Goal: Answer question/provide support: Answer question/provide support

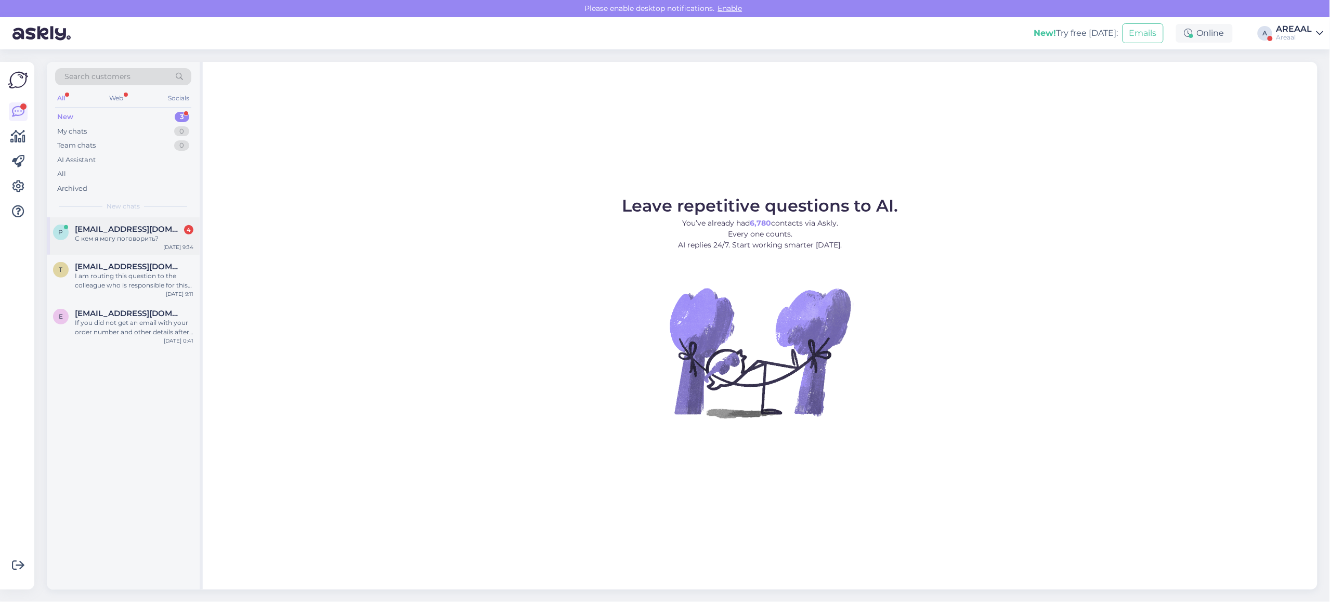
click at [170, 251] on div "Aug 13 9:34" at bounding box center [178, 247] width 30 height 8
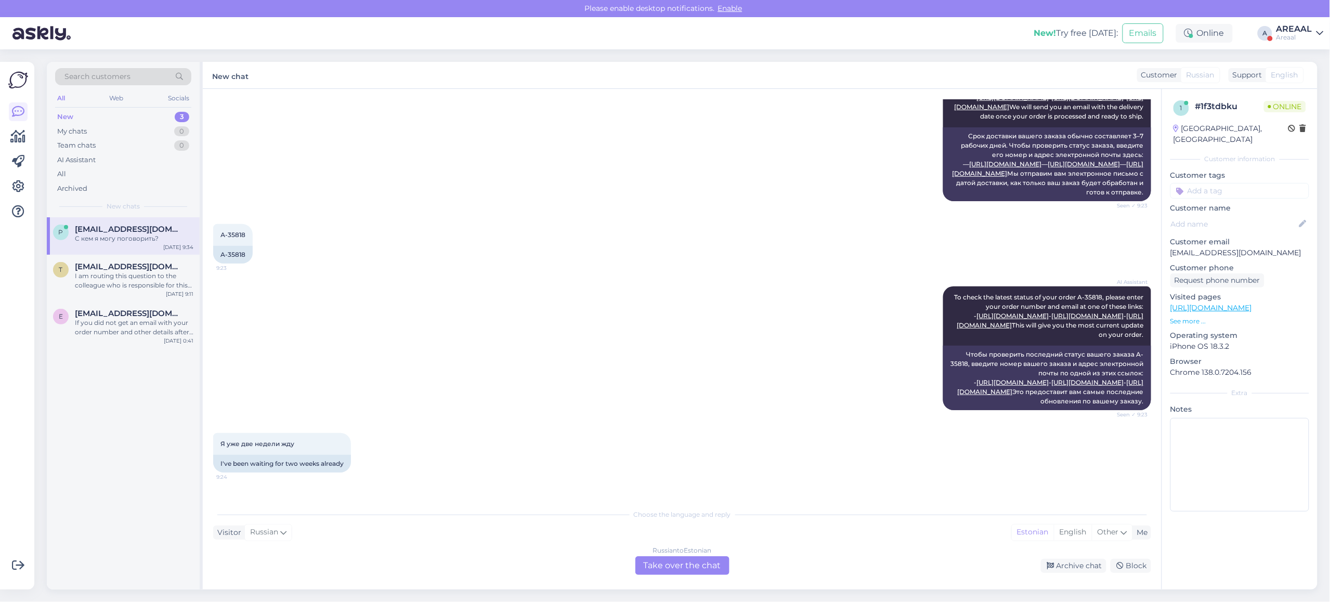
scroll to position [520, 0]
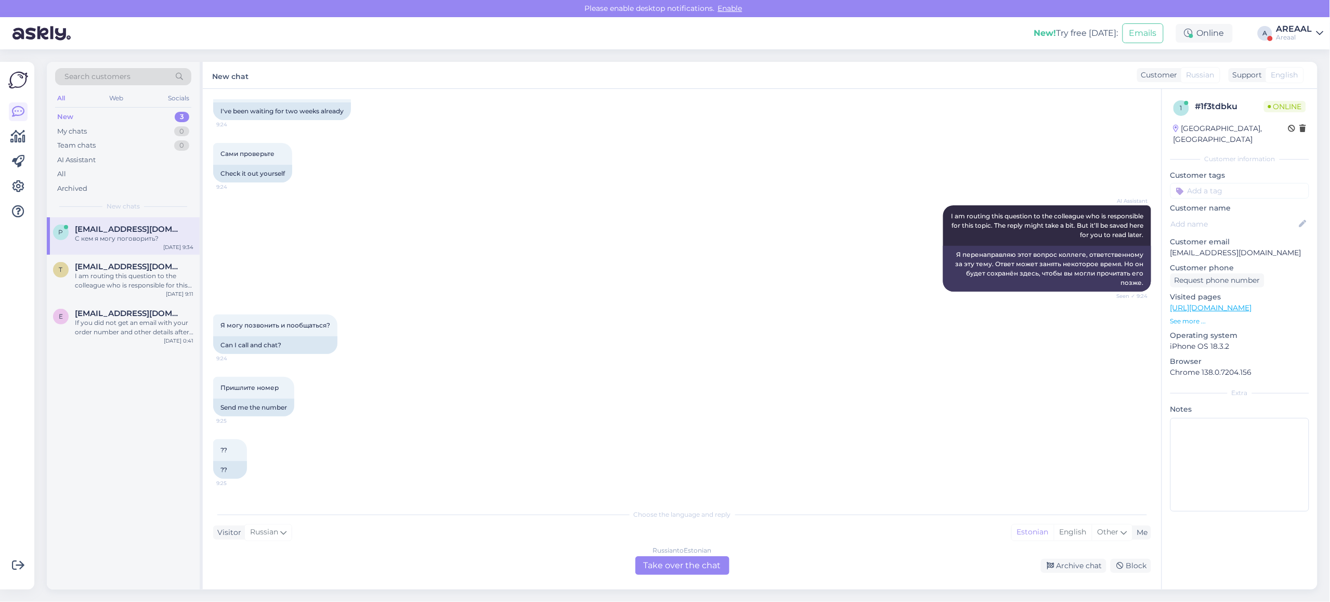
click at [1223, 247] on p "[EMAIL_ADDRESS][DOMAIN_NAME]" at bounding box center [1239, 252] width 139 height 11
copy p "[EMAIL_ADDRESS][DOMAIN_NAME]"
click at [125, 336] on div "If you did not get an email with your order number and other details after payi…" at bounding box center [134, 327] width 119 height 19
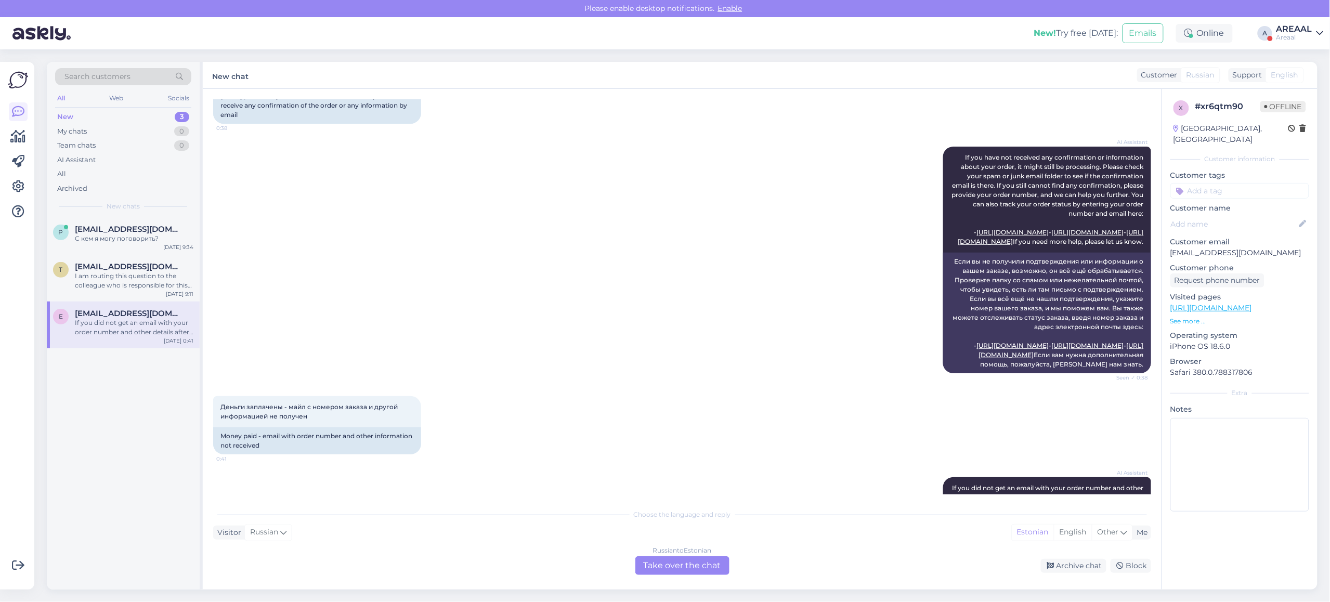
scroll to position [0, 0]
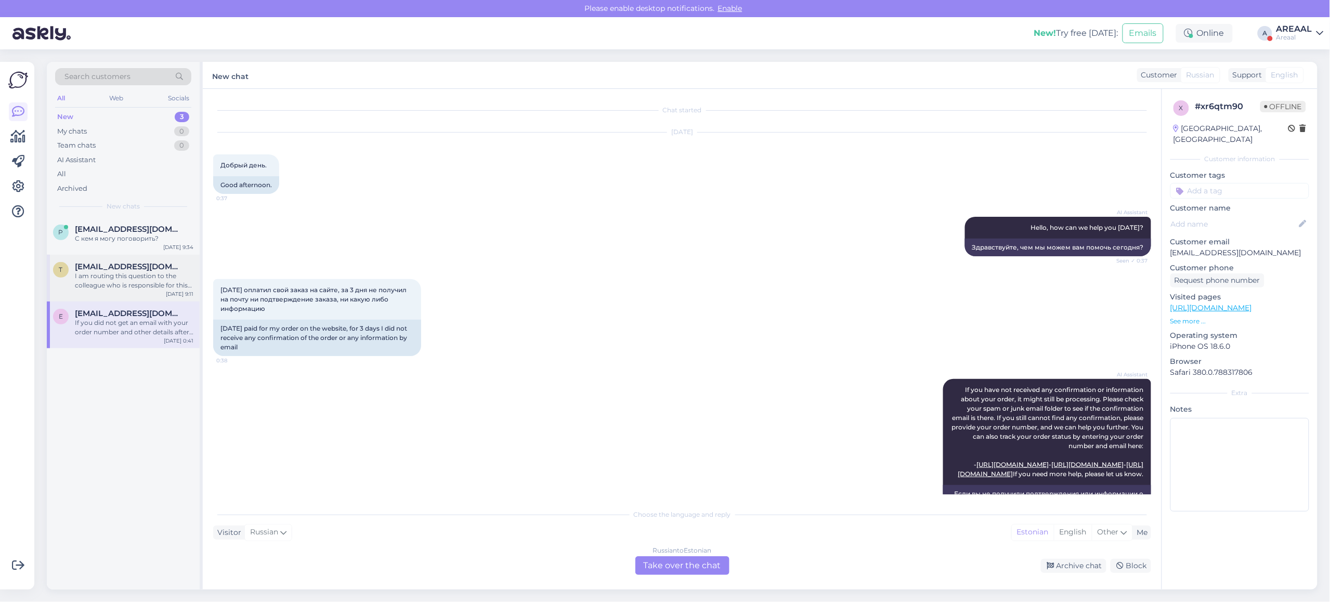
click at [128, 265] on span "taavi@printec.ee" at bounding box center [129, 266] width 108 height 9
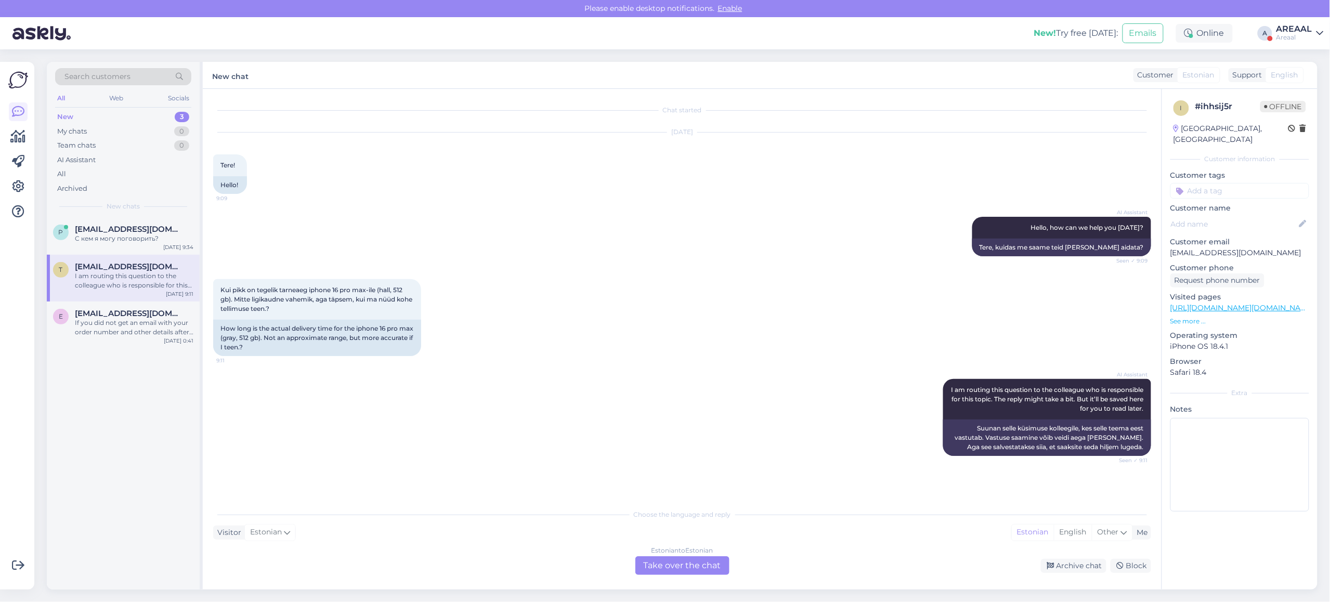
click at [677, 559] on div "Estonian to Estonian Take over the chat" at bounding box center [682, 565] width 94 height 19
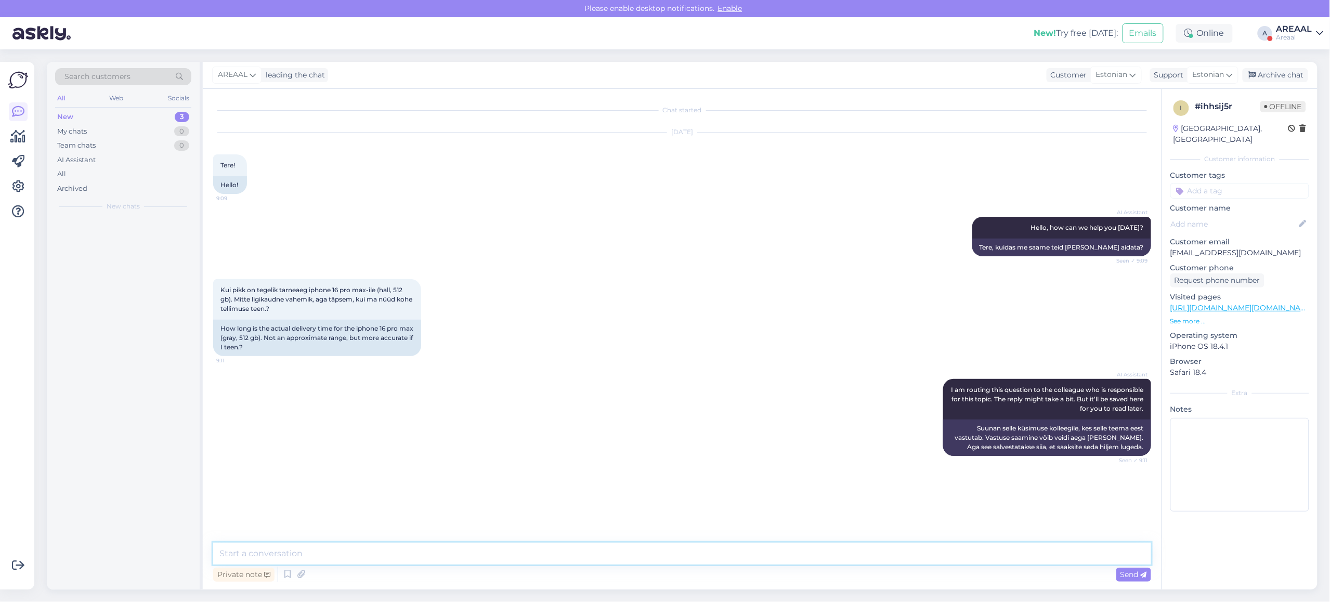
click at [677, 558] on textarea at bounding box center [682, 554] width 938 height 22
type textarea "Orienteeruv tarneaeg 1-2 nädalat"
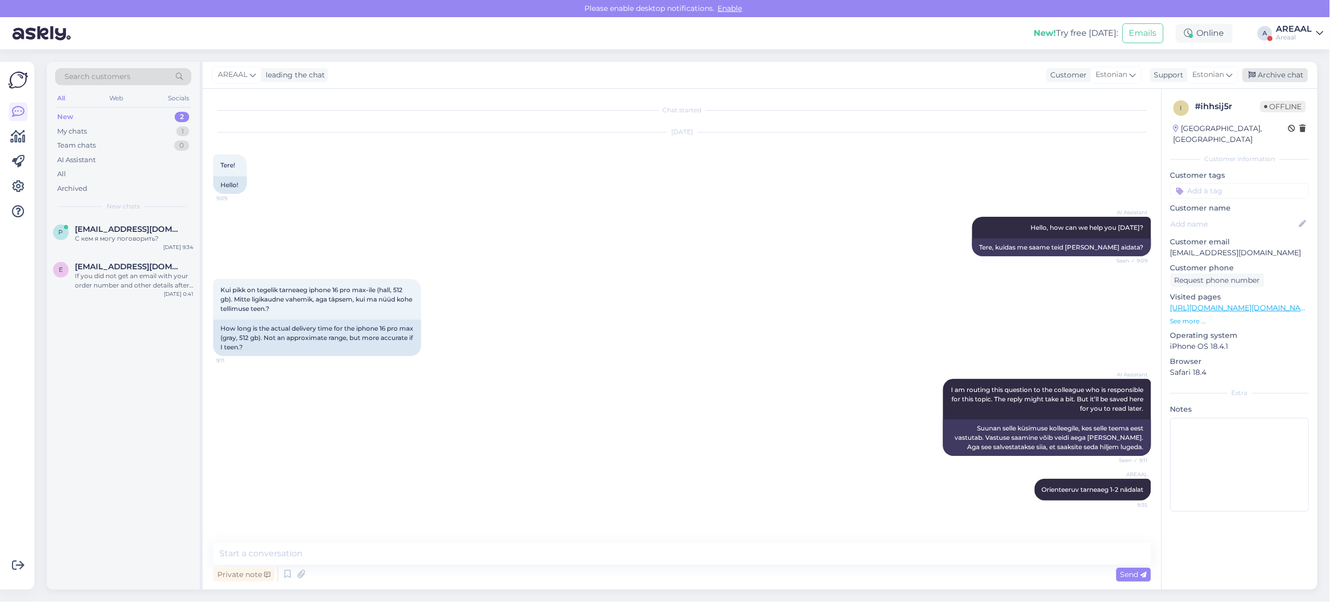
click at [1273, 76] on div "Archive chat" at bounding box center [1274, 75] width 65 height 14
click at [168, 292] on div "Aug 13 0:41" at bounding box center [179, 294] width 30 height 8
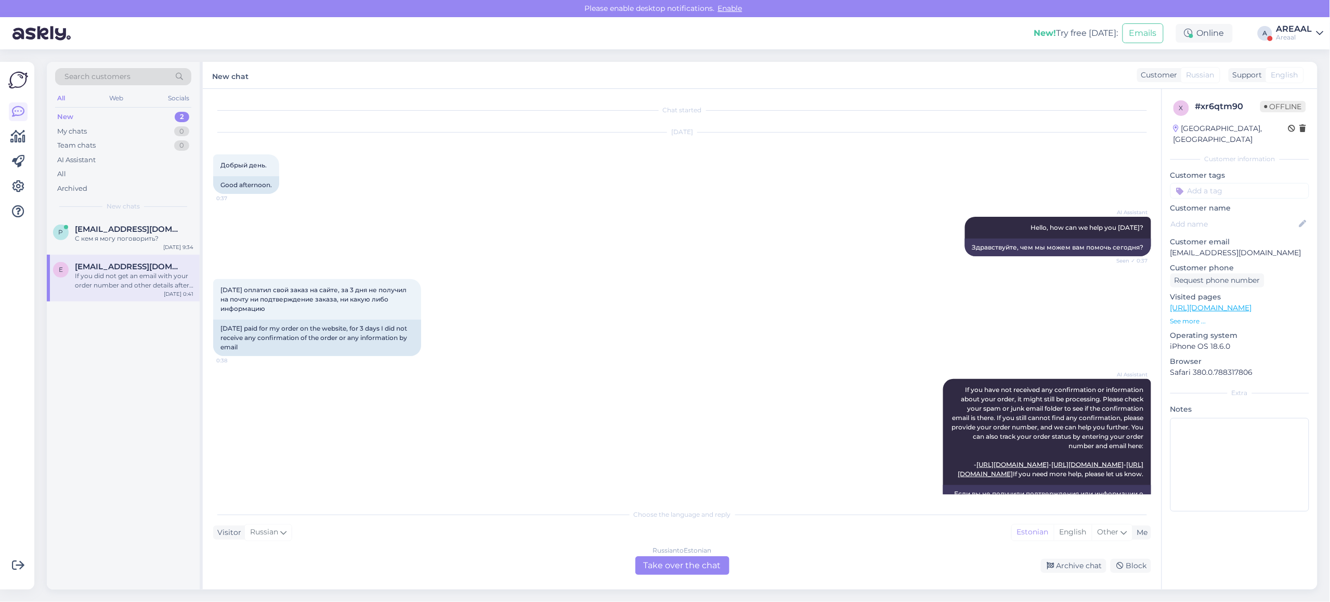
scroll to position [433, 0]
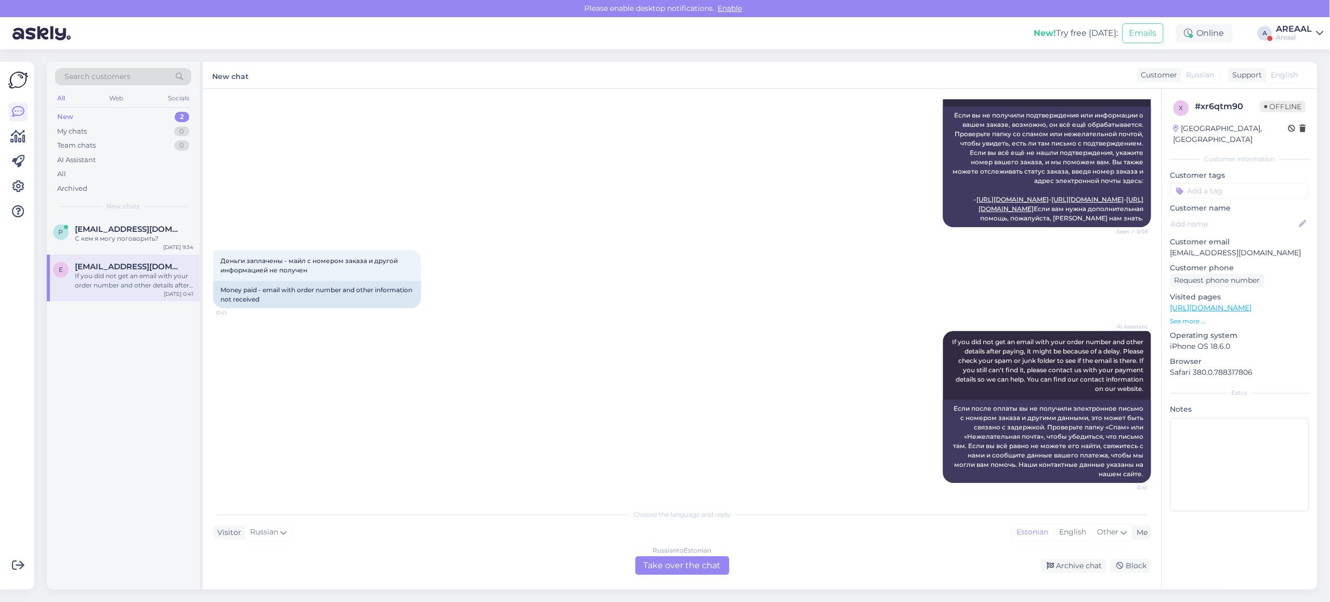
click at [792, 295] on div "Деньги заплачены - майл с номером заказа и другой информацией не получен 0:41 M…" at bounding box center [682, 279] width 938 height 81
click at [1217, 247] on p "erikjodcik@gmail.com" at bounding box center [1239, 252] width 139 height 11
click at [1218, 247] on p "erikjodcik@gmail.com" at bounding box center [1239, 252] width 139 height 11
copy p "erikjodcik@gmail.com"
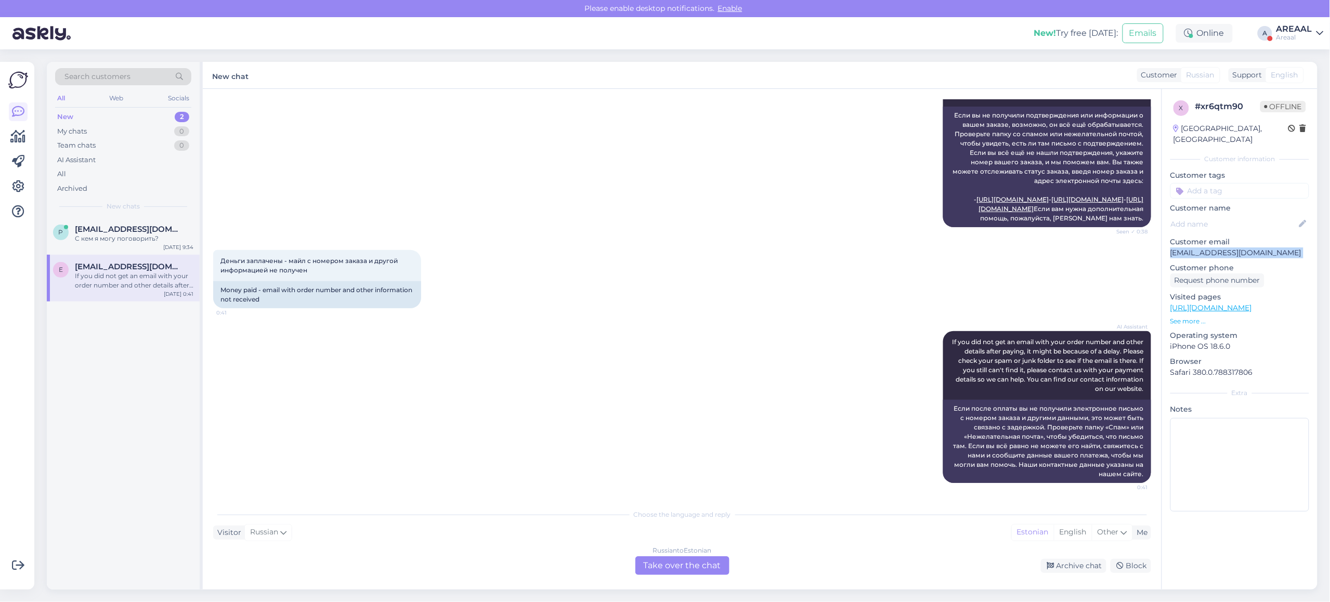
drag, startPoint x: 1082, startPoint y: 564, endPoint x: 763, endPoint y: 518, distance: 322.5
click at [760, 510] on div "Choose the language and reply Visitor Russian Me Estonian English Other Russian…" at bounding box center [682, 539] width 938 height 71
click at [733, 557] on div "Russian to Estonian Take over the chat Archive chat Block" at bounding box center [682, 565] width 938 height 19
click at [707, 565] on div "Russian to Estonian Take over the chat" at bounding box center [682, 565] width 94 height 19
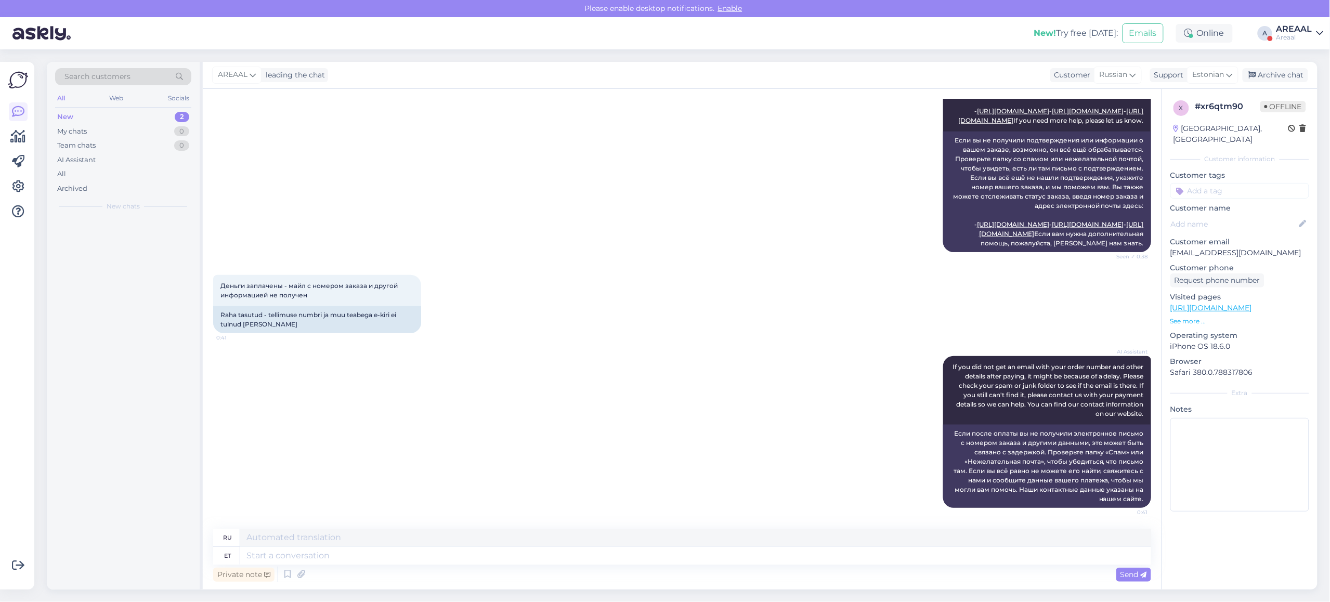
scroll to position [409, 0]
click at [296, 573] on icon at bounding box center [301, 575] width 15 height 16
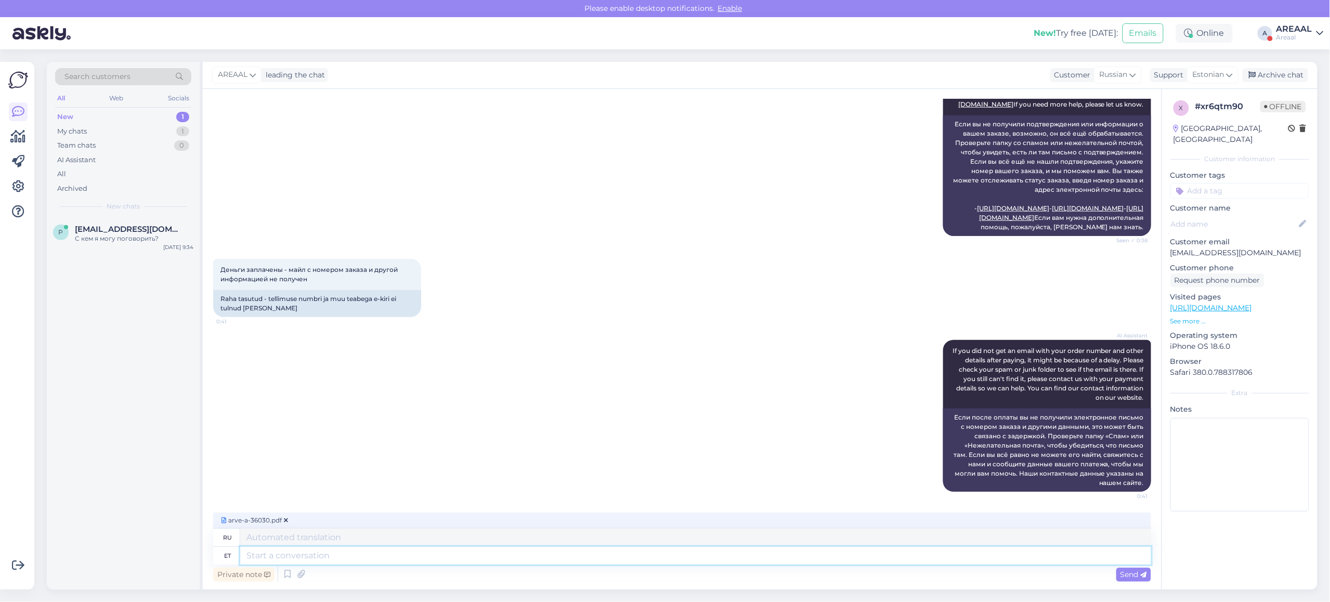
click at [428, 553] on textarea at bounding box center [695, 556] width 911 height 18
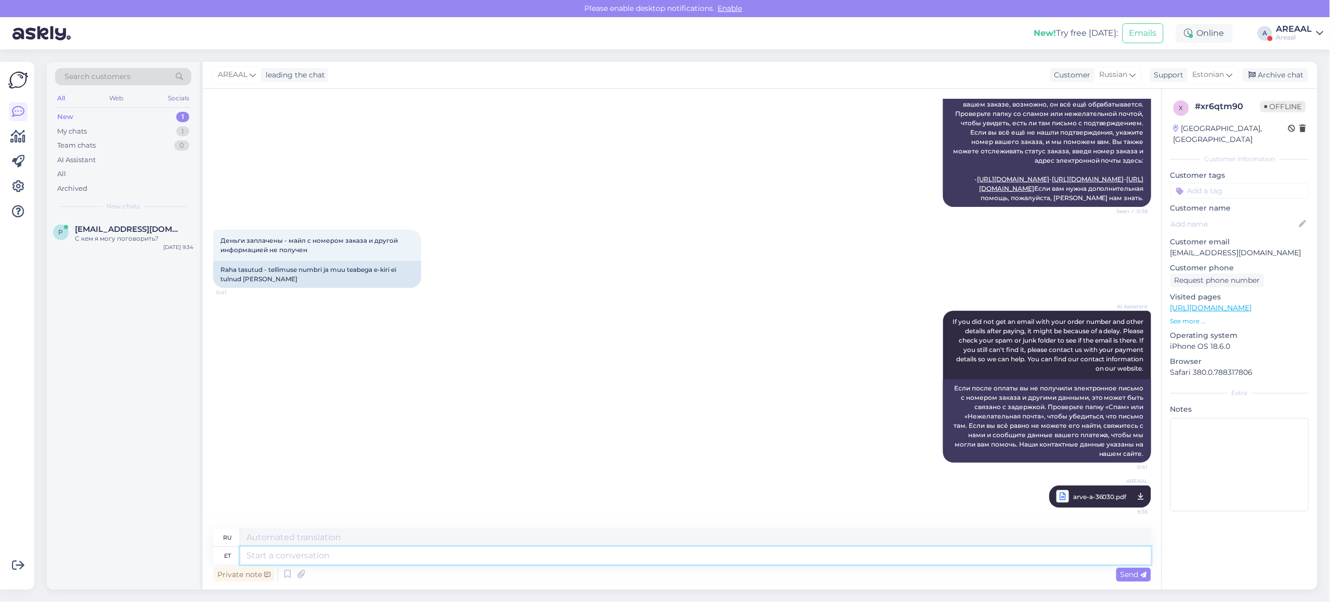
scroll to position [454, 0]
click at [1283, 74] on div "Archive chat" at bounding box center [1274, 75] width 65 height 14
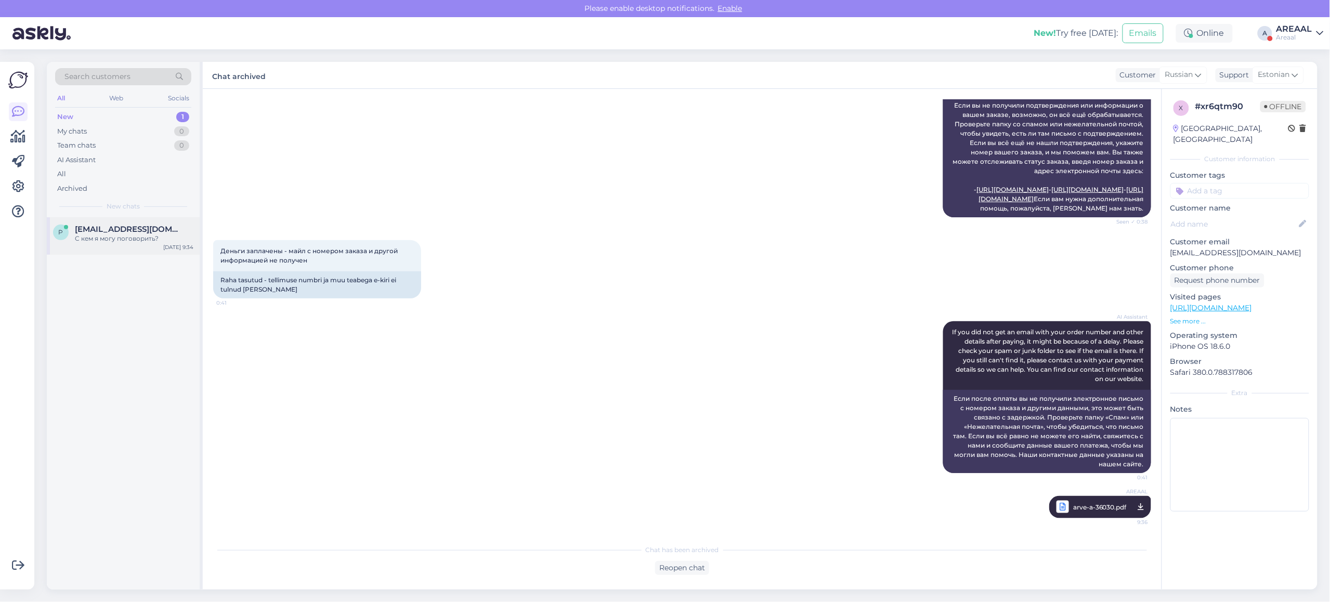
click at [65, 229] on div at bounding box center [66, 227] width 4 height 4
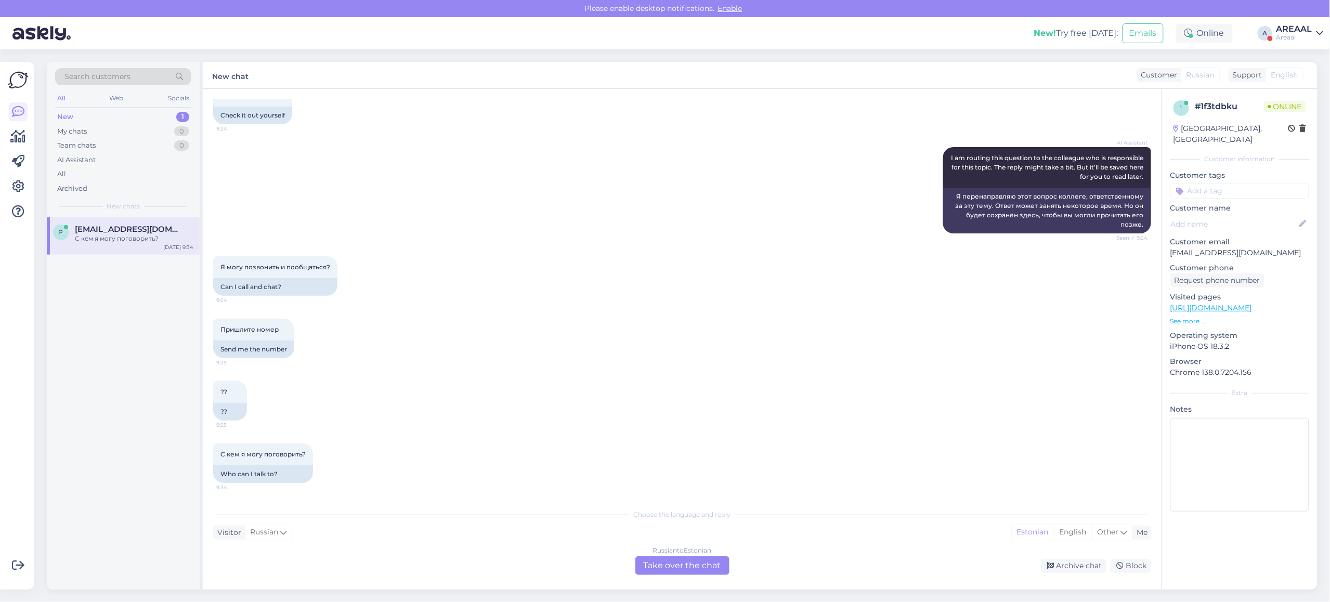
click at [1244, 247] on p "pilot_666_dgan@mail.ru" at bounding box center [1239, 252] width 139 height 11
copy p "pilot_666_dgan@mail.ru"
click at [677, 556] on div "Russian to Estonian Take over the chat" at bounding box center [682, 565] width 94 height 19
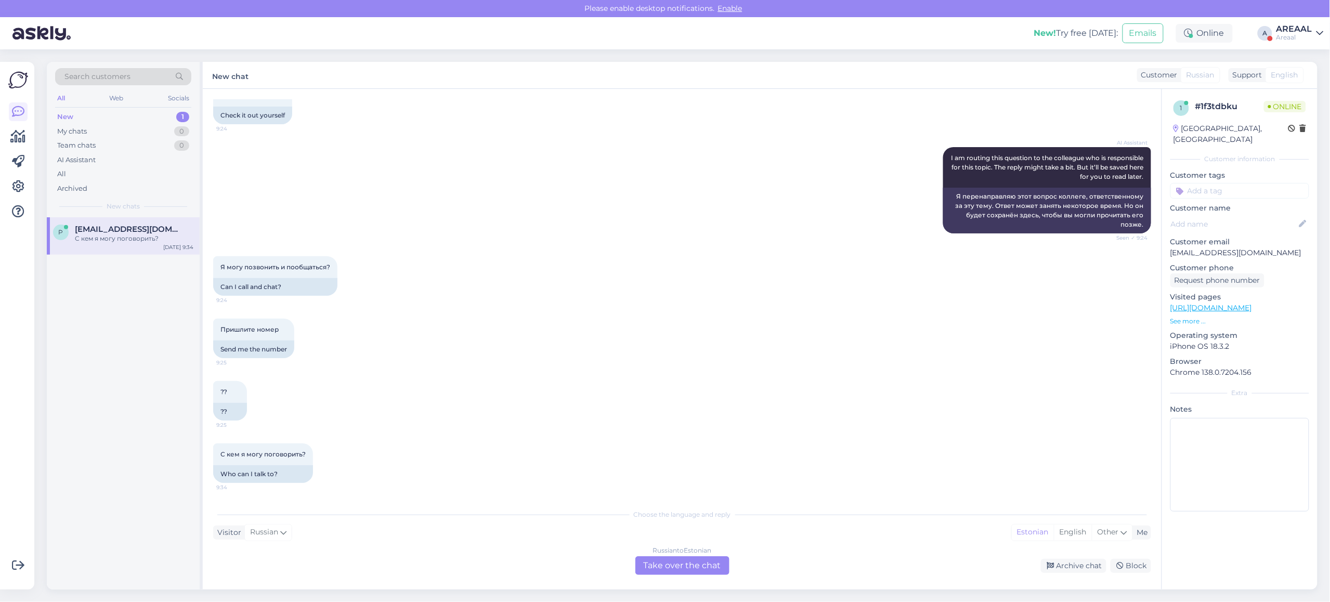
scroll to position [646, 0]
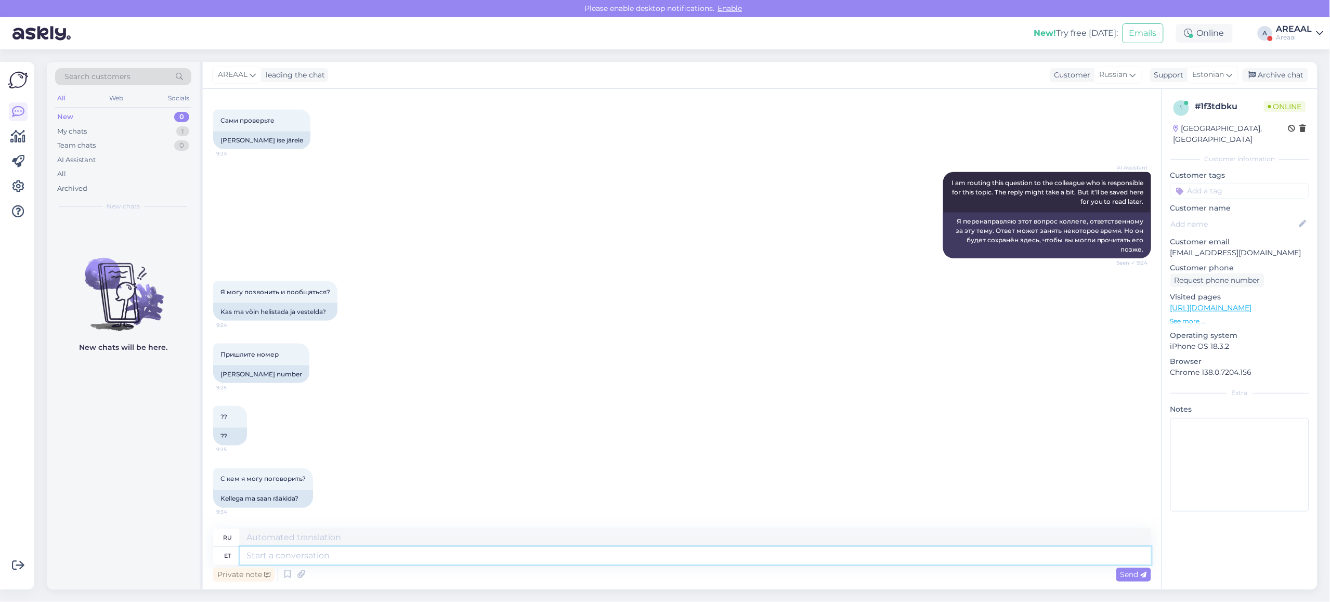
click at [659, 557] on textarea at bounding box center [695, 556] width 911 height 18
type textarea "Approximate del"
type textarea "Приблизительный"
type textarea "Approximate delivery t"
type textarea "Ориентировочная доставка"
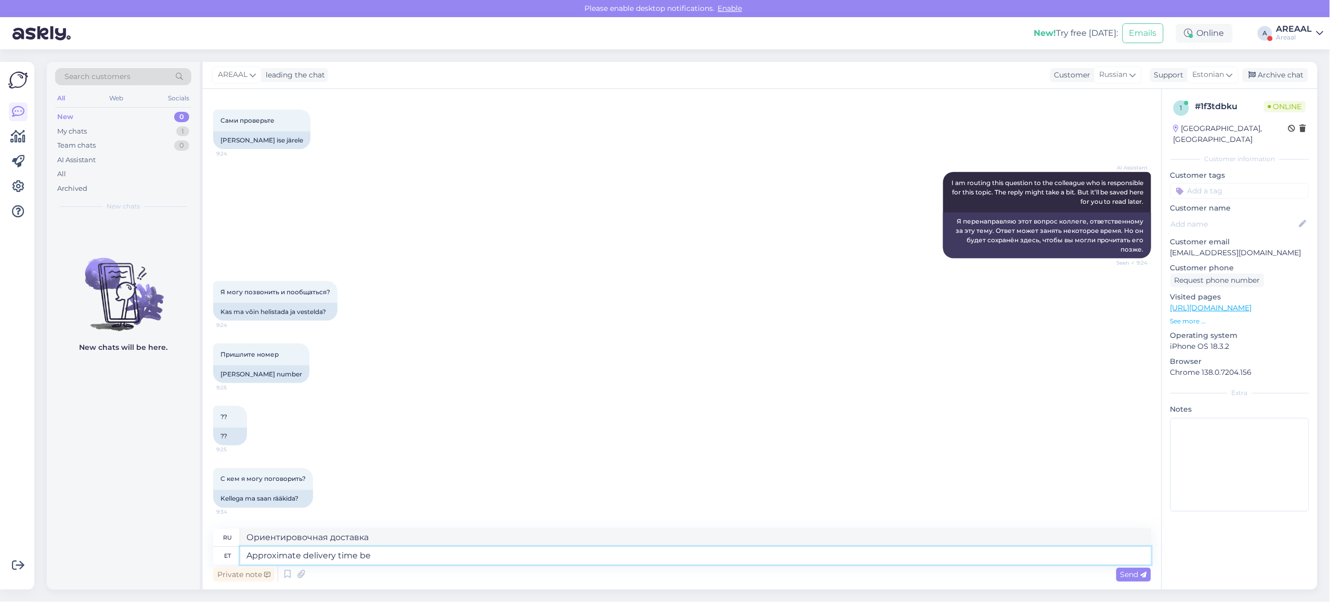
type textarea "Approximate delivery time beb"
type textarea "Примерное время доставки"
type textarea "Approximate delivery time between 15-"
type textarea "Примерное время доставки между"
type textarea "Approximate delivery time between 15-20 A"
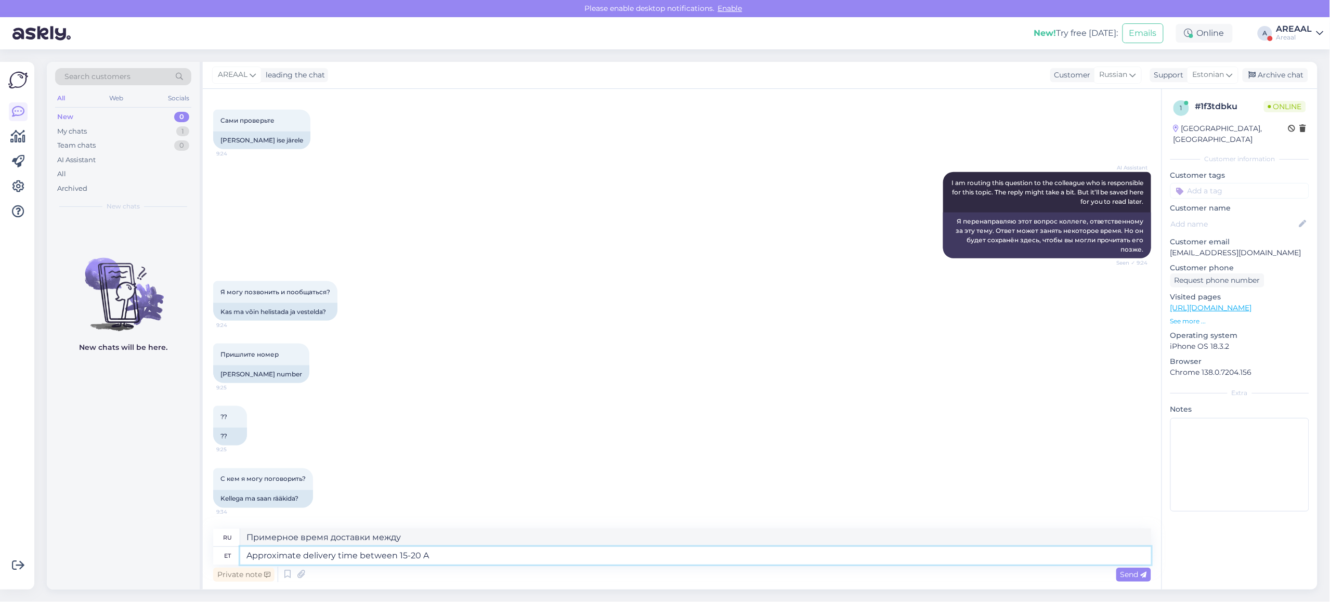
type textarea "Примерное время доставки 15-20"
type textarea "Approximate delivery time between 15-20 August."
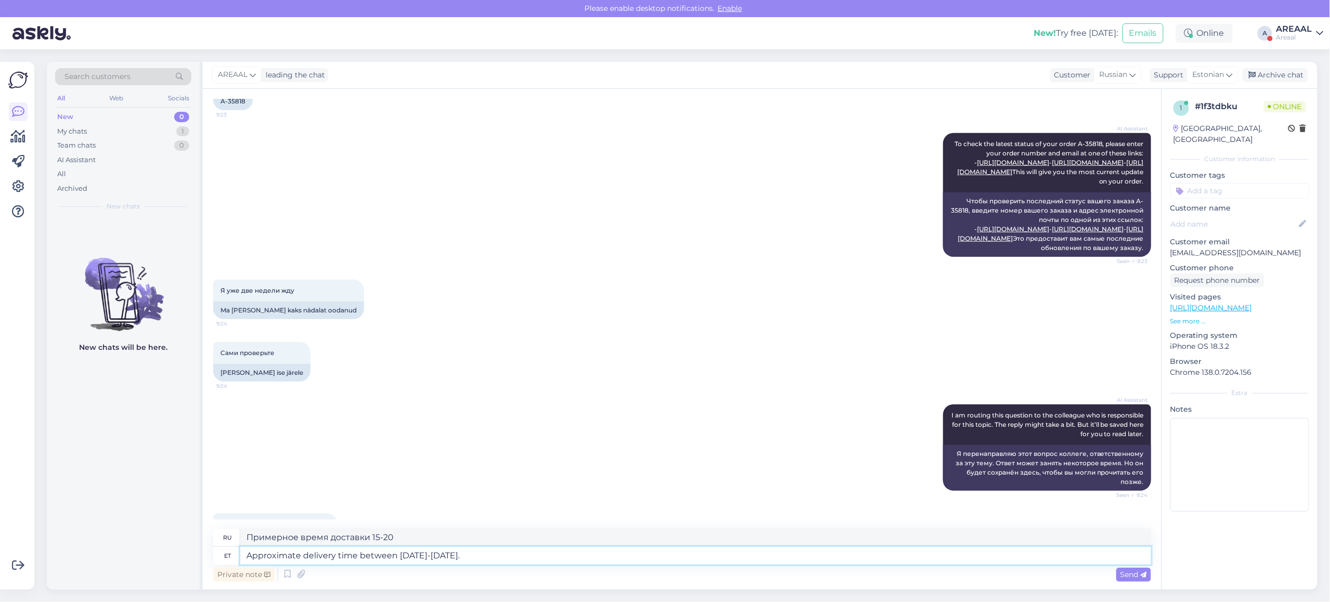
type textarea "Ориентировочное время доставки 15-20 августа."
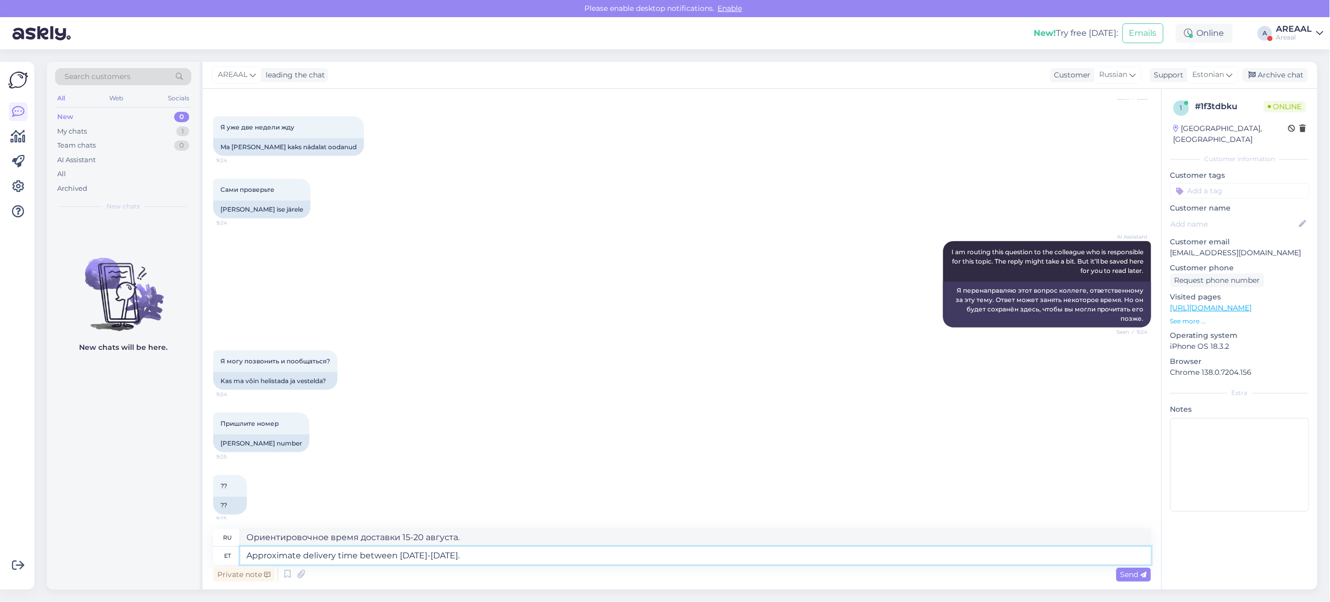
scroll to position [645, 0]
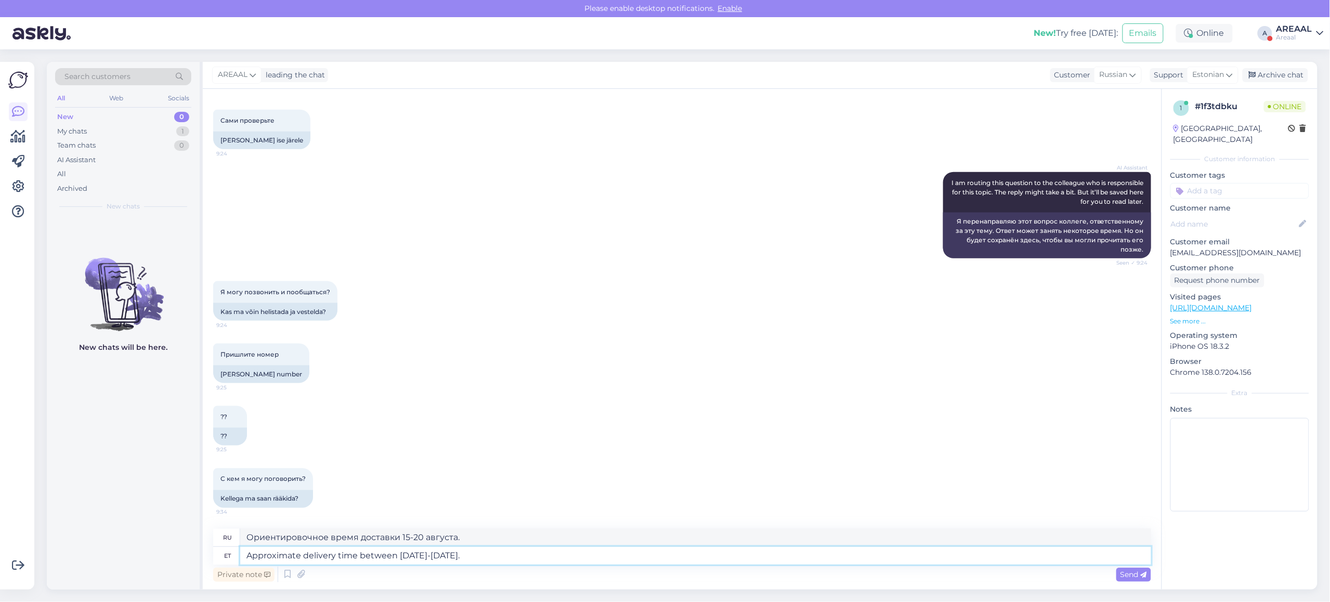
click at [776, 554] on textarea "Approximate delivery time between 15-20 August." at bounding box center [695, 556] width 911 height 18
type textarea "Approximate delivery time between 15-20 August. Product has"
type textarea "Ориентировочный срок доставки: 15–20 августа. Товар"
type textarea "Approximate delivery time between 15-20 August. Product has been ord"
type textarea "Ориентировочный срок доставки: 15–20 августа. Товар был..."
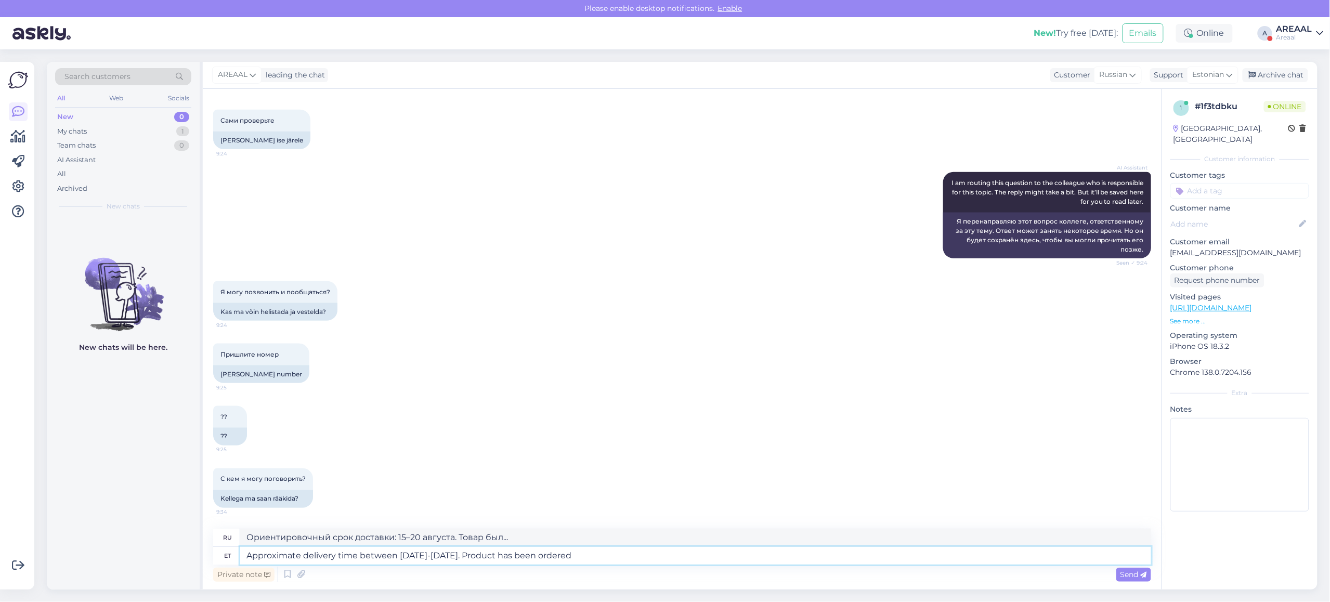
type textarea "Approximate delivery time between 15-20 August. Product has been ordered t"
type textarea "Ориентировочный срок доставки: 15–20 августа. Товар заказан."
type textarea "Approximate delivery time between 15-20 August. Product has been ordered to war…"
type textarea "Ориентировочный срок доставки: 15–20 августа. Товар заказан на склад."
type textarea "Approximate delivery time between 15-20 August. Product has been ordered to war…"
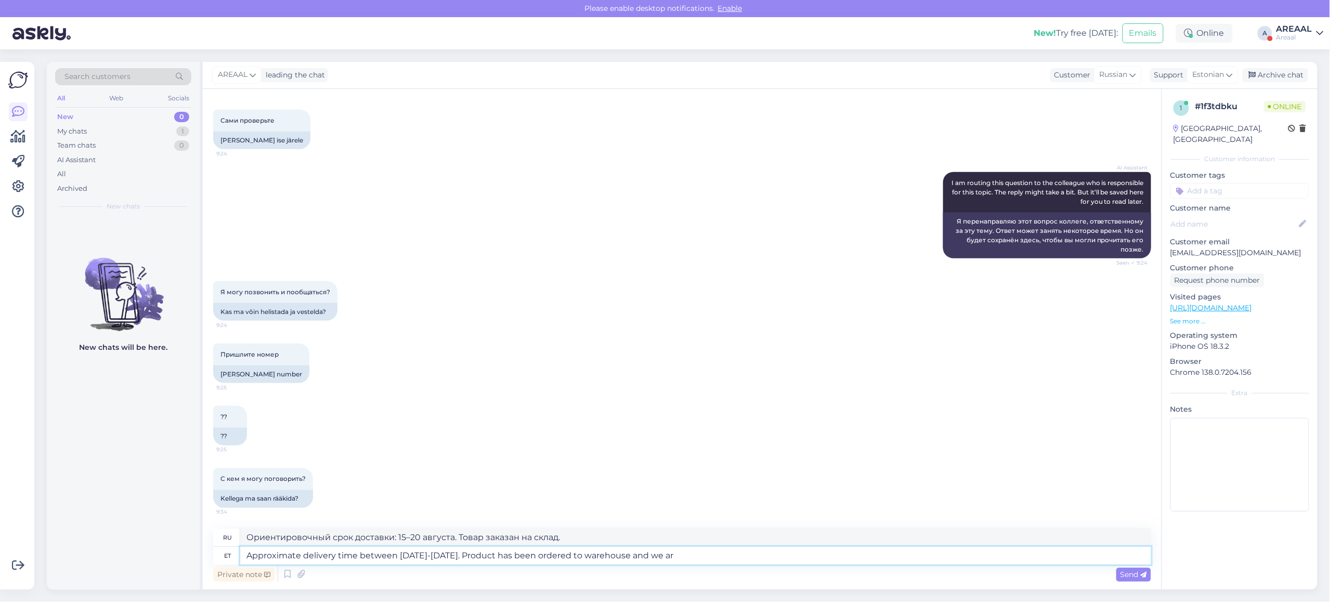
type textarea "Ориентировочный срок доставки: 15–20 августа. Товар заказан на склад и"
type textarea "Approximate delivery time between 15-20 August. Product has been ordered to war…"
type textarea "Ориентировочный срок доставки: 15–20 августа. Товар заказан на склад, и мы"
type textarea "Approximate delivery time between 15-20 August. Product has been ordered to war…"
type textarea "Ориентировочный срок поставки: 15–20 августа. Товар заказан на склад и ожидаетс…"
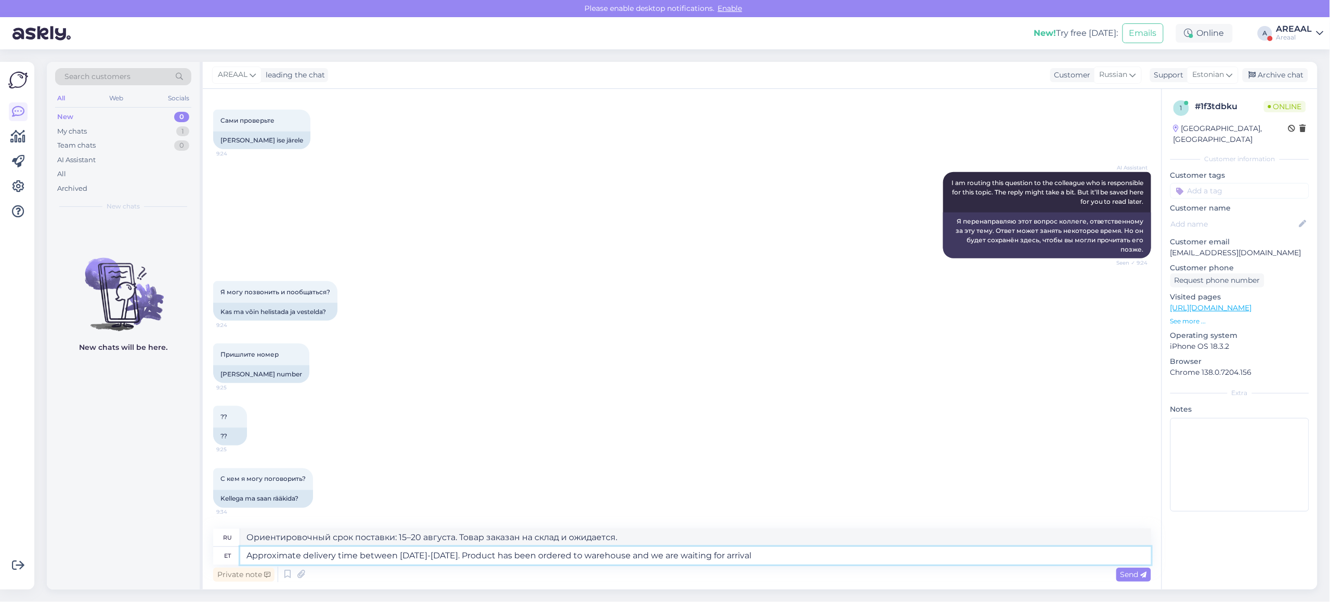
type textarea "Approximate delivery time between 15-20 August. Product has been ordered to war…"
type textarea "Ориентировочный срок поставки — с 15 по 20 августа. Товар заказан на склад и ож…"
drag, startPoint x: 409, startPoint y: 554, endPoint x: 419, endPoint y: 554, distance: 9.9
click at [419, 554] on textarea "Approximate delivery time between 15-20 August. Product has been ordered to war…" at bounding box center [695, 556] width 911 height 18
type textarea "Approximate delivery time between 15-16 August. Product has been ordered to war…"
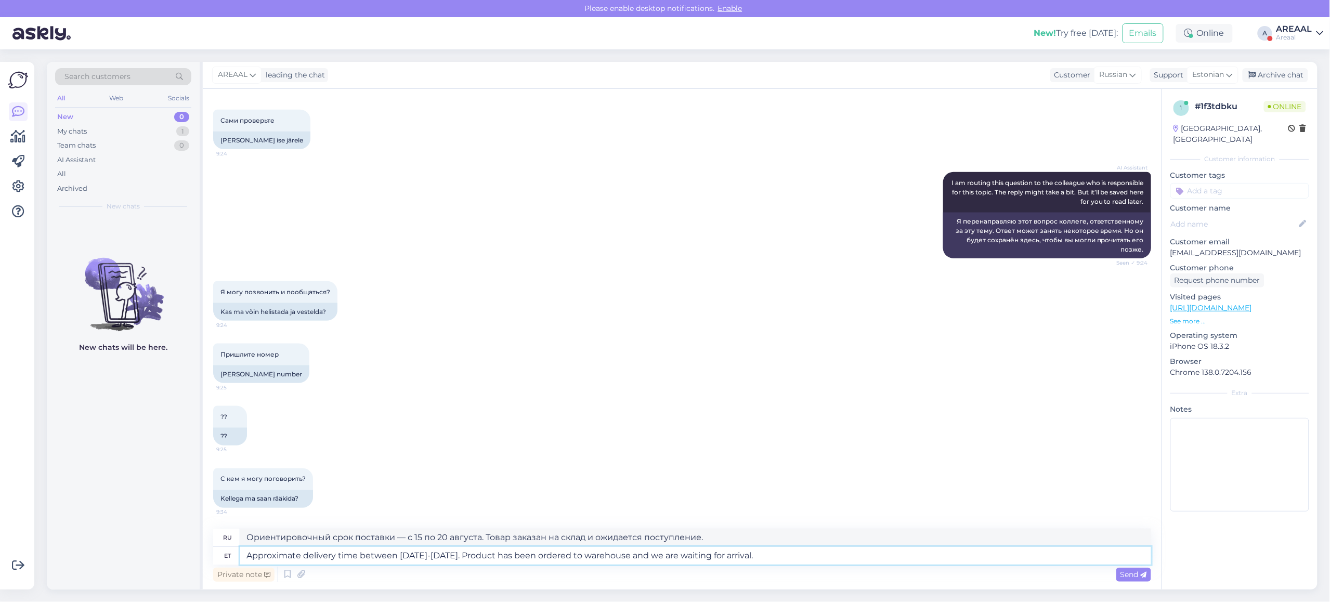
type textarea "Ориентировочный срок доставки — 15–16 августа. Товар заказан на склад и ожидает…"
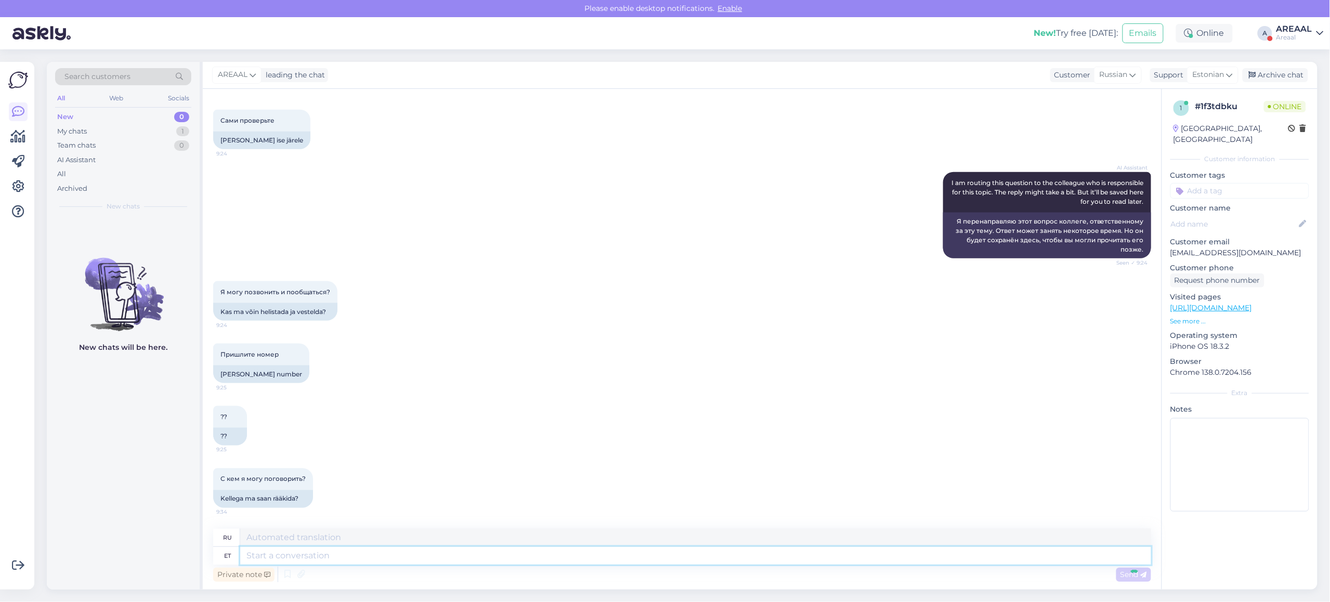
scroll to position [736, 0]
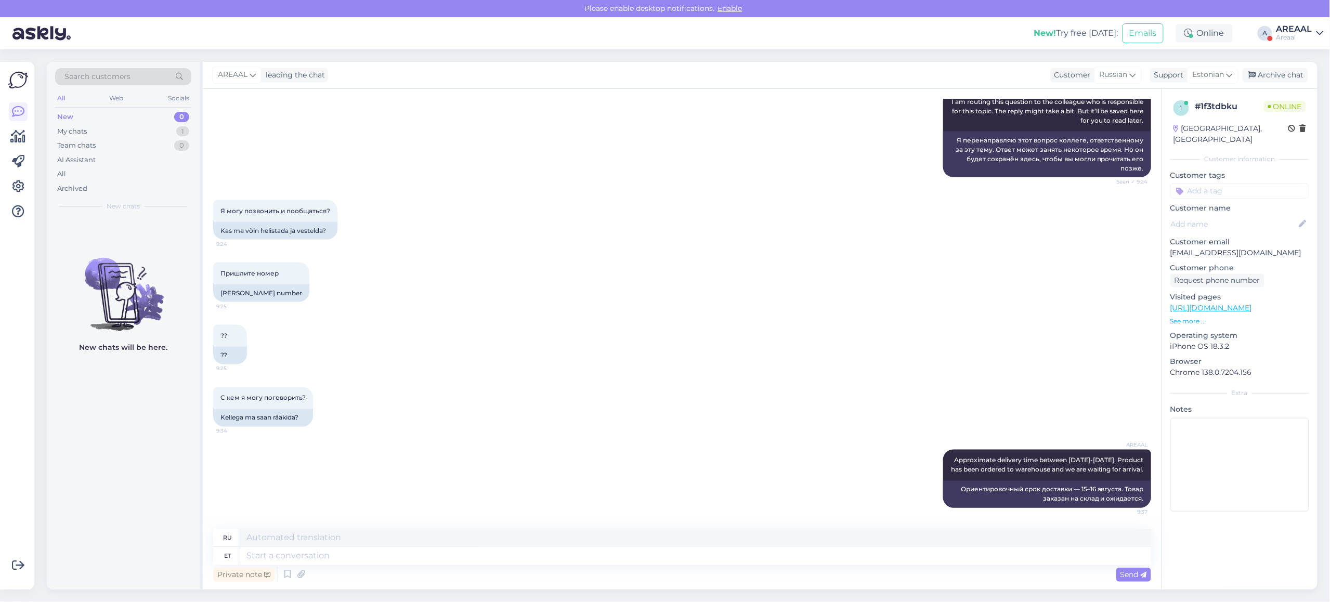
click at [1318, 31] on icon at bounding box center [1319, 33] width 7 height 8
click at [1310, 71] on div "Nish Open" at bounding box center [1259, 80] width 127 height 22
click at [1305, 84] on button "Open" at bounding box center [1300, 80] width 29 height 16
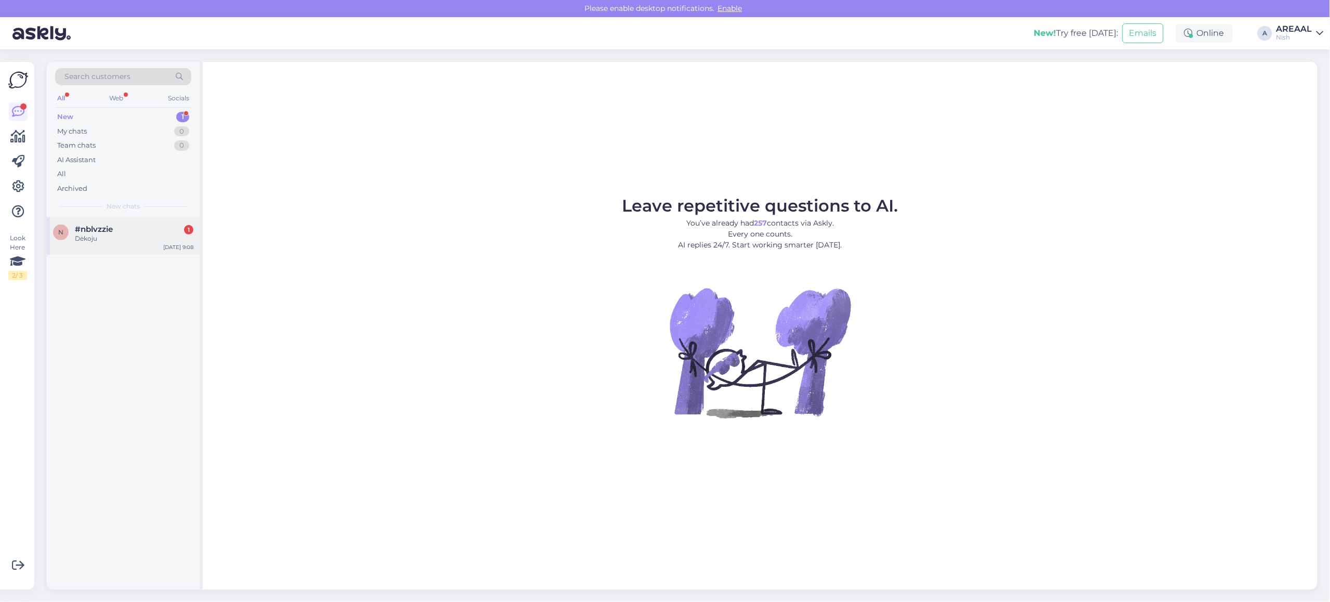
click at [104, 242] on div "Dėkoju" at bounding box center [134, 238] width 119 height 9
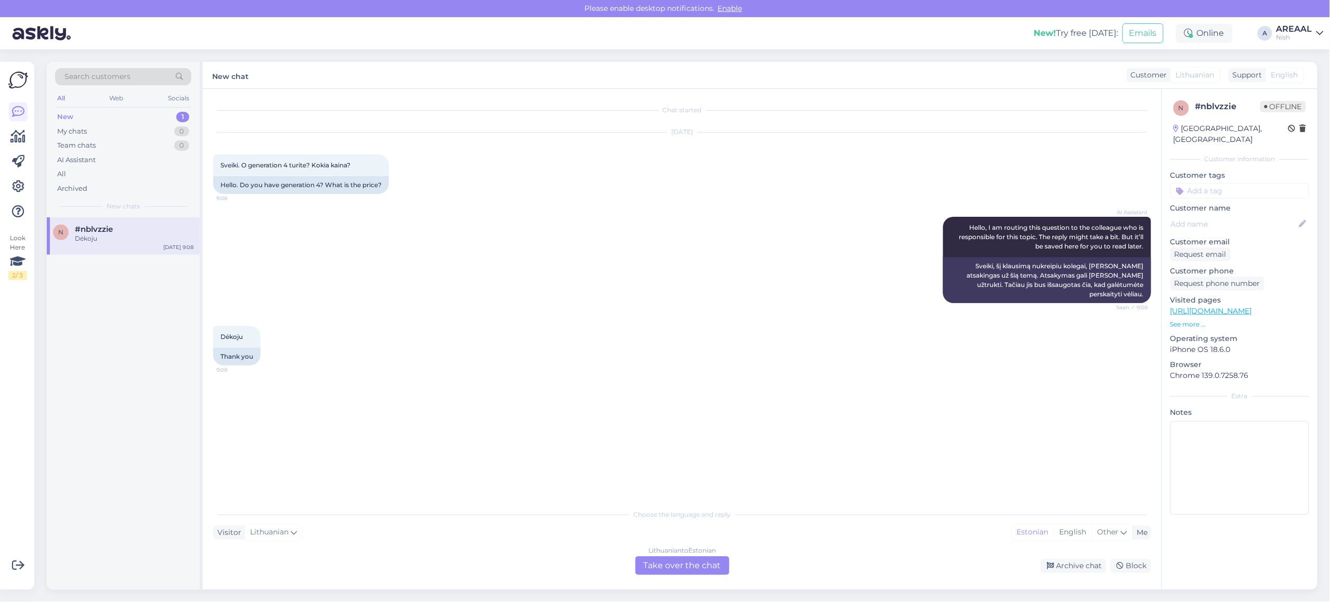
click at [698, 564] on div "Lithuanian to Estonian Take over the chat" at bounding box center [682, 565] width 94 height 19
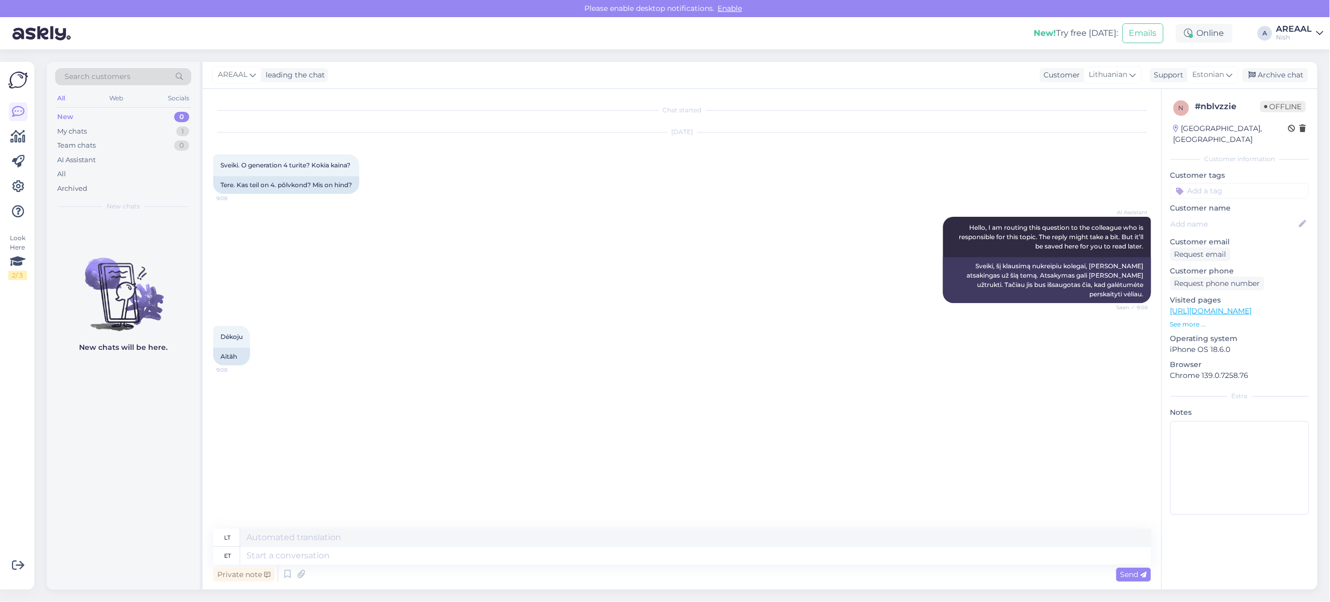
click at [697, 555] on textarea at bounding box center [695, 556] width 911 height 18
type textarea "Unfortunately do"
type textarea "Deja"
type textarea "Unfortunately don't h"
type textarea "Deja, ne."
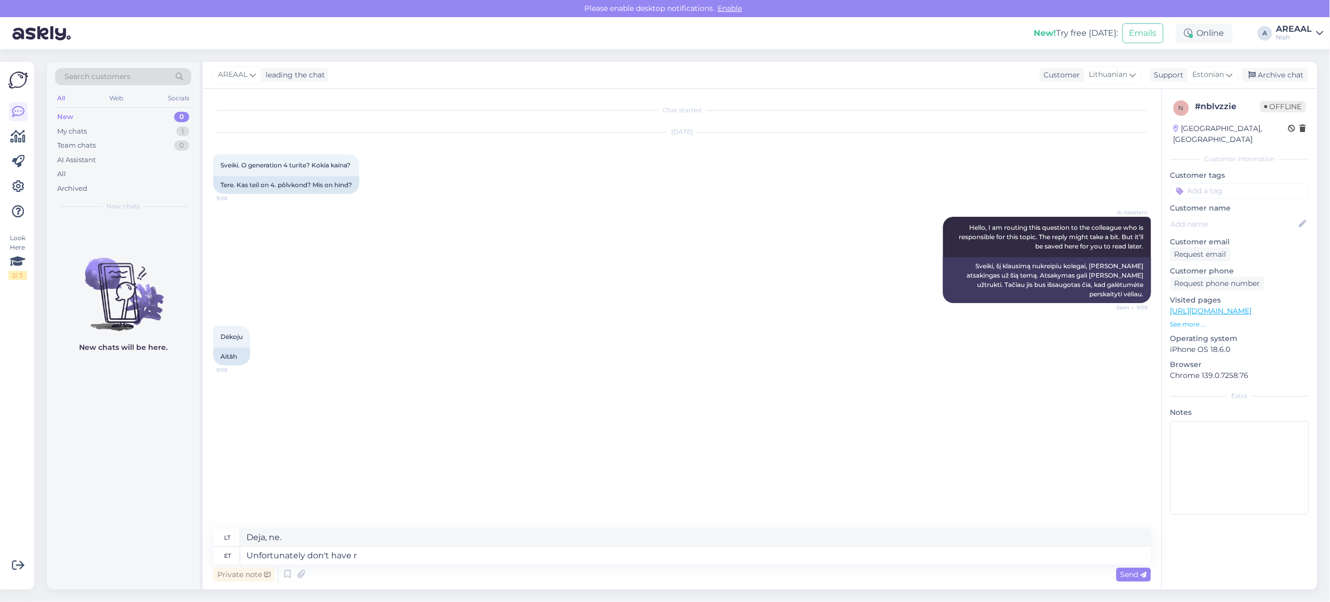
type textarea "Unfortunately don't have ri"
type textarea "Deja, neturiu"
type textarea "Unfortunately don't have right now"
type textarea "Deja, neturiu teisės"
type textarea "Unfortunately don't have right now, sor"
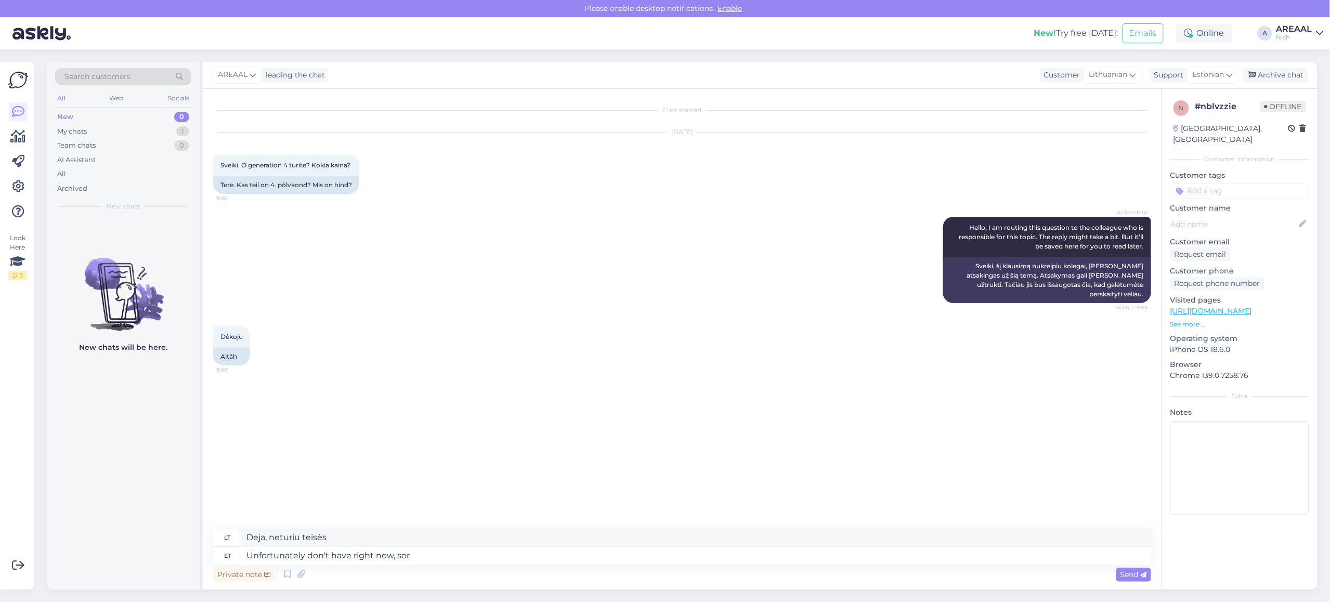
type textarea "deja, dabar neturiu,"
type textarea "Unfortunately don't have right now, sorry."
type textarea "Deja, šiuo metu neturiu, atsiprašau."
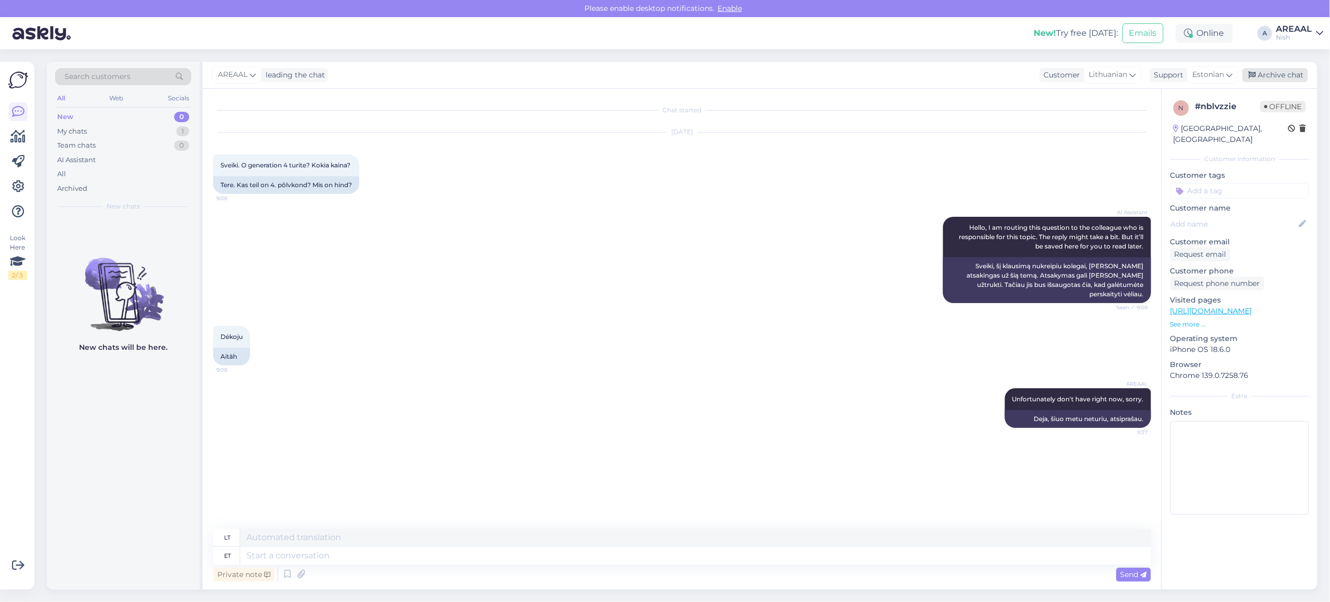
click at [1293, 76] on div "Archive chat" at bounding box center [1274, 75] width 65 height 14
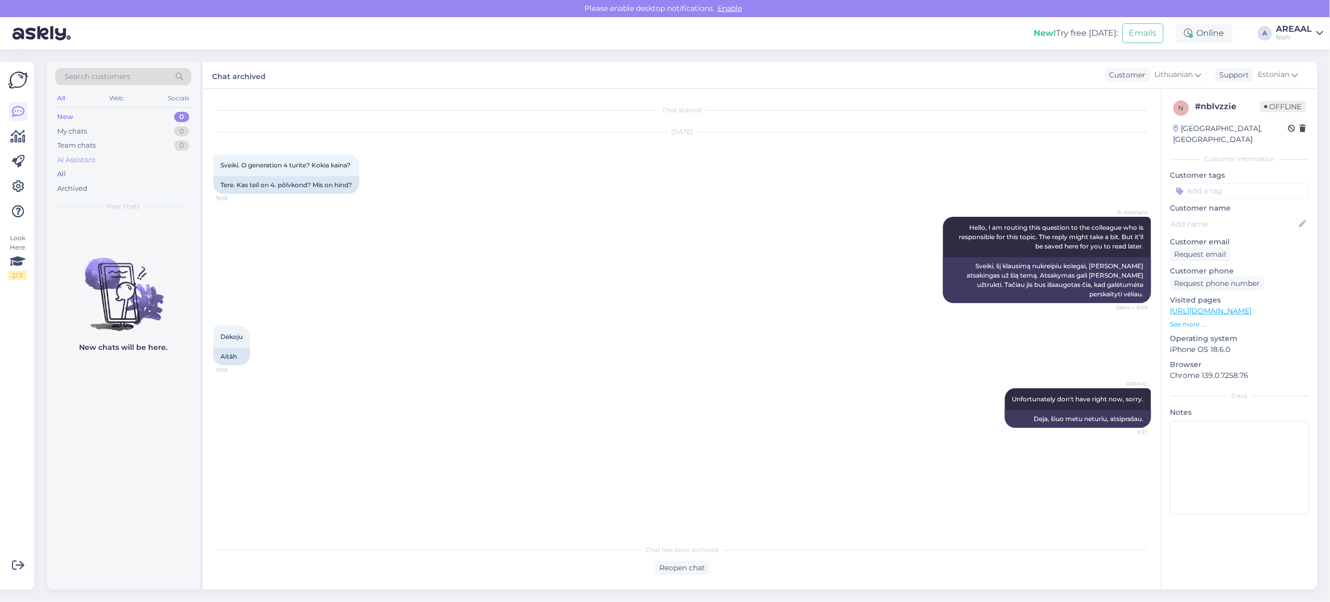
click at [115, 163] on div "AI Assistant" at bounding box center [123, 160] width 136 height 15
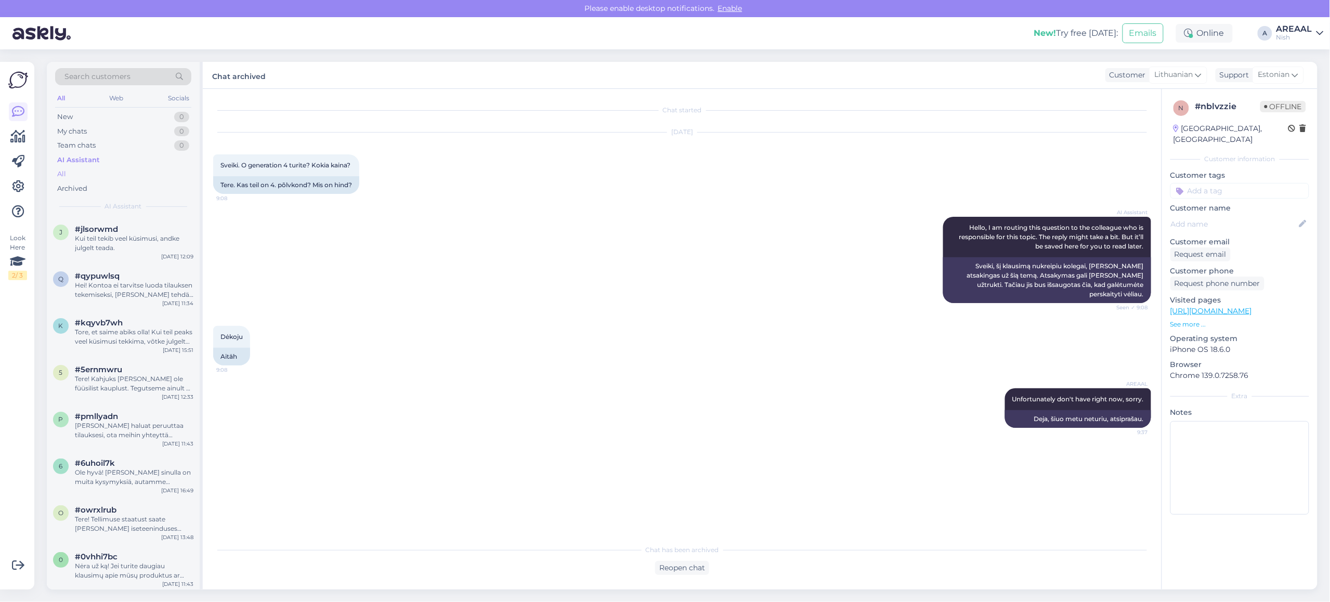
click at [104, 175] on div "All" at bounding box center [123, 174] width 136 height 15
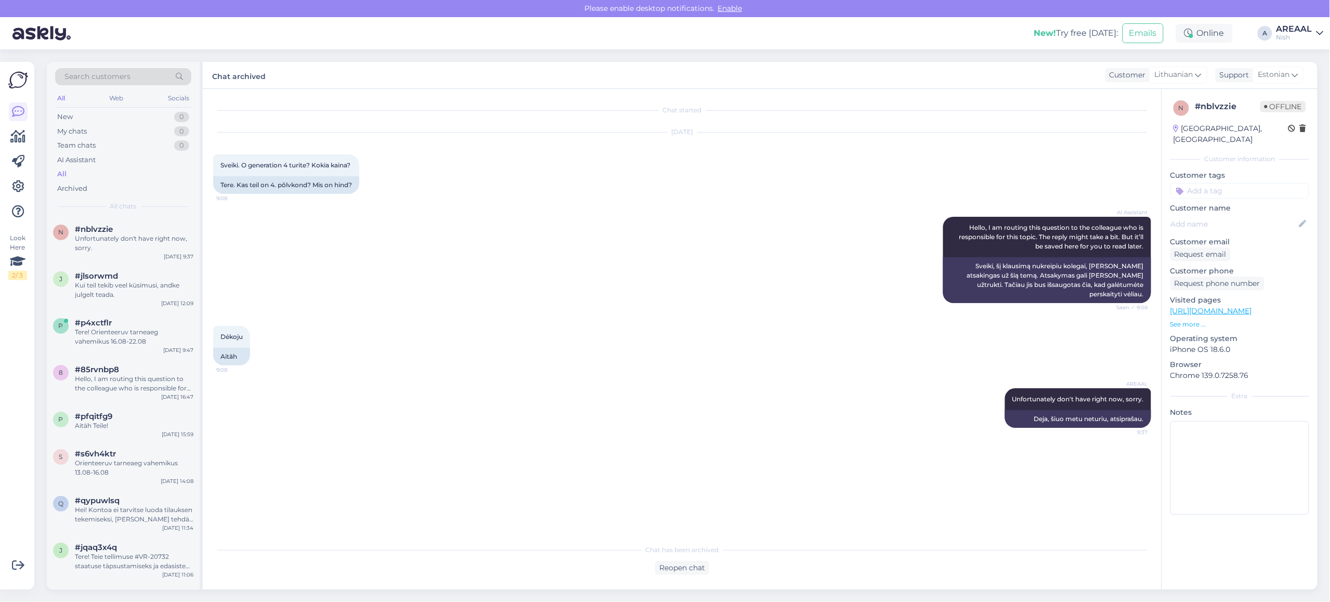
click at [1275, 29] on div "New! Try free today: Emails Online A AREAAL Nish" at bounding box center [665, 33] width 1330 height 32
click at [1292, 27] on div "AREAAL" at bounding box center [1294, 29] width 36 height 8
click at [1298, 62] on button "Open" at bounding box center [1300, 58] width 29 height 16
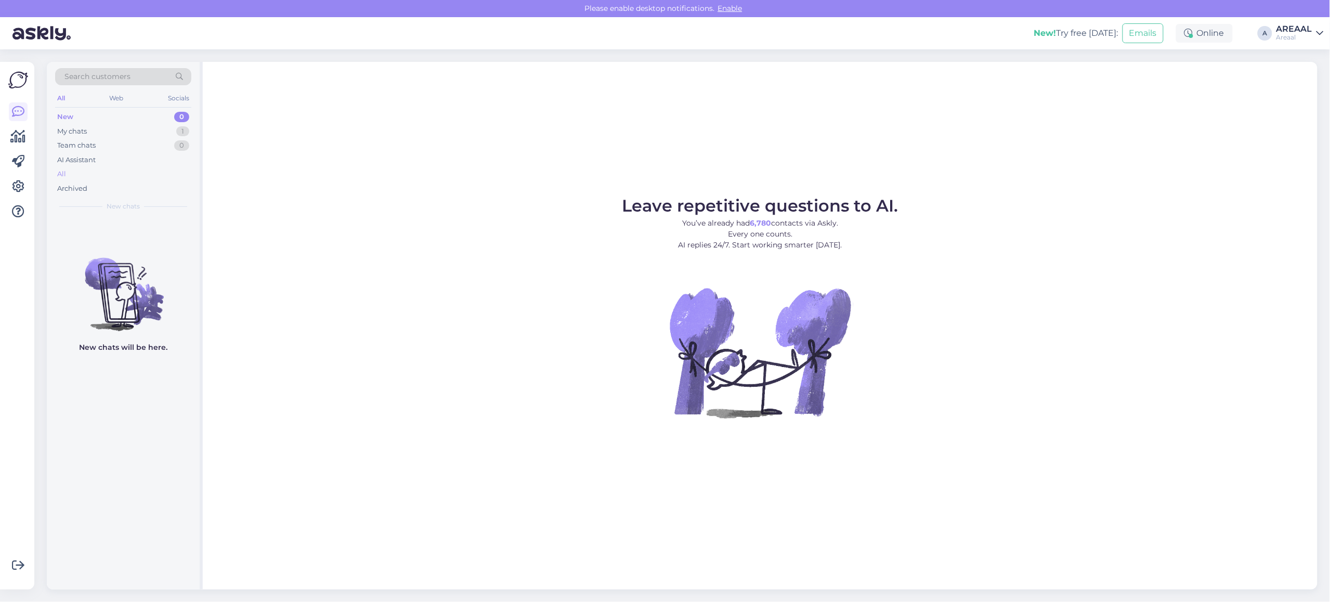
click at [146, 177] on div "All" at bounding box center [123, 174] width 136 height 15
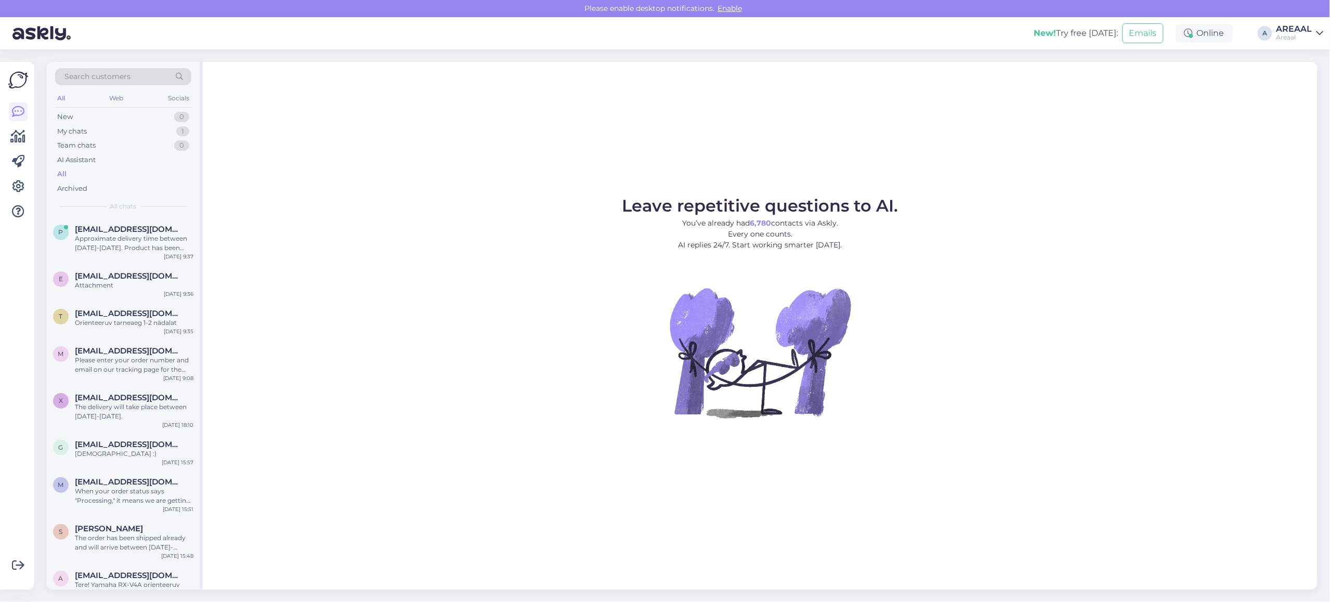
click at [405, 231] on figure "Leave repetitive questions to AI. You’ve already had 6,780 contacts via Askly. …" at bounding box center [760, 322] width 1096 height 248
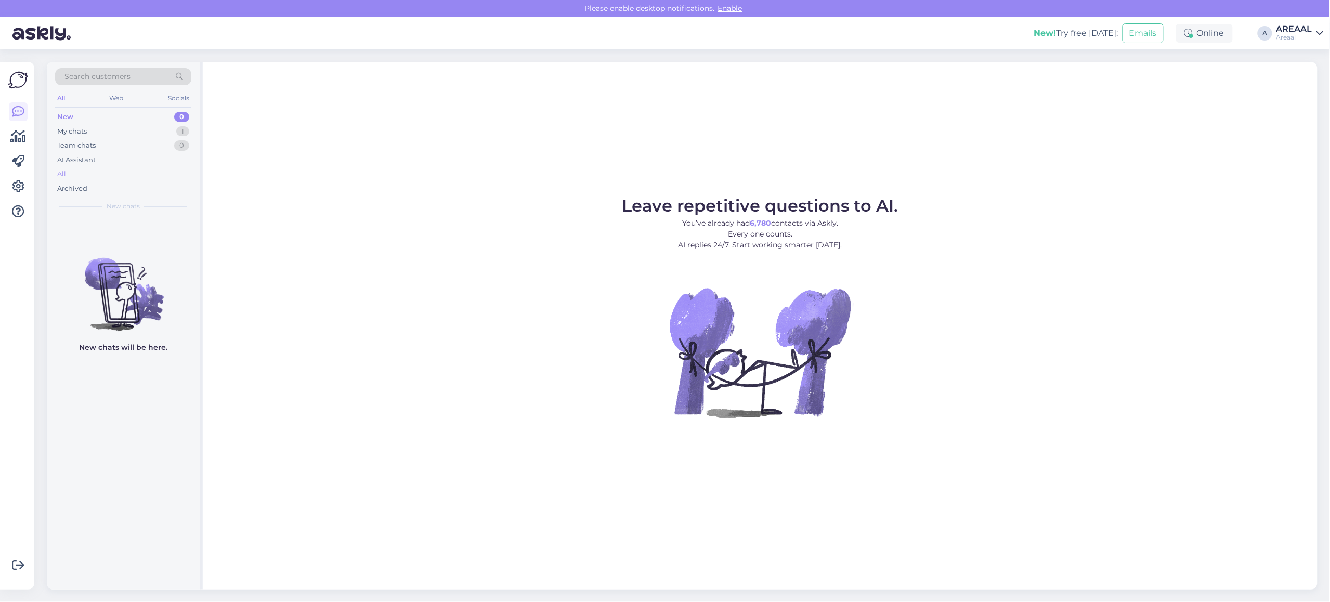
click at [139, 176] on div "All" at bounding box center [123, 174] width 136 height 15
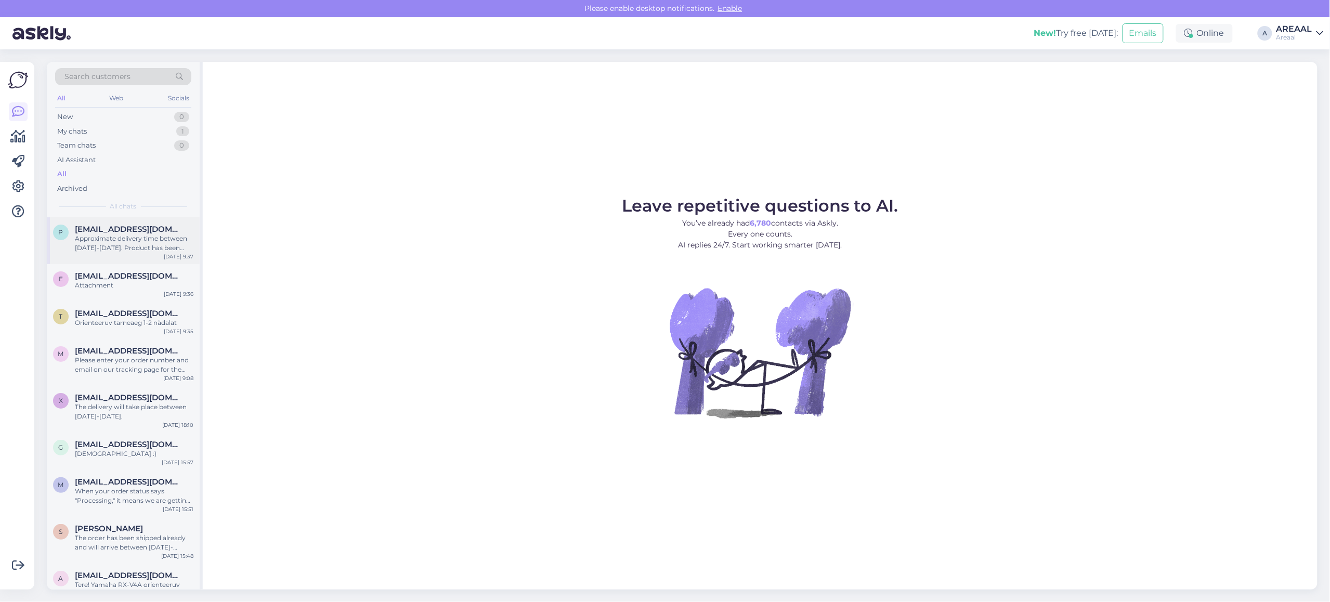
click at [138, 243] on div "Approximate delivery time between [DATE]-[DATE]. Product has been ordered to wa…" at bounding box center [134, 243] width 119 height 19
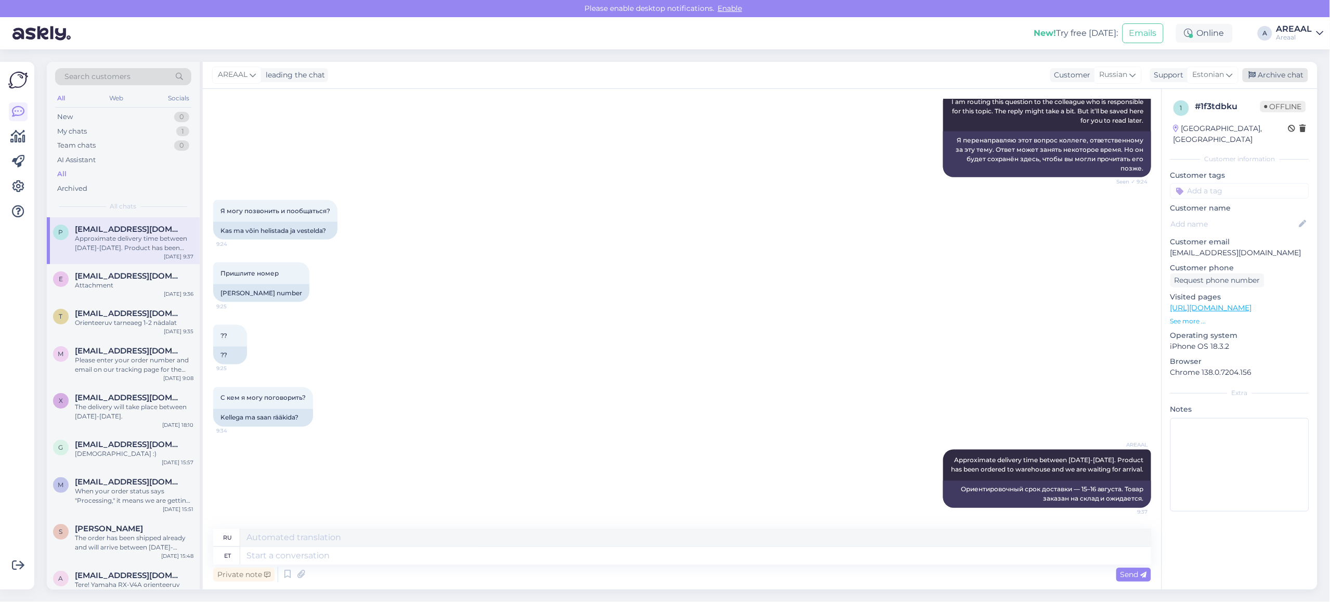
click at [1295, 78] on div "Archive chat" at bounding box center [1274, 75] width 65 height 14
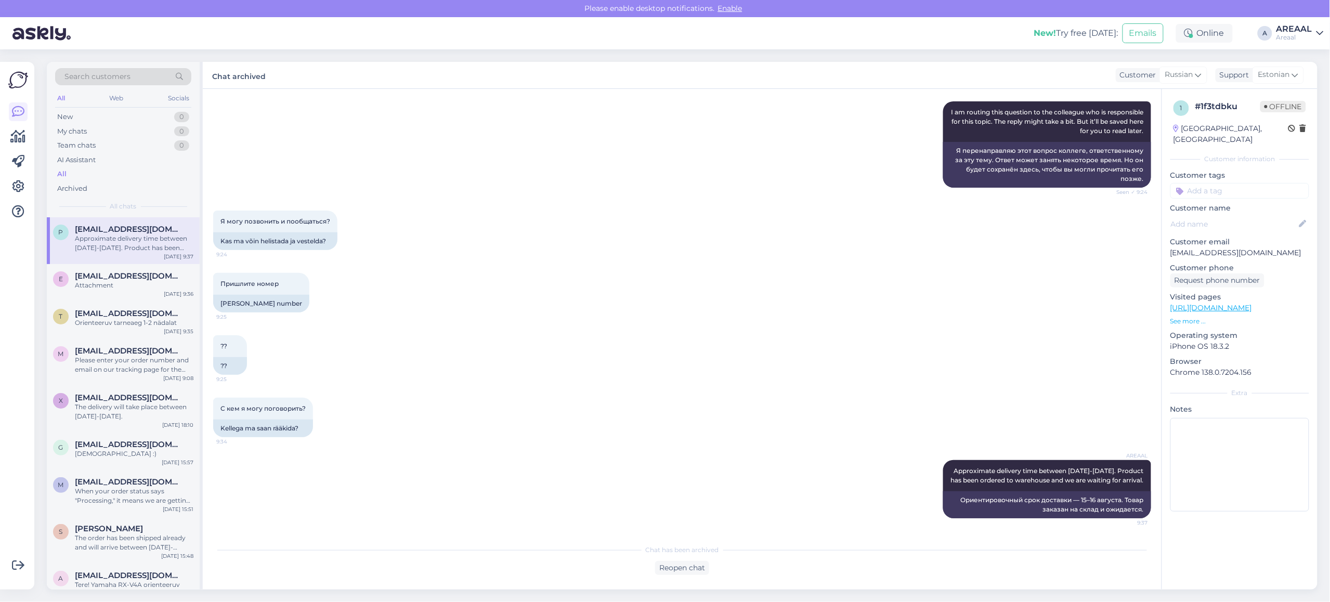
click at [462, 280] on div "Пришлите номер 9:25 [PERSON_NAME] number" at bounding box center [682, 292] width 938 height 62
click at [169, 365] on div "Please enter your order number and email on our tracking page for the latest in…" at bounding box center [134, 365] width 119 height 19
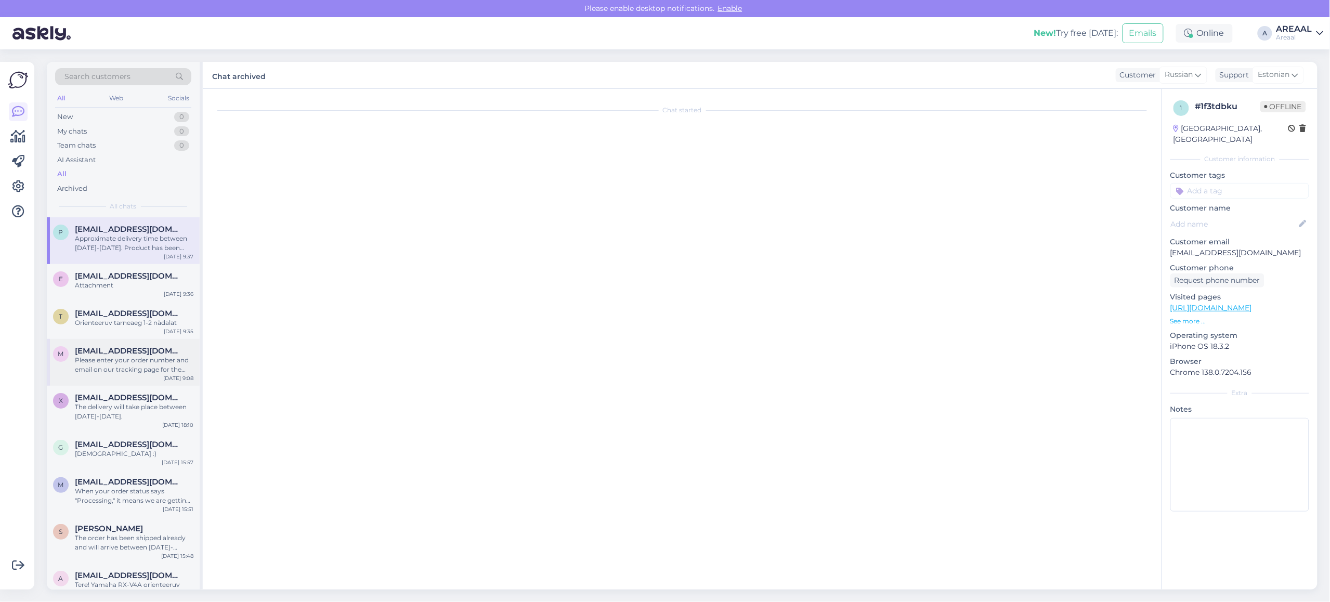
scroll to position [1477, 0]
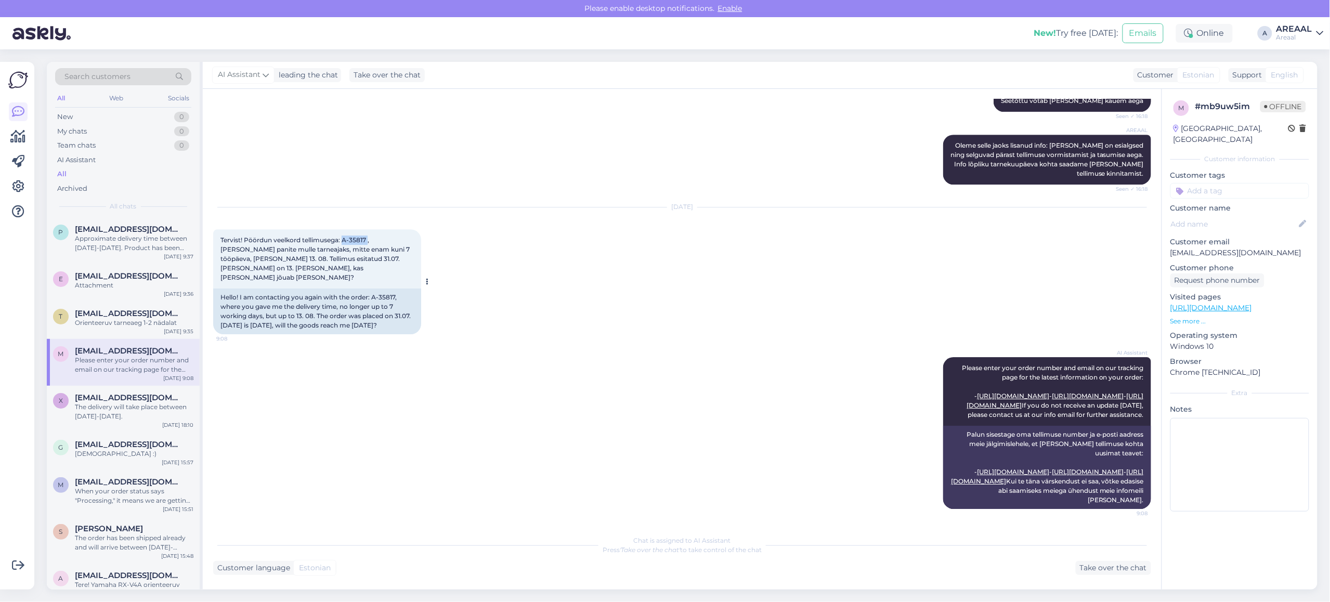
copy span "A-35817"
drag, startPoint x: 368, startPoint y: 201, endPoint x: 343, endPoint y: 202, distance: 25.0
click at [343, 236] on span "Tervist! Pöördun veelkord tellimusega: A-35817 , kus te panite mulle tarneajaks…" at bounding box center [315, 258] width 191 height 45
click at [664, 52] on div "Search customers All Web Socials New 0 My chats 0 Team chats 0 AI Assistant All…" at bounding box center [685, 325] width 1289 height 553
click at [591, 123] on div "AREAAL Oleme selle jaoks lisanud info: Tarneajad on esialgsed ning selguvad pär…" at bounding box center [682, 159] width 938 height 73
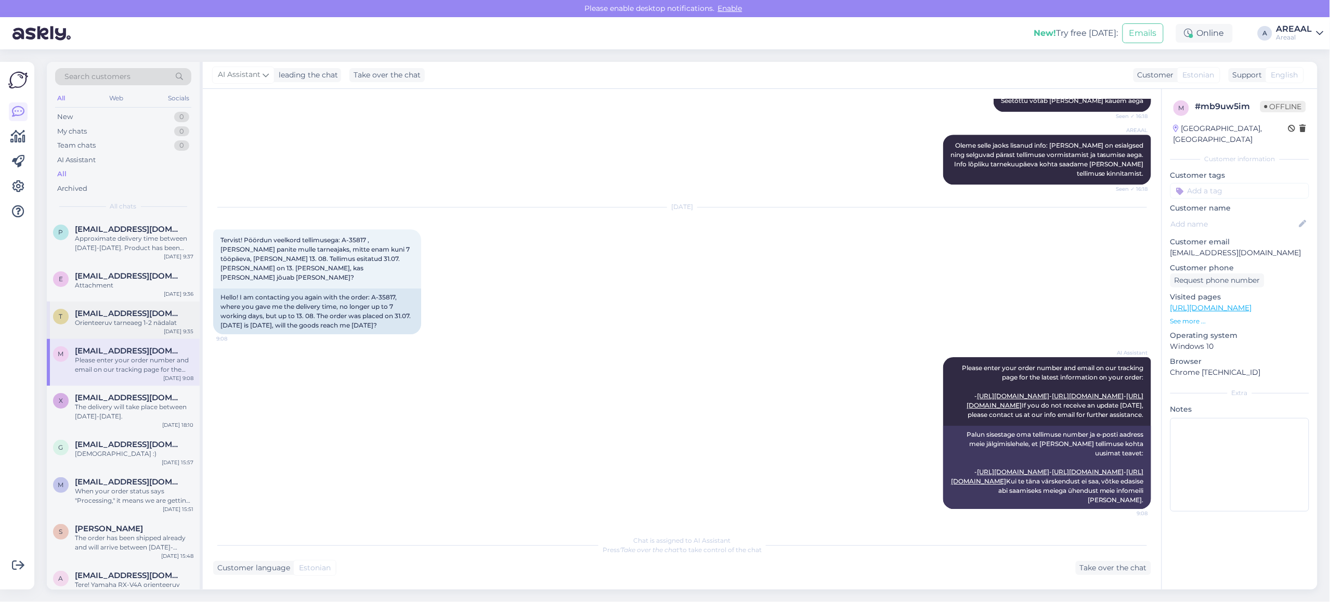
click at [140, 333] on div "t taavi@printec.ee Orienteeruv tarneaeg 1-2 nädalat Aug 13 9:35" at bounding box center [123, 319] width 153 height 37
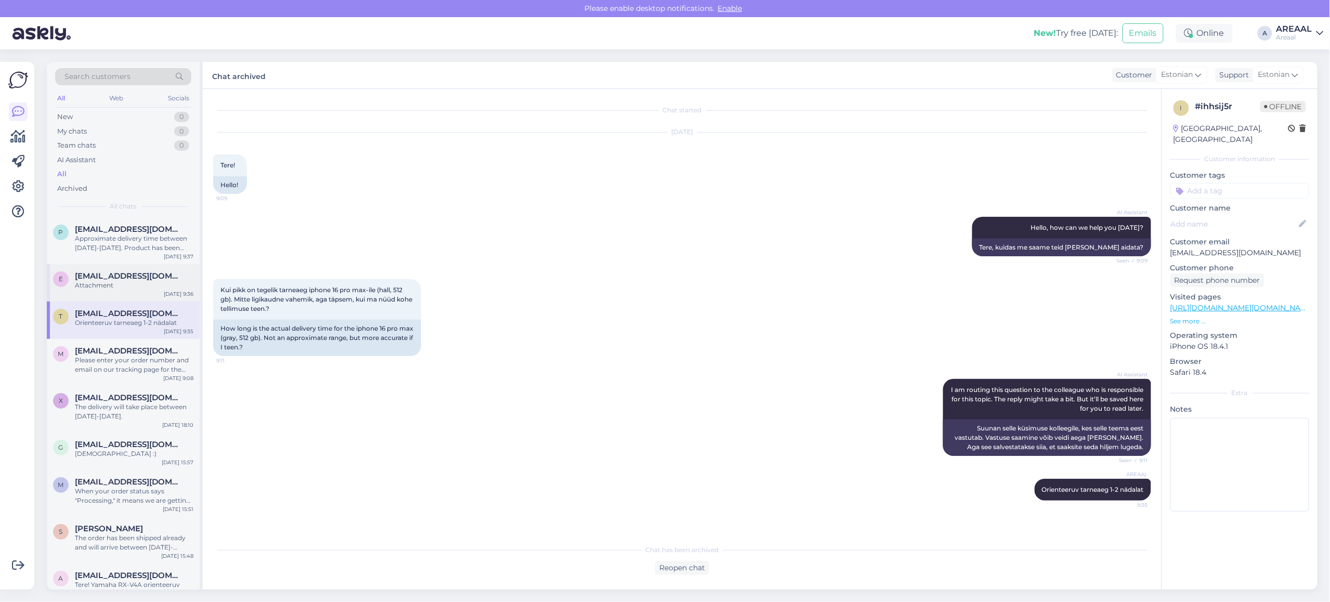
click at [132, 294] on div "e erikjodcik@gmail.com Attachment Aug 13 9:36" at bounding box center [123, 282] width 153 height 37
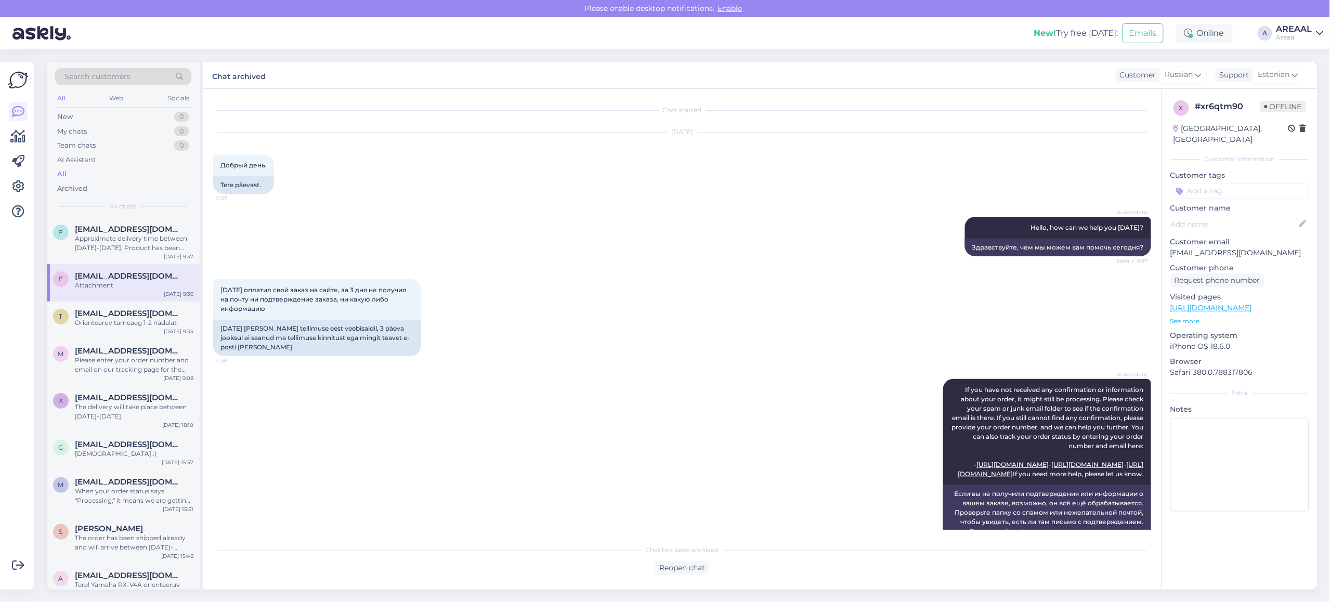
scroll to position [443, 0]
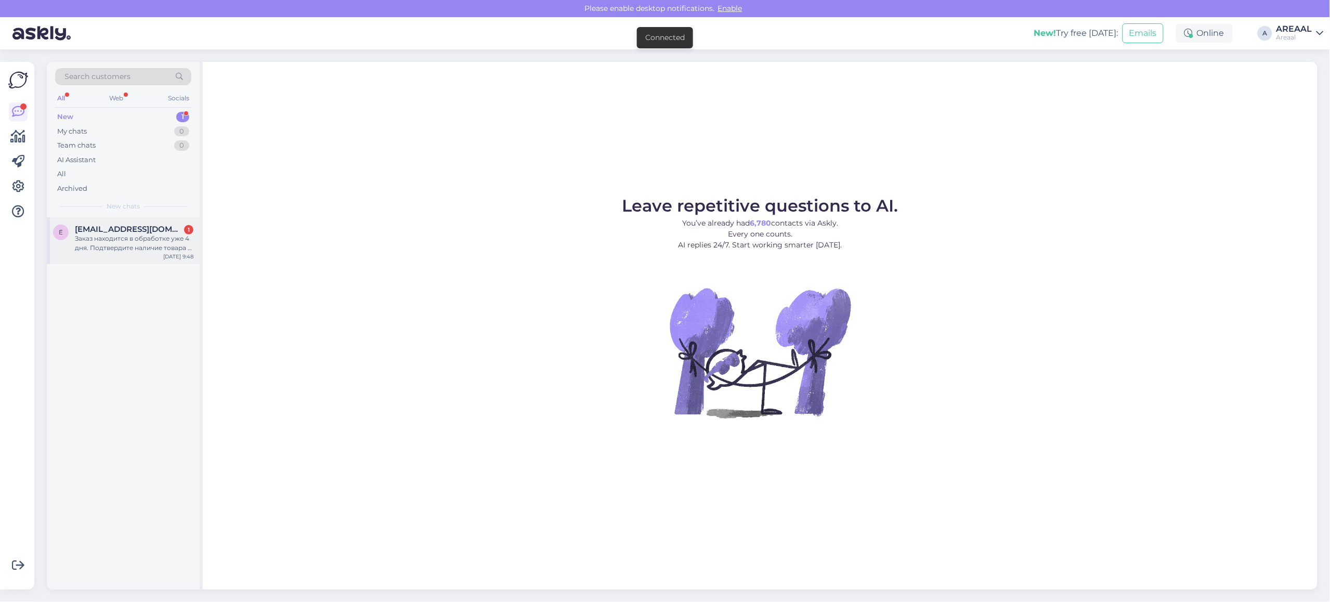
click at [173, 232] on div "[EMAIL_ADDRESS][DOMAIN_NAME] 1" at bounding box center [134, 229] width 119 height 9
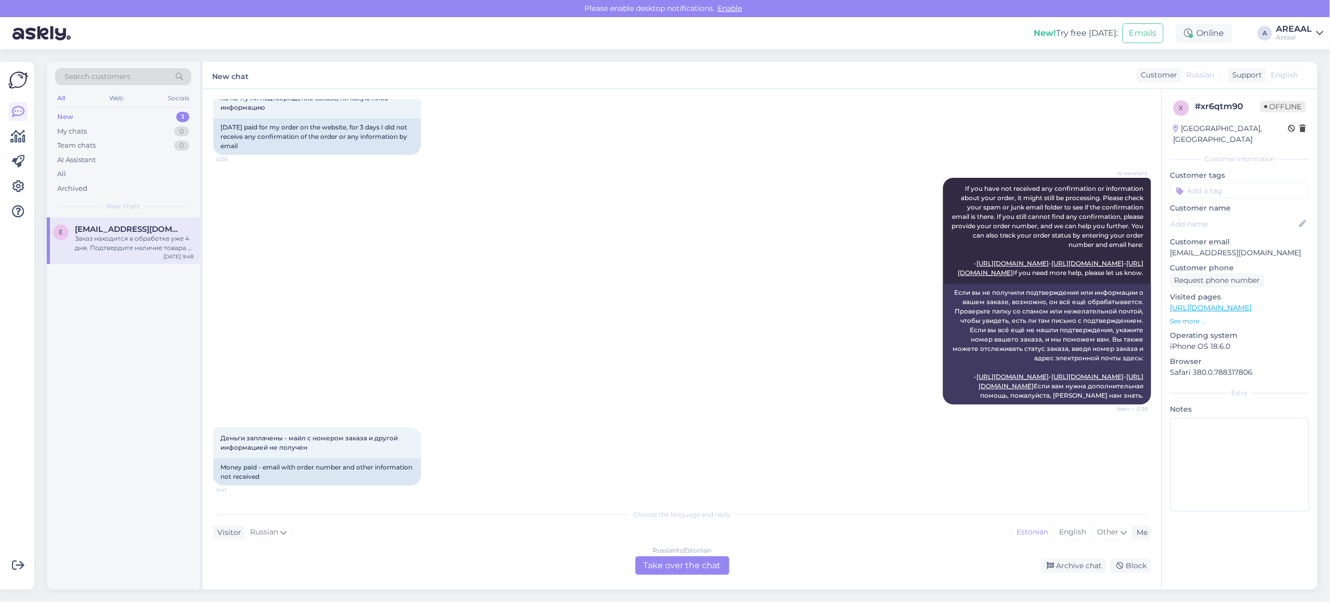
scroll to position [880, 0]
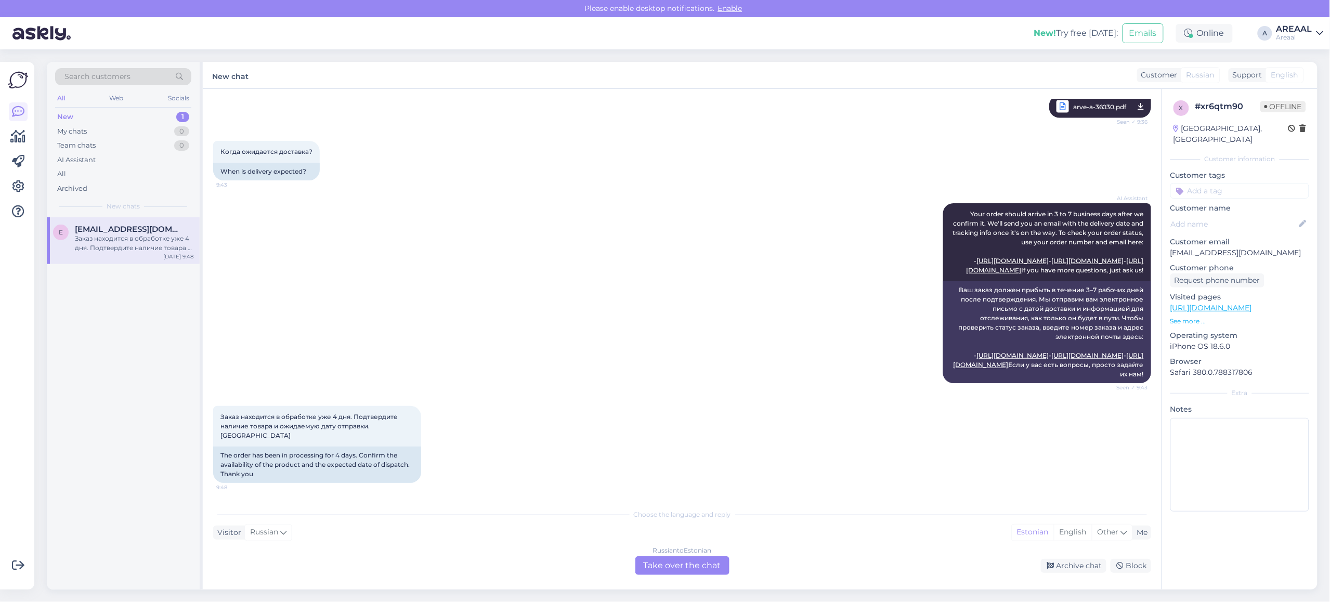
click at [692, 566] on div "Russian to Estonian Take over the chat" at bounding box center [682, 565] width 94 height 19
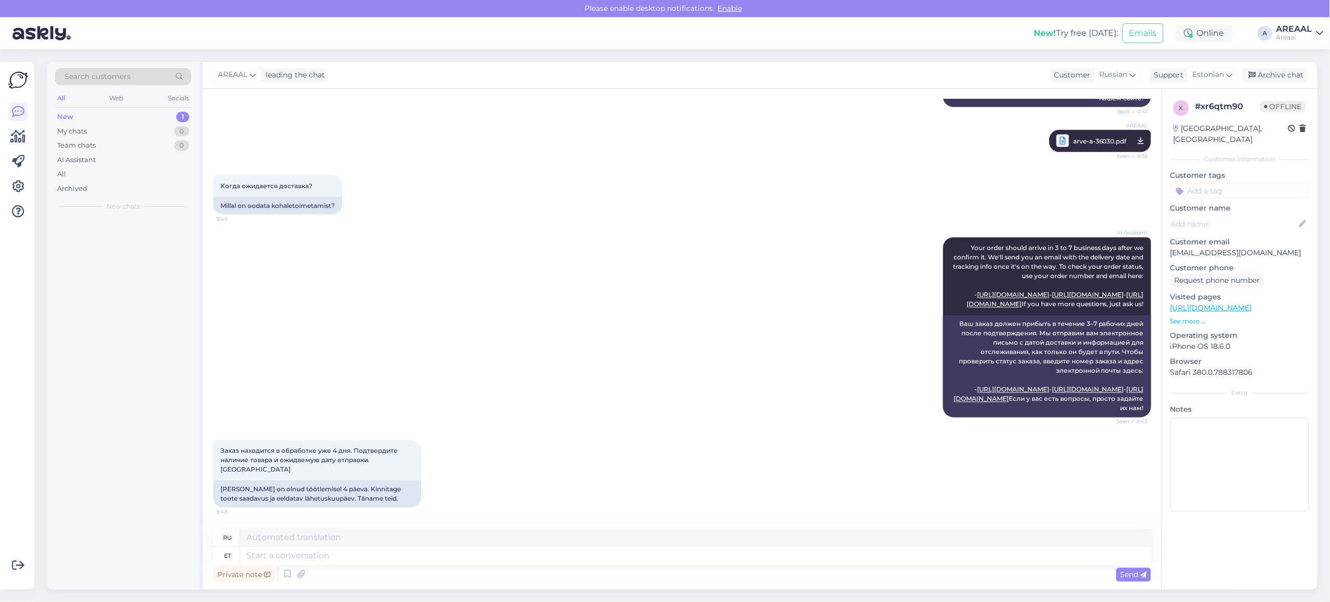
scroll to position [846, 0]
click at [689, 565] on div "Private note Send" at bounding box center [682, 574] width 938 height 20
click at [681, 562] on textarea at bounding box center [695, 556] width 911 height 18
type textarea "Approximate de"
type textarea "Приблизительный"
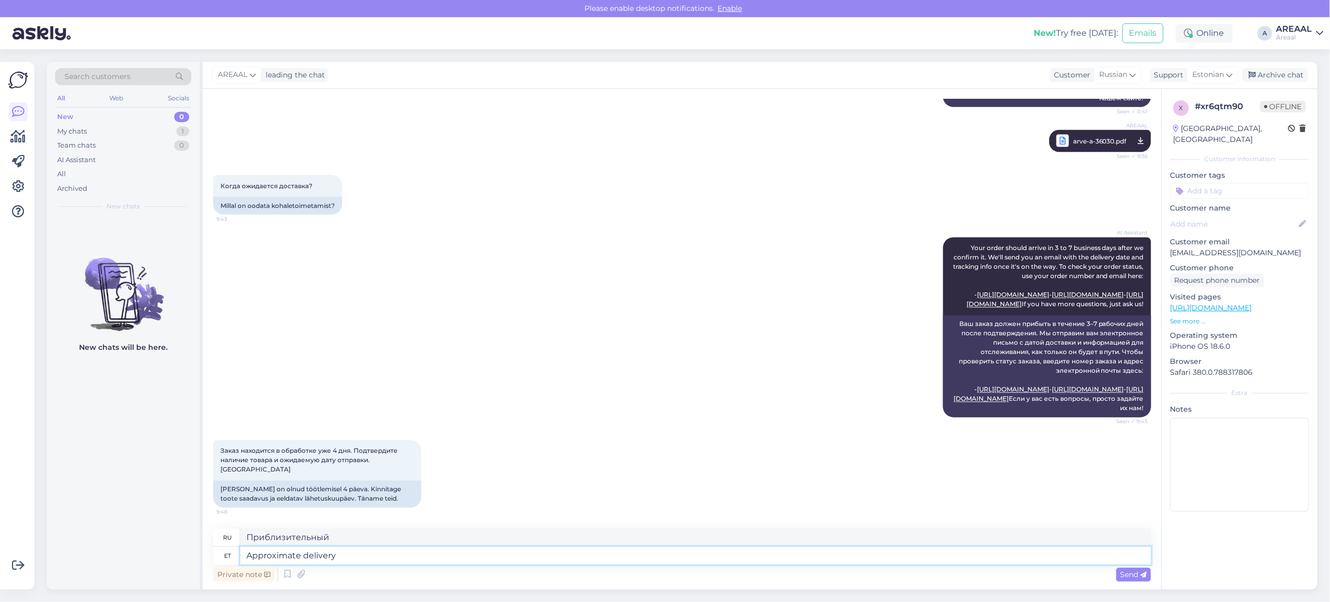
type textarea "Approximate delivery t"
type textarea "Ориентировочная доставка"
type textarea "Approximate delivery time 1"
type textarea "Примерное время доставки"
type textarea "Approximate delivery time 1-2 wee"
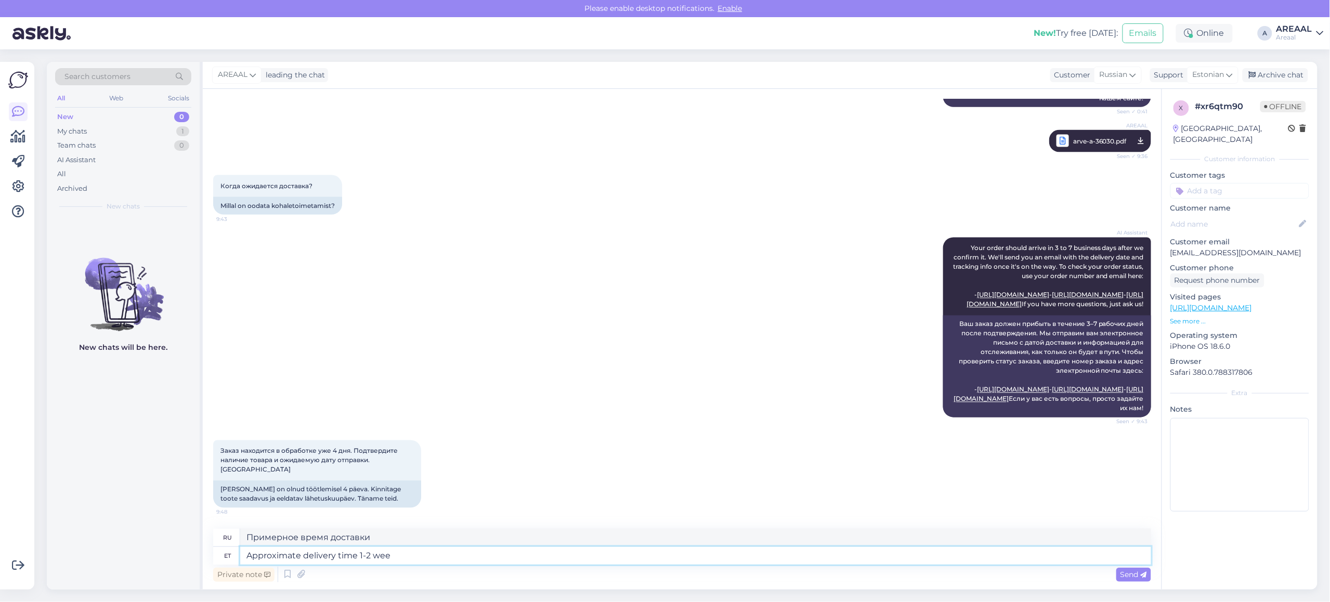
type textarea "Примерное время доставки 1-2"
type textarea "Approximate delivery time 1-2 weeks."
type textarea "Ориентировочный срок доставки 1-2 недели."
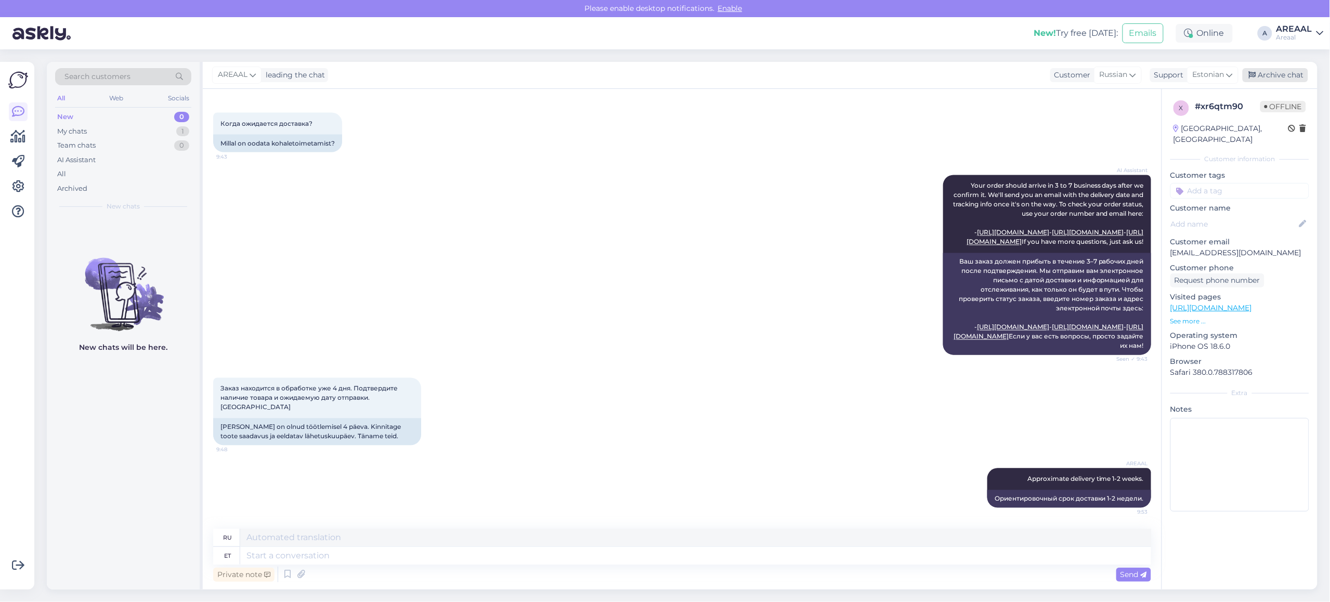
click at [1273, 74] on div "Archive chat" at bounding box center [1274, 75] width 65 height 14
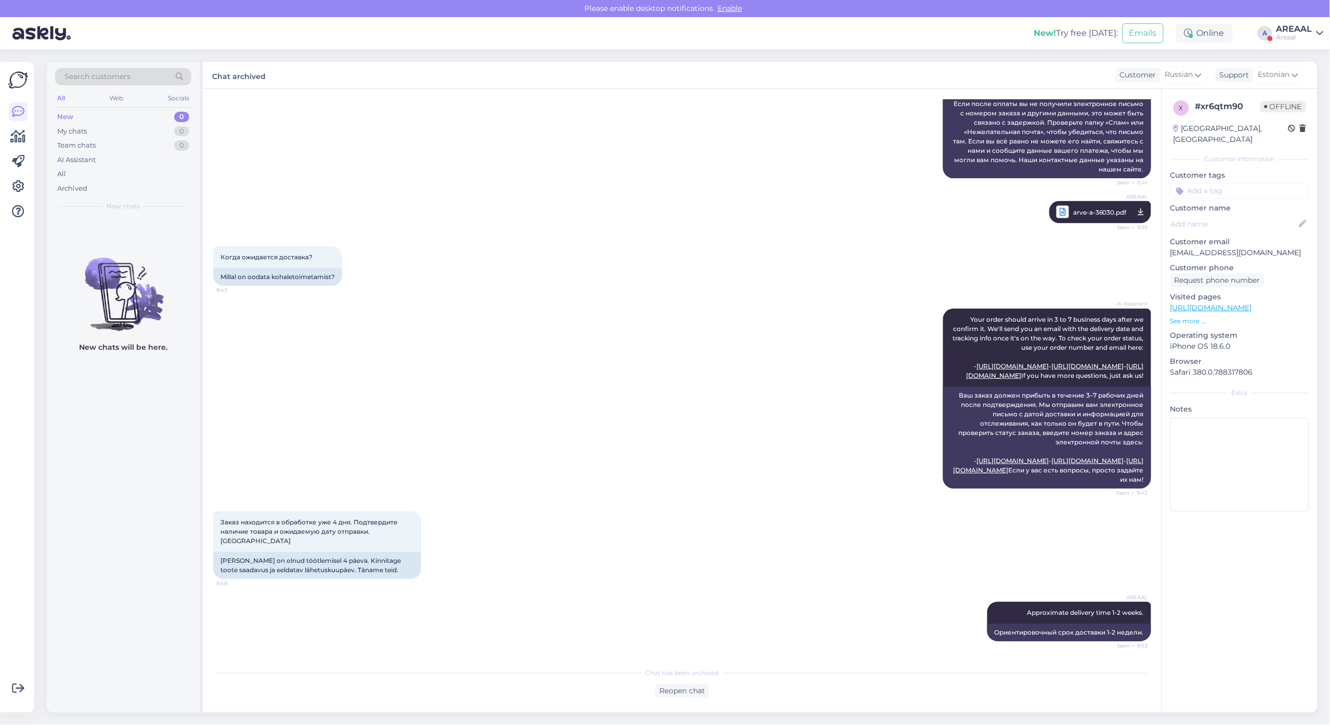
scroll to position [776, 0]
click at [1319, 34] on icon at bounding box center [1319, 33] width 7 height 8
click at [1308, 76] on button "Open" at bounding box center [1300, 80] width 29 height 16
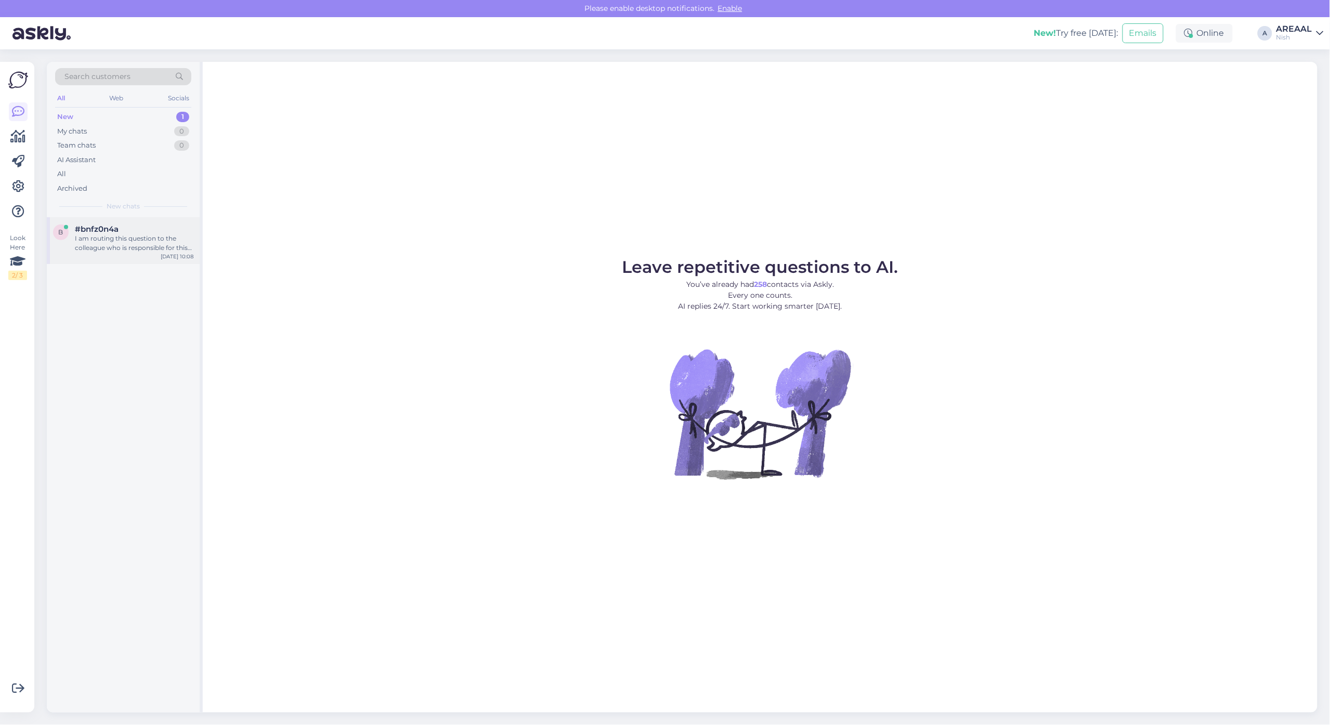
click at [86, 234] on div "I am routing this question to the colleague who is responsible for this topic. …" at bounding box center [134, 243] width 119 height 19
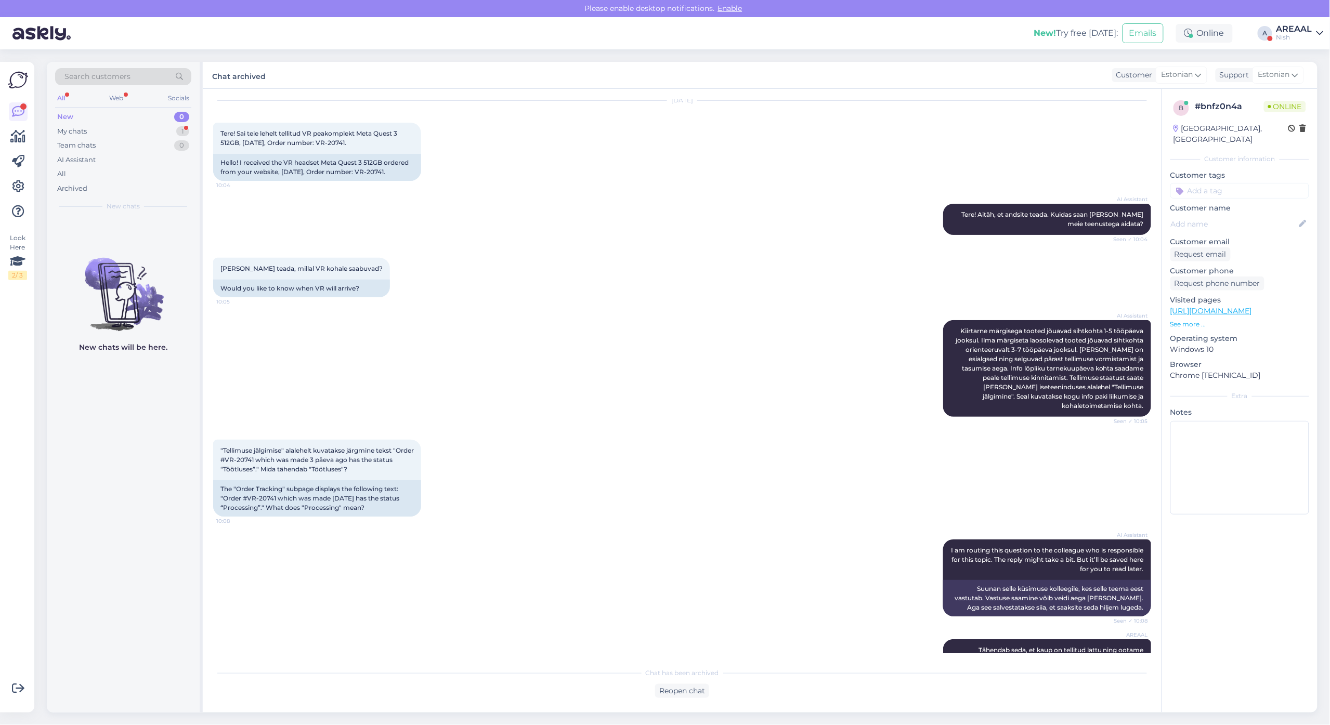
scroll to position [91, 0]
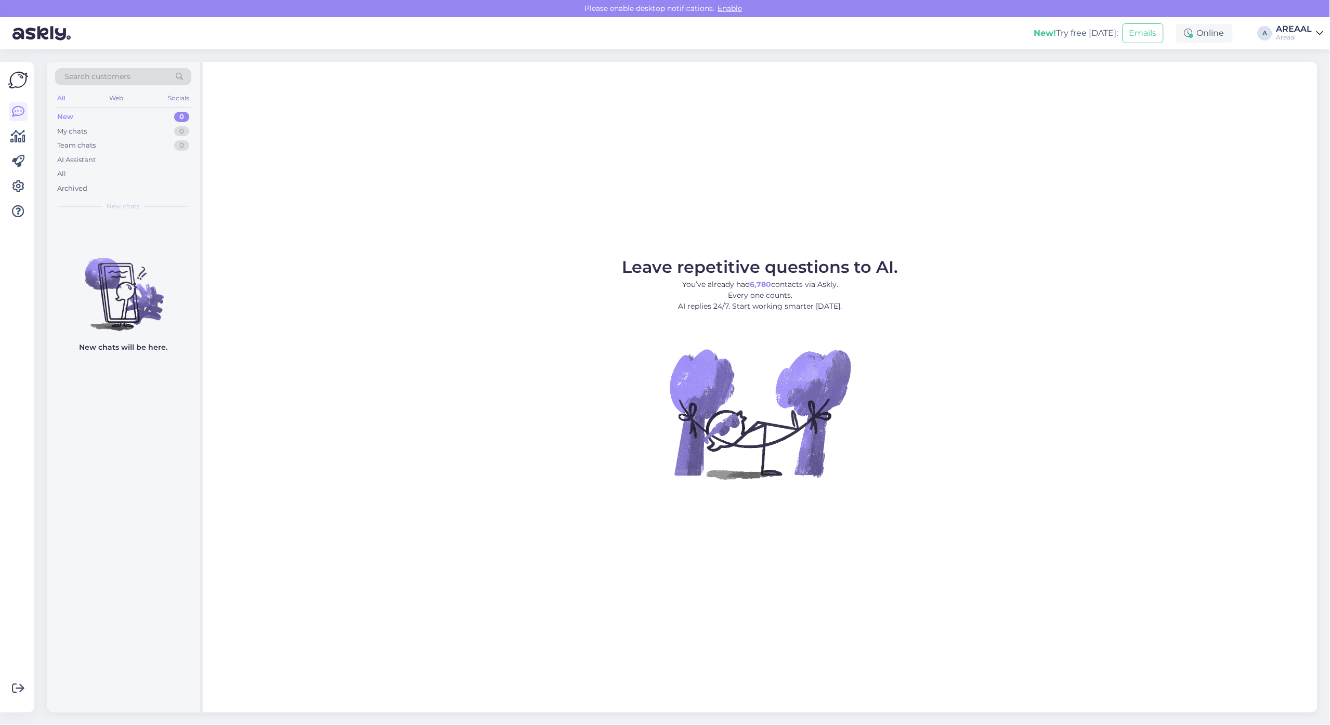
click at [1057, 153] on div "Leave repetitive questions to AI. You’ve already had 6,780 contacts via Askly. …" at bounding box center [760, 387] width 1114 height 651
click at [1121, 160] on div "Leave repetitive questions to AI. You’ve already had 6,780 contacts via Askly. …" at bounding box center [760, 387] width 1114 height 651
click at [1002, 163] on div "Leave repetitive questions to AI. You’ve already had 6,780 contacts via Askly. …" at bounding box center [760, 387] width 1114 height 651
click at [143, 172] on div "All" at bounding box center [123, 174] width 136 height 15
click at [1306, 20] on div "New! Try free today: Emails Online A AREAAL Nish" at bounding box center [665, 33] width 1330 height 32
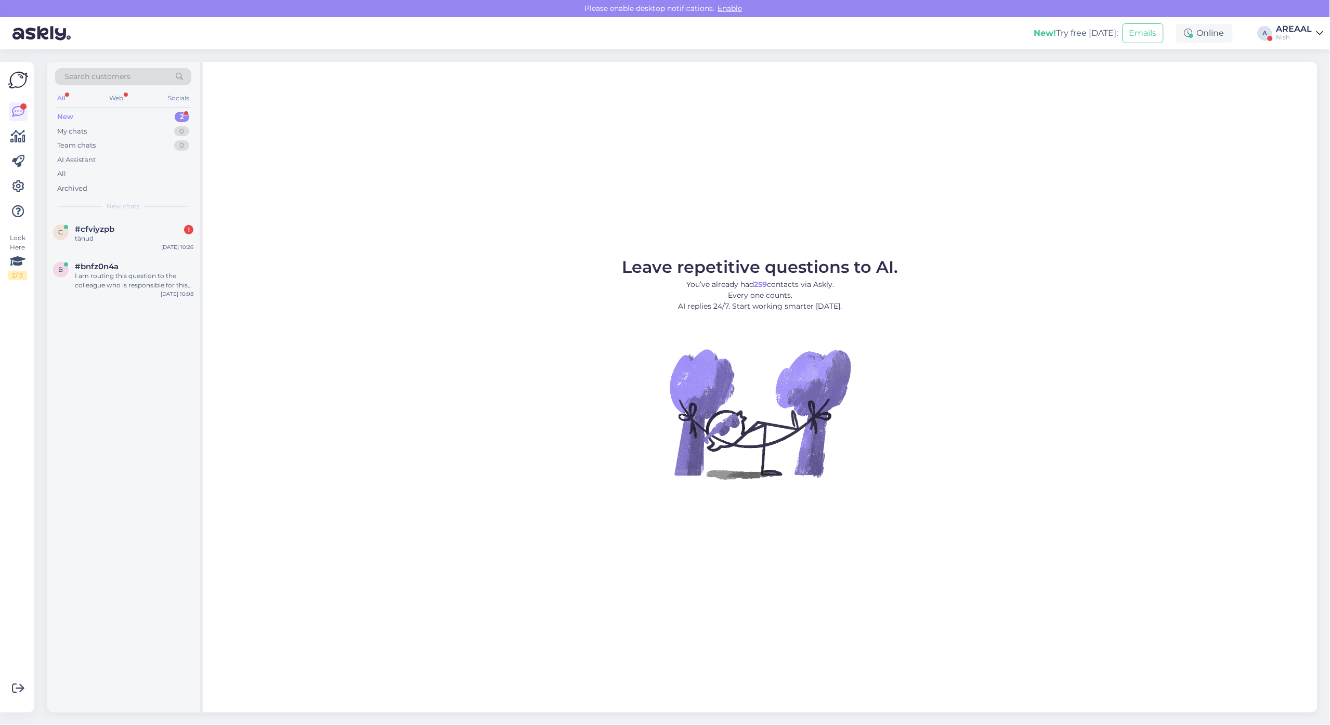
click at [1295, 50] on div "Search customers All Web Socials New 2 My chats 0 Team chats 0 AI Assistant All…" at bounding box center [685, 387] width 1289 height 676
click at [1297, 33] on div "Nish" at bounding box center [1294, 37] width 36 height 8
click at [1303, 54] on button "Open" at bounding box center [1300, 58] width 29 height 16
click at [168, 237] on div "жду" at bounding box center [134, 238] width 119 height 9
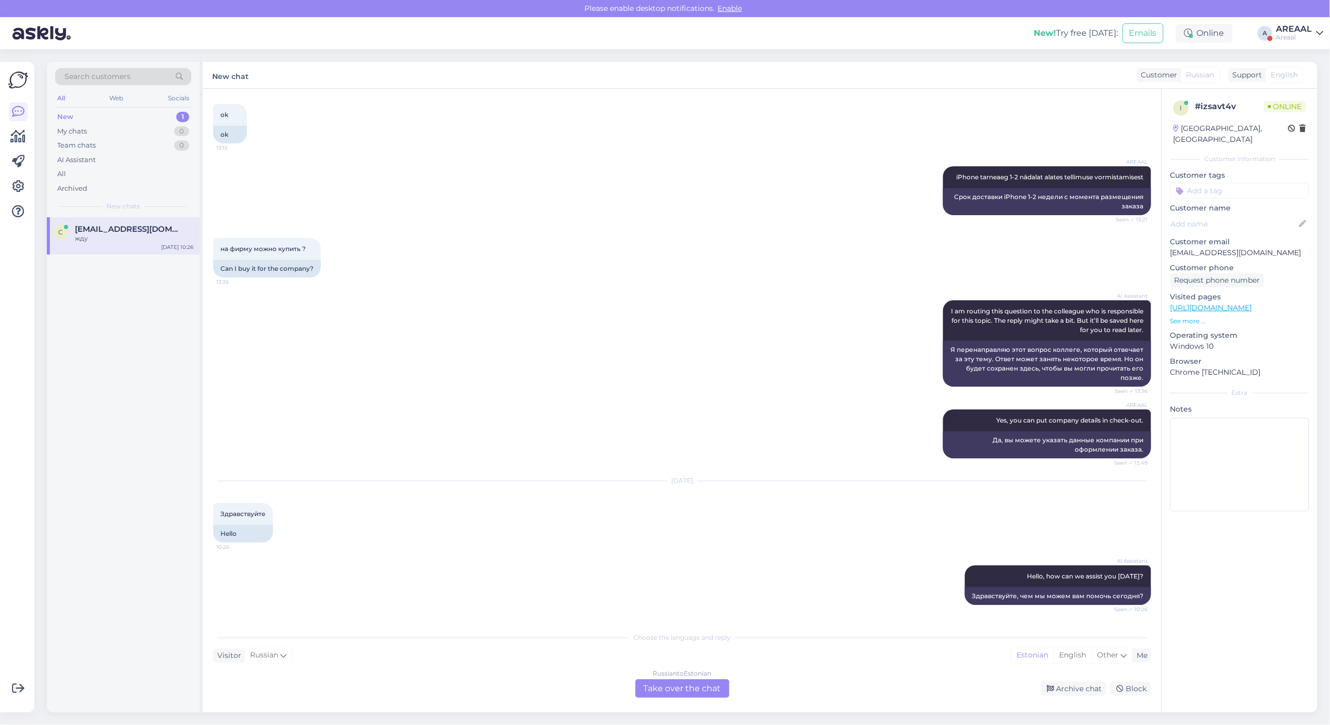
scroll to position [579, 0]
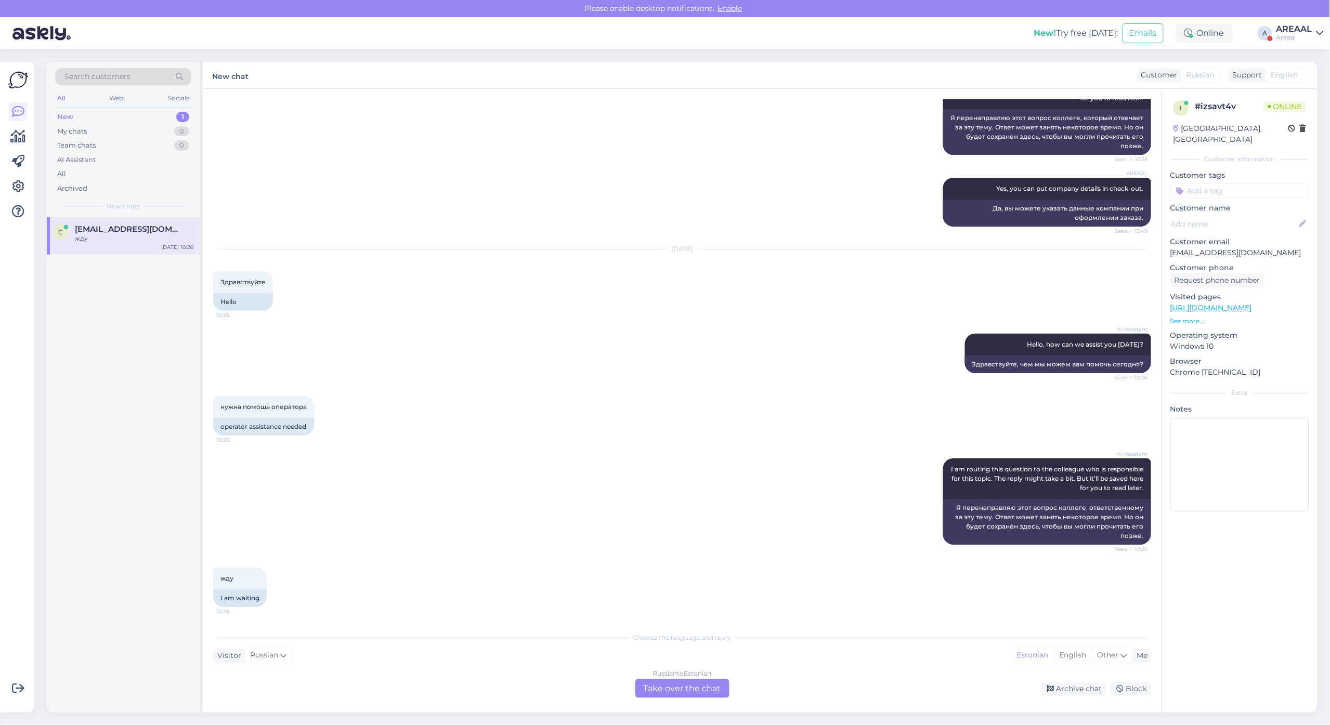
click at [1202, 247] on p "[EMAIL_ADDRESS][DOMAIN_NAME]" at bounding box center [1239, 252] width 139 height 11
copy p "[EMAIL_ADDRESS][DOMAIN_NAME]"
click at [674, 685] on div "Russian to Estonian Take over the chat" at bounding box center [682, 688] width 94 height 19
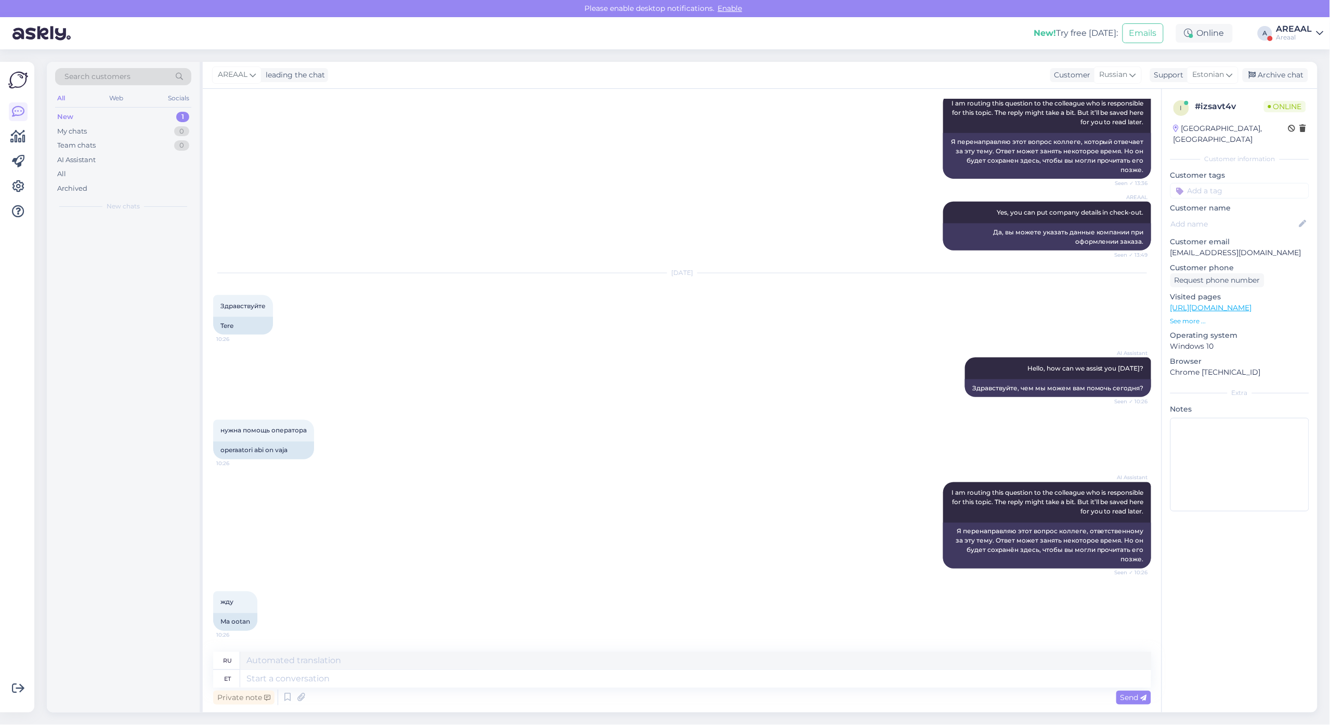
scroll to position [554, 0]
click at [665, 685] on textarea at bounding box center [695, 679] width 911 height 18
type textarea "What w"
type textarea "Что"
type textarea "What would be"
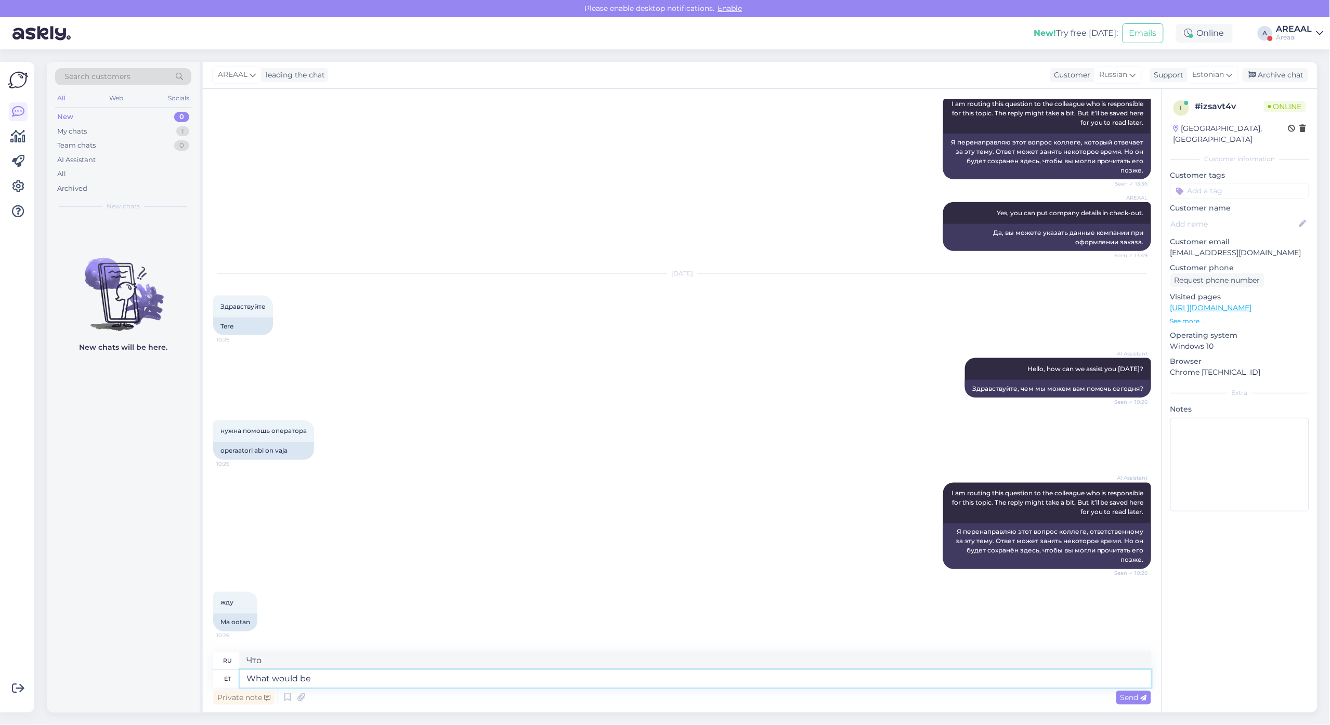
type textarea "Что бы"
type textarea "What would be th"
type textarea "Что бы было"
type textarea "What would be the q"
type textarea "Что было бы"
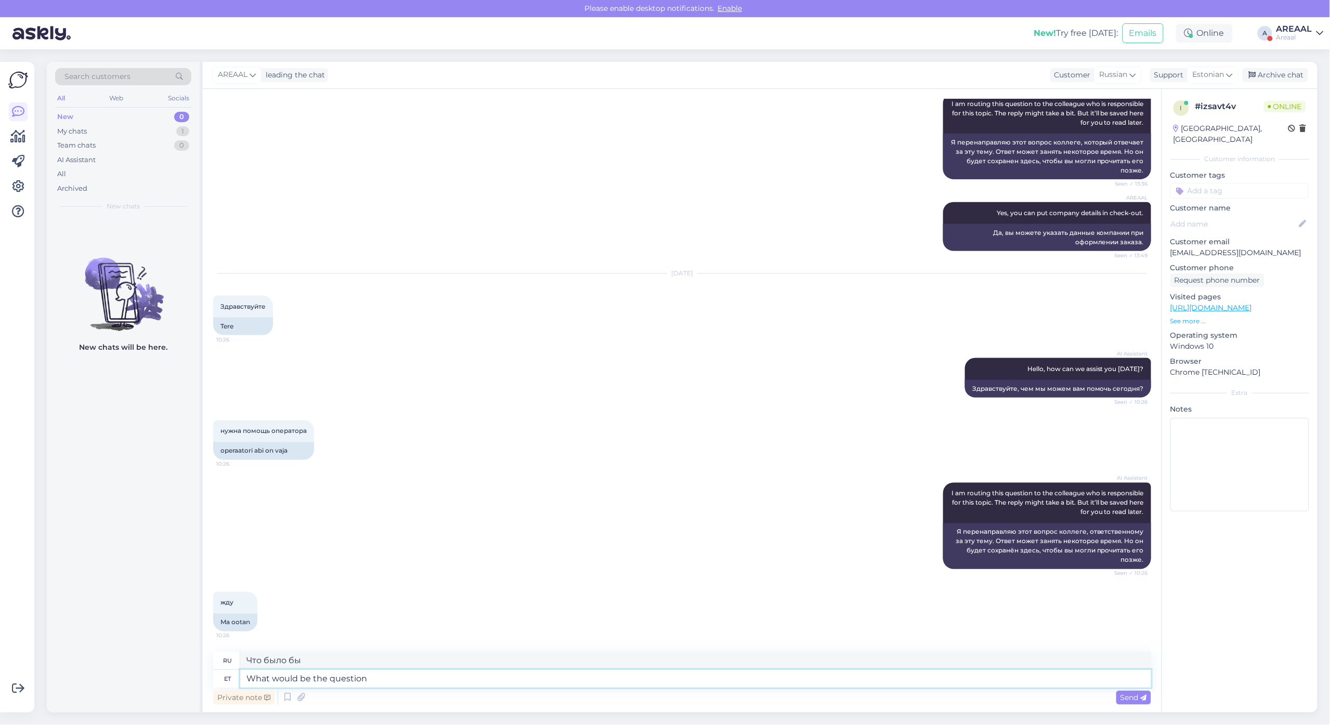
type textarea "What would be the question?"
type textarea "Какой будет вопрос?"
type textarea "What would be the question?"
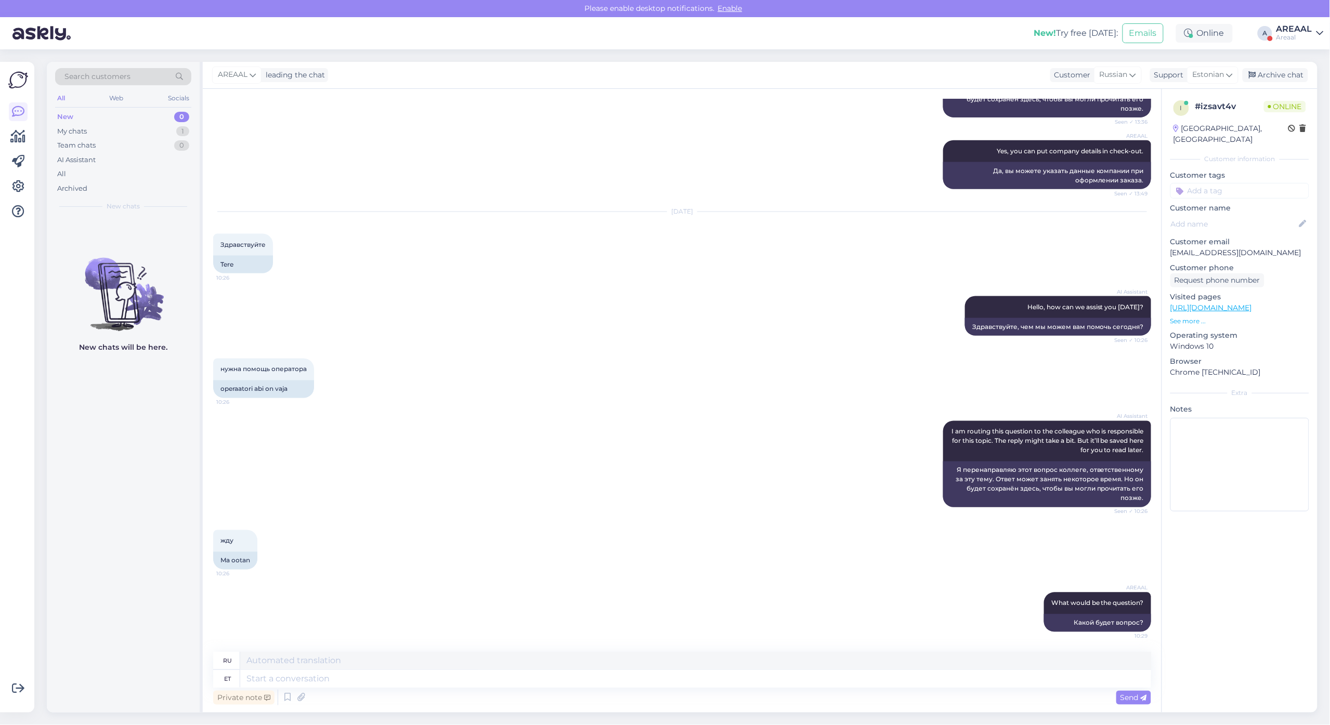
click at [1292, 31] on div "AREAAL" at bounding box center [1294, 29] width 36 height 8
click at [1295, 72] on button "Open" at bounding box center [1300, 80] width 29 height 16
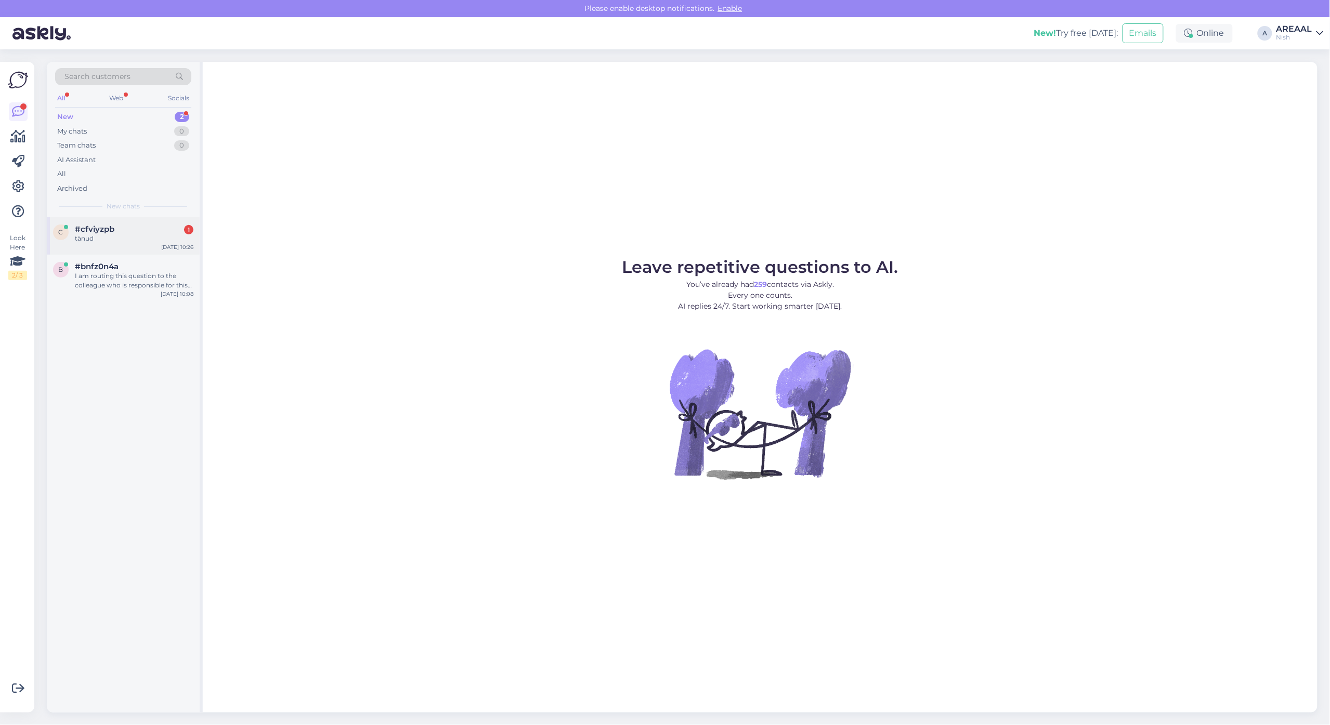
click at [136, 229] on div "#cfviyzpb 1" at bounding box center [134, 229] width 119 height 9
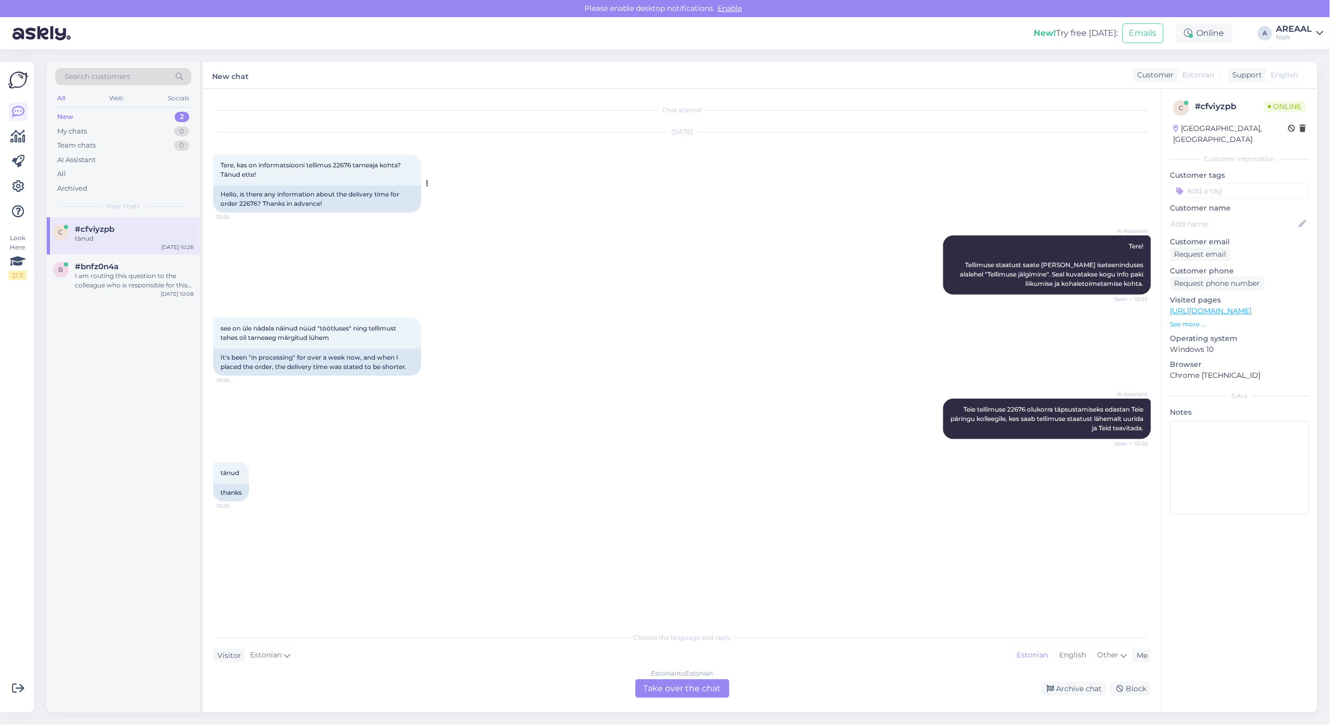
click at [347, 164] on span "Tere, kas on informatsiooni tellimus 22676 tarneaja kohta? Tänud ette!" at bounding box center [311, 169] width 182 height 17
click at [346, 164] on span "Tere, kas on informatsiooni tellimus 22676 tarneaja kohta? Tänud ette!" at bounding box center [311, 169] width 182 height 17
copy span "22676"
click at [648, 681] on div "Estonian to Estonian Take over the chat" at bounding box center [682, 688] width 94 height 19
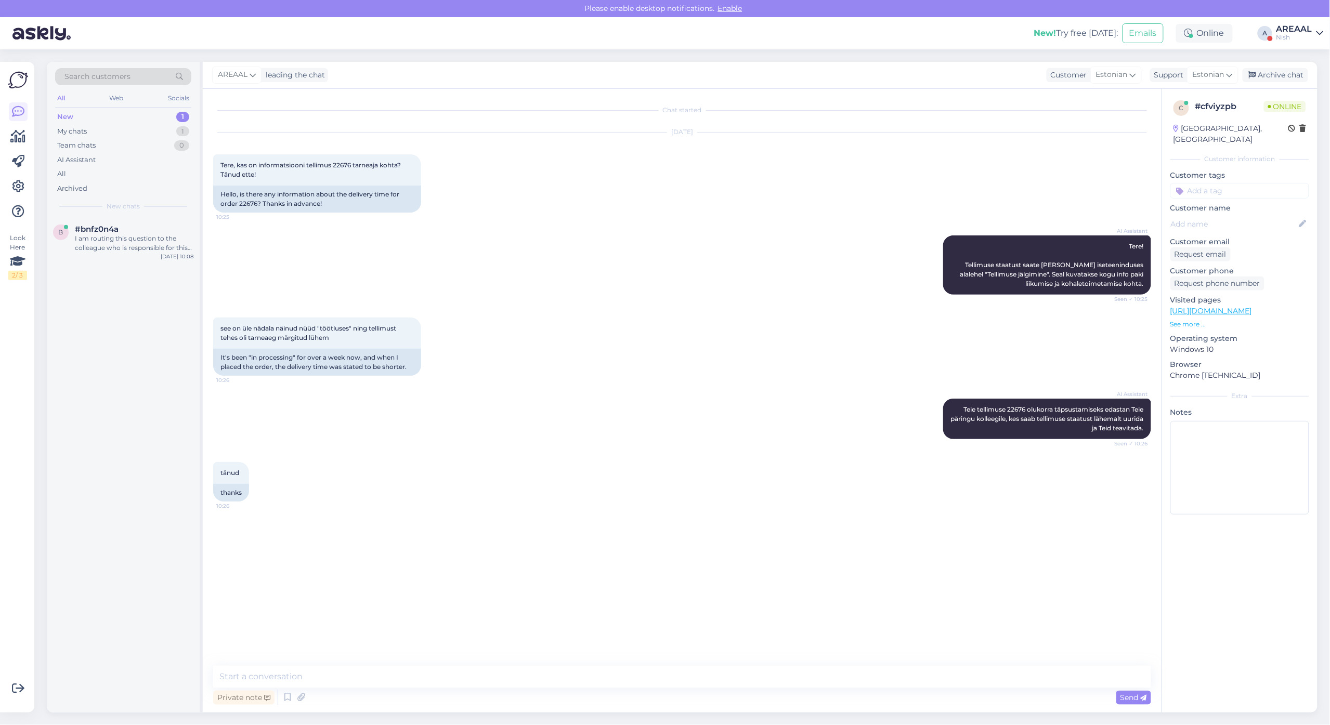
click at [648, 681] on textarea at bounding box center [682, 677] width 938 height 22
click at [595, 677] on textarea "Tere! Kohaletoimetamise info alla oleme lisanud:" at bounding box center [682, 677] width 938 height 22
paste textarea "Tarneajad on esialgsed ning selguvad pärast tellimuse vormistamist ja tasumise …"
type textarea "Tere! Kohaletoimetamise info alla oleme lisanud: Tarneajad on esialgsed ning se…"
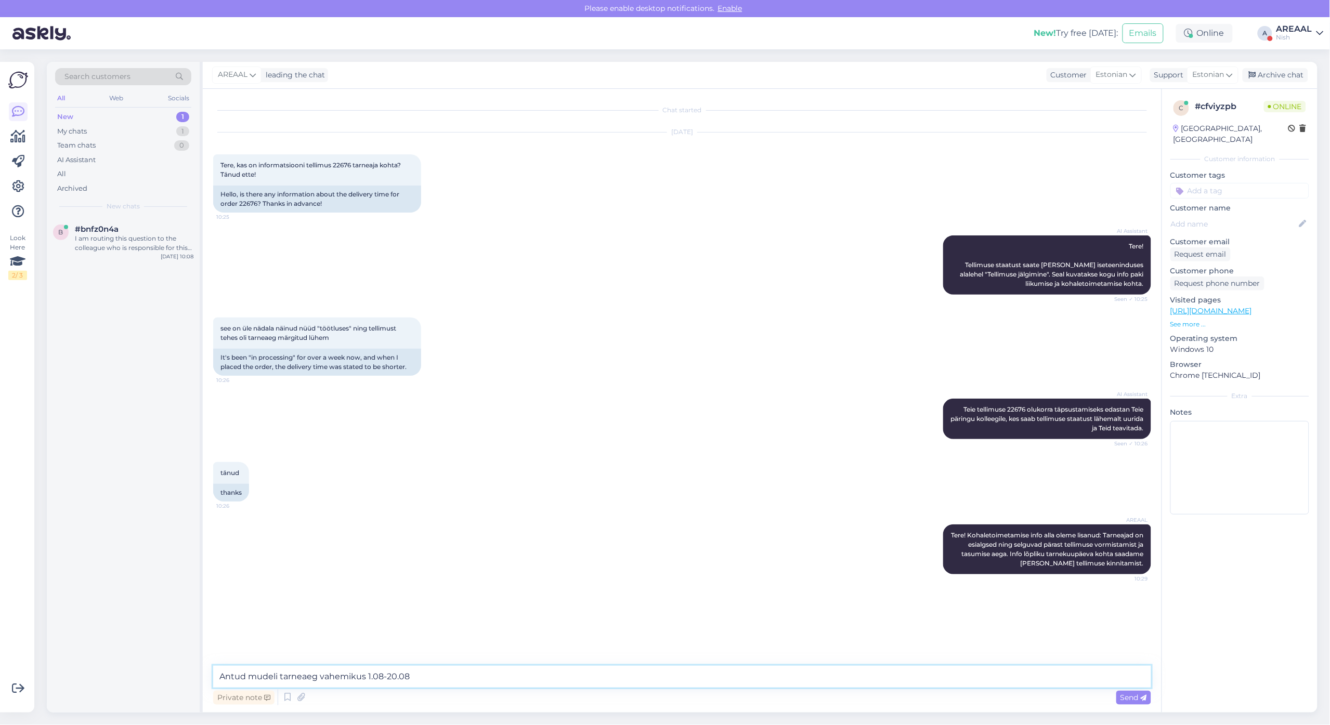
type textarea "Antud mudeli tarneaeg vahemikus 16.08-20.08"
drag, startPoint x: 303, startPoint y: 326, endPoint x: 186, endPoint y: 261, distance: 134.0
click at [302, 326] on span "see on üle nädala näinud nüüd "töötluses" ning tellimust tehes oli tarneaeg mär…" at bounding box center [308, 332] width 177 height 17
click at [162, 242] on div "I am routing this question to the colleague who is responsible for this topic. …" at bounding box center [134, 243] width 119 height 19
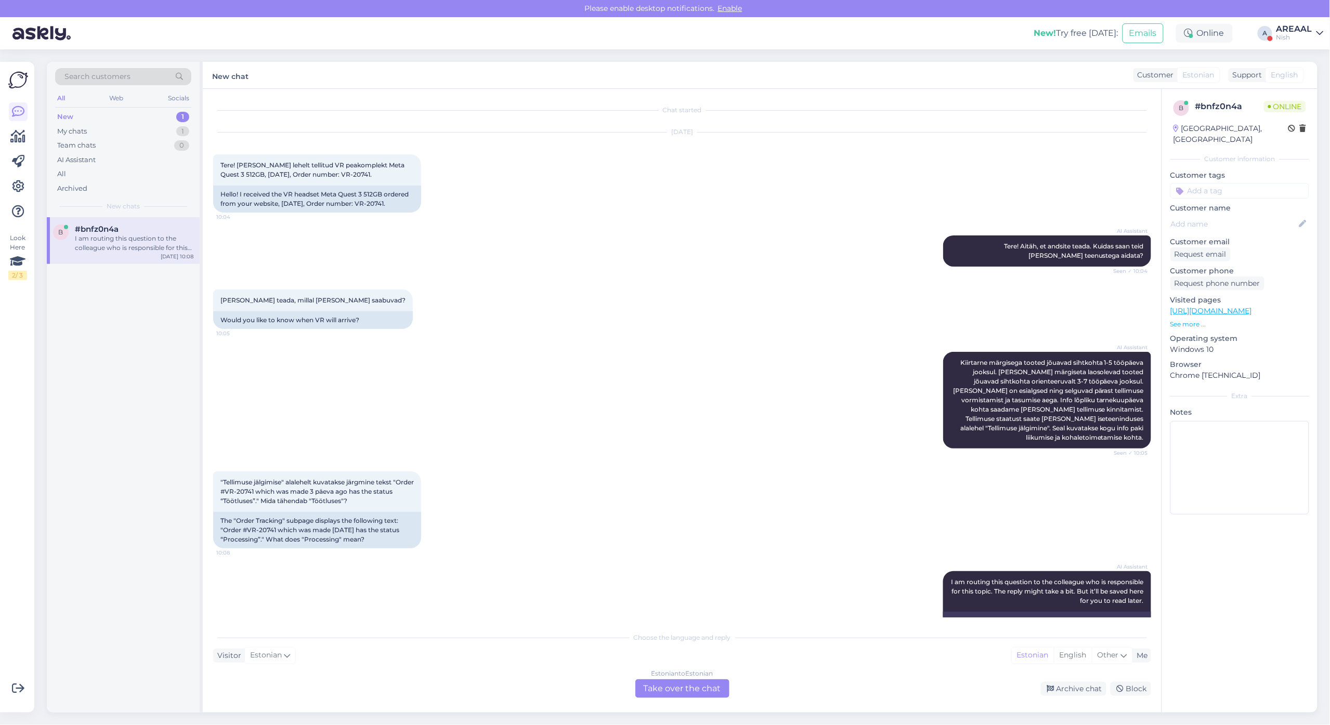
scroll to position [32, 0]
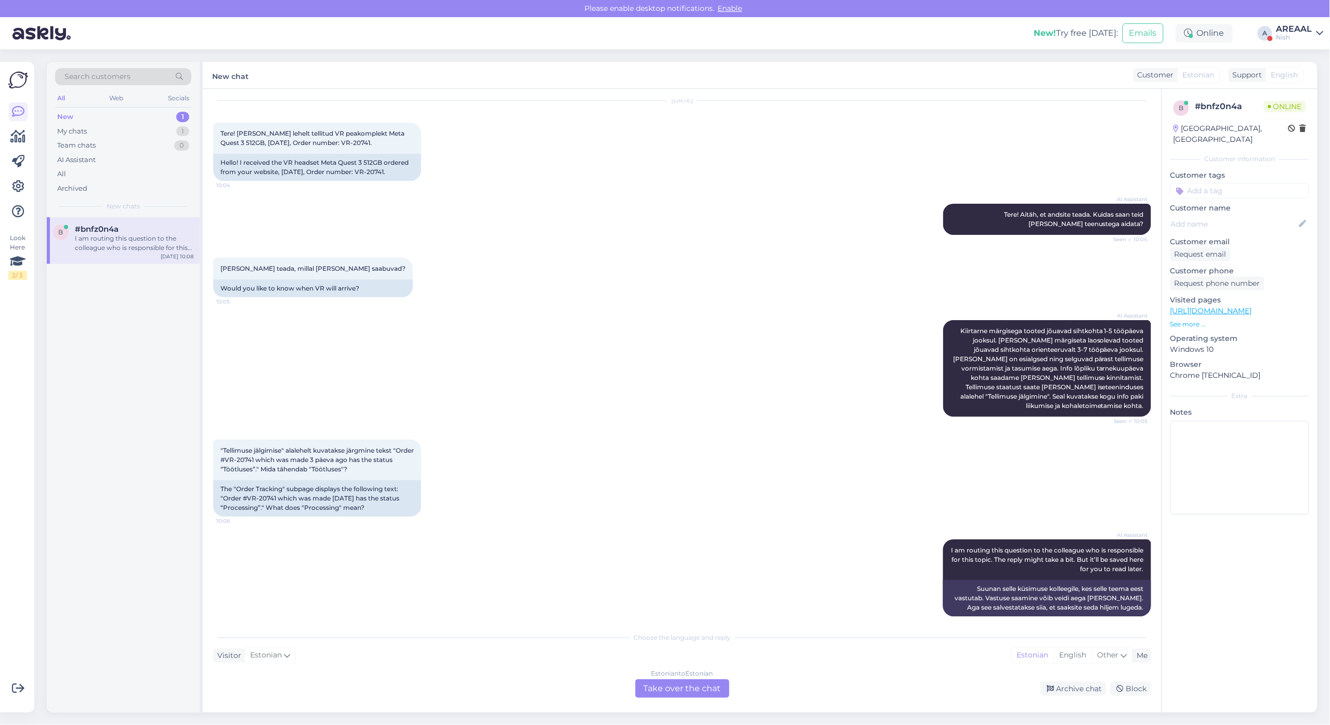
click at [661, 681] on div "Estonian to Estonian Take over the chat" at bounding box center [682, 688] width 94 height 19
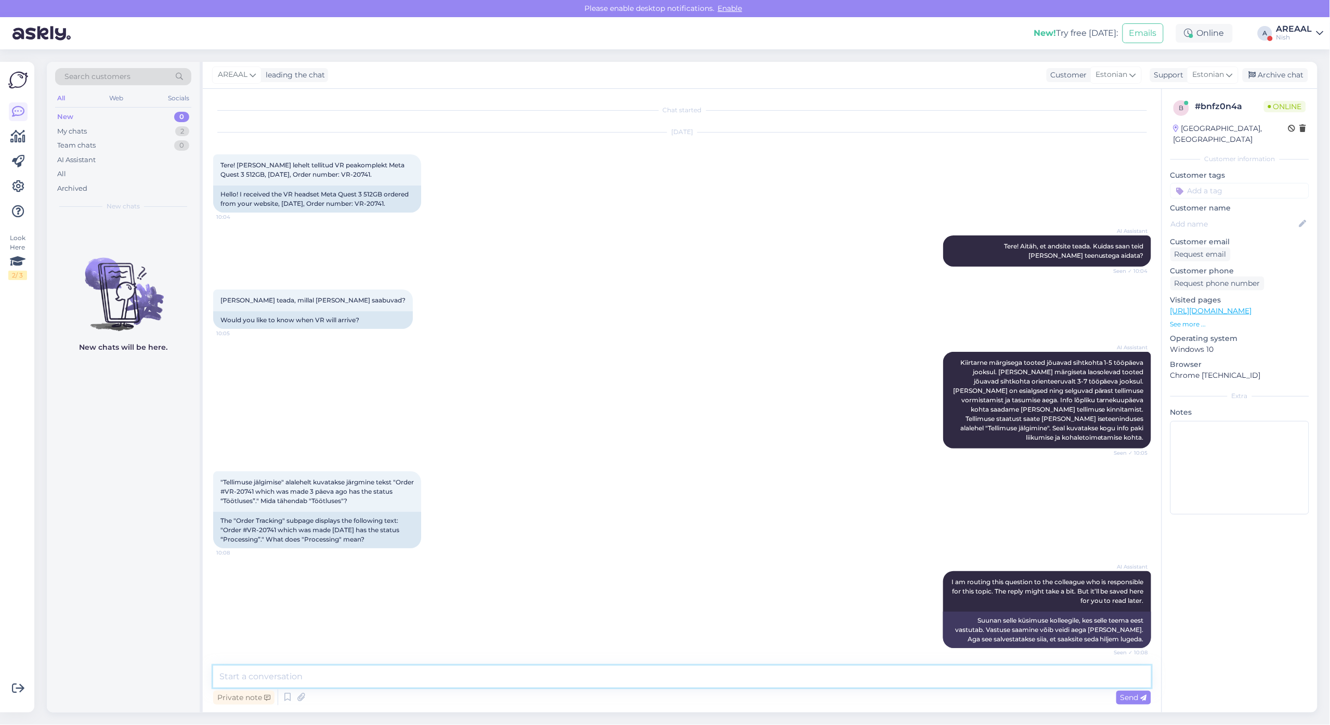
click at [661, 678] on textarea at bounding box center [682, 677] width 938 height 22
type textarea "Tähendab seda, et kaup on tellitud lattu ning ootame jõudmist. Peale seda on võ…"
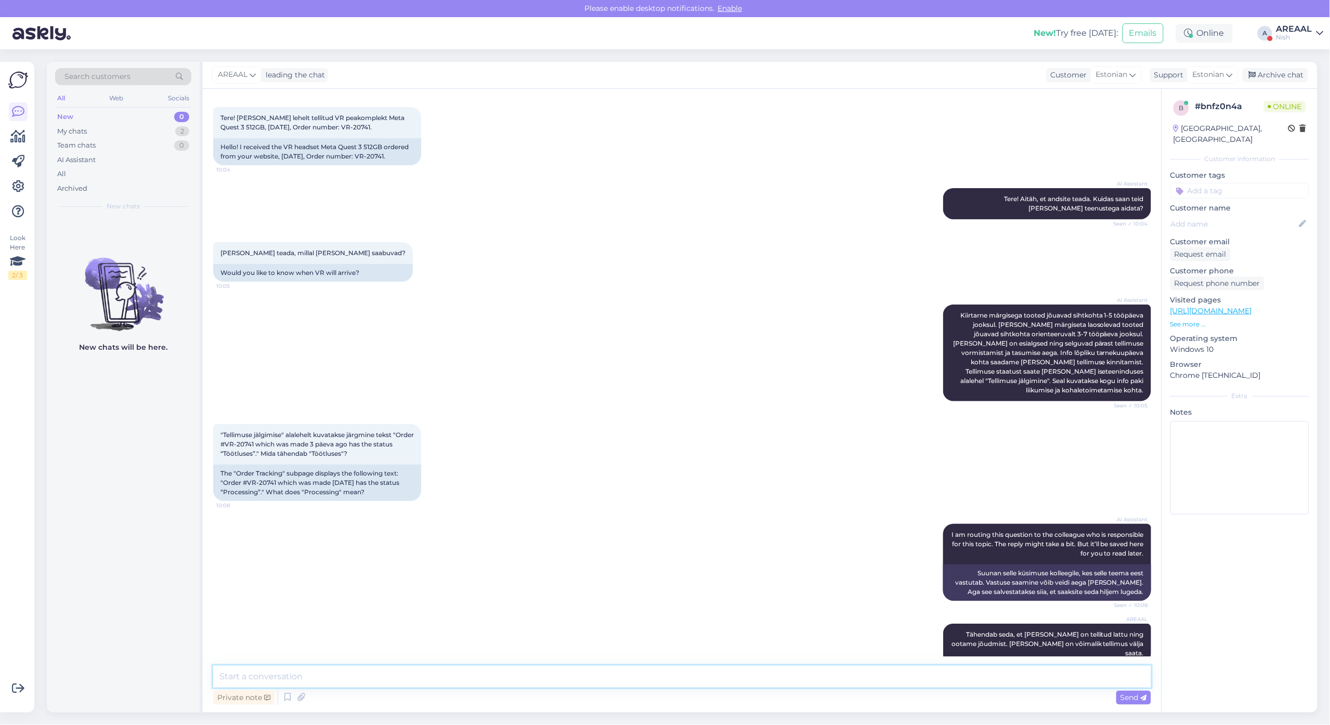
click at [358, 679] on textarea at bounding box center [682, 677] width 938 height 22
click at [365, 685] on textarea at bounding box center [682, 677] width 938 height 22
type textarea "Orienteeruv tarneaeg 2-3 nädalat"
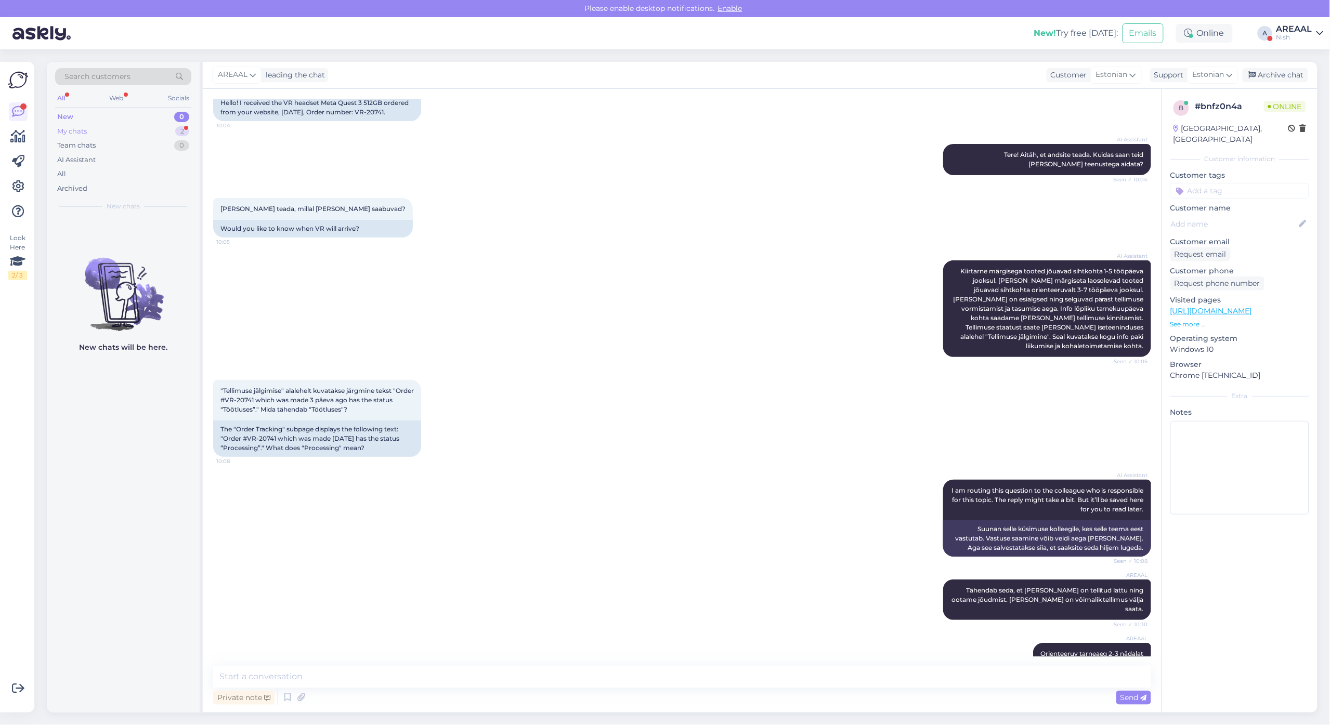
click at [179, 134] on div "2" at bounding box center [182, 131] width 14 height 10
click at [166, 124] on div "My chats 2" at bounding box center [123, 131] width 136 height 15
click at [147, 264] on div "#cfviyzpb 1" at bounding box center [134, 266] width 119 height 9
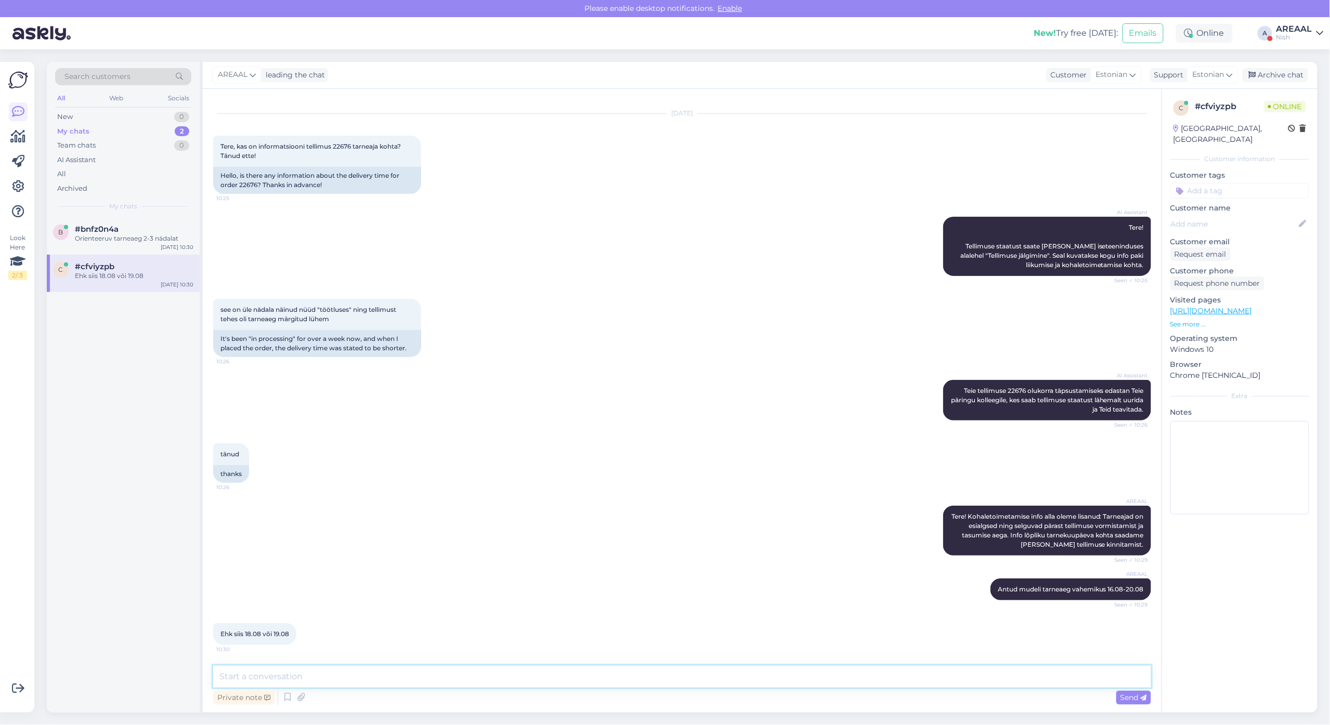
click at [349, 672] on textarea at bounding box center [682, 677] width 938 height 22
click at [391, 667] on textarea at bounding box center [682, 677] width 938 height 22
type textarea "Jah, selles ajavahemikus"
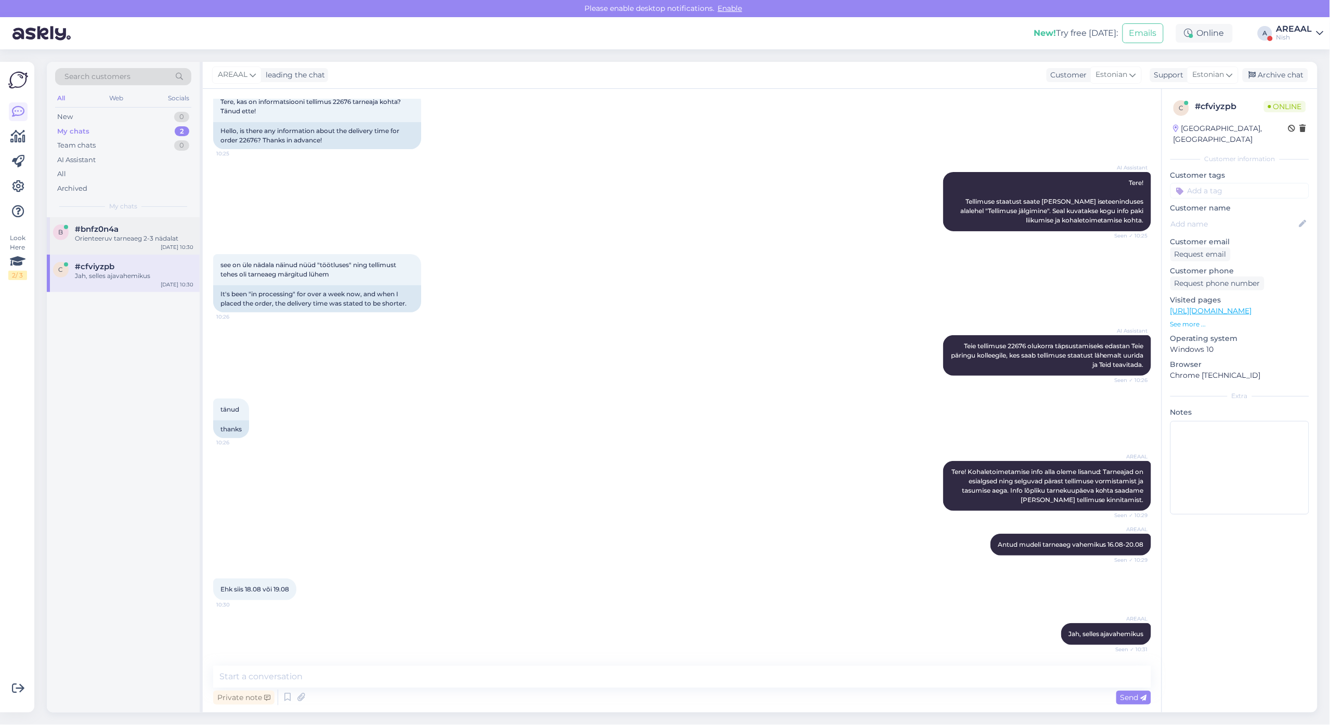
click at [135, 243] on div "b #bnfz0n4a Orienteeruv tarneaeg 2-3 nädalat Aug 13 10:30" at bounding box center [123, 235] width 153 height 37
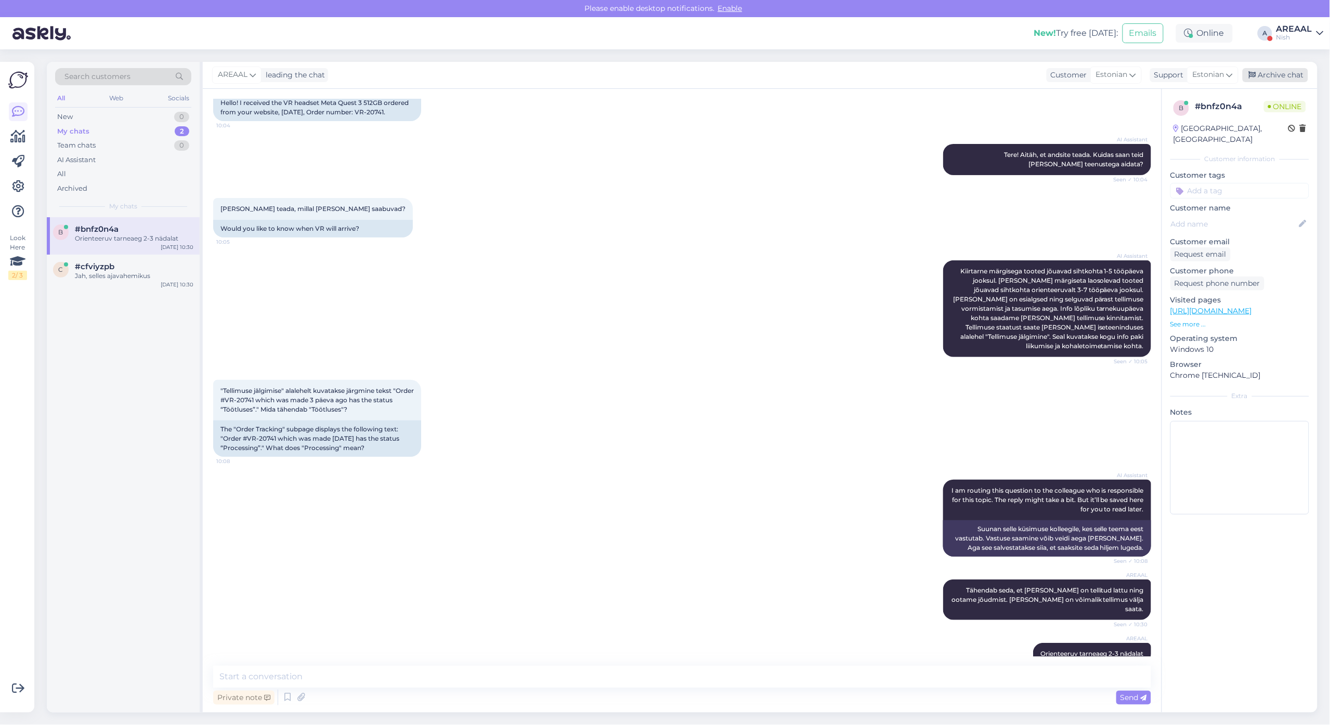
click at [1269, 78] on div "Archive chat" at bounding box center [1274, 75] width 65 height 14
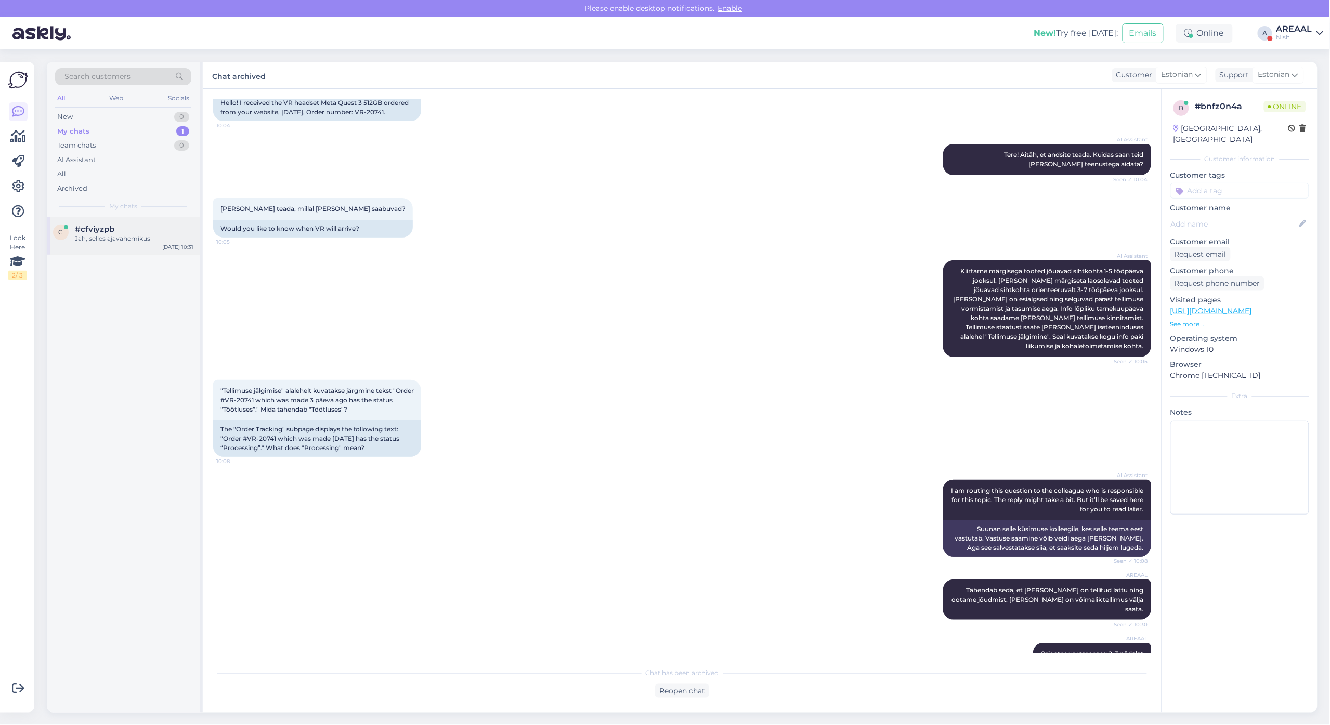
click at [173, 243] on div "Jah, selles ajavahemikus" at bounding box center [134, 238] width 119 height 9
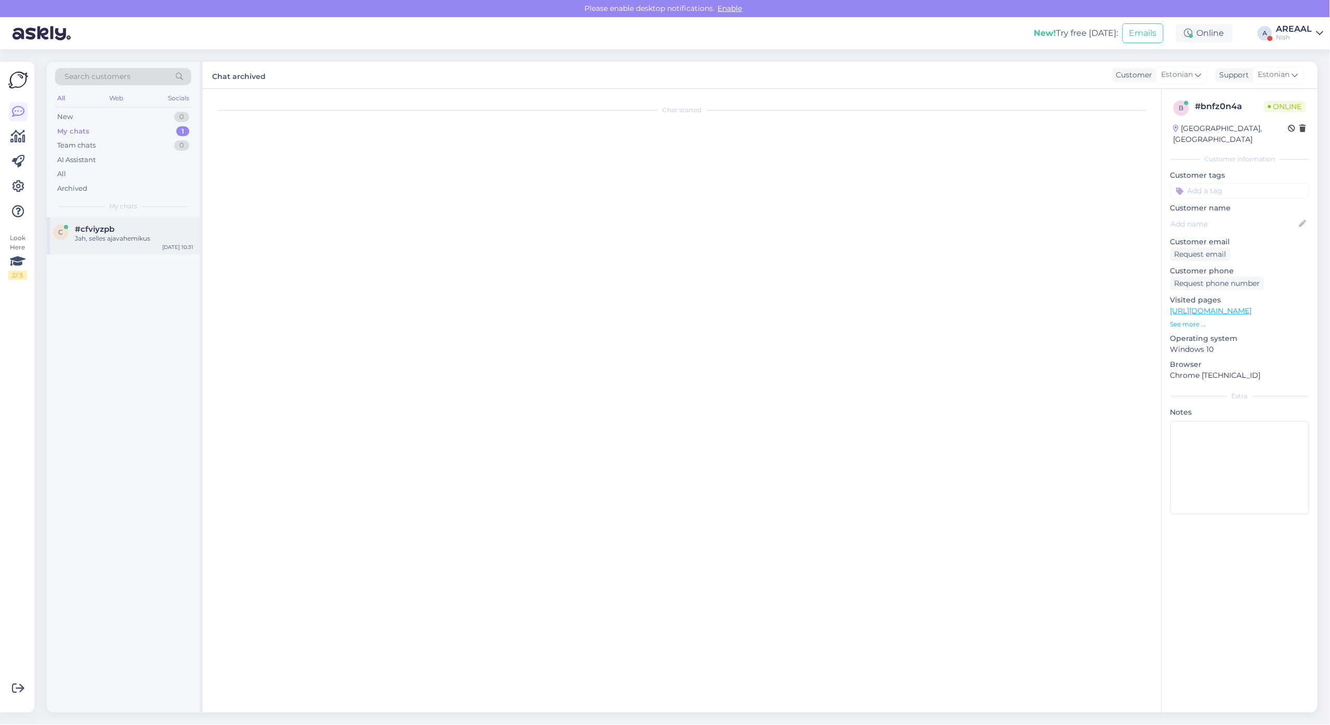
scroll to position [72, 0]
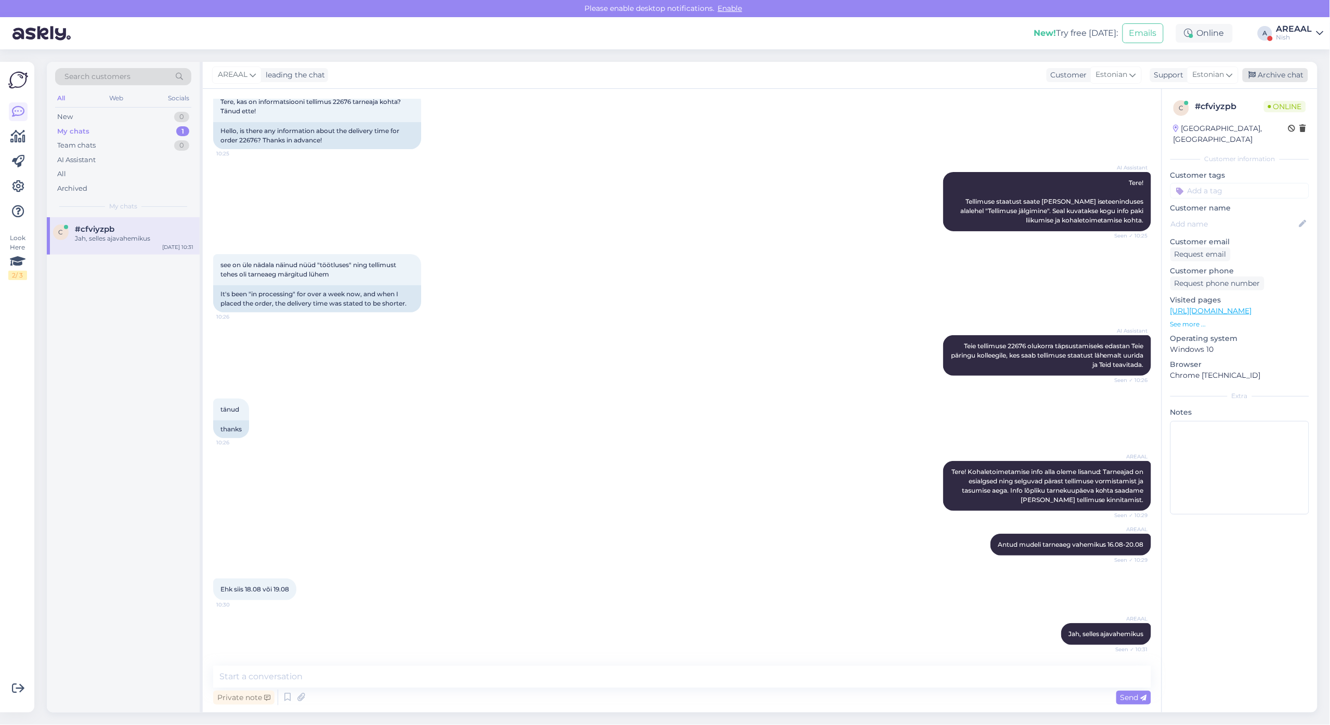
click at [1272, 78] on div "Archive chat" at bounding box center [1274, 75] width 65 height 14
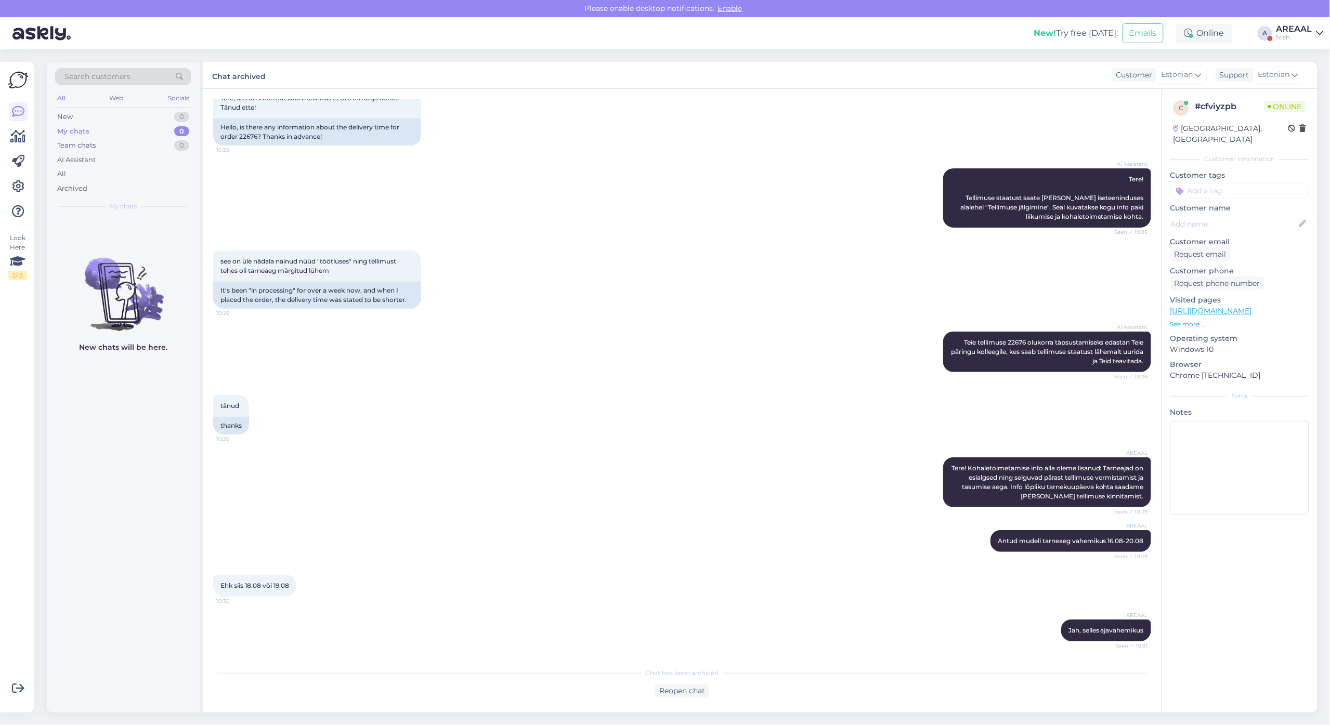
click at [1282, 27] on div "AREAAL" at bounding box center [1294, 29] width 36 height 8
click at [1298, 55] on button "Open" at bounding box center [1300, 58] width 29 height 16
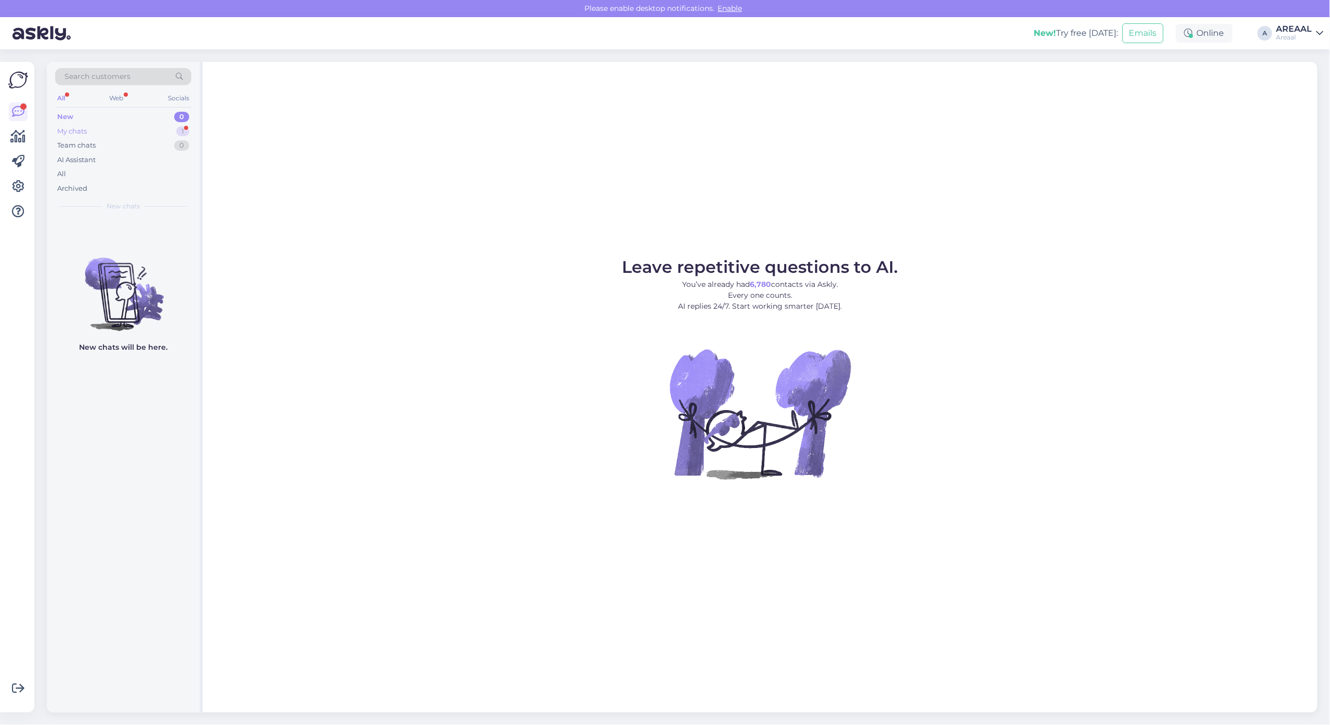
click at [175, 130] on div "My chats 1" at bounding box center [123, 131] width 136 height 15
click at [146, 277] on div "c cdram33@gmail.com 3 писал вам 7 августа обещали возврат в течении пары дней A…" at bounding box center [123, 464] width 153 height 495
click at [143, 247] on div "писал вам 7 августа обещали возврат в течении пары дней" at bounding box center [134, 243] width 119 height 19
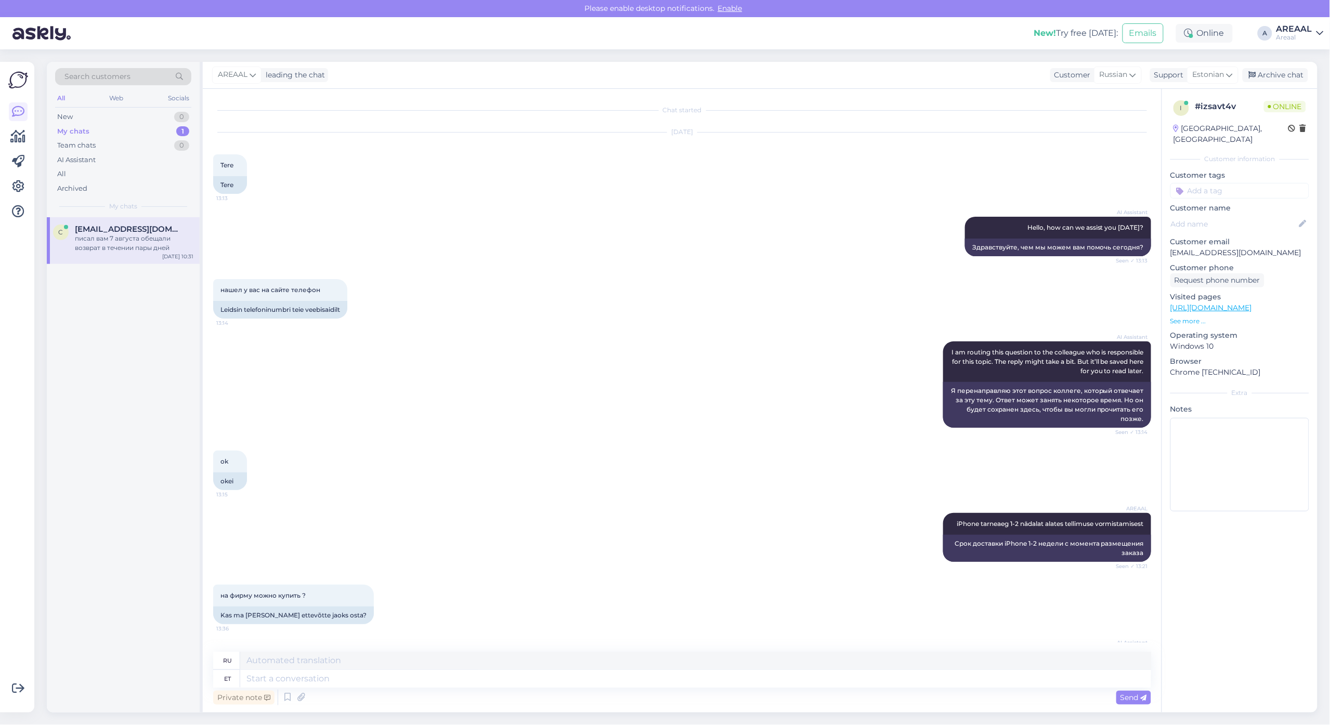
scroll to position [831, 0]
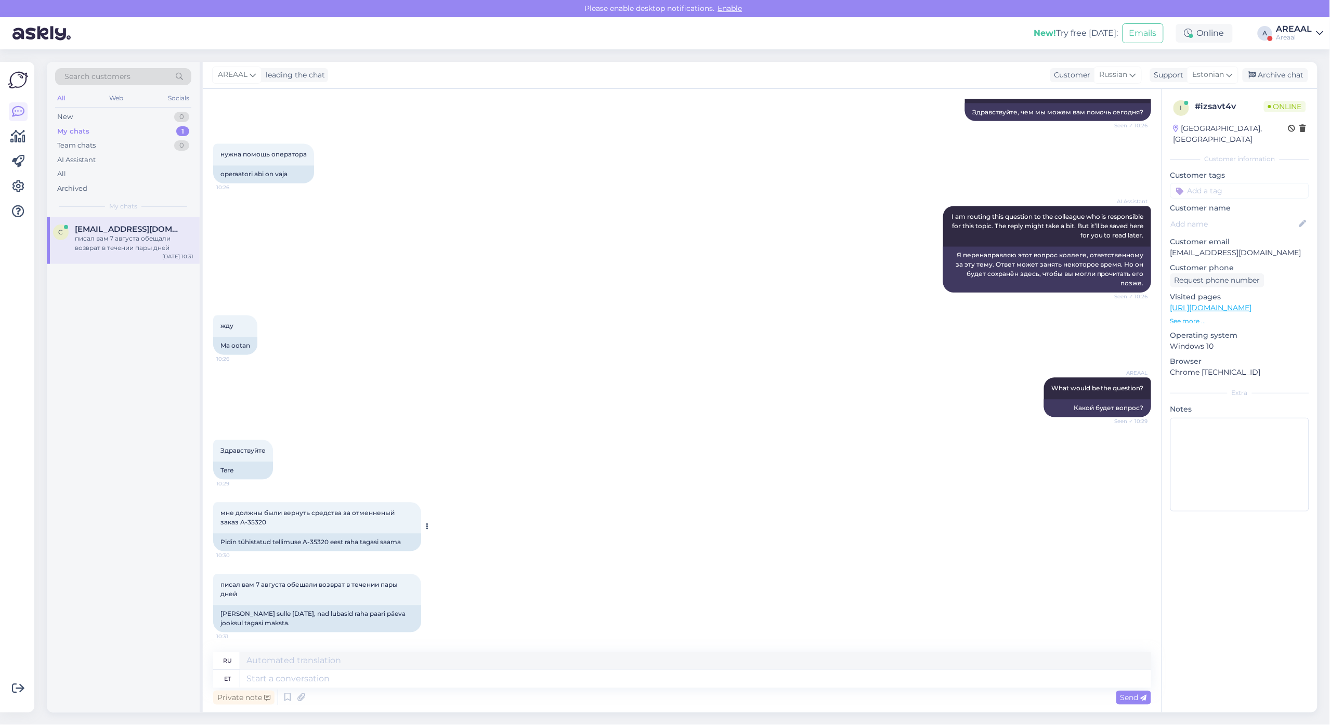
drag, startPoint x: 250, startPoint y: 520, endPoint x: 218, endPoint y: 520, distance: 31.7
click at [218, 520] on div "мне должны были вернуть средства за отменненый заказ A-35320 10:30" at bounding box center [317, 518] width 208 height 31
copy span "A-35320"
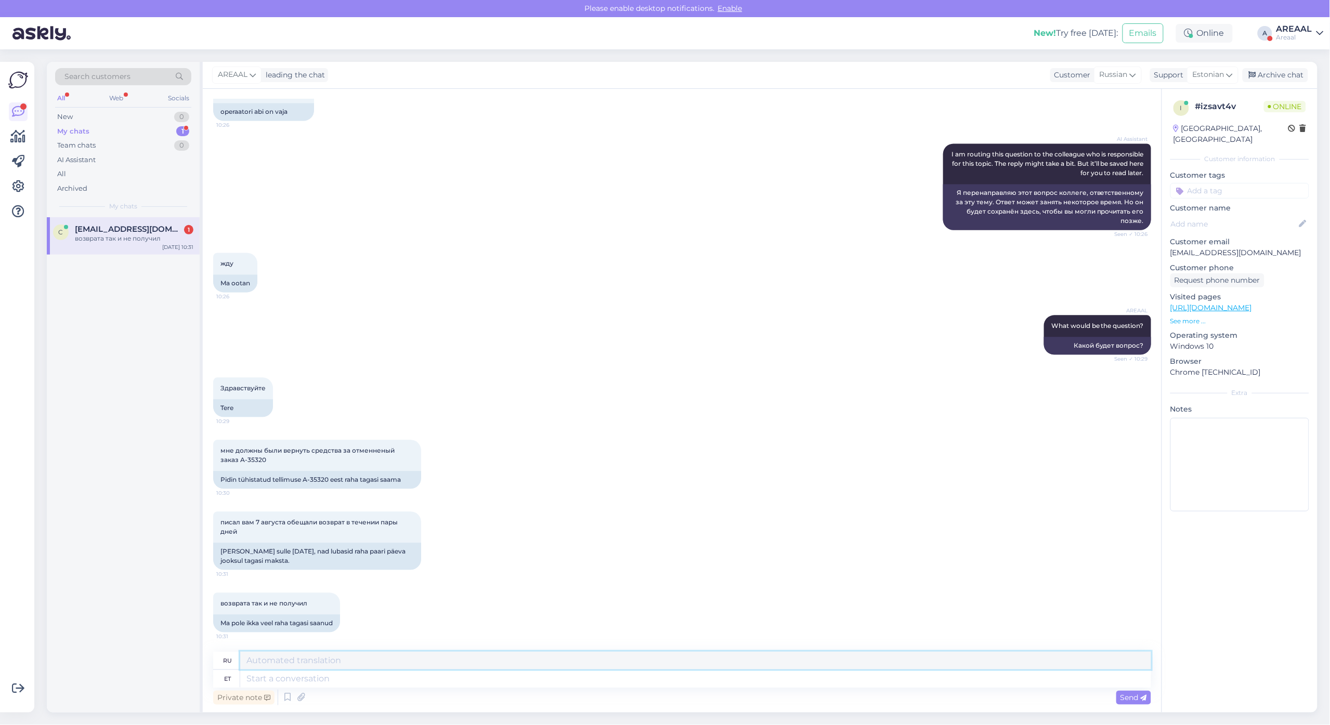
click at [391, 666] on textarea at bounding box center [695, 661] width 911 height 18
click at [322, 668] on textarea at bounding box center [695, 661] width 911 height 18
click at [328, 674] on textarea at bounding box center [695, 679] width 911 height 18
type textarea "Tagasikanded"
type textarea "Возврат"
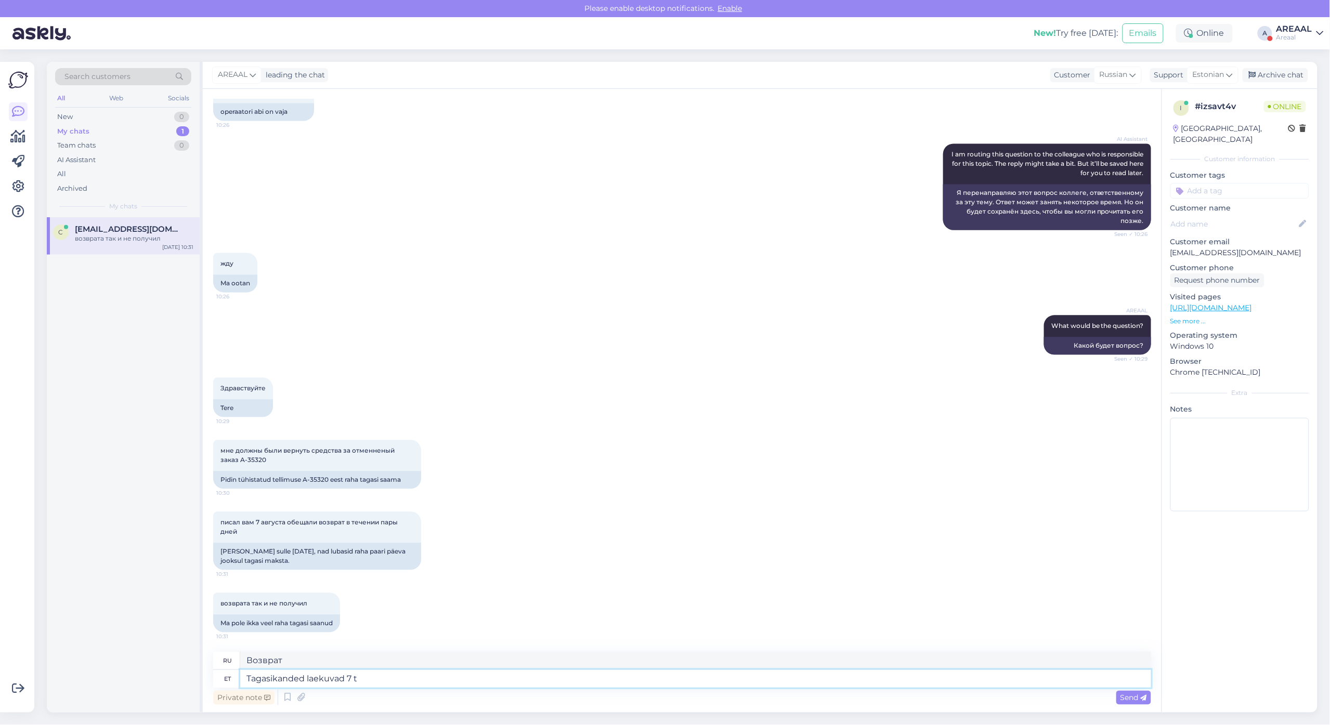
type textarea "Tagasikanded laekuvad 7 tö"
type textarea "Возвраты получены"
type textarea "Tagasikanded laekuvad 7 tööpäeva jo"
type textarea "Возврат товара осуществляется в течение 7 рабочих дней."
type textarea "Tagasikanded laekuvad 7 tööpäeva jooksul alates tel"
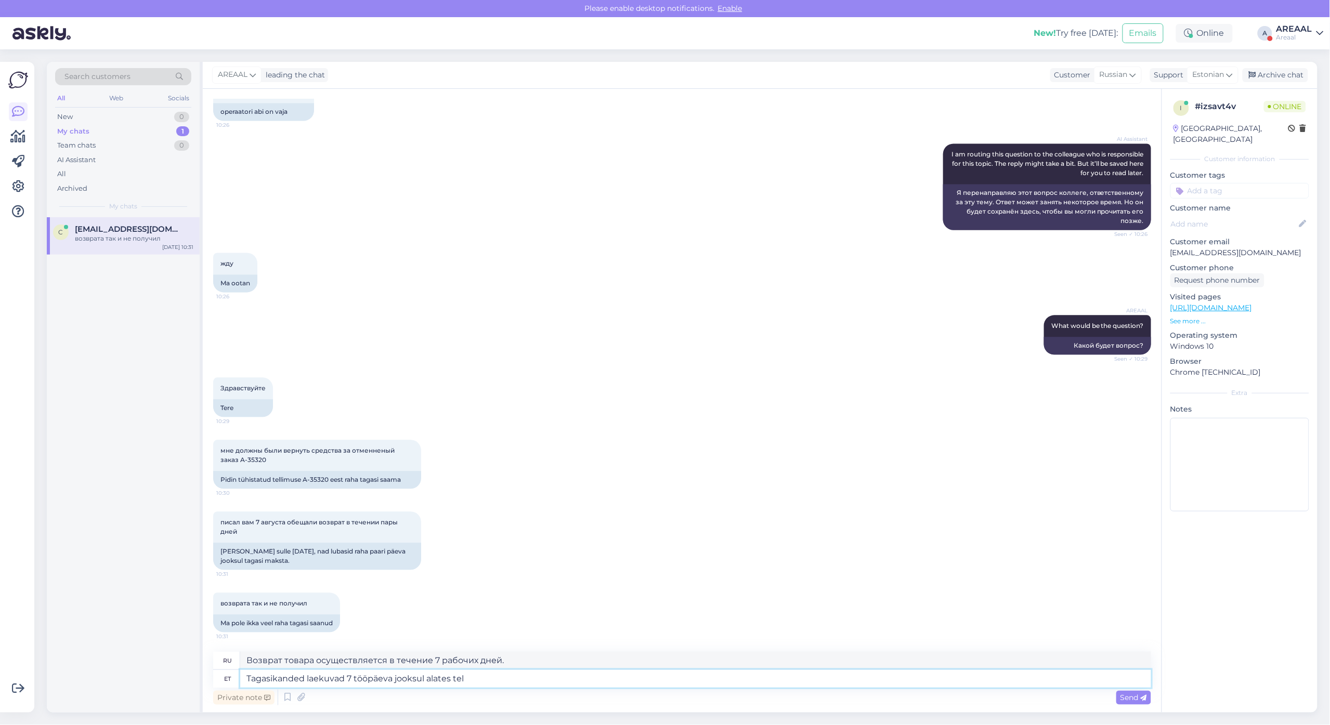
type textarea "Возврат товара возможен в течение 7 рабочих дней с момента"
type textarea "Tagasikanded laekuvad 7 tööpäeva jooksul alates tellimums etüh"
type textarea "Возврат товара принимается в течение 7 рабочих дней с момента заказа."
type textarea "Tagasikanded laekuvad 7 tööpäeva jooksul alates tellimumse tüh"
type textarea "Возврат товара принимается в течение 7 рабочих дней с момента размещения заказа."
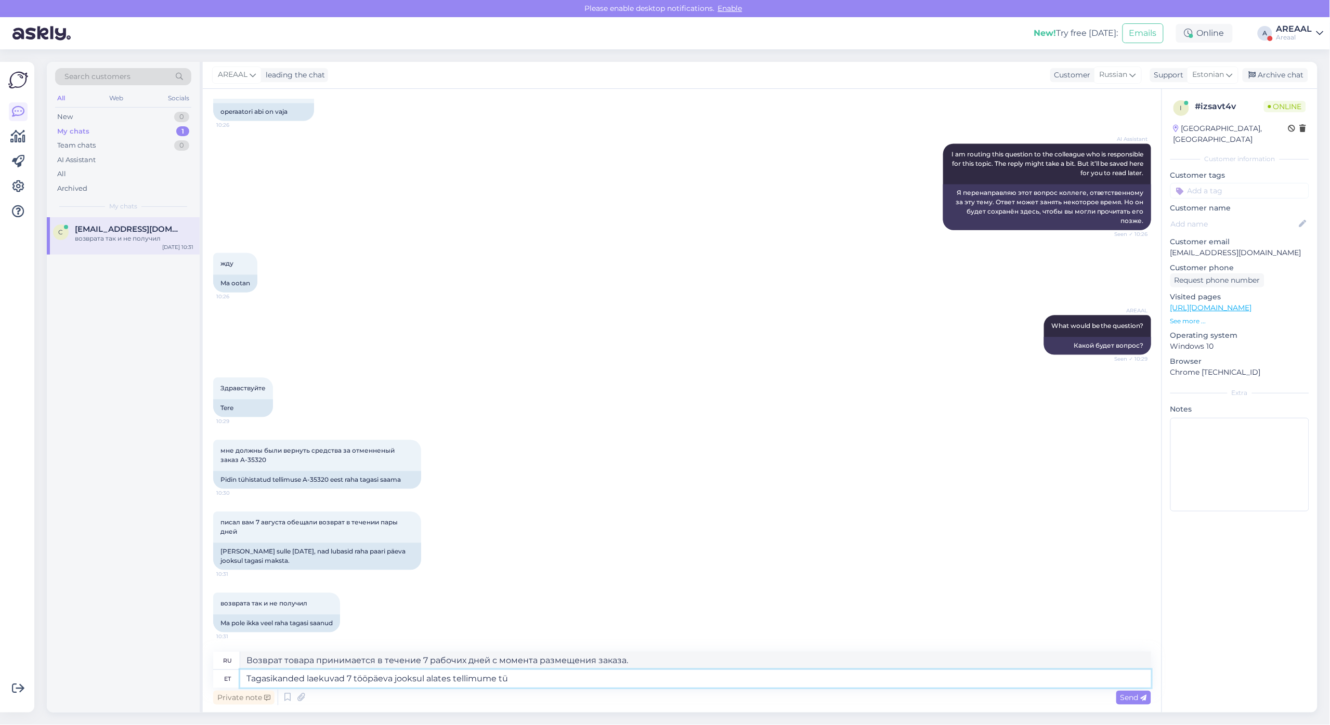
type textarea "Tagasikanded laekuvad 7 tööpäeva jooksul alates tellimume tüh"
type textarea "Возврат товара принимается в течение 7 рабочих дней с момента получения заказа."
type textarea "Tagasikanded laekuvad 7 tööpäeva jooksul alates tellimume tühistamisest"
type textarea "Возвраты будут обработаны в течение 7 рабочих дней с момента отмены заказа."
type textarea "Tagasikanded laekuvad 7 tööpäeva jooksul alates tellimume tühistamisest 7. augu…"
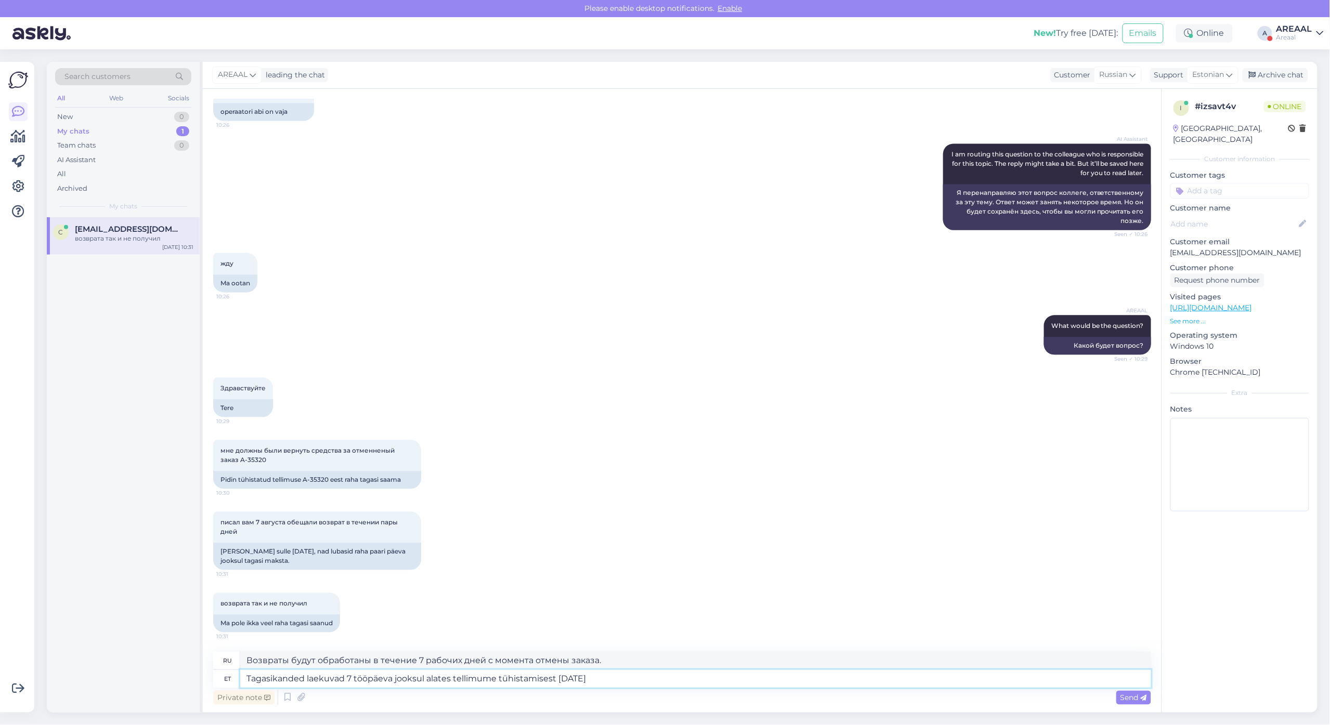
type textarea "Возврат средств будет произведен в течение 7 рабочих дней с момента отмены зака…"
type textarea "Tagasikanded laekuvad 7 tööpäeva jooksul alates tellimume tühistamisest 7. augu…"
type textarea "Возврат средств будет произведен в течение 7 рабочих дней с момента отмены зака…"
type textarea "Tagasikanded laekuvad 7 tööpäeva jooksul alates tellimume tühistamisest 7. augu…"
type textarea "Возврат средств будет произведен в течение 7 рабочих дней с момента отмены зака…"
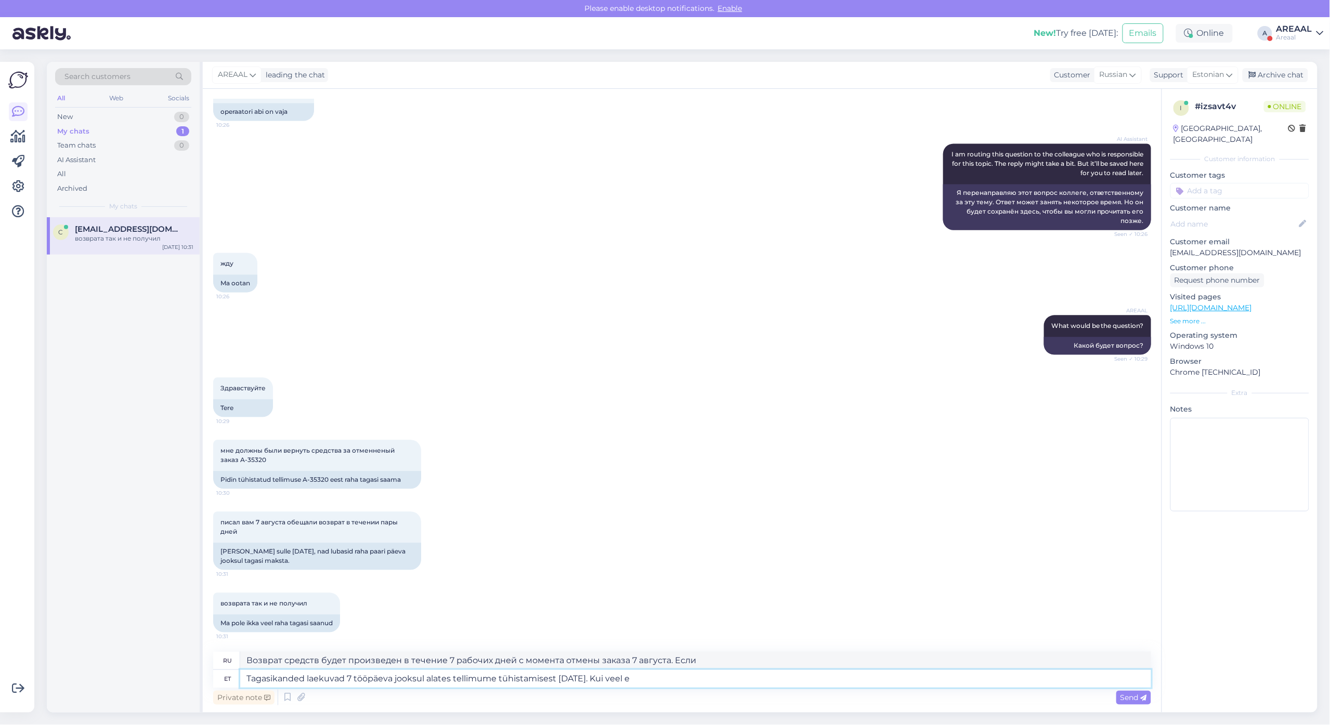
type textarea "Tagasikanded laekuvad 7 tööpäeva jooksul alates tellimume tühistamisest 7. augu…"
type textarea "Возврат будет получен в течение 7 рабочих дней с момента отмены заказа 7 август…"
type textarea "Tagasikanded laekuvad 7 tööpäeva jooksul alates tellimume tühistamisest 7. augu…"
type textarea "Возврат средств будет произведен в течение 7 рабочих дней с момента отмены зака…"
type textarea "Tagasikanded laekuvad 7 tööpäeva jooksul alates tellimume tühistamisest 7. augu…"
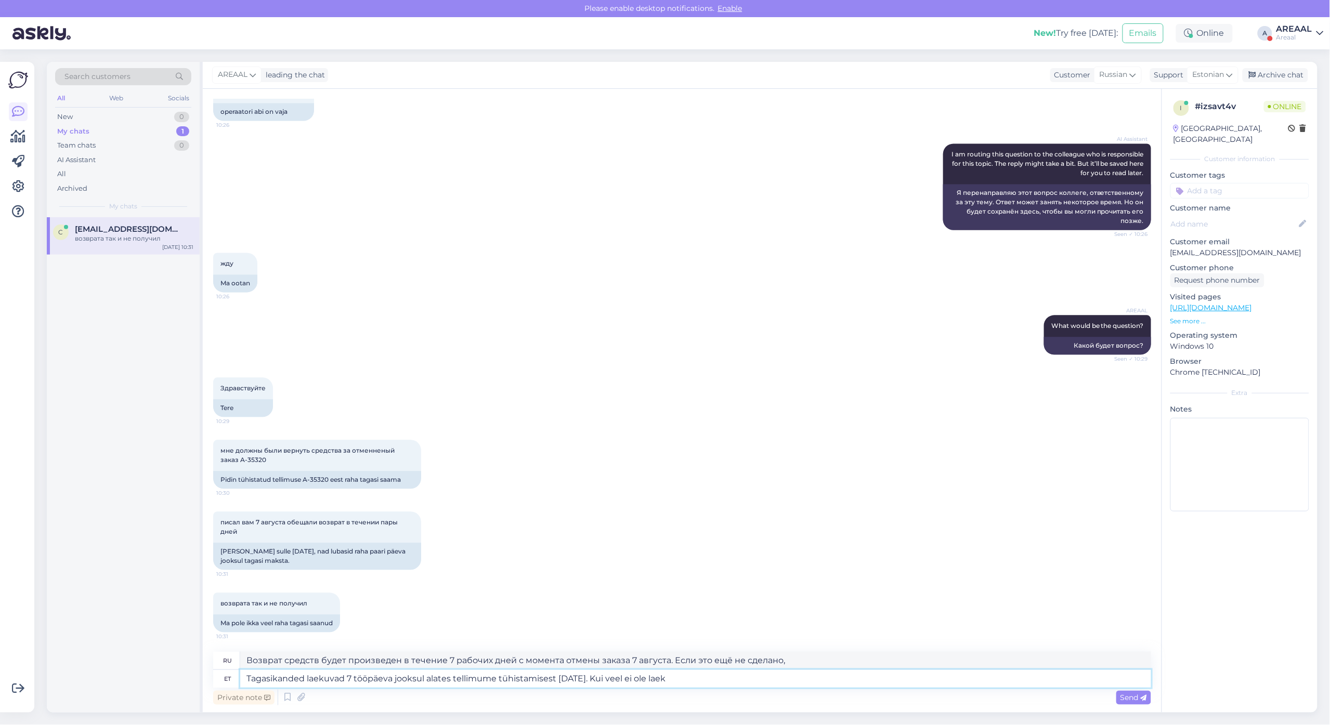
type textarea "Возврат средств будет произведен в течение 7 рабочих дней с момента отмены зака…"
type textarea "Tagasikanded laekuvad 7 tööpäeva jooksul alates tellimume tühistamisest 7. augu…"
type textarea "Возврат средств будет произведен в течение 7 рабочих дней с момента отмены зака…"
type textarea "Tagasikanded laekuvad 7 tööpäeva jooksul alates tellimume tühistamisest 7. augu…"
type textarea "Возврат будет получен в течение 7 рабочих дней с момента отмены заказа 7 август…"
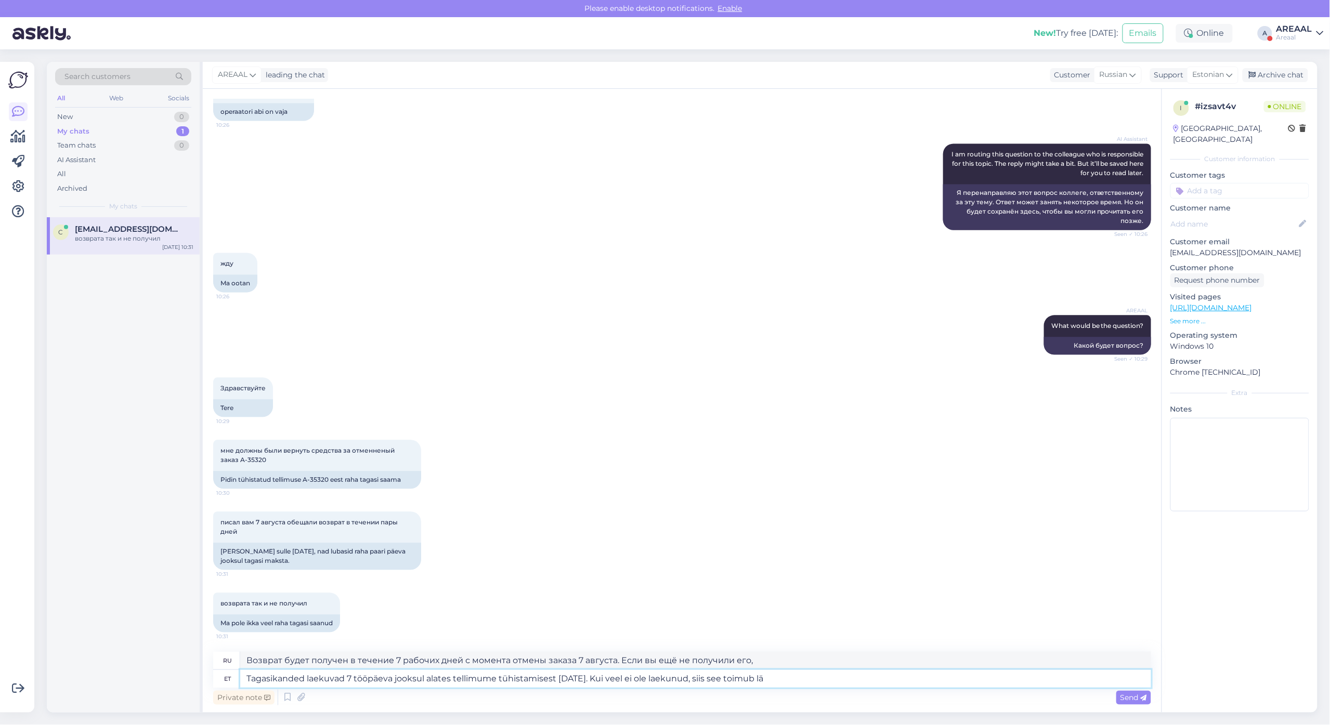
type textarea "Tagasikanded laekuvad 7 tööpäeva jooksul alates tellimume tühistamisest 7. augu…"
type textarea "Возврат средств будет произведен в течение 7 рабочих дней с момента отмены зака…"
type textarea "Tagasikanded laekuvad 7 tööpäeva jooksul alates tellimume tühistamisest 7. augu…"
type textarea "Возврат средств будет произведен в течение 7 рабочих дней с момента отмены зака…"
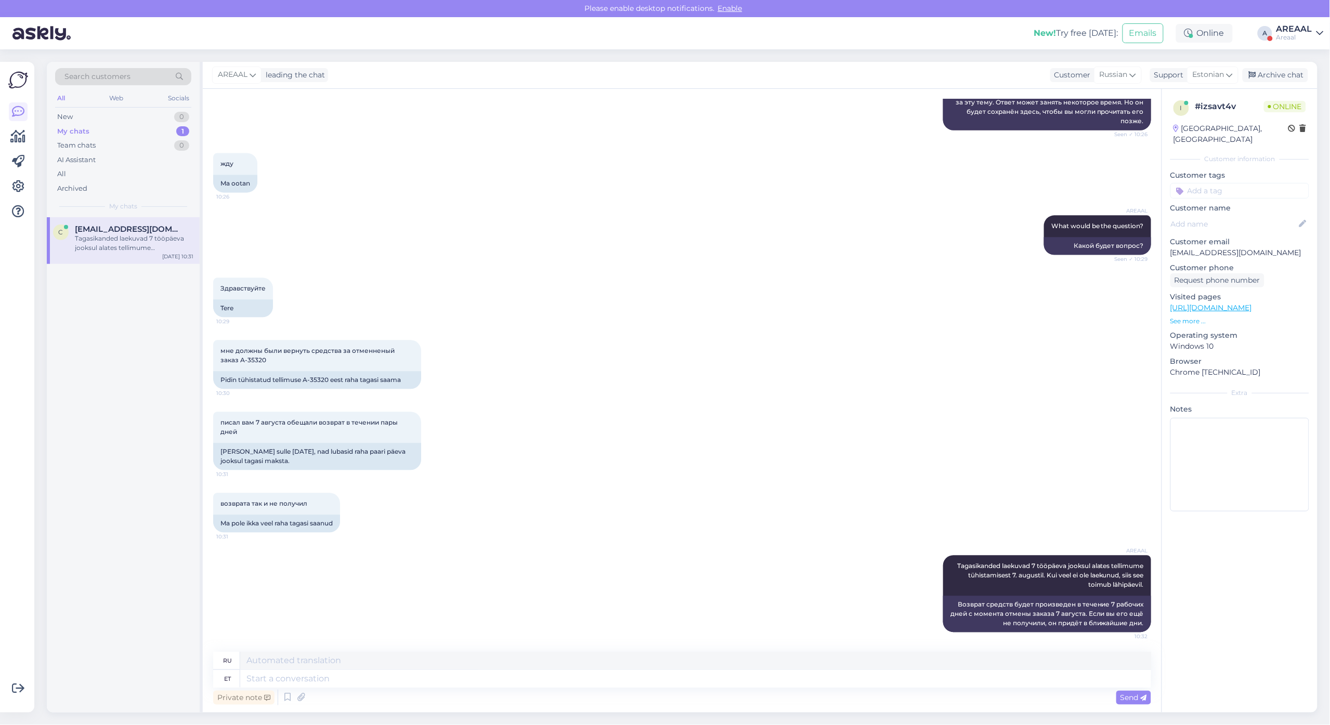
click at [692, 389] on div "мне должны были вернуть средства за отменненый заказ A-35320 10:30 Pidin tühist…" at bounding box center [682, 365] width 938 height 72
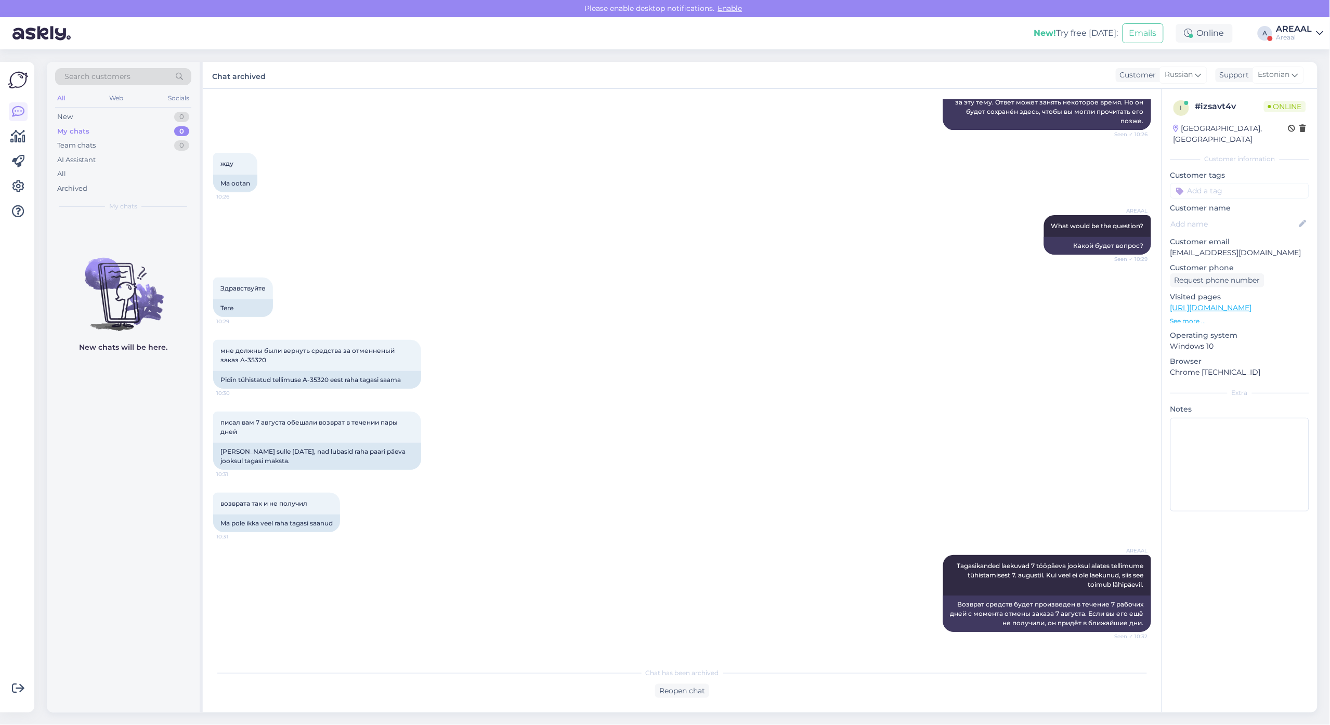
scroll to position [1534, 0]
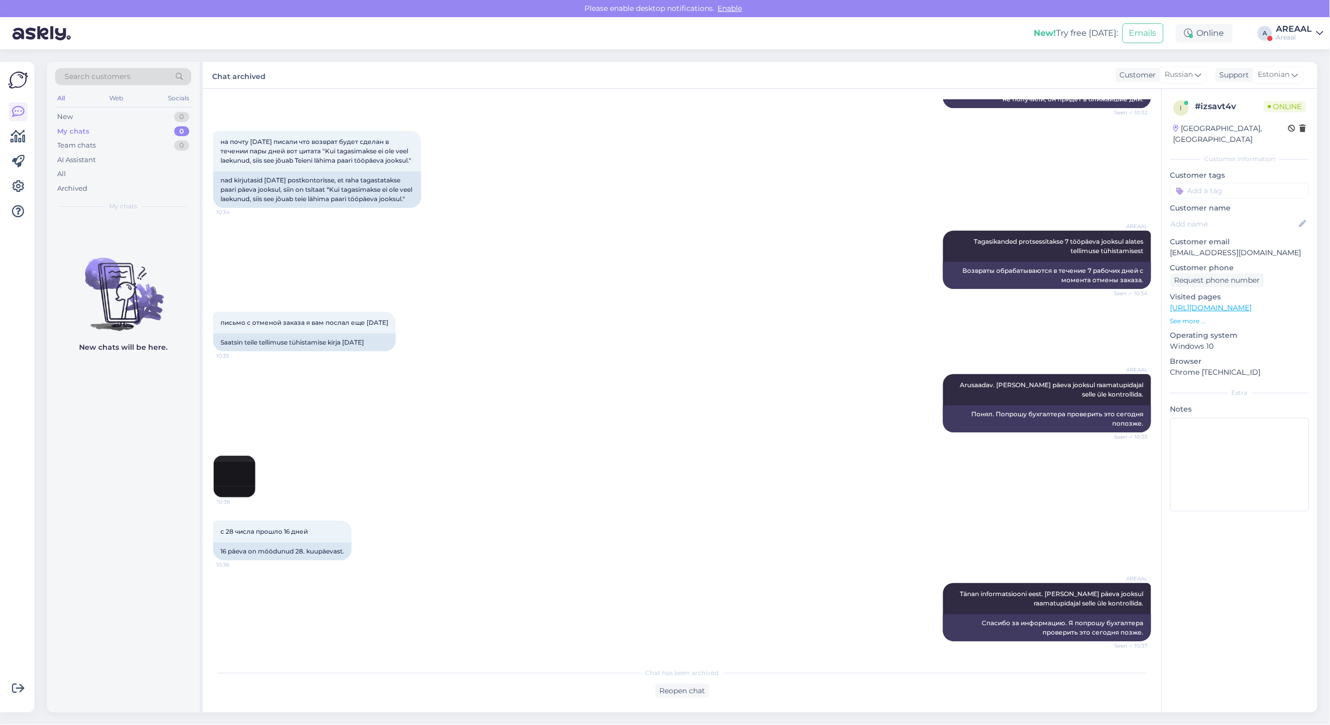
click at [588, 310] on div "письмо с отменой заказа я вам послал еще 28.07.2025 10:35 Saatsin teile tellimu…" at bounding box center [682, 331] width 938 height 62
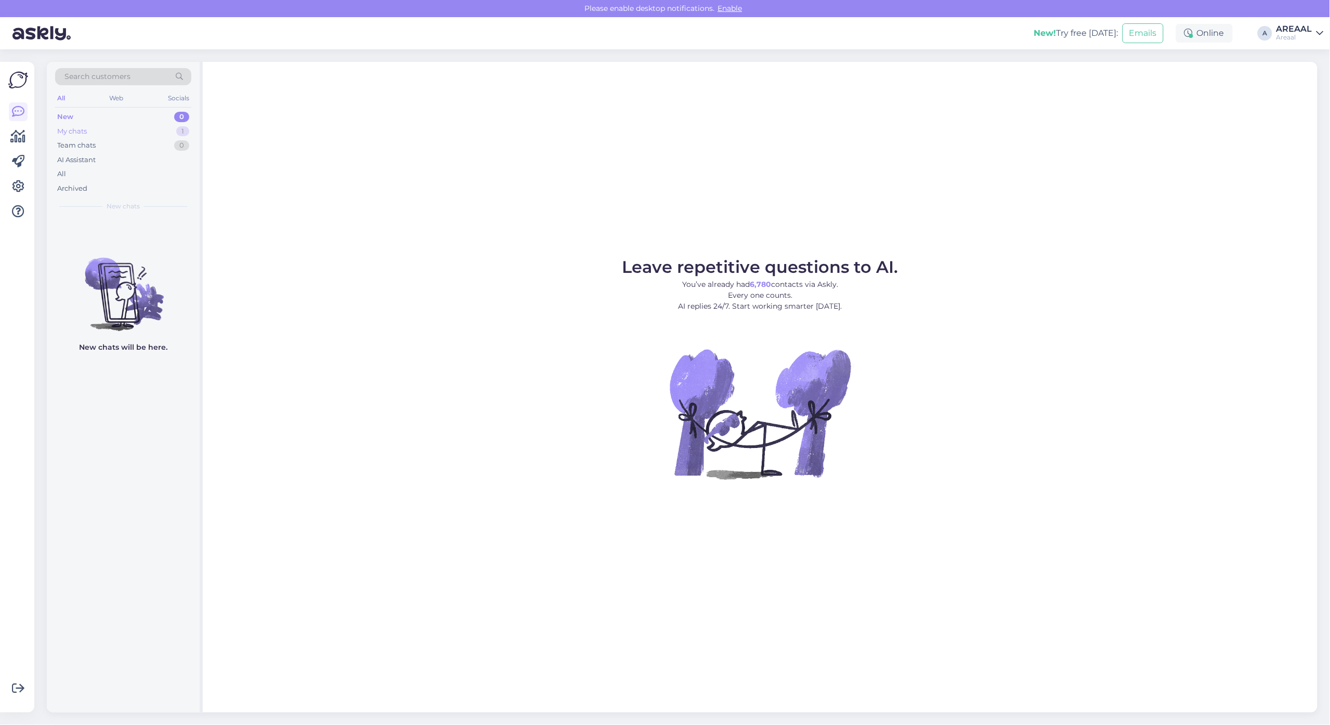
click at [160, 130] on div "My chats 1" at bounding box center [123, 131] width 136 height 15
click at [163, 238] on div "Tagasikanded laekuvad 7 tööpäeva jooksul alates tellimume tühistamisest 7. augu…" at bounding box center [134, 243] width 119 height 19
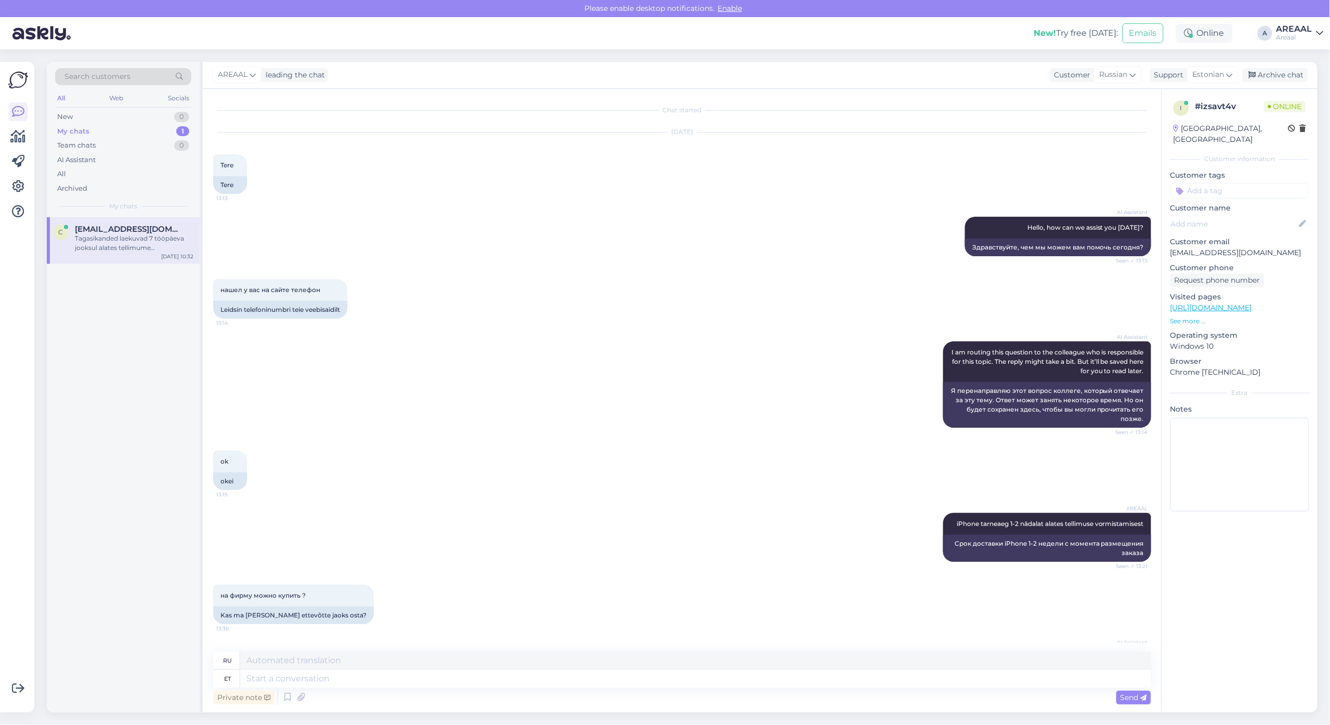
scroll to position [984, 0]
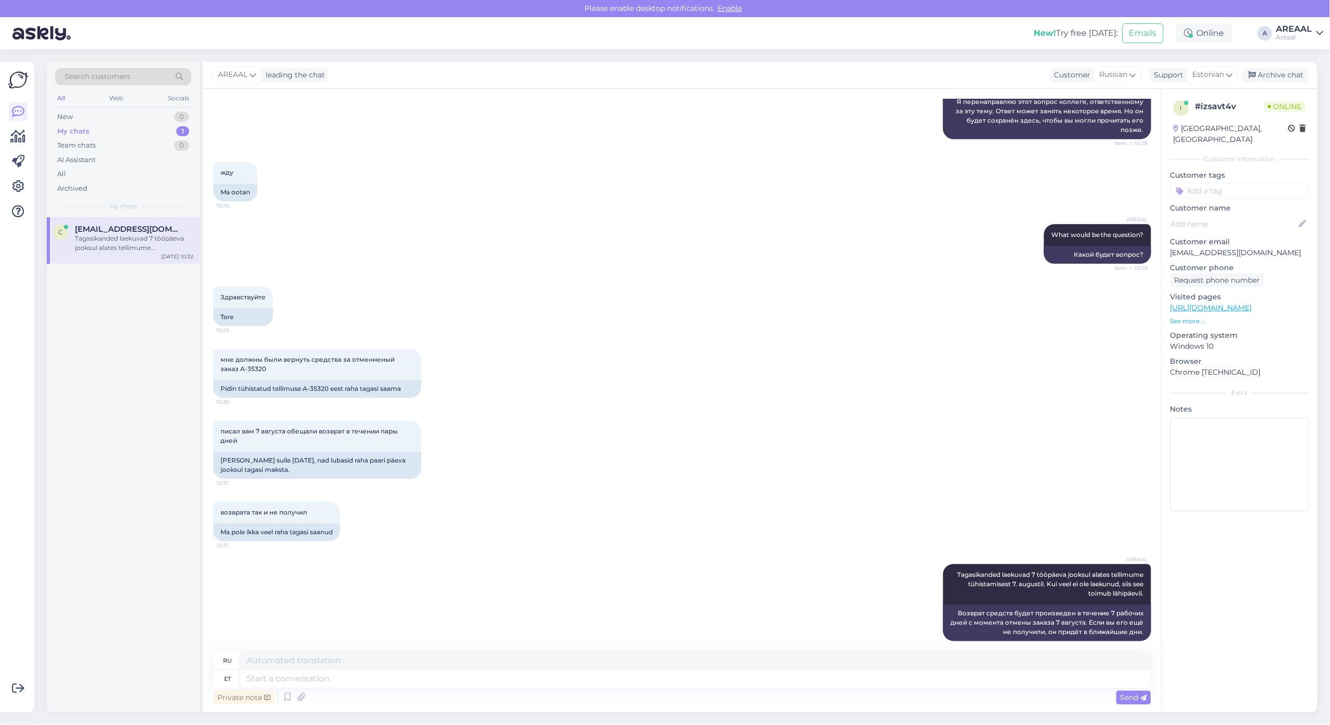
drag, startPoint x: 1301, startPoint y: 30, endPoint x: 1302, endPoint y: 40, distance: 9.9
click at [1301, 31] on div "AREAAL" at bounding box center [1294, 29] width 36 height 8
click at [1303, 77] on button "Open" at bounding box center [1300, 80] width 29 height 16
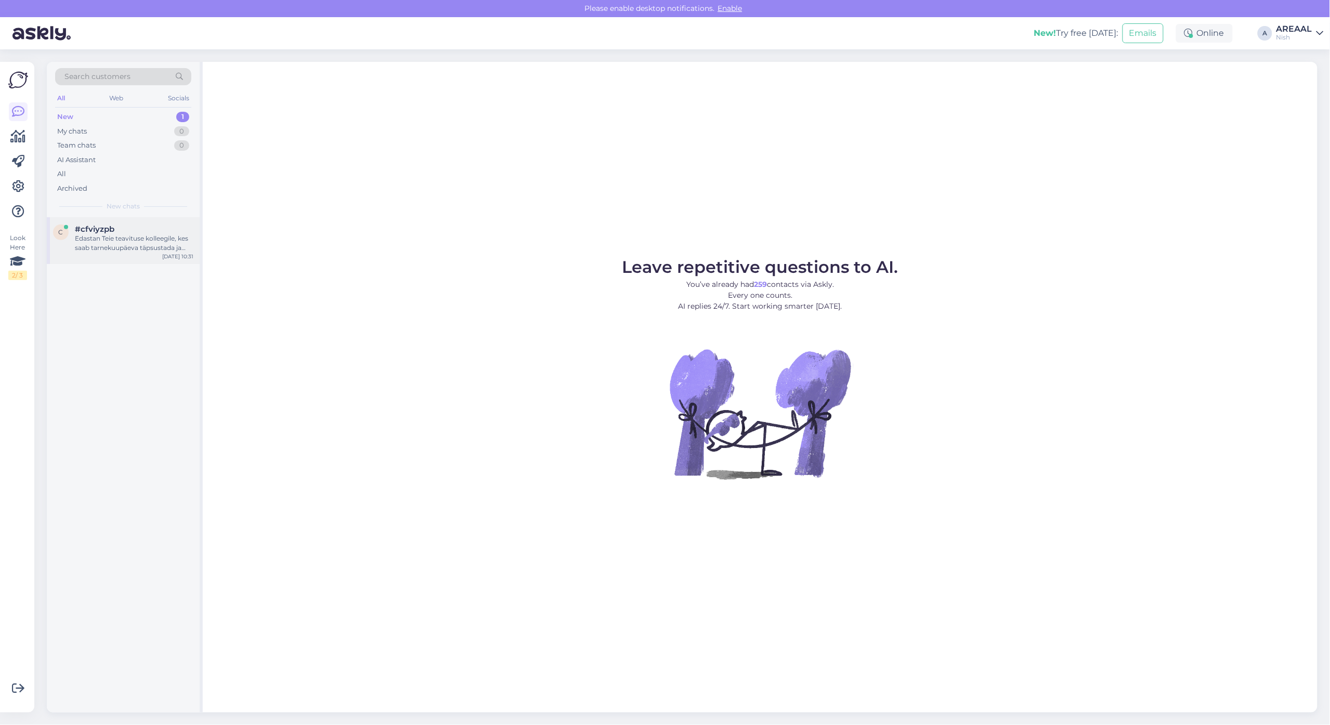
click at [149, 229] on div "#cfviyzpb" at bounding box center [134, 229] width 119 height 9
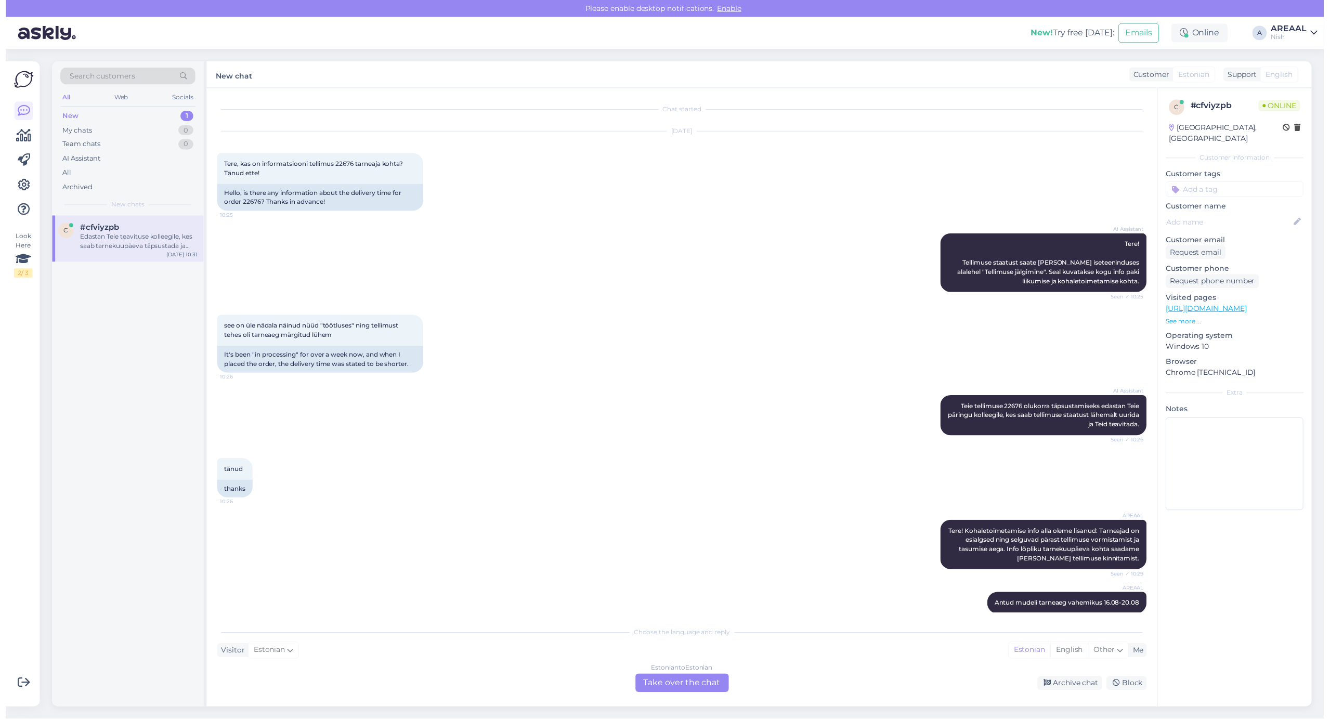
scroll to position [293, 0]
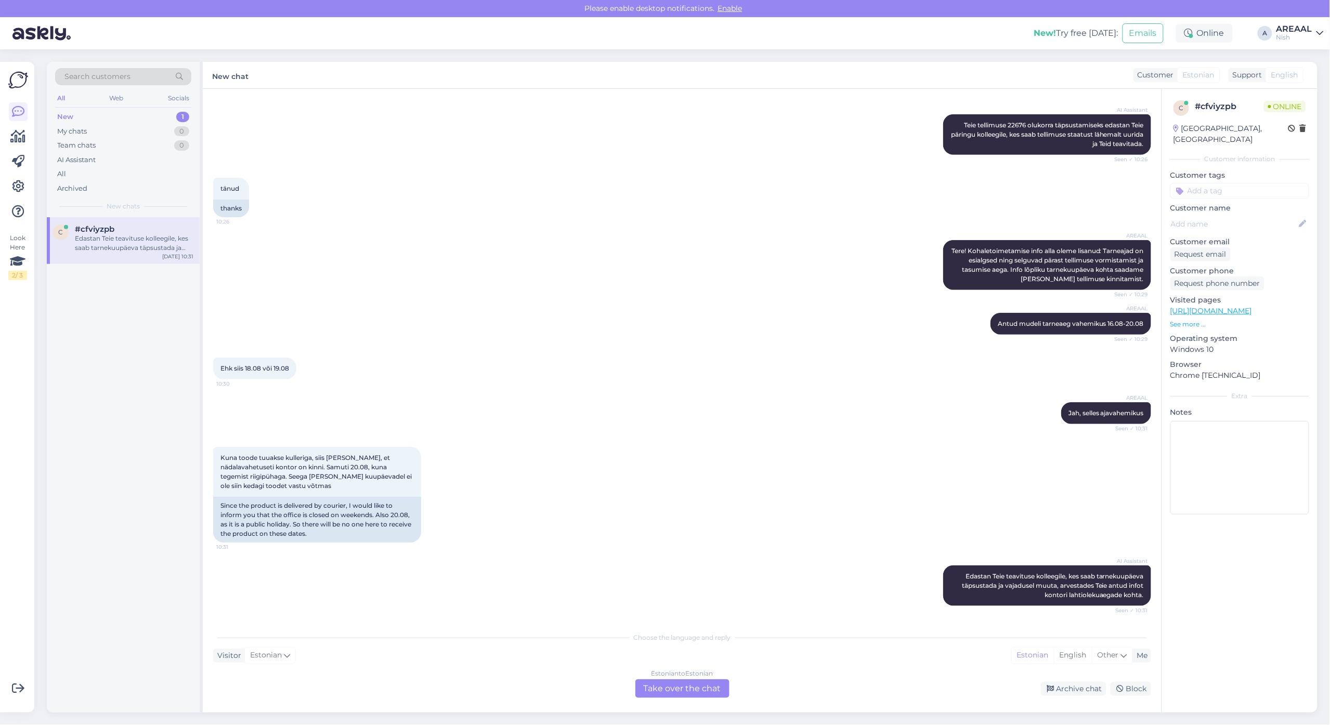
click at [385, 177] on div "tänud 10:26 thanks" at bounding box center [682, 197] width 938 height 62
click at [791, 282] on div "AREAAL Tere! Kohaletoimetamise info alla oleme lisanud: Tarneajad on esialgsed …" at bounding box center [682, 265] width 938 height 73
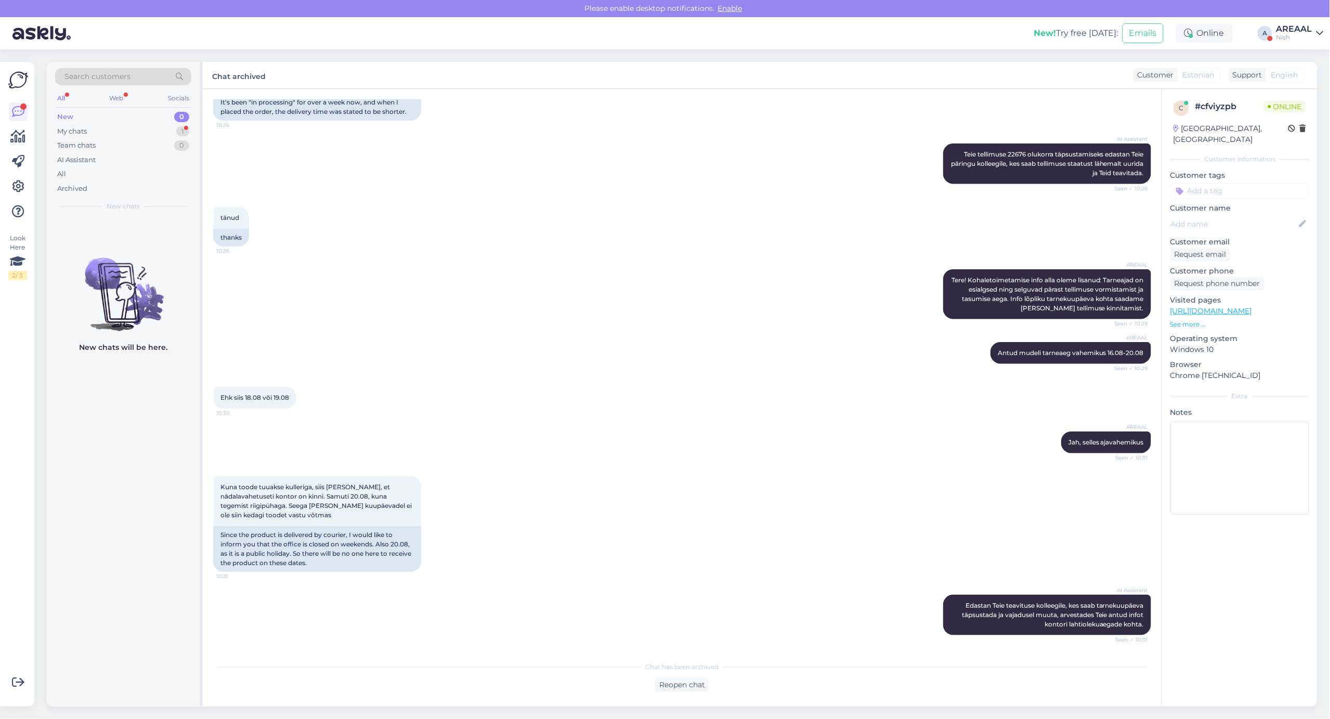
scroll to position [264, 0]
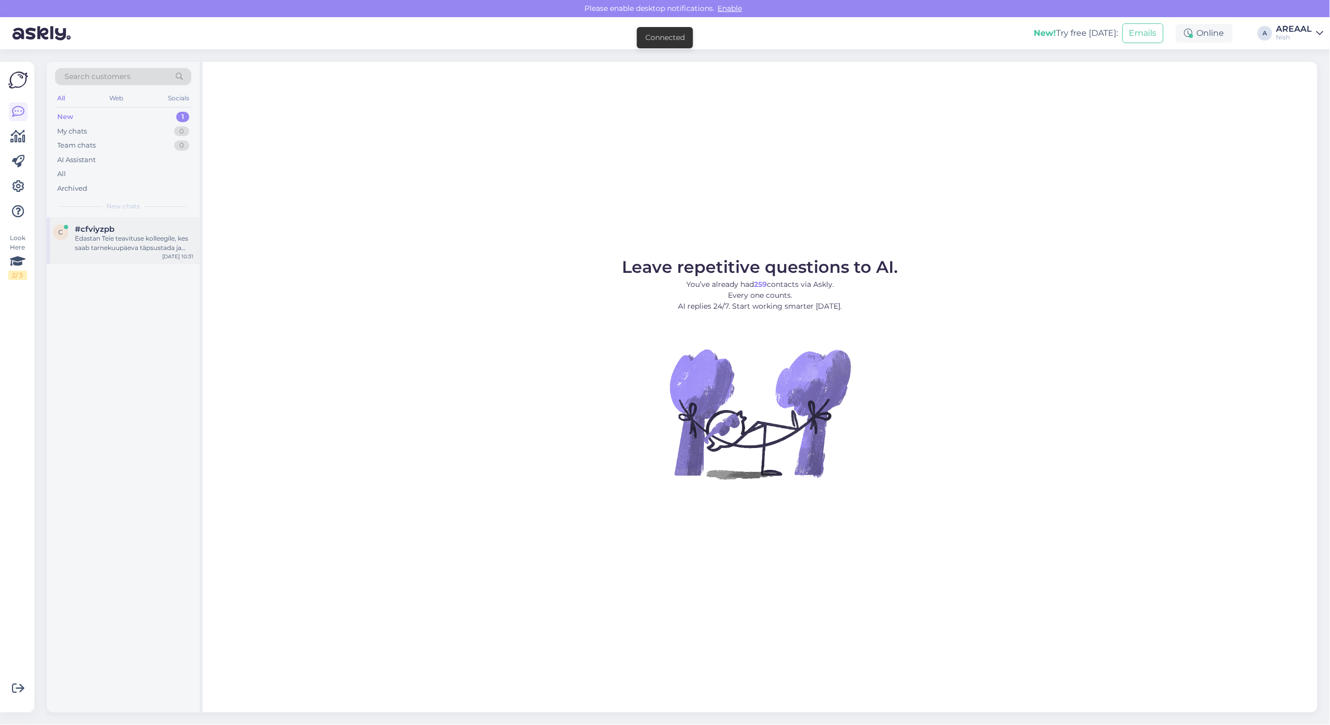
click at [146, 234] on div "Edastan Teie teavituse kolleegile, kes saab tarnekuupäeva täpsustada ja vajadus…" at bounding box center [134, 243] width 119 height 19
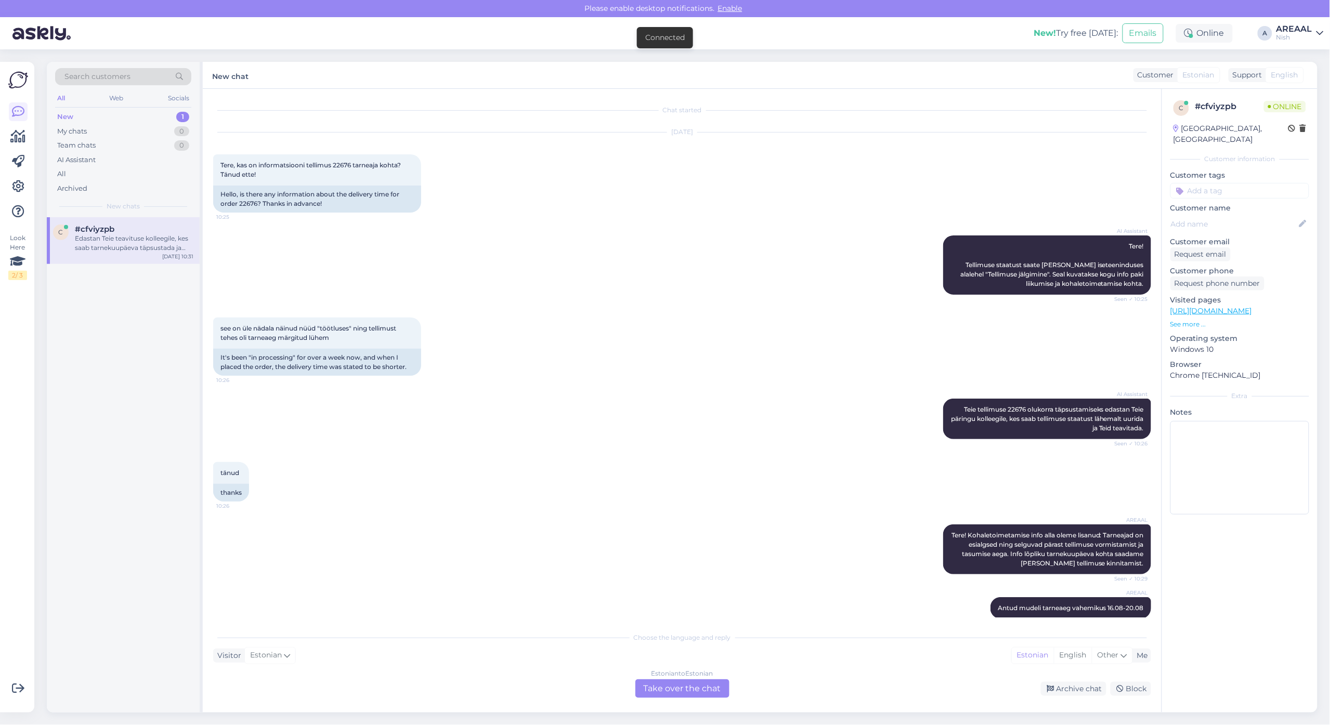
scroll to position [293, 0]
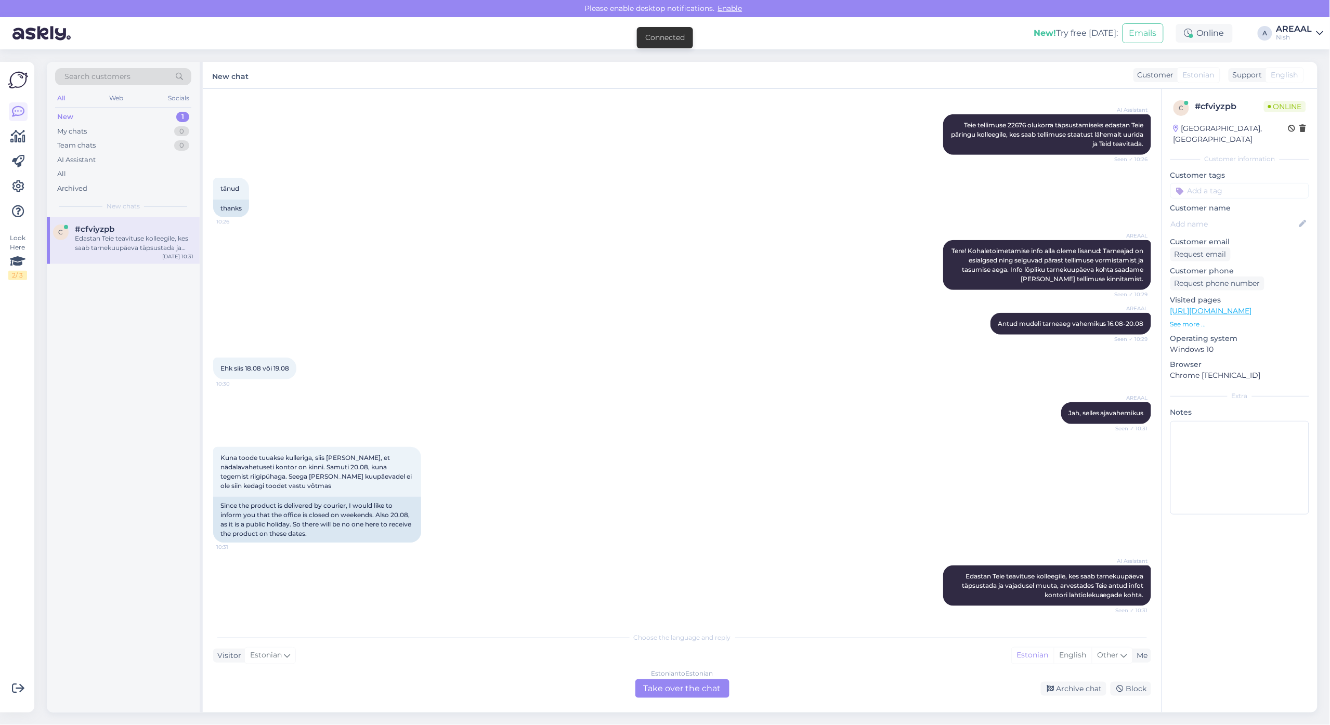
click at [1283, 43] on div "New! Try free today: Emails Online A AREAAL Nish" at bounding box center [665, 33] width 1330 height 32
click at [1292, 29] on div "AREAAL" at bounding box center [1294, 29] width 36 height 8
click at [1301, 53] on button "Open" at bounding box center [1300, 58] width 29 height 16
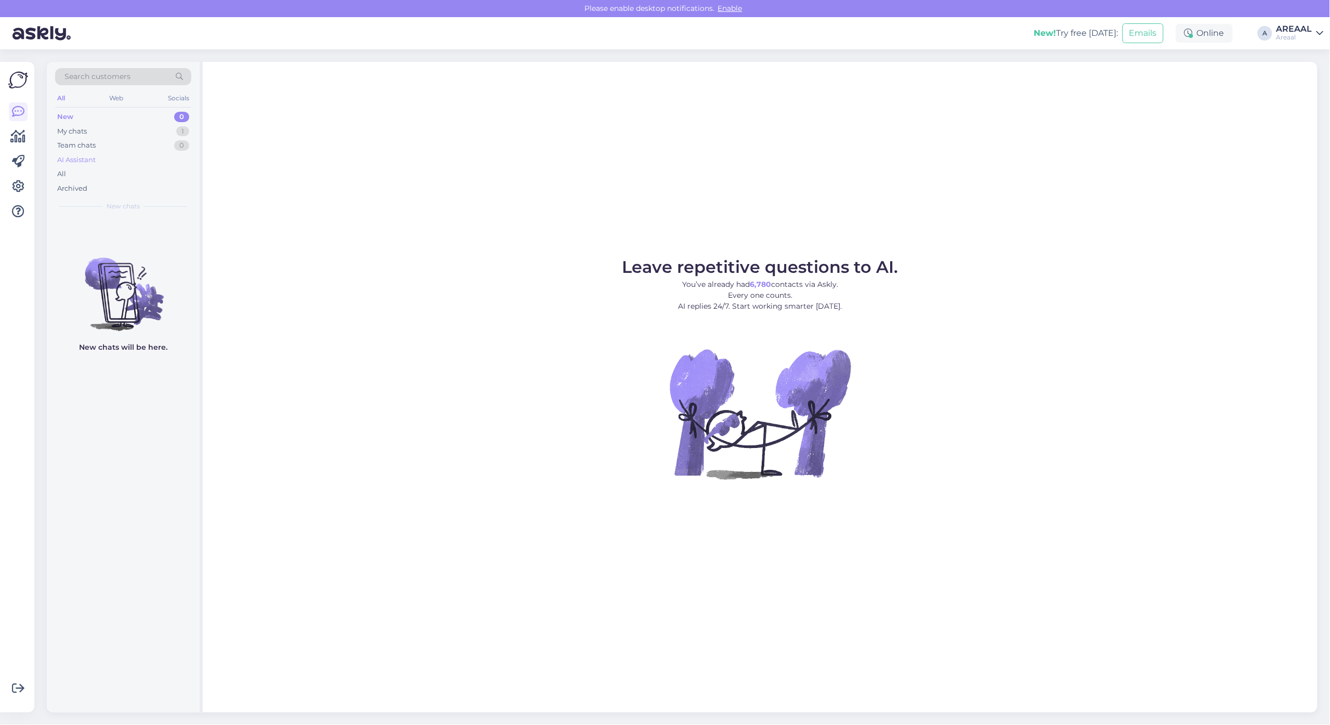
click at [131, 162] on div "AI Assistant" at bounding box center [123, 160] width 136 height 15
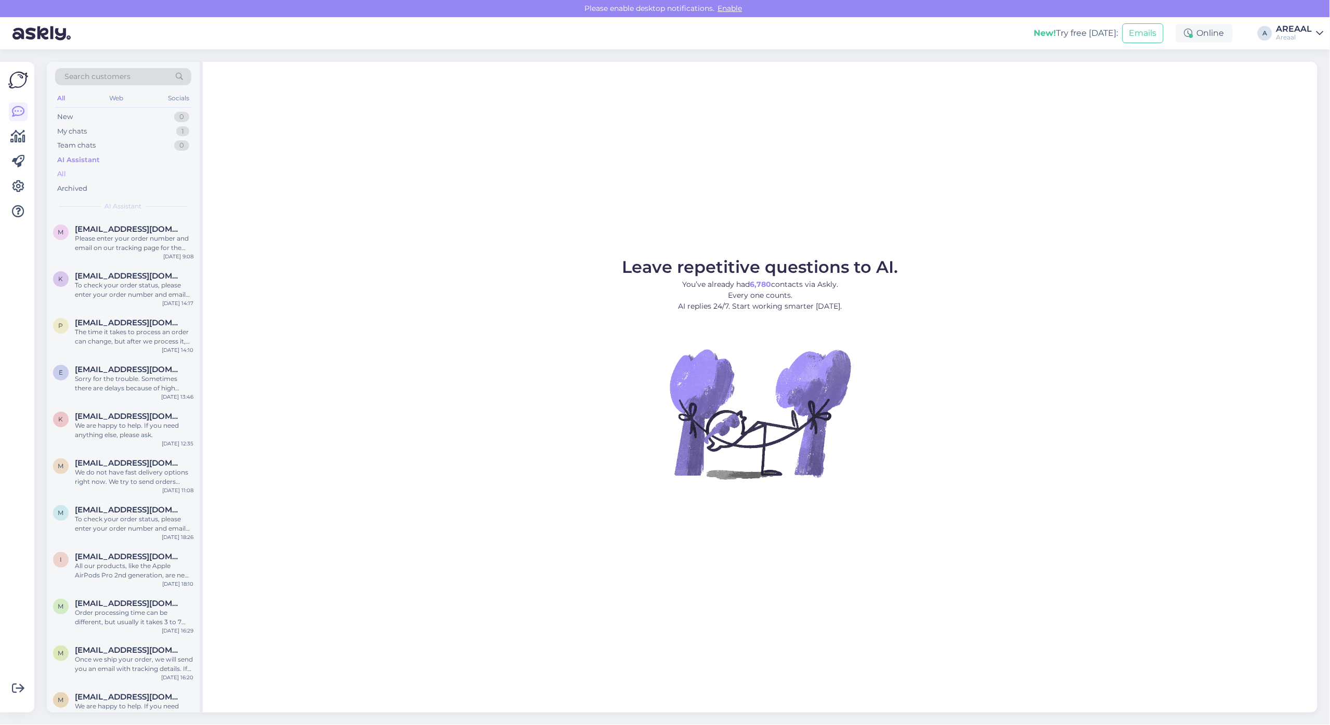
click at [124, 176] on div "All" at bounding box center [123, 174] width 136 height 15
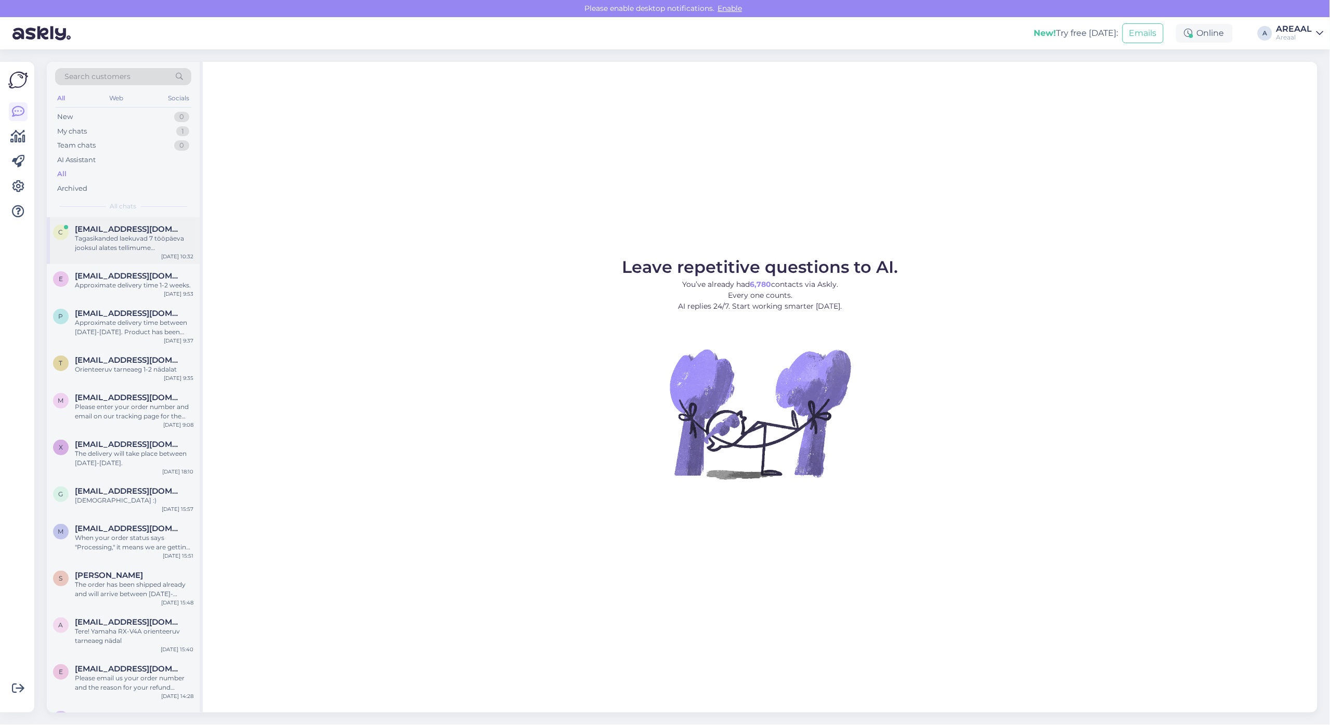
click at [124, 222] on div "c cdram33@gmail.com Tagasikanded laekuvad 7 tööpäeva jooksul alates tellimume t…" at bounding box center [123, 240] width 153 height 47
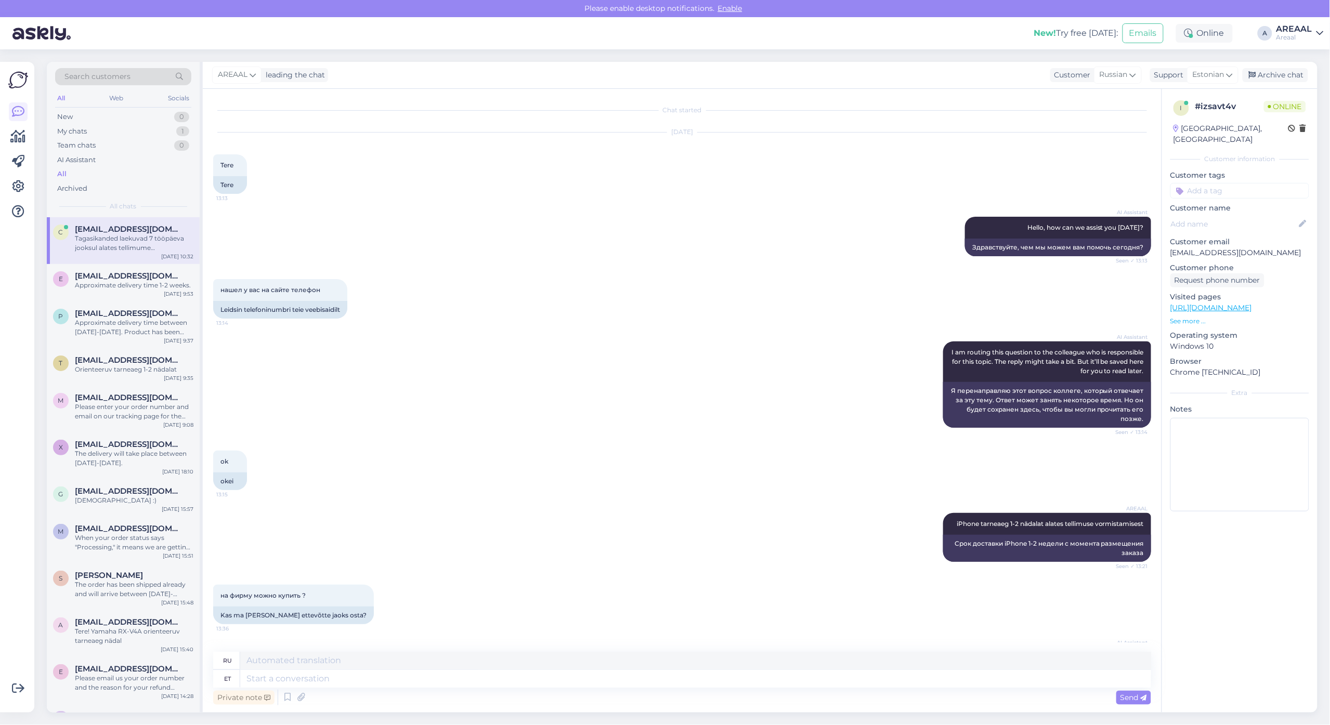
scroll to position [993, 0]
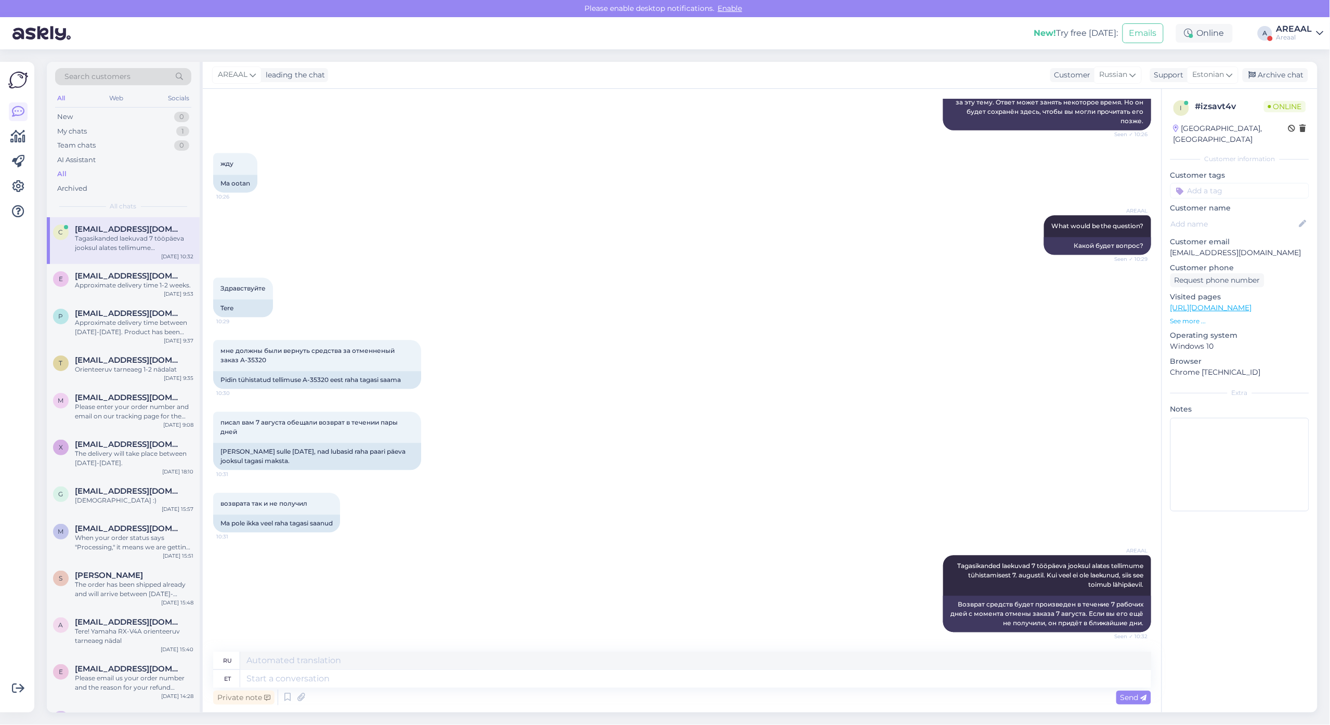
click at [1282, 34] on div "Areaal" at bounding box center [1294, 37] width 36 height 8
click at [1303, 74] on button "Open" at bounding box center [1300, 80] width 29 height 16
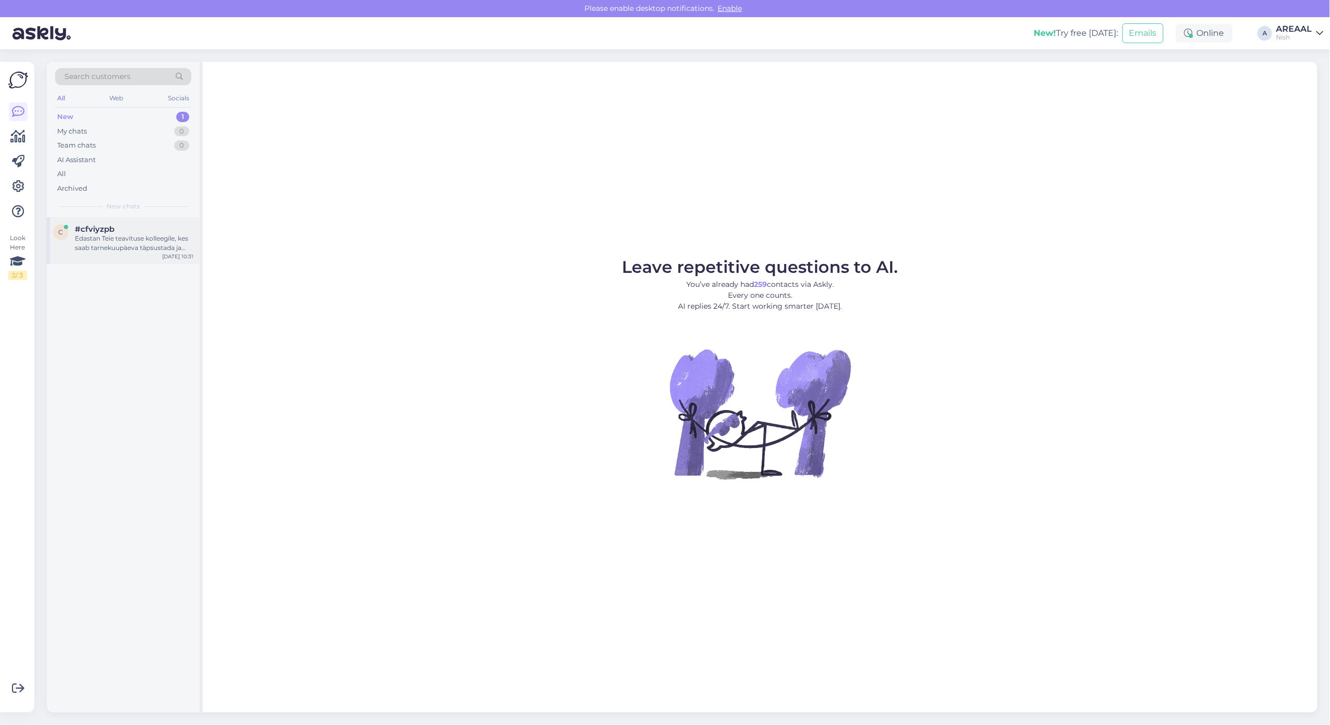
click at [126, 234] on div "Edastan Teie teavituse kolleegile, kes saab tarnekuupäeva täpsustada ja vajadus…" at bounding box center [134, 243] width 119 height 19
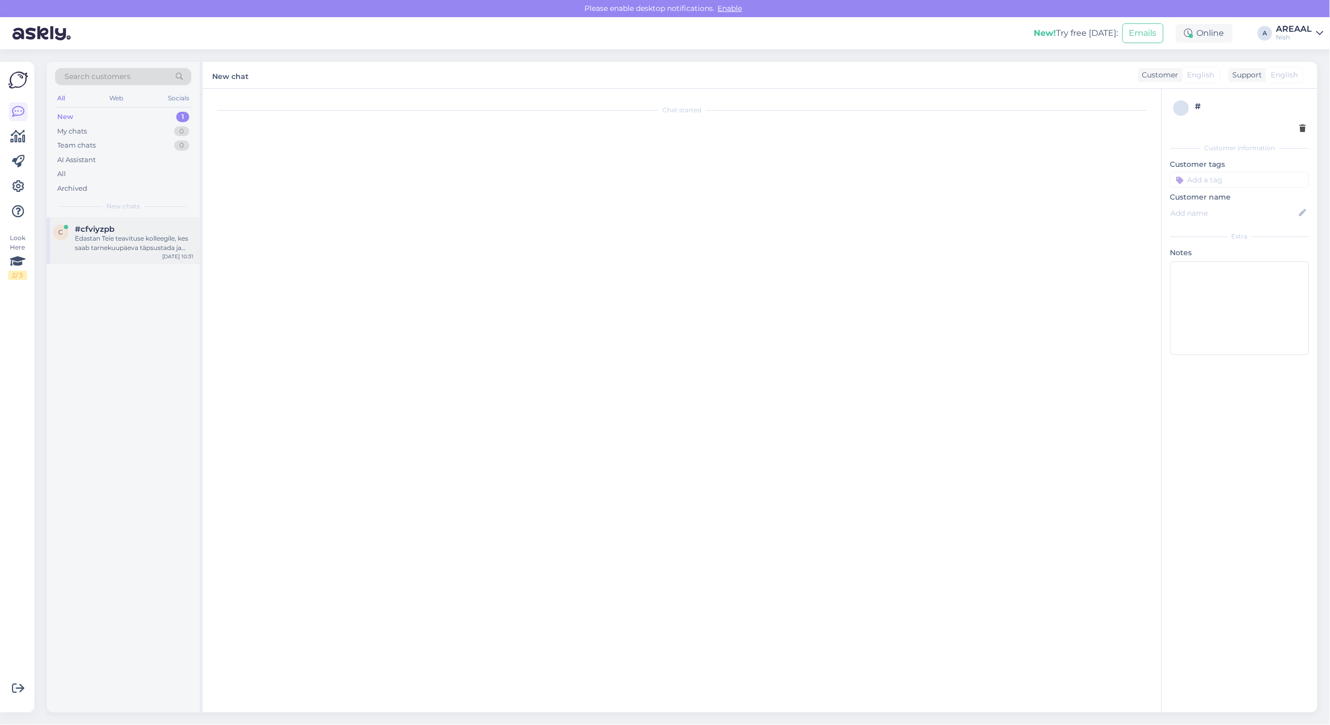
scroll to position [293, 0]
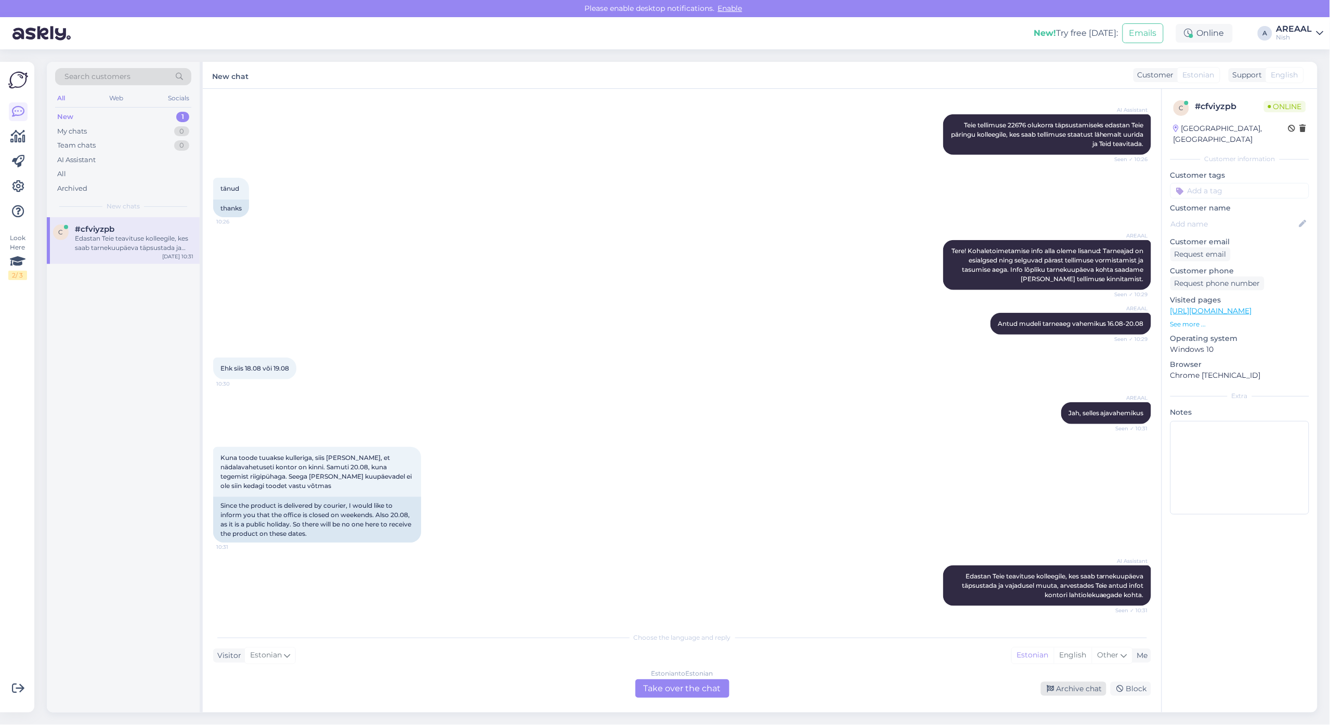
click at [1056, 684] on div "Archive chat" at bounding box center [1073, 689] width 65 height 14
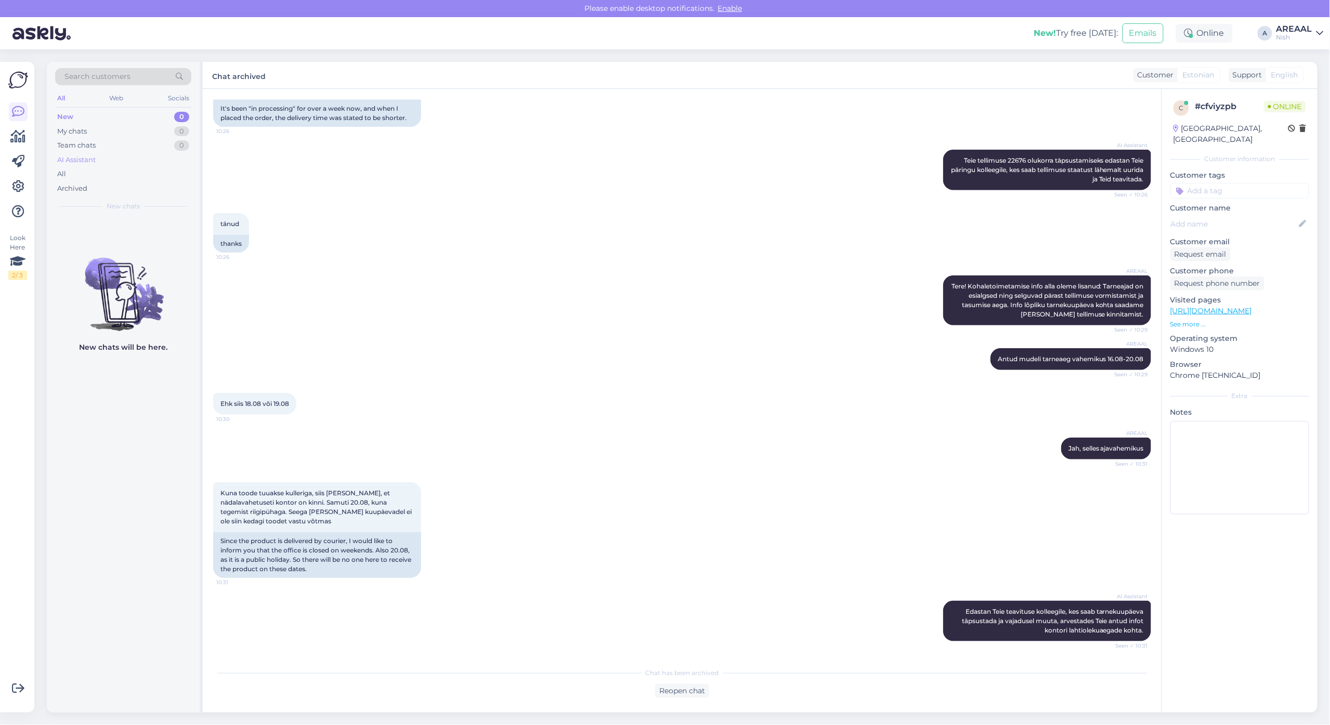
click at [136, 165] on div "AI Assistant" at bounding box center [123, 160] width 136 height 15
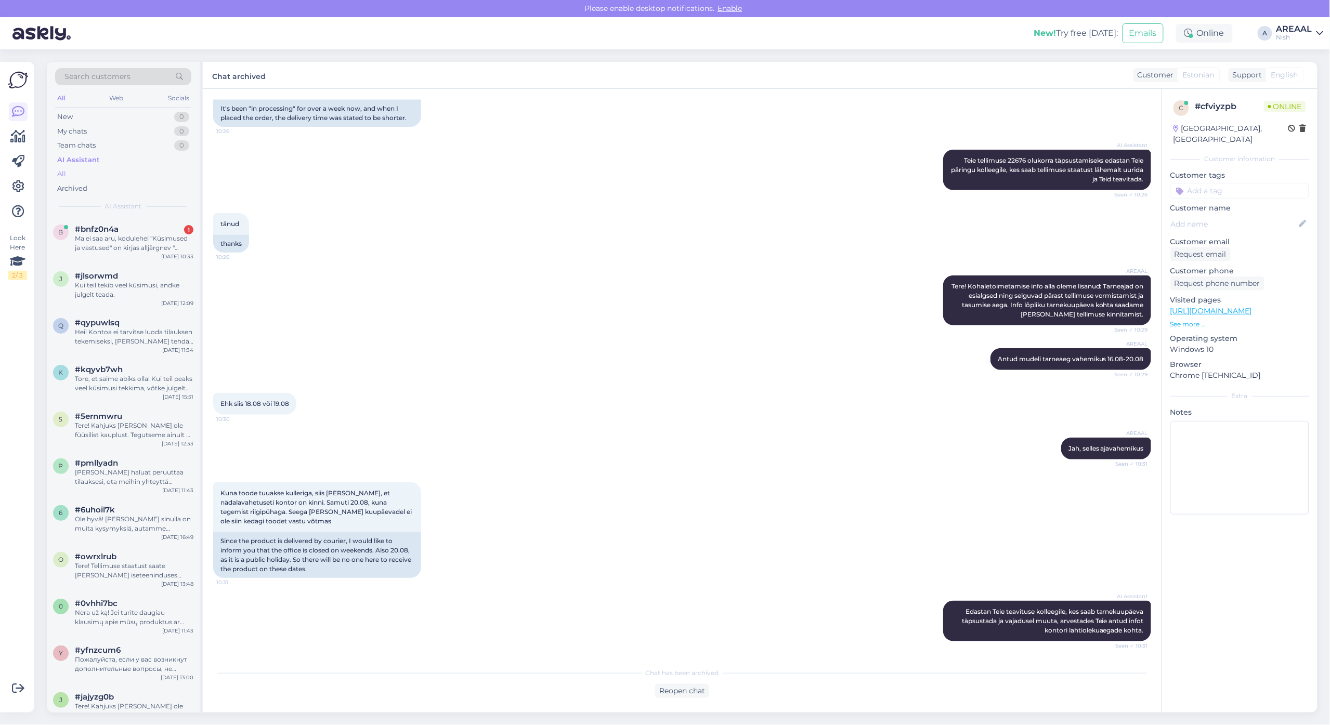
click at [131, 170] on div "All" at bounding box center [123, 174] width 136 height 15
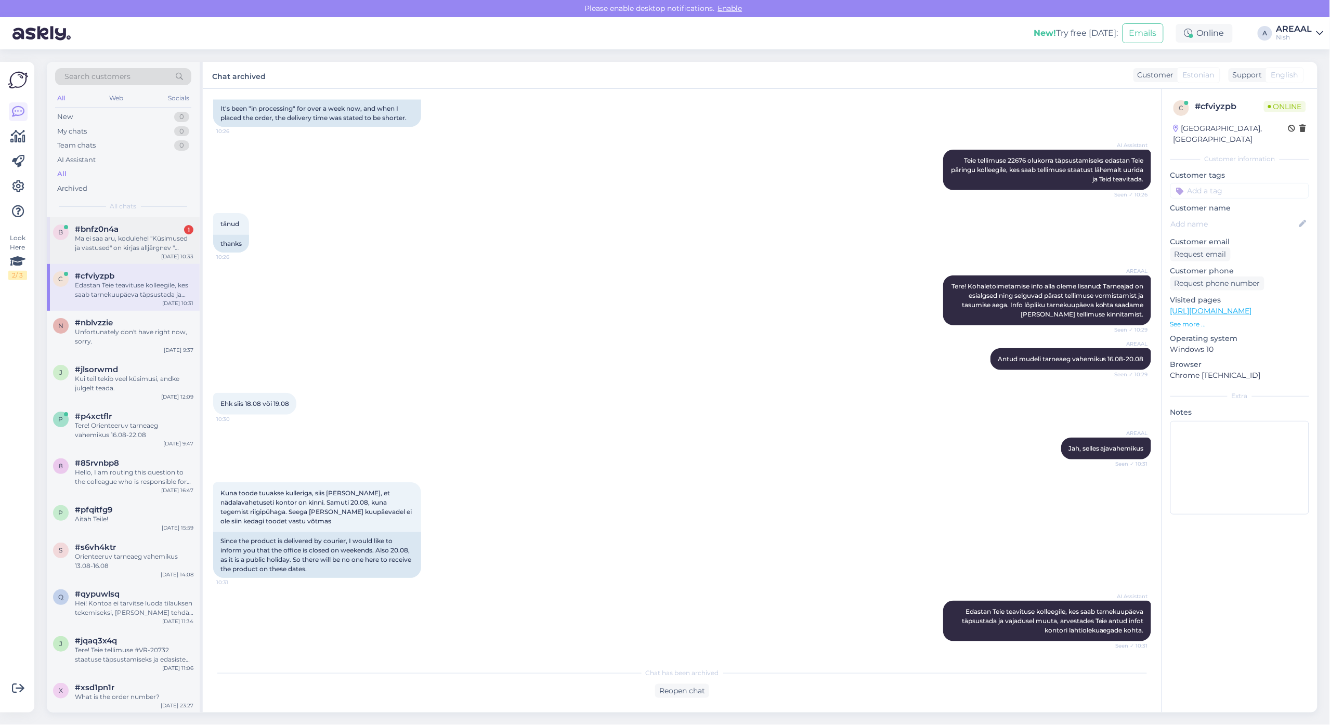
click at [144, 248] on div "Ma ei saa aru, kodulehel "Küsimused ja vastused" on kirjas alljärgnev "[PERSON_…" at bounding box center [134, 243] width 119 height 19
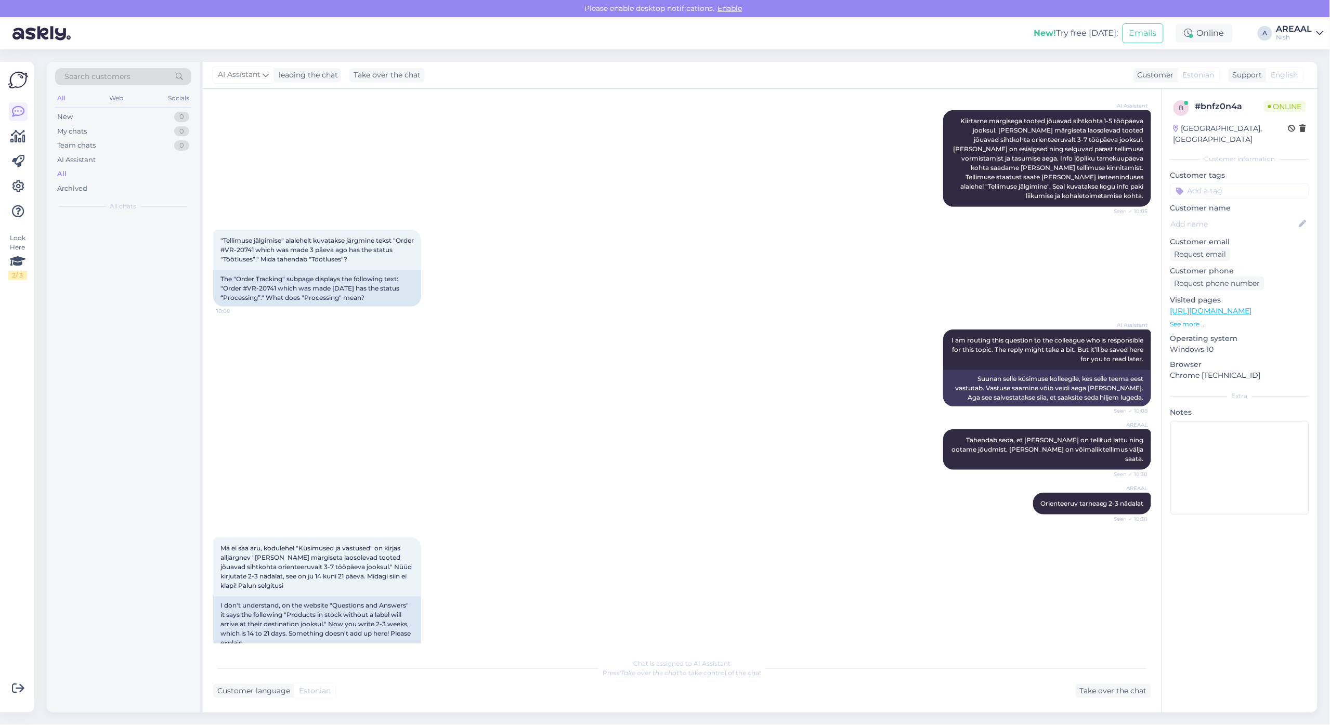
scroll to position [314, 0]
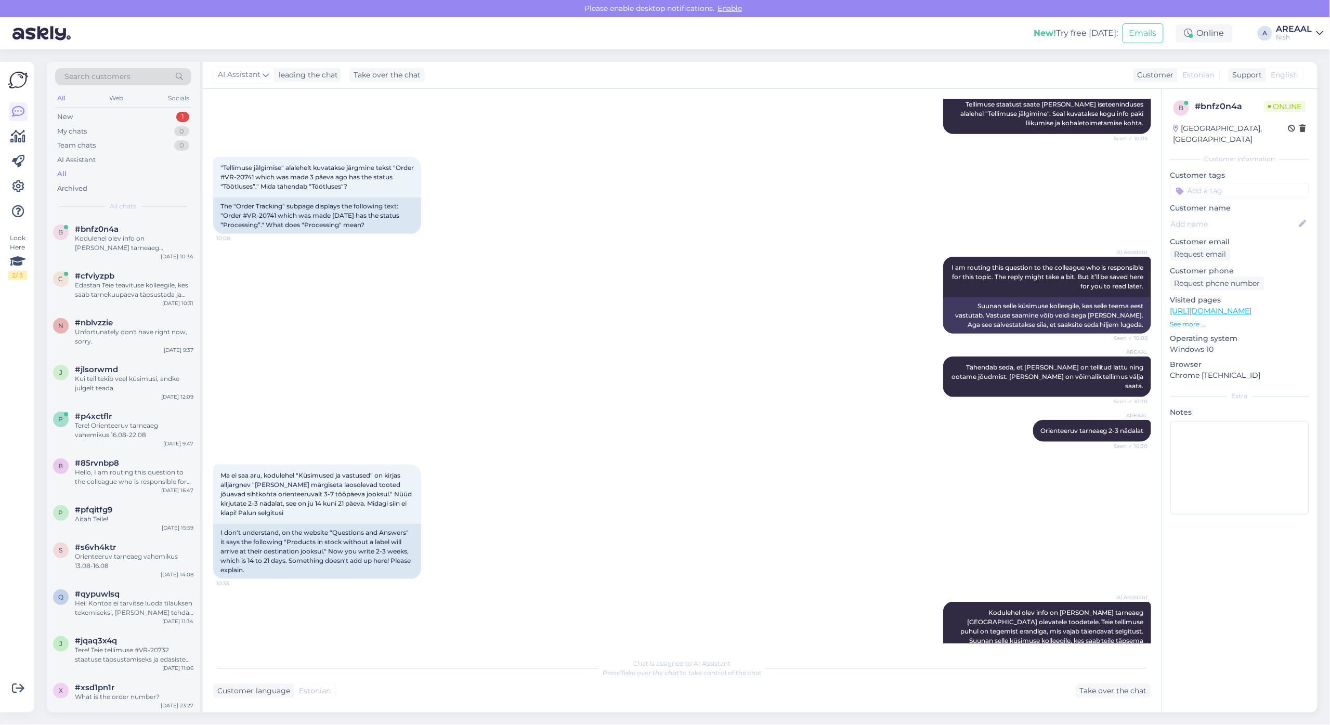
click at [432, 349] on div "AREAAL Tähendab seda, et kaup on tellitud lattu ning ootame jõudmist. Peale sed…" at bounding box center [682, 376] width 938 height 63
click at [575, 510] on div "Ma ei saa aru, kodulehel "Küsimused ja vastused" on kirjas alljärgnev "Ilma mär…" at bounding box center [682, 521] width 938 height 137
click at [837, 245] on div "AI Assistant I am routing this question to the colleague who is responsible for…" at bounding box center [682, 295] width 938 height 100
click at [1121, 692] on div "Take over the chat" at bounding box center [1112, 691] width 75 height 14
click at [921, 689] on div "Private note Send" at bounding box center [682, 698] width 938 height 20
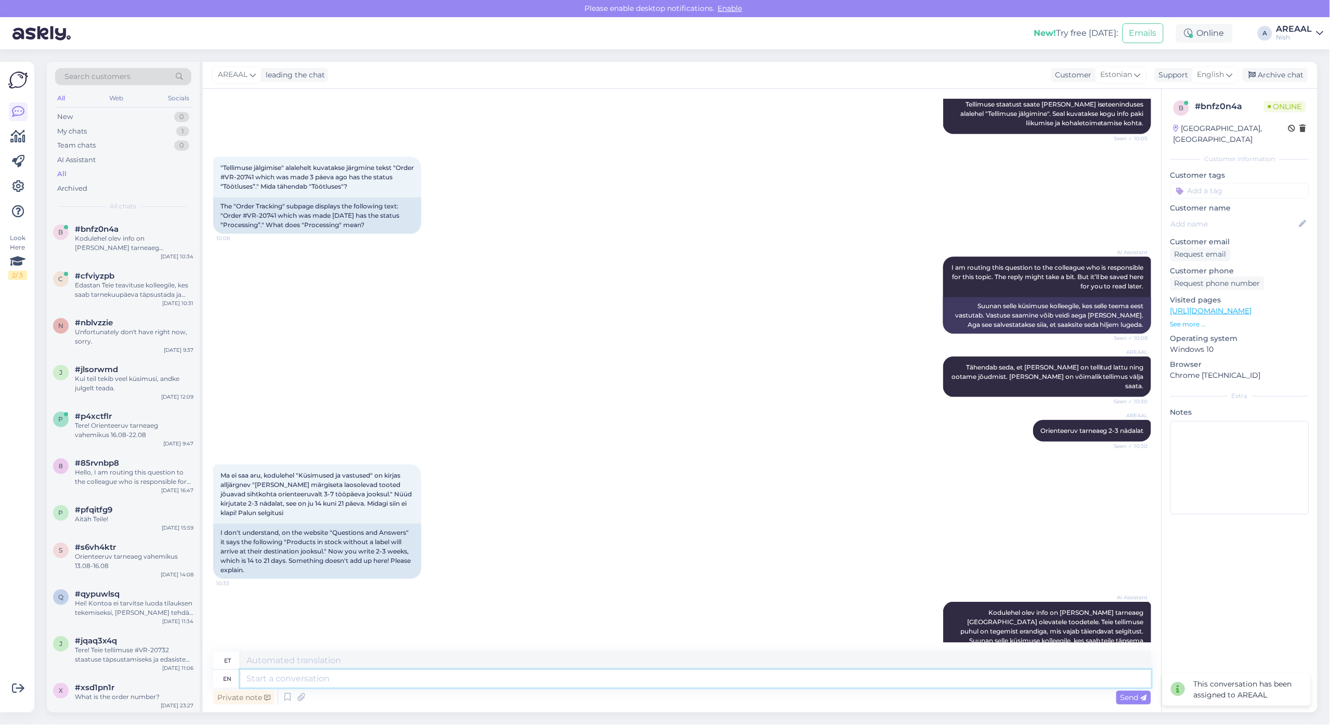
click at [918, 681] on textarea at bounding box center [695, 679] width 911 height 18
type textarea "Tegemist ei"
type textarea "Tegemist"
type textarea "Tegemist ei o"
type textarea "Tegemist ei"
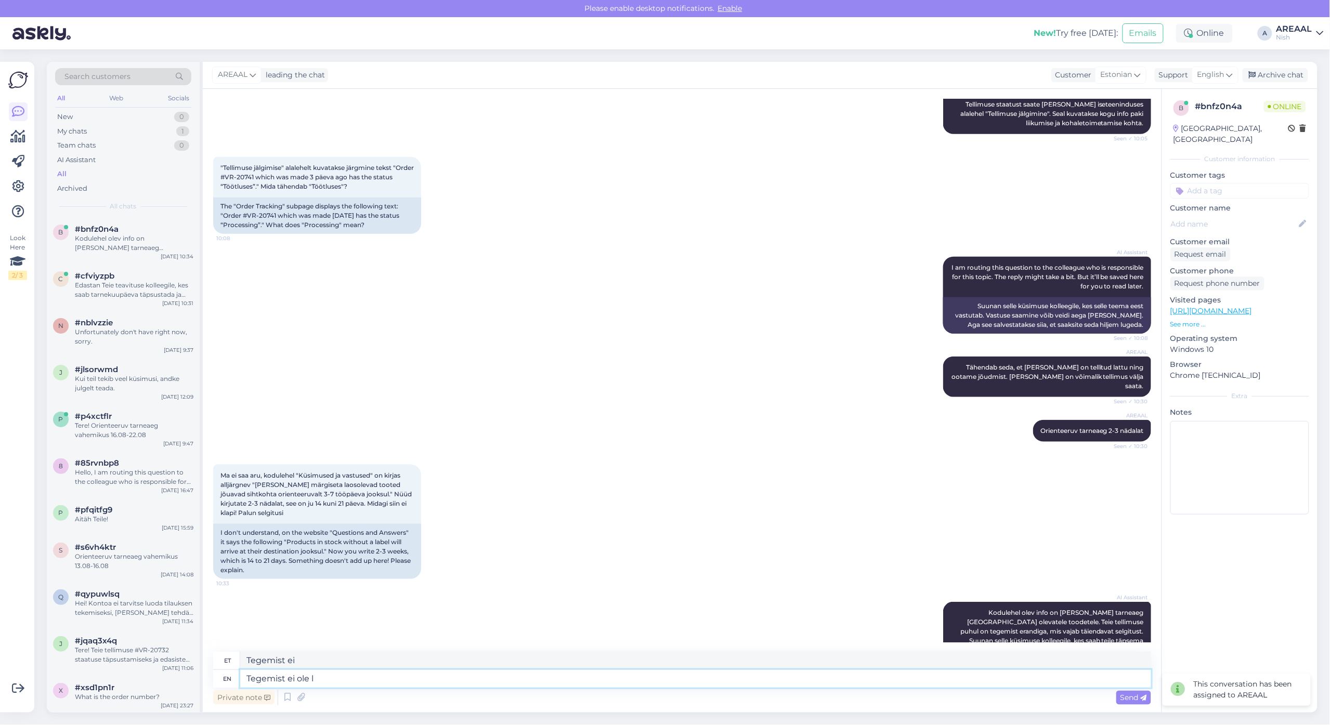
type textarea "Tegemist ei ole la"
type textarea "Tegemist ei ole"
type textarea "Tegemist ei ole laosoleva t"
type textarea "Tegemist ei ole laosolevaga"
type textarea "Tegemist ei ole laosoleva tootega vai"
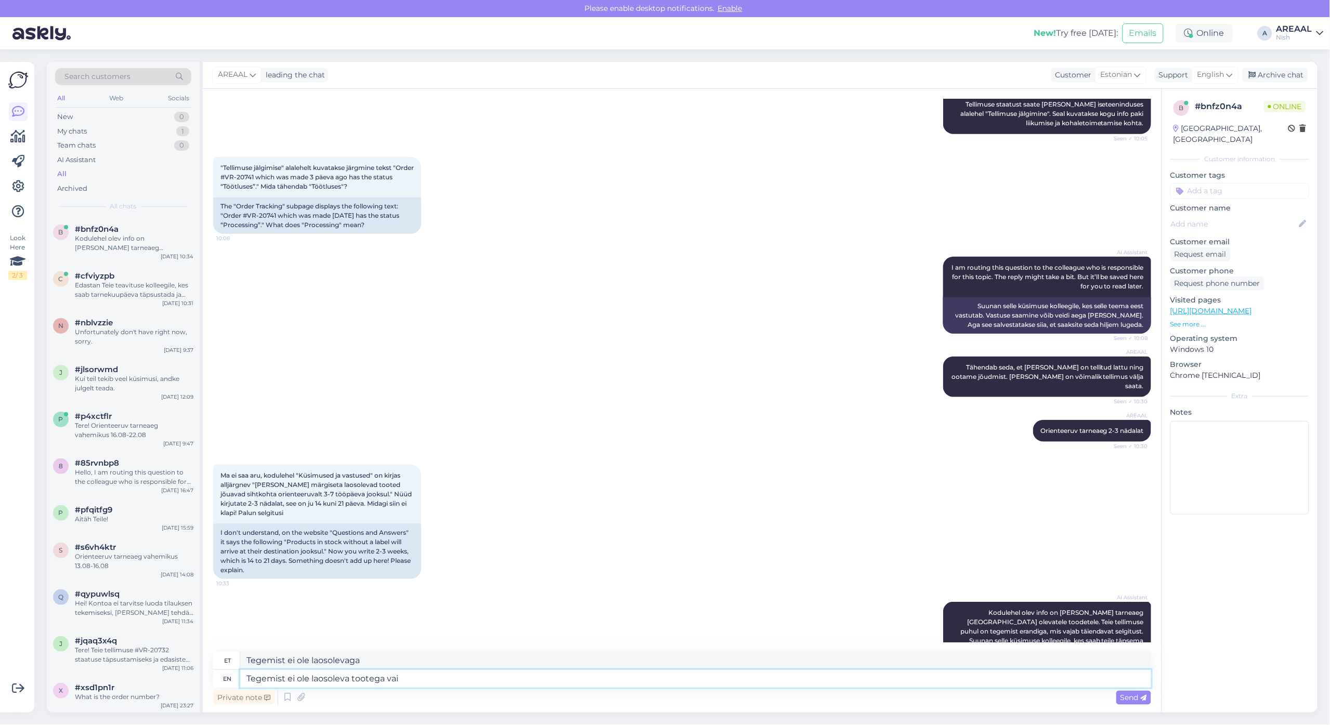
type textarea "Tegemist ei ole laosoleva tootega"
type textarea "Tegemist ei ole laosoleva tootega vaid tu"
type textarea "Tegemist ei ole laosoleva tootega vaid"
type textarea "Tegemist ei ole laosoleva tootega vaid tuleb r"
type textarea "Tegemist ei ole laosoleva tootega vaid tuleb"
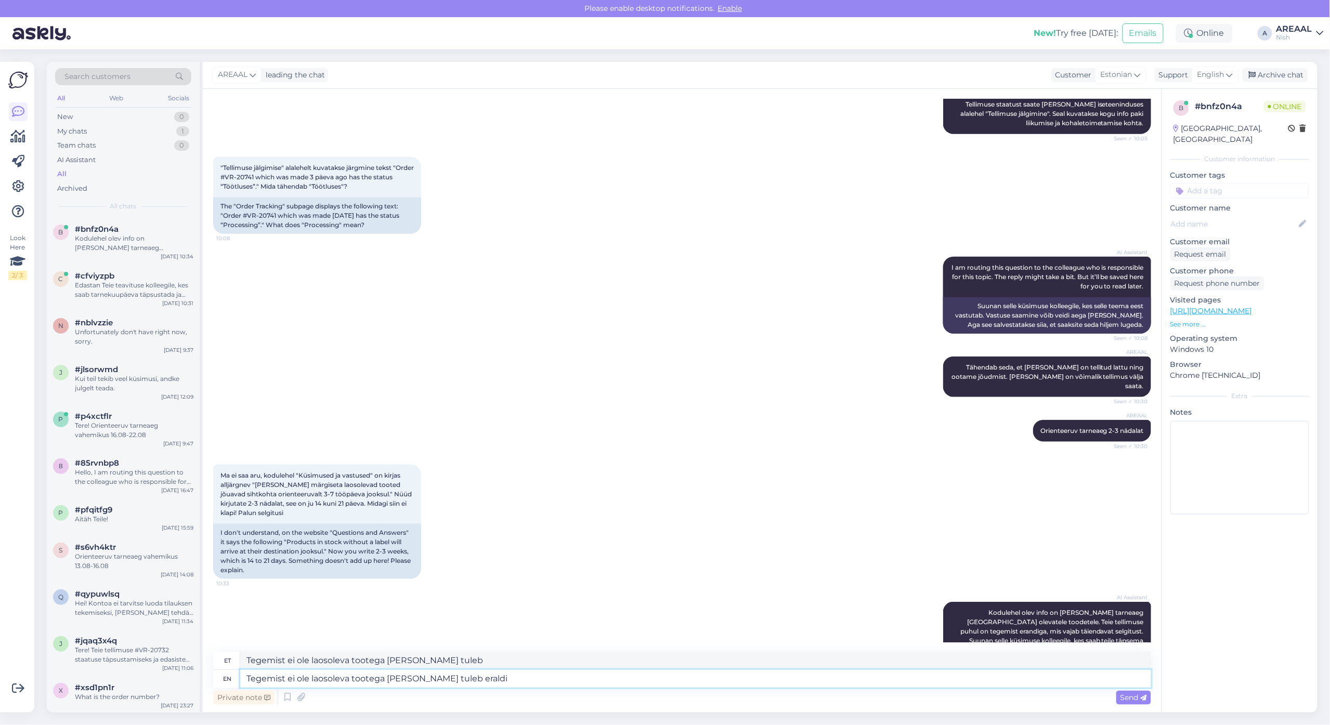
type textarea "Tegemist ei ole laosoleva tootega vaid tuleb eraldi"
type textarea "Tegemist ei ole laosoleva tootega vaid tuleb eraldi tarnijalt tel"
type textarea "Tegemist ei ole laosoleva tootega vaid tuleb eraldi tarnijalt"
type textarea "Tegemist ei ole laosoleva tootega vaid tuleb eraldi tarnijalt tellida"
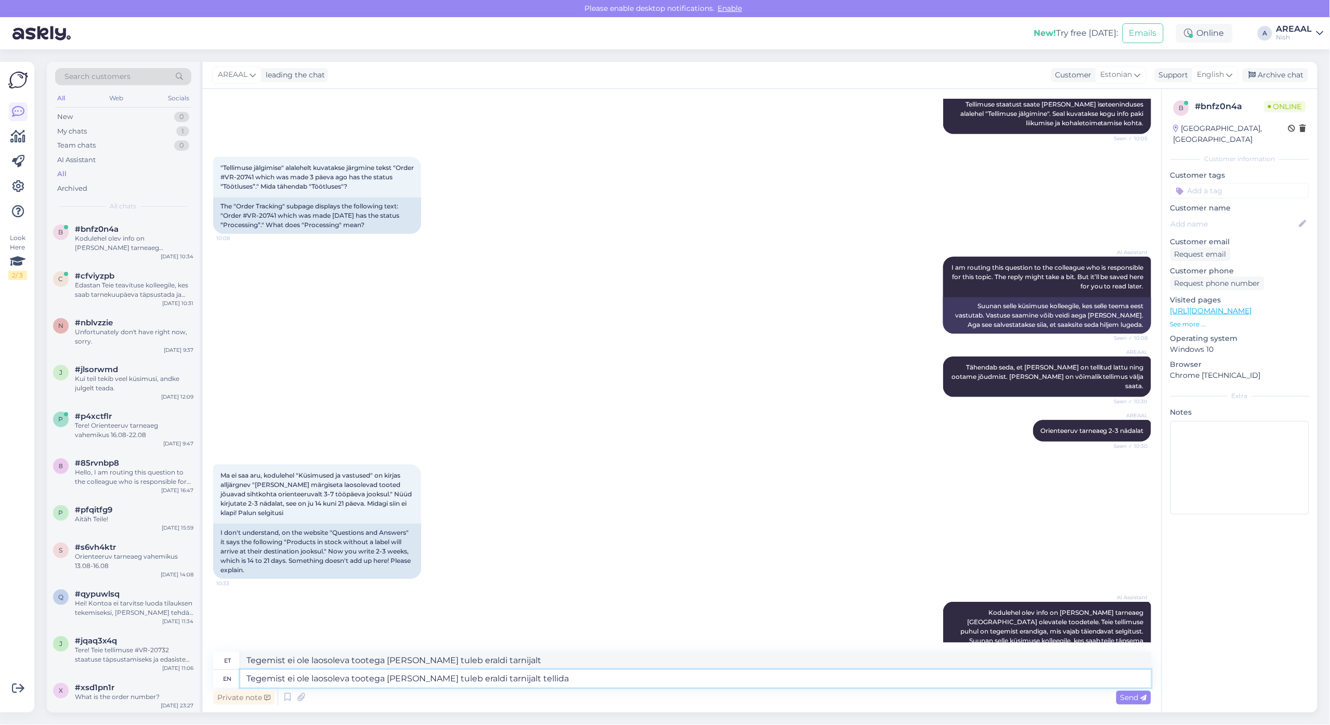
type textarea "Tegemist ei ole laosoleva tootega vaid tuleb eraldi tarnijalt tellida"
type textarea "Tegemist ei ole laosoleva tootega vaid tuleb eraldi tarnijalt tellida odavaima h"
type textarea "Tegemist ei ole laosoleva tootega vaid tuleb eraldi tarnijalt tellida odavaima"
type textarea "Tegemist ei ole laosoleva tootega vaid tuleb eraldi tarnijalt tellida odavaima …"
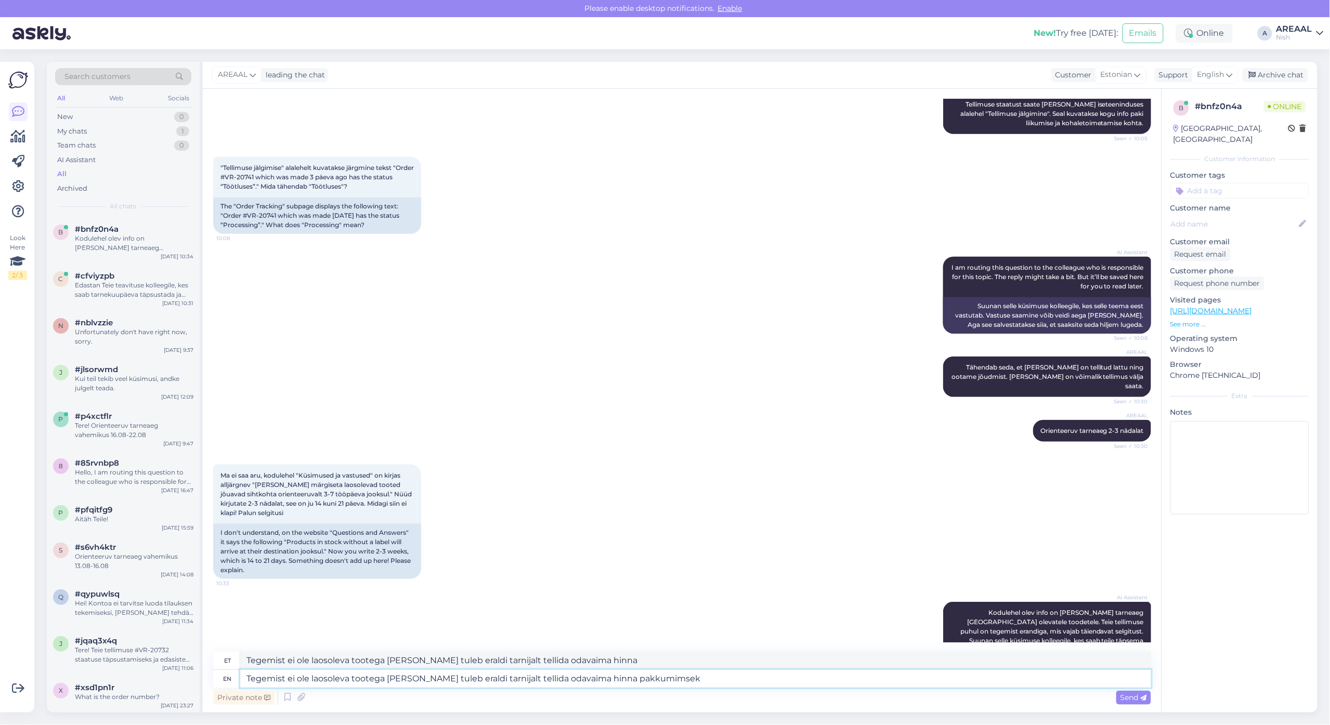
type textarea "Tegemist ei ole laosoleva tootega [PERSON_NAME] tuleb eraldi tarnijalt tellida …"
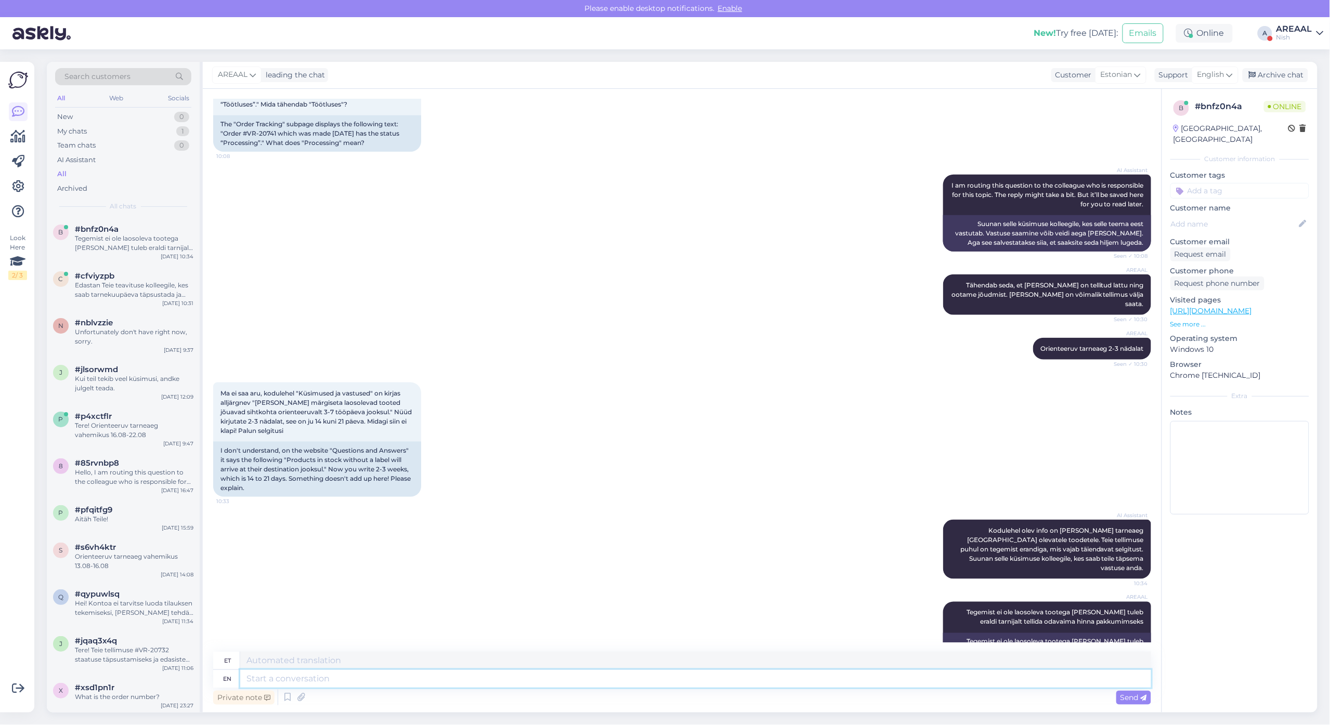
click at [1071, 681] on textarea at bounding box center [695, 679] width 911 height 18
type textarea "Kohaletoimetamise inf"
type textarea "Kohaltoimetamise"
type textarea "Kohaletoimetamise info al"
type textarea "Kohaletoimetamise info"
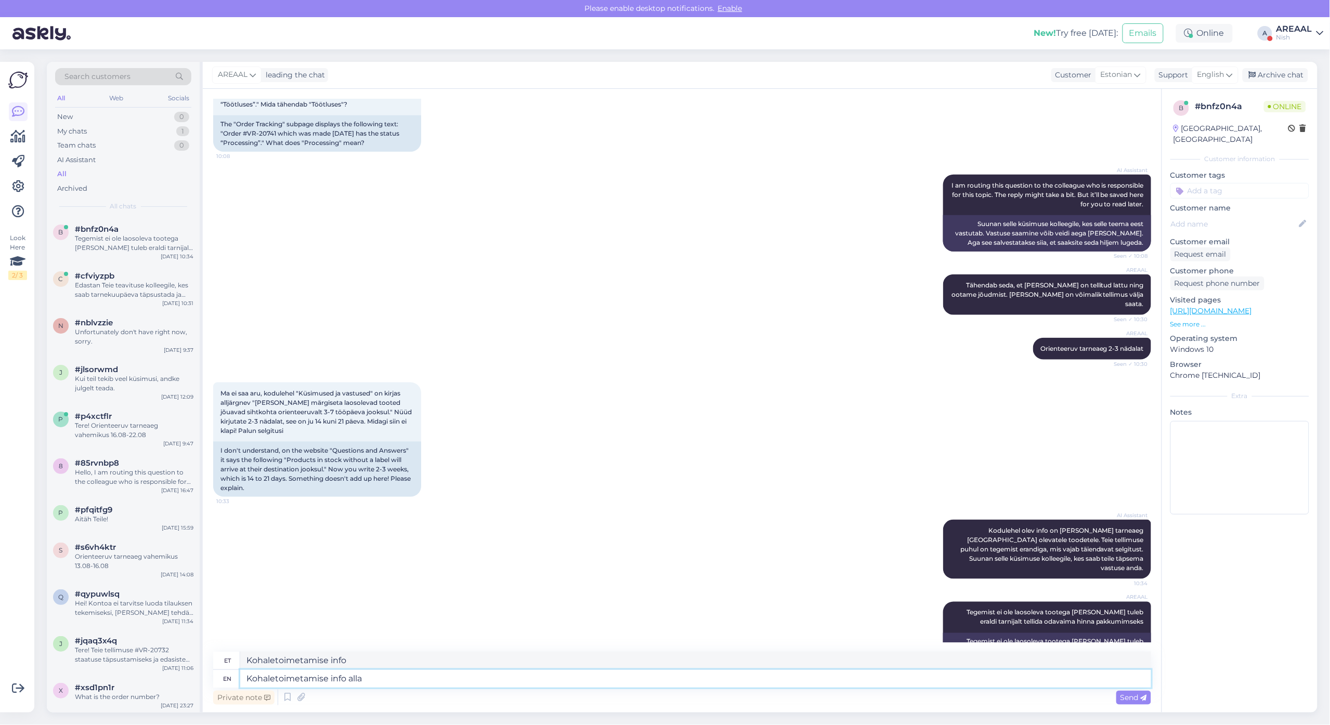
type textarea "Kohaletoimetamise info alla"
type textarea "Kohaletoimetamise info alla on li"
type textarea "Kohaletoimetamise info alla on"
type textarea "Kohaletoimetamise info alla on lisatud:"
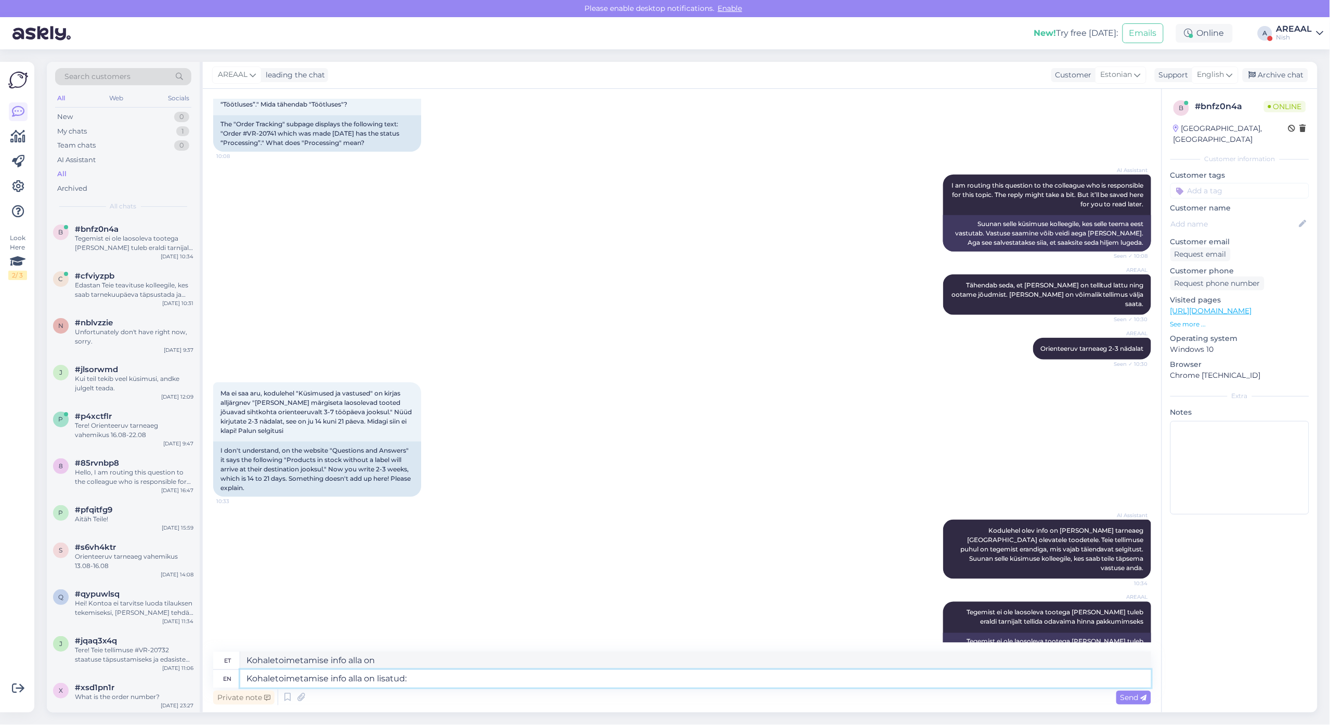
type textarea "Kohaletoimetamise info alla lisatud:"
paste textarea "Tarneajad on esialgsed ning selguvad pärast tellimuse vormistamist ja tasumise …"
type textarea "Kohaletoimetamise info alla on lisatud: Tarneajad on esialgsed ning selguvad pä…"
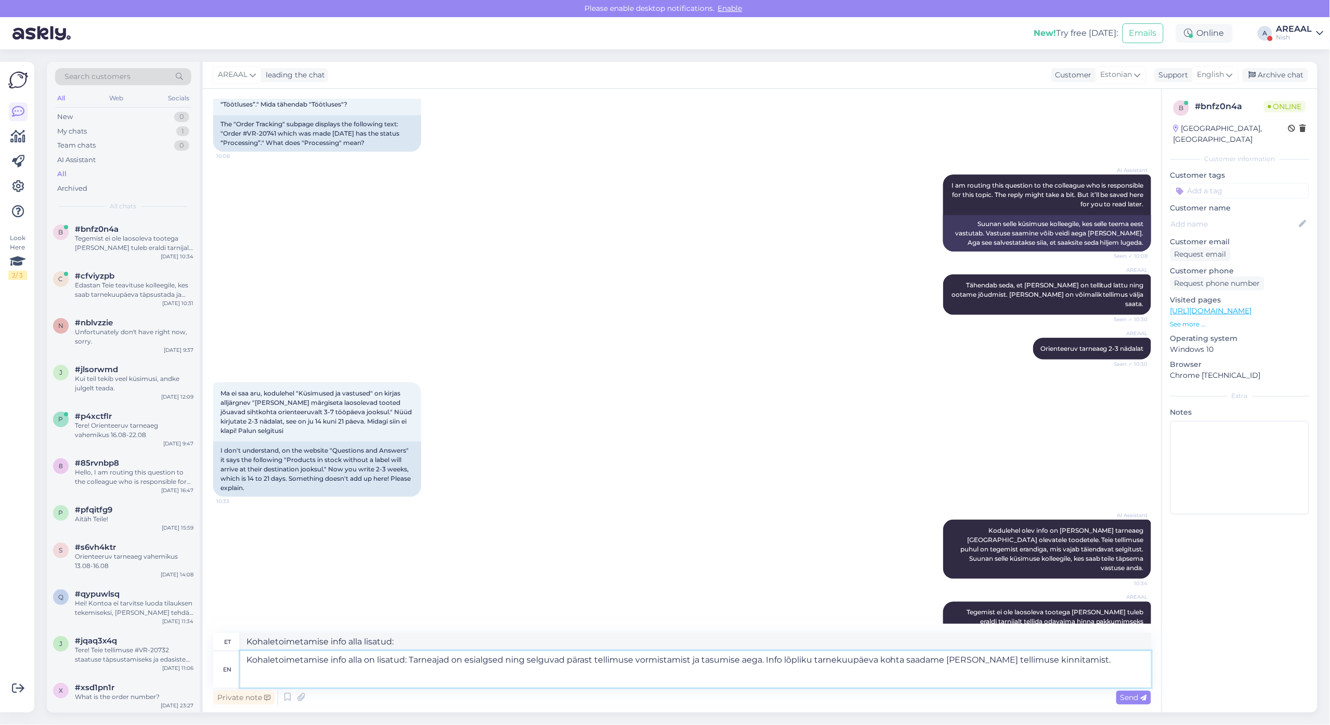
type textarea "Kohaletoimetamise info alla on lisatud: Tarneajad on esimesed ning selguvad pär…"
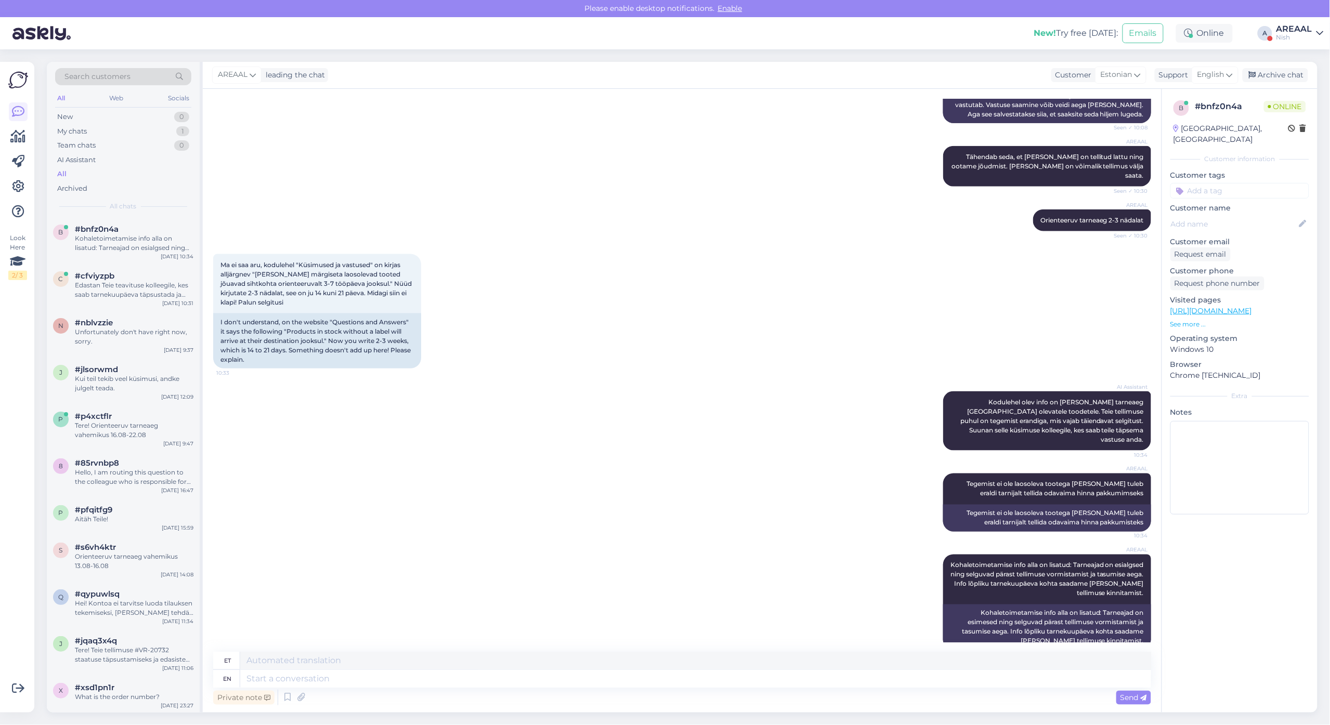
click at [1292, 30] on div "AREAAL" at bounding box center [1294, 29] width 36 height 8
click at [1308, 60] on button "Open" at bounding box center [1300, 58] width 29 height 16
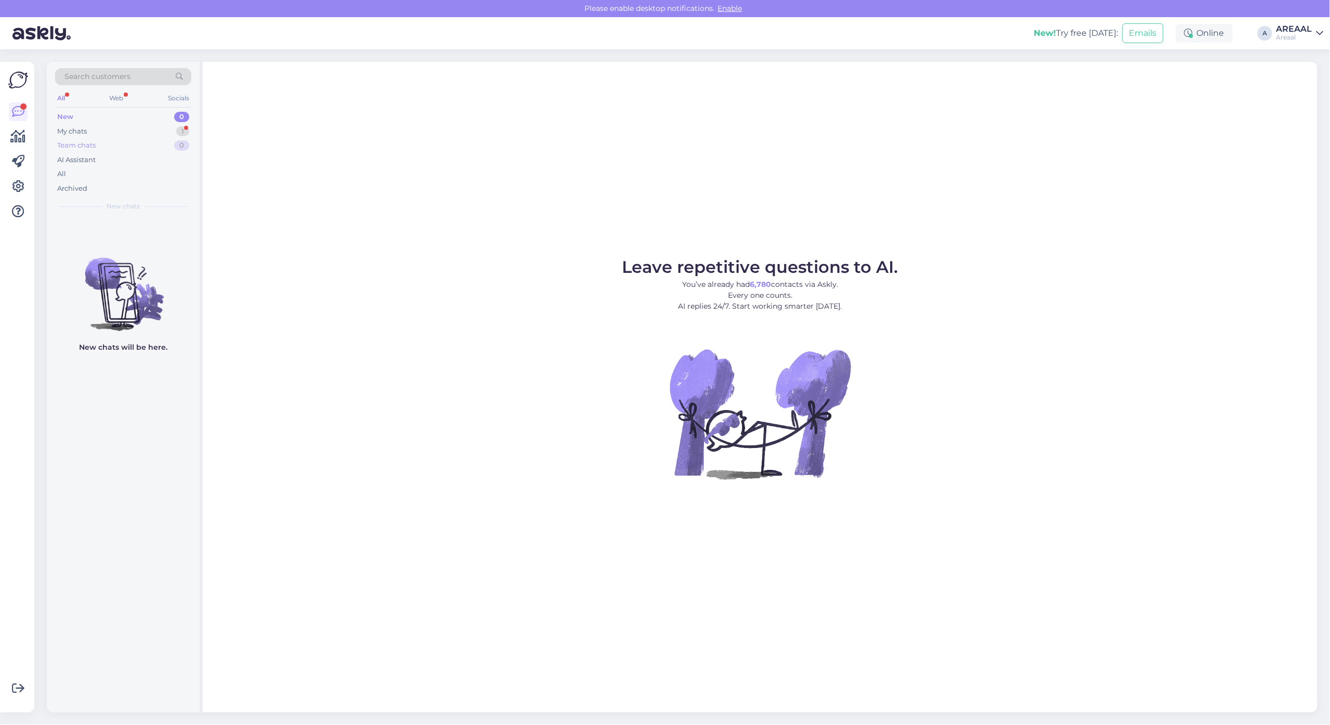
click at [165, 139] on div "Team chats 0" at bounding box center [123, 145] width 136 height 15
click at [168, 132] on div "My chats 1" at bounding box center [123, 131] width 136 height 15
click at [145, 231] on span "cdram33@gmail.com" at bounding box center [129, 229] width 108 height 9
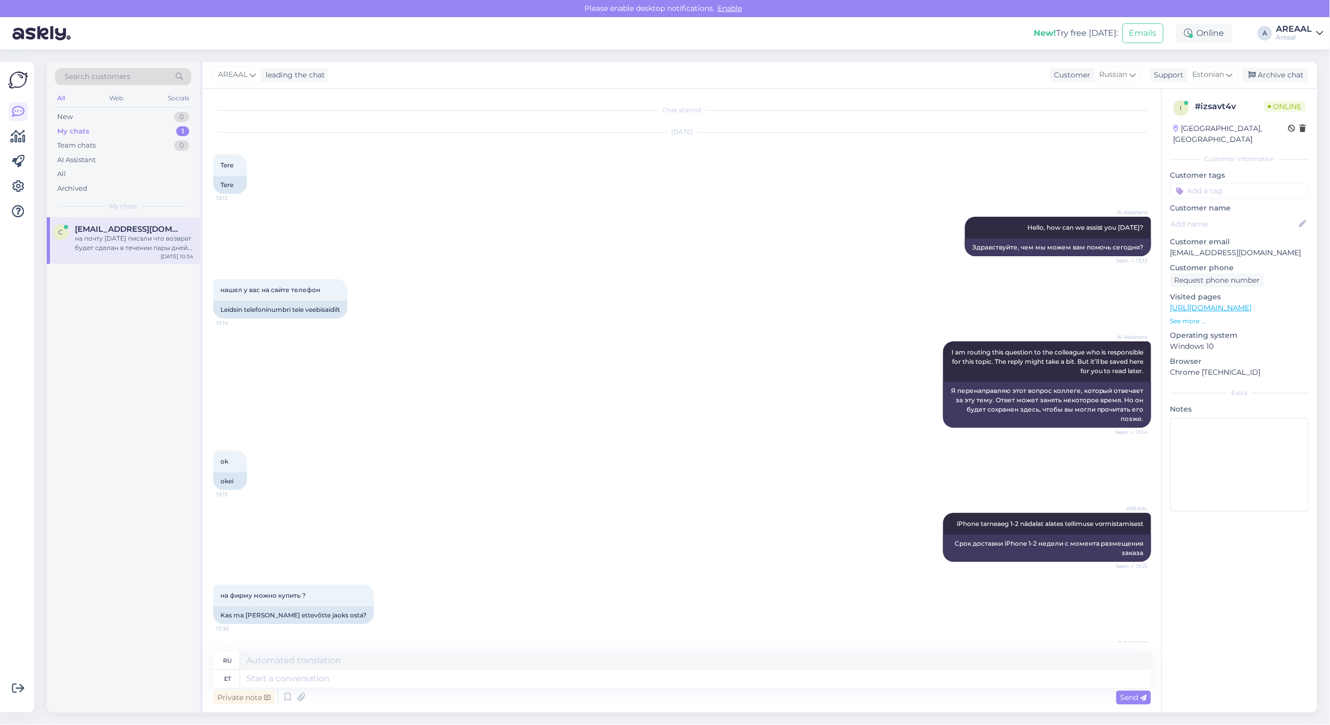
scroll to position [1111, 0]
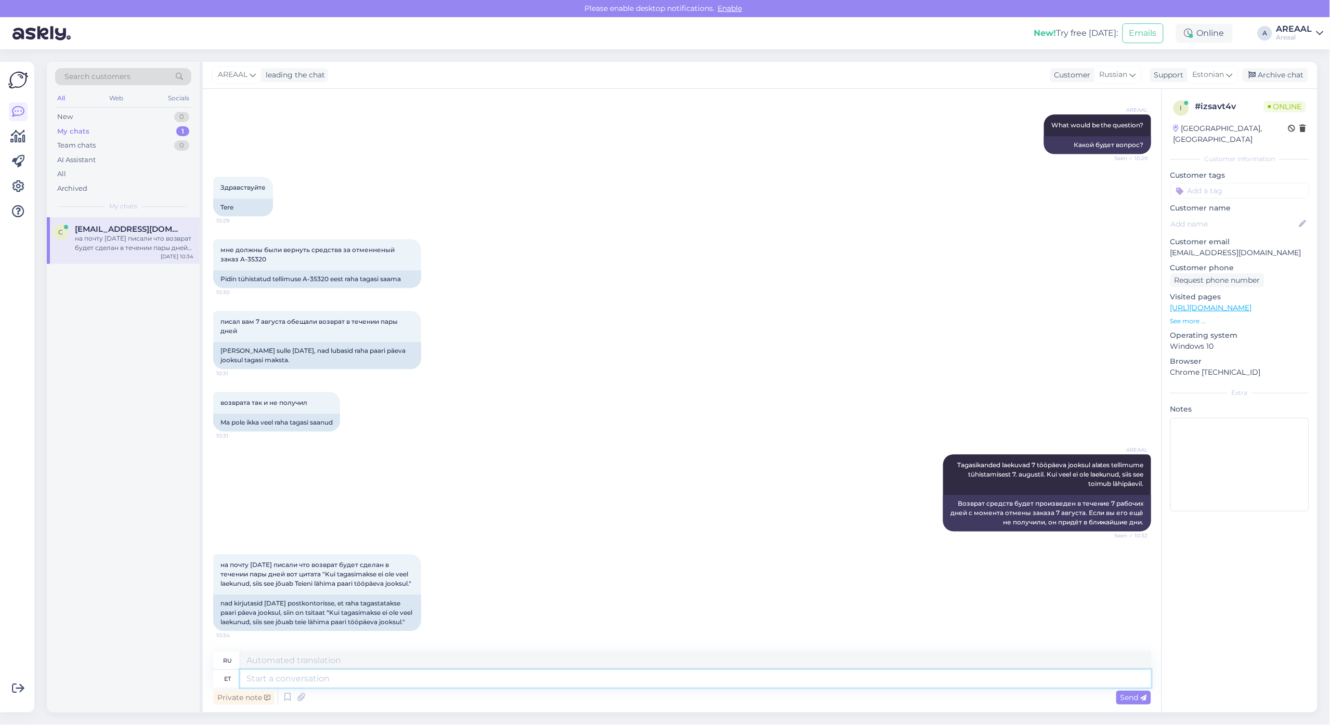
click at [461, 675] on textarea at bounding box center [695, 679] width 911 height 18
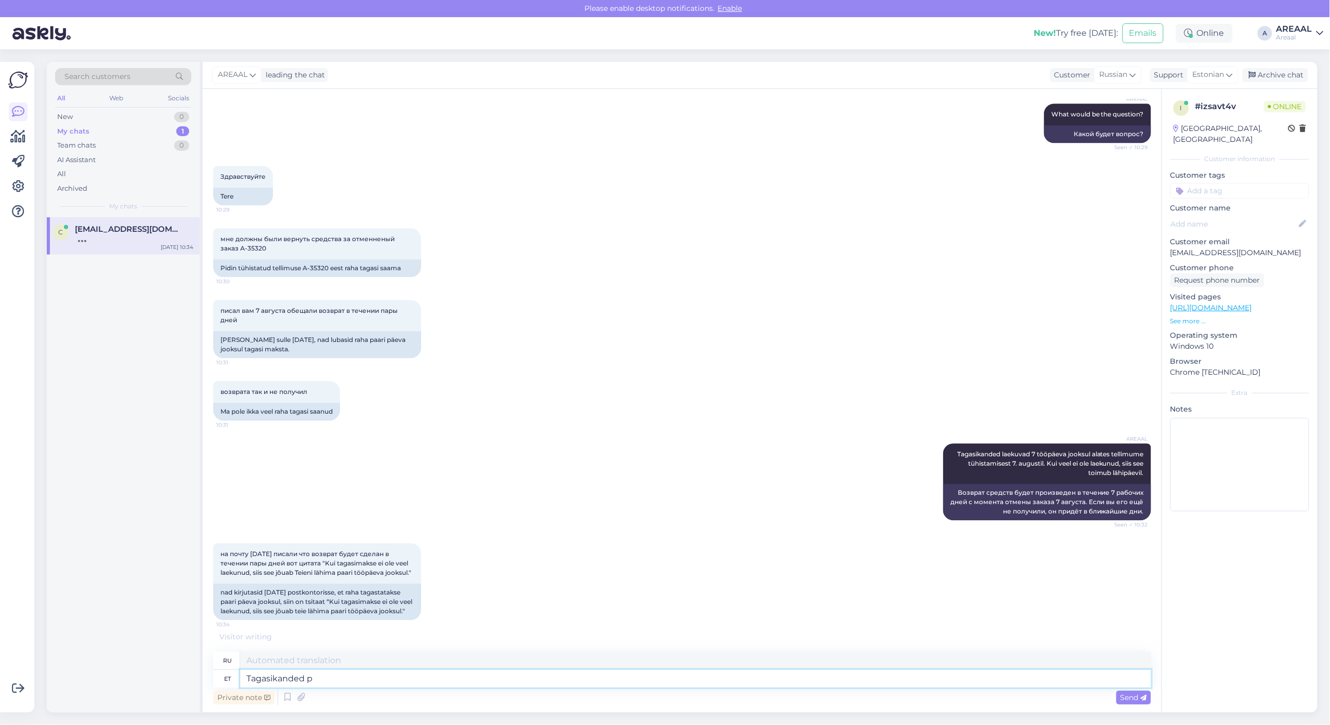
type textarea "Tagasikanded pr"
type textarea "Возврат"
type textarea "Tagasikanded protsessitakse 7"
type textarea "Возвраты обрабатываются."
type textarea "Tagasikanded protsessitakse 7 tö"
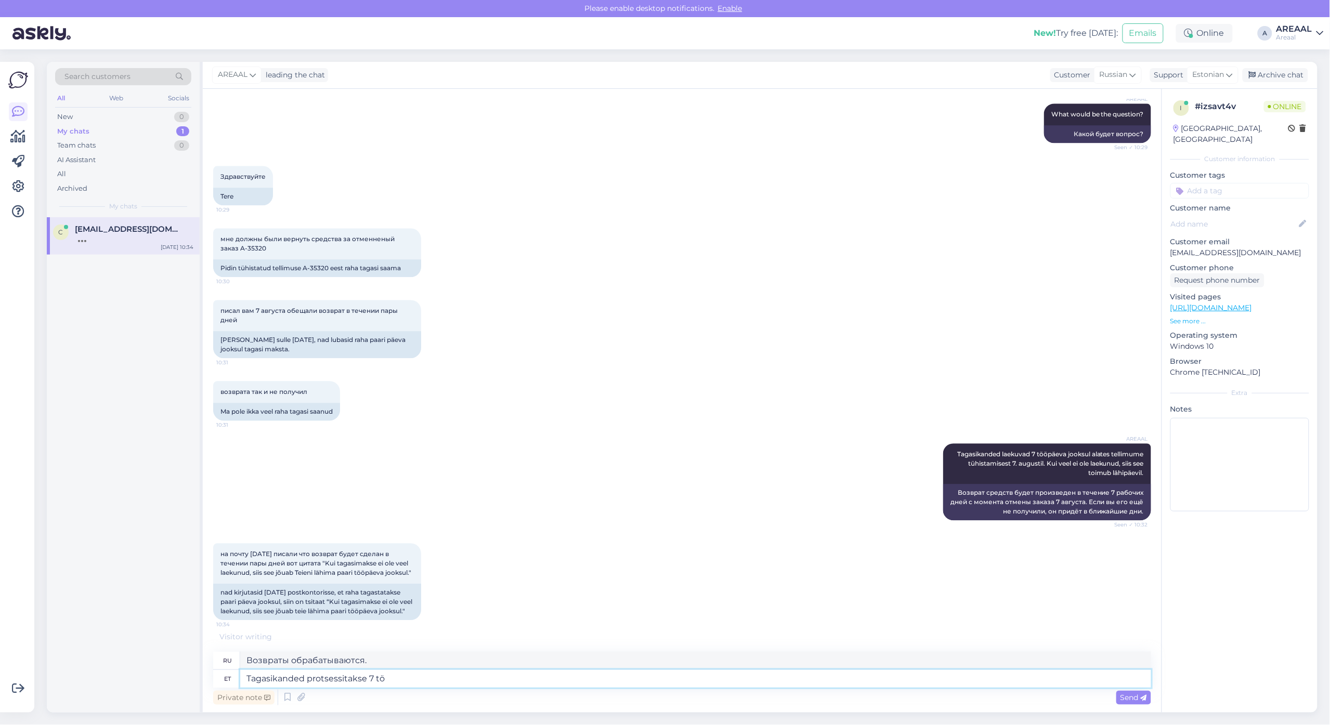
type textarea "Возвраты обрабатываются 7"
type textarea "Tagasikanded protsessitakse 7 tööpäeva jo"
type textarea "Возвраты обрабатываются в течение 7 рабочих дней."
type textarea "Tagasikanded protsessitakse 7 tööpäeva jooksul alates"
type textarea "Возвраты обрабатываются в течение 7 рабочих дней с момента"
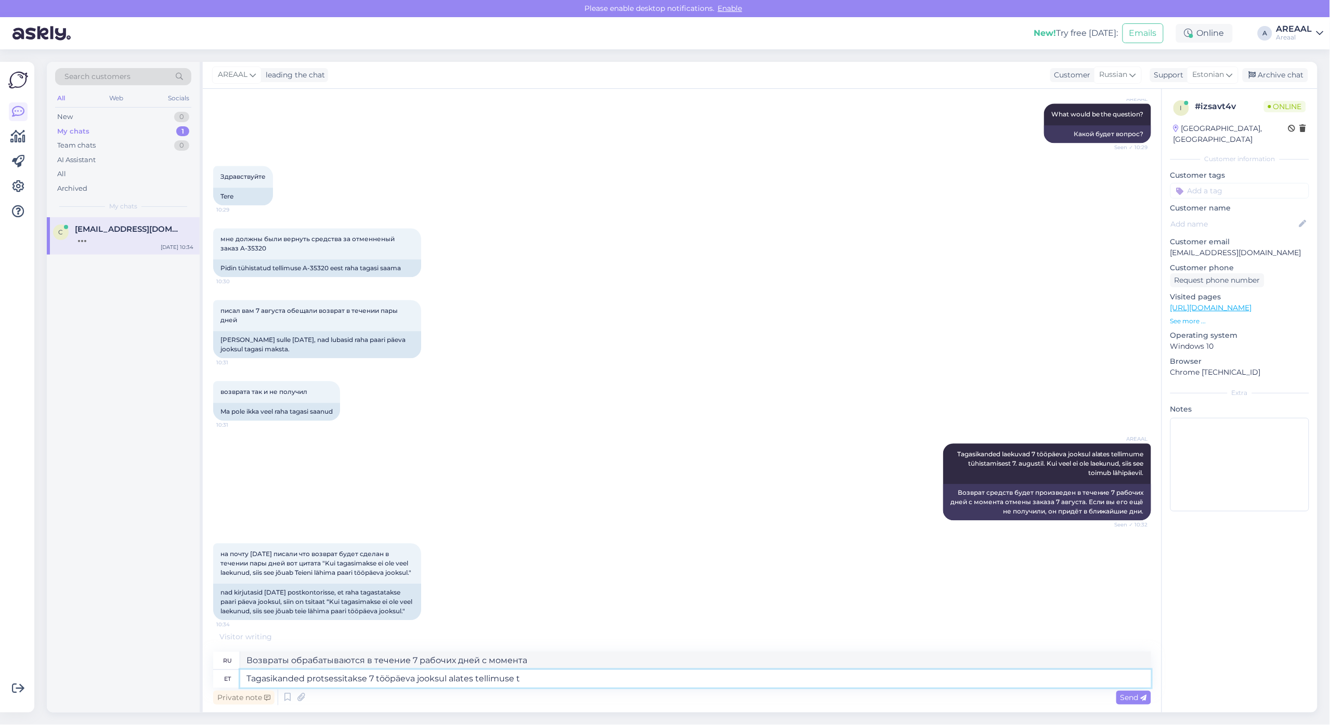
type textarea "Tagasikanded protsessitakse 7 tööpäeva jooksul alates tellimuse tü"
type textarea "Возвраты обрабатываются в течение 7 рабочих дней с момента заказа."
type textarea "Tagasikanded protsessitakse 7 tööpäeva jooksul alates tellimuse tühistamisest"
type textarea "Возвраты обрабатываются в течение 7 рабочих дней с момента отмены заказа."
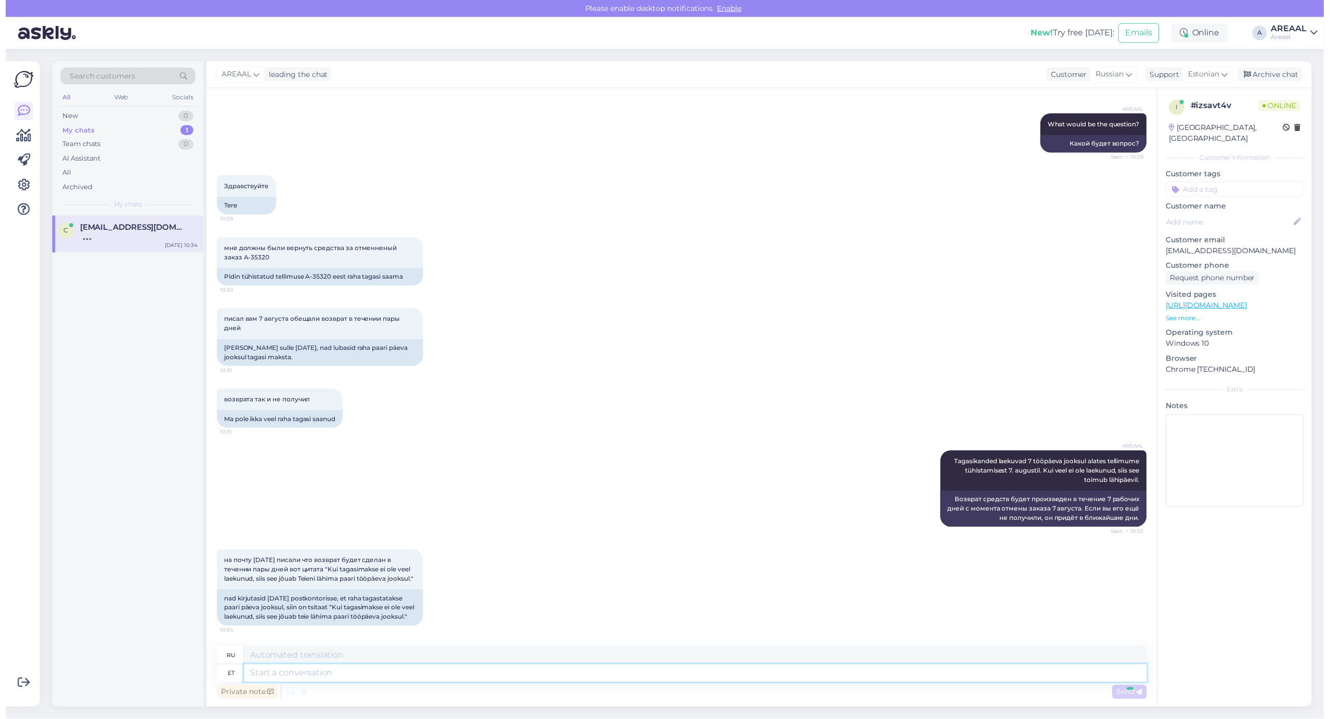
scroll to position [1193, 0]
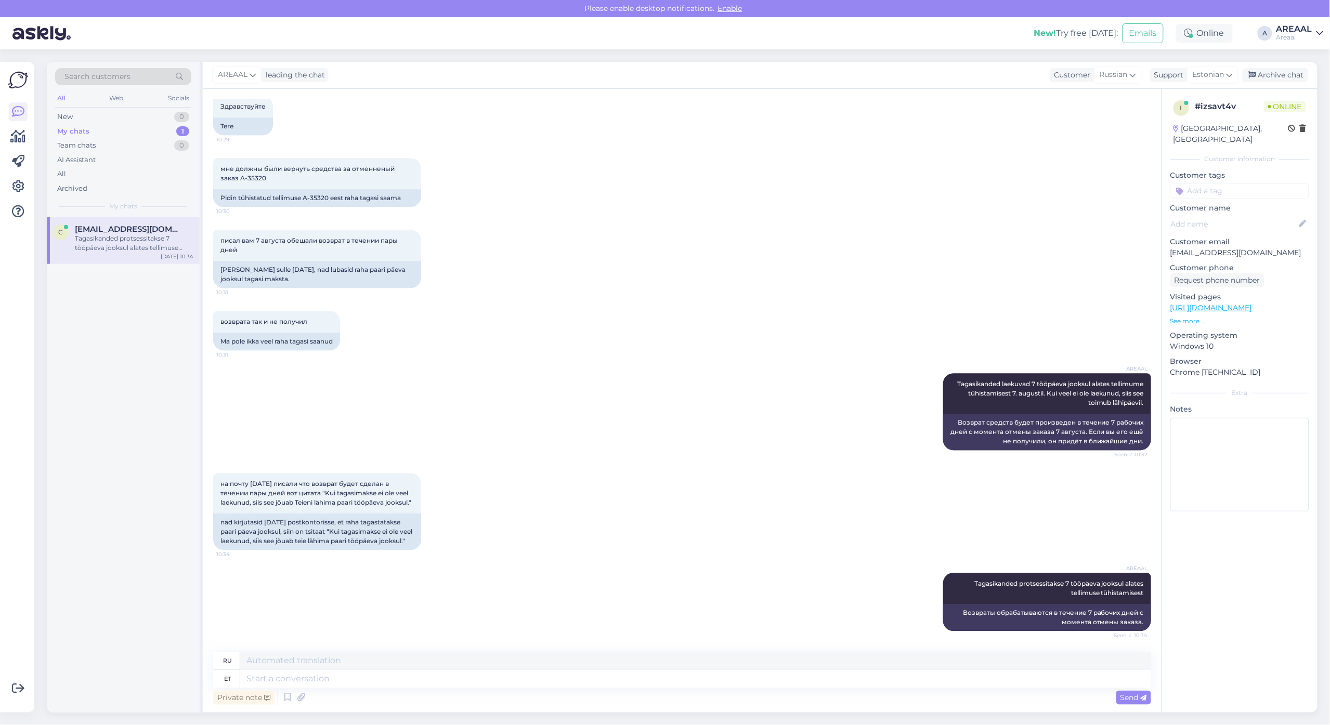
click at [661, 463] on div "на почту 08.08.2025 писали что возврат будет сделан в течении пары дней вот цит…" at bounding box center [682, 512] width 938 height 100
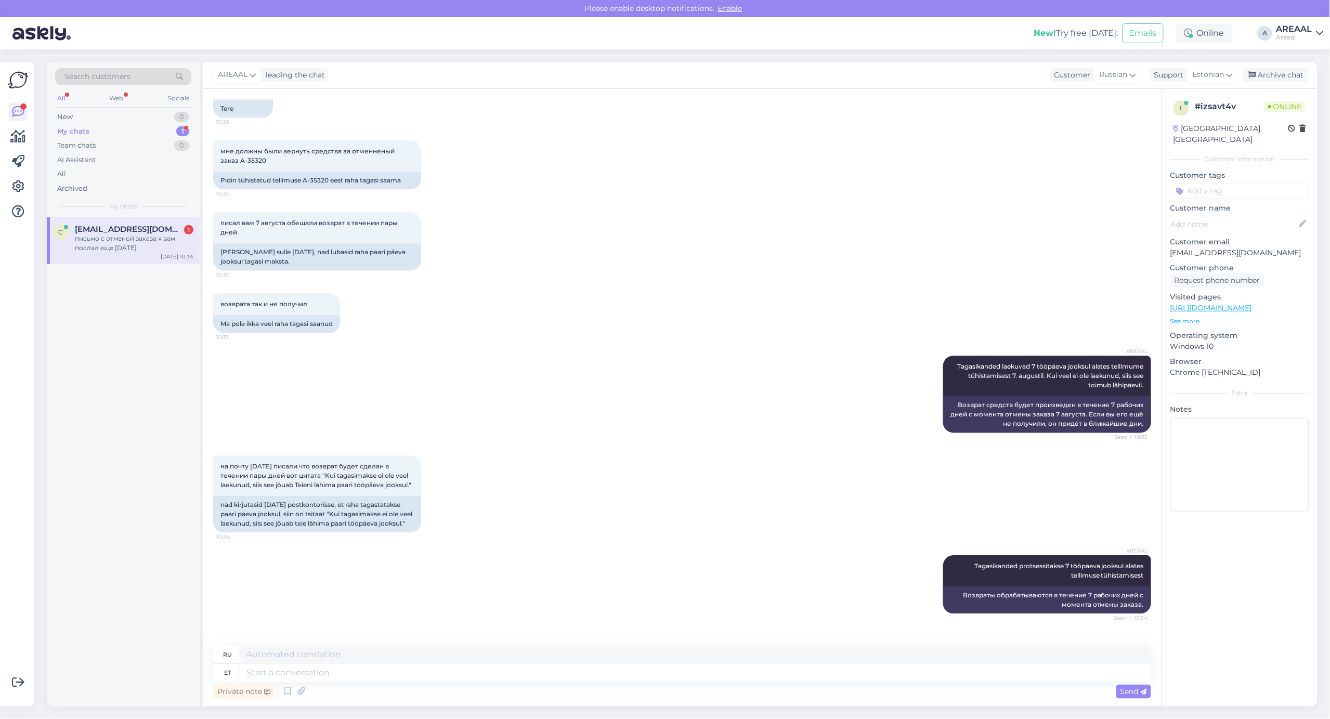
scroll to position [1261, 0]
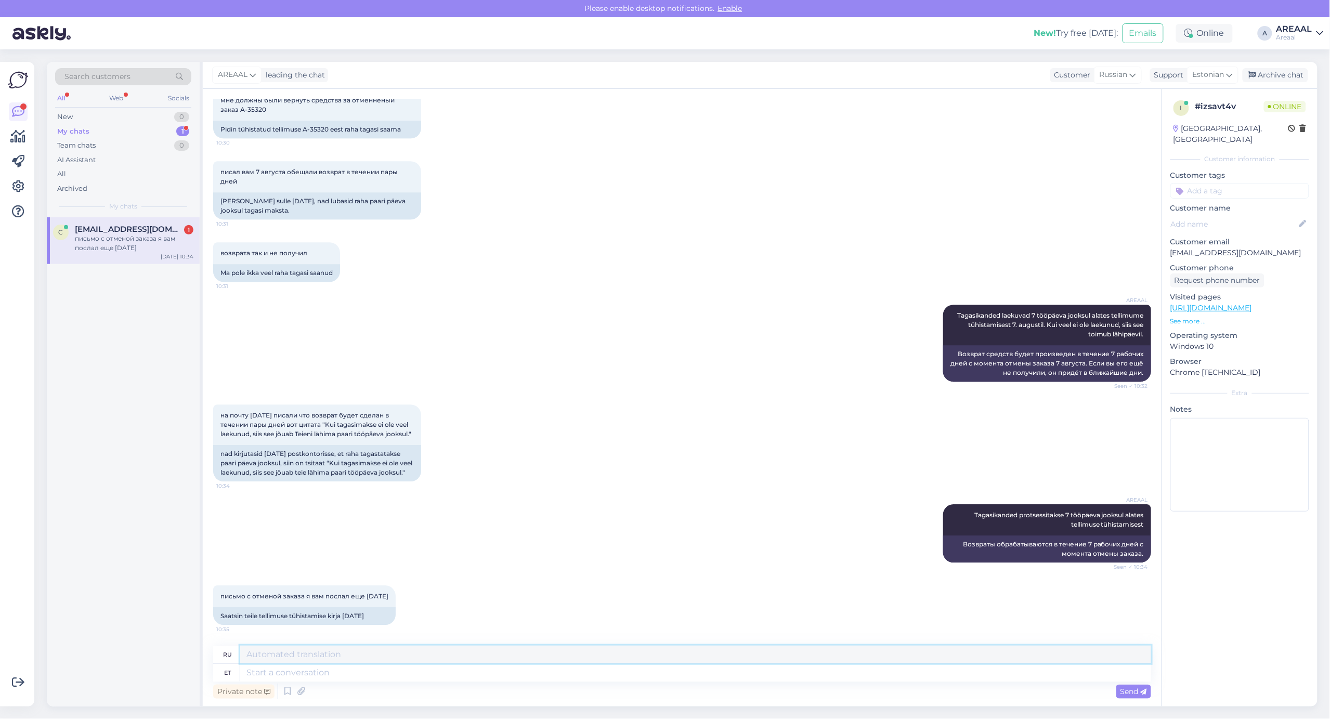
click at [500, 659] on textarea at bounding box center [695, 655] width 911 height 18
click at [685, 679] on div "ru et Private note Send" at bounding box center [682, 674] width 938 height 56
click at [687, 666] on textarea at bounding box center [695, 673] width 911 height 18
type textarea "P"
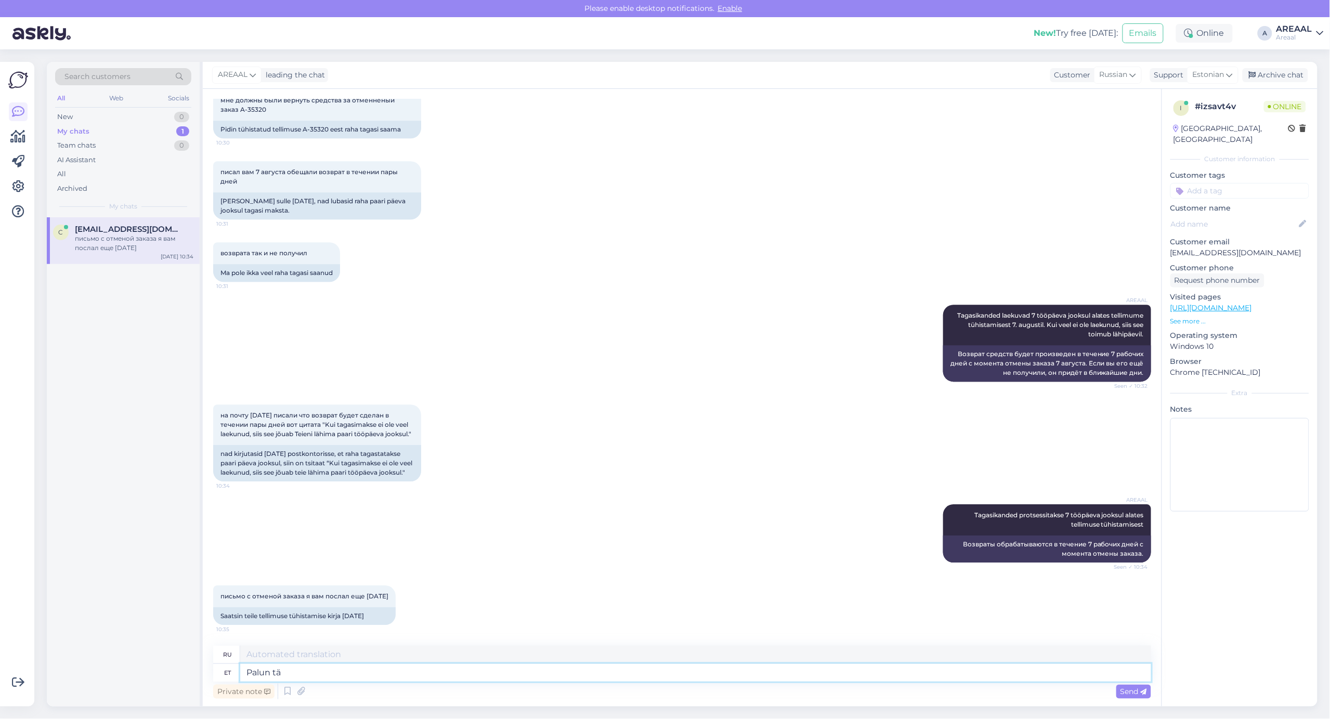
type textarea "Palun tän"
type textarea "Пожалуйста"
type textarea "Palun tänase pä"
type textarea "Пожалуйста, сегодня"
type textarea "Palun tänase päeva jo"
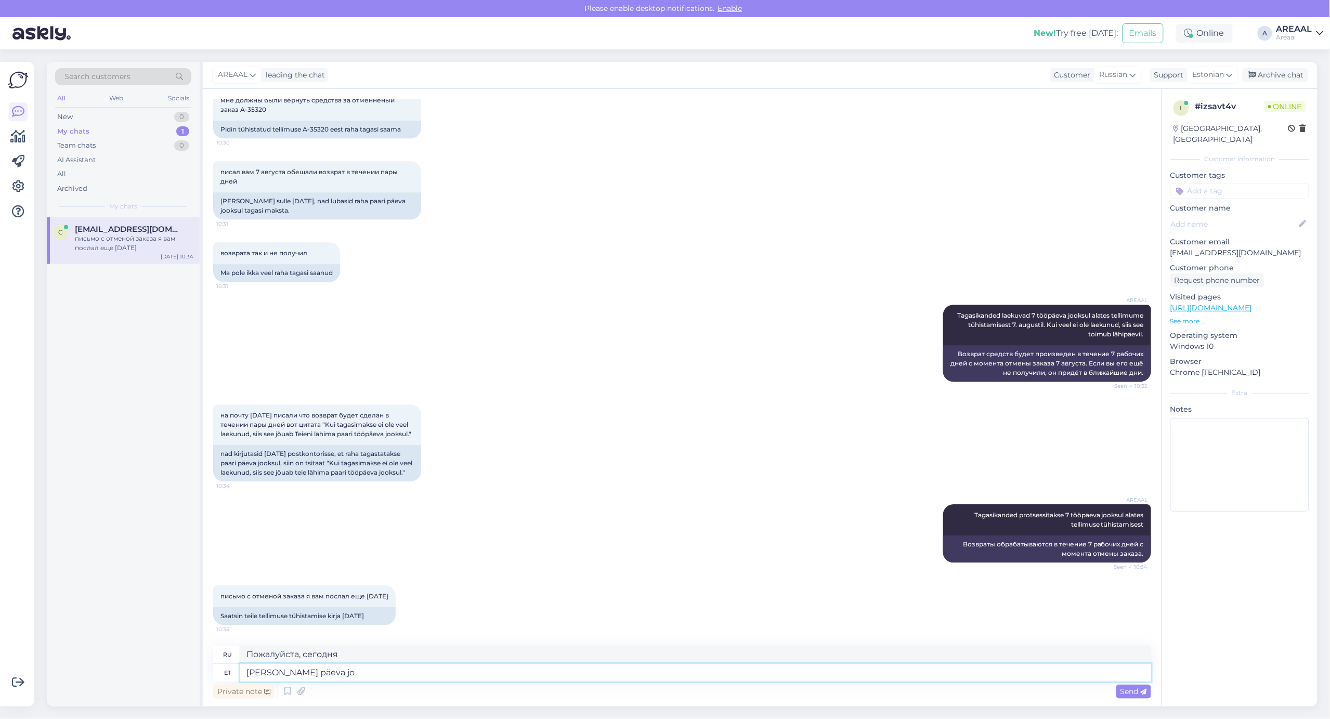
type textarea "Пожалуйста, сегодня."
type textarea "Palun tänase päeva jooksul ra"
type textarea "Пожалуйста, сегодня"
type textarea "Palun tänase päeva jooksul raamatupidajal sel"
type textarea "Пожалуйста, свяжитесь с бухгалтером сегодня."
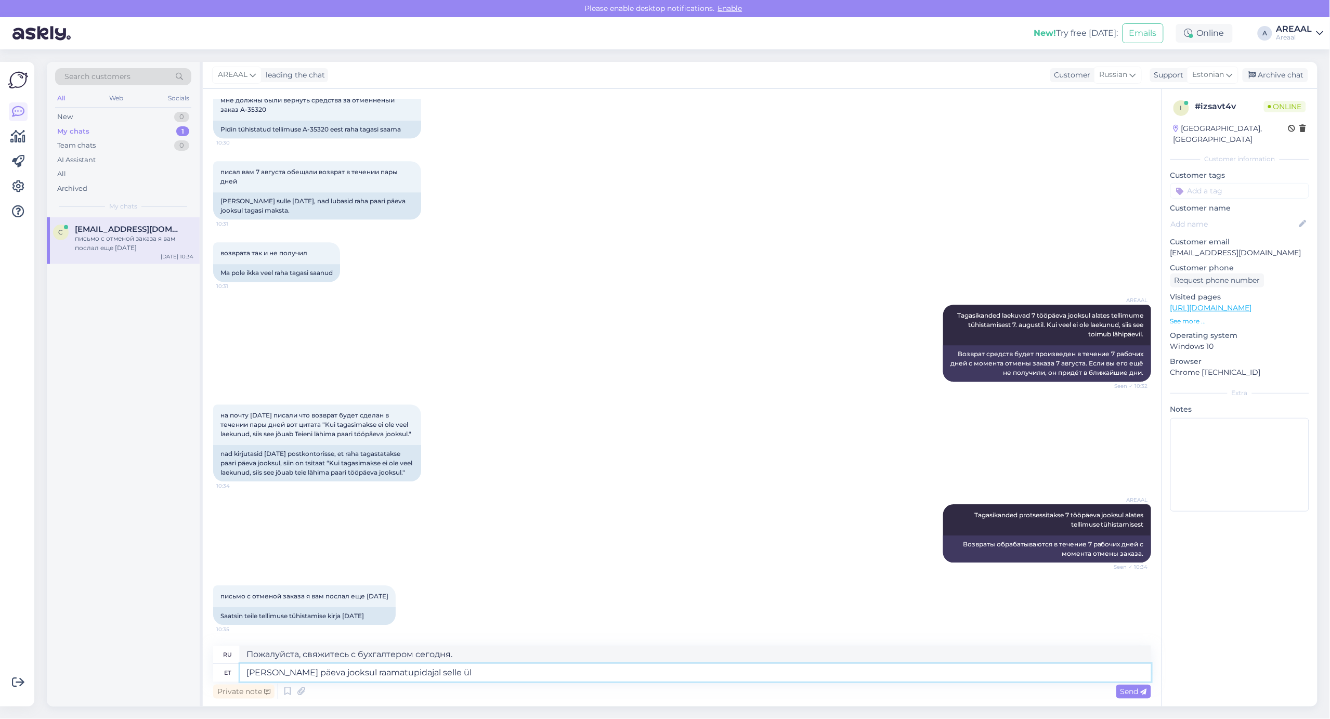
type textarea "Palun tänase päeva jooksul raamatupidajal selle üle"
type textarea "Пожалуйста, поручите бухгалтеру сделать это сегодня."
type textarea "Palun tänase päeva jooksul raamatupidajal selle üle kont"
type textarea "Я спрошу об этом бухгалтера сегодня позже."
type textarea "ArPalun tänase päeva jooksul raamatupidajal selle üle kontrollida."
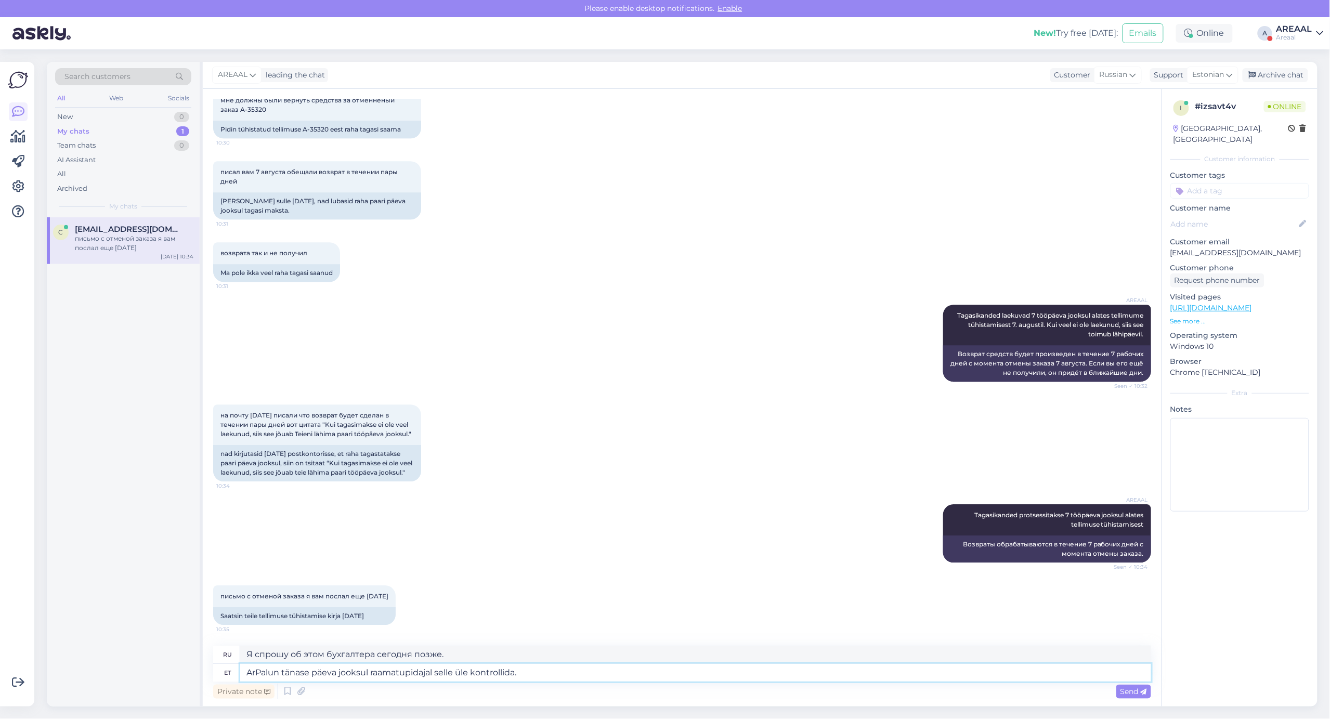
type textarea "Пожалуйста, попросите бухгалтера проверить это сегодня."
type textarea "Arusaadav. Palun tänase päeva jooksul raamatupidajal selle üle kontrollida."
type textarea "Понял. Попрошу бухгалтера проверить это сегодня попозже."
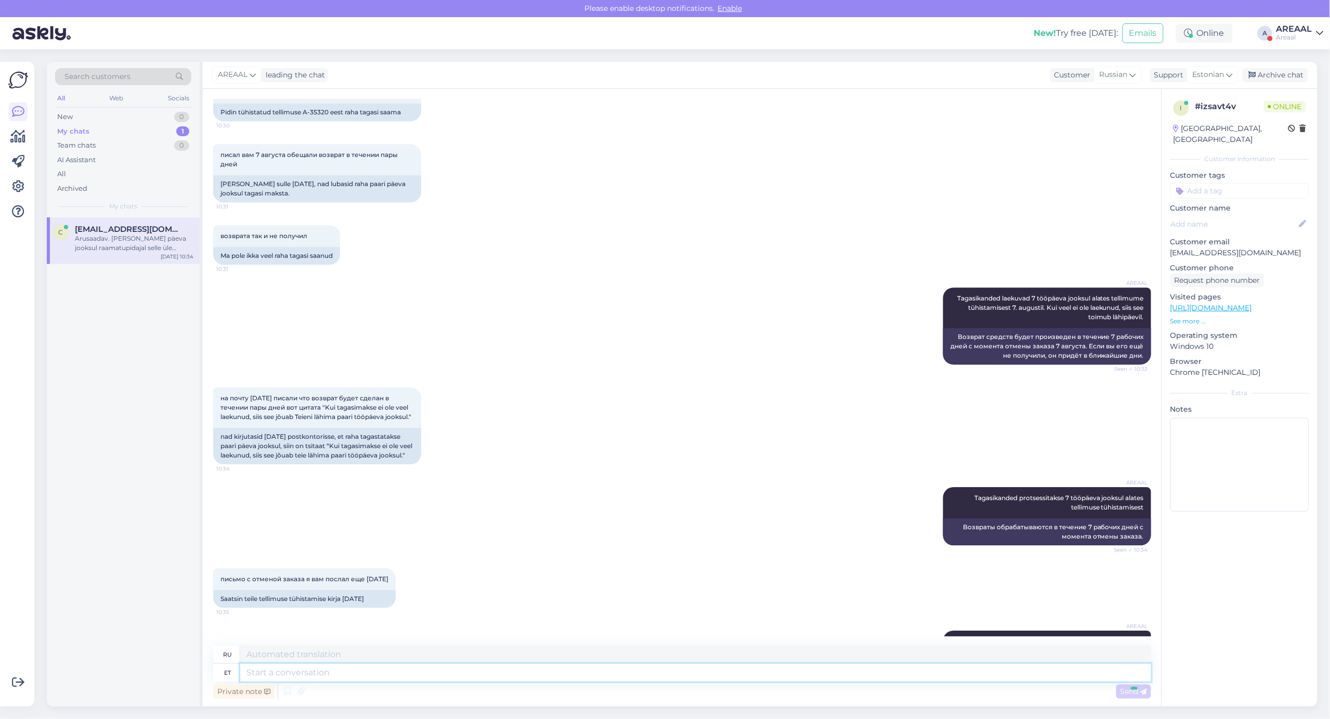
scroll to position [1342, 0]
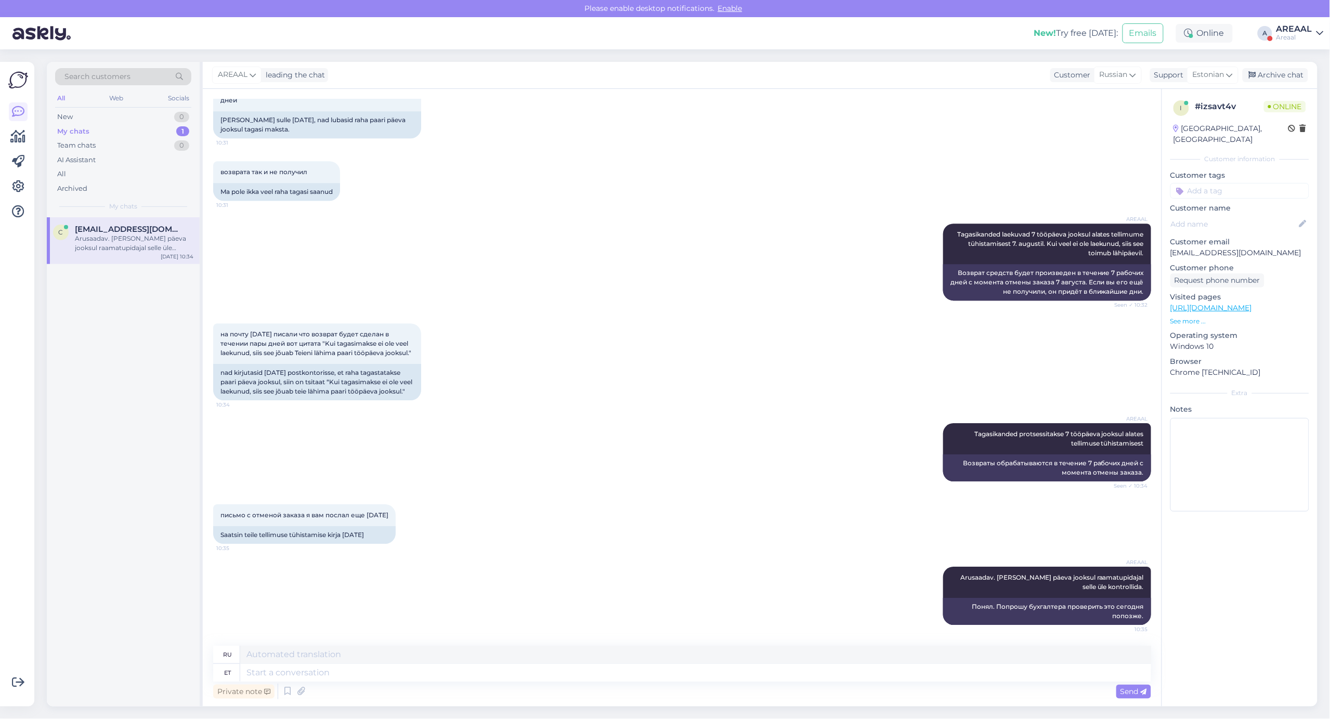
click at [1279, 33] on div "Areaal" at bounding box center [1294, 37] width 36 height 8
click at [1308, 79] on button "Open" at bounding box center [1300, 80] width 29 height 16
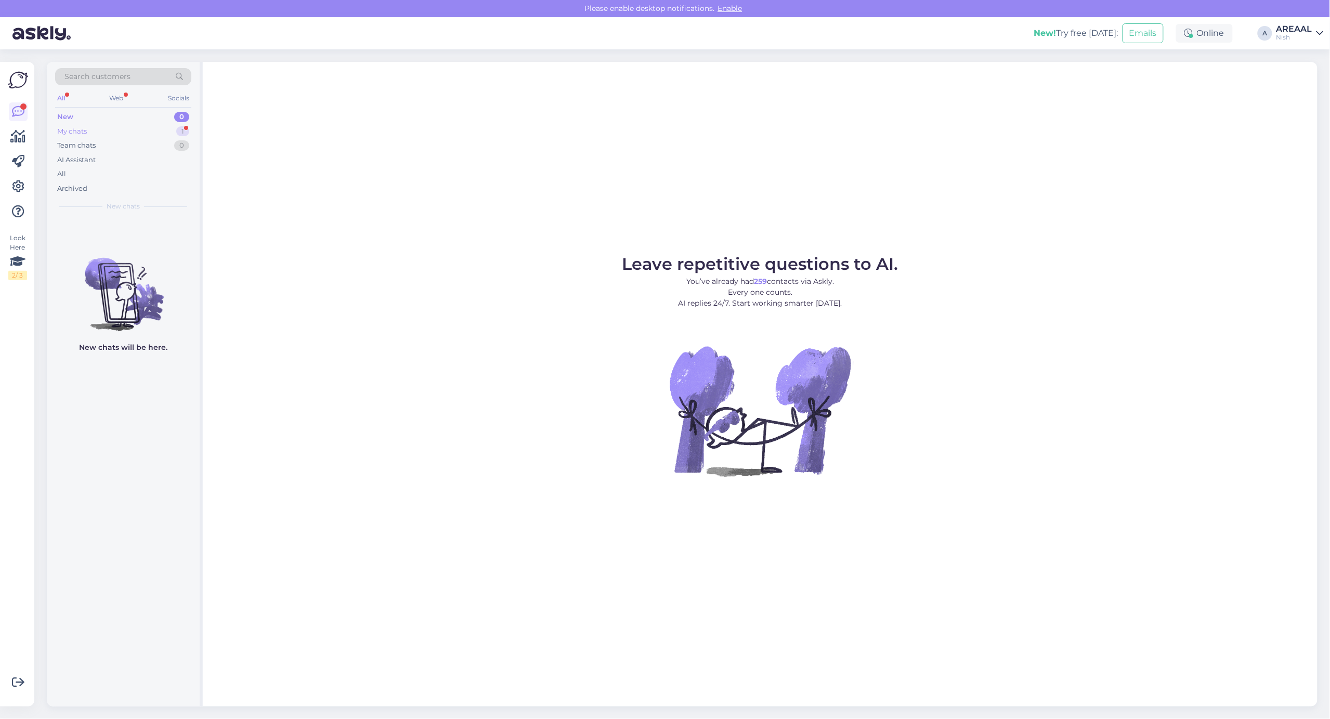
click at [172, 128] on div "My chats 1" at bounding box center [123, 131] width 136 height 15
click at [172, 243] on div "Millal toimub tellimuse kinnitamine?" at bounding box center [134, 238] width 119 height 9
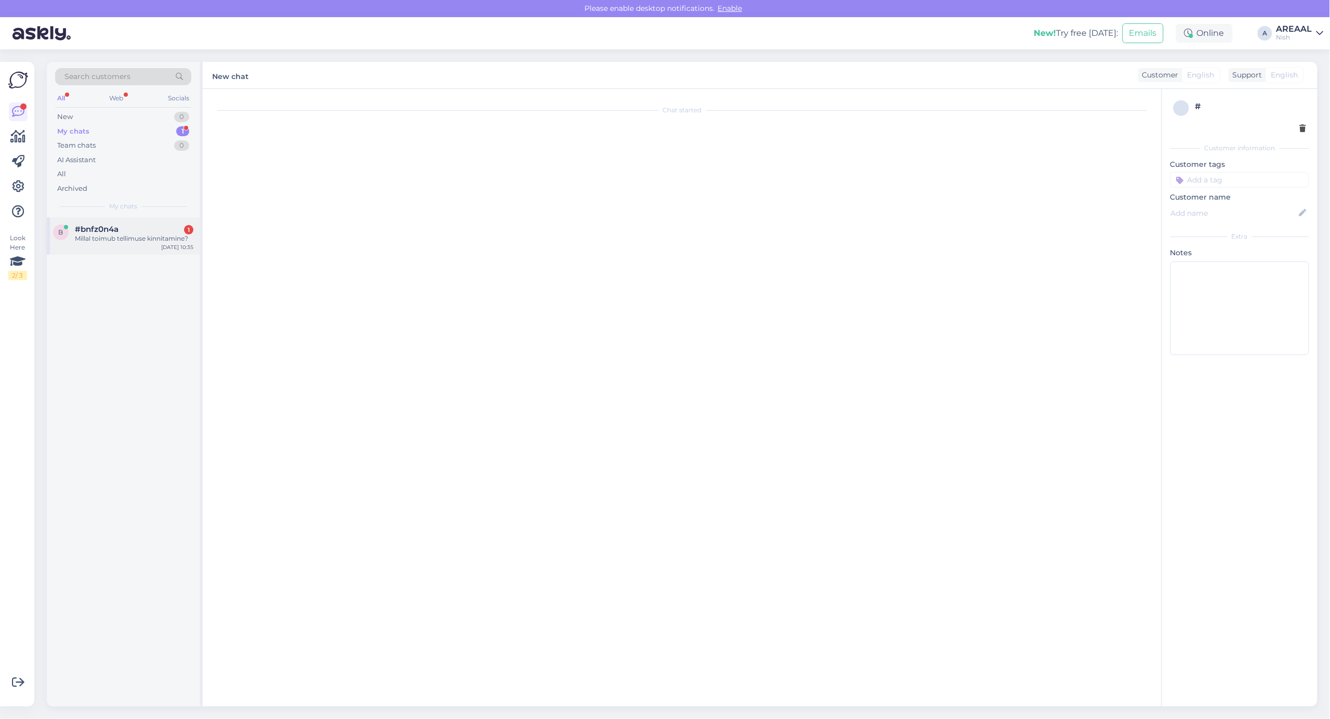
scroll to position [593, 0]
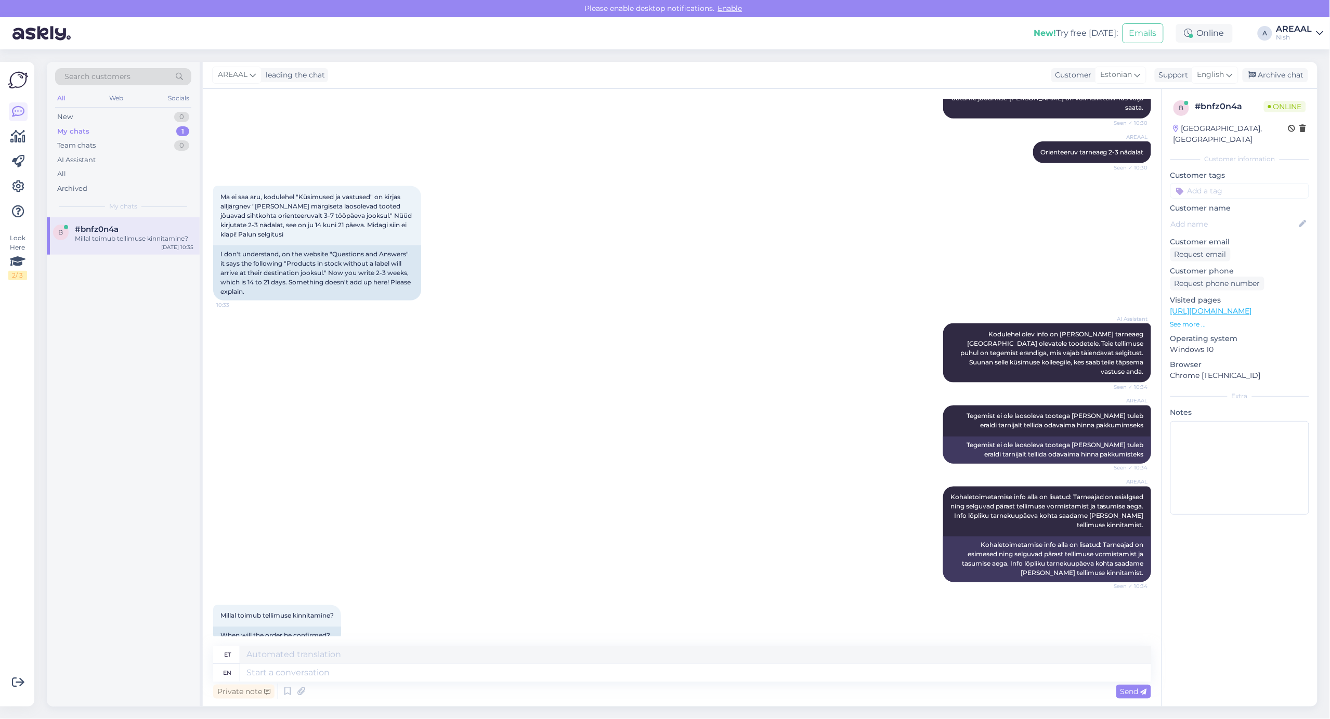
click at [776, 682] on div "Private note Send" at bounding box center [682, 691] width 938 height 20
click at [791, 665] on textarea at bounding box center [695, 673] width 911 height 18
click at [796, 672] on textarea at bounding box center [695, 673] width 911 height 18
type textarea "Tellimus on"
type textarea "Tellimus"
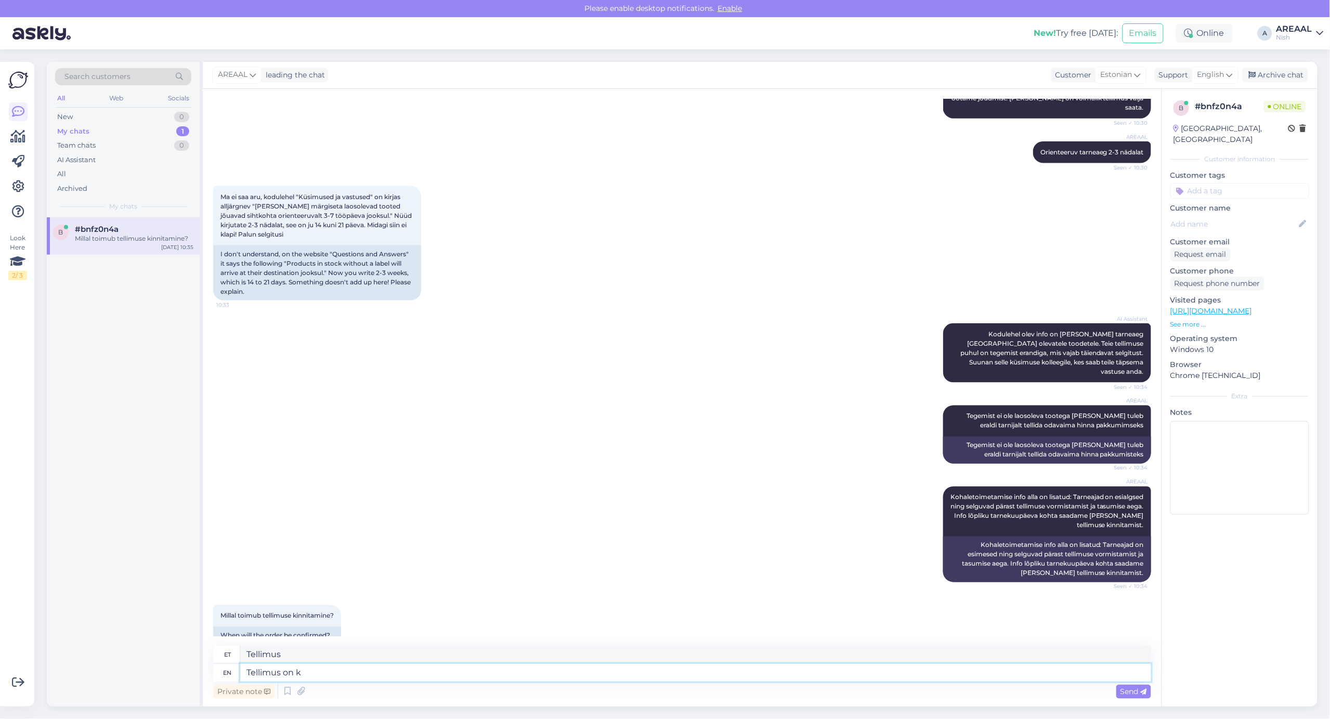
type textarea "Tellimus on ki"
type textarea "Tellimus on peal"
type textarea "Tellimus on kinnitatud. Or"
type textarea "Tellimus on kinnitatud."
type textarea "Tellimus on kinnitatud. Orienteeruv ta"
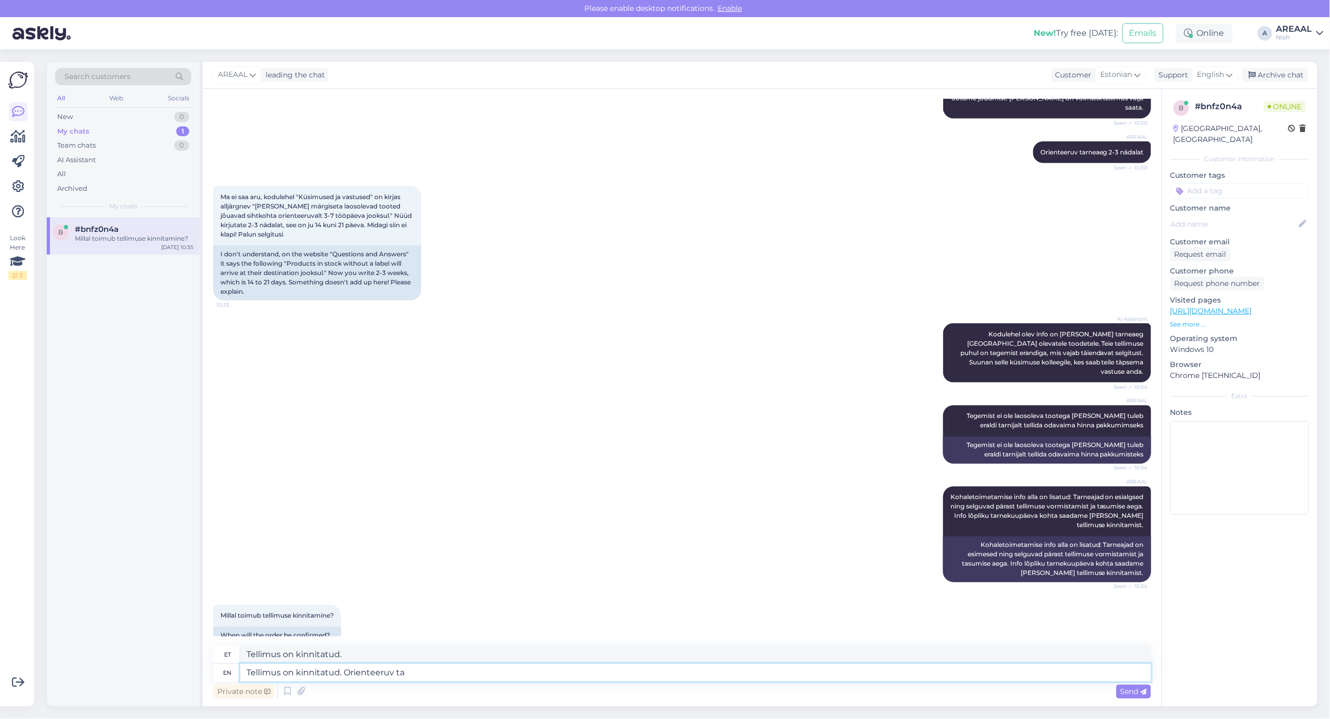
type textarea "Tellimus on kinnitatud. Orienteeruv"
type textarea "Tellimus on kinnitatud. Orienteeruv tarneaeg 2"
type textarea "Tellimus on kinnitatud. Orienteeruv tarneaeg"
type textarea "Tellimus on kinnitatud. Orienteeruv tarneaeg 2-3 näd"
type textarea "Tellimus on kinnitatud. Orienteeruv tarneaeg 2-3"
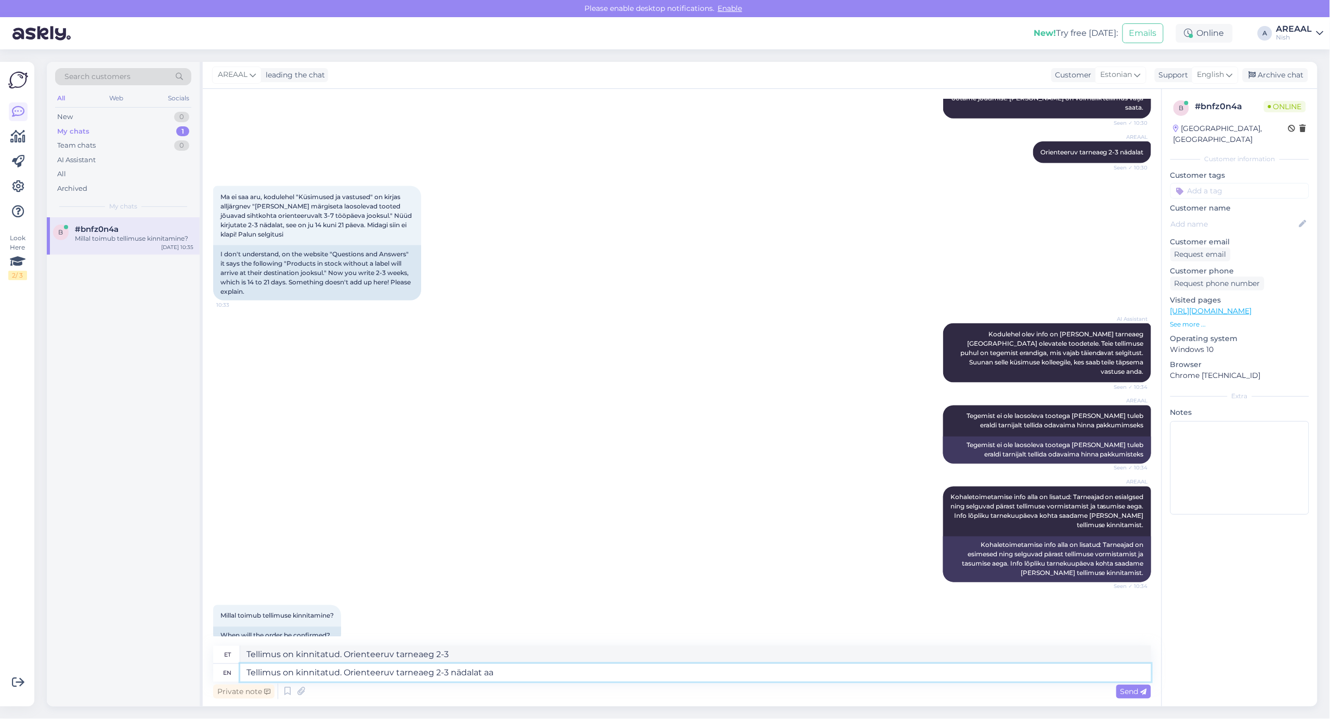
type textarea "Tellimus on kinnitatud. Orienteeruv tarneaeg 2-3 nädalat aal"
type textarea "Tellimus on kinnitatud. Orienteeruv tarneaeg 2-3 nädalat"
type textarea "Tellimus on kinnitatud. Orienteeruv tarneaeg 2-3 nädalat aaltes"
type textarea "Tellimus on kinnitatud. Orienteeruv tarneaeg 2-3 nädalat alates tel"
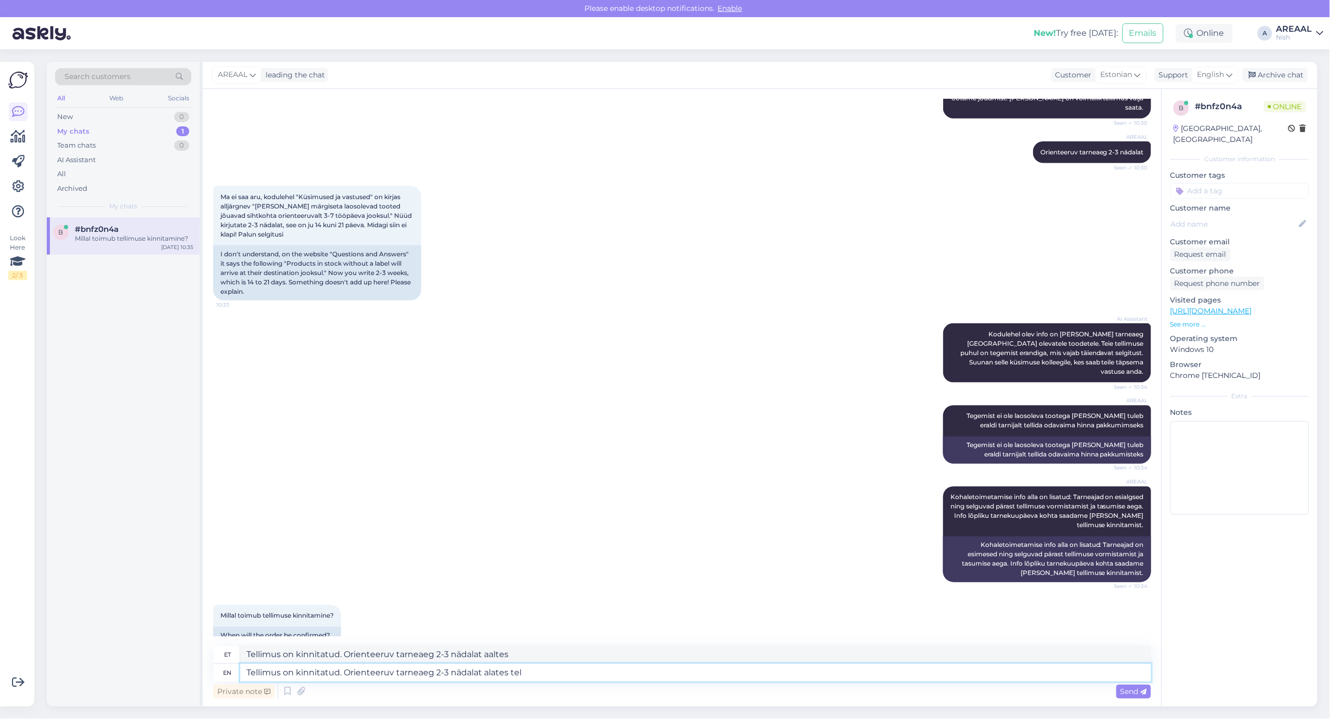
type textarea "Tellimus on kinnitatud. Orienteeruv tarneaeg 2-3 nädalat alates"
type textarea "Tellimus on kinnitatud. Orienteeruv tarneaeg 2-3 nädalat alates tellimuse v"
type textarea "Tellimus on kinnitatud. Orienteeruv tarneaeg 2-3 nädalat alates tellimusest"
type textarea "Tellimus on kinnitatud. Orienteeruv tarneaeg 2-3 nädalat alates tellimuse vormi…"
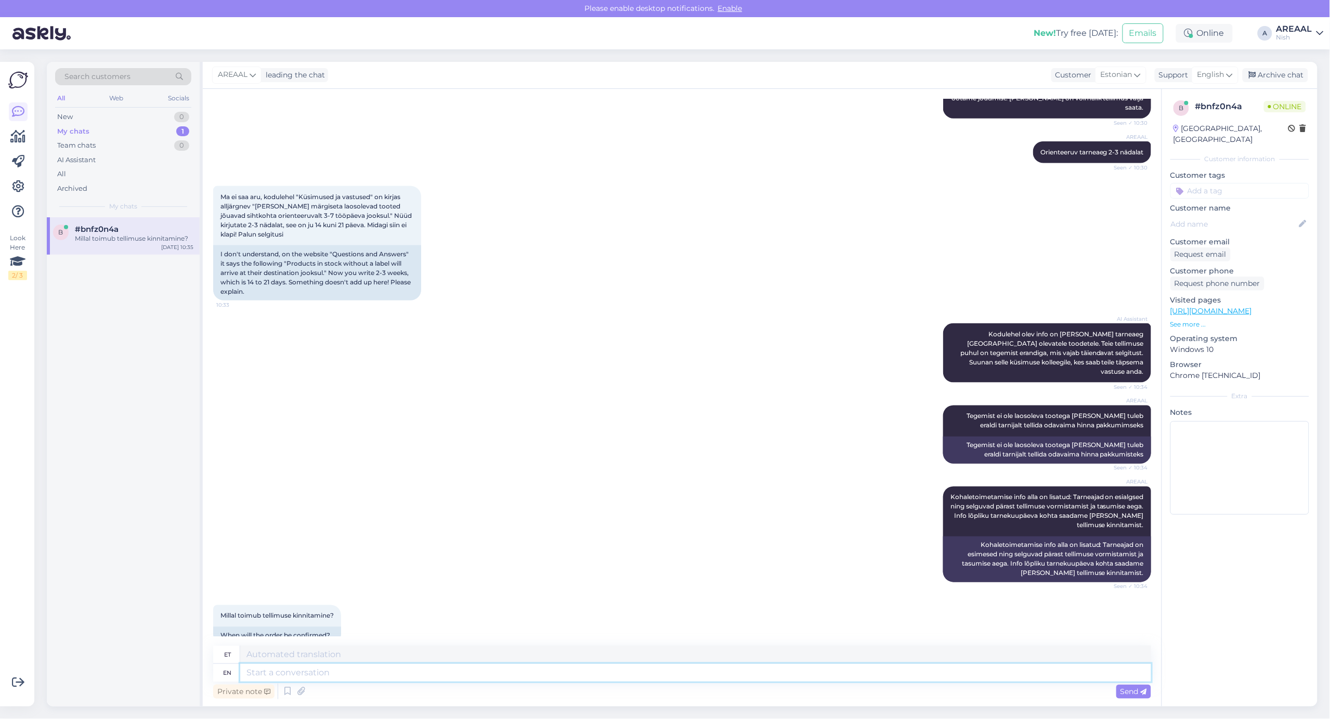
scroll to position [674, 0]
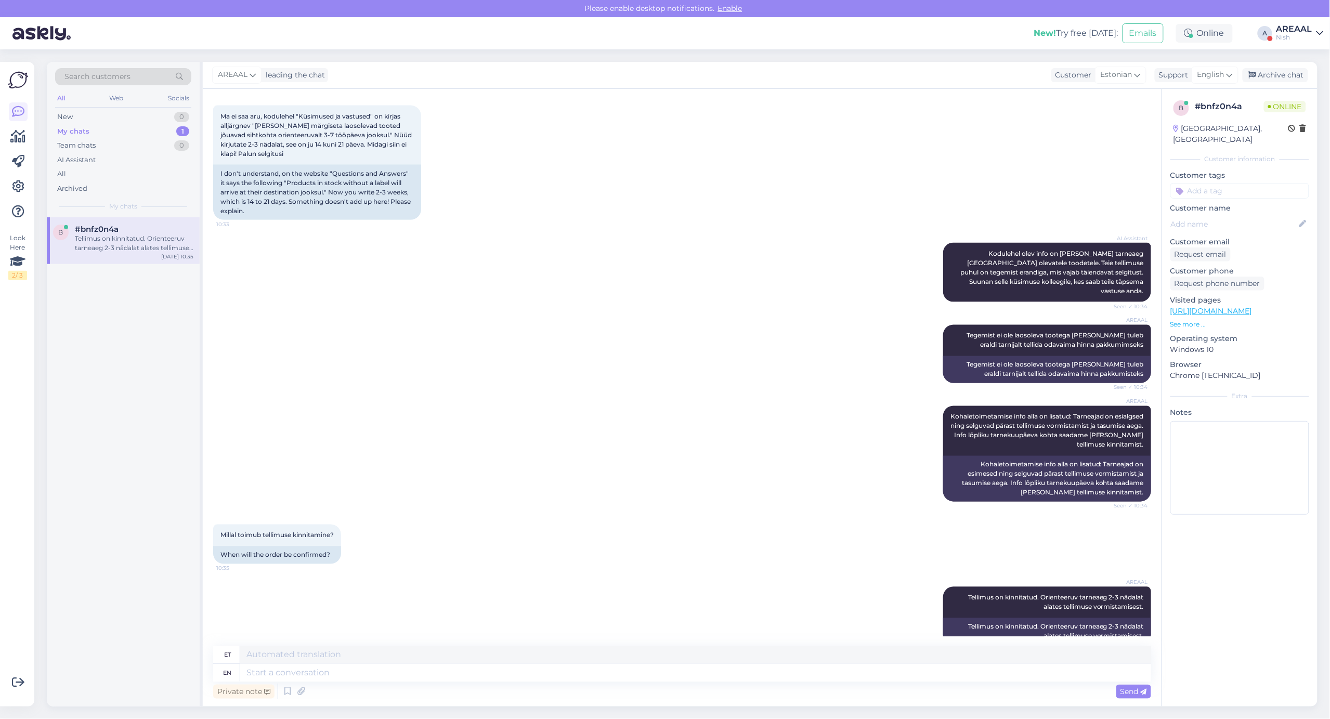
click at [1306, 39] on div "Nish" at bounding box center [1294, 37] width 36 height 8
click at [1310, 57] on button "Open" at bounding box center [1300, 58] width 29 height 16
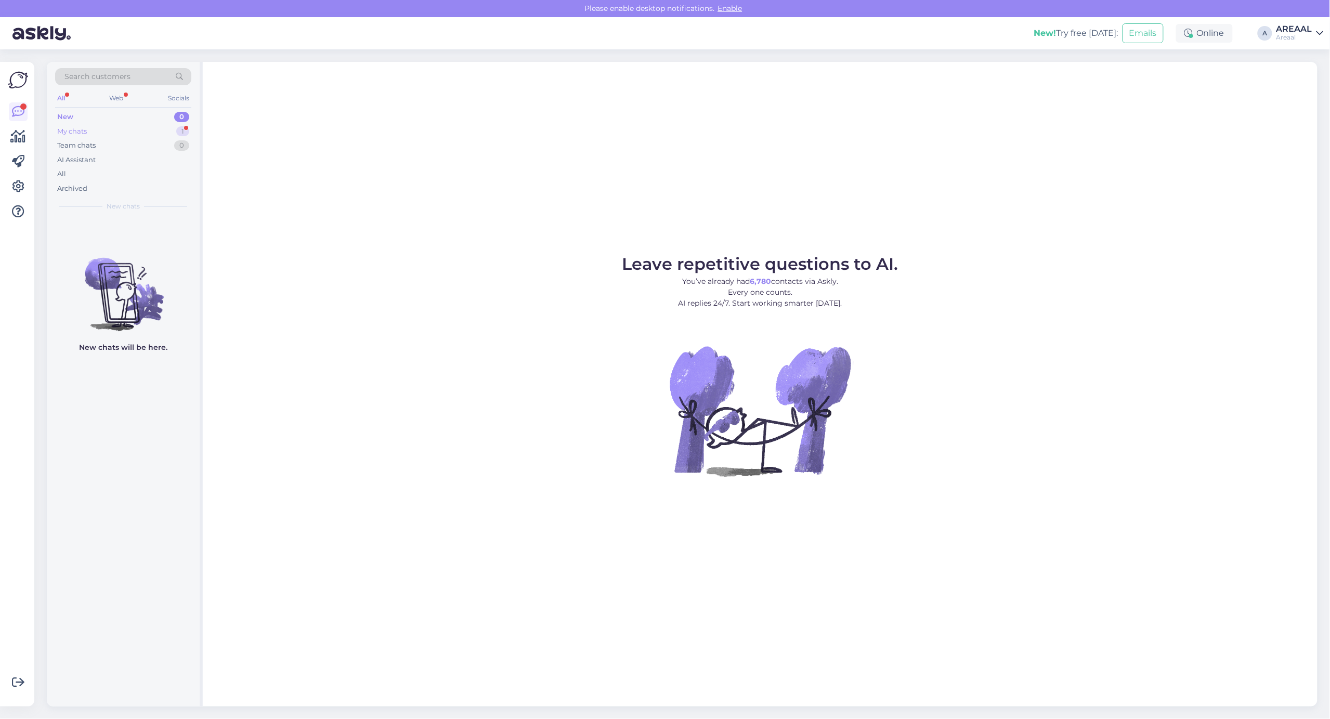
click at [162, 129] on div "My chats 1" at bounding box center [123, 131] width 136 height 15
click at [149, 241] on div "Attachment" at bounding box center [134, 238] width 119 height 9
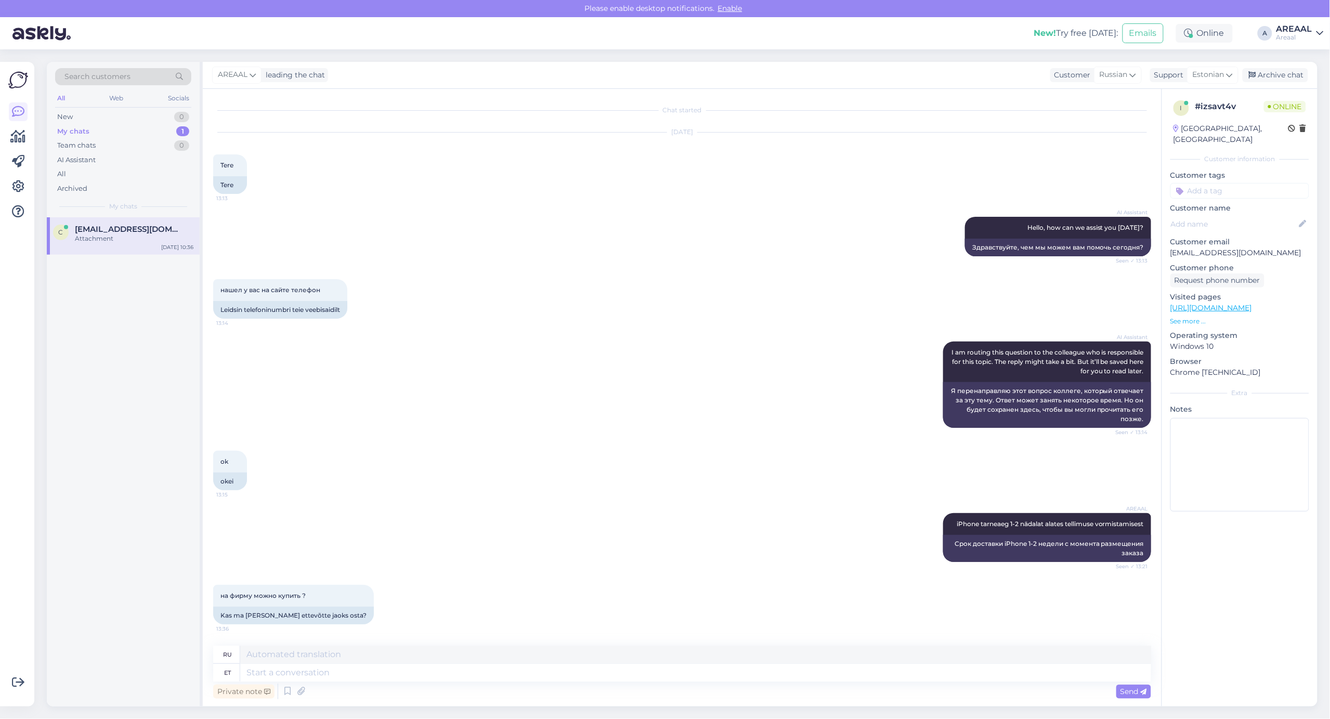
scroll to position [1408, 0]
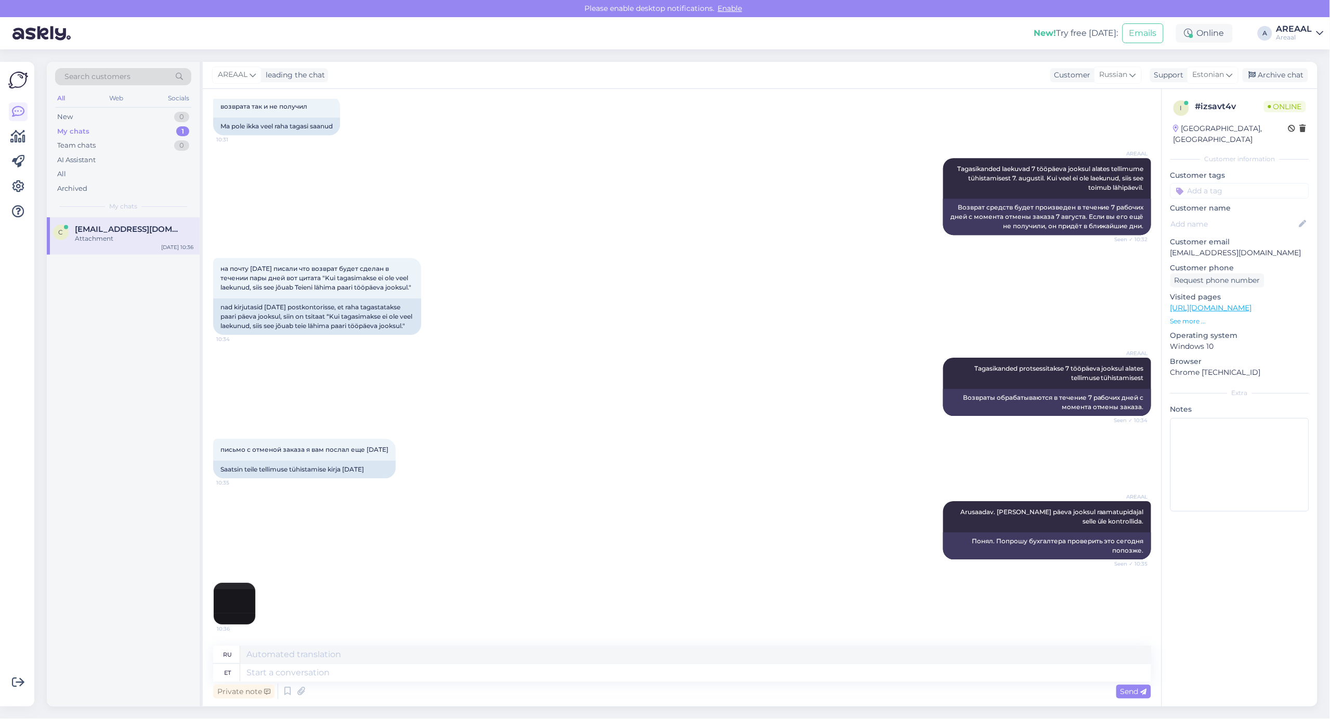
drag, startPoint x: 243, startPoint y: 557, endPoint x: 245, endPoint y: 572, distance: 14.7
drag, startPoint x: 245, startPoint y: 572, endPoint x: 248, endPoint y: 588, distance: 16.9
click at [256, 586] on div "10:36" at bounding box center [682, 603] width 938 height 65
click at [238, 593] on img at bounding box center [235, 604] width 42 height 42
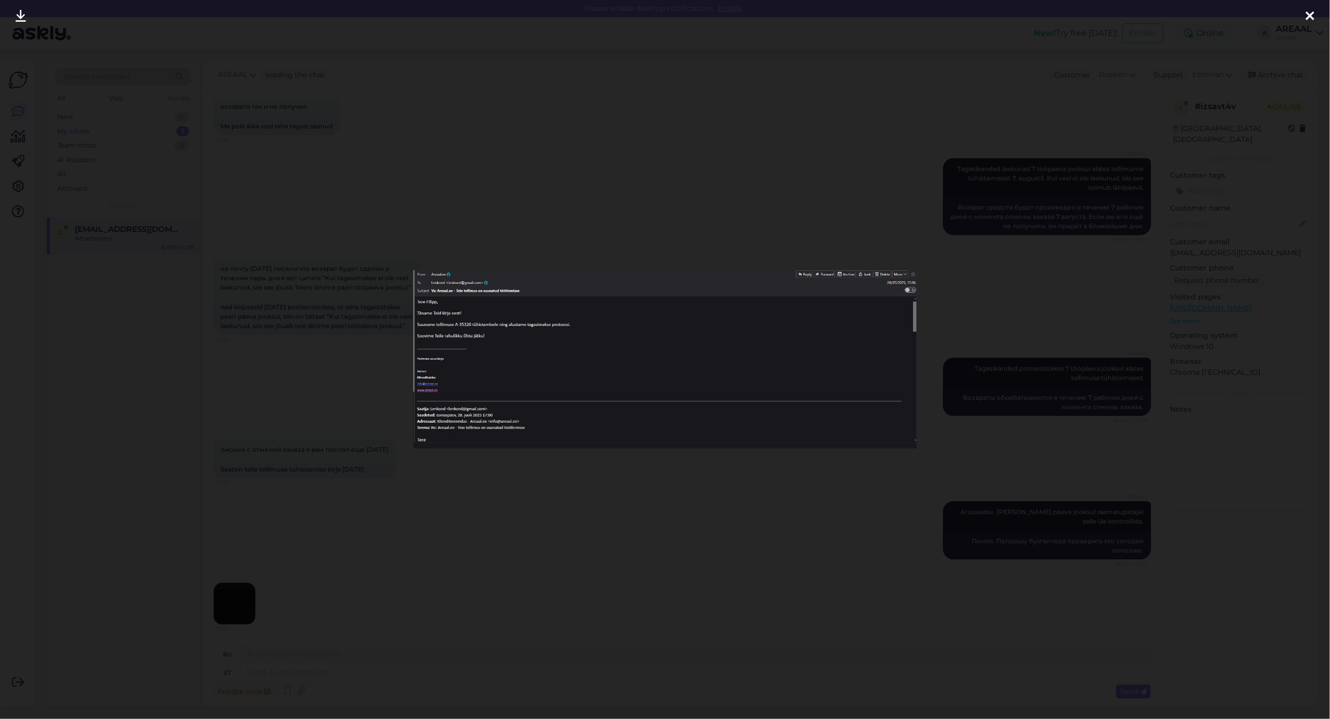
click at [484, 612] on div at bounding box center [665, 359] width 1330 height 719
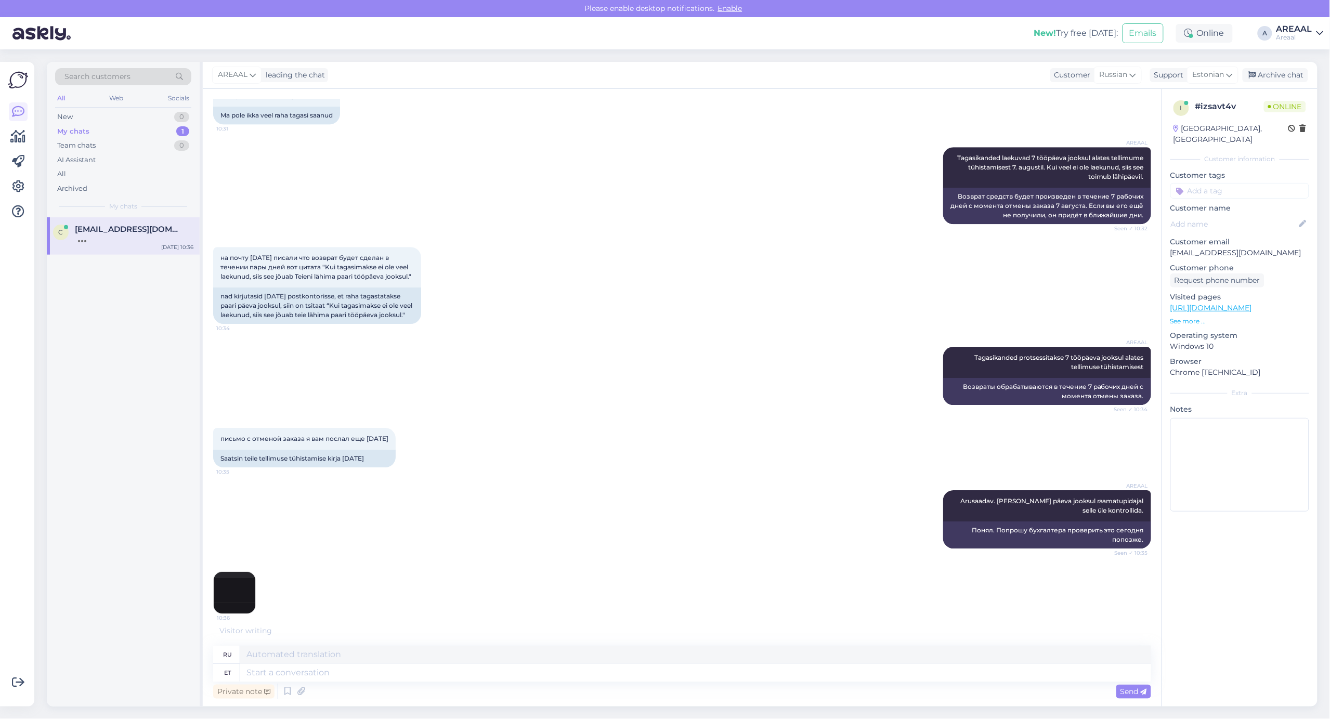
click at [860, 124] on div "возврата так и не получил 10:31 Ma pole ikka veel raha tagasi saanud" at bounding box center [682, 104] width 938 height 62
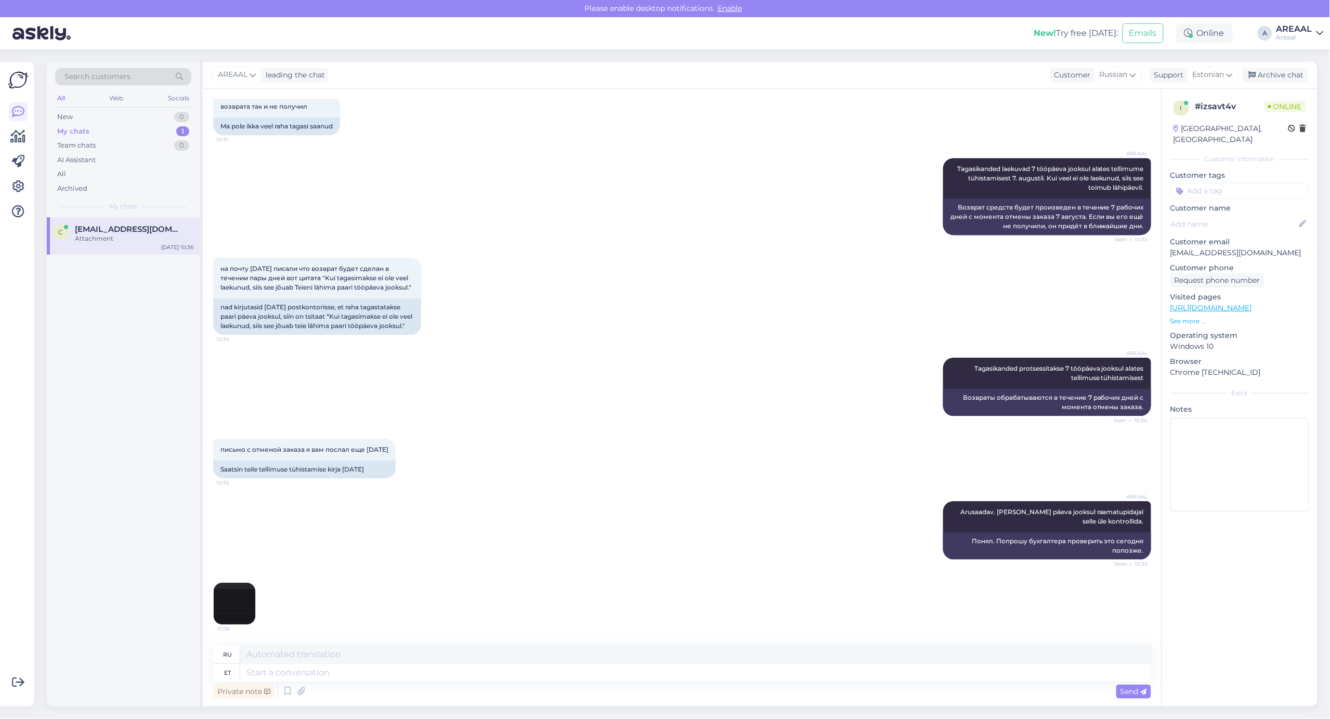
click at [1035, 307] on div "на почту 08.08.2025 писали что возврат будет сделан в течении пары дней вот цит…" at bounding box center [682, 296] width 938 height 100
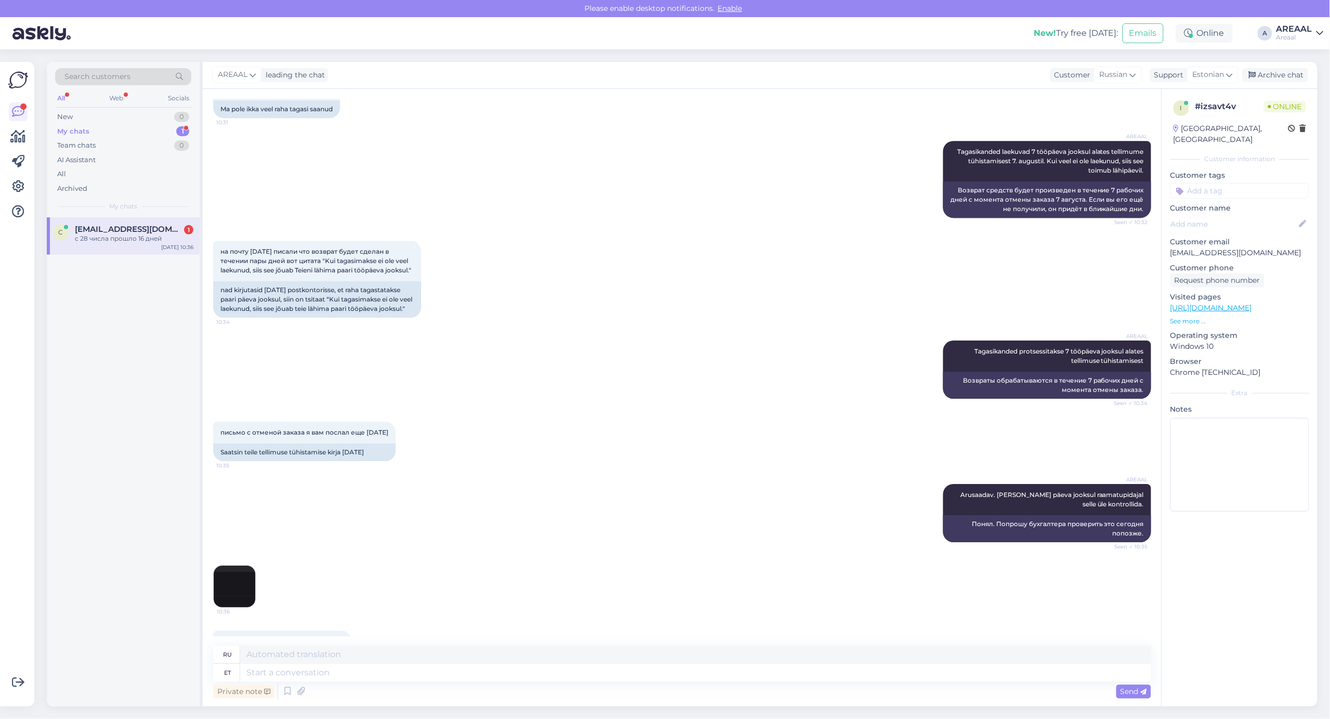
scroll to position [1470, 0]
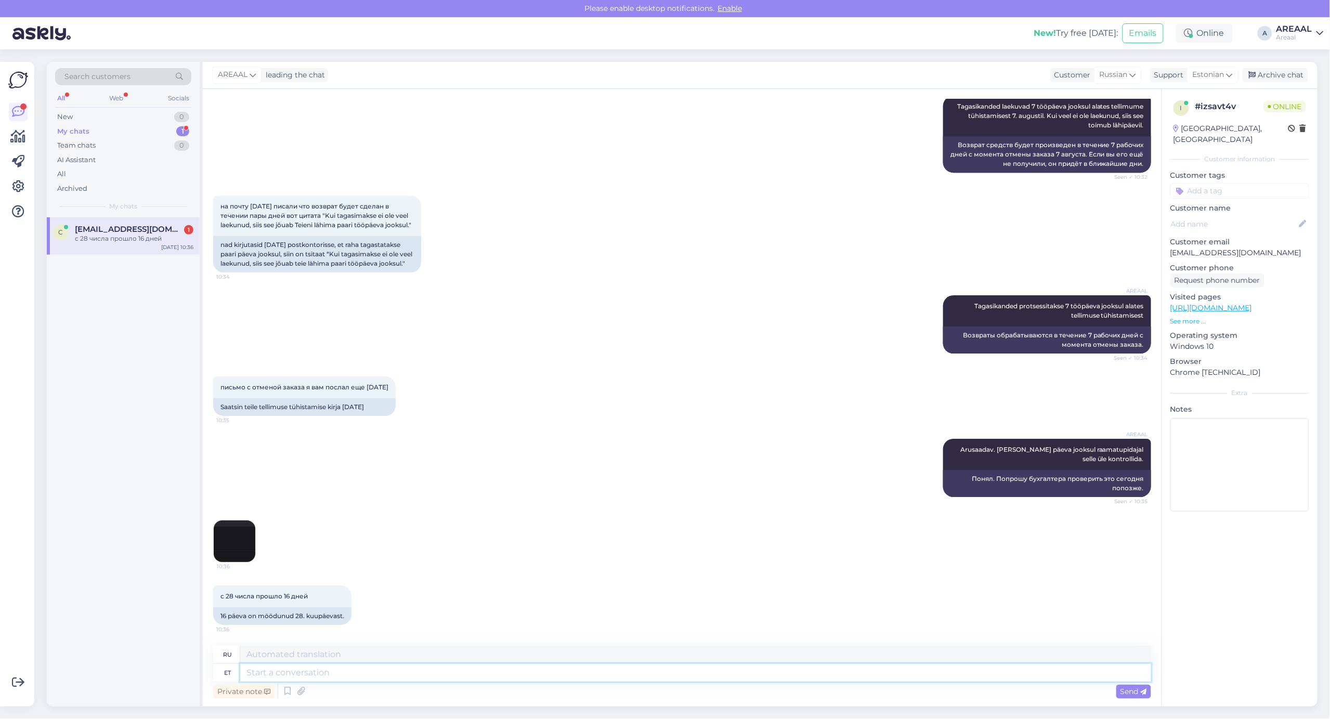
click at [567, 674] on textarea at bounding box center [695, 673] width 911 height 18
type textarea "Tänan"
type textarea "Спасибо"
type textarea "Tänan informatsiooni e"
type textarea "Спасибо за информацию."
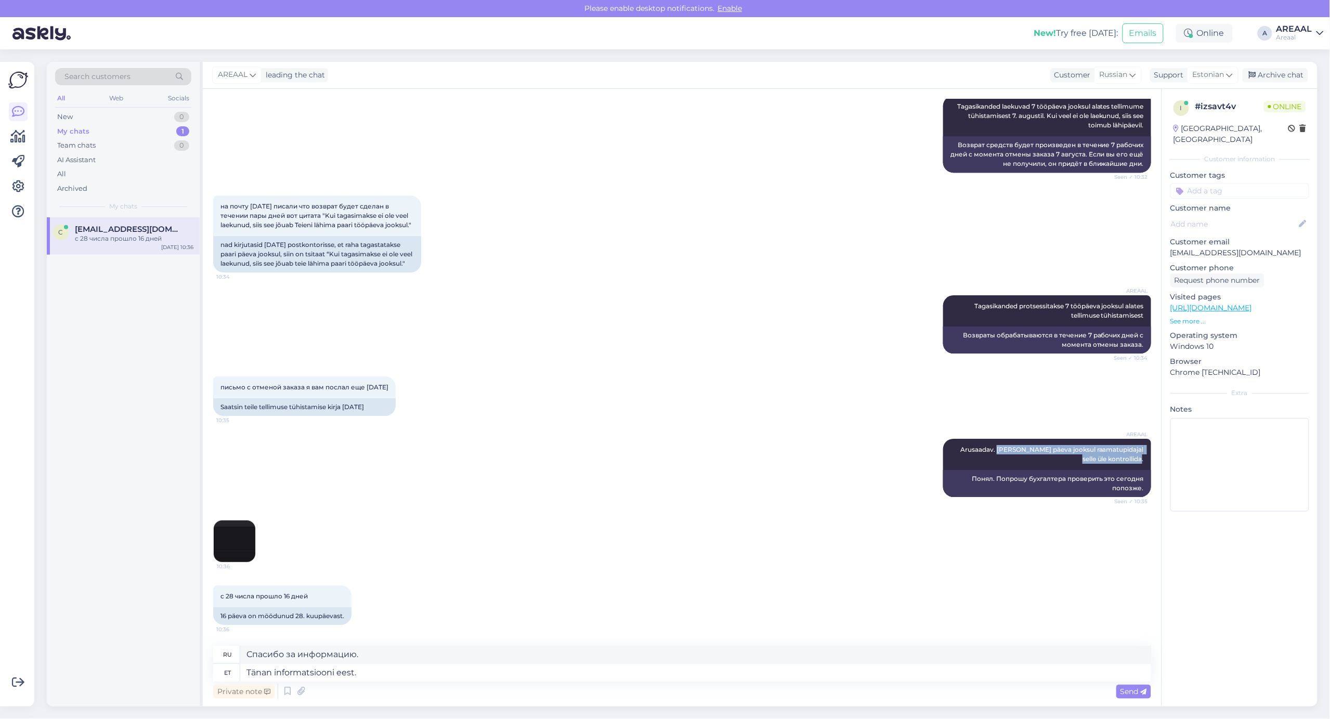
drag, startPoint x: 983, startPoint y: 447, endPoint x: 1155, endPoint y: 456, distance: 172.3
click at [1155, 456] on div "Chat started Jun 27 2025 Tere 13:13 Tere AI Assistant Hello, how can we assist …" at bounding box center [686, 367] width 947 height 537
copy span "Palun tänase päeva jooksul raamatupidajal selle üle kontrollida."
click at [664, 651] on textarea "Спасибо за информацию." at bounding box center [695, 655] width 911 height 18
click at [665, 668] on textarea "Tänan informatsiooni eest." at bounding box center [695, 673] width 911 height 18
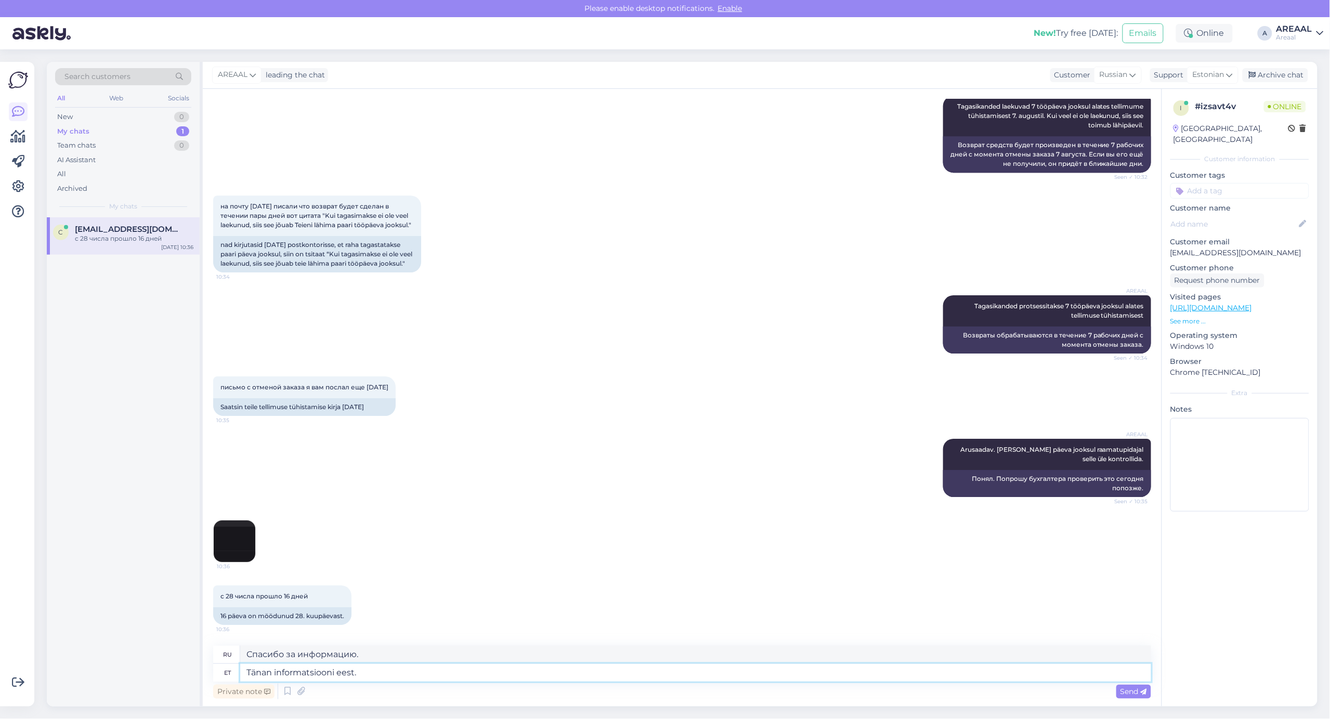
paste textarea "Palun tänase päeva jooksul raamatupidajal selle üle kontrollida."
type textarea "Tänan informatsiooni eest. Palun tänase päeva jooksul raamatupidajal selle üle …"
type textarea "Спасибо за информацию. Я попрошу бухгалтера проверить это сегодня позже."
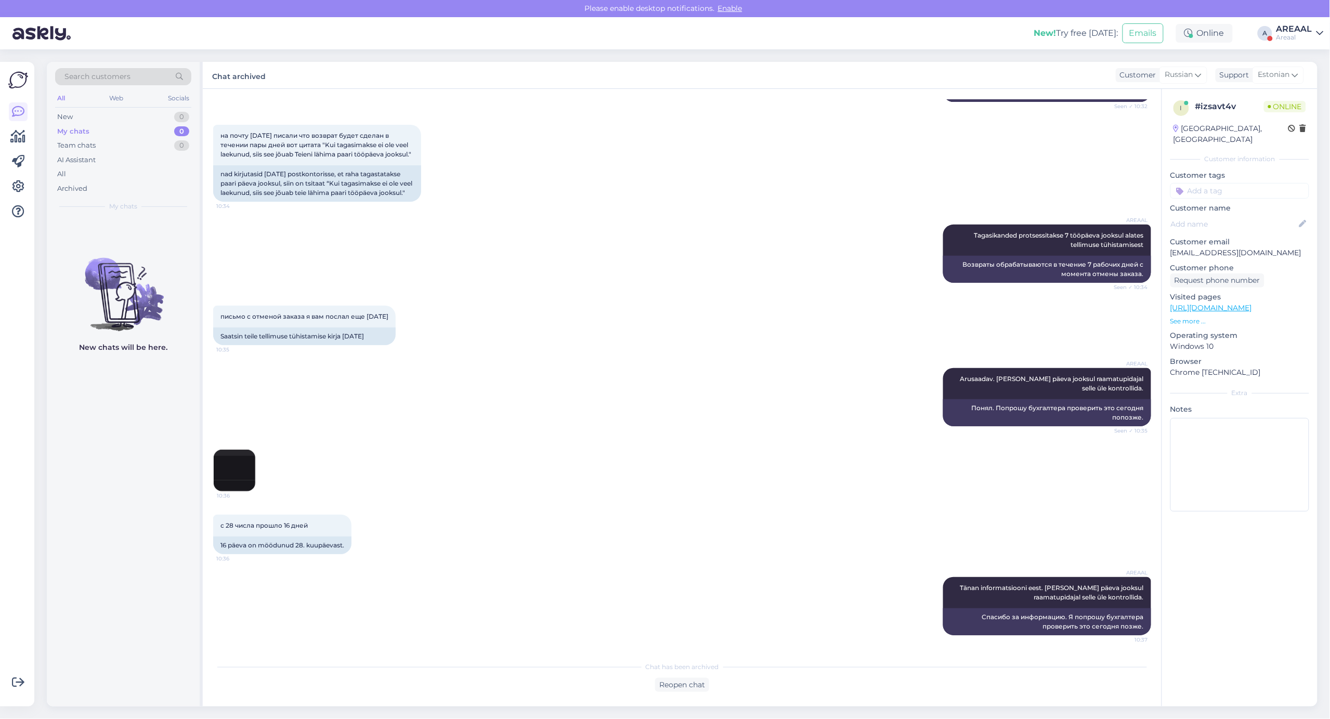
scroll to position [1540, 0]
click at [116, 164] on div "AI Assistant" at bounding box center [123, 160] width 136 height 15
click at [112, 179] on div "All" at bounding box center [123, 174] width 136 height 15
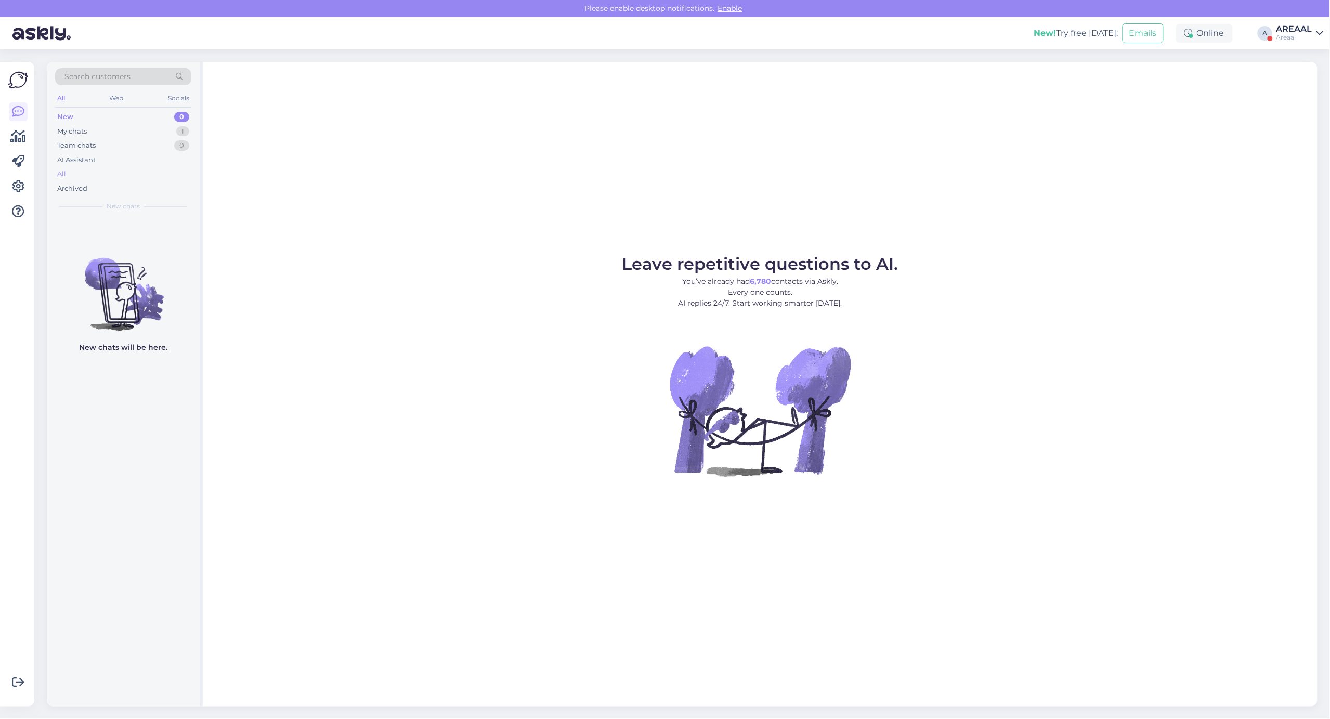
click at [140, 176] on div "All" at bounding box center [123, 174] width 136 height 15
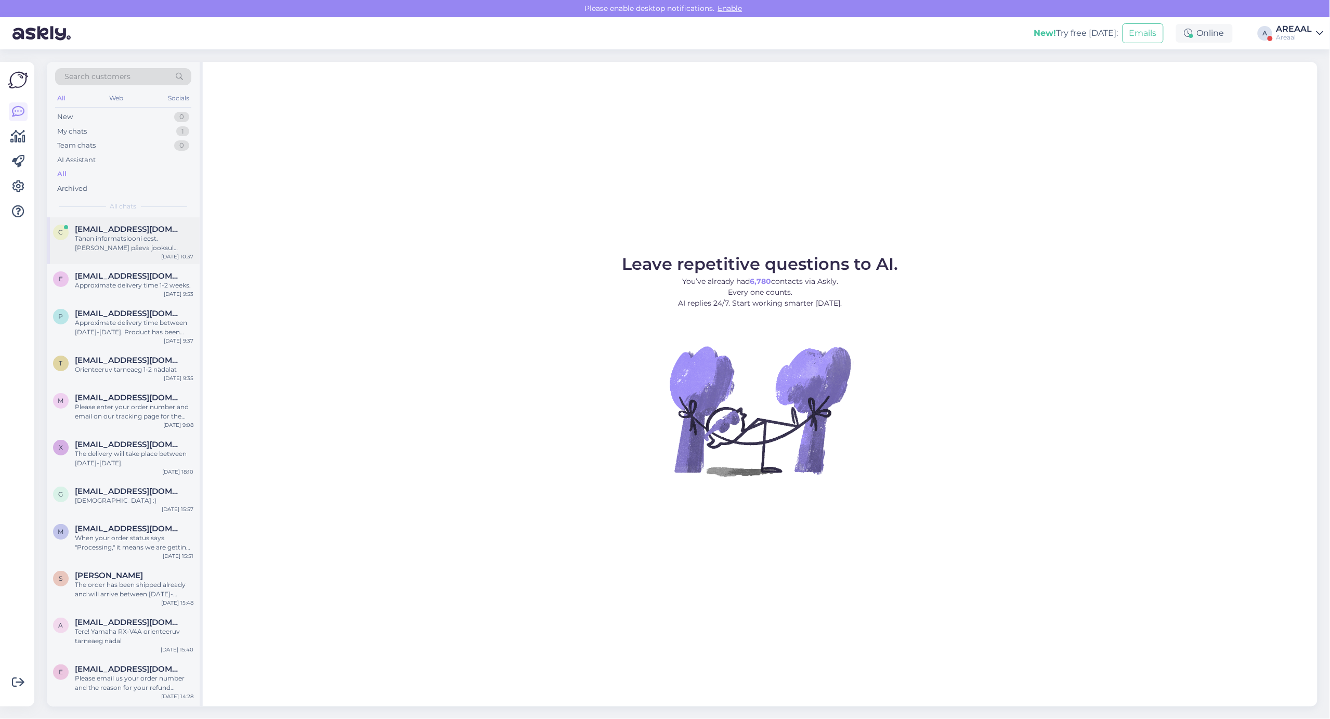
click at [139, 227] on span "[EMAIL_ADDRESS][DOMAIN_NAME]" at bounding box center [129, 229] width 108 height 9
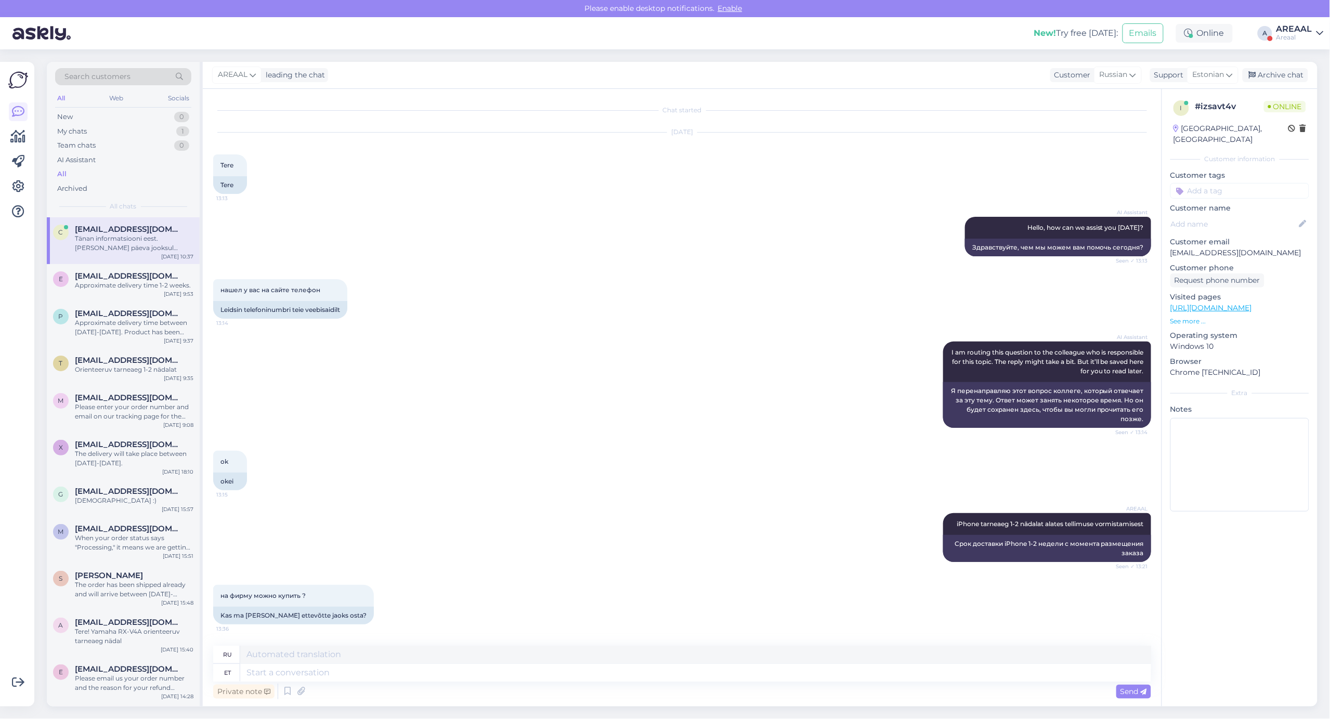
scroll to position [1551, 0]
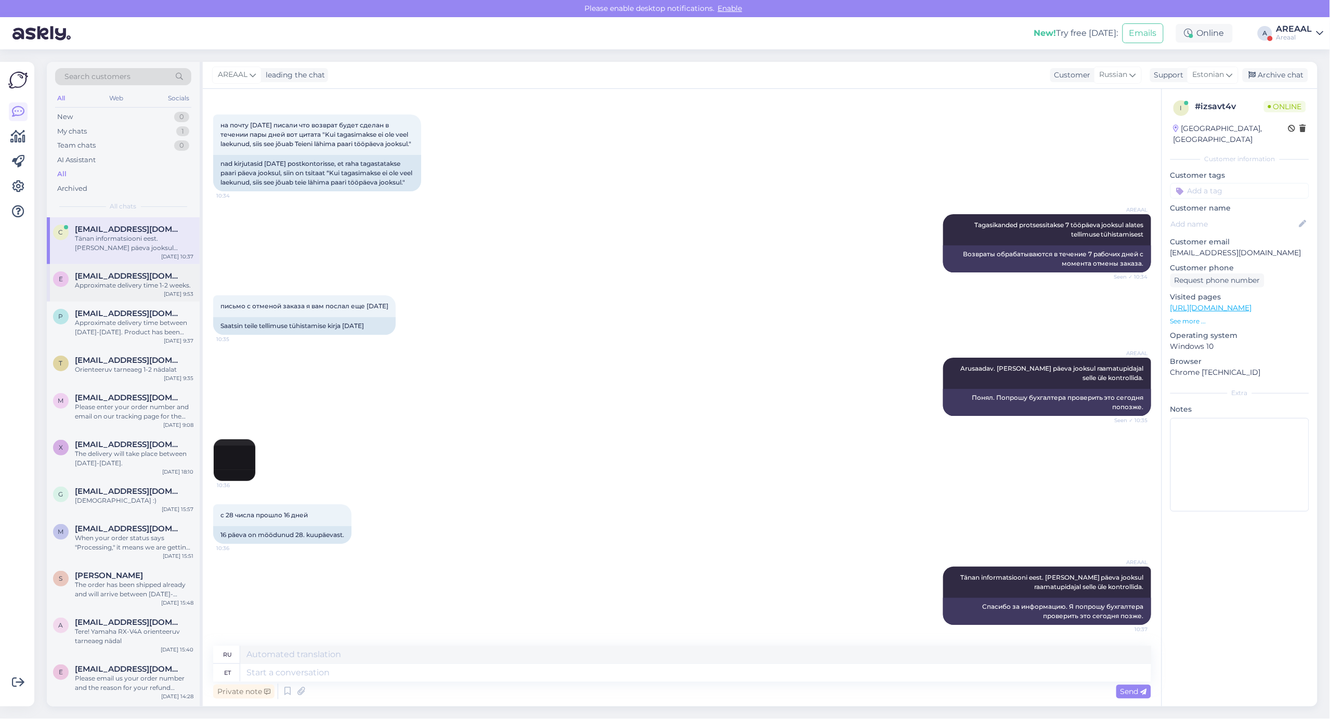
click at [139, 268] on div "e [EMAIL_ADDRESS][DOMAIN_NAME] Approximate delivery time 1-2 weeks. [DATE] 9:53" at bounding box center [123, 282] width 153 height 37
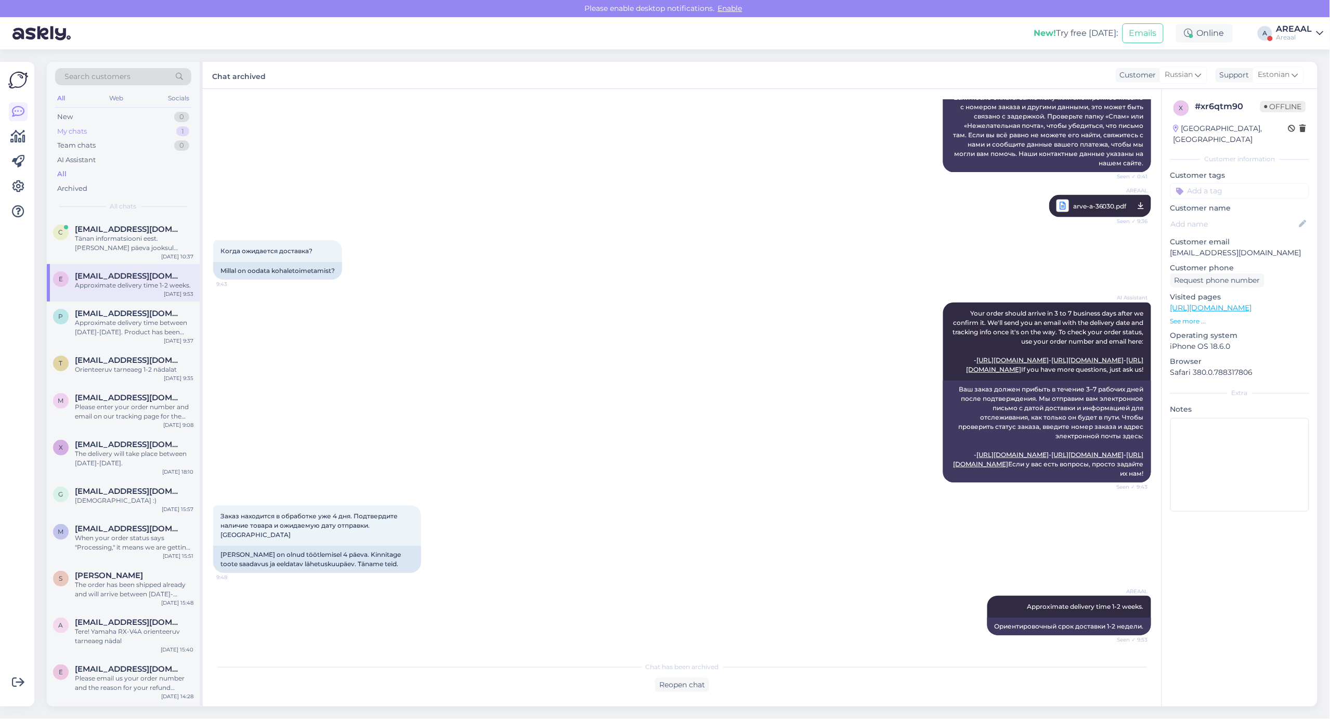
click at [180, 129] on div "1" at bounding box center [182, 131] width 13 height 10
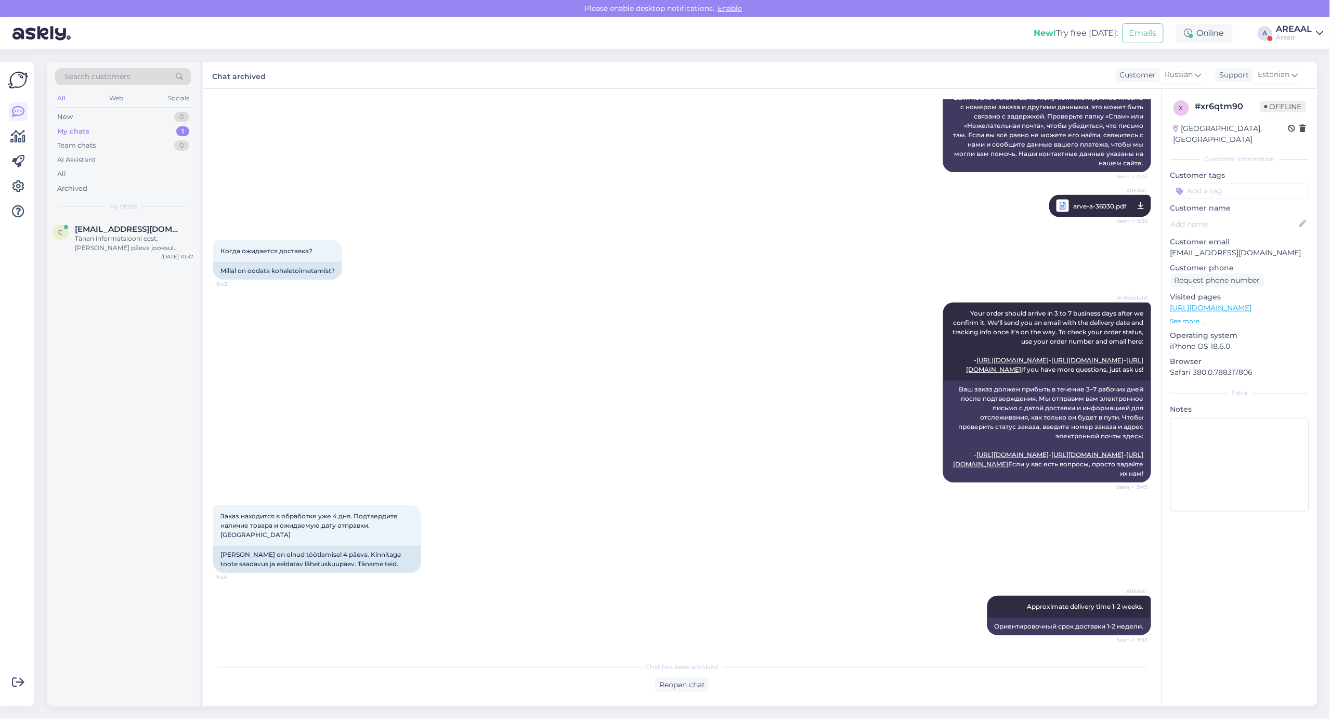
click at [157, 269] on div "c [EMAIL_ADDRESS][DOMAIN_NAME] Tänan informatsiooni eest. [PERSON_NAME] päeva j…" at bounding box center [123, 461] width 153 height 489
click at [160, 225] on div "[EMAIL_ADDRESS][DOMAIN_NAME]" at bounding box center [134, 229] width 119 height 9
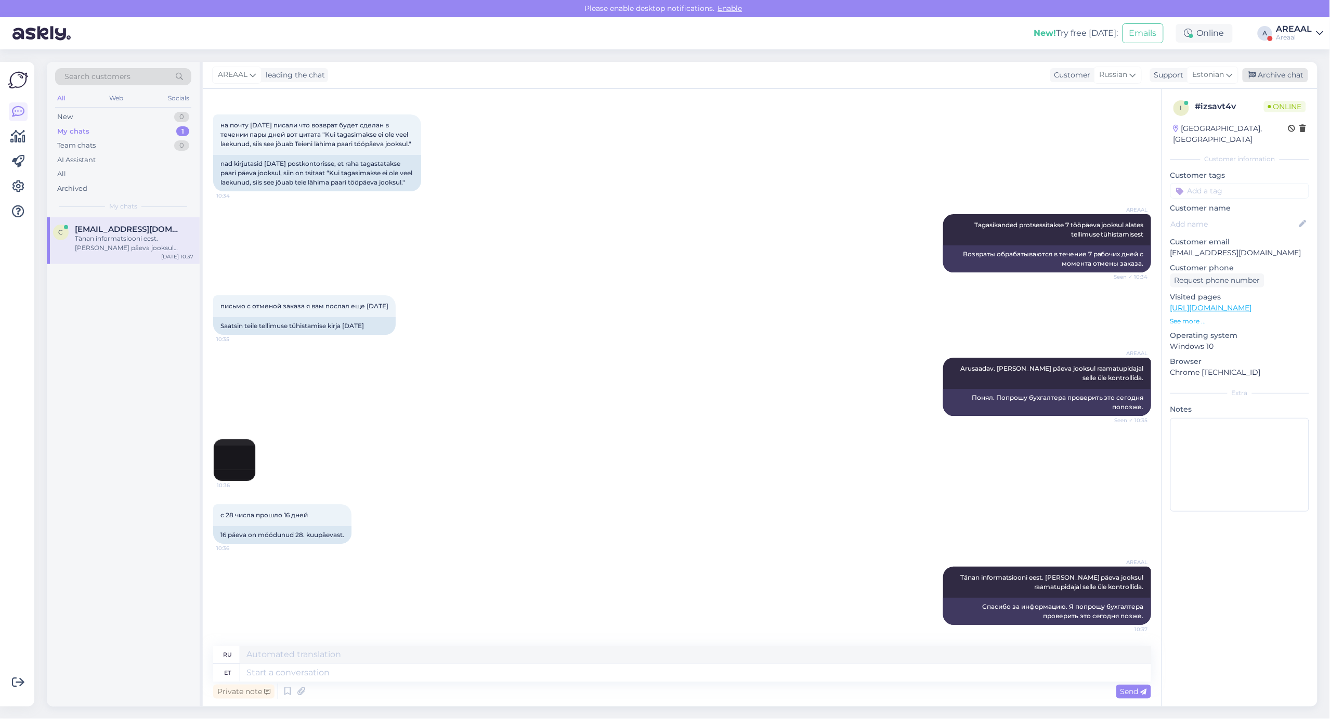
click at [1269, 81] on div "Archive chat" at bounding box center [1274, 75] width 65 height 14
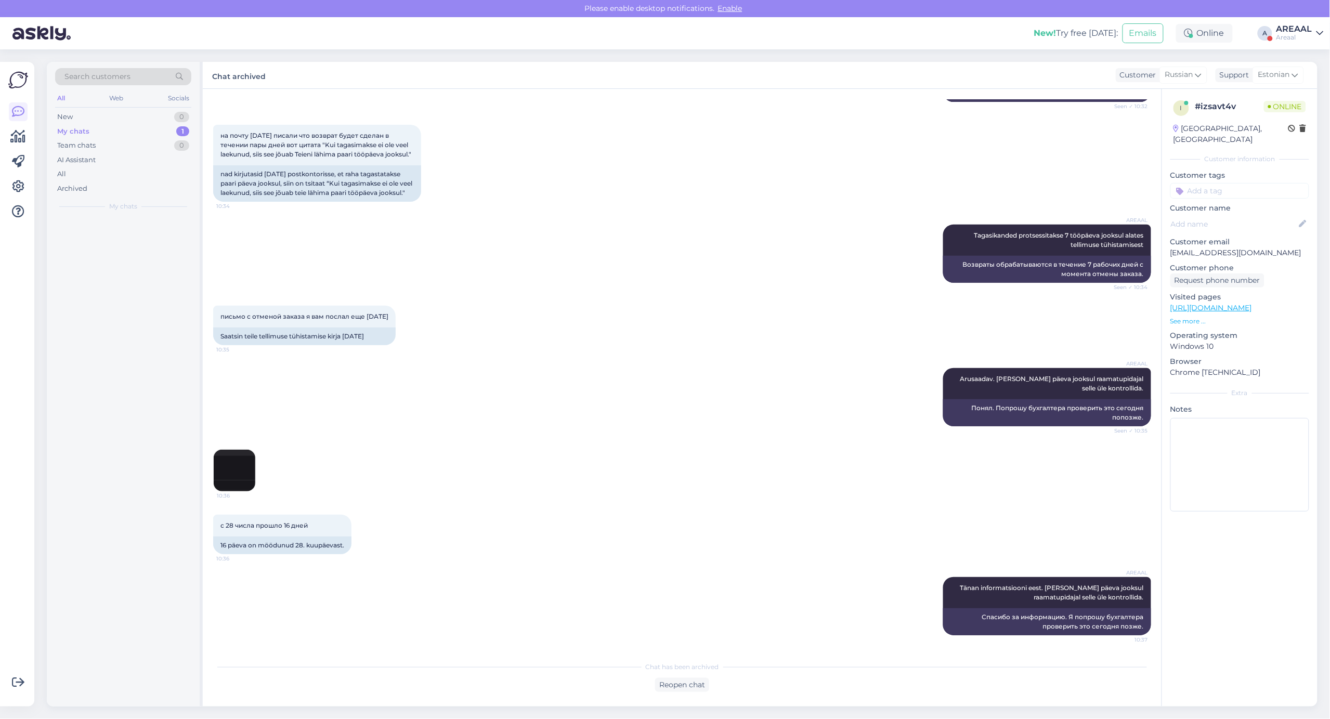
scroll to position [1540, 0]
click at [1294, 25] on div "AREAAL" at bounding box center [1294, 29] width 36 height 8
click at [1304, 70] on div "Nish Open" at bounding box center [1259, 80] width 127 height 22
click at [1304, 71] on div "Nish Open" at bounding box center [1259, 80] width 127 height 22
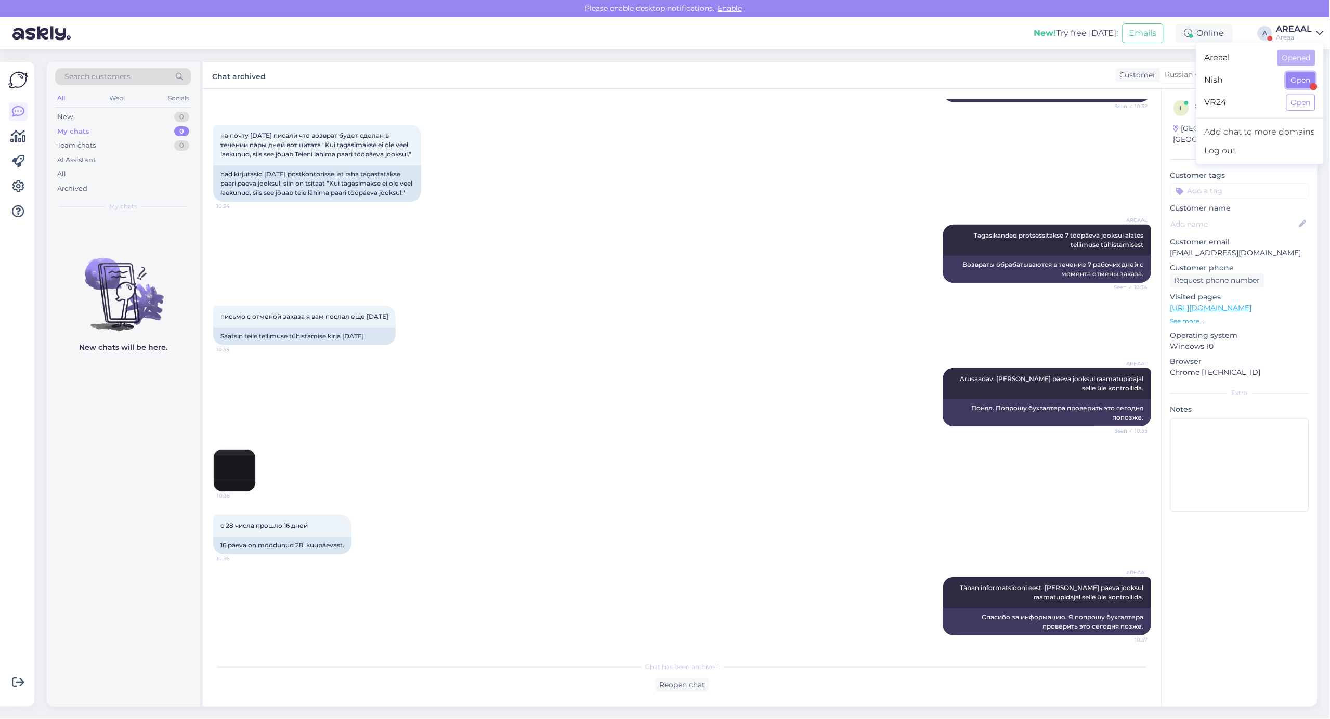
click at [1307, 73] on button "Open" at bounding box center [1300, 80] width 29 height 16
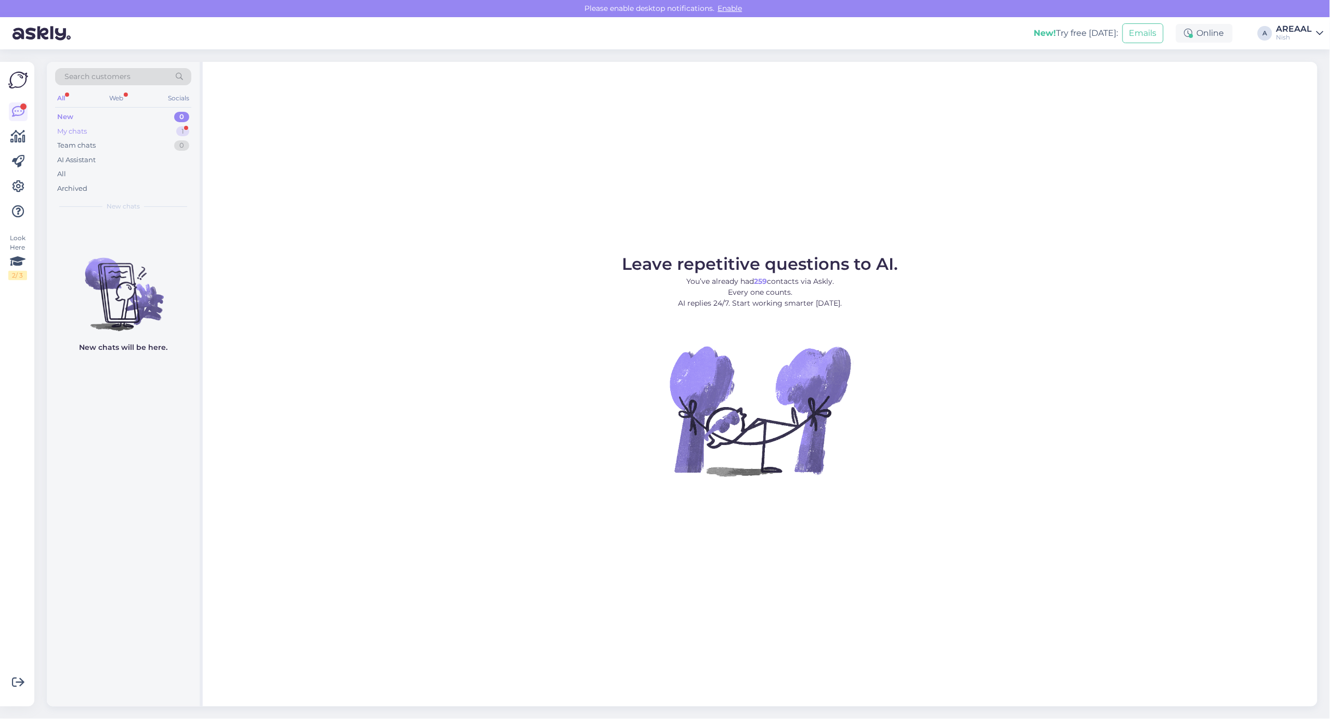
click at [175, 127] on div "My chats 1" at bounding box center [123, 131] width 136 height 15
click at [160, 259] on div "b #bnfz0n4a 1 Väljavõte teie lehelt "Tarneajad on esialgsed ning selguvad päras…" at bounding box center [123, 240] width 153 height 47
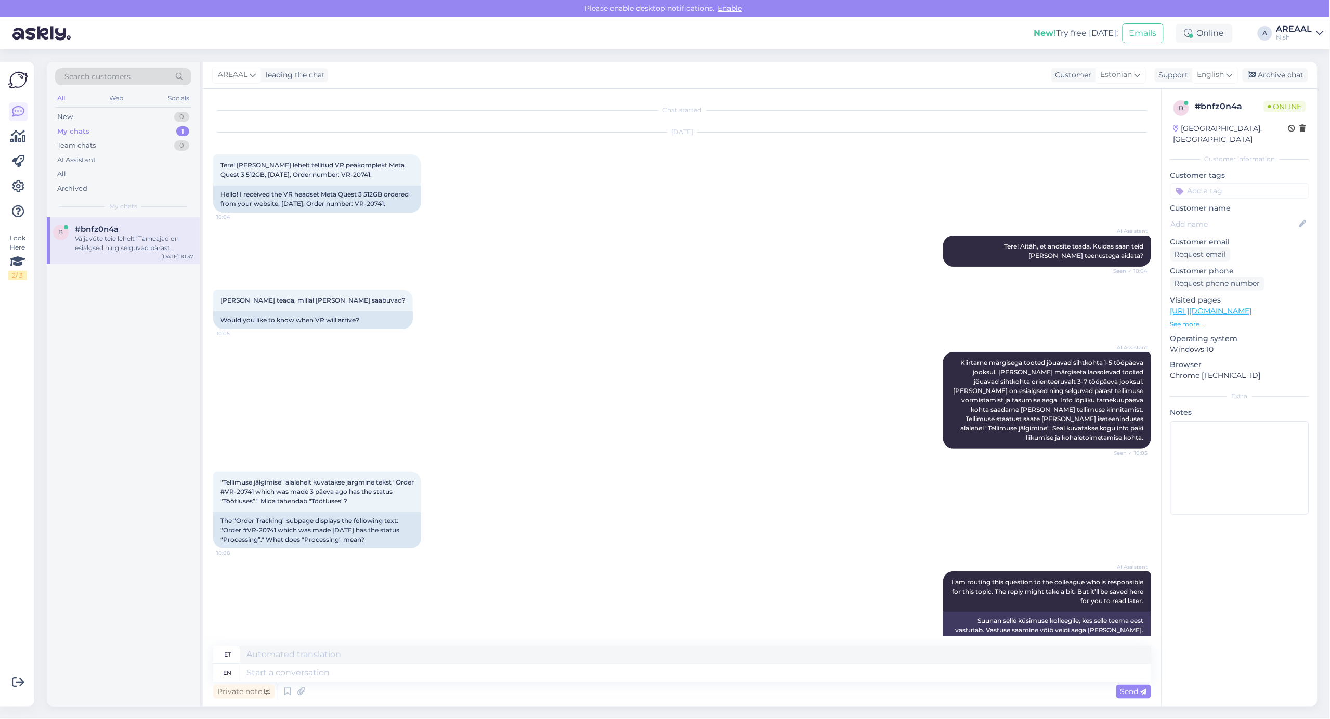
scroll to position [811, 0]
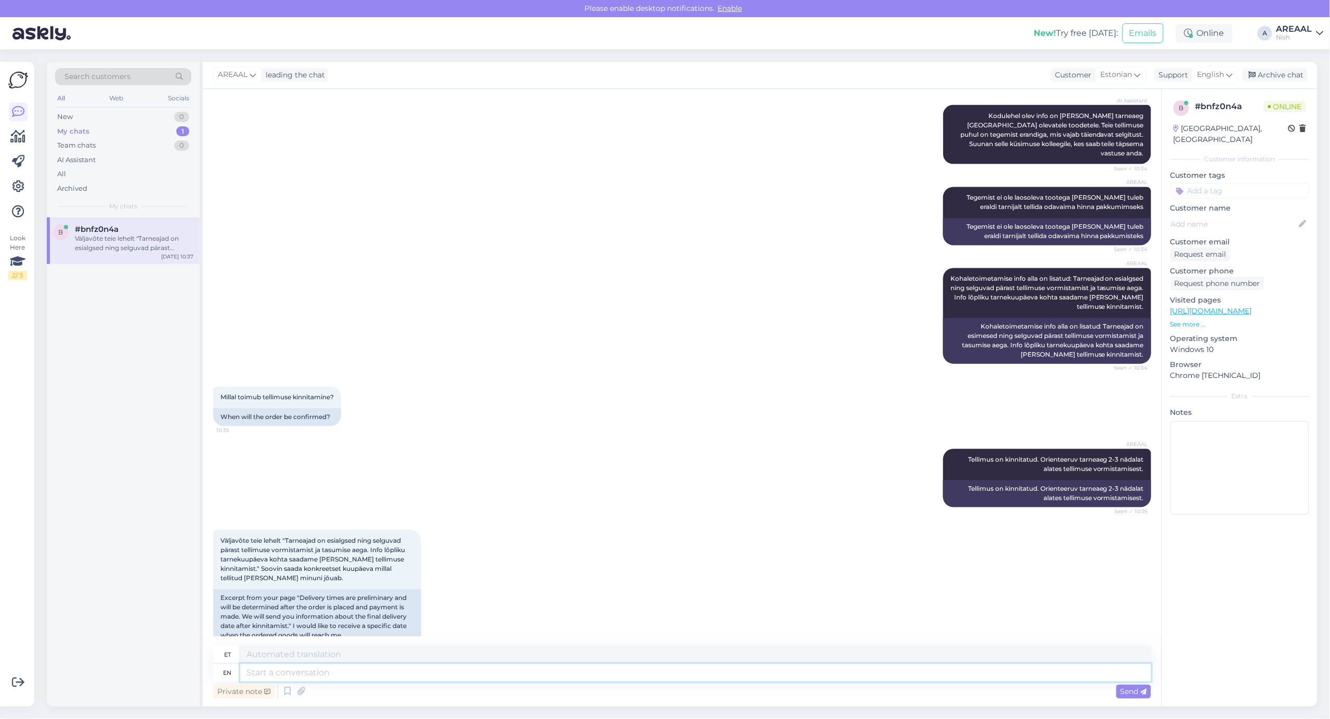
click at [463, 665] on textarea at bounding box center [695, 673] width 911 height 18
click at [464, 669] on textarea at bounding box center [695, 673] width 911 height 18
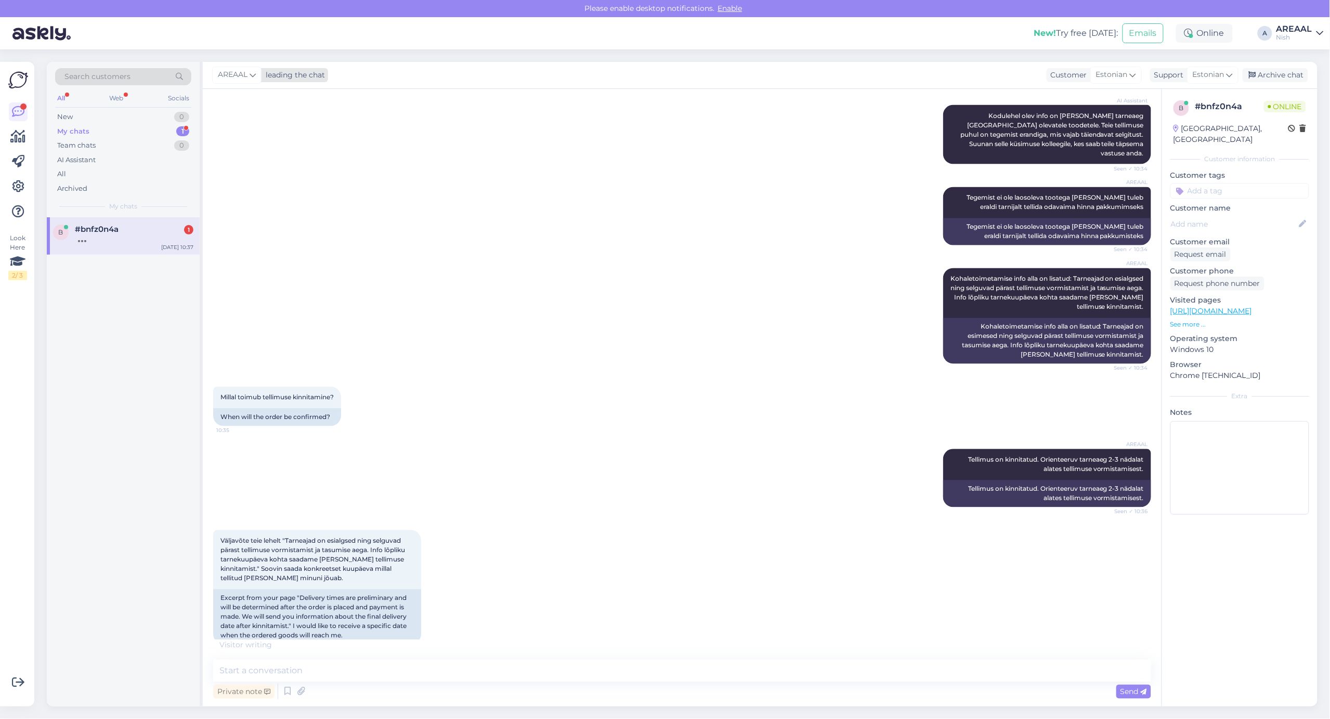
scroll to position [1004, 0]
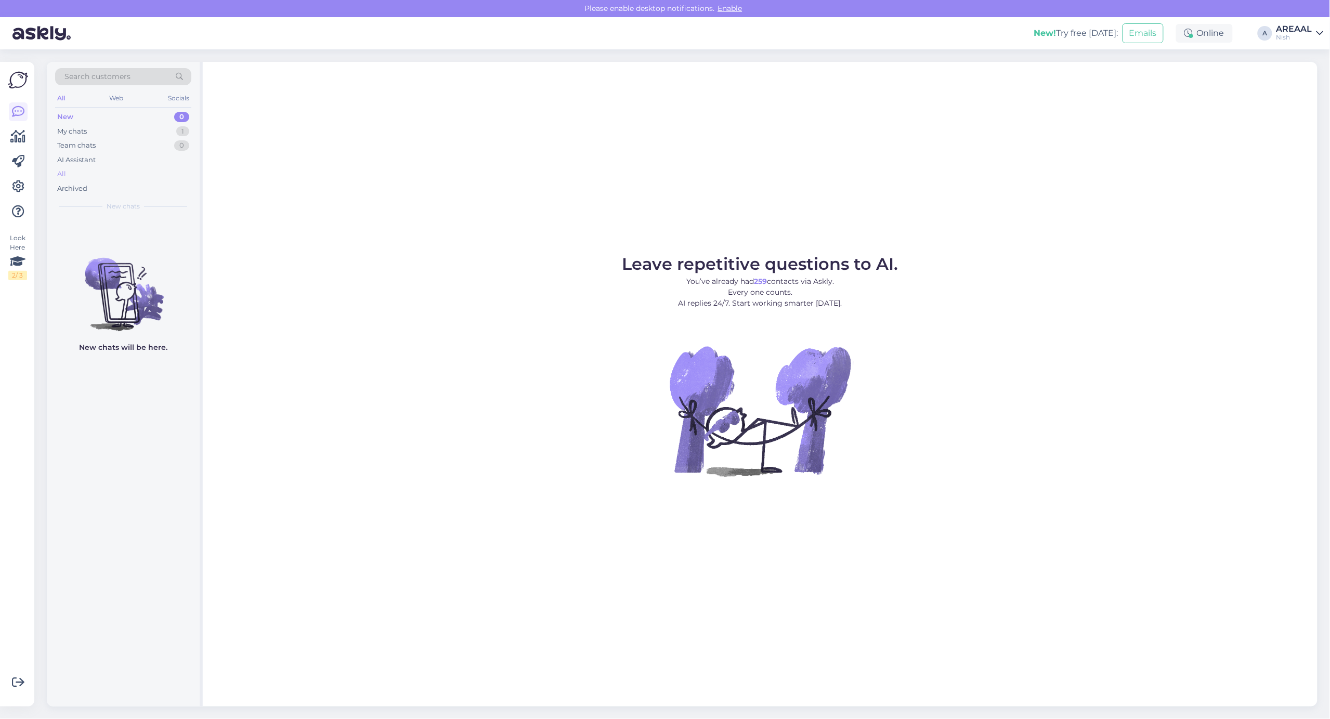
click at [115, 173] on div "All" at bounding box center [123, 174] width 136 height 15
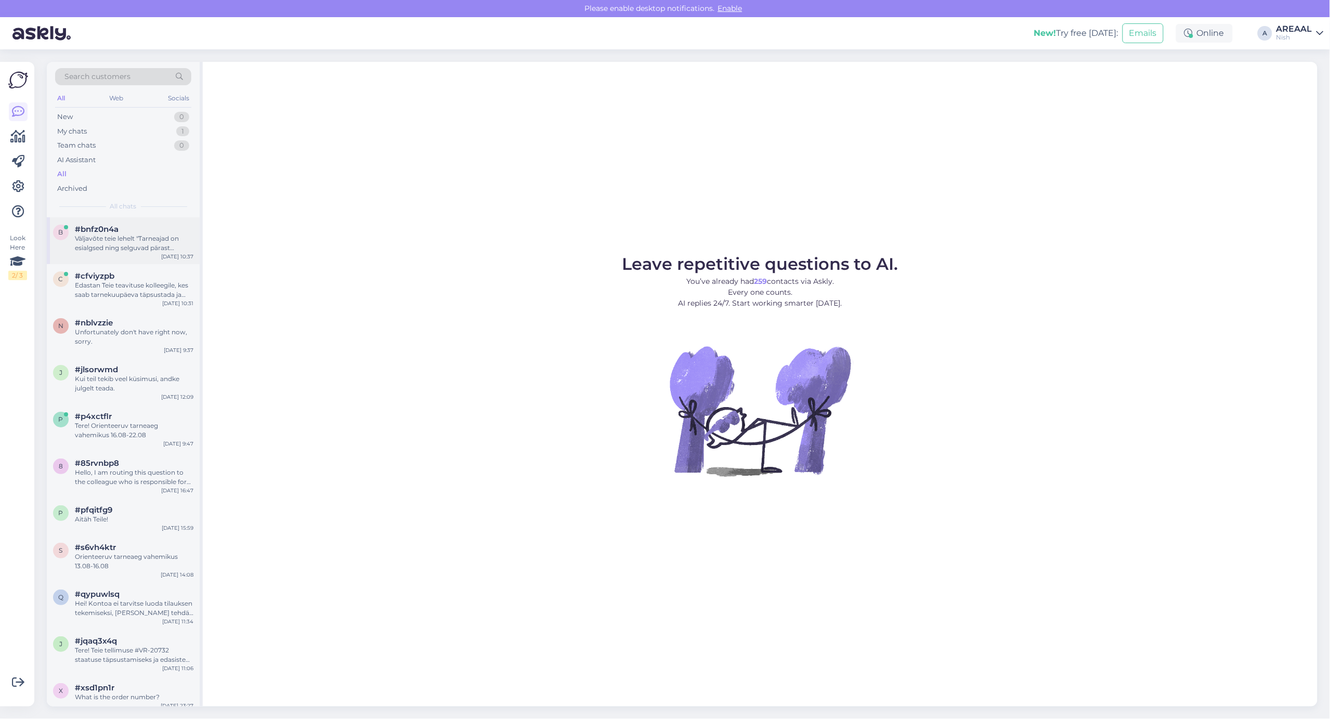
click at [130, 225] on div "#bnfz0n4a" at bounding box center [134, 229] width 119 height 9
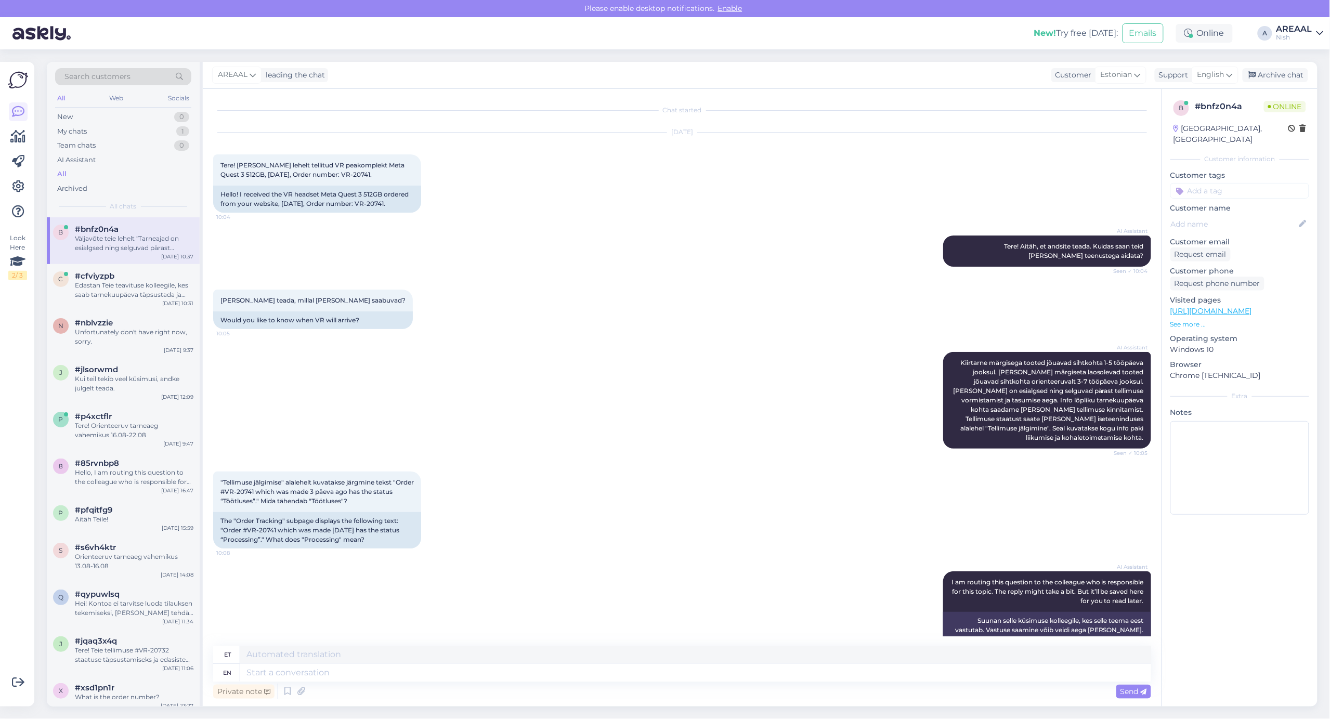
scroll to position [811, 0]
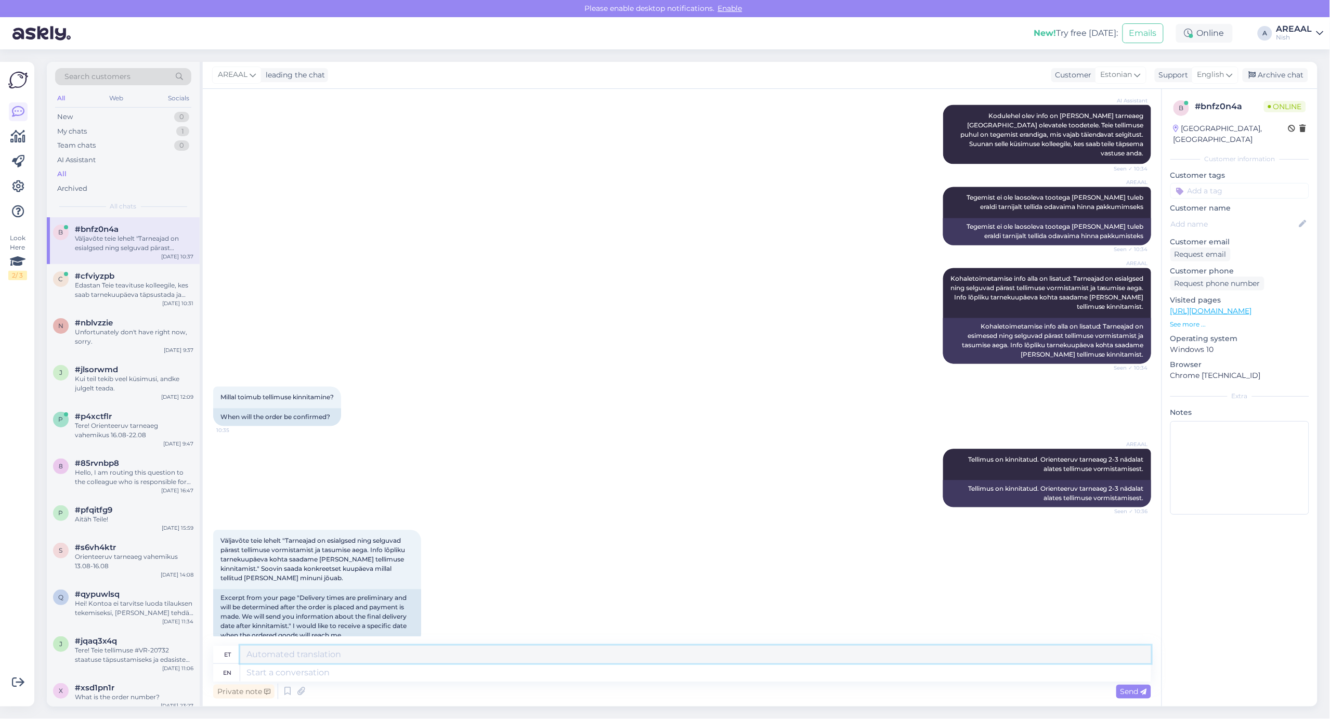
click at [581, 662] on textarea at bounding box center [695, 655] width 911 height 18
click at [590, 672] on textarea at bounding box center [695, 673] width 911 height 18
type textarea "Orienteeruv ta"
type textarea "Orienteerumisvõistlus"
type textarea "Orienteeruv tarneaeg 2-3"
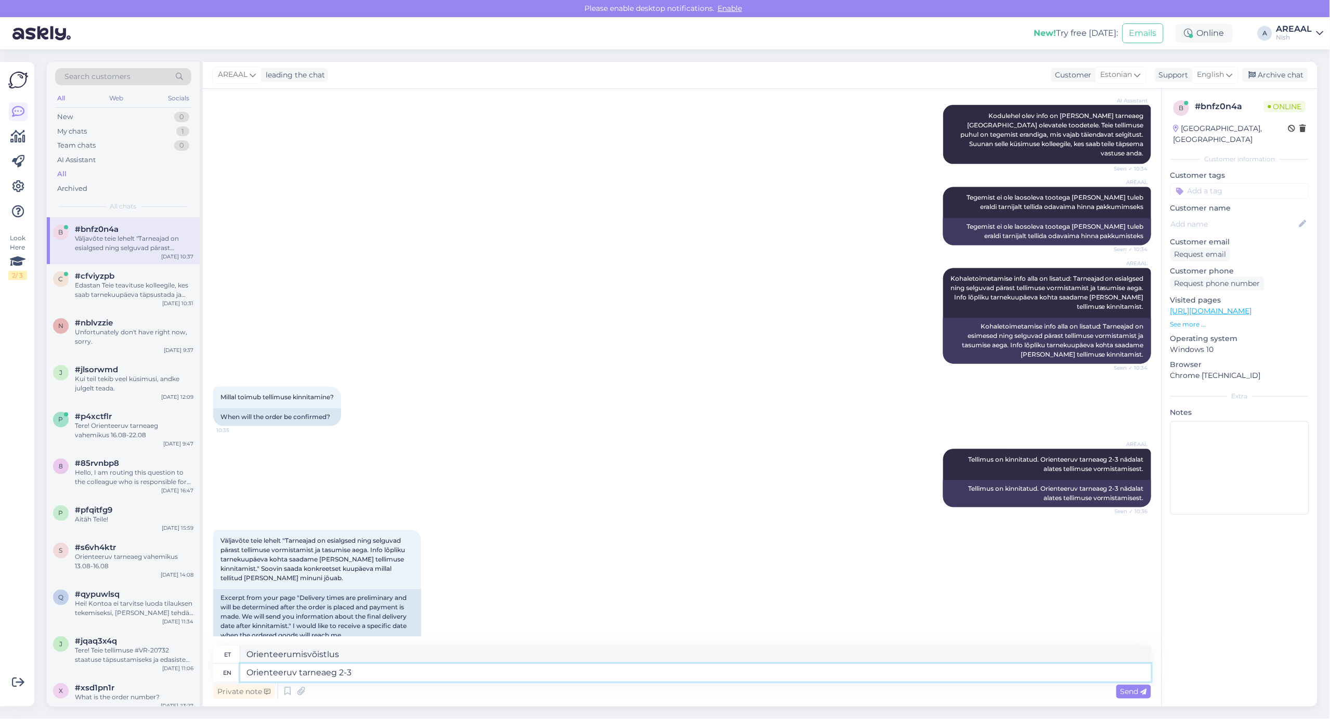
type textarea "Orienteerumisrada"
type textarea "Orienteeruv tarneaeg 2-3 nä"
type textarea "Orienteerumisvõistluse aeg 2-3"
type textarea "Orienteeruv tarneaeg 2-3 nädalat eh"
type textarea "Orienteeruv tarneaeg 2-3 nädalat"
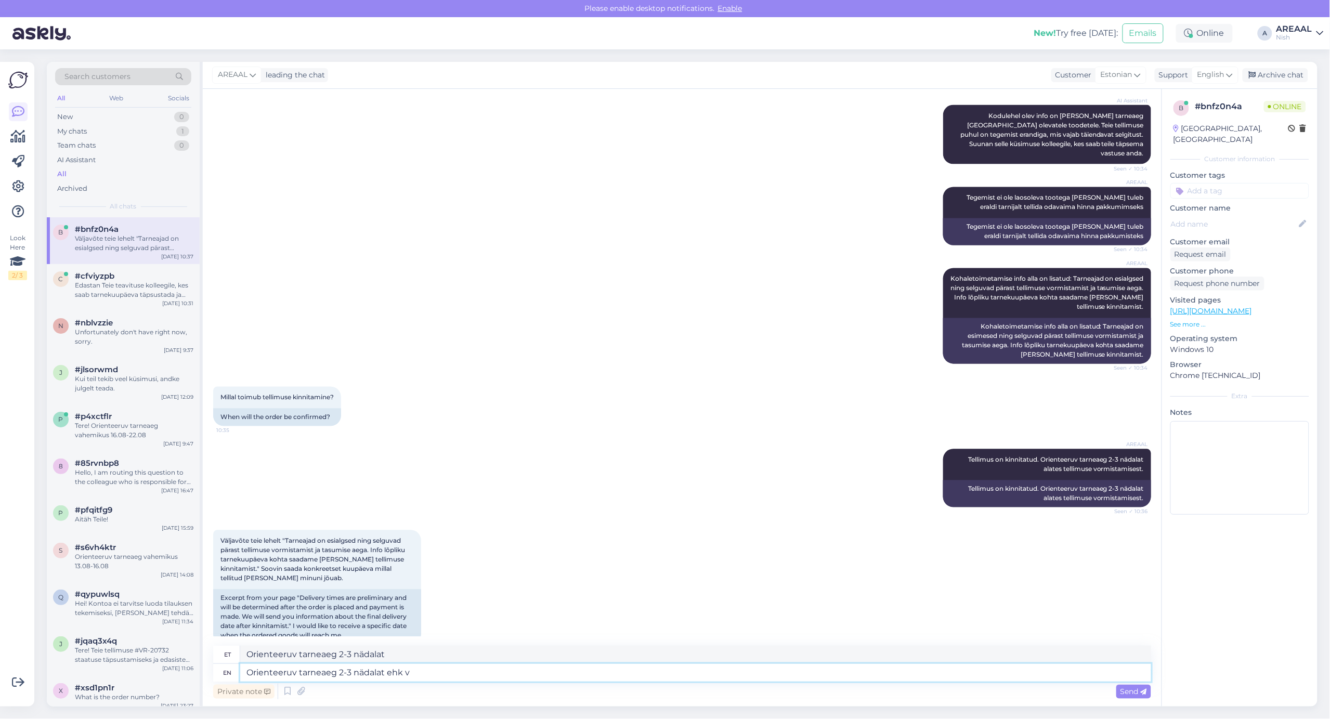
type textarea "Orienteeruv tarneaeg 2-3 nädalat ehk va"
type textarea "Orienteeruv tarneaeg 2-3 nädalat ehk"
type textarea "Orienteeruv tarneaeg 2-3 nädalat ehk vahemikus"
type textarea "Orienteeruv tarneaeg 2-3 nädalat ehk õige"
click at [892, 679] on textarea "Orienteeruv tarneaeg 2-3 nädalat ehk vahemikus" at bounding box center [695, 673] width 911 height 18
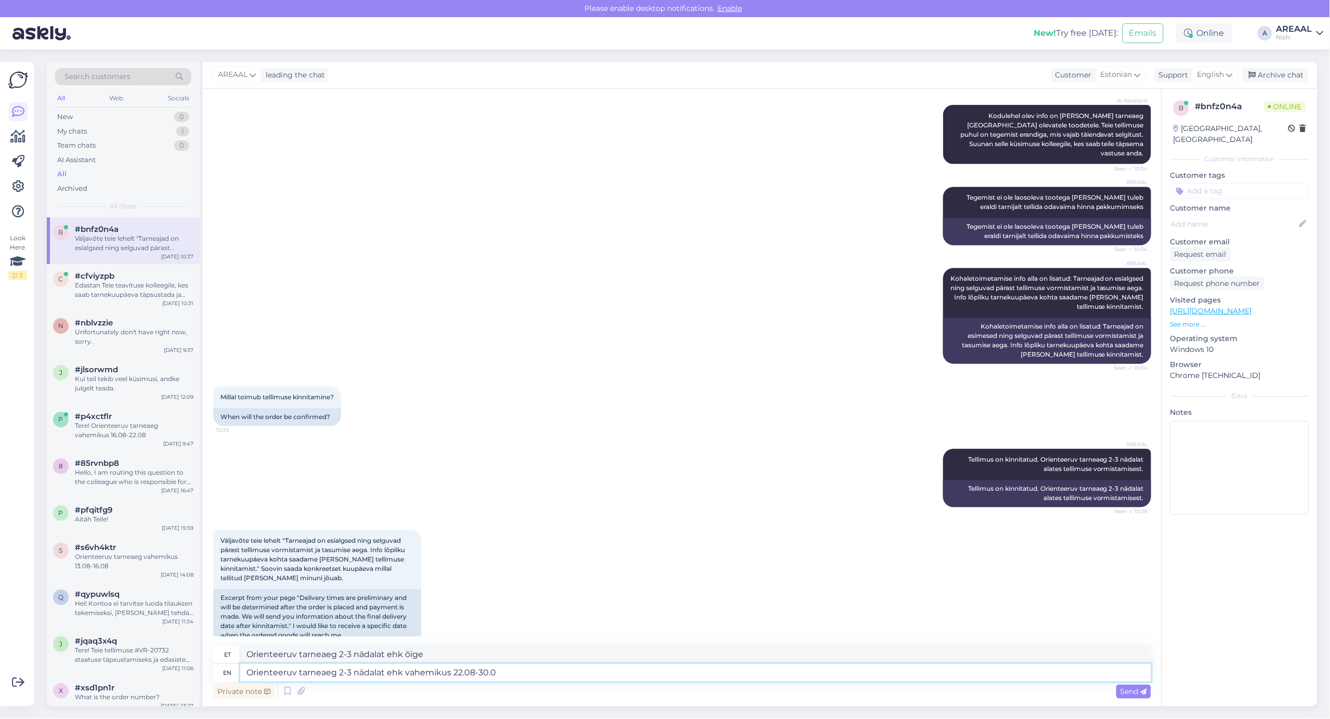
type textarea "Orienteeruv tarneaeg 2-3 nädalat ehk vahemikus 22.08-30.08"
type textarea "Orienteeruv tarneaeg 2-3 nädalat ehk siis 22.08-30.08"
type textarea "Orienteeruv tarneaeg 2-3 nädalat ehk vahemikus 22.08-30.08"
click at [825, 653] on textarea "Orienteeruv tarneaeg 2-3 nädalat ehk siis 22.08-30.08" at bounding box center [695, 655] width 911 height 18
click at [796, 690] on div "Private note Send" at bounding box center [682, 691] width 938 height 20
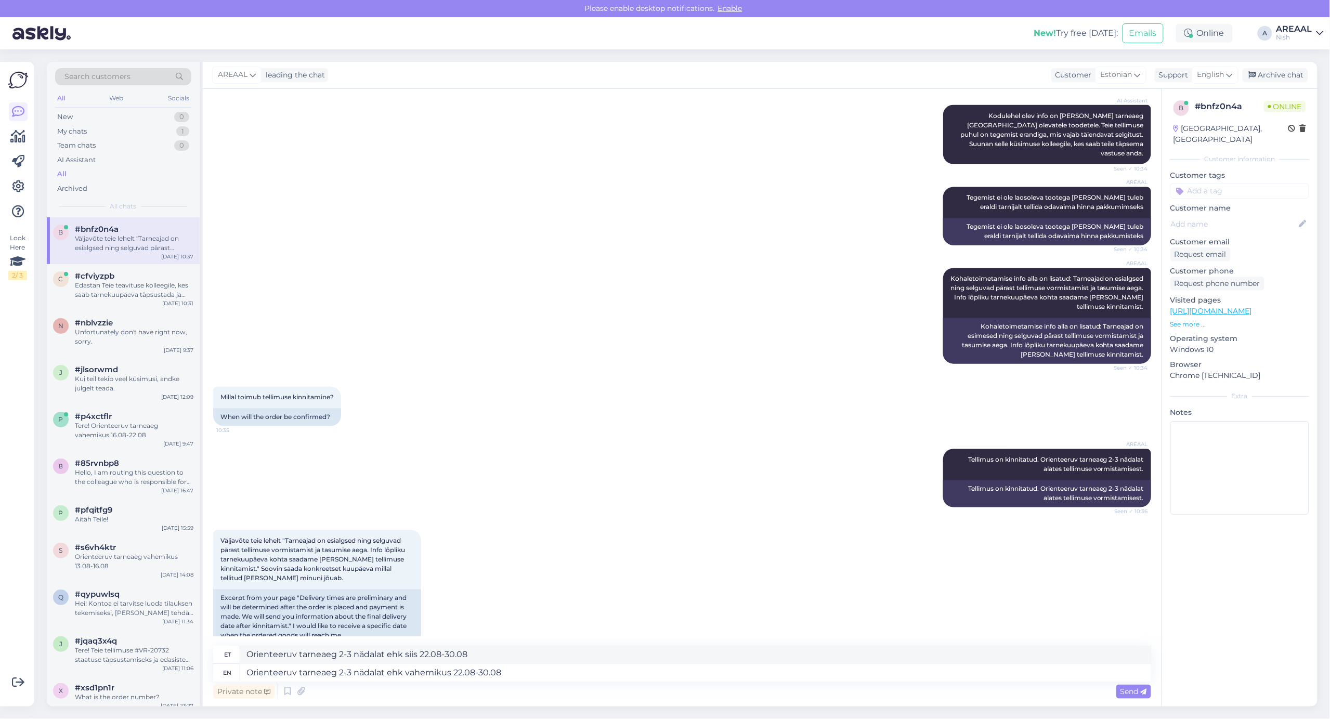
click at [805, 682] on div "Private note Send" at bounding box center [682, 691] width 938 height 20
click at [807, 679] on textarea "Orienteeruv tarneaeg 2-3 nädalat ehk vahemikus 22.08-30.08" at bounding box center [695, 673] width 911 height 18
click at [808, 677] on textarea "Orienteeruv tarneaeg 2-3 nädalat ehk vahemikus 22.08-30.08" at bounding box center [695, 673] width 911 height 18
click at [1209, 72] on span "English" at bounding box center [1210, 74] width 27 height 11
type input "est"
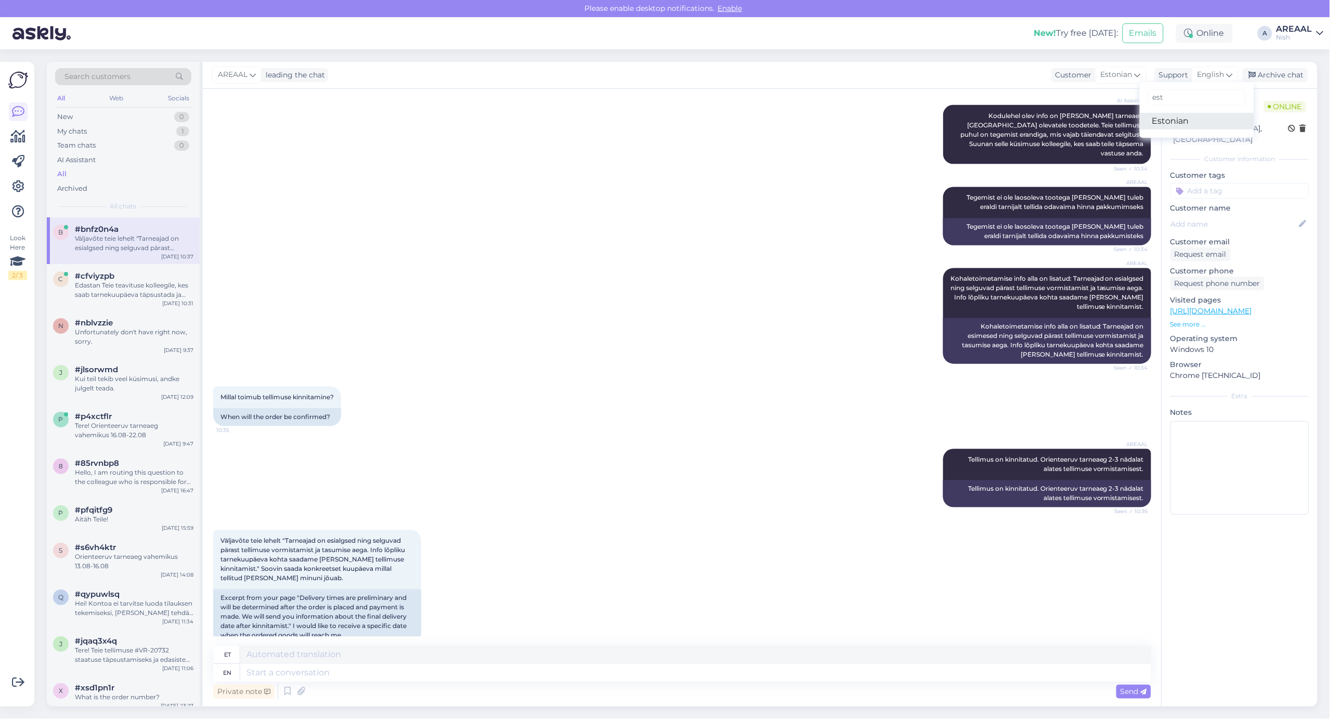
click at [1184, 126] on link "Estonian" at bounding box center [1196, 121] width 114 height 17
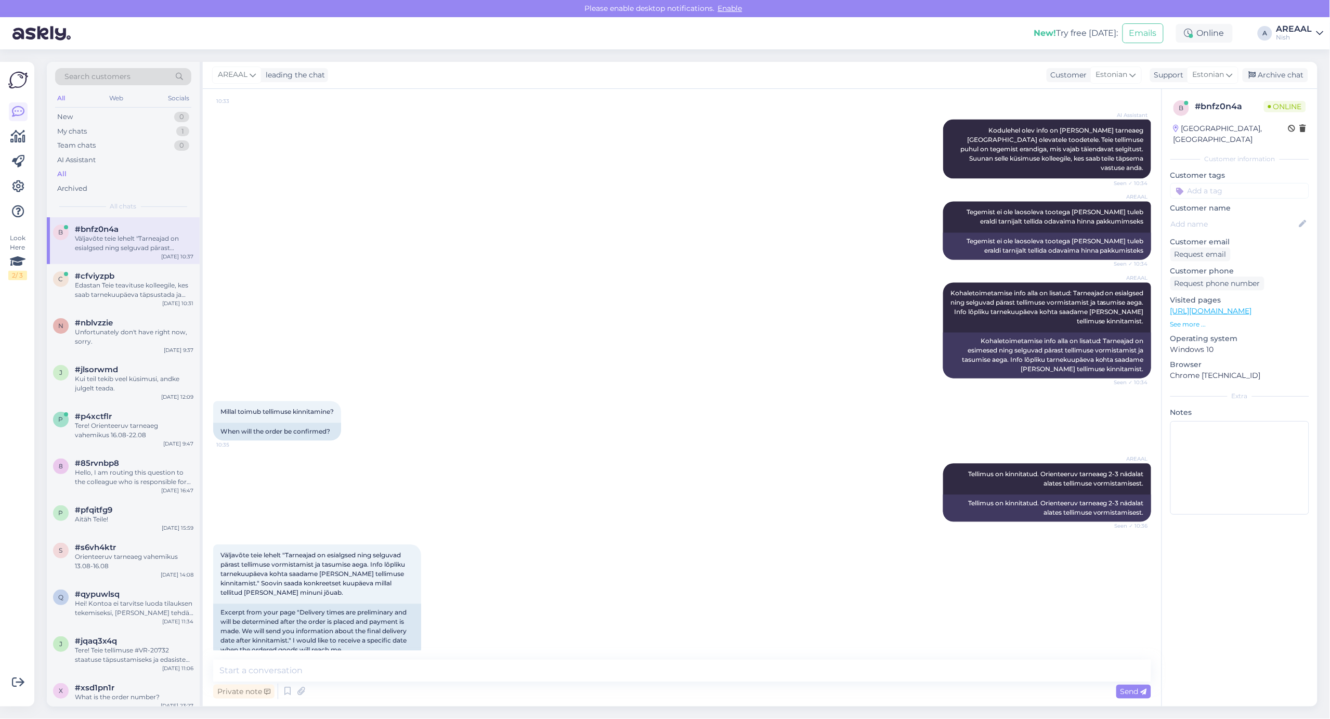
click at [759, 688] on div "Private note Send" at bounding box center [682, 691] width 938 height 20
click at [759, 675] on textarea at bounding box center [682, 671] width 938 height 22
paste textarea "Orienteeruv tarneaeg 2-3 nädalat ehk vahemikus 22.08-30.08"
type textarea "Orienteeruv tarneaeg 2-3 nädalat ehk vahemikus 22.08-30.08"
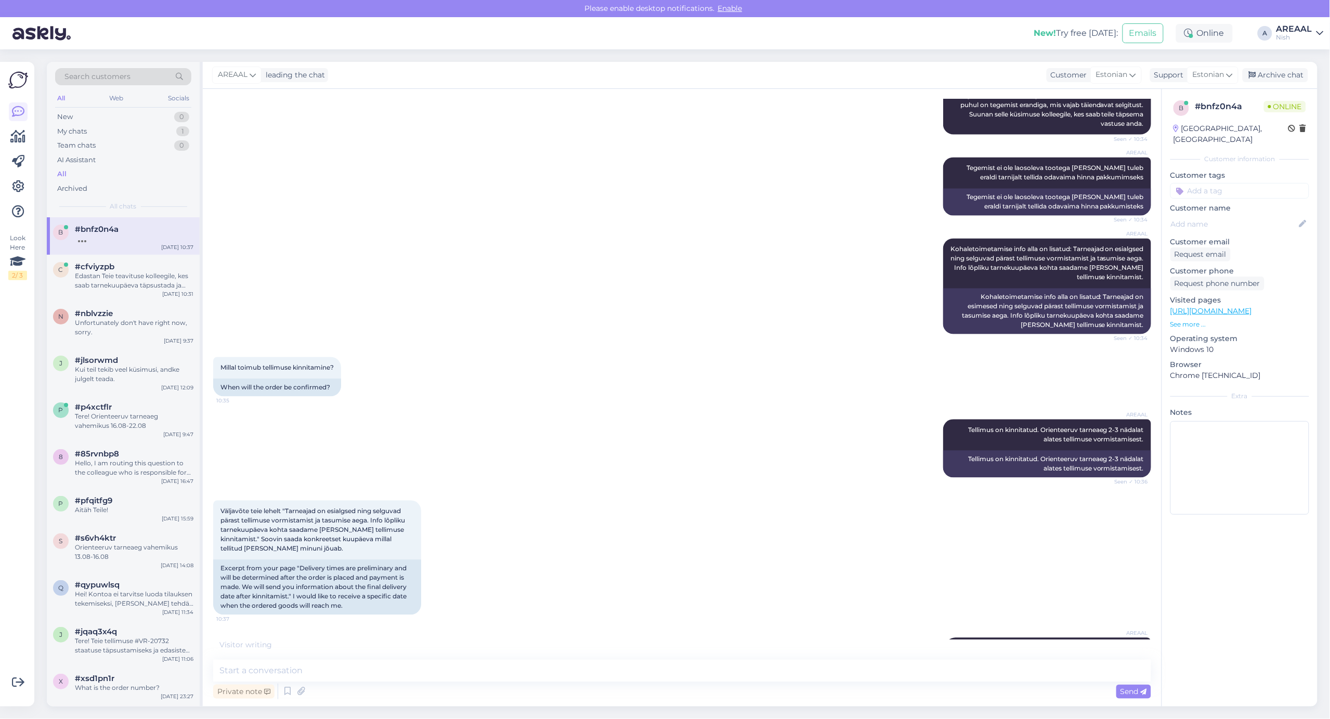
click at [656, 174] on div "AREAAL Tegemist ei ole laosoleva tootega vaid tuleb eraldi tarnijalt tellida od…" at bounding box center [682, 186] width 938 height 81
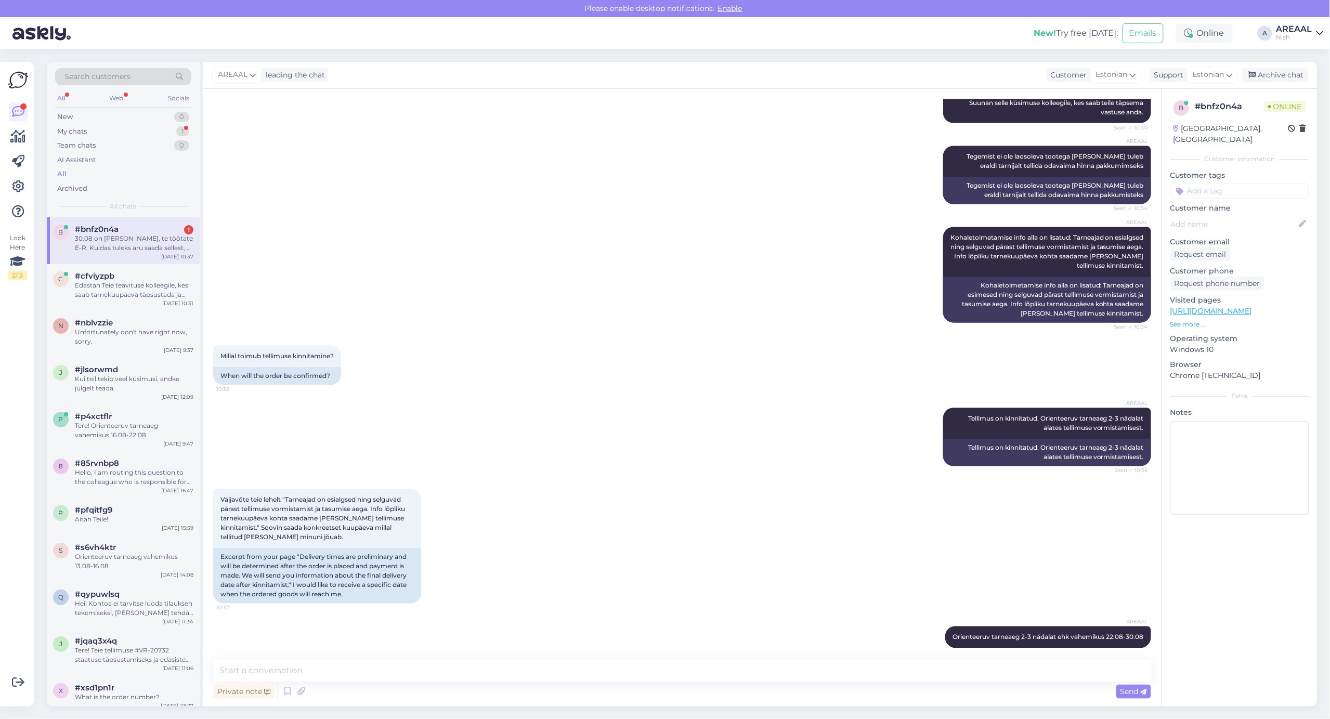
scroll to position [895, 0]
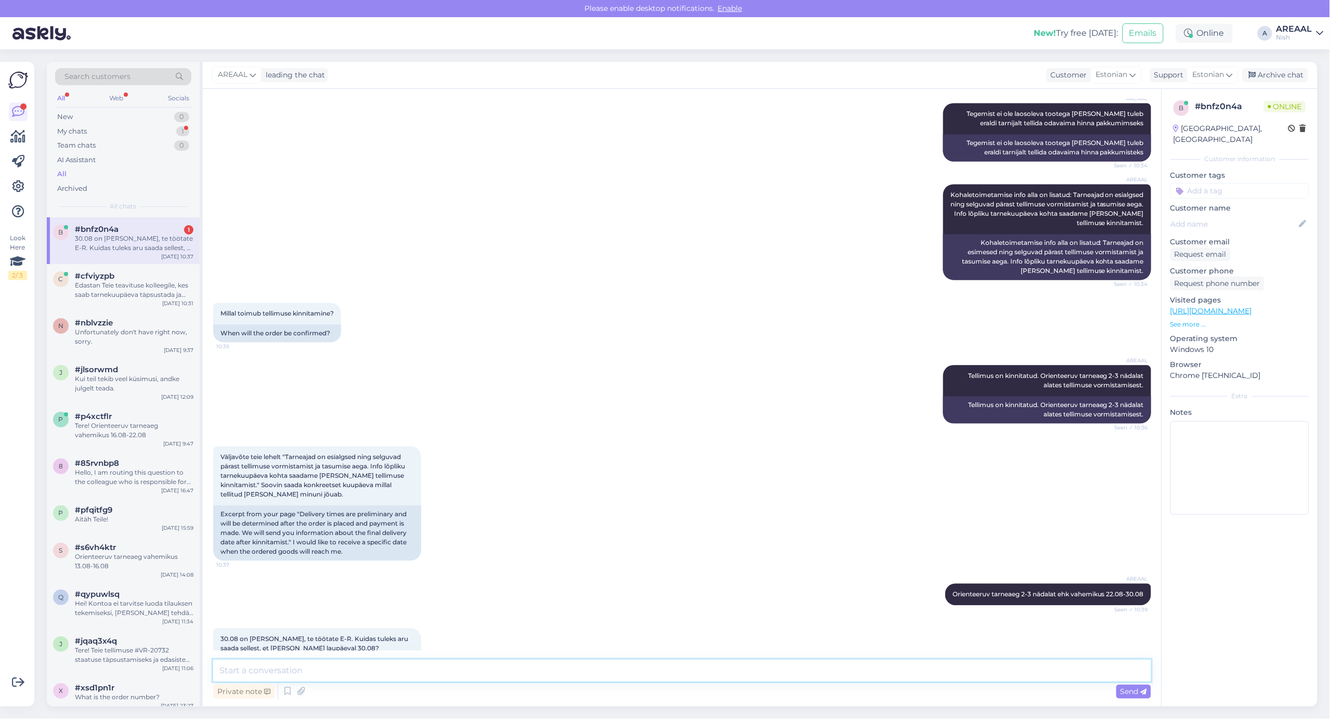
click at [706, 660] on textarea at bounding box center [682, 671] width 938 height 22
type textarea "Transpordifirmad töötavad ka nädalavahetuseti ehk pakk võidakse pakiautomaati t…"
click at [851, 661] on textarea "Transpordifirmad töötavad ka nädalavahetuseti ehk pakk võidakse pakiautomaati t…" at bounding box center [682, 671] width 938 height 22
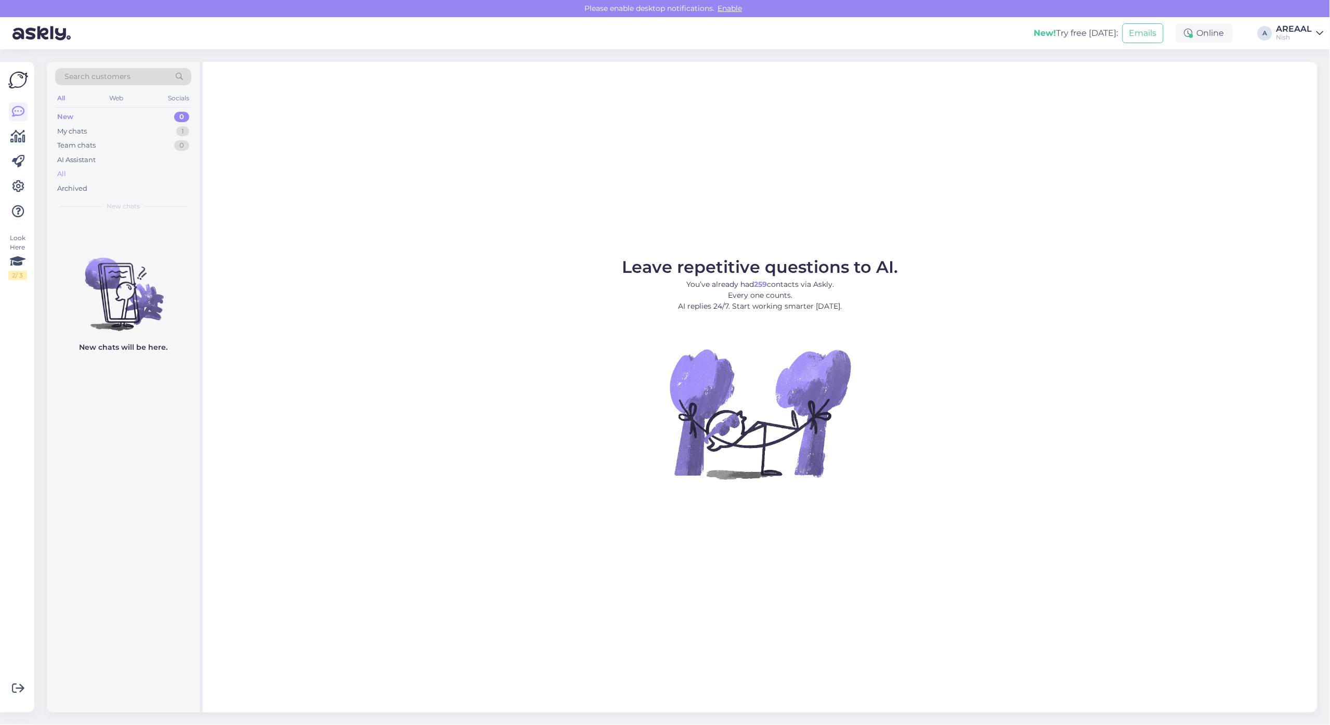
click at [134, 172] on div "All" at bounding box center [123, 174] width 136 height 15
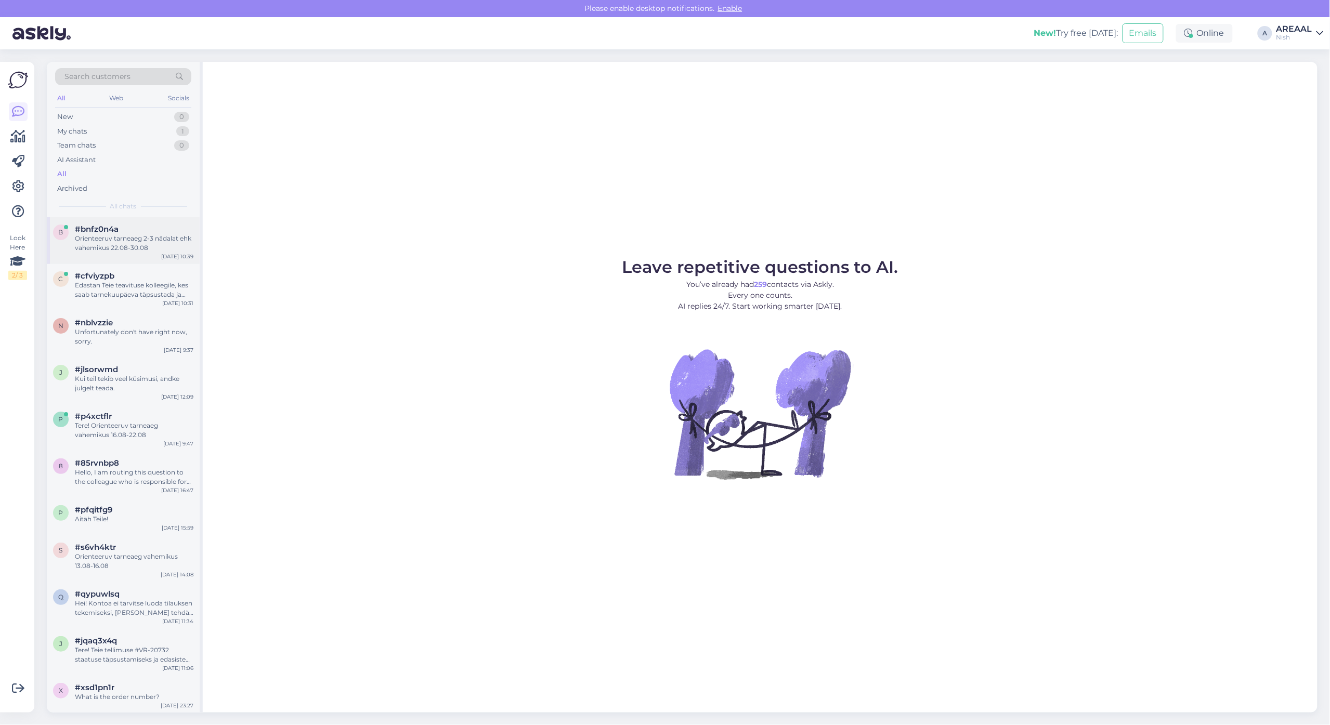
click at [170, 261] on div "b #bnfz0n4a Orienteeruv tarneaeg 2-3 nädalat ehk vahemikus 22.08-30.08 [DATE] 1…" at bounding box center [123, 240] width 153 height 47
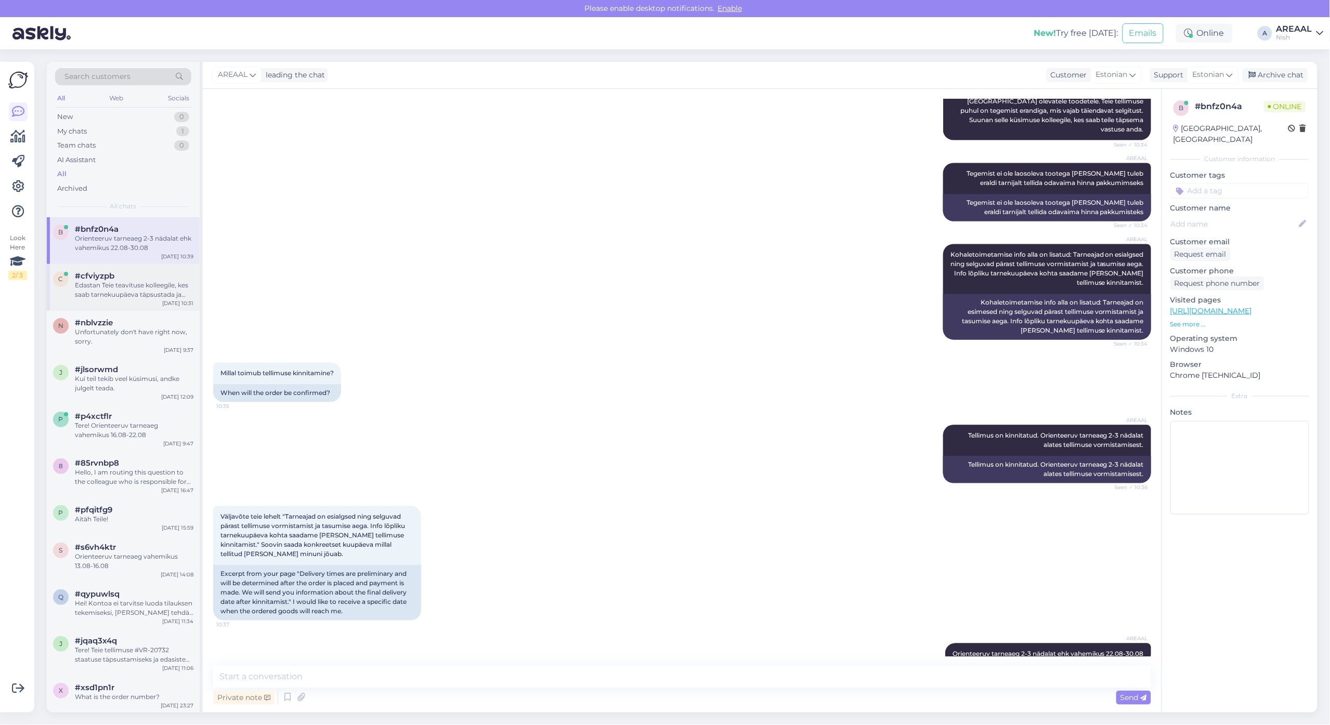
click at [185, 290] on div "Edastan Teie teavituse kolleegile, kes saab tarnekuupäeva täpsustada ja vajadus…" at bounding box center [134, 290] width 119 height 19
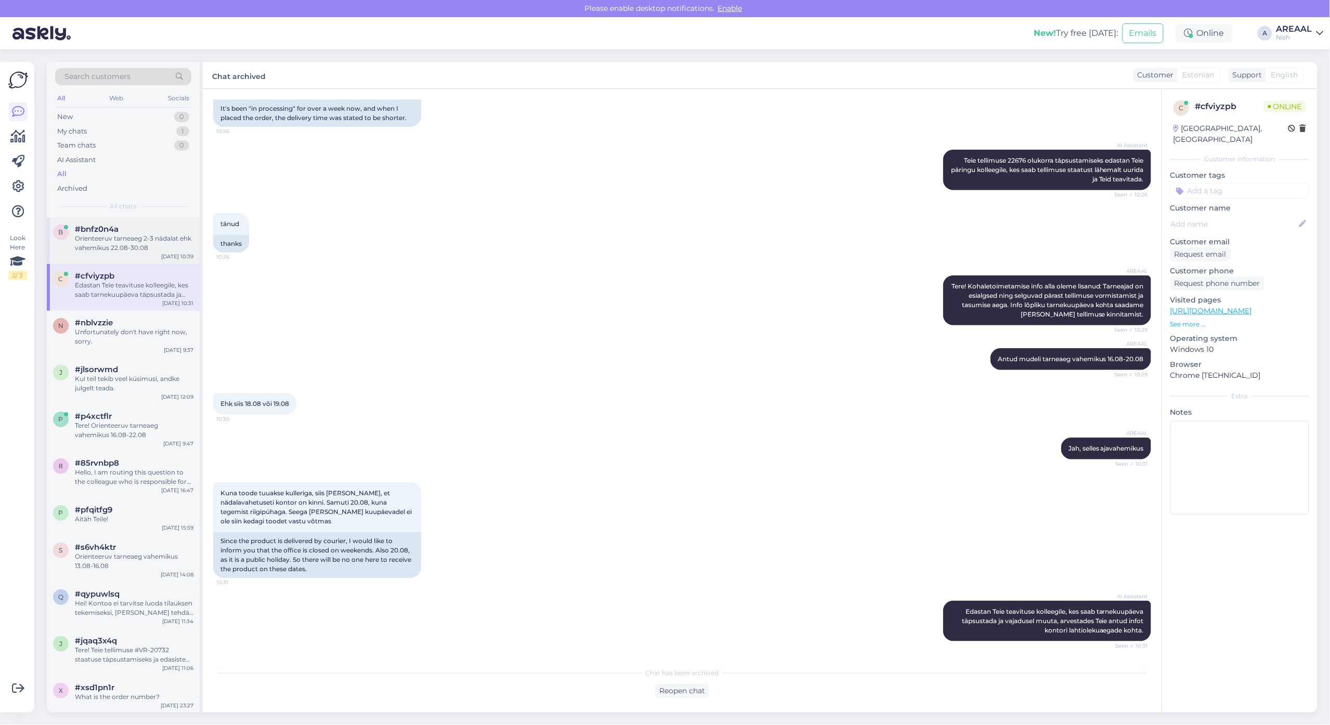
click at [157, 233] on div "#bnfz0n4a" at bounding box center [134, 229] width 119 height 9
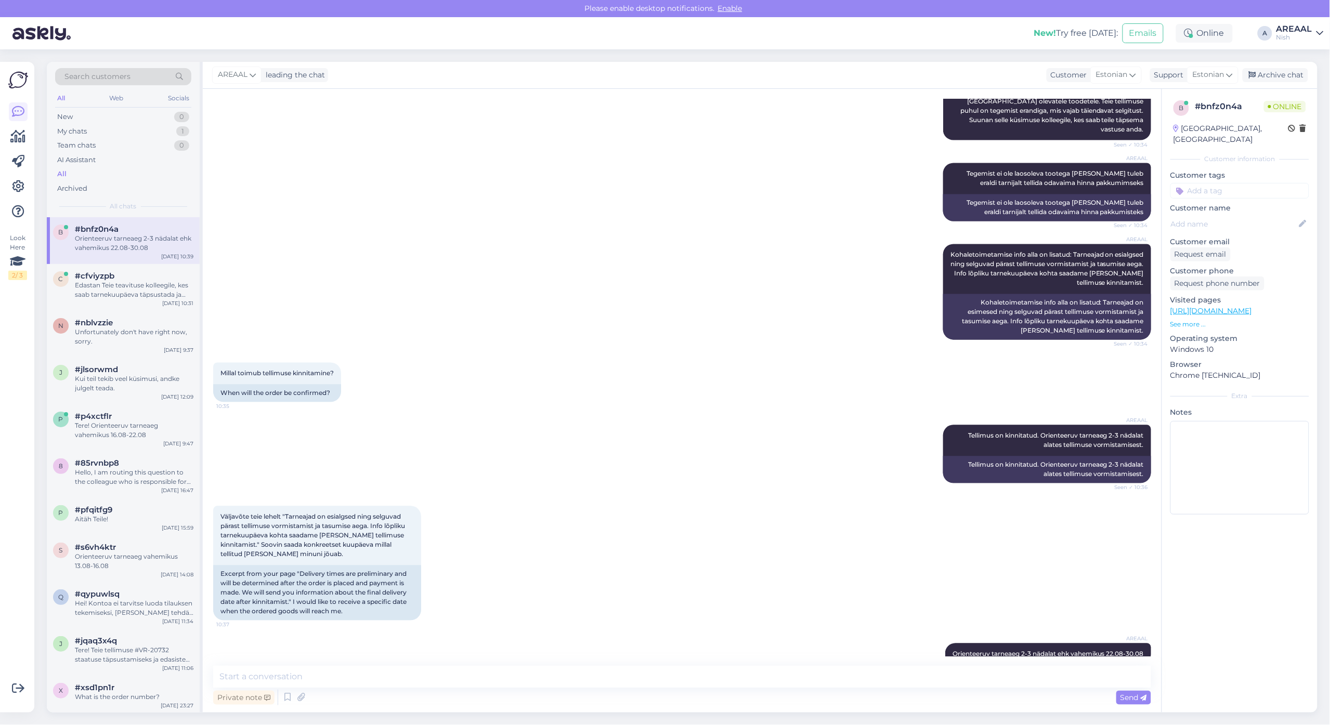
click at [1294, 25] on div "AREAAL" at bounding box center [1294, 29] width 36 height 8
click at [1304, 50] on button "Open" at bounding box center [1300, 58] width 29 height 16
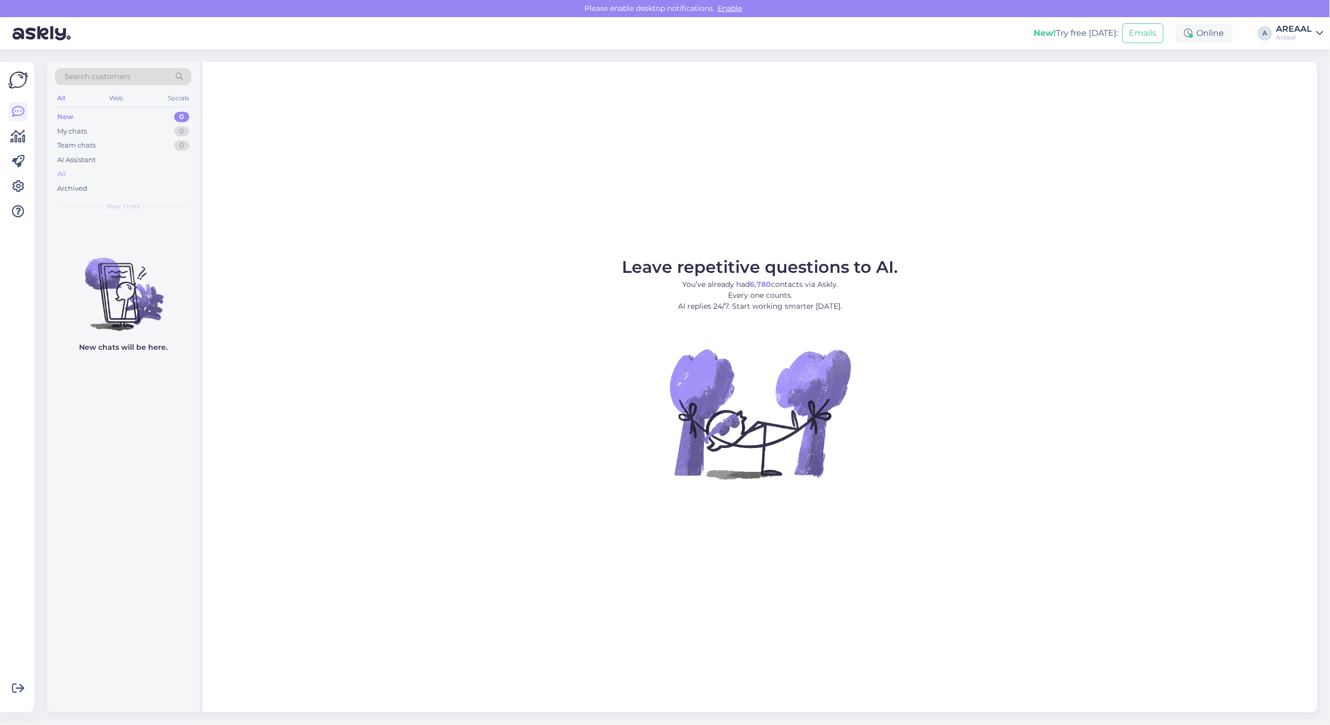
click at [116, 172] on div "All" at bounding box center [123, 174] width 136 height 15
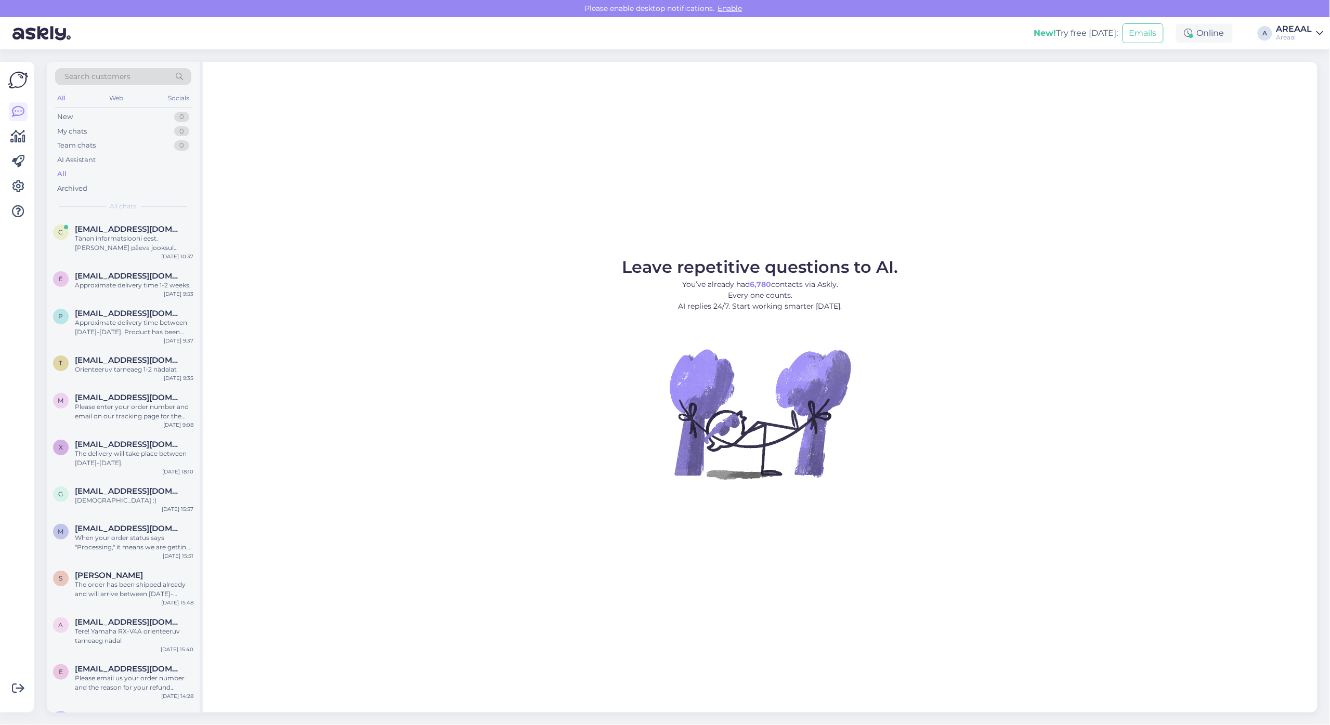
click at [342, 245] on div "Leave repetitive questions to AI. You’ve already had 6,780 contacts via Askly. …" at bounding box center [760, 387] width 1114 height 651
click at [154, 238] on div "Tänan informatsiooni eest. [PERSON_NAME] päeva jooksul raamatupidajal selle üle…" at bounding box center [134, 243] width 119 height 19
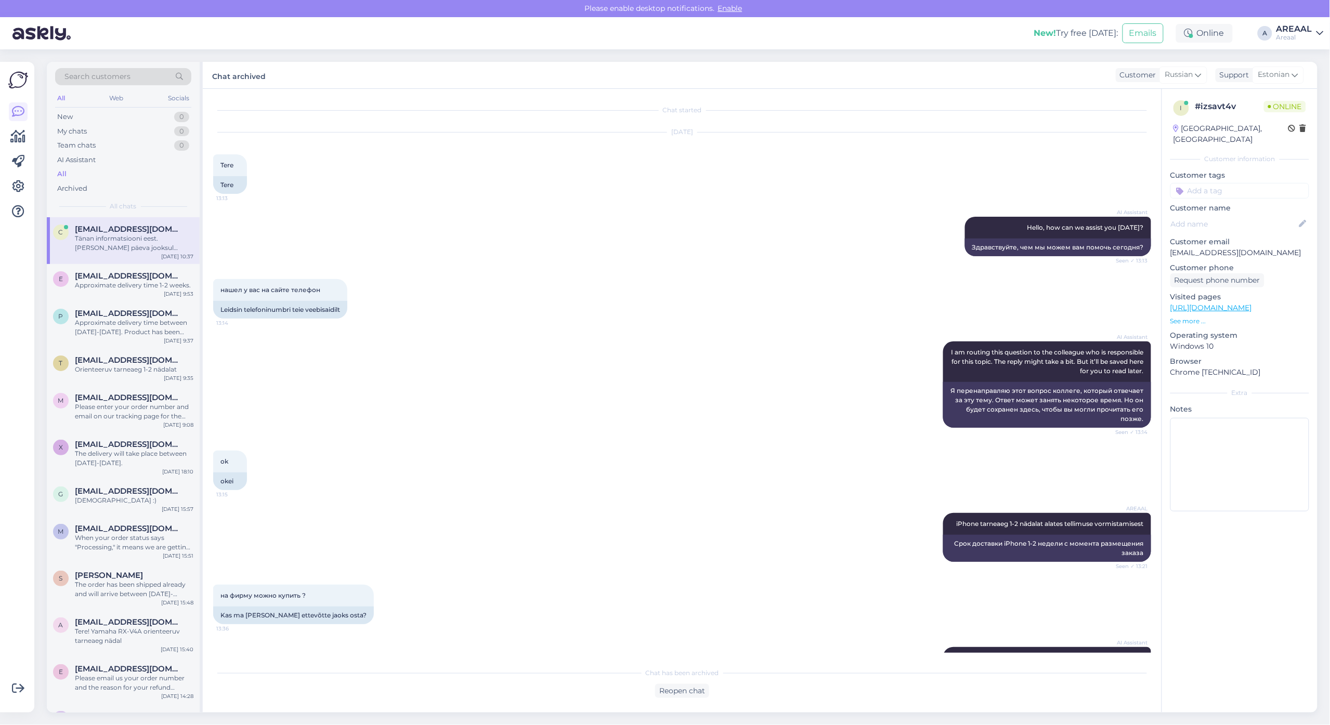
scroll to position [1534, 0]
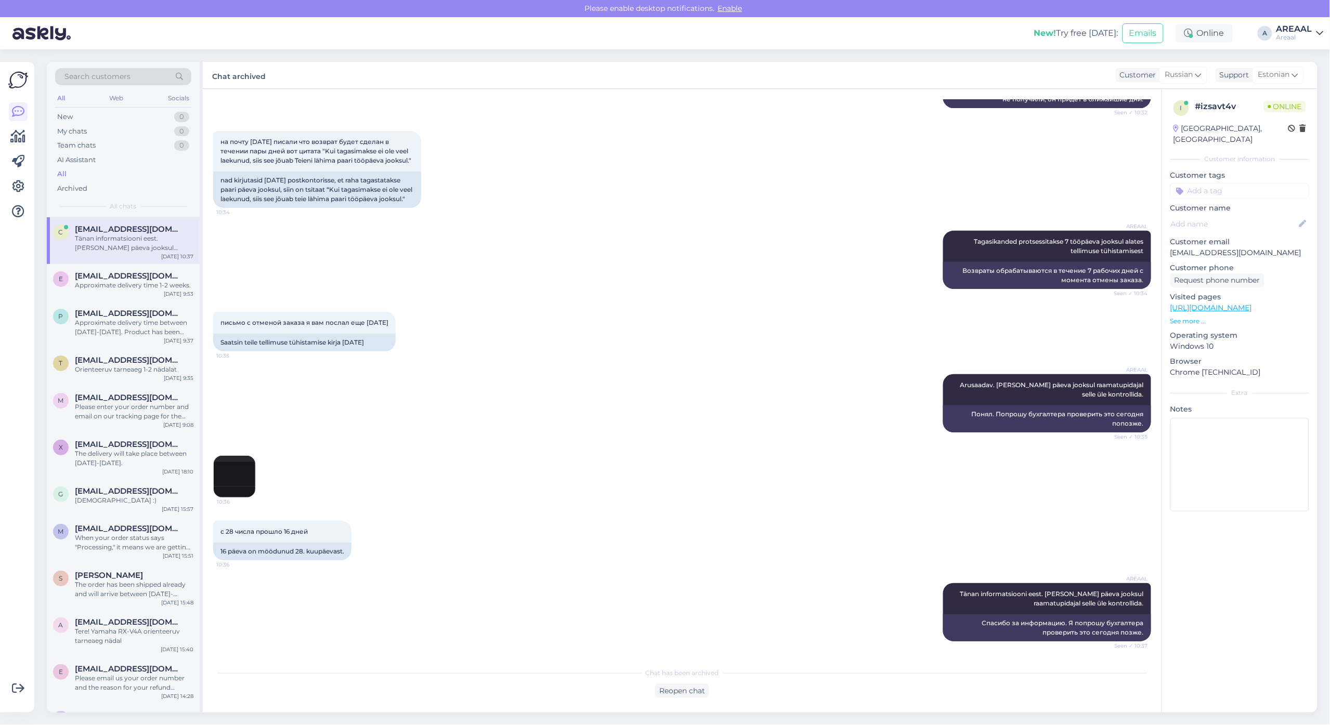
click at [544, 286] on div "AREAAL Tagasikanded protsessitakse 7 tööpäeva jooksul alates tellimuse tühistam…" at bounding box center [682, 259] width 938 height 81
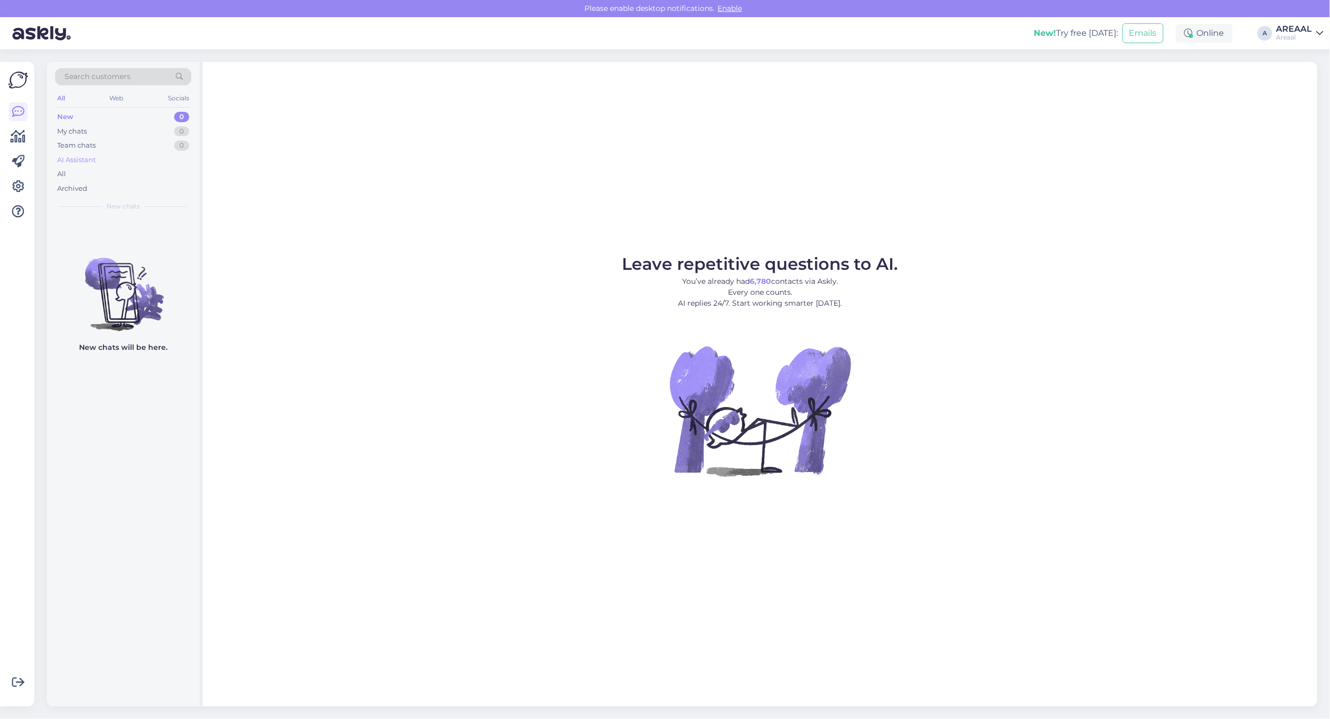
click at [102, 166] on div "AI Assistant" at bounding box center [123, 160] width 136 height 15
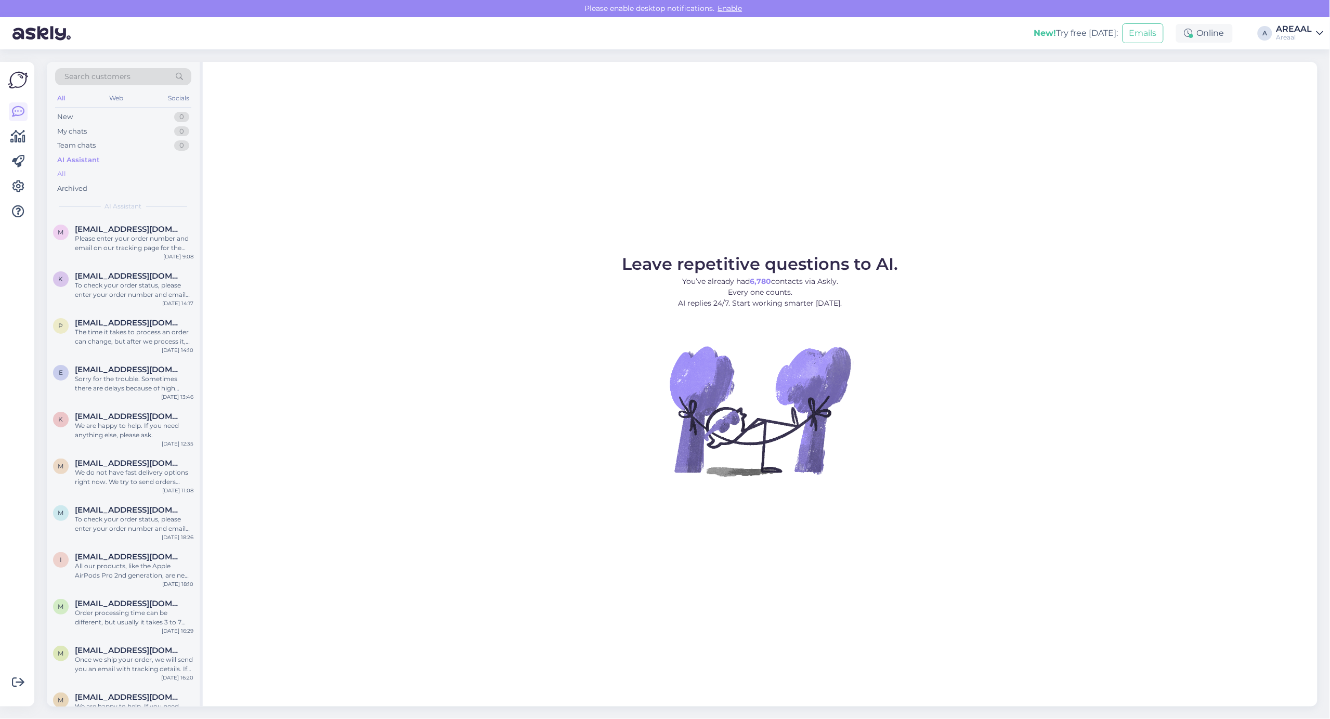
click at [100, 173] on div "All" at bounding box center [123, 174] width 136 height 15
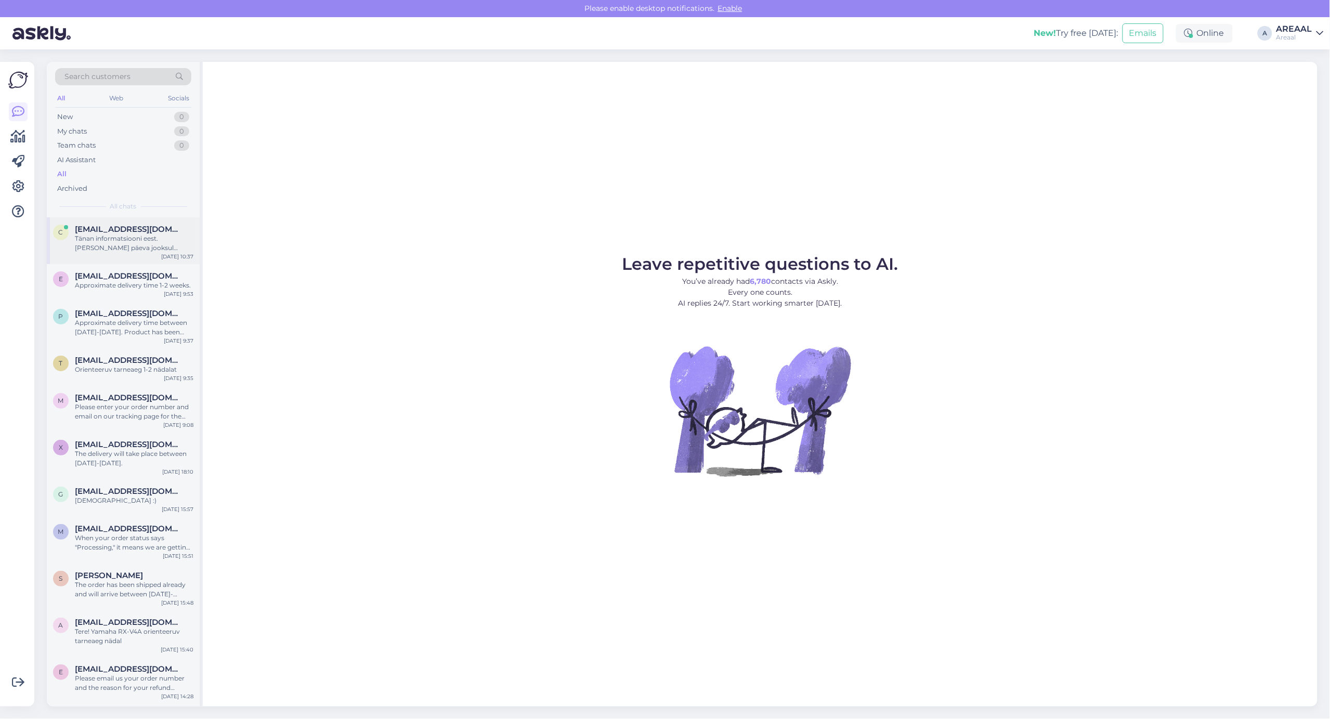
click at [133, 245] on div "Tänan informatsiooni eest. [PERSON_NAME] päeva jooksul raamatupidajal selle üle…" at bounding box center [134, 243] width 119 height 19
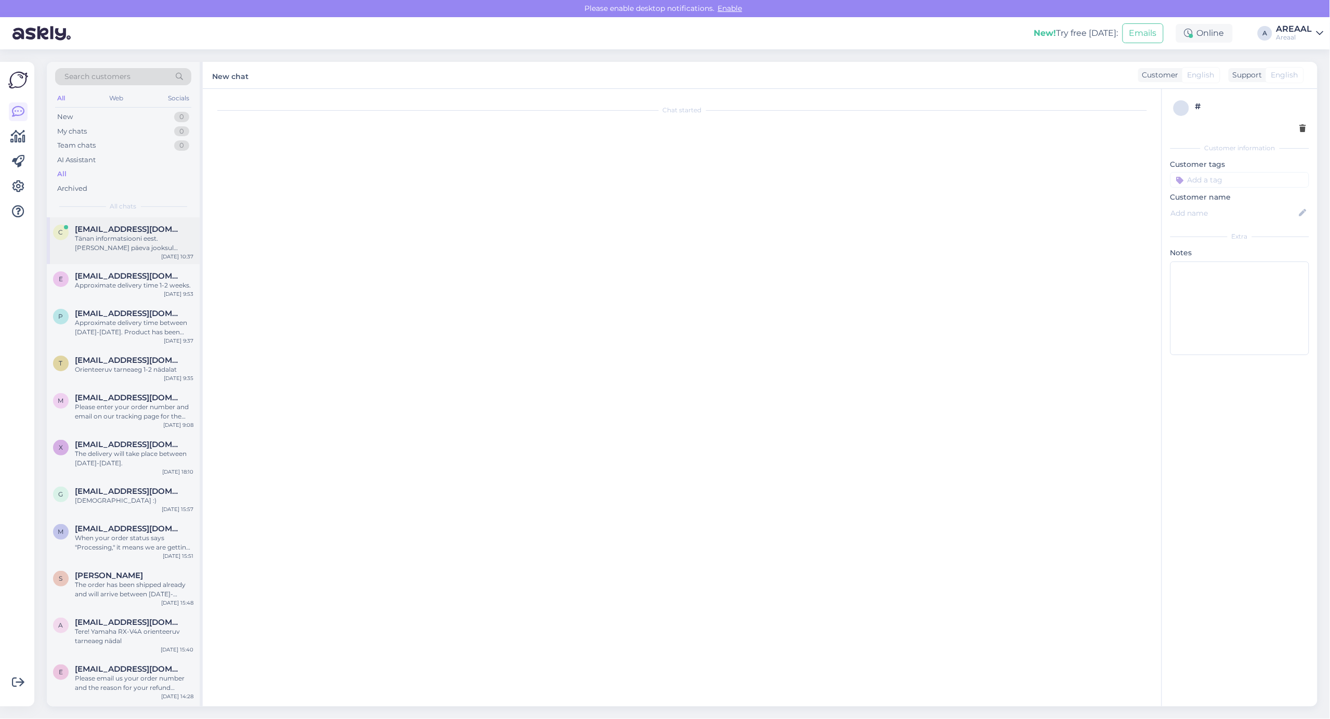
scroll to position [1540, 0]
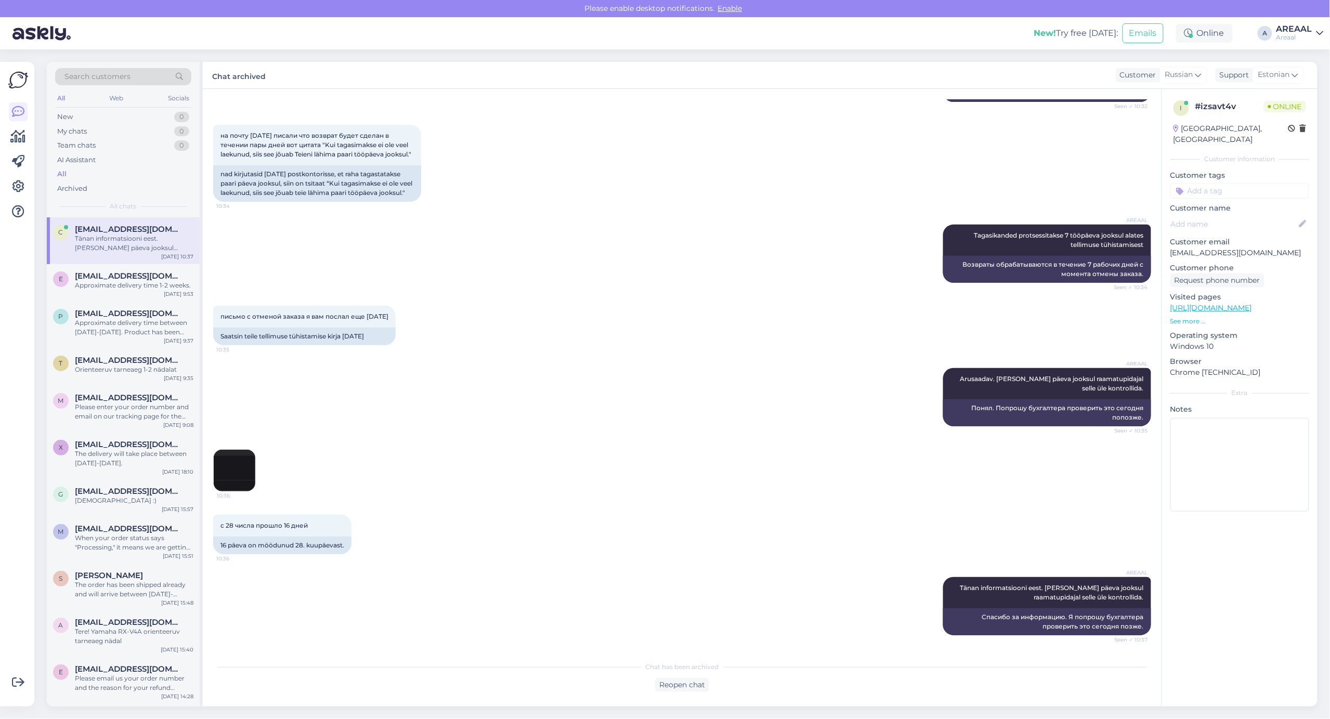
click at [1295, 39] on div "Areaal" at bounding box center [1294, 37] width 36 height 8
click at [1298, 74] on button "Open" at bounding box center [1300, 80] width 29 height 16
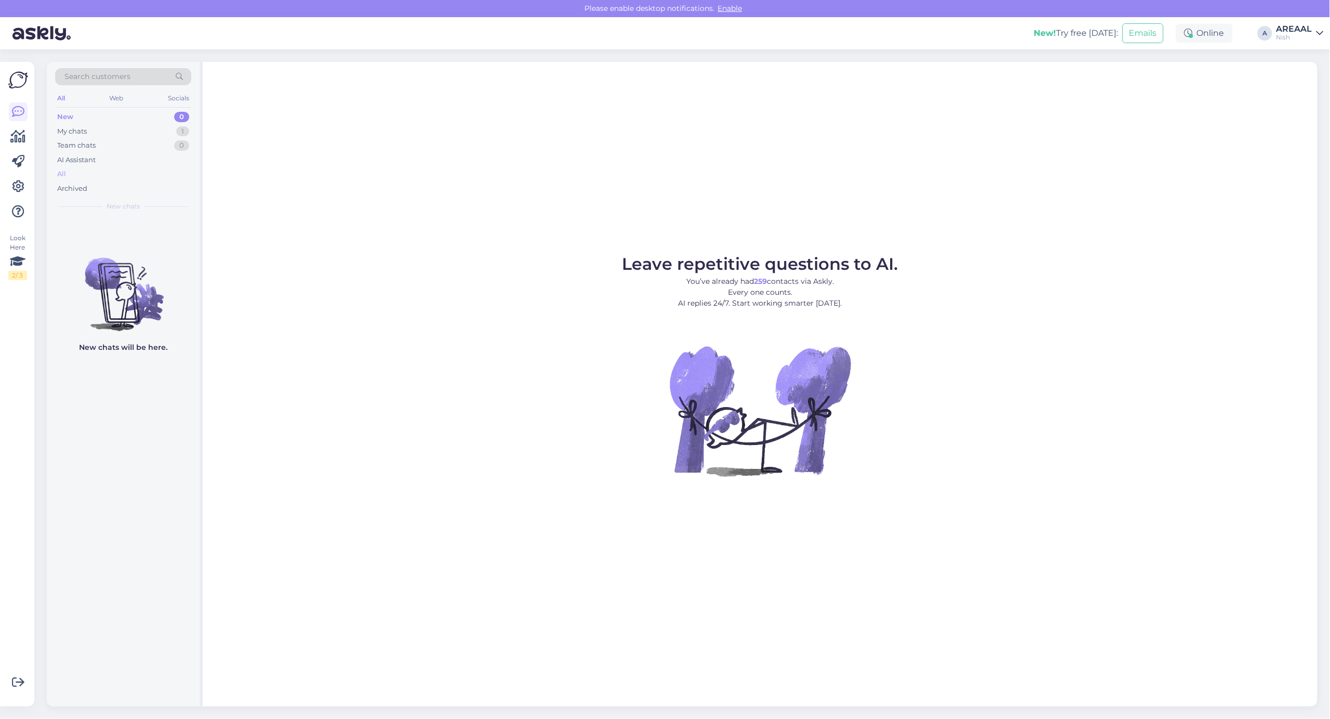
click at [120, 177] on div "All" at bounding box center [123, 174] width 136 height 15
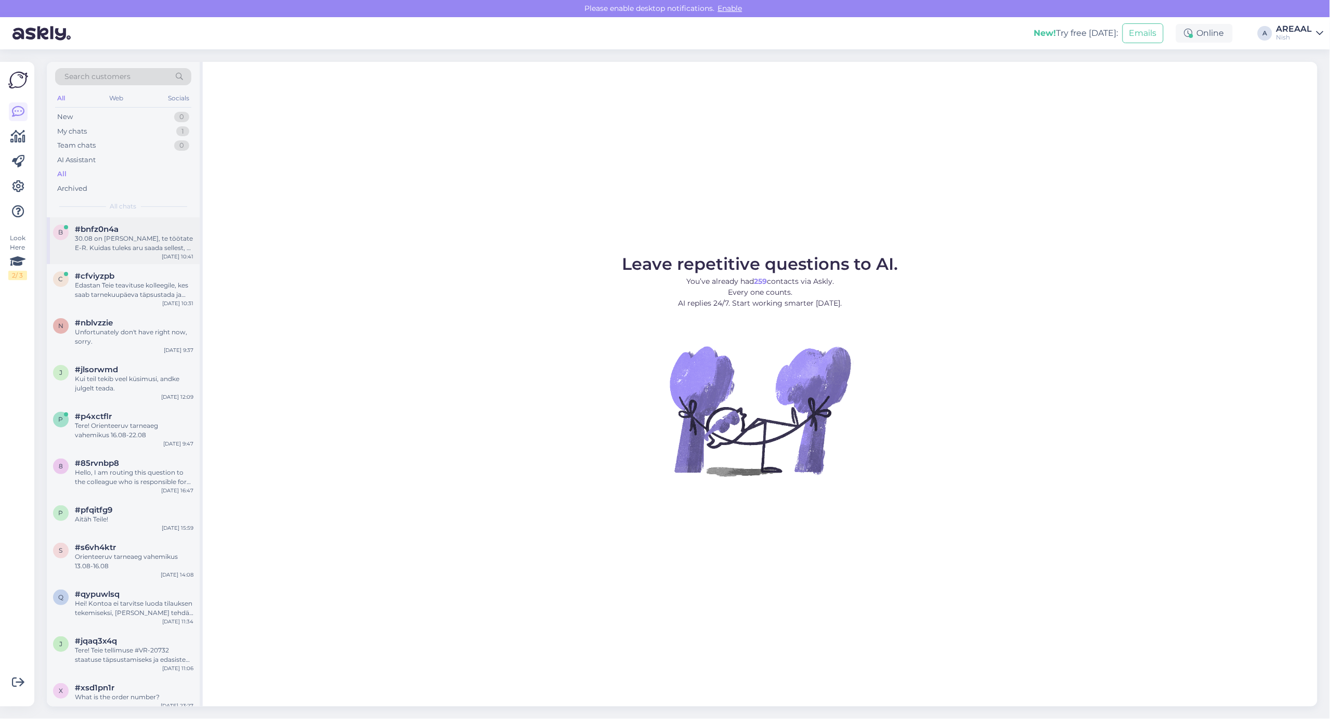
click at [122, 229] on div "#bnfz0n4a" at bounding box center [134, 229] width 119 height 9
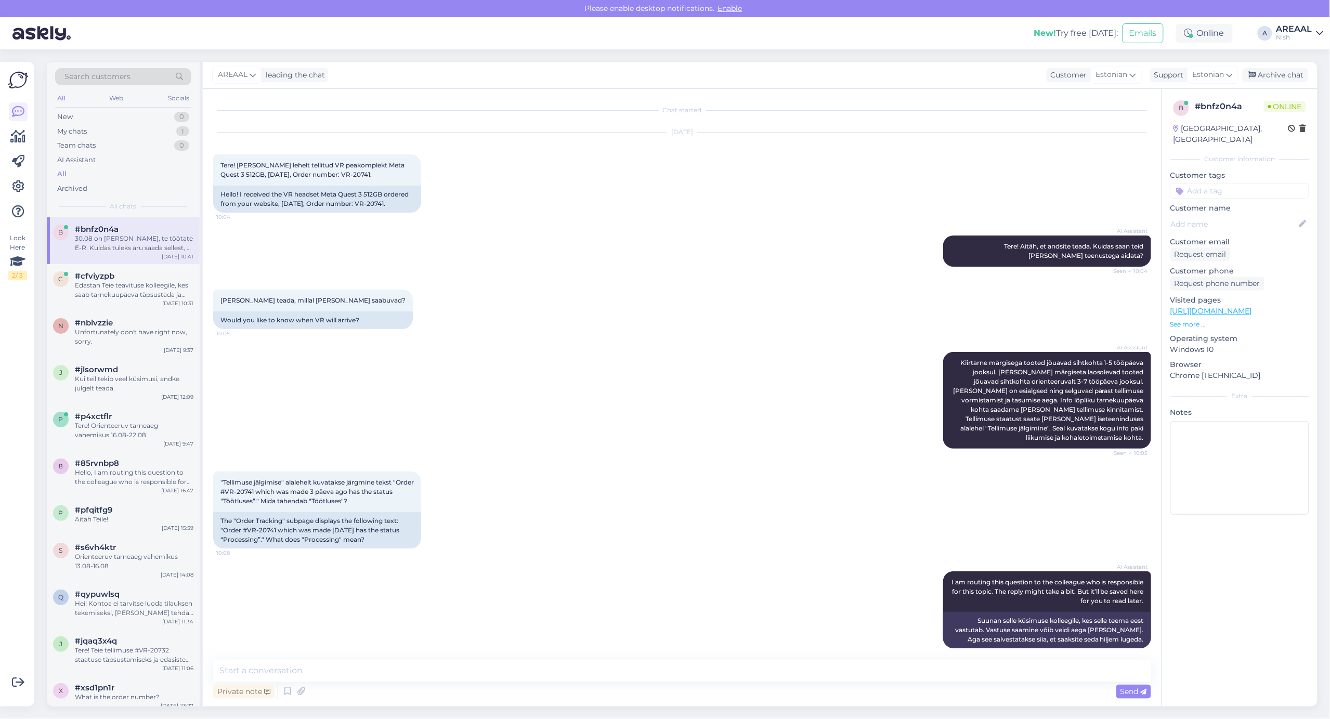
scroll to position [895, 0]
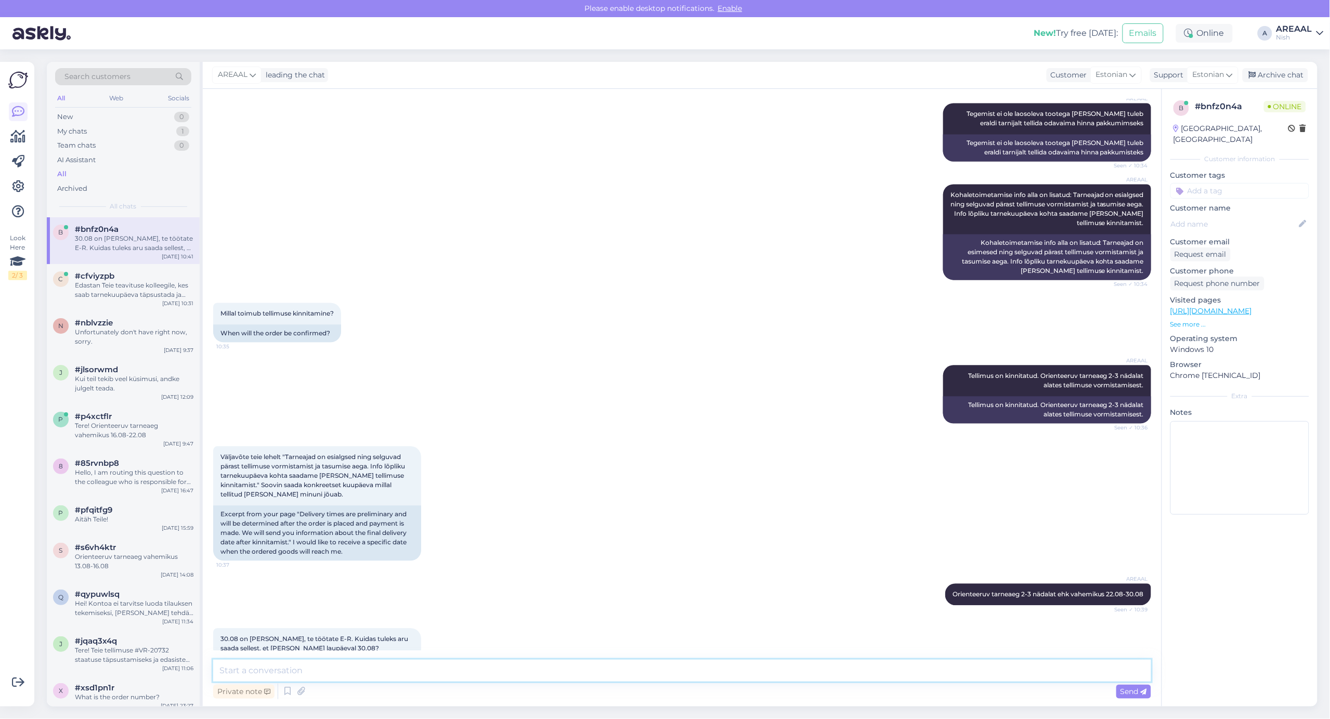
click at [484, 675] on textarea at bounding box center [682, 671] width 938 height 22
paste textarea "Transpordifirmad töötavad ka nädalavahetuseti ehk pakk võidakse pakiautomaati t…"
type textarea "Transpordifirmad töötavad ka nädalavahetuseti ehk pakk võidakse pakiautomaati t…"
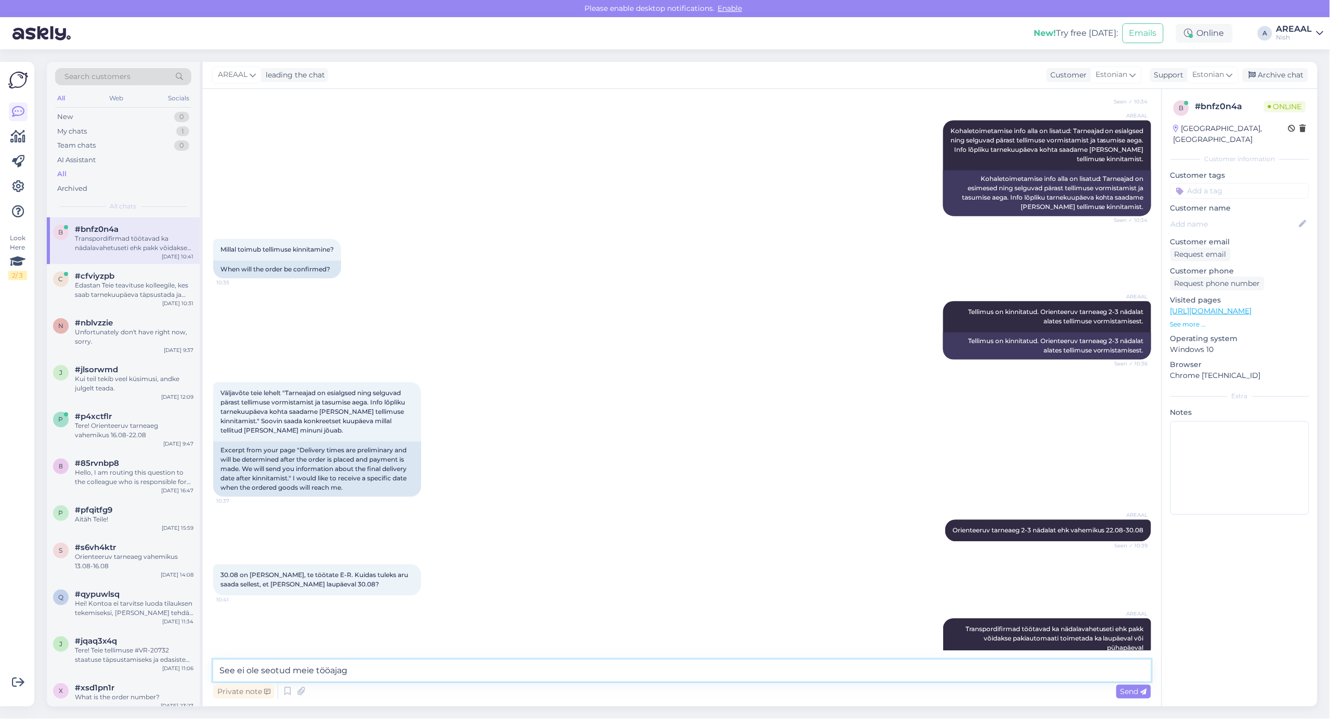
type textarea "See ei ole seotud meie tööajaga"
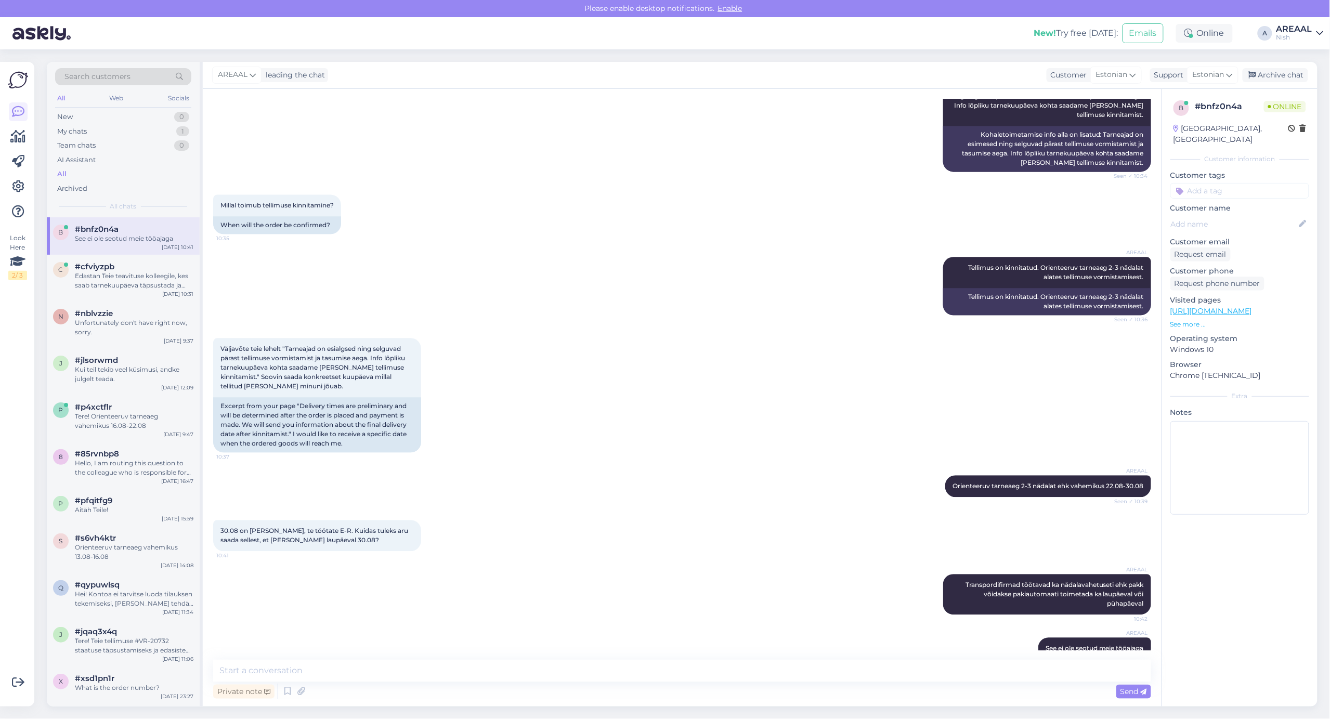
click at [755, 342] on div "Väljavõte teie lehelt "Tarneajad on esialgsed ning selguvad pärast tellimuse vo…" at bounding box center [682, 394] width 938 height 137
click at [747, 409] on div "Väljavõte teie lehelt "Tarneajad on esialgsed ning selguvad pärast tellimuse vo…" at bounding box center [682, 394] width 938 height 137
click at [746, 401] on div "Väljavõte teie lehelt "Tarneajad on esialgsed ning selguvad pärast tellimuse vo…" at bounding box center [682, 394] width 938 height 137
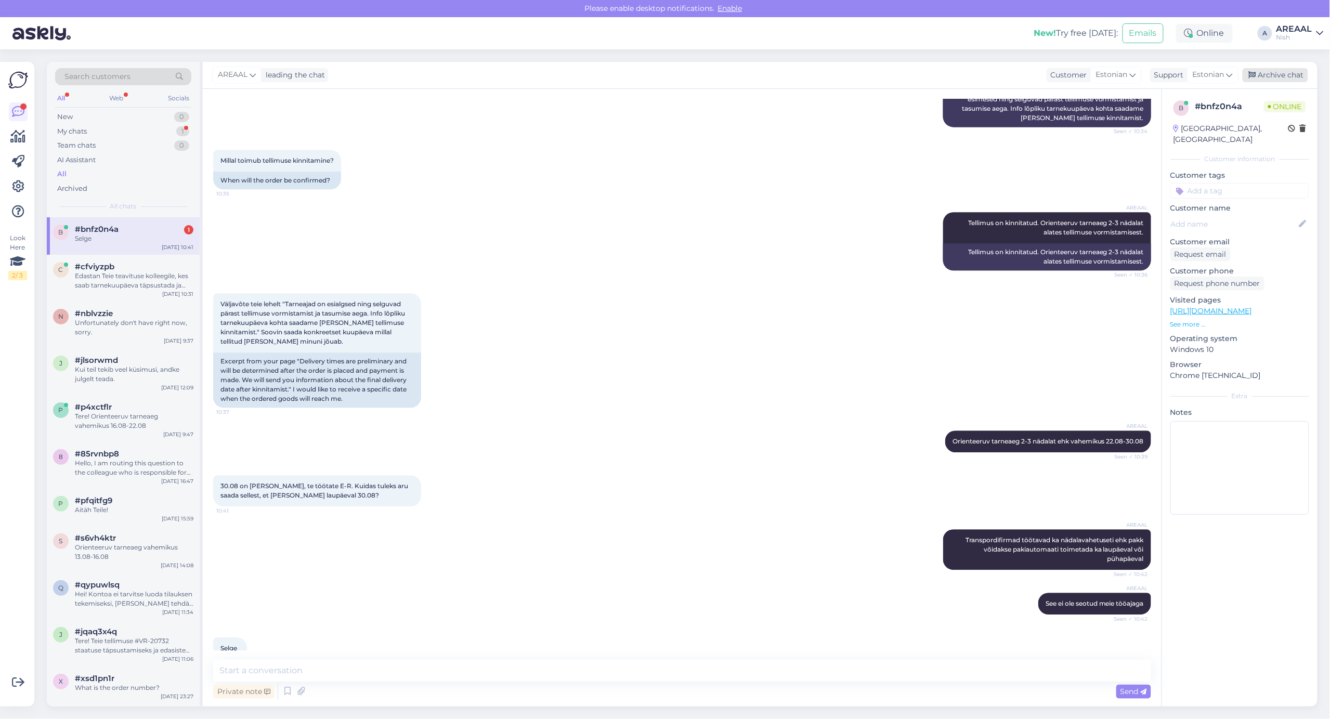
click at [1300, 71] on div "Archive chat" at bounding box center [1274, 75] width 65 height 14
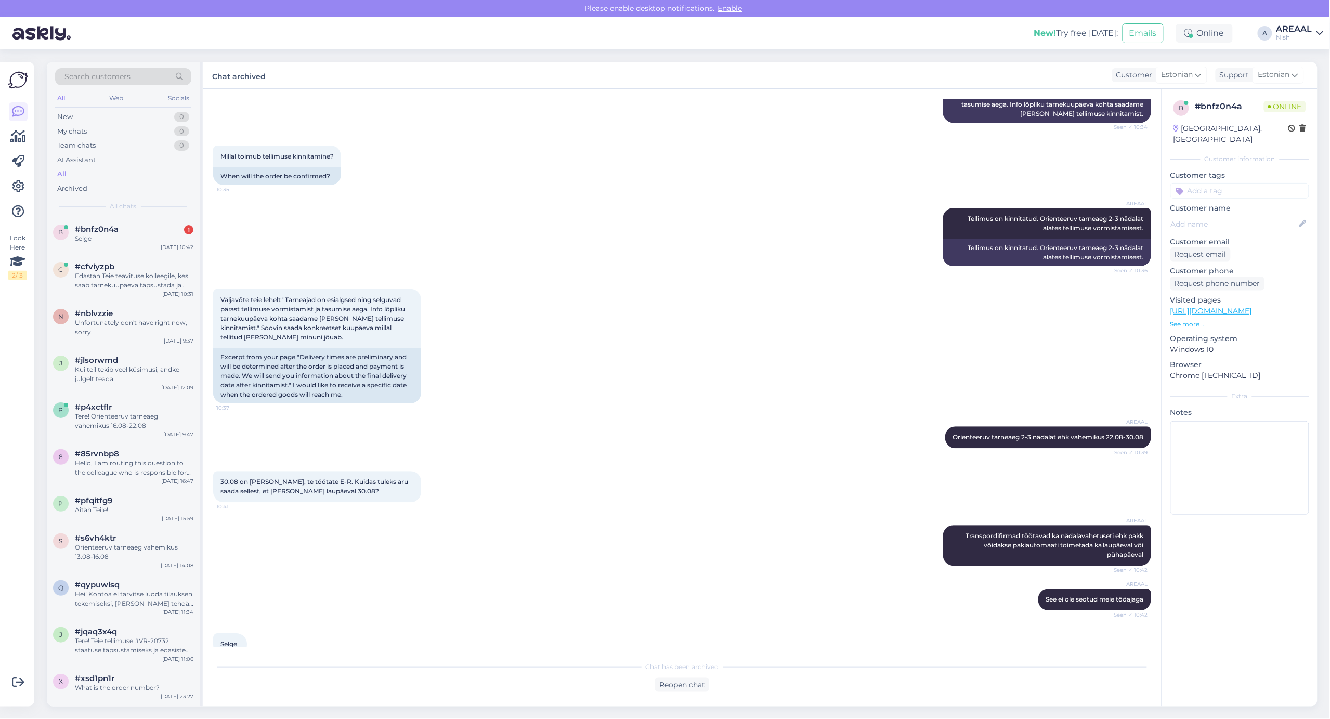
click at [1297, 38] on div "Nish" at bounding box center [1294, 37] width 36 height 8
click at [1295, 51] on button "Open" at bounding box center [1300, 58] width 29 height 16
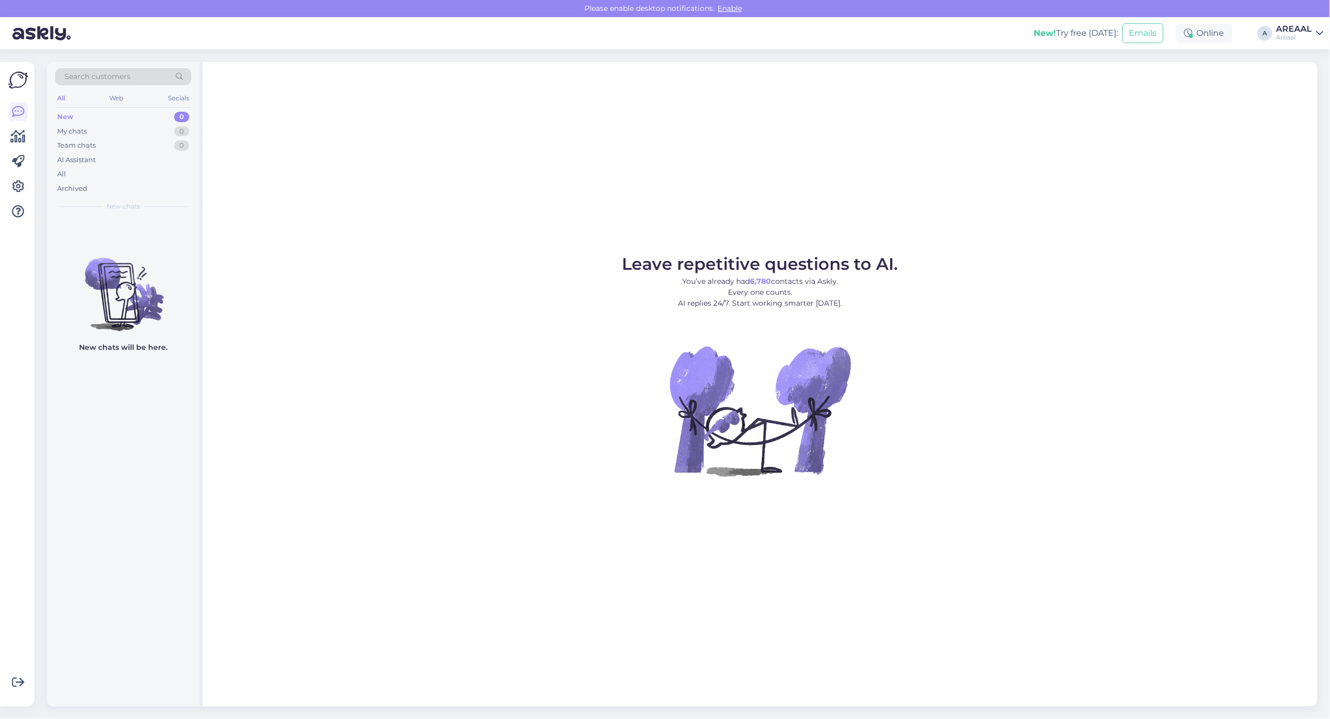
click at [1119, 288] on figure "Leave repetitive questions to AI. You’ve already had 6,780 contacts via Askly. …" at bounding box center [760, 380] width 1096 height 248
click at [86, 217] on div "c [EMAIL_ADDRESS][DOMAIN_NAME] 1 I am routing this question to the colleague wh…" at bounding box center [123, 240] width 153 height 47
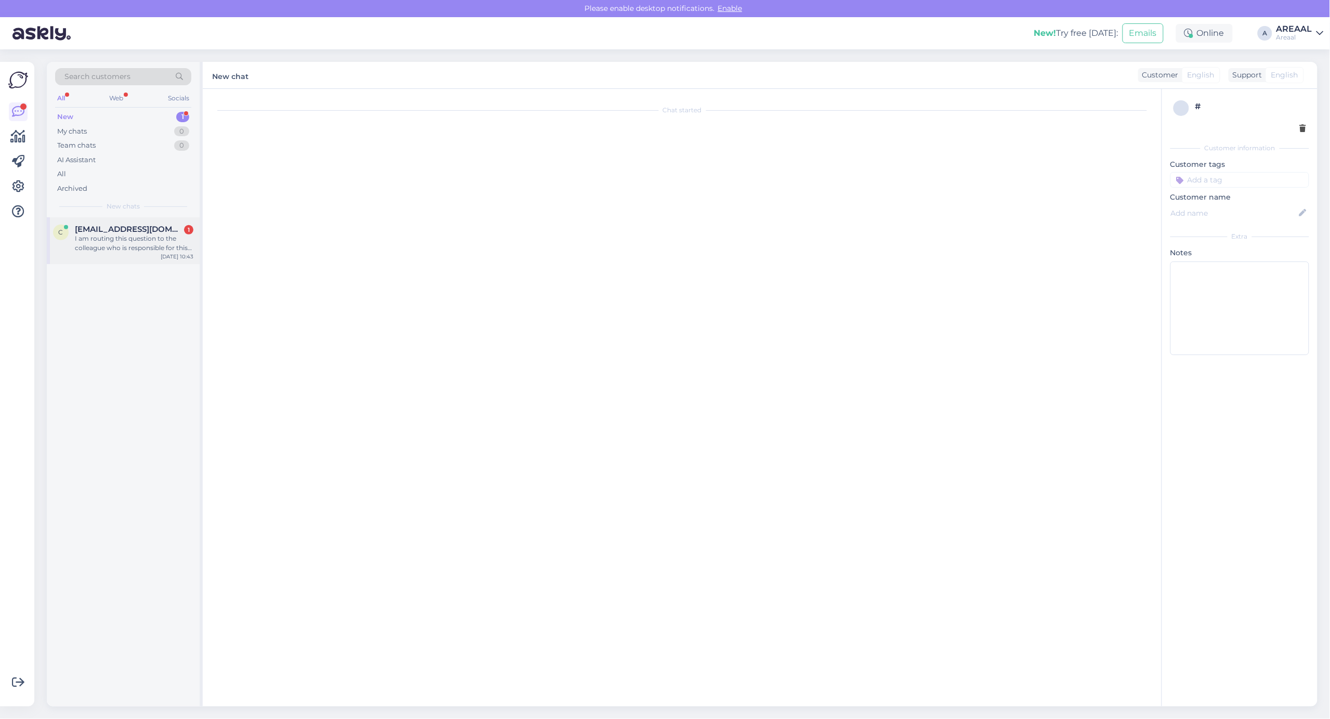
scroll to position [1794, 0]
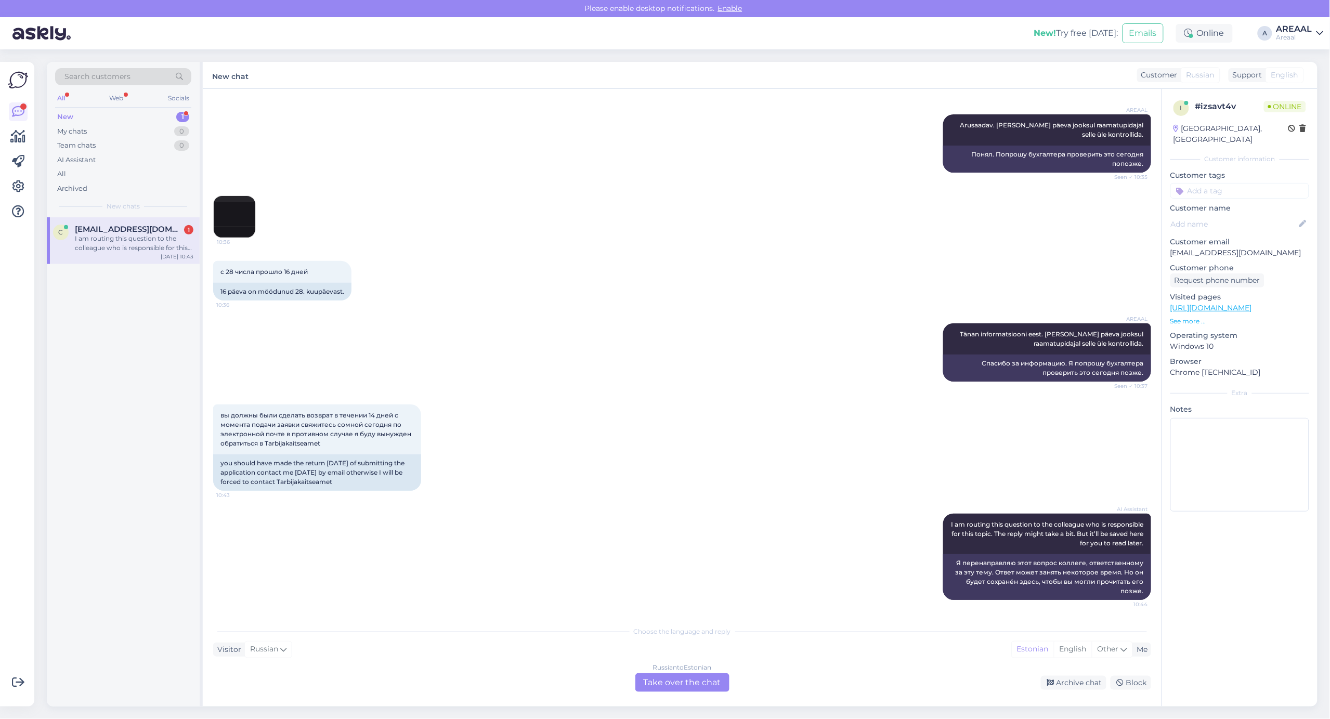
click at [694, 681] on div "Russian to Estonian Take over the chat" at bounding box center [682, 682] width 94 height 19
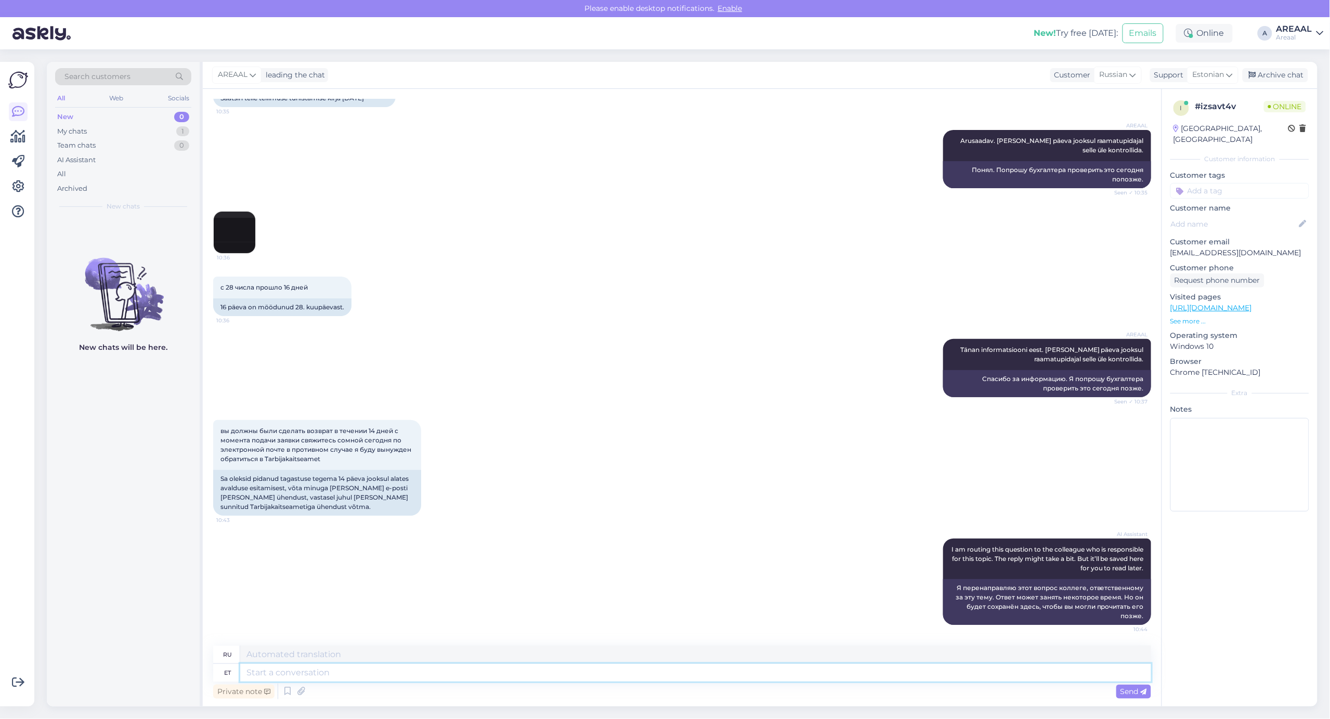
click at [692, 680] on textarea at bounding box center [695, 673] width 911 height 18
type textarea "K"
type textarea "P"
type textarea "Kui so"
type textarea "Если"
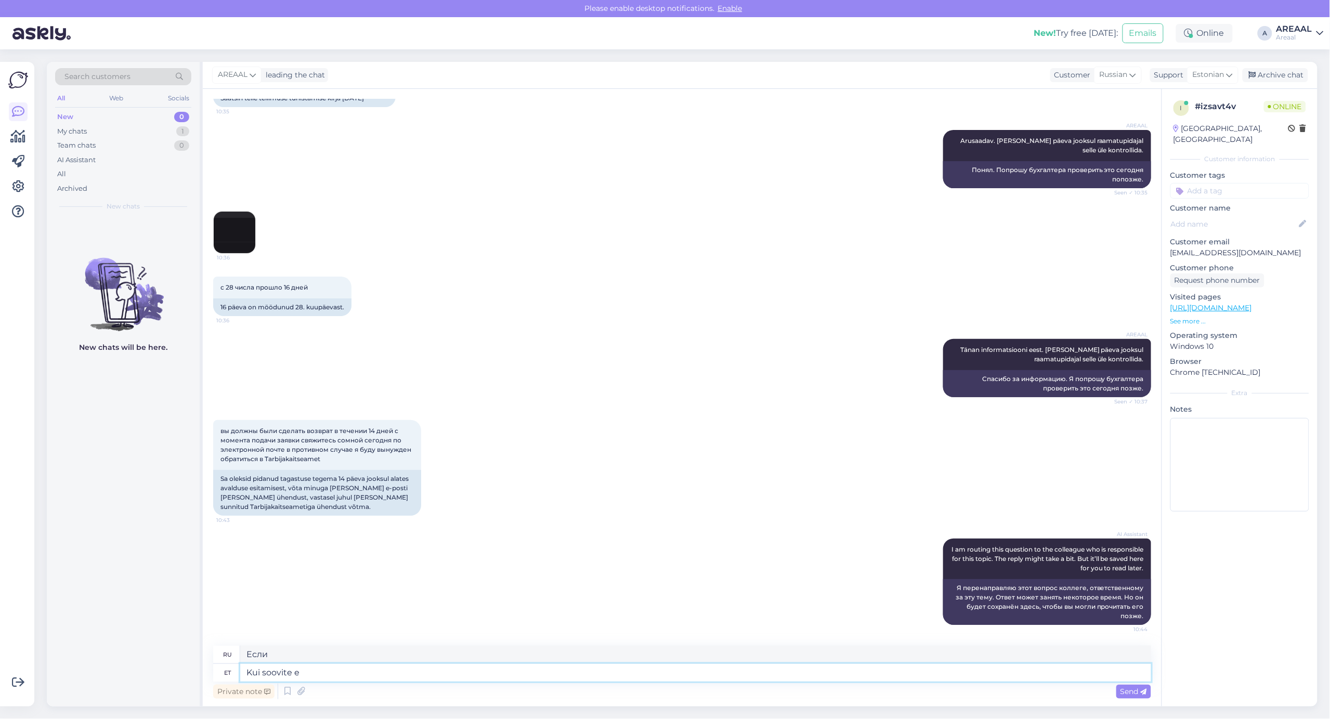
type textarea "Kui soovite e-"
type textarea "Если ты хочешь"
type textarea "Kui soovite e-posti tee"
type textarea "Если вам нужна электронная почта"
type textarea "Kui soovite e-posti [PERSON_NAME]"
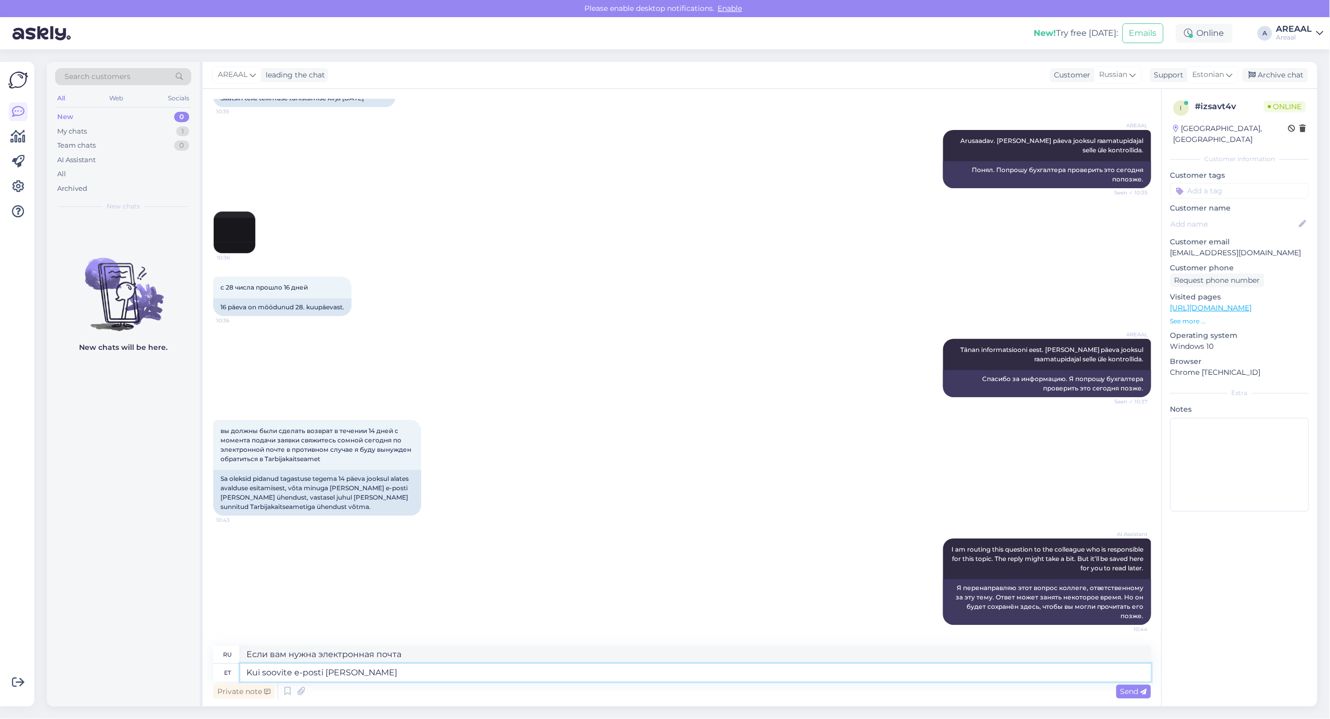
type textarea "Если вы хотите по электронной почте"
type textarea "Kui soovite e-posti [PERSON_NAME] suhelda, si"
type textarea "Если вы хотите общаться по электронной почте,"
type textarea "Kui soovite e-posti [PERSON_NAME] suhelda, siis palun saa"
type textarea "Если вы хотите общаться по электронной почте, пожалуйста"
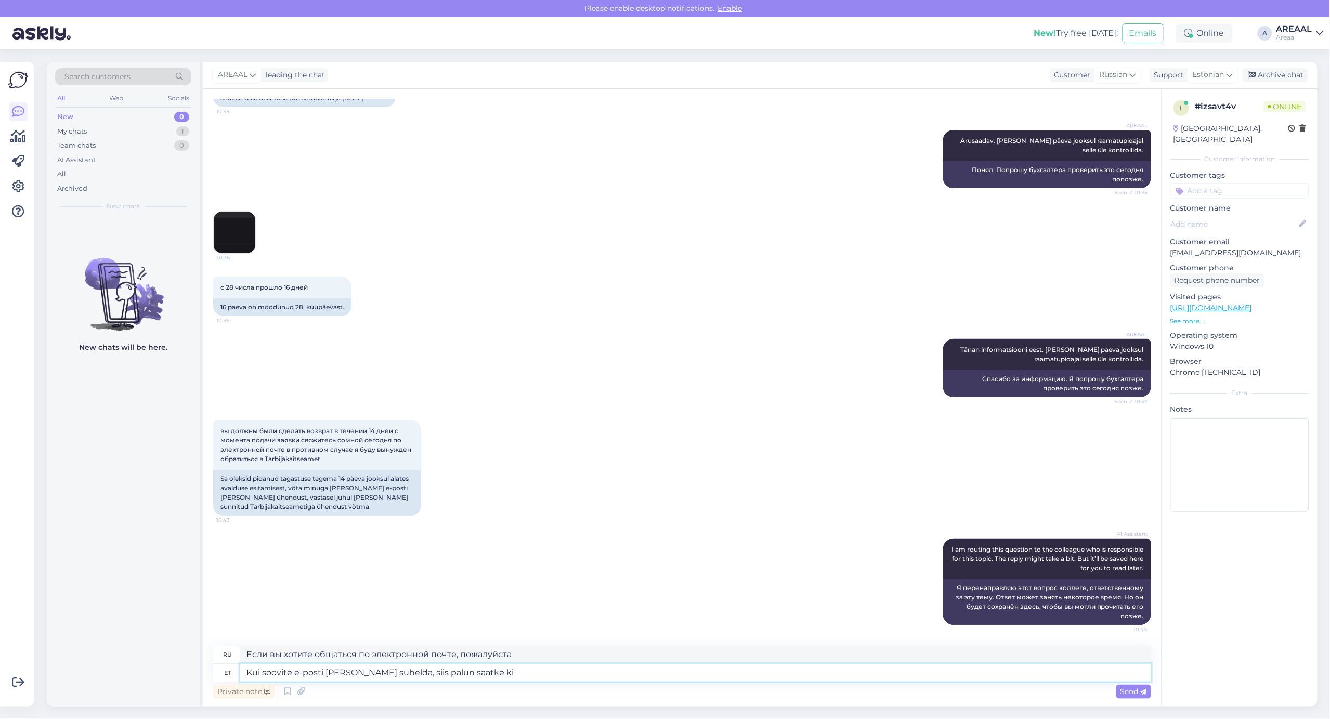
type textarea "Kui soovite e-posti [PERSON_NAME] suhelda, siis palun saatke kir"
type textarea "Если вы хотите общаться по электронной почте, отправьте"
type textarea "Kui soovite e-posti [PERSON_NAME] suhelda, siis palun saatke kiri inf"
type textarea "Если вы хотите общаться по электронной почте, пожалуйста, отправьте письмо"
type textarea "Kui soovite e-posti [PERSON_NAME] suhelda, siis palun saatke kiri info"
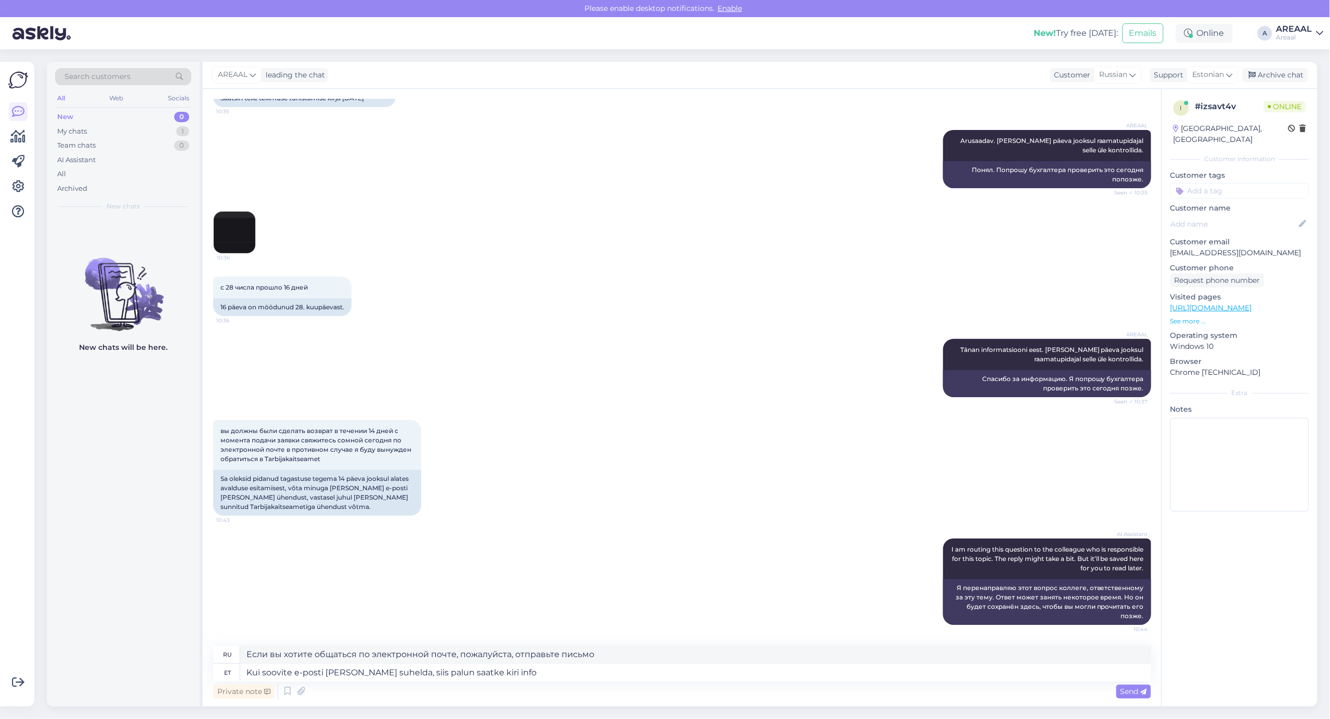
type textarea "Если вы хотите общаться по электронной почте, отправьте сообщение на адрес info"
type textarea "Kui soovite e-posti [PERSON_NAME] suhelda, siis palun saatke kiri [EMAIL_ADDRES…"
type textarea "Если вы хотите общаться по электронной почте, отправьте письмо на [EMAIL_ADDRES…"
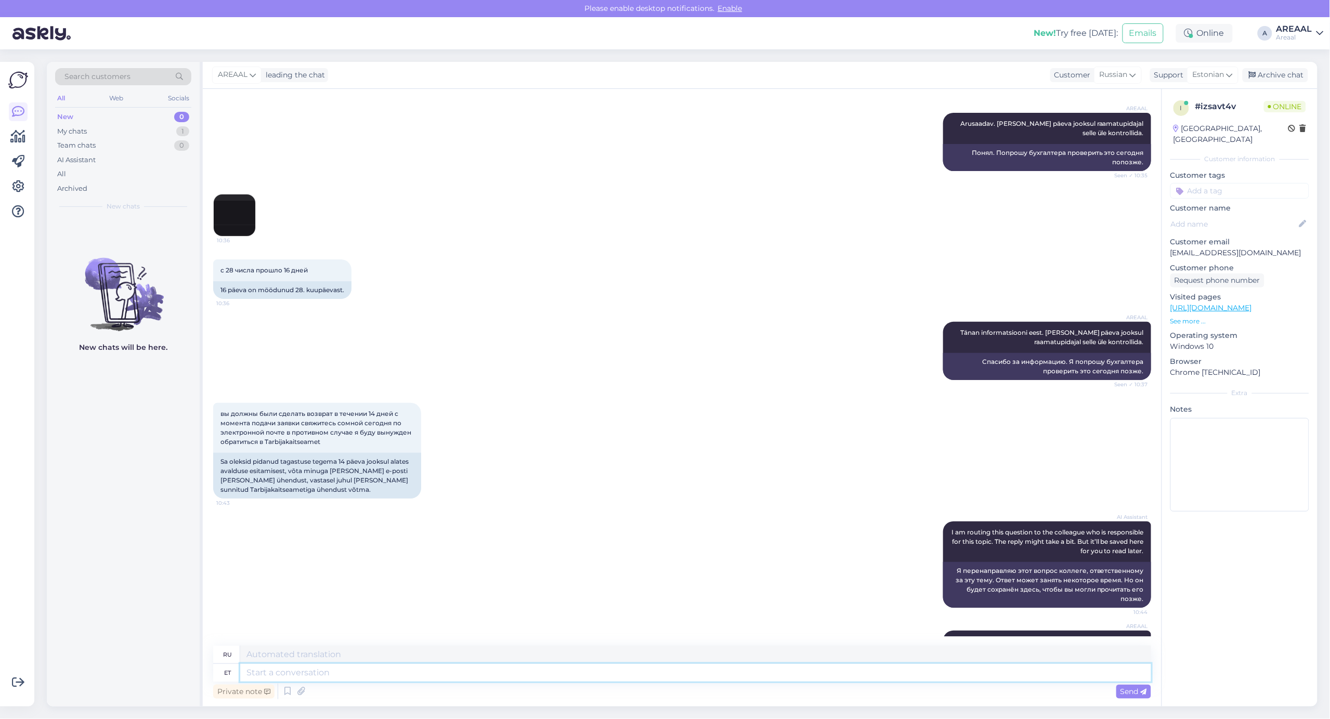
scroll to position [1859, 0]
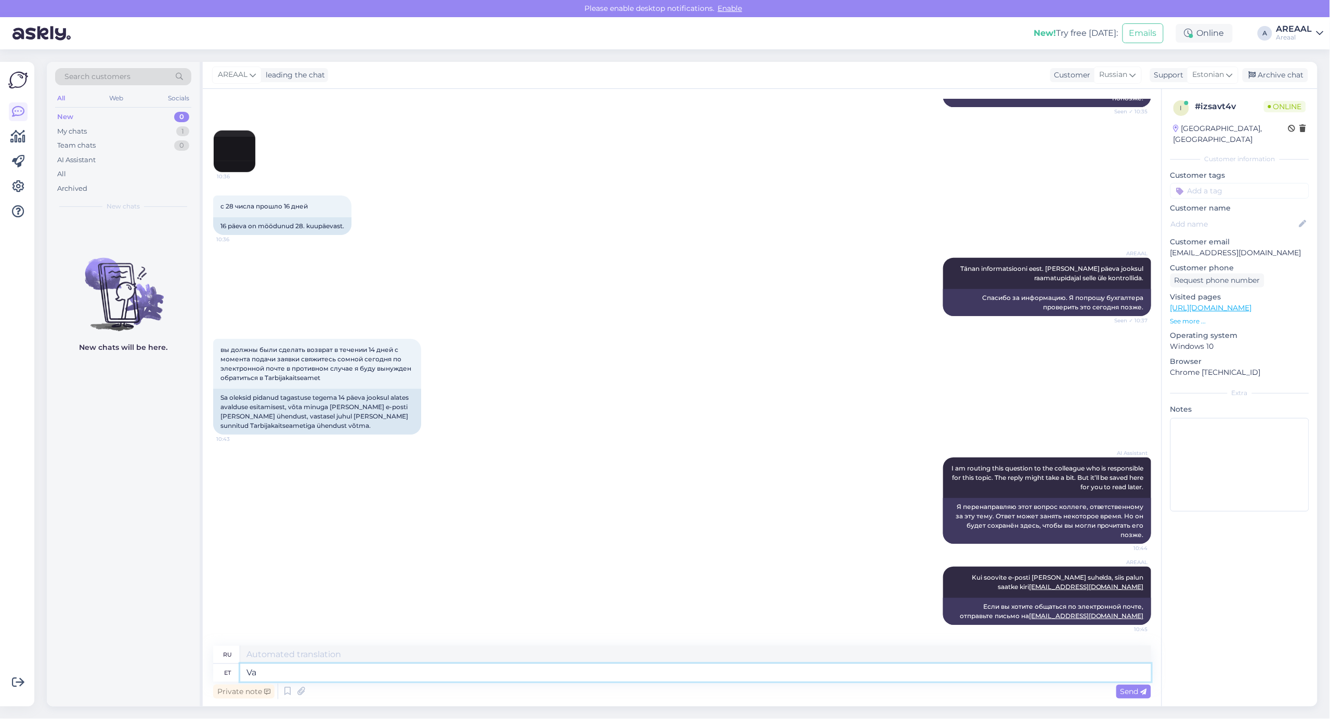
type textarea "V"
type textarea "Kirjadele vas"
type textarea "Для писем"
type textarea "Kirjadele vastatakse ta"
type textarea "На письма отвечают"
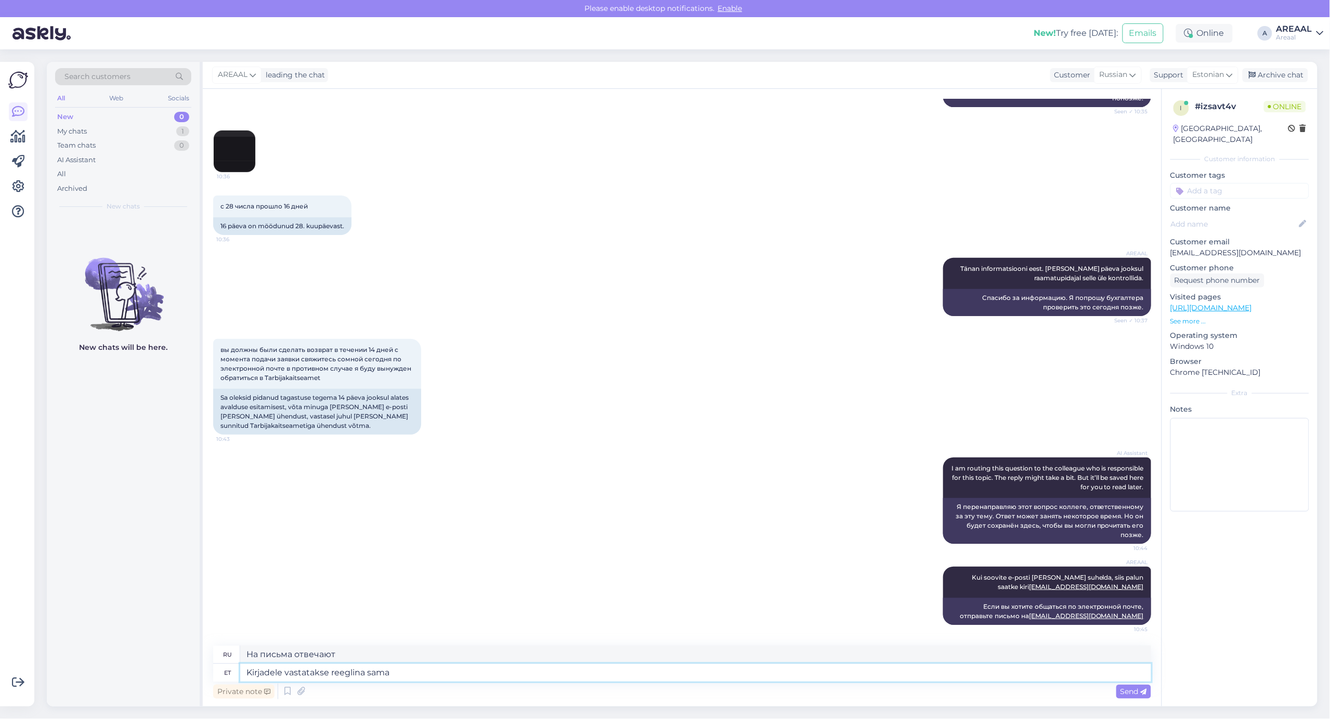
type textarea "Kirjadele vastatakse reeglina sama"
type textarea "На письма обычно отвечают одинаково."
type textarea "Kirjadele vastatakse reeglina sama tööpäeva joo"
type textarea "Ответы на письма обычно приходят в тот же рабочий день."
type textarea "Kirjadele vastatakse reeglina sama tööpäeva jooksul"
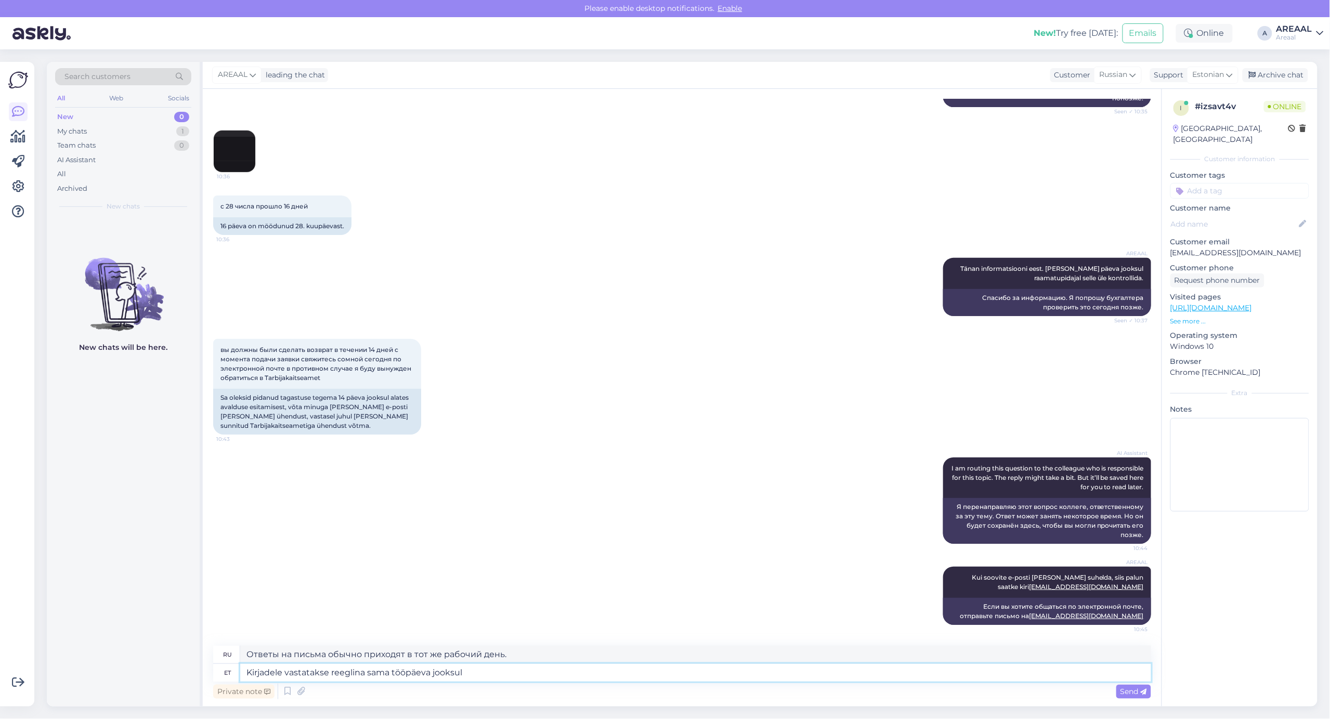
type textarea "Ответы на письма обычно даются в течение того же рабочего дня."
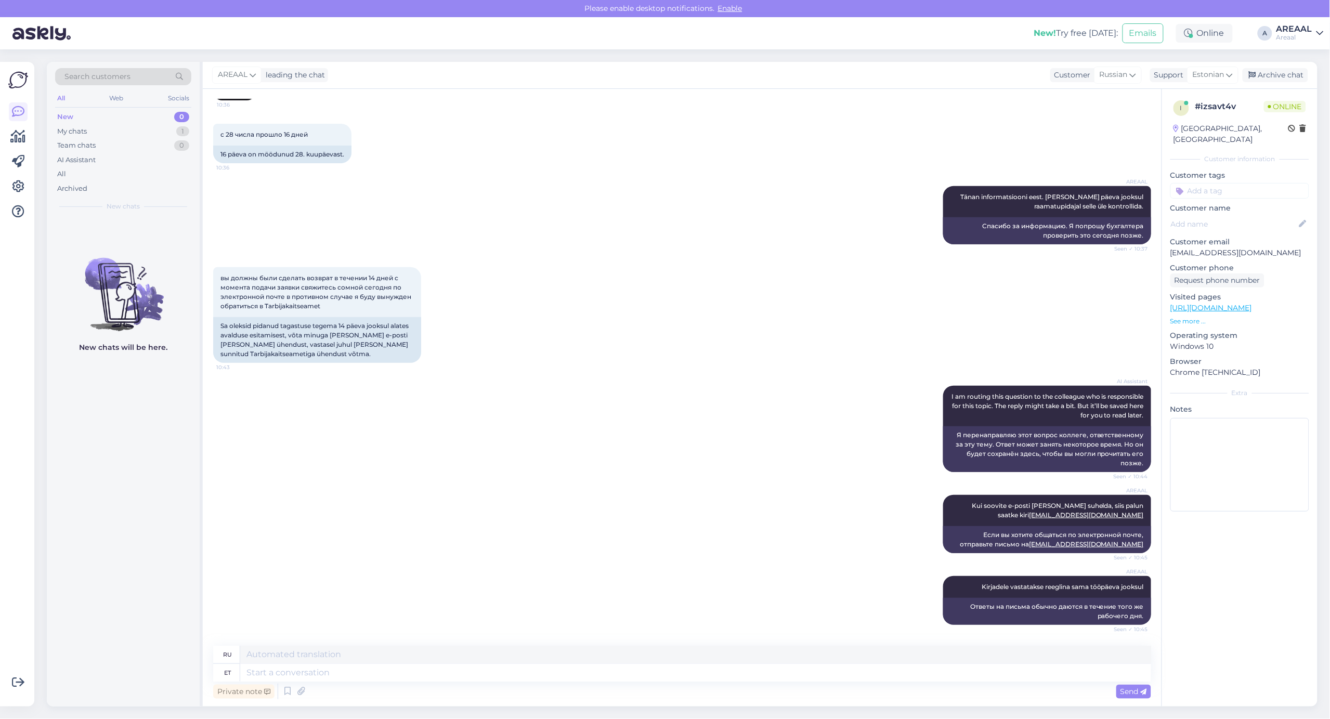
click at [747, 234] on div "AREAAL Tänan informatsiooni eest. Palun tänase päeva jooksul raamatupidajal sel…" at bounding box center [682, 215] width 938 height 81
click at [754, 245] on div "AREAAL Tänan informatsiooni eest. Palun tänase päeva jooksul raamatupidajal sel…" at bounding box center [682, 215] width 938 height 81
click at [762, 244] on div "AREAAL Tänan informatsiooni eest. Palun tänase päeva jooksul raamatupidajal sel…" at bounding box center [682, 215] width 938 height 81
click at [831, 318] on div "вы должны были сделать возврат в течении 14 дней с момента подачи заявки свяжит…" at bounding box center [682, 315] width 938 height 119
click at [551, 273] on div "вы должны были сделать возврат в течении 14 дней с момента подачи заявки свяжит…" at bounding box center [682, 315] width 938 height 119
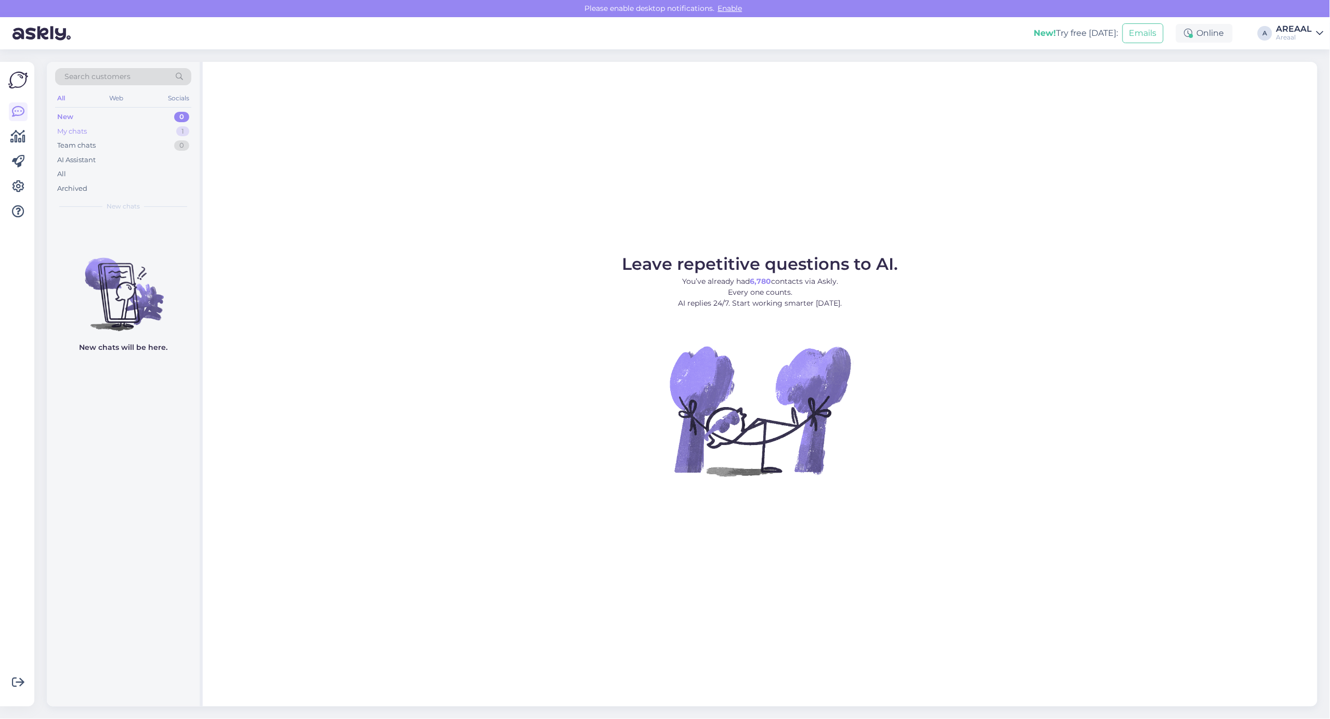
click at [162, 133] on div "My chats 1" at bounding box center [123, 131] width 136 height 15
click at [125, 243] on div "Kirjadele vastatakse reeglina sama tööpäeva jooksul" at bounding box center [134, 243] width 119 height 19
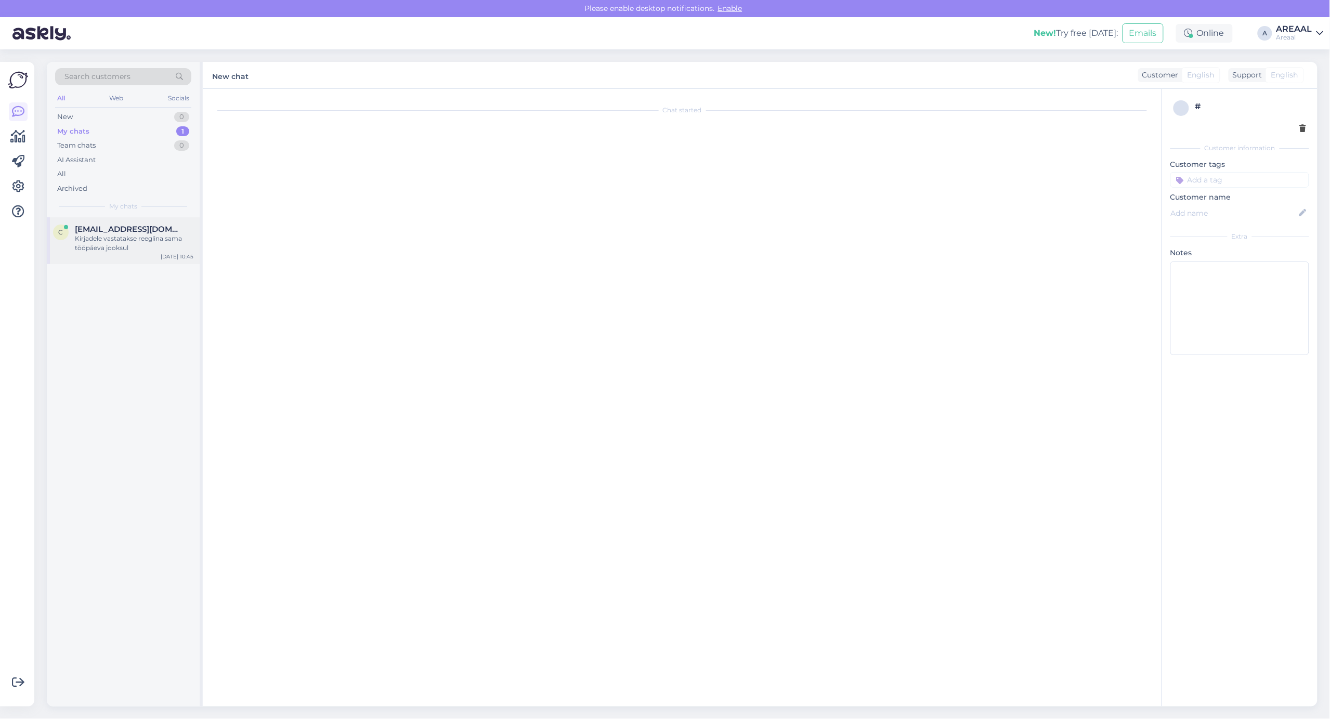
scroll to position [1922, 0]
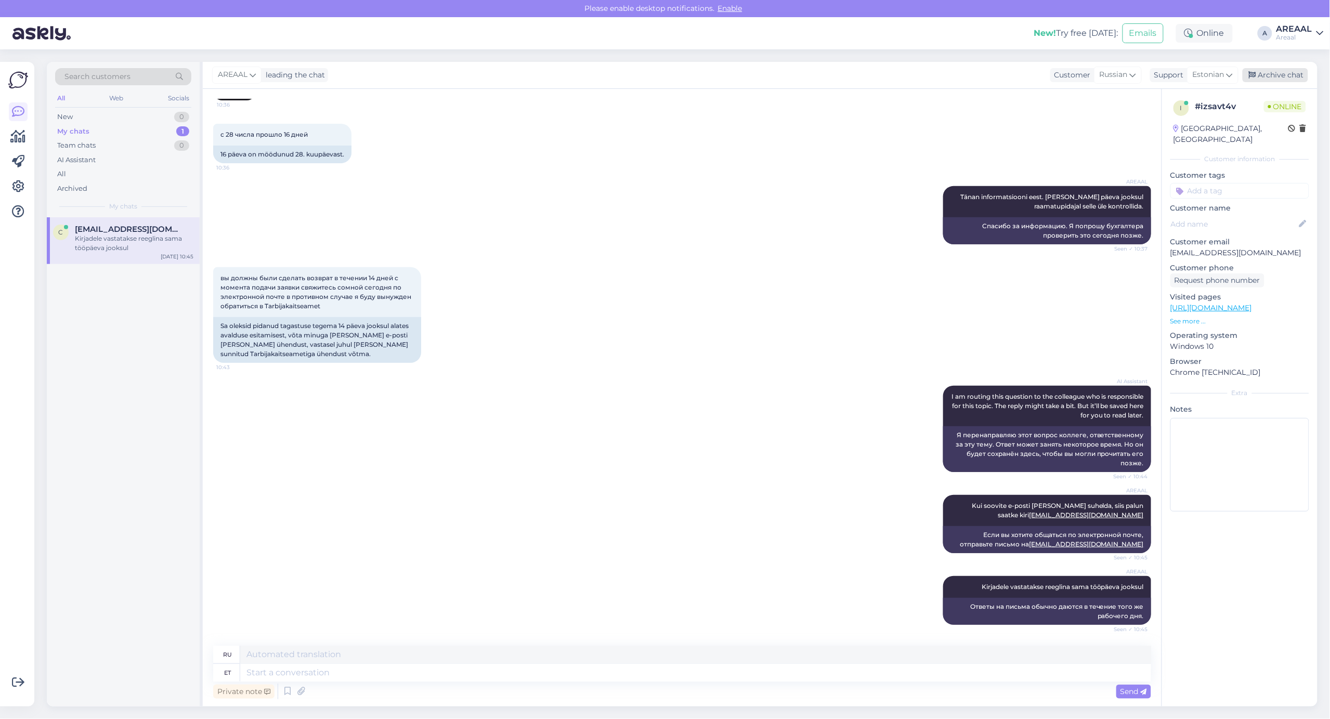
click at [1269, 76] on div "Archive chat" at bounding box center [1274, 75] width 65 height 14
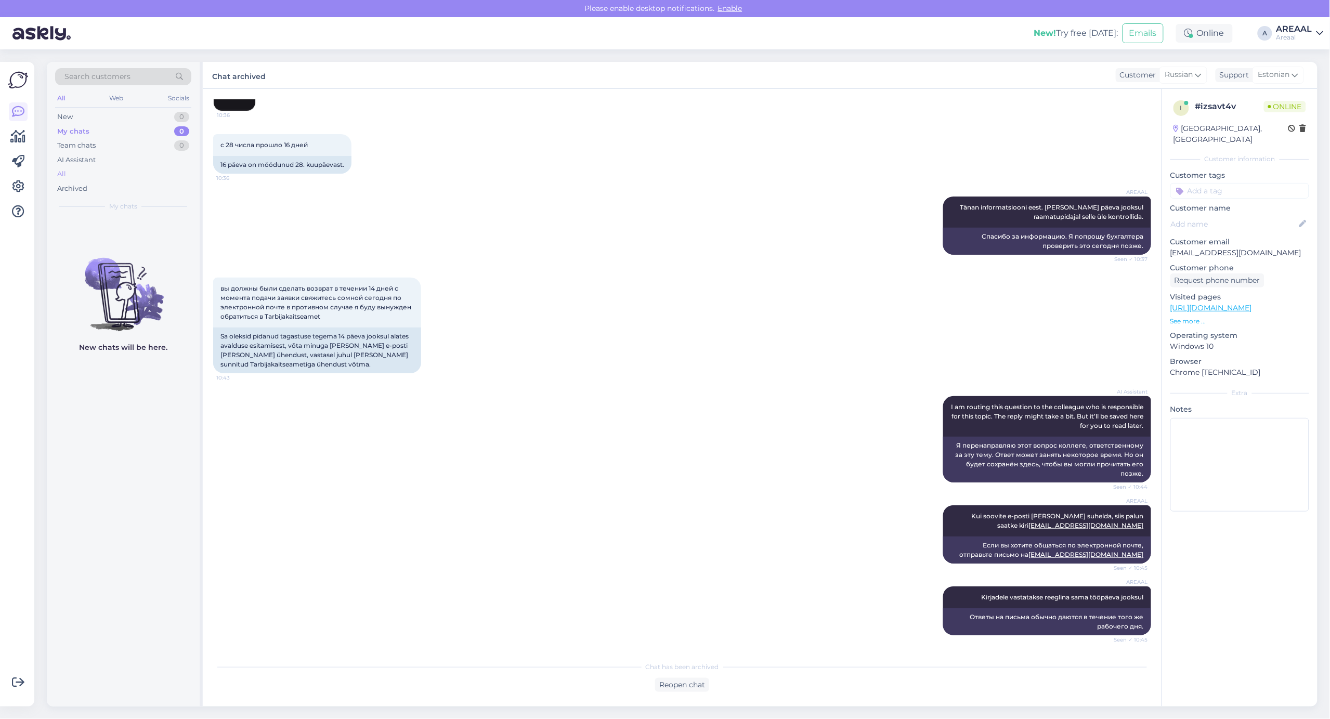
click at [99, 175] on div "All" at bounding box center [123, 174] width 136 height 15
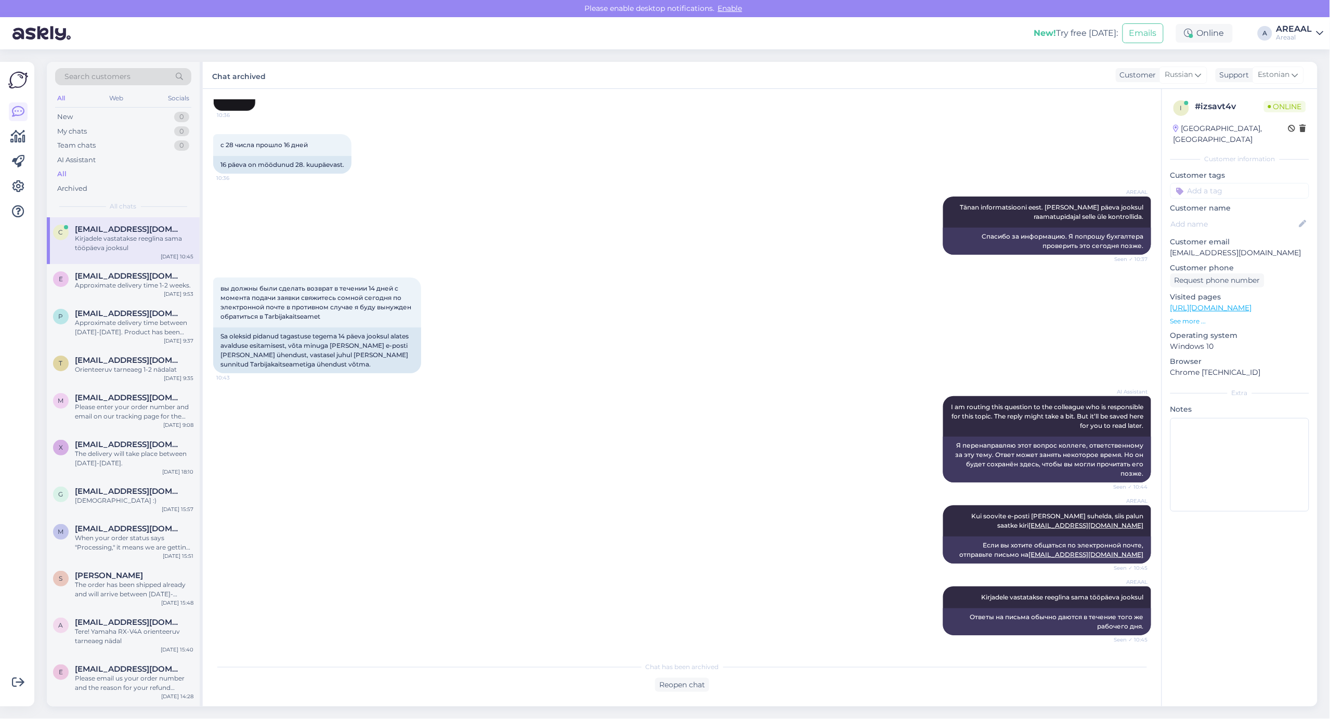
click at [1298, 34] on div "Areaal" at bounding box center [1294, 37] width 36 height 8
click at [1299, 84] on button "Open" at bounding box center [1300, 80] width 29 height 16
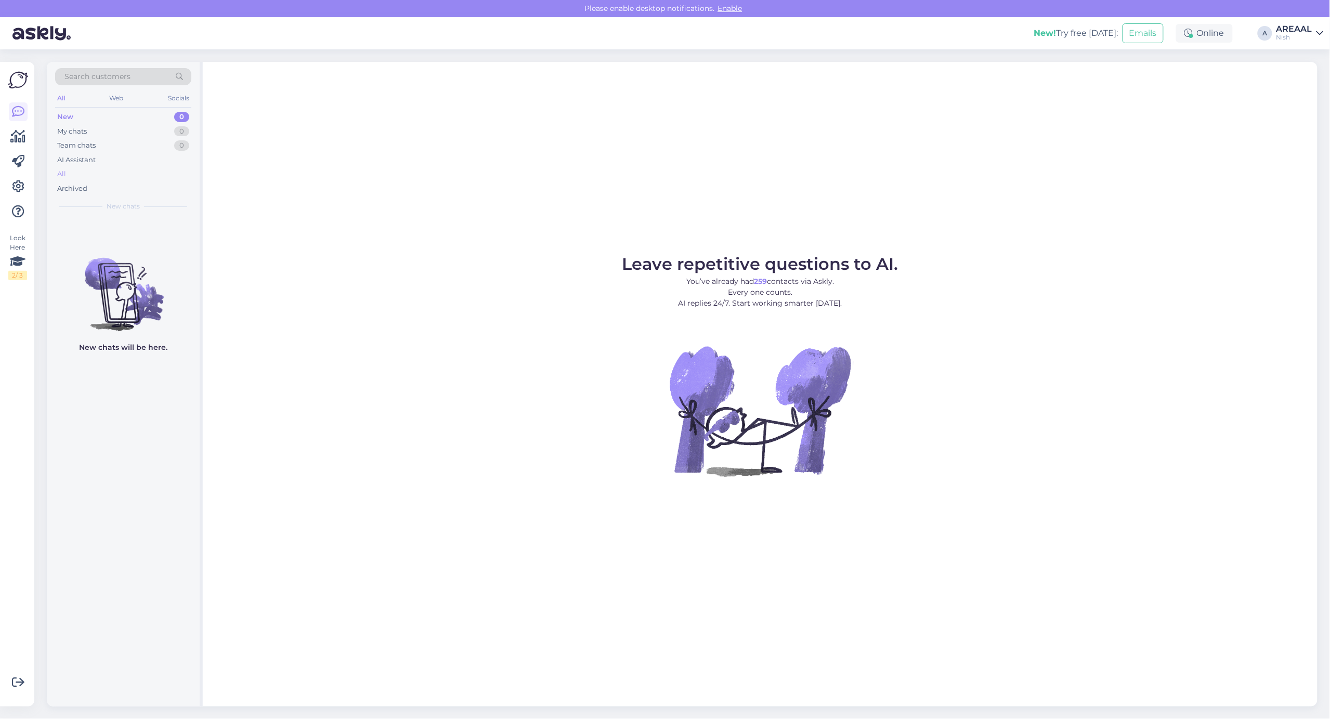
click at [136, 173] on div "All" at bounding box center [123, 174] width 136 height 15
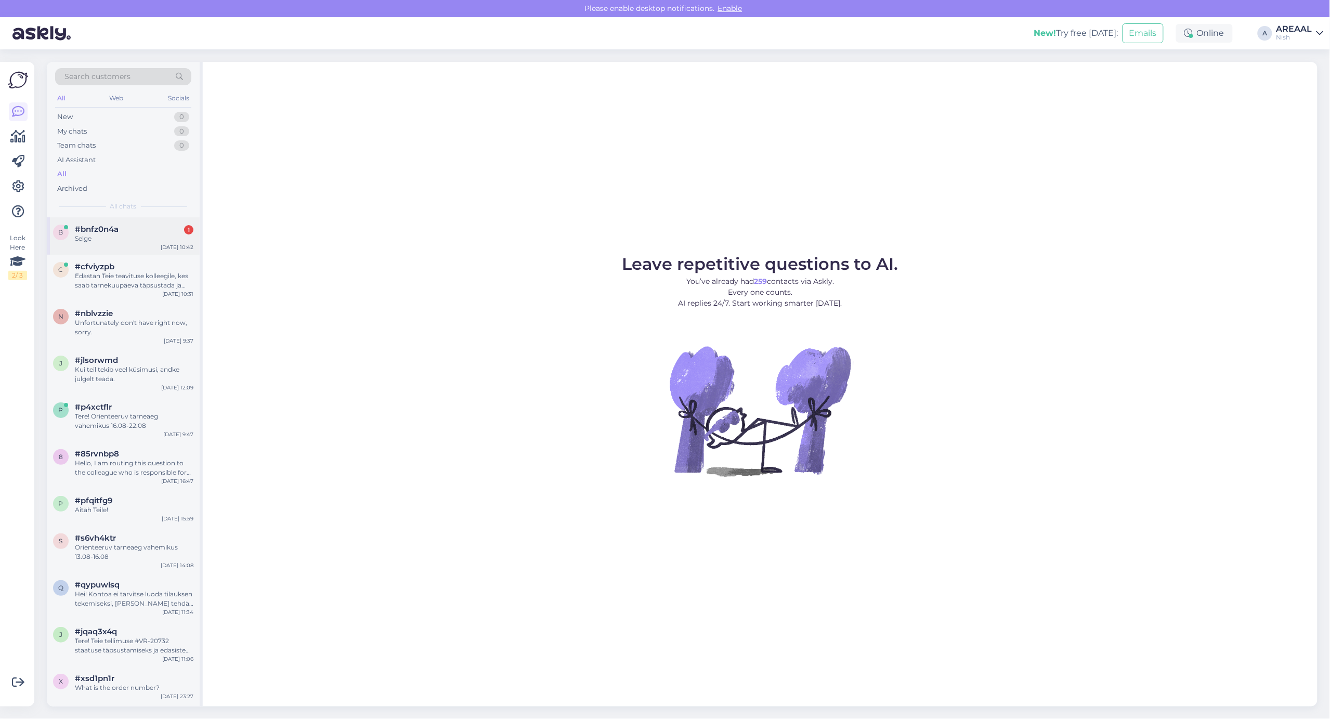
click at [129, 218] on div "b #bnfz0n4a 1 Selge Aug 13 10:42" at bounding box center [123, 235] width 153 height 37
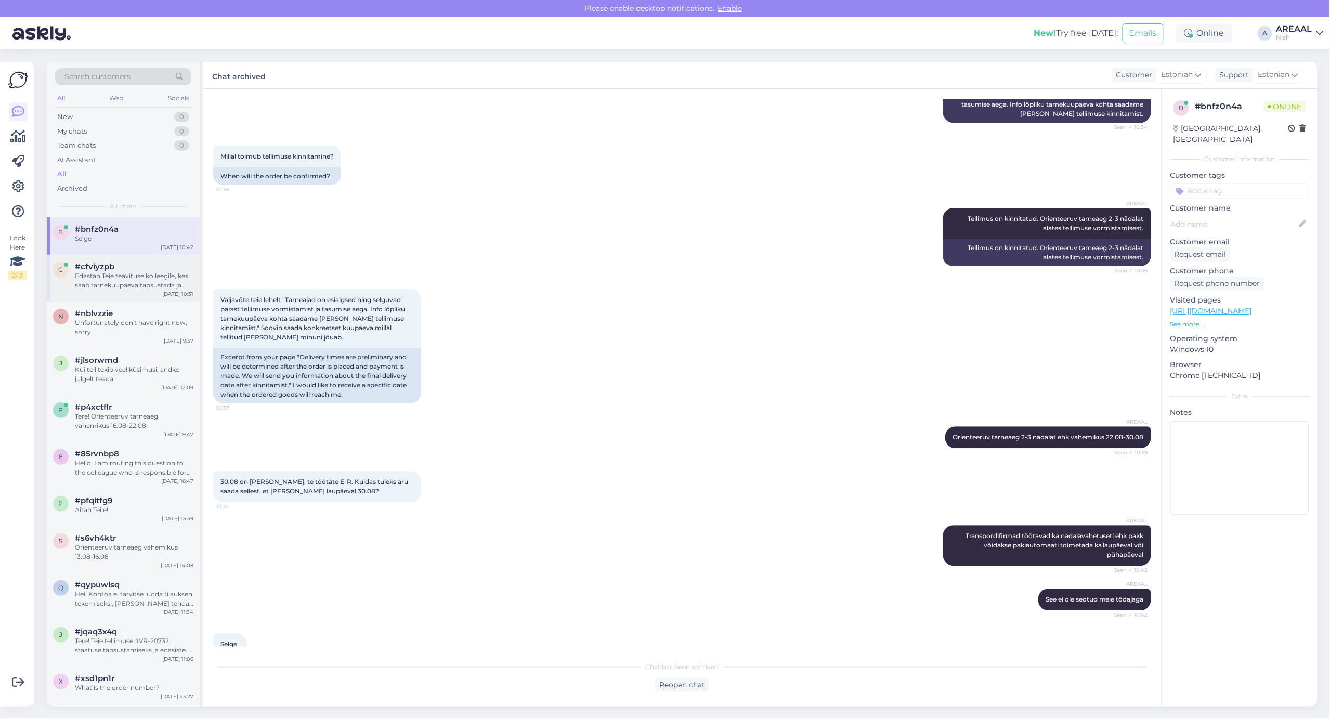
click at [103, 272] on div "Edastan Teie teavituse kolleegile, kes saab tarnekuupäeva täpsustada ja vajadus…" at bounding box center [134, 280] width 119 height 19
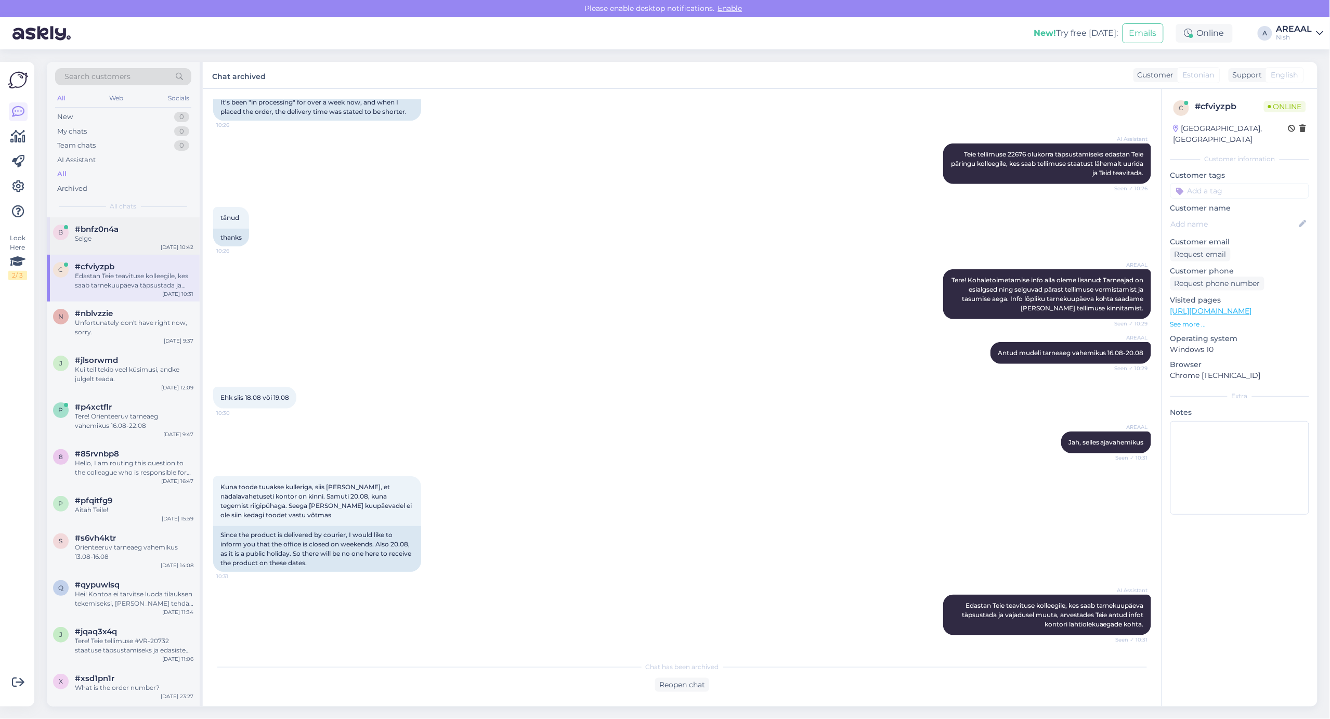
click at [107, 245] on div "b #bnfz0n4a Selge Aug 13 10:42" at bounding box center [123, 235] width 153 height 37
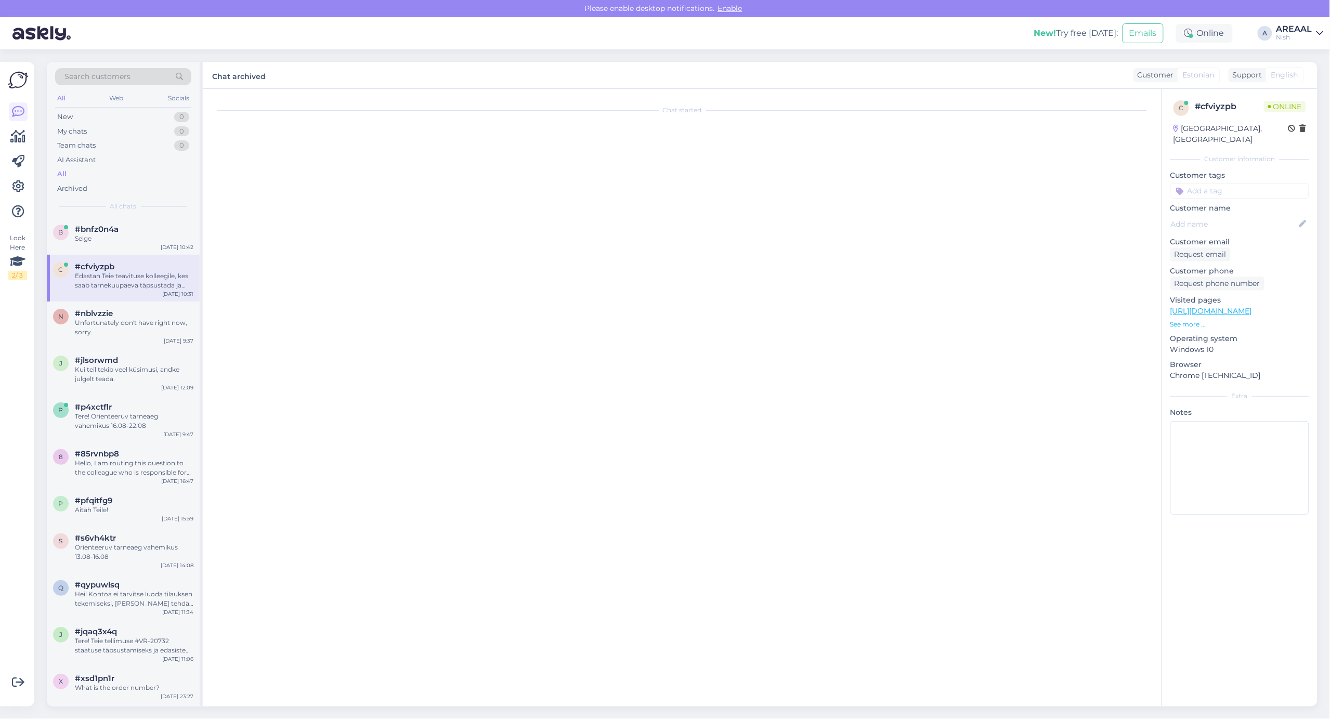
scroll to position [1053, 0]
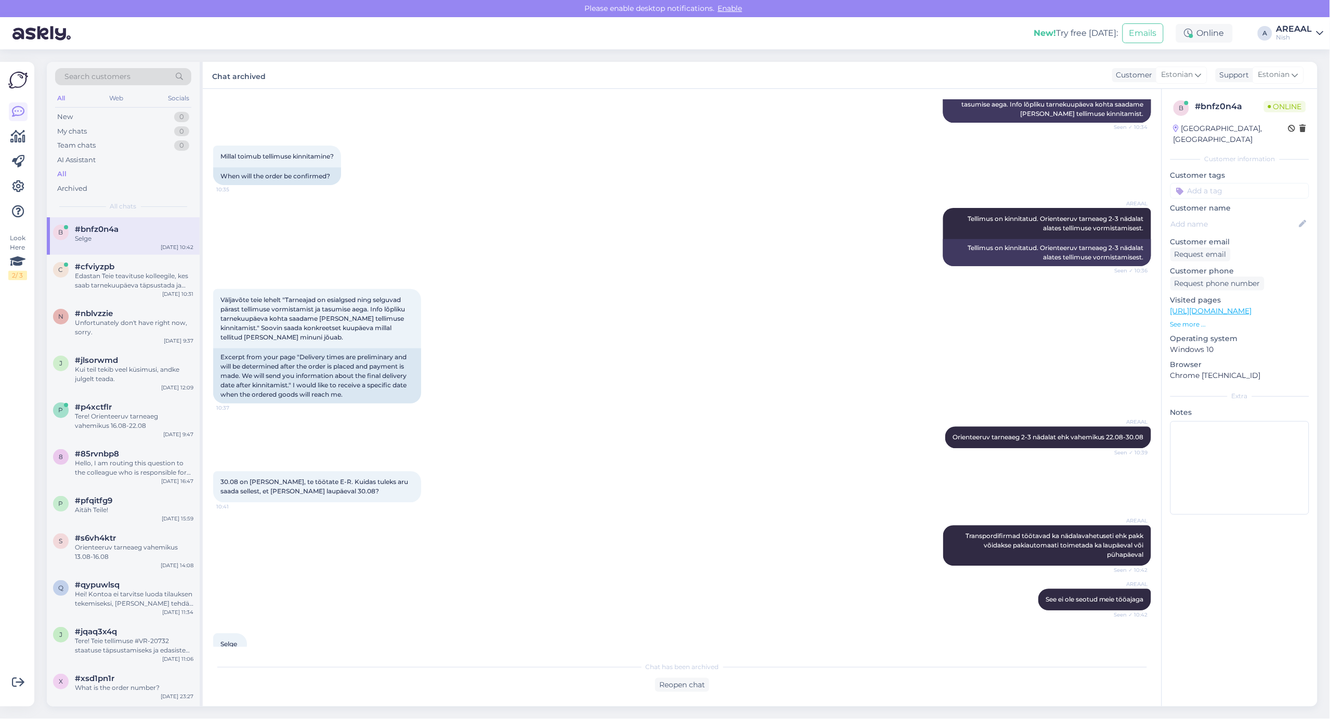
click at [92, 169] on div "All" at bounding box center [123, 174] width 136 height 15
click at [1297, 42] on div "New! Try free today: Emails Online A AREAAL Nish" at bounding box center [665, 33] width 1330 height 32
click at [1300, 57] on div "Search customers All Web Socials New 0 My chats 0 Team chats 0 AI Assistant All…" at bounding box center [685, 383] width 1289 height 669
click at [1297, 32] on div "AREAAL Nish" at bounding box center [1294, 33] width 36 height 17
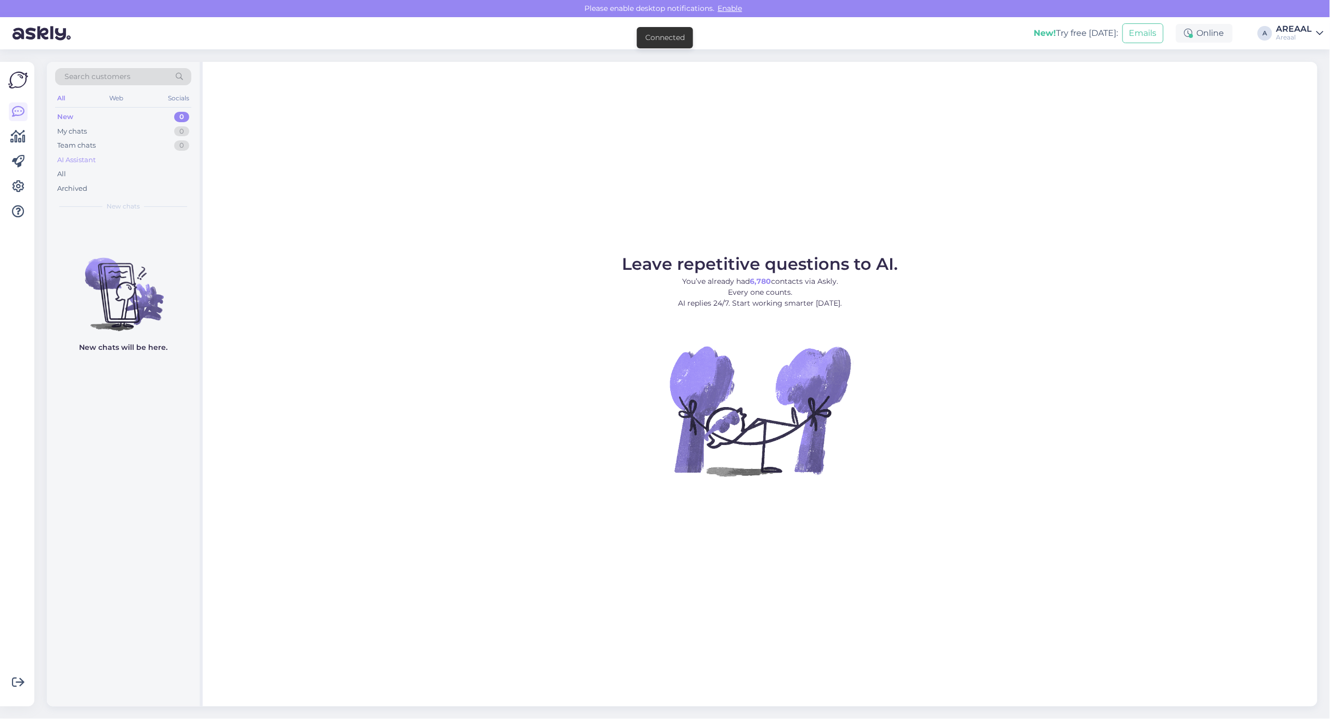
click at [112, 157] on div "AI Assistant" at bounding box center [123, 160] width 136 height 15
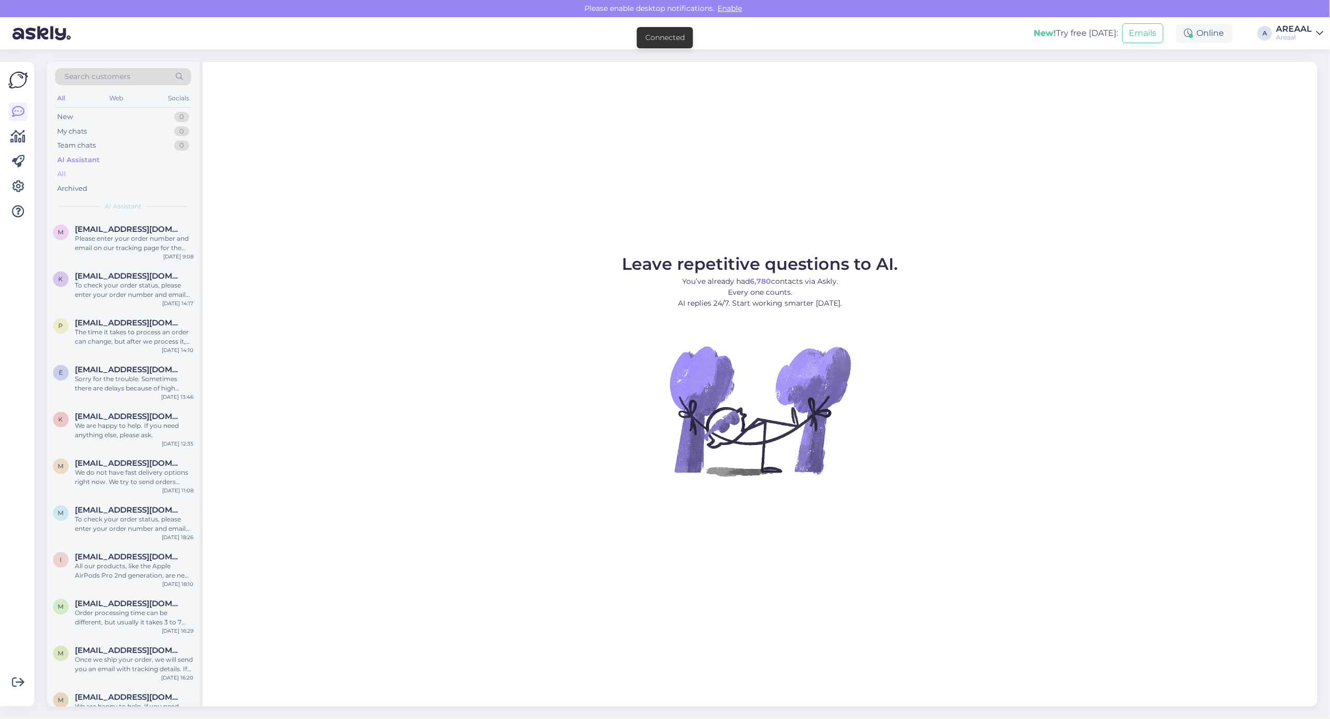
click at [99, 173] on div "All" at bounding box center [123, 174] width 136 height 15
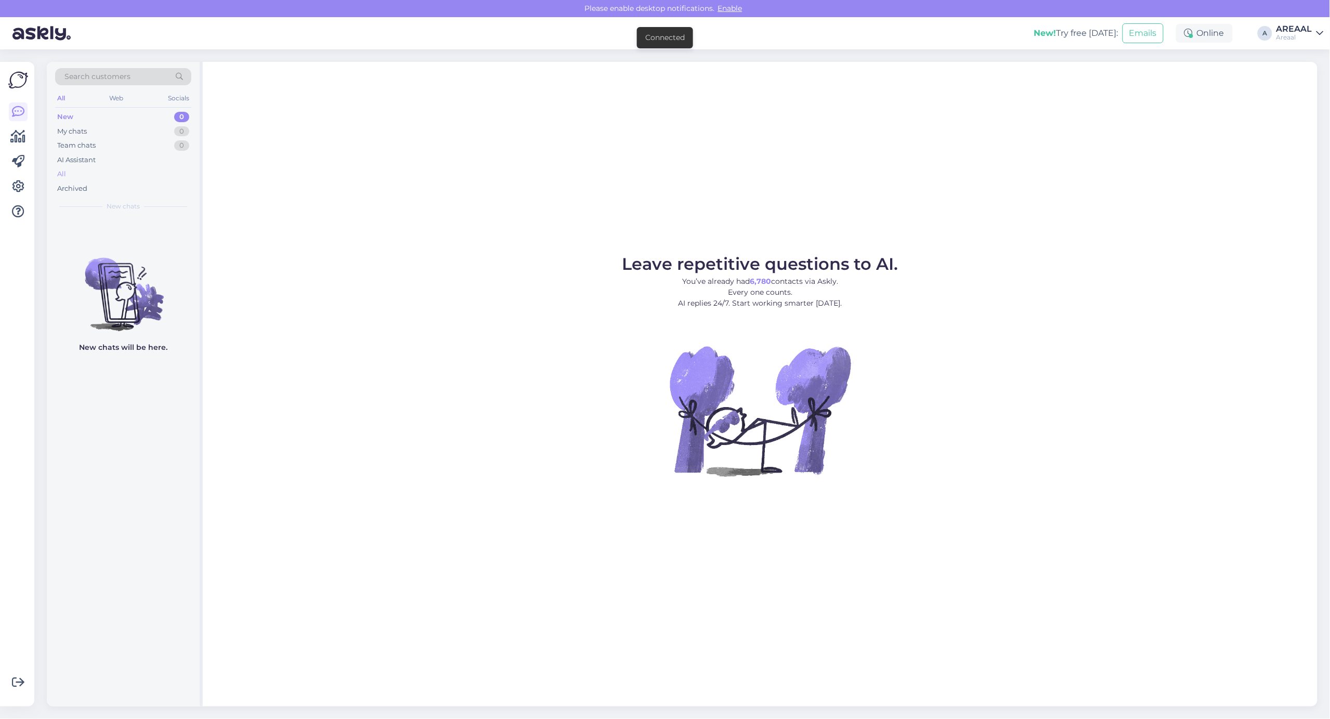
click at [144, 176] on div "All" at bounding box center [123, 174] width 136 height 15
click at [138, 170] on div "All" at bounding box center [123, 174] width 136 height 15
click at [128, 176] on div "All" at bounding box center [123, 174] width 136 height 15
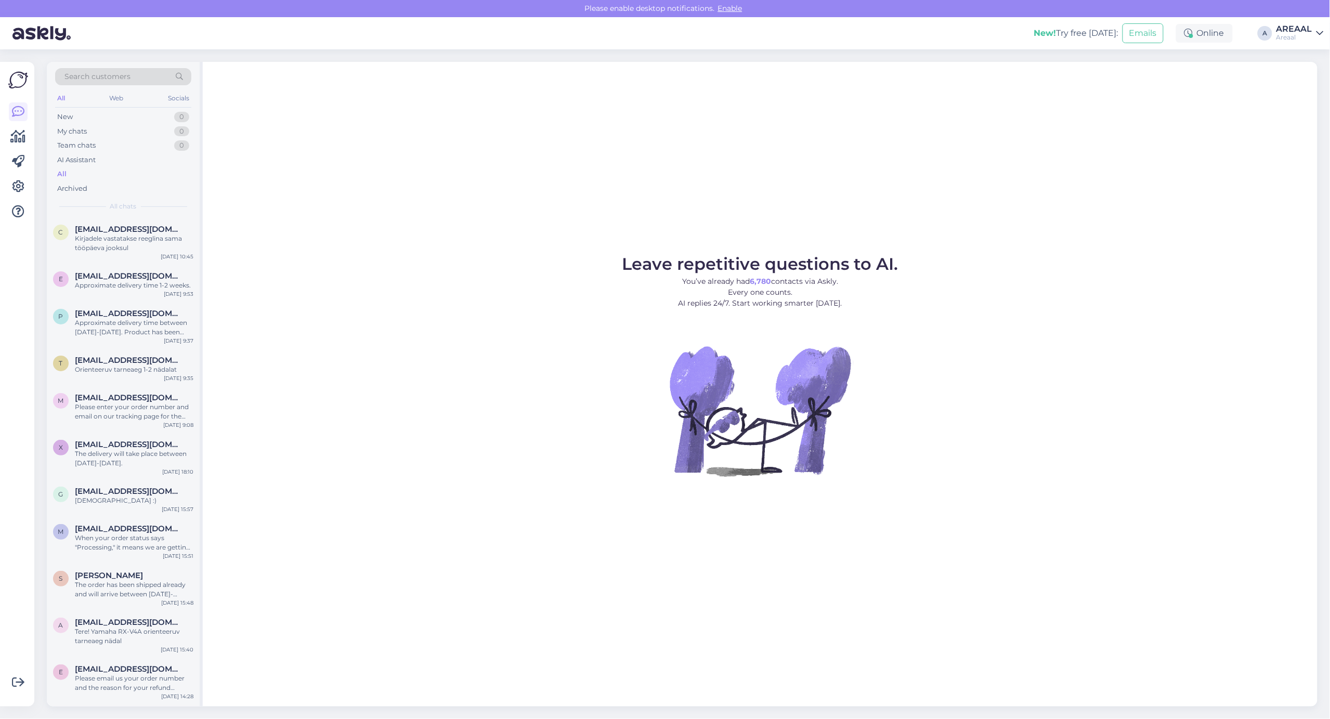
drag, startPoint x: 401, startPoint y: 261, endPoint x: 406, endPoint y: 263, distance: 5.9
click at [401, 261] on figure "Leave repetitive questions to AI. You’ve already had 6,780 contacts via Askly. …" at bounding box center [760, 380] width 1096 height 248
click at [1289, 26] on div "AREAAL" at bounding box center [1294, 29] width 36 height 8
drag, startPoint x: 1293, startPoint y: 38, endPoint x: 1307, endPoint y: 91, distance: 54.8
click at [1305, 91] on div "Nish Open" at bounding box center [1259, 80] width 127 height 22
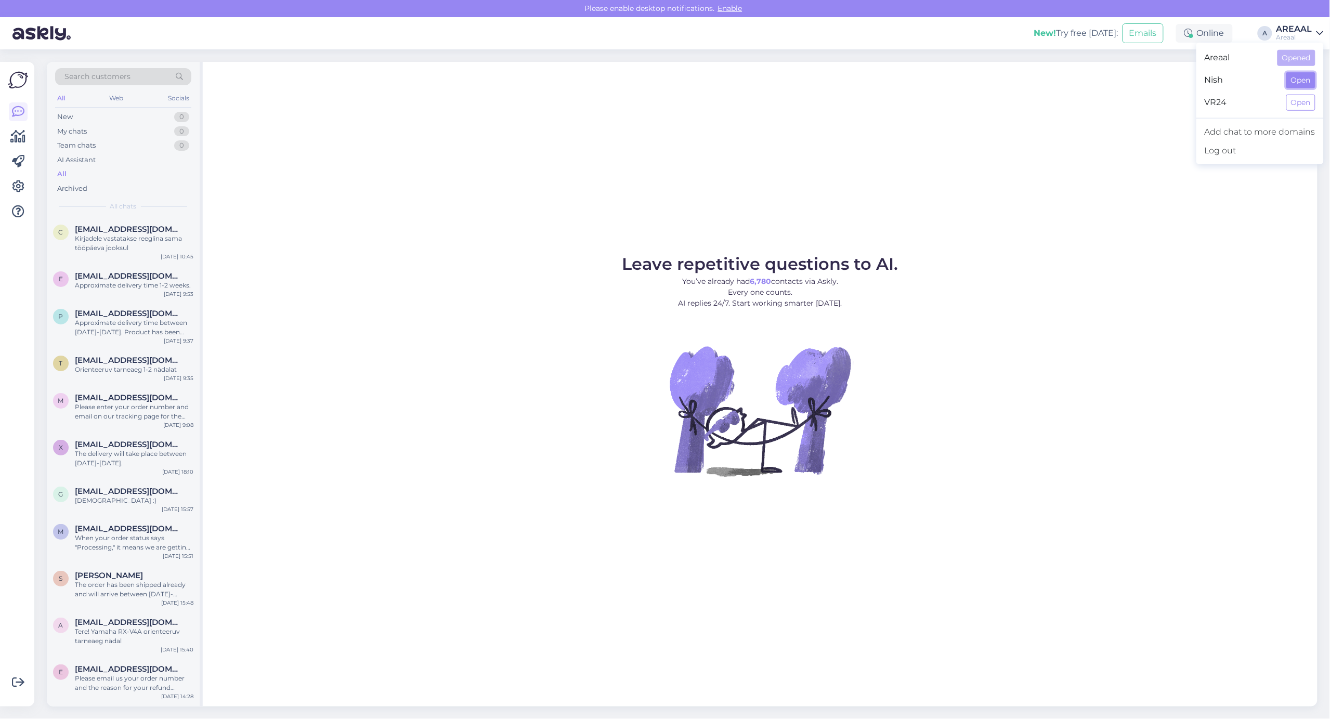
click at [1307, 82] on button "Open" at bounding box center [1300, 80] width 29 height 16
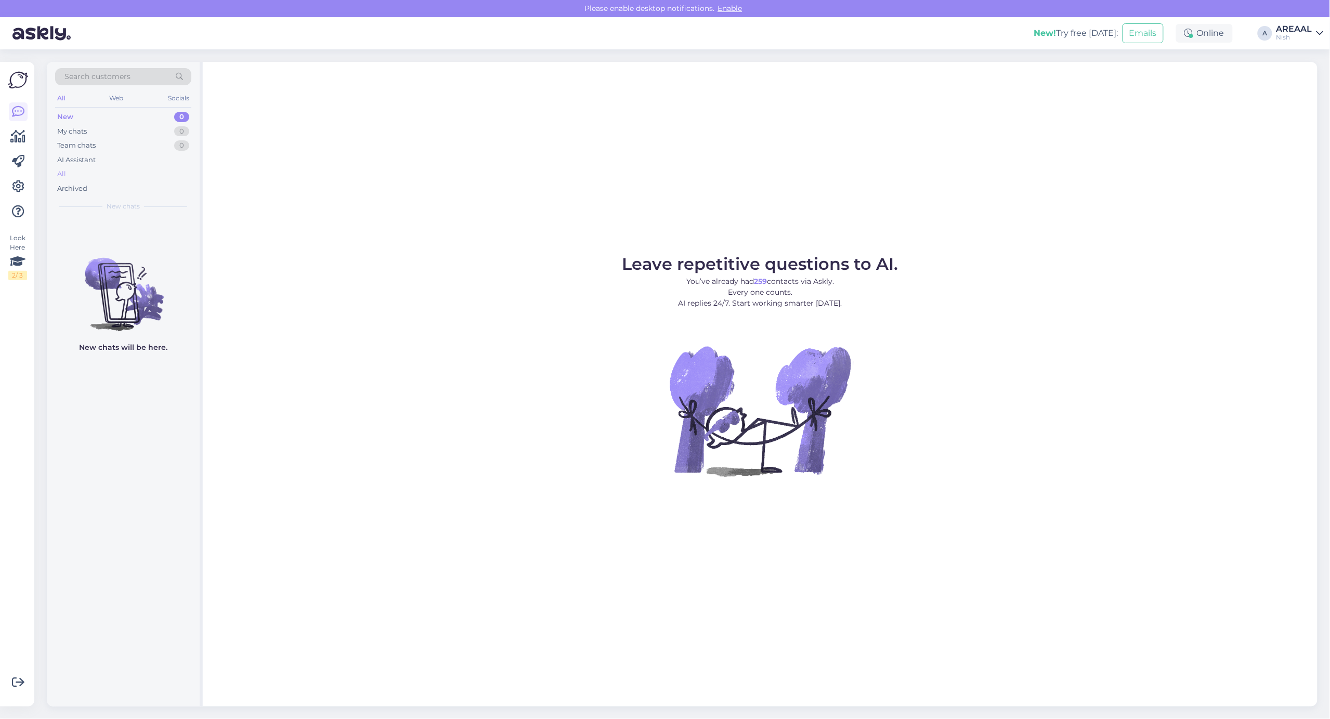
drag, startPoint x: 174, startPoint y: 164, endPoint x: 168, endPoint y: 173, distance: 10.8
click at [175, 165] on div "AI Assistant" at bounding box center [123, 160] width 136 height 15
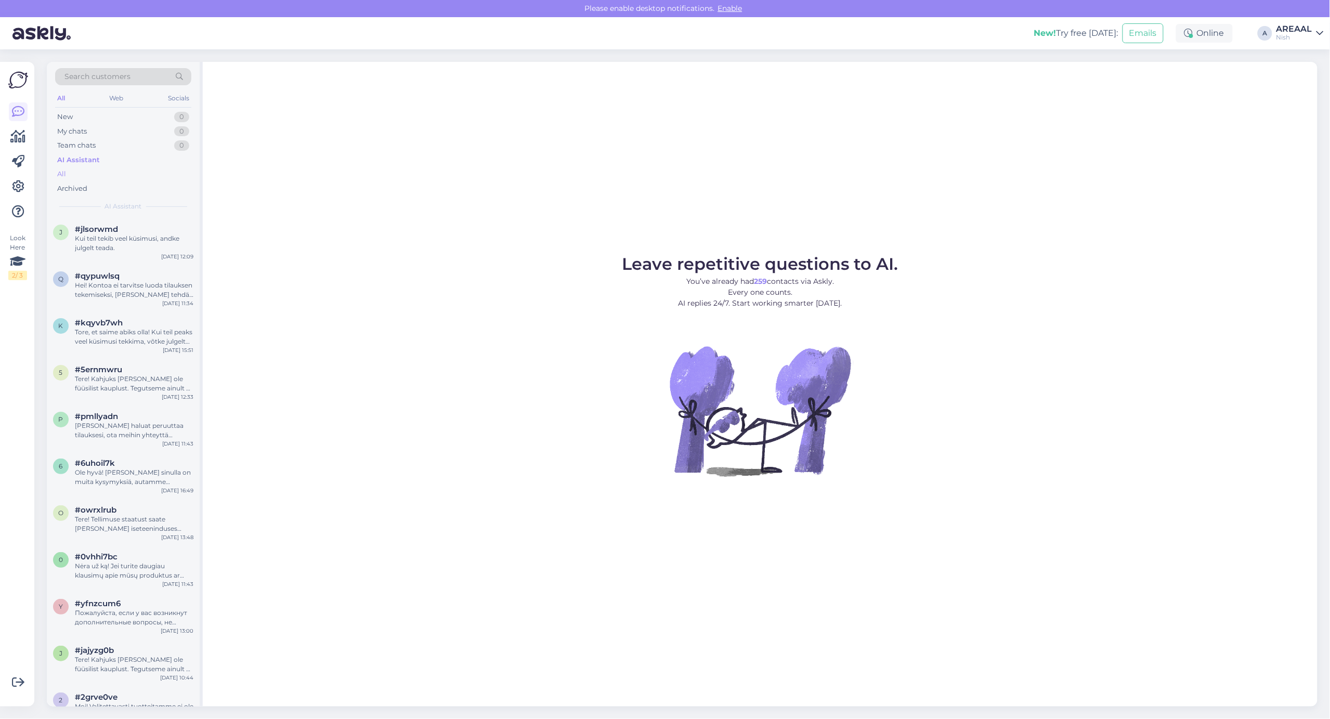
click at [164, 177] on div "All" at bounding box center [123, 174] width 136 height 15
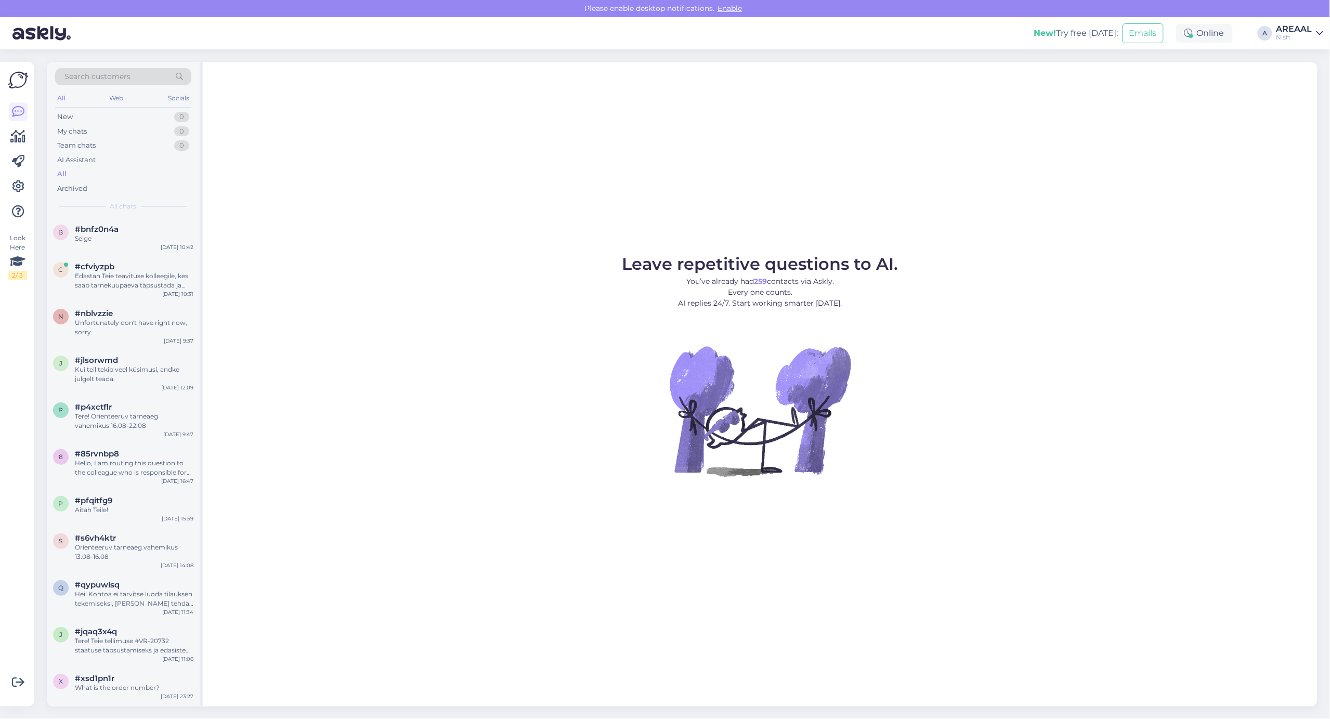
click at [1302, 34] on div "Nish" at bounding box center [1294, 37] width 36 height 8
click at [1303, 64] on button "Open" at bounding box center [1300, 58] width 29 height 16
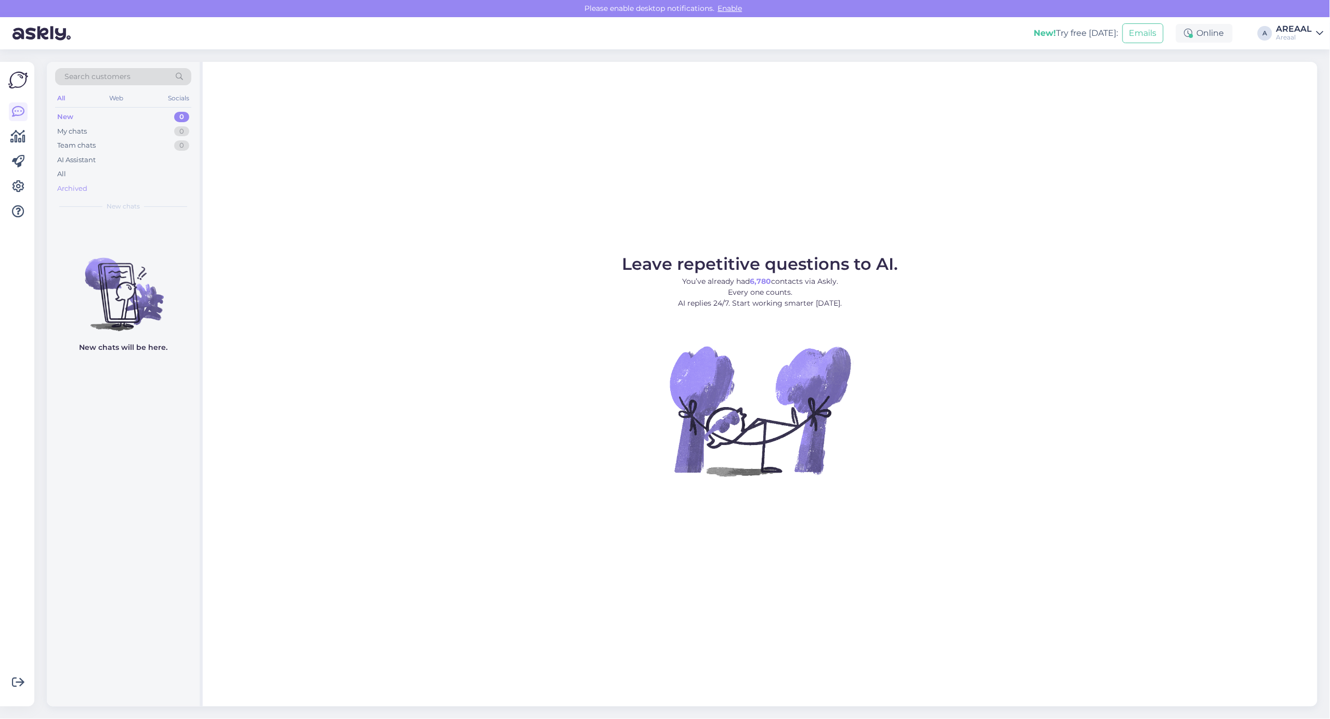
click at [125, 182] on div "Archived" at bounding box center [123, 188] width 136 height 15
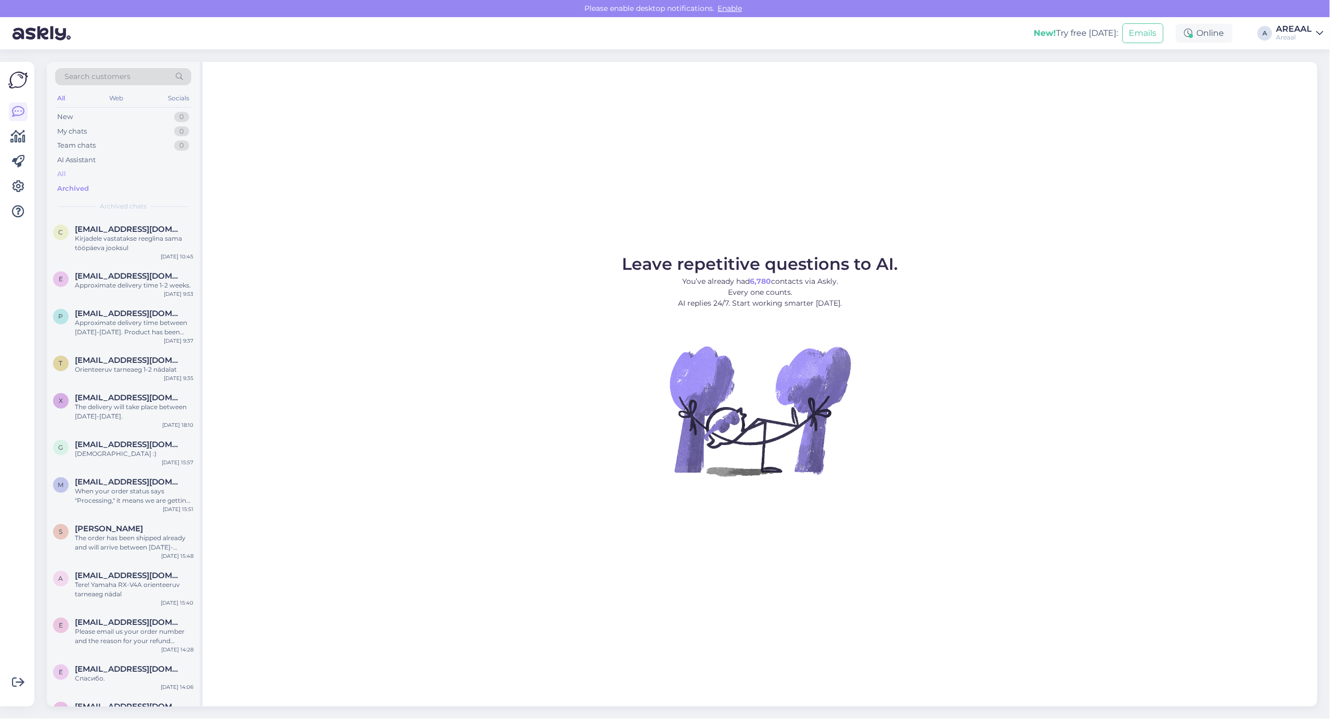
click at [123, 175] on div "All" at bounding box center [123, 174] width 136 height 15
click at [1311, 37] on div "Areaal" at bounding box center [1294, 37] width 36 height 8
click at [1311, 36] on div "Areaal" at bounding box center [1294, 37] width 36 height 8
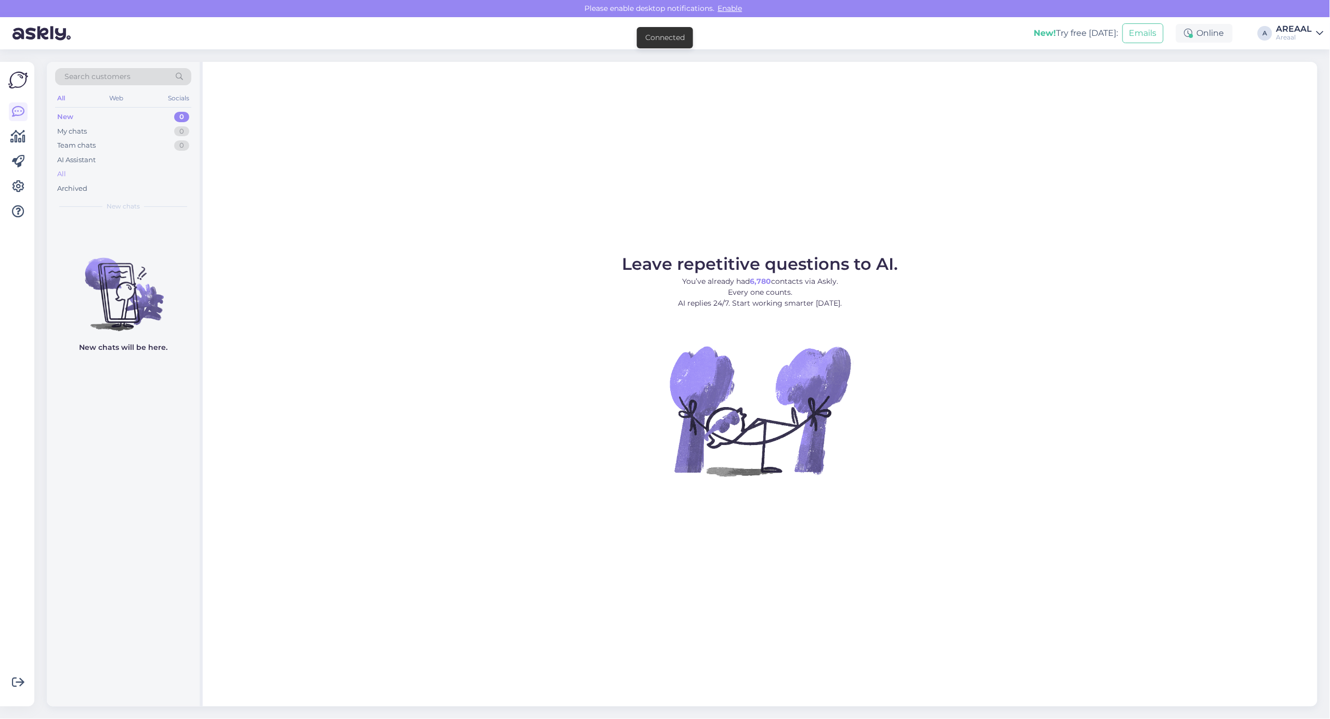
click at [111, 168] on div "All" at bounding box center [123, 174] width 136 height 15
click at [166, 179] on div "All" at bounding box center [123, 174] width 136 height 15
click at [129, 172] on div "All" at bounding box center [123, 174] width 136 height 15
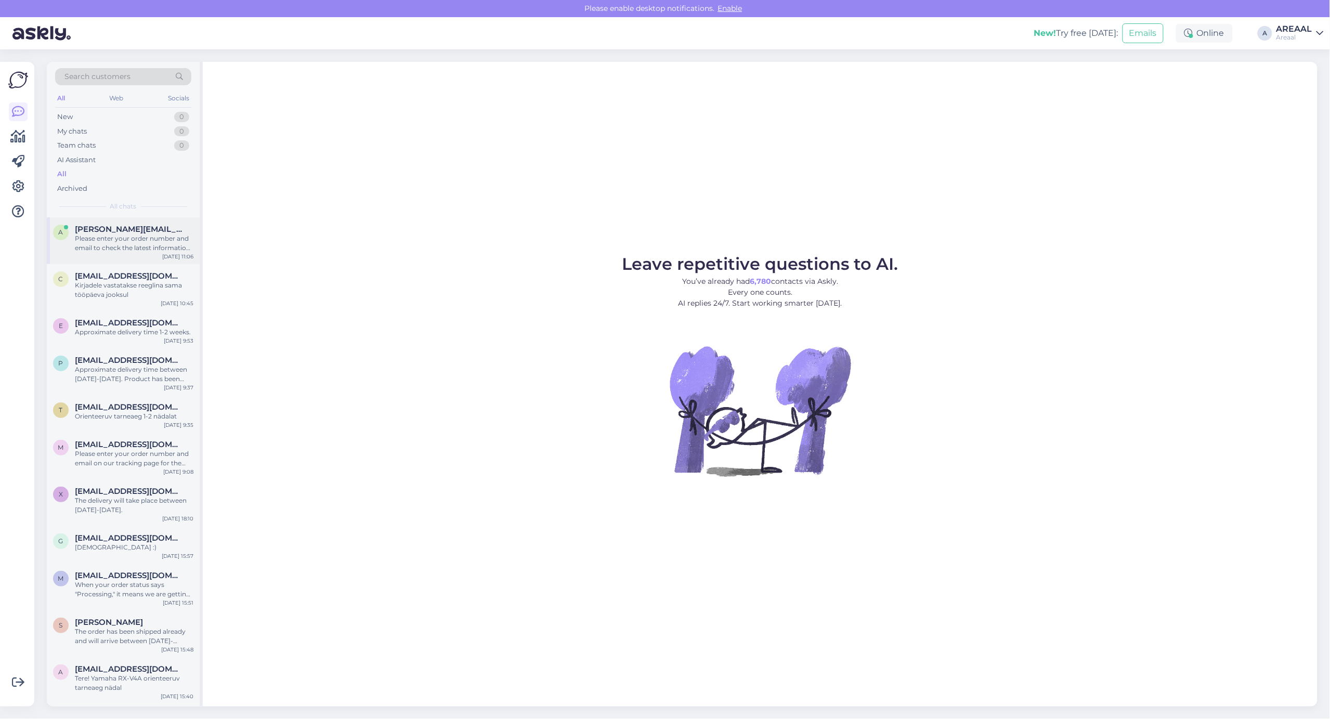
click at [137, 261] on div "a [PERSON_NAME][EMAIL_ADDRESS][DOMAIN_NAME] Please enter your order number and …" at bounding box center [123, 240] width 153 height 47
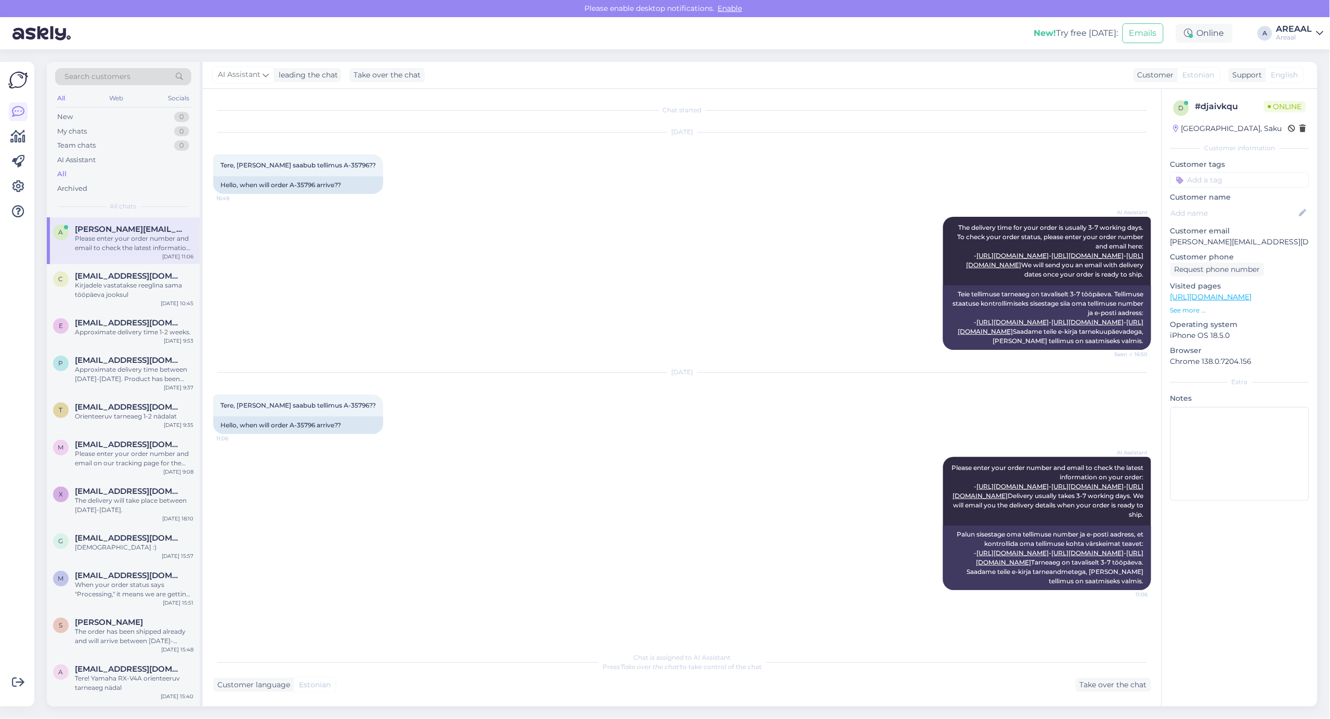
scroll to position [56, 0]
copy span "A-3579"
copy span "A-35796"
copy span "A-35796?"
drag, startPoint x: 307, startPoint y: 403, endPoint x: 336, endPoint y: 405, distance: 29.2
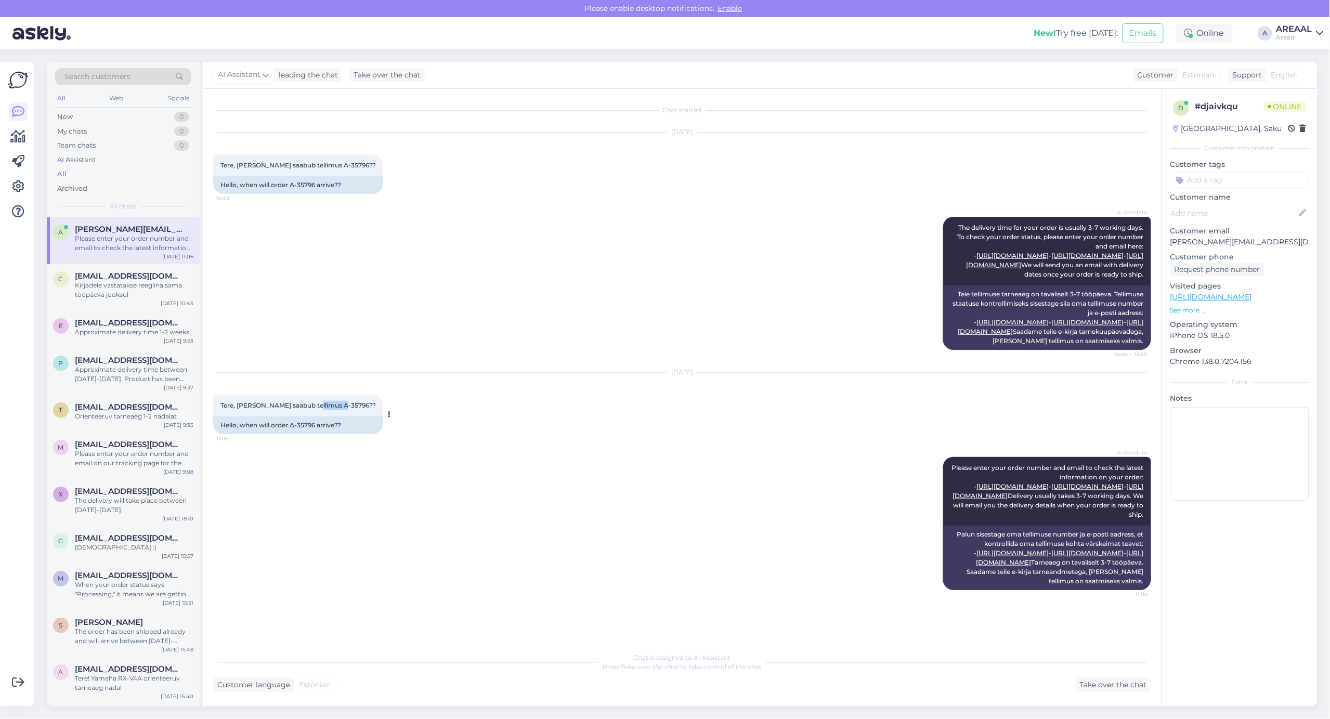
click at [336, 405] on span "Tere, [PERSON_NAME] saabub tellimus A-35796??" at bounding box center [297, 405] width 155 height 8
click at [1119, 687] on div "Take over the chat" at bounding box center [1112, 685] width 75 height 14
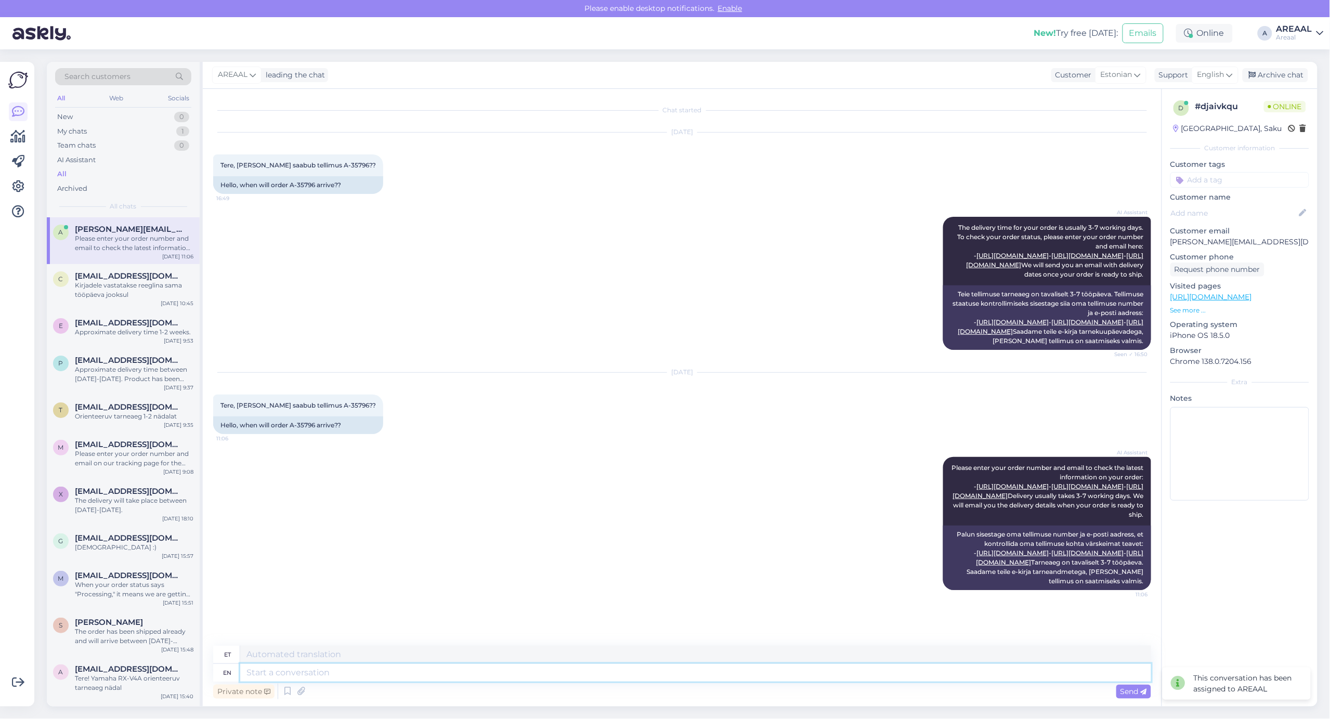
click at [923, 677] on textarea at bounding box center [695, 673] width 911 height 18
type textarea "Orienteeruv tar"
type textarea "Orienteerumisvõistlus"
type textarea "Orienteeruv tarneaeg va"
type textarea "Orienteerumisrada"
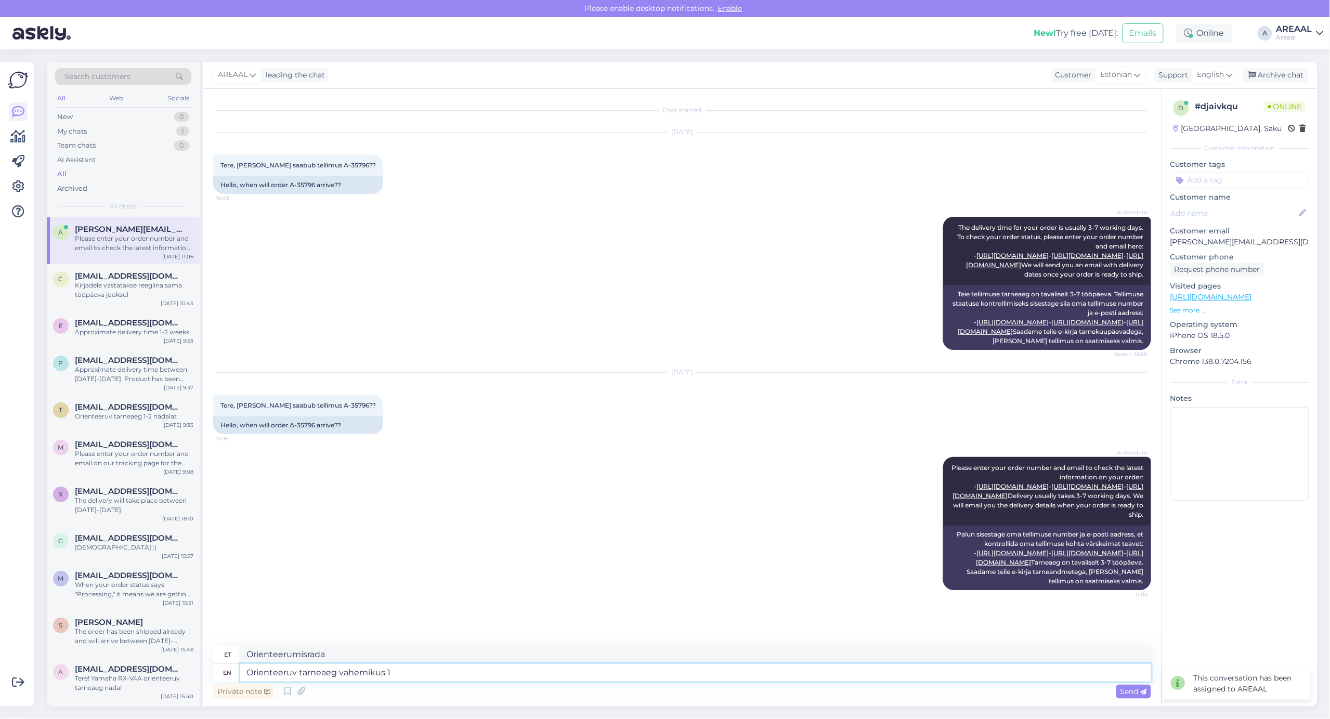
type textarea "Orienteeruv tarneaeg vahemikus 15"
type textarea "Orienteeruv tarneaeg"
type textarea "Orienteeruv tarneaeg vahemikus 15.08-20.08"
type textarea "Orienteeruv tarneaeg 15.08-20.08"
type textarea "Orienteeruv tarneaeg vahemikus 16.08-20.08"
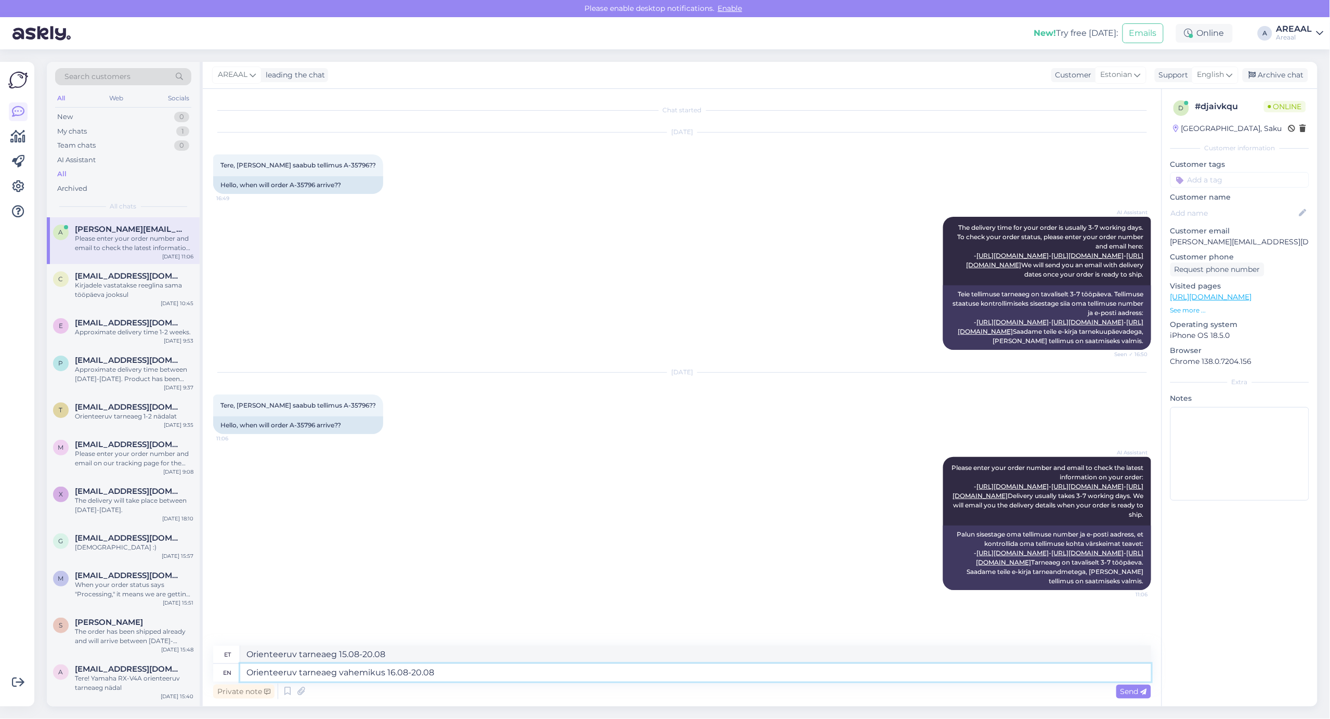
type textarea "Orienteeruv tarneaeg 16.08-20.08"
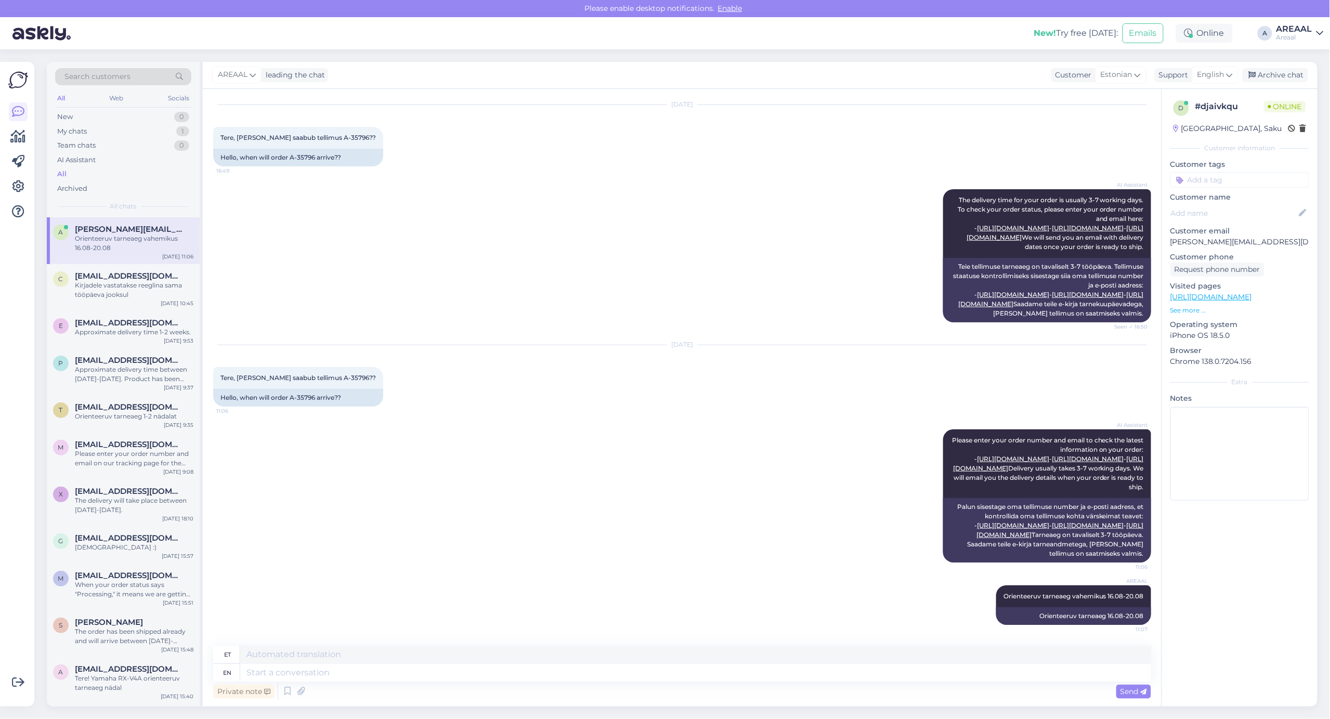
click at [412, 340] on div "[DATE]" at bounding box center [682, 344] width 938 height 9
click at [176, 130] on div "My chats 1" at bounding box center [123, 131] width 136 height 15
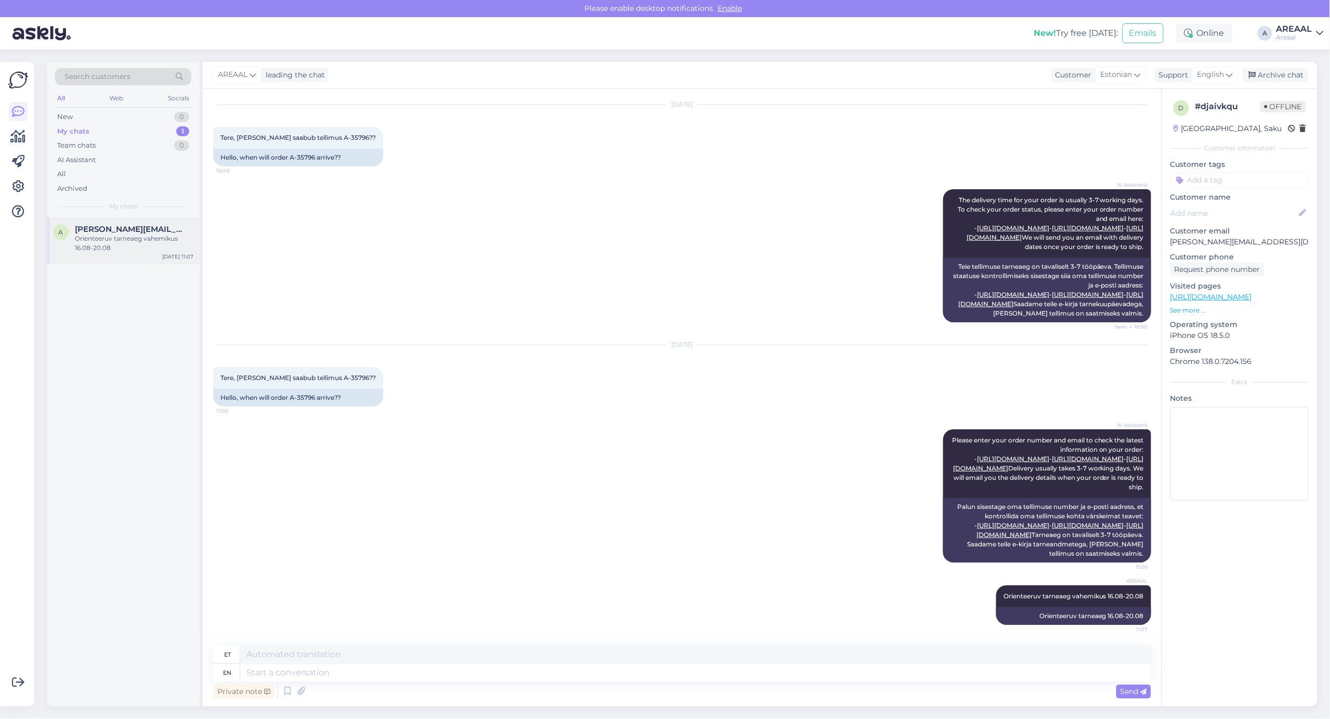
click at [146, 262] on div "a [PERSON_NAME][EMAIL_ADDRESS][DOMAIN_NAME] Orienteeruv tarneaeg vahemikus 16.0…" at bounding box center [123, 240] width 153 height 47
click at [1283, 67] on div "AREAAL leading the chat Customer Estonian Support English Archive chat" at bounding box center [760, 75] width 1114 height 27
click at [1284, 68] on div "Archive chat" at bounding box center [1274, 75] width 65 height 14
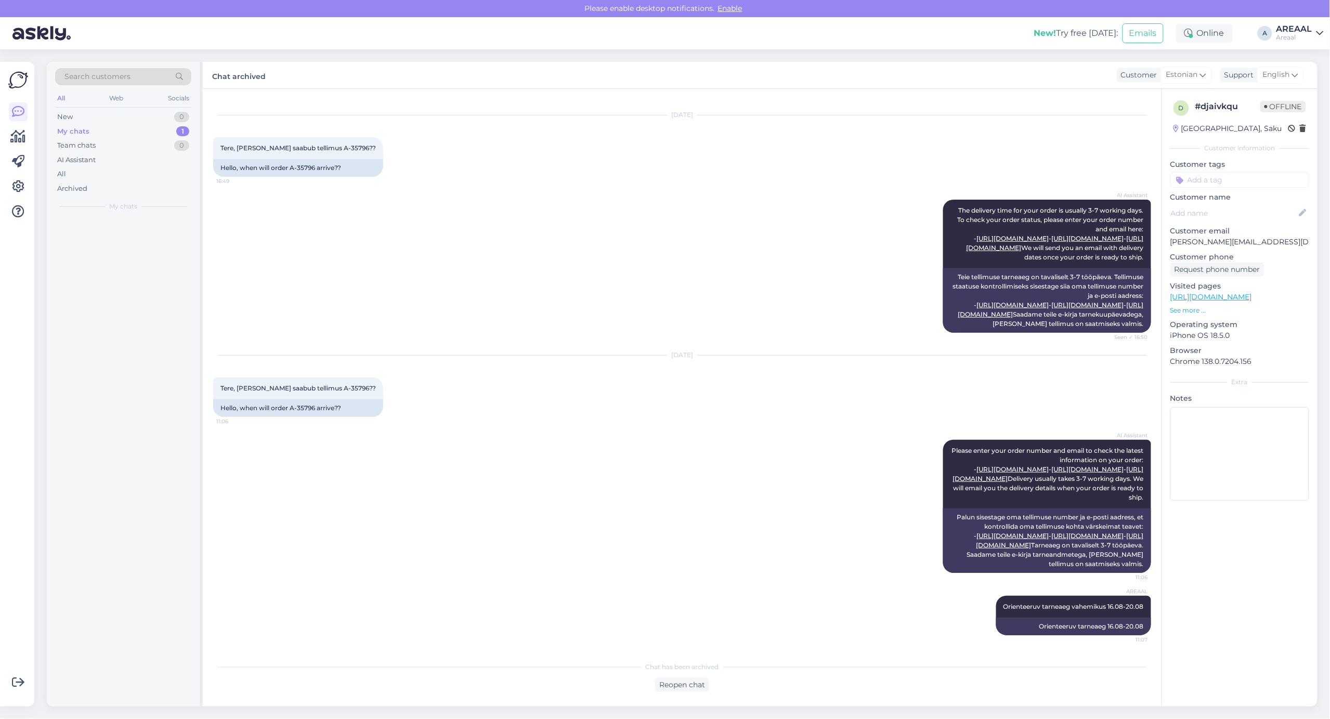
scroll to position [110, 0]
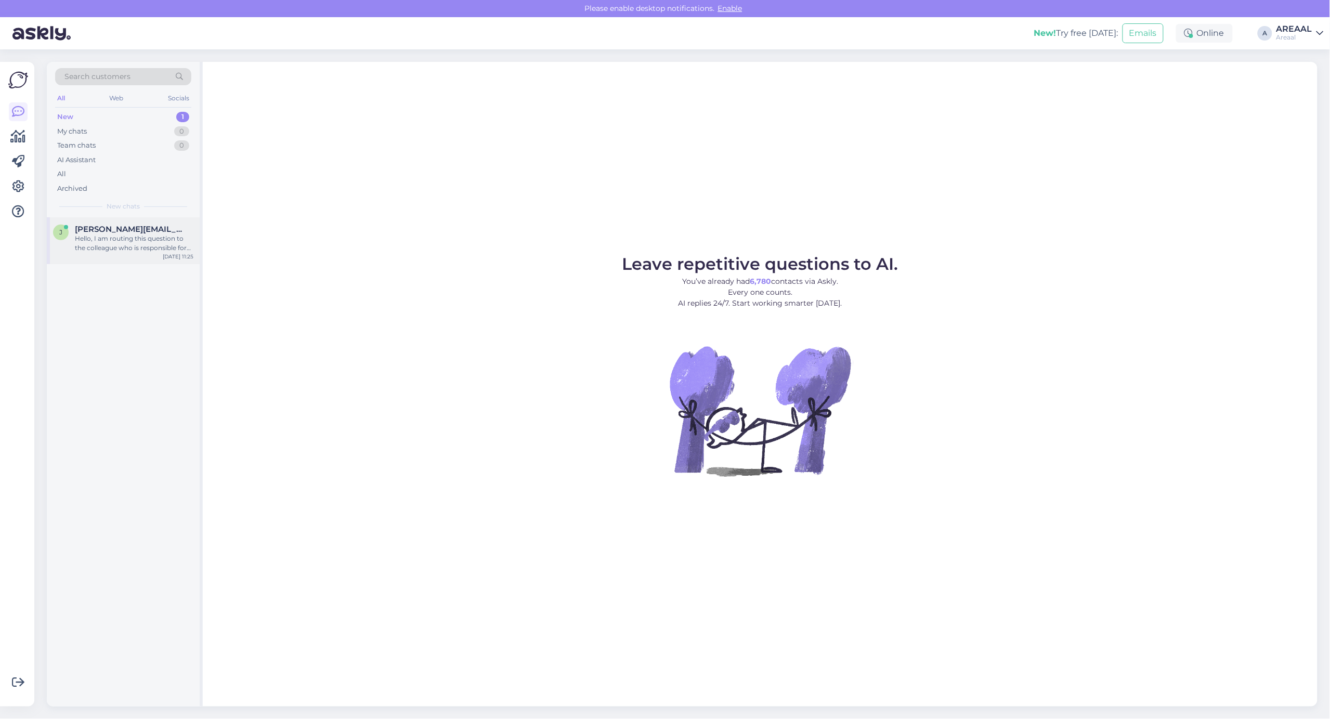
click at [133, 242] on div "Hello, I am routing this question to the colleague who is responsible for this …" at bounding box center [134, 243] width 119 height 19
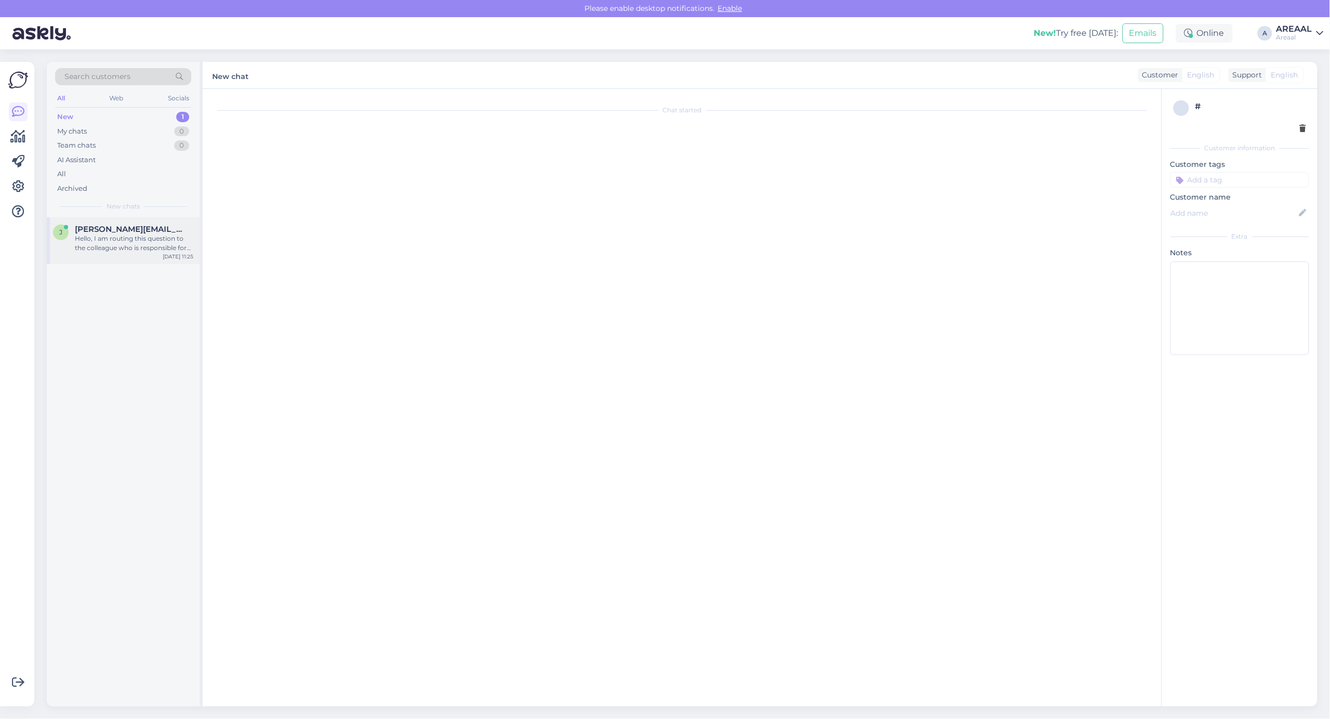
scroll to position [466, 0]
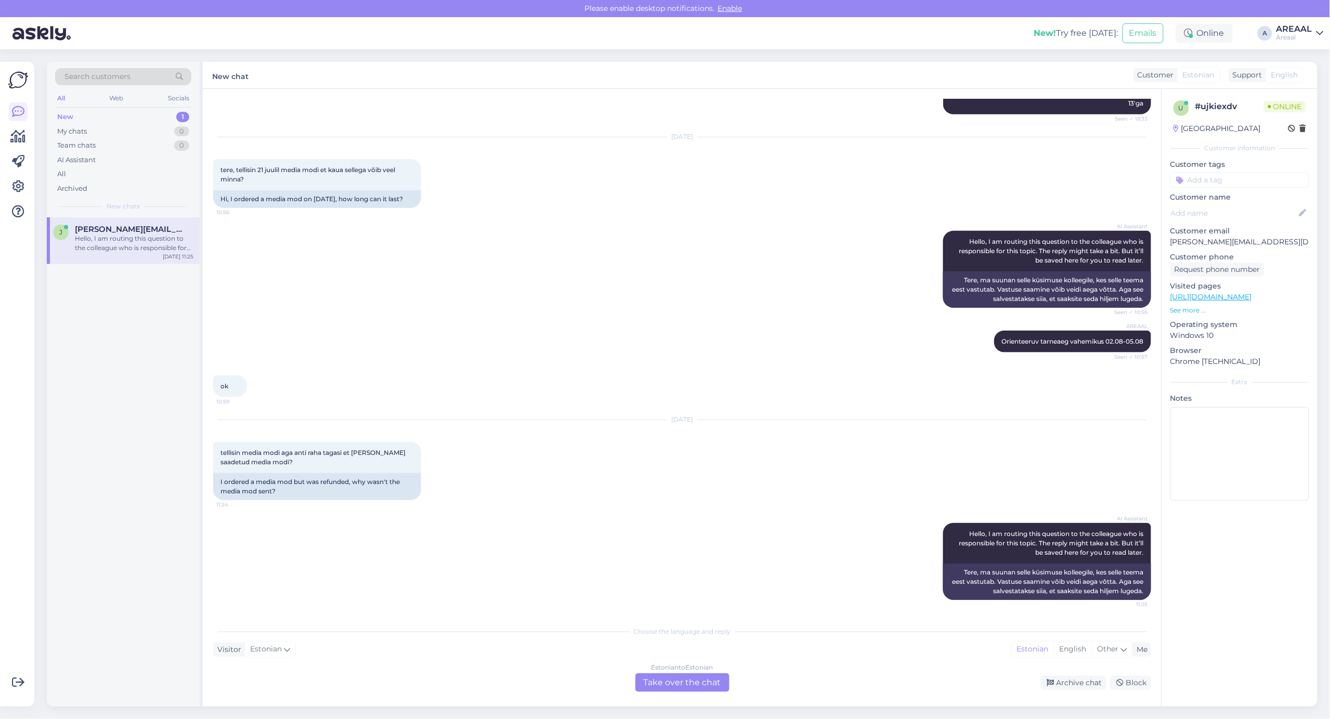
click at [714, 679] on div "Estonian to Estonian Take over the chat" at bounding box center [682, 682] width 94 height 19
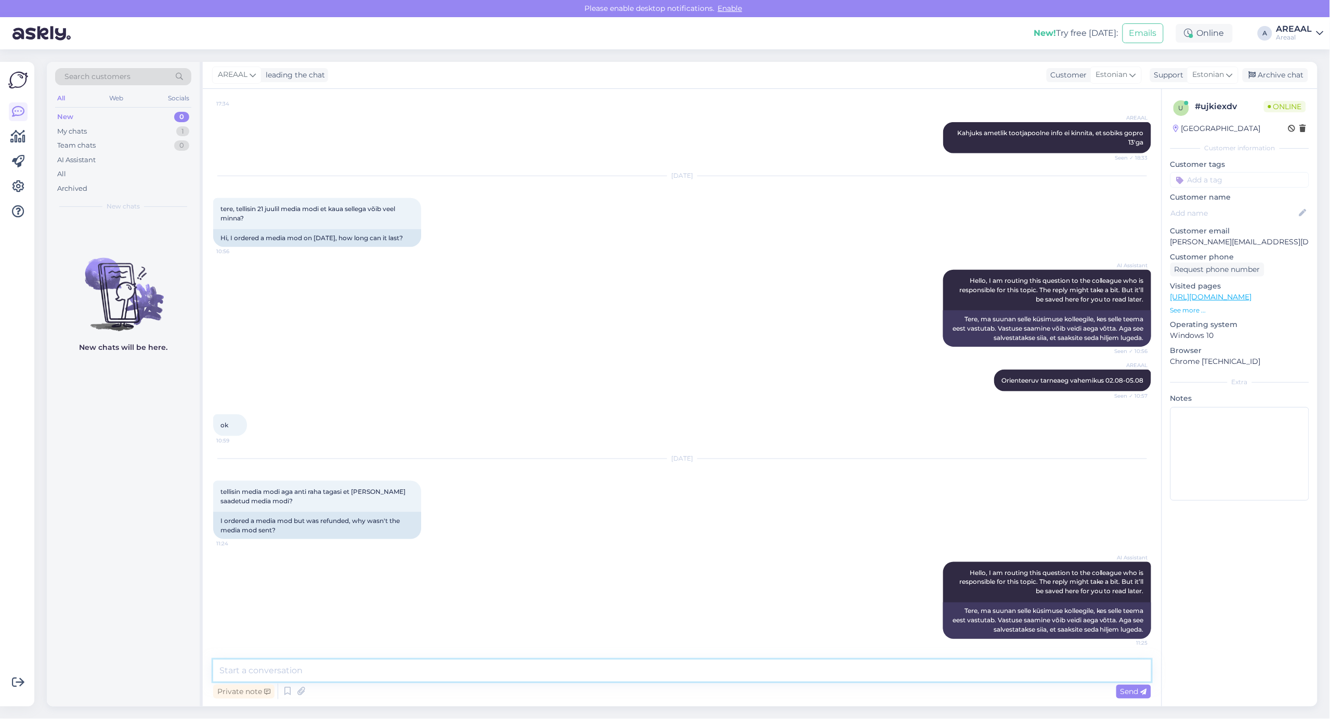
click at [714, 679] on textarea at bounding box center [682, 671] width 938 height 22
click at [1252, 298] on link "[URL][DOMAIN_NAME]" at bounding box center [1211, 296] width 82 height 9
drag, startPoint x: 358, startPoint y: 674, endPoint x: 455, endPoint y: 692, distance: 98.9
click at [381, 677] on textarea "Kauba jõudmine tarnija lattu lükati" at bounding box center [682, 671] width 938 height 22
click at [377, 674] on textarea "Kauba jõudmine tarnija lattu lükkus 2-4 nädalat edasi. Seetõttu kandsime Teile …" at bounding box center [682, 671] width 938 height 22
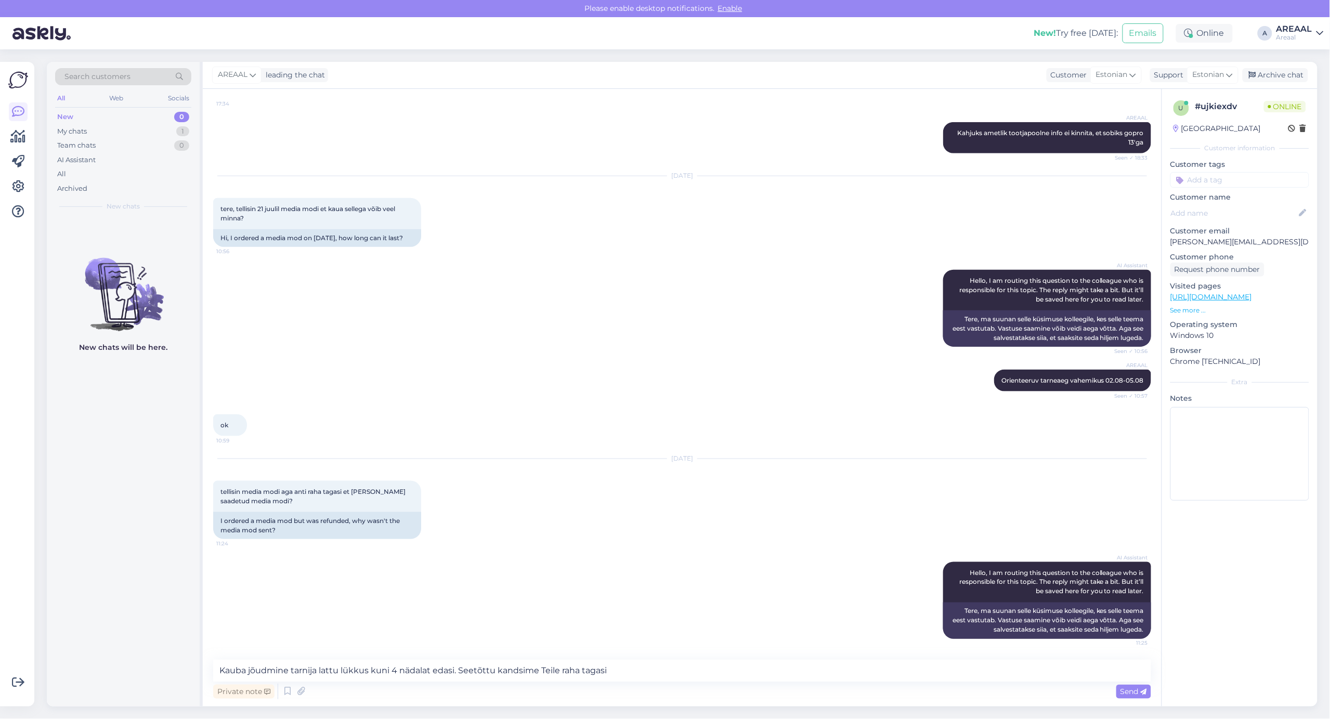
click at [726, 659] on div "Chat started [DATE] [URL][DOMAIN_NAME] 17:24 [URL][DOMAIN_NAME] see oli alles 6…" at bounding box center [682, 398] width 958 height 618
click at [736, 681] on textarea "Kauba jõudmine tarnija lattu lükkus kuni 4 nädalat edasi. Seetõttu kandsime Tei…" at bounding box center [682, 671] width 938 height 22
type textarea "Kauba jõudmine tarnija lattu lükkus kuni 4 nädalat edasi. Seetõttu kandsime Tei…"
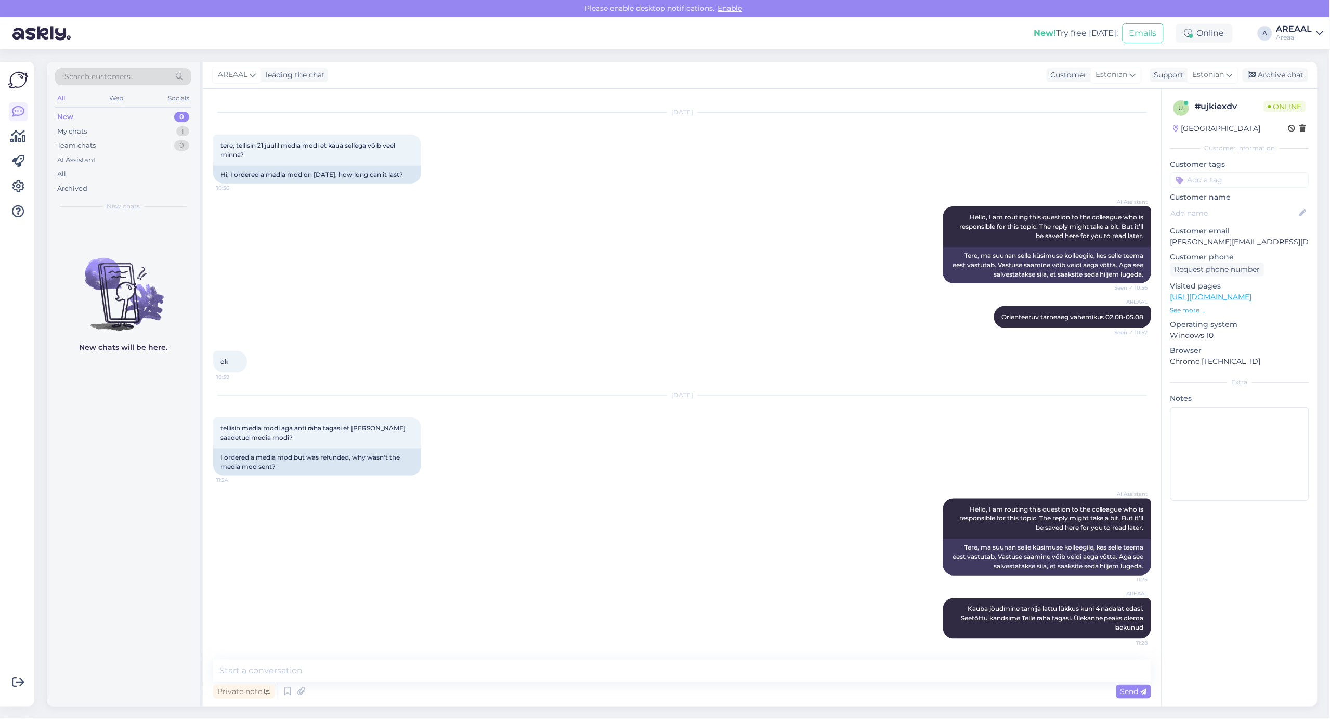
click at [716, 331] on div "AREAAL Orienteeruv tarneaeg vahemikus 02.08-05.08 Seen ✓ 10:57" at bounding box center [682, 317] width 938 height 45
click at [1225, 300] on link "https://areaal.ee/meediamoodul-gopro-hero9-10-11-12-black-media-mod/" at bounding box center [1211, 296] width 82 height 9
click at [699, 343] on div "ok 10:59" at bounding box center [682, 361] width 938 height 45
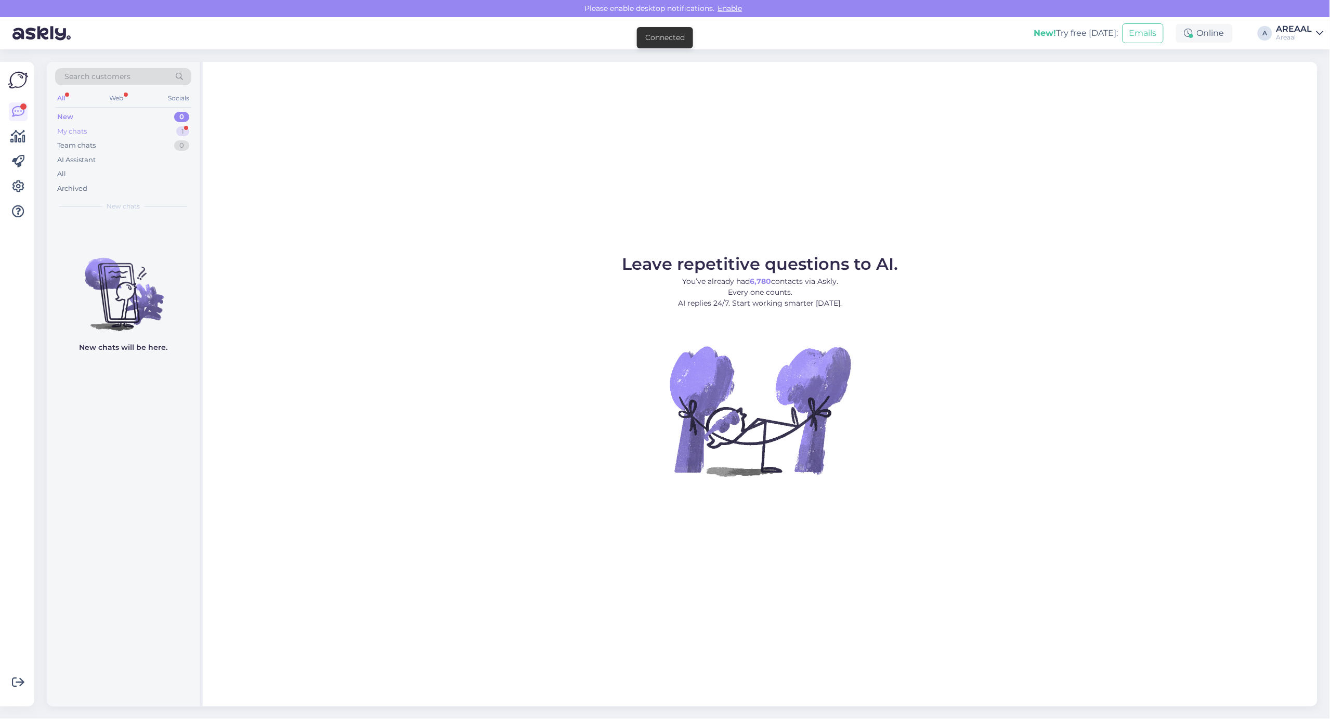
click at [154, 133] on div "My chats 1" at bounding box center [123, 131] width 136 height 15
click at [154, 227] on span "[PERSON_NAME][EMAIL_ADDRESS][DOMAIN_NAME]" at bounding box center [129, 229] width 108 height 9
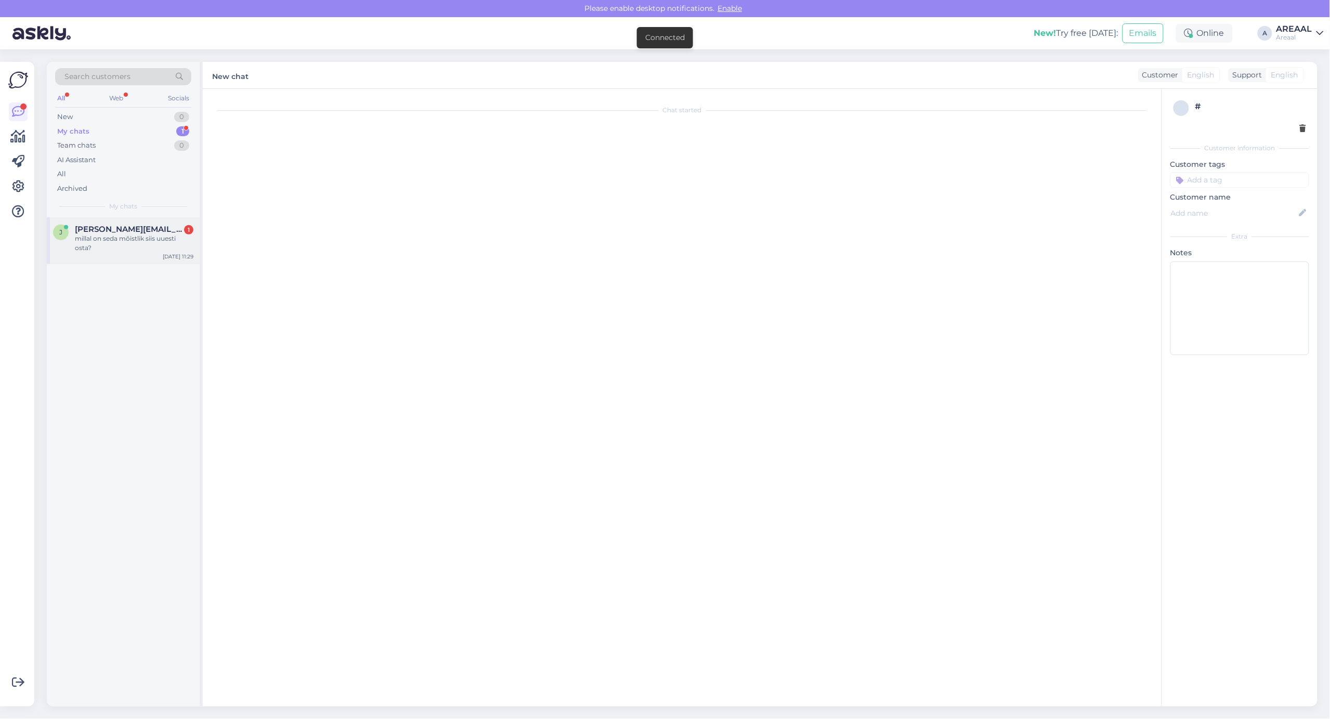
scroll to position [535, 0]
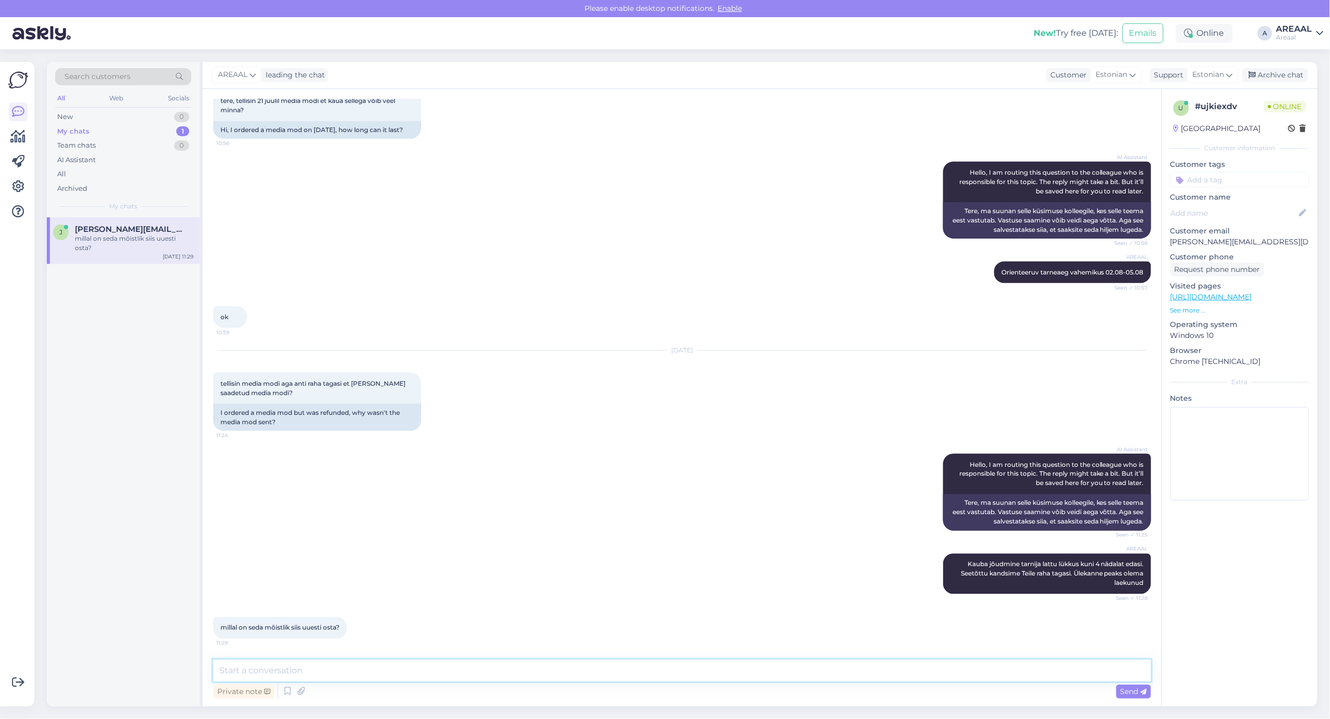
drag, startPoint x: 528, startPoint y: 671, endPoint x: 518, endPoint y: 680, distance: 13.2
click at [525, 671] on textarea at bounding box center [682, 671] width 938 height 22
click at [520, 669] on textarea "Uuendasime kodulehel staatuseks laost otsas. Kui uuesti lattu jõuab, siis saab …" at bounding box center [682, 671] width 938 height 22
type textarea "Uuendasime kodulehel staatuseks laost otsas. Kui uuesti lattu jõuab, siis info …"
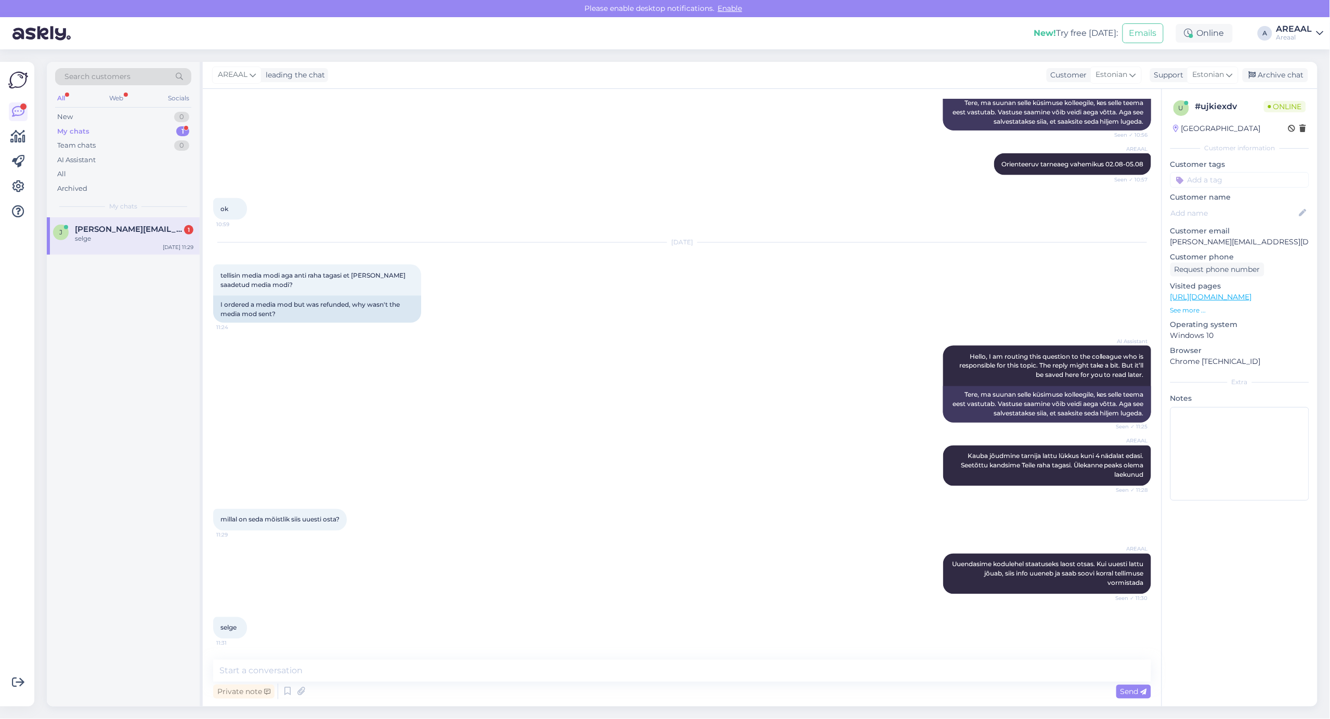
scroll to position [647, 0]
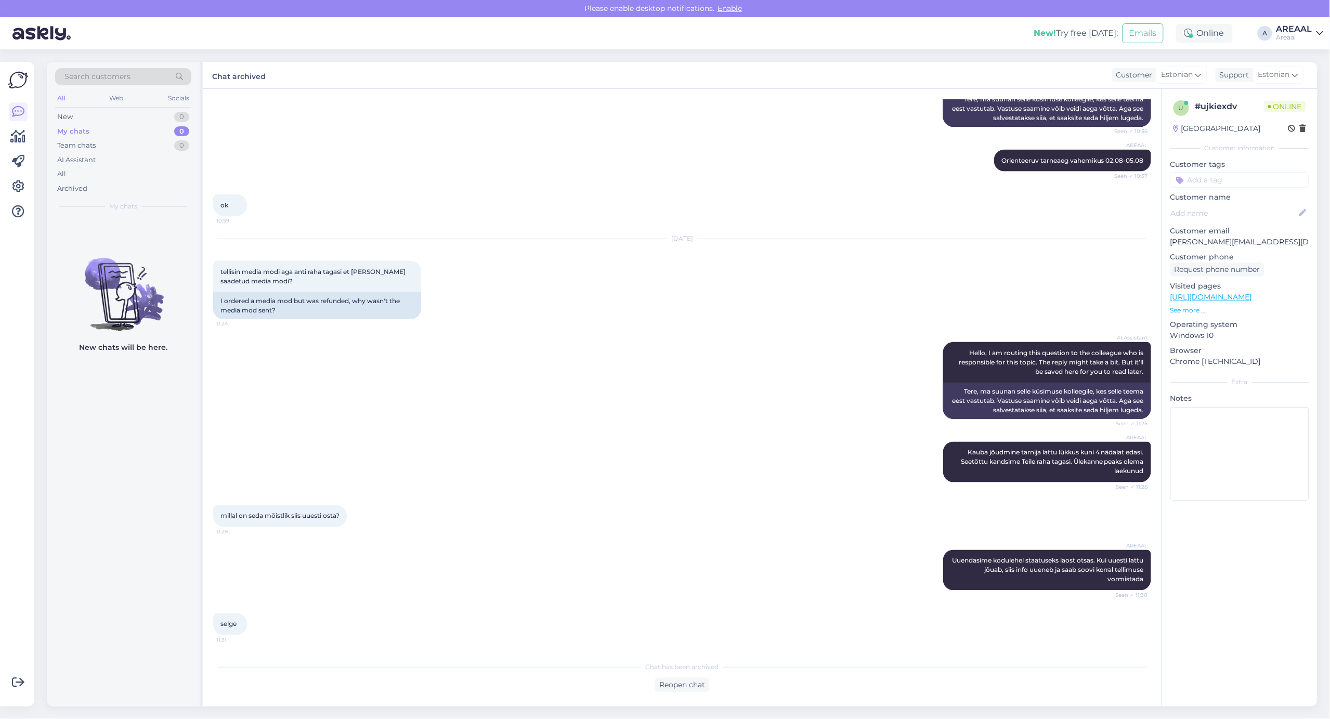
click at [941, 266] on div "[DATE] tellisin media modi aga anti raha tagasi et [PERSON_NAME] saadetud media…" at bounding box center [682, 279] width 938 height 103
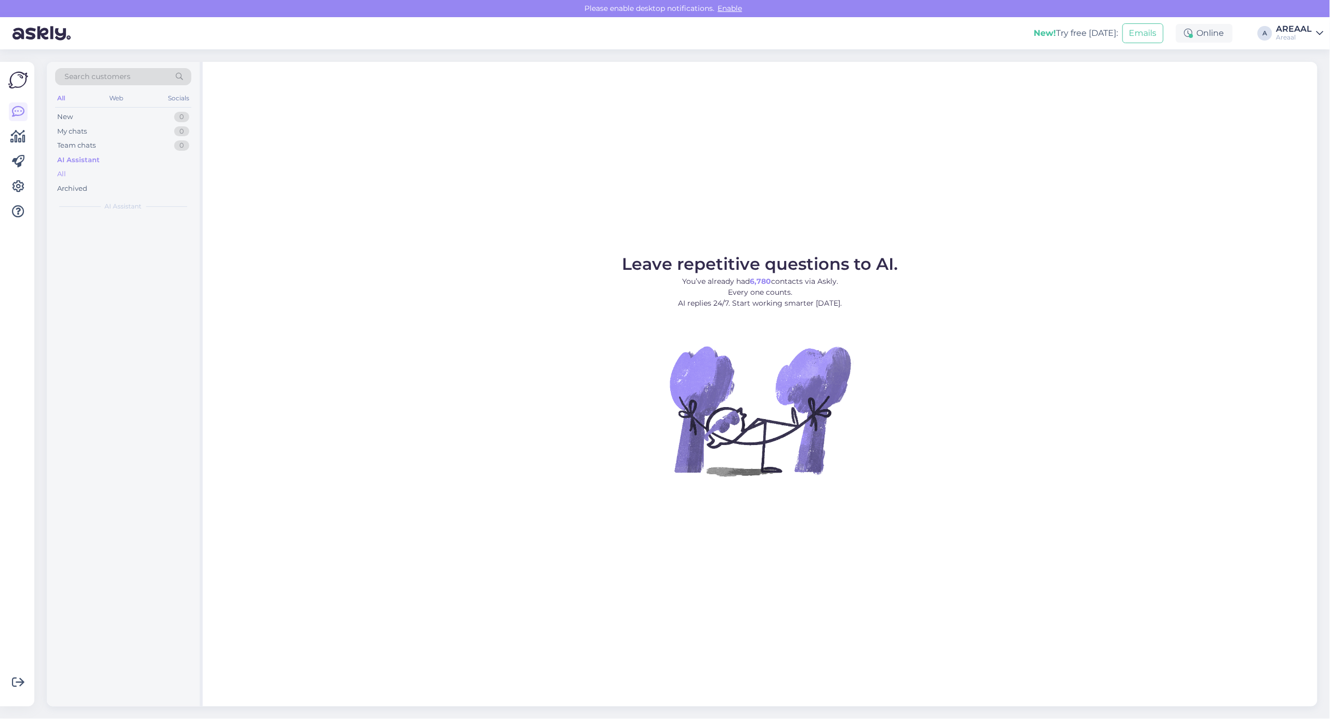
click at [108, 170] on div "All" at bounding box center [123, 174] width 136 height 15
click at [126, 178] on div "All" at bounding box center [123, 174] width 136 height 15
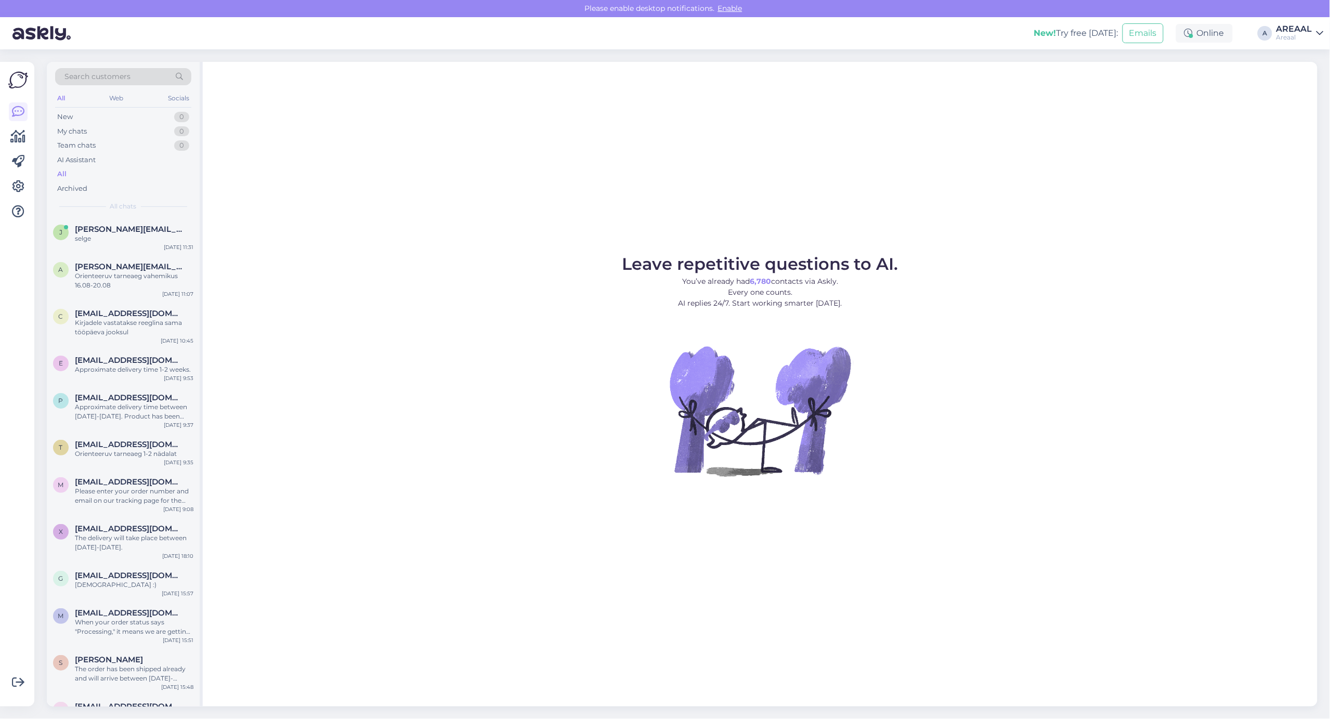
click at [415, 222] on div "Leave repetitive questions to AI. You’ve already had 6,780 contacts via Askly. …" at bounding box center [760, 384] width 1114 height 645
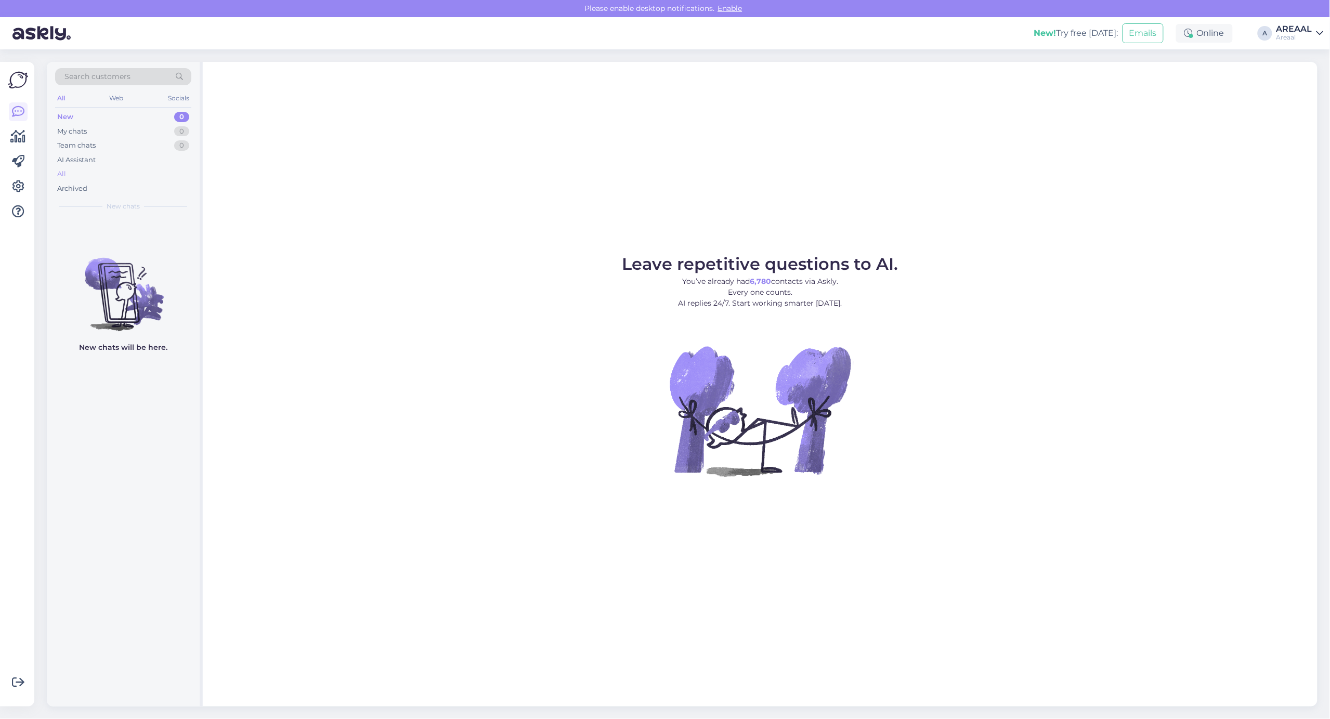
click at [80, 185] on div "Archived" at bounding box center [72, 188] width 30 height 10
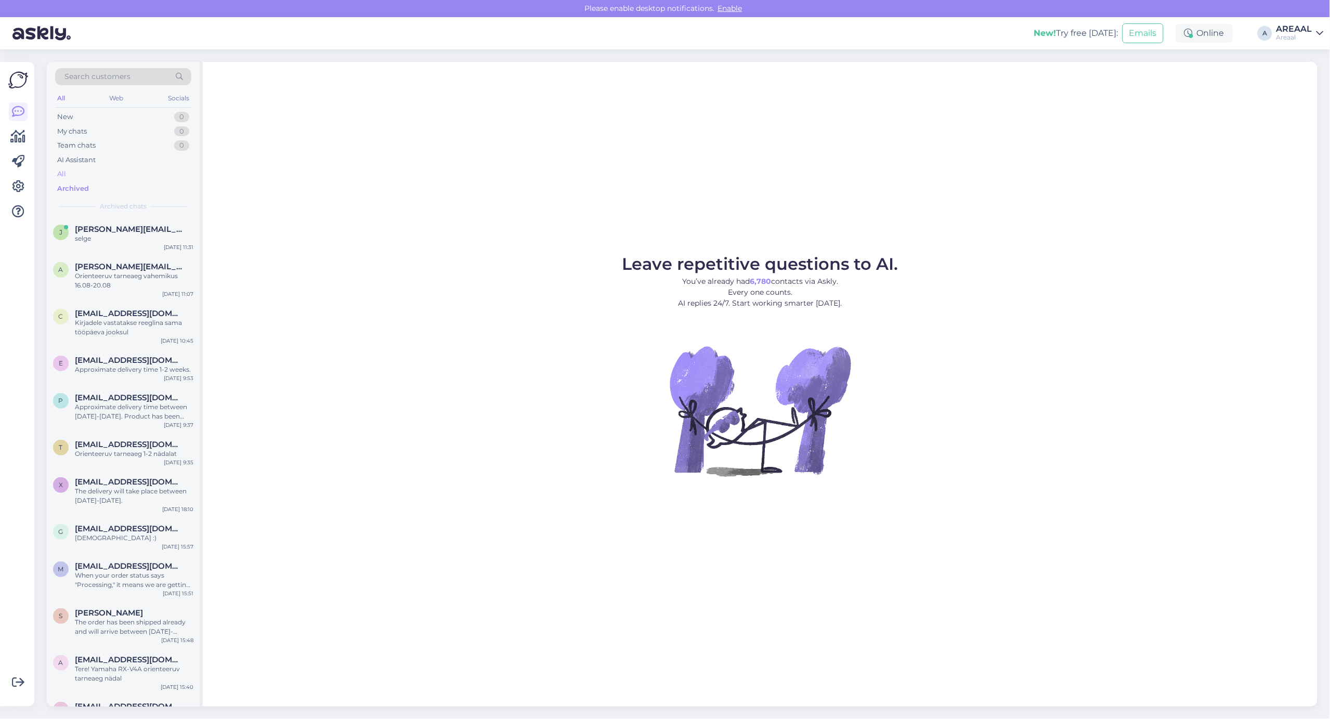
click at [80, 178] on div "All" at bounding box center [123, 174] width 136 height 15
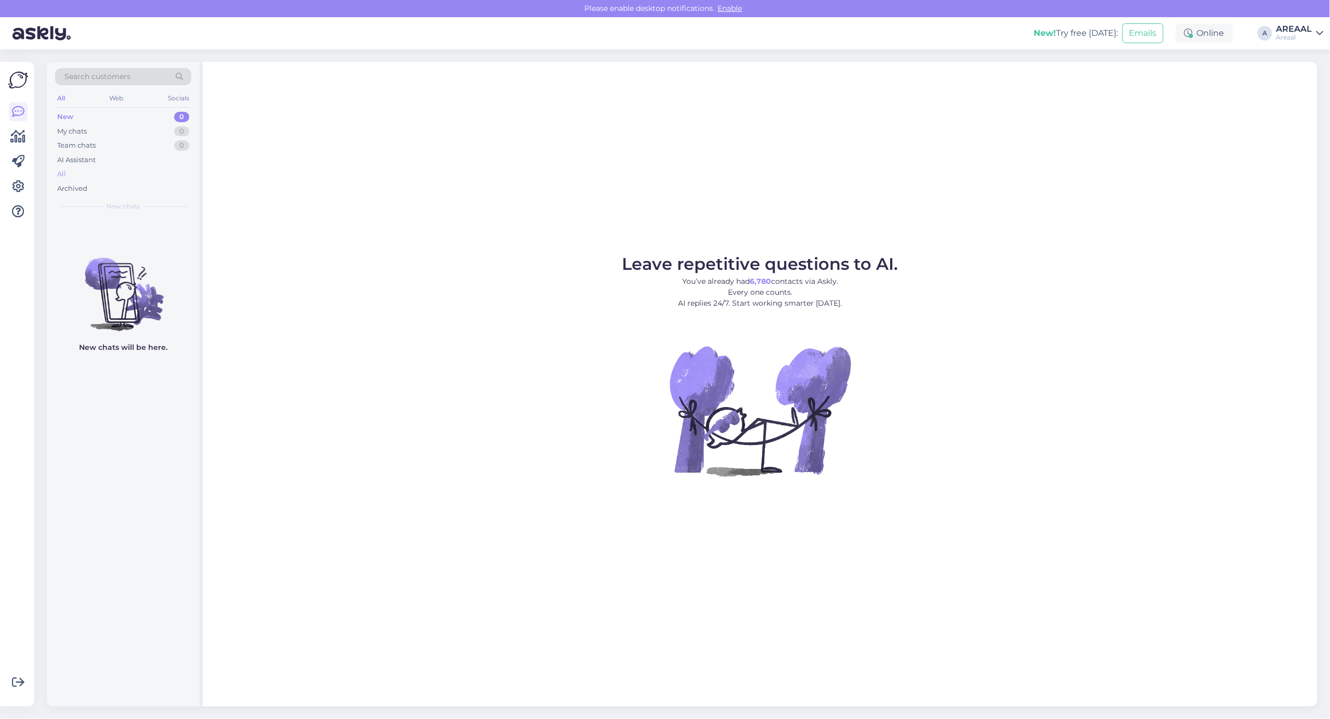
click at [103, 177] on div "All" at bounding box center [123, 174] width 136 height 15
click at [127, 186] on div "Archived" at bounding box center [123, 188] width 136 height 15
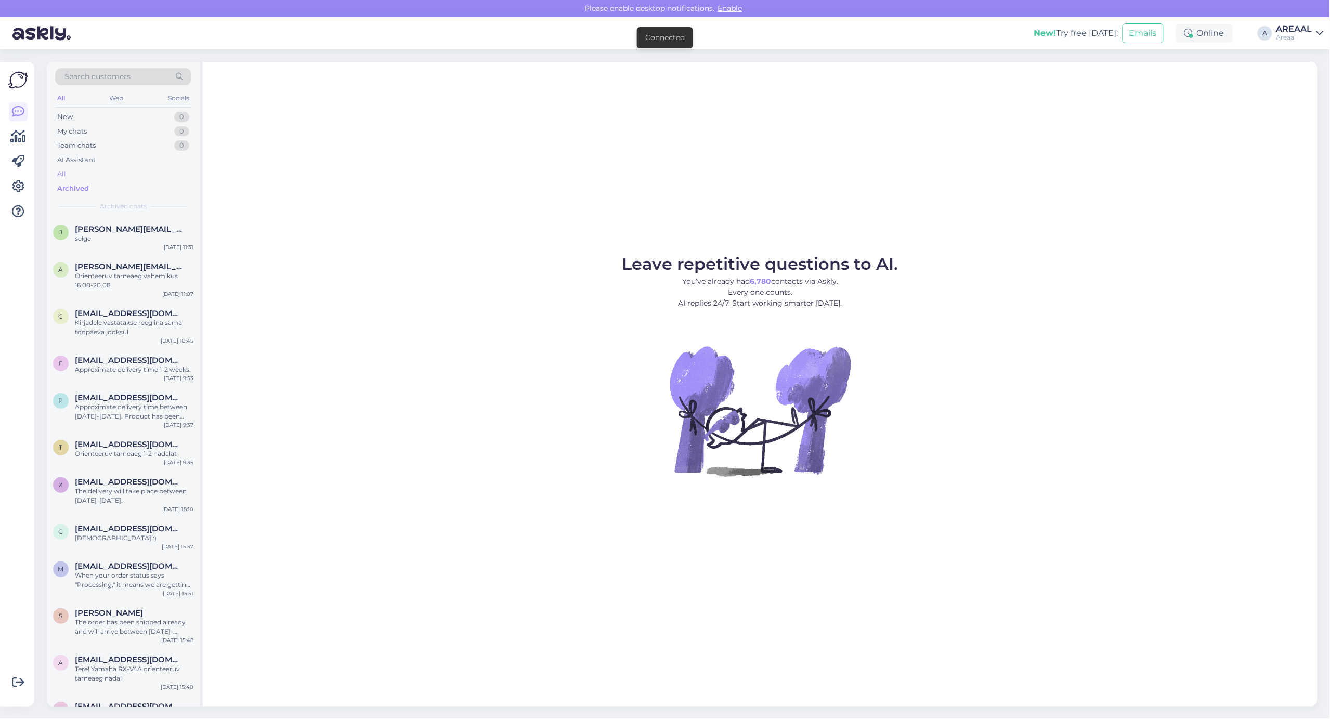
click at [125, 176] on div "All" at bounding box center [123, 174] width 136 height 15
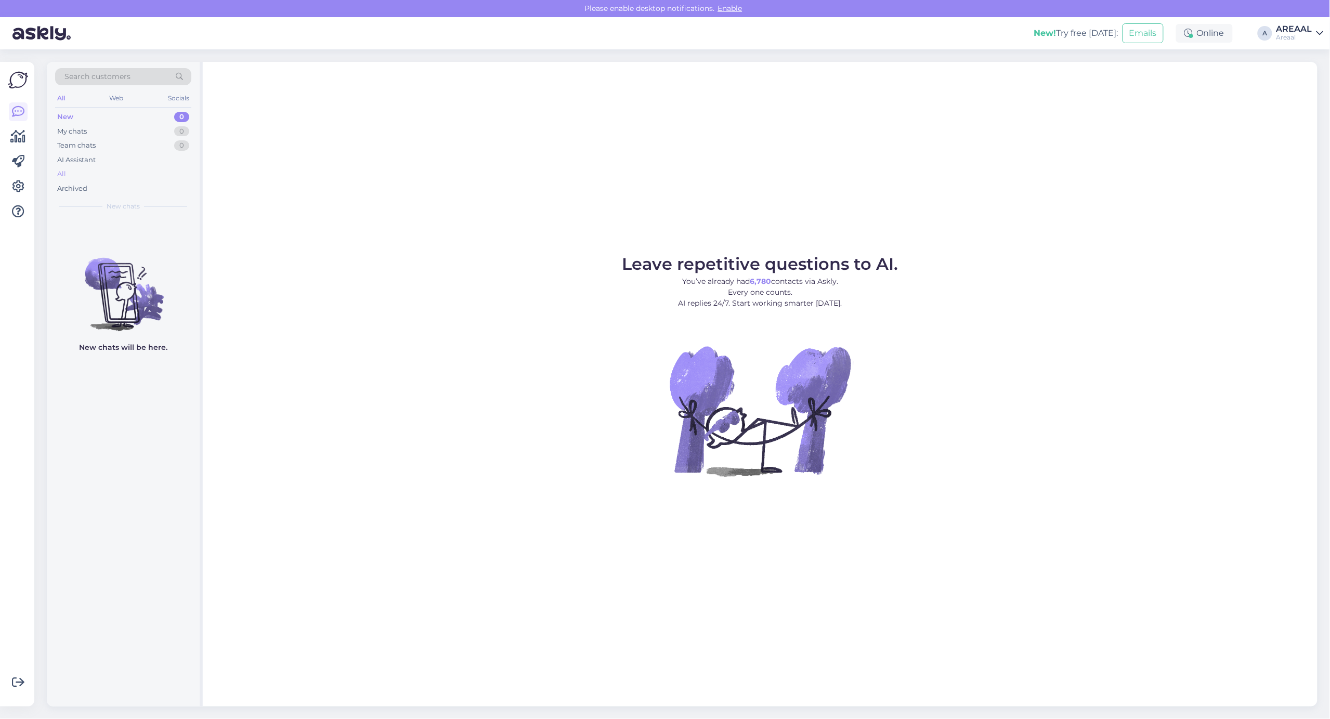
click at [127, 173] on div "All" at bounding box center [123, 174] width 136 height 15
click at [176, 175] on div "All" at bounding box center [123, 174] width 136 height 15
click at [102, 175] on div "All" at bounding box center [123, 174] width 136 height 15
click at [97, 169] on div "All" at bounding box center [123, 174] width 136 height 15
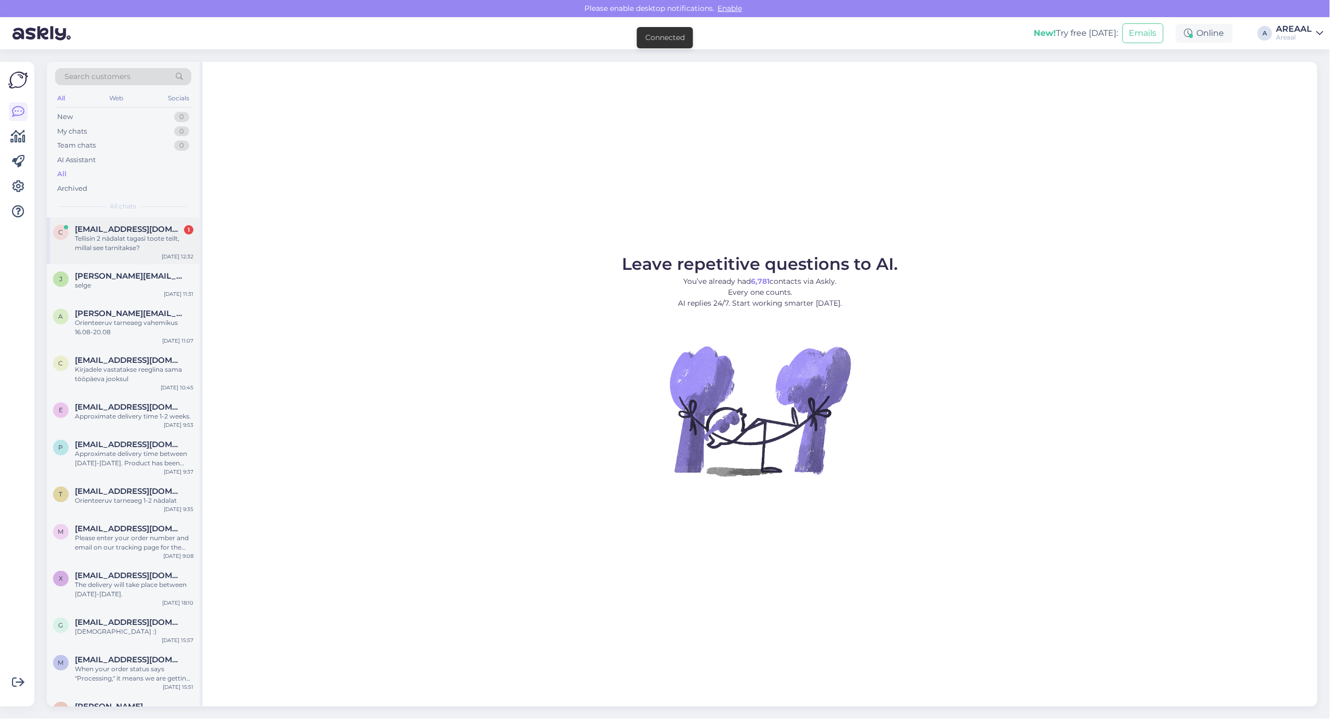
click at [125, 255] on div "c carin85@hotmail.com 1 Tellisin 2 nädalat tagasi toote teilt, millal see tarni…" at bounding box center [123, 240] width 153 height 47
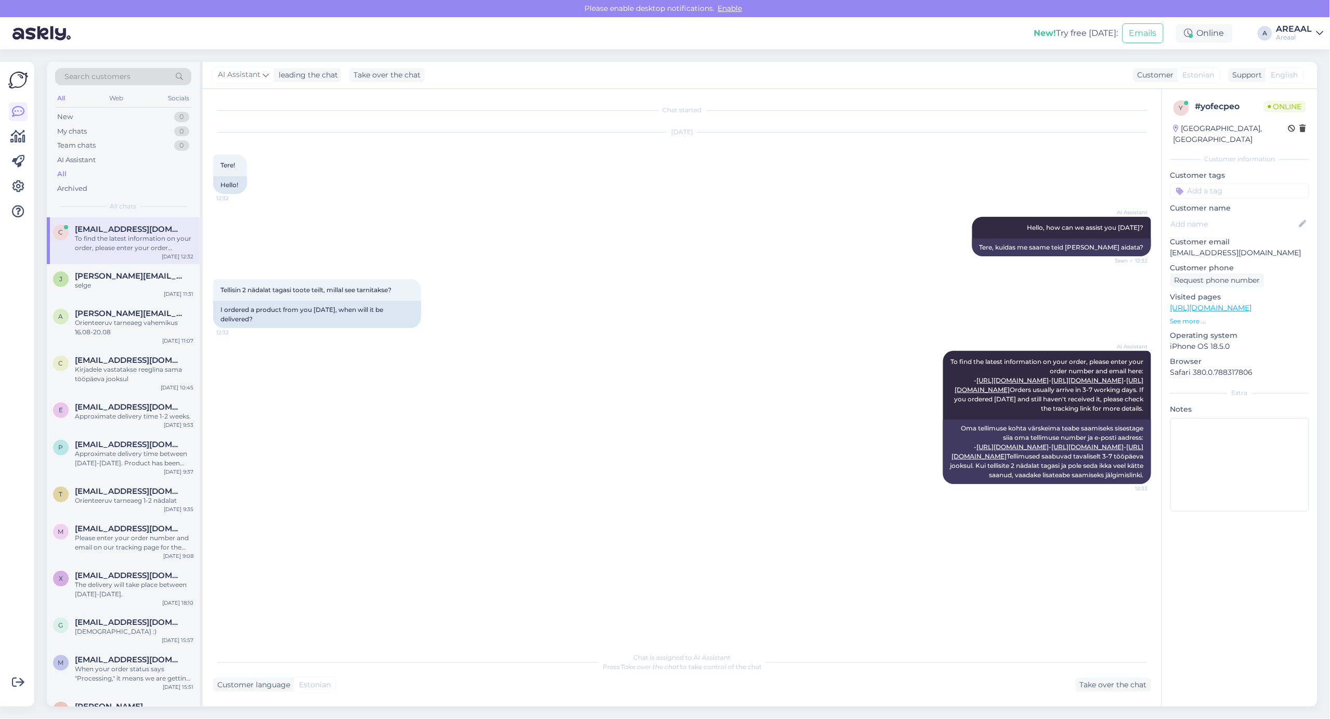
click at [1210, 247] on p "[EMAIL_ADDRESS][DOMAIN_NAME]" at bounding box center [1239, 252] width 139 height 11
copy p "[EMAIL_ADDRESS][DOMAIN_NAME]"
click at [147, 172] on div "All" at bounding box center [123, 174] width 136 height 15
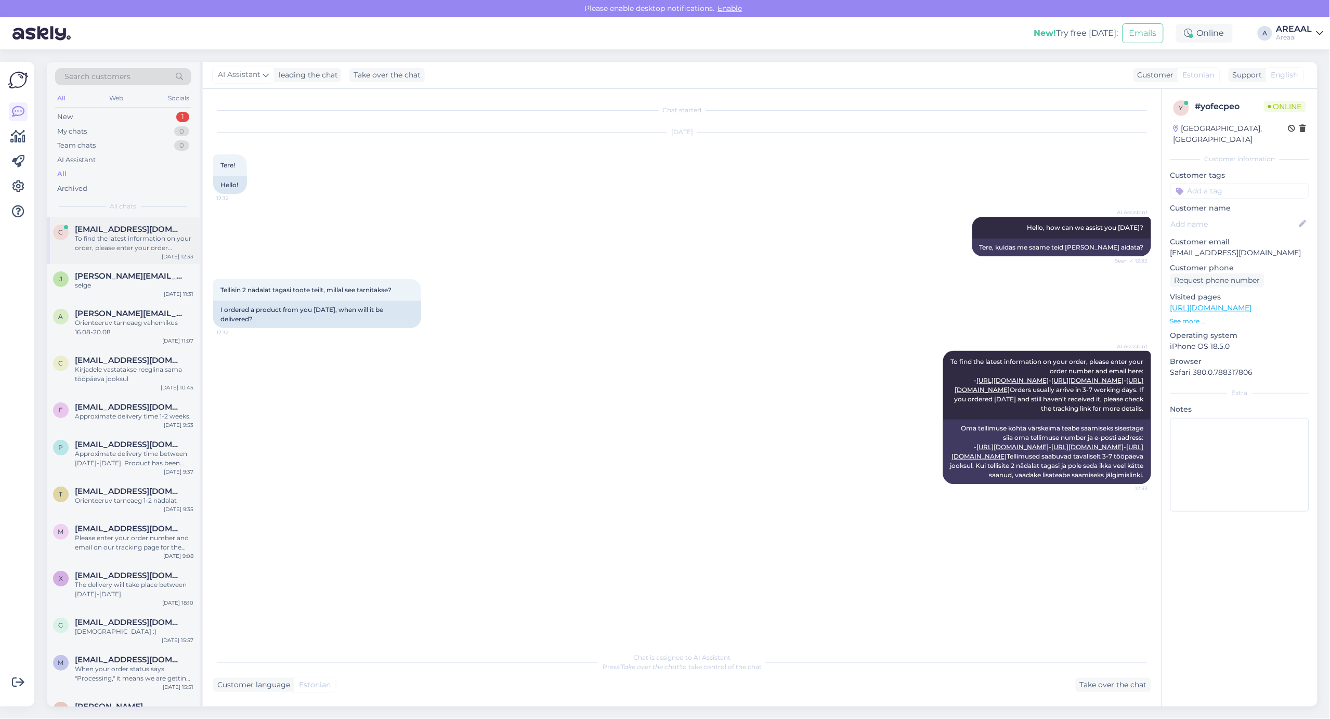
click at [143, 239] on div "To find the latest information on your order, please enter your order number an…" at bounding box center [134, 243] width 119 height 19
click at [136, 281] on div "selge" at bounding box center [134, 285] width 119 height 9
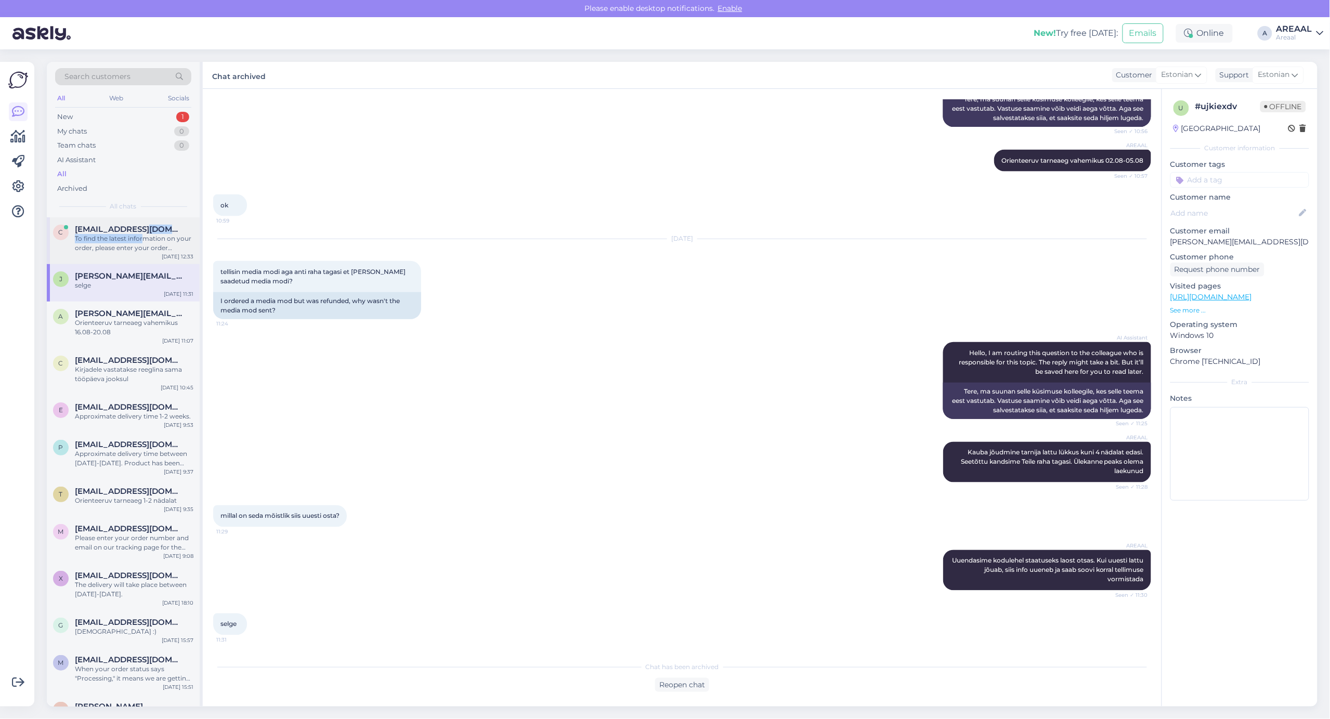
click at [143, 233] on div "carin85@hotmail.com To find the latest information on your order, please enter …" at bounding box center [134, 239] width 119 height 28
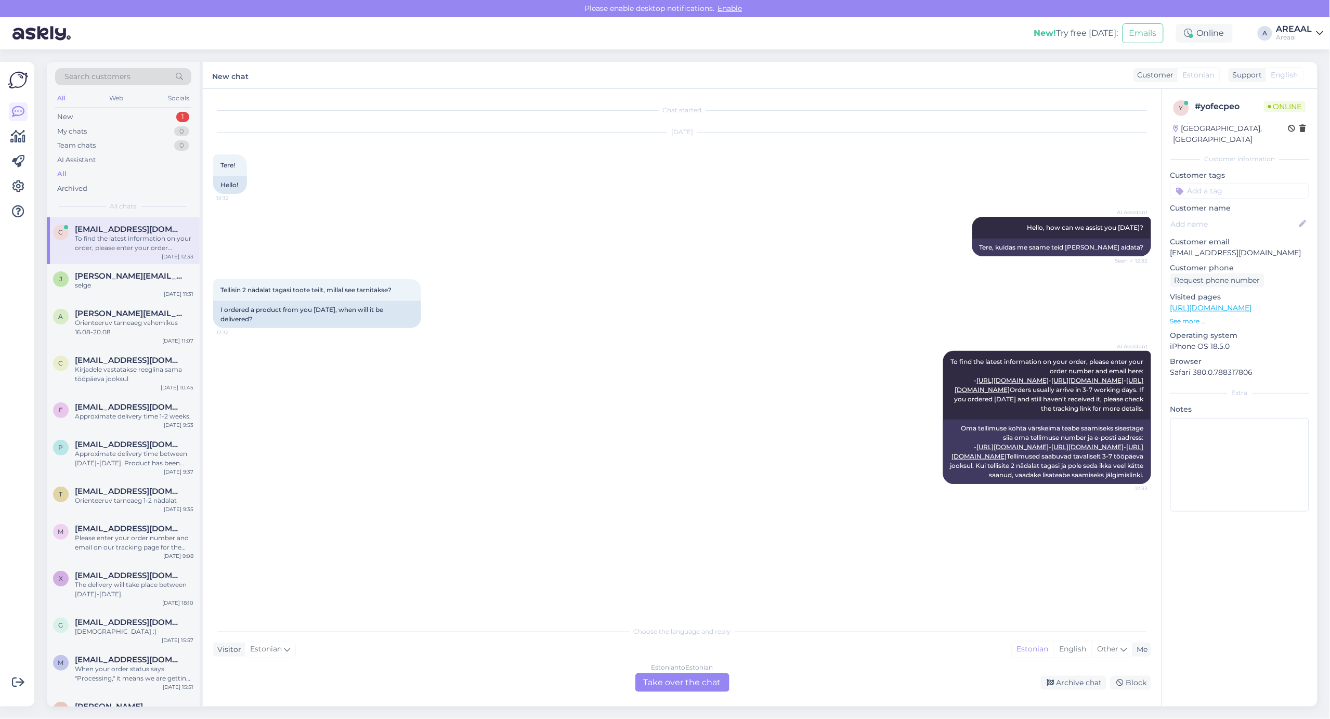
click at [694, 687] on div "Estonian to Estonian Take over the chat" at bounding box center [682, 682] width 94 height 19
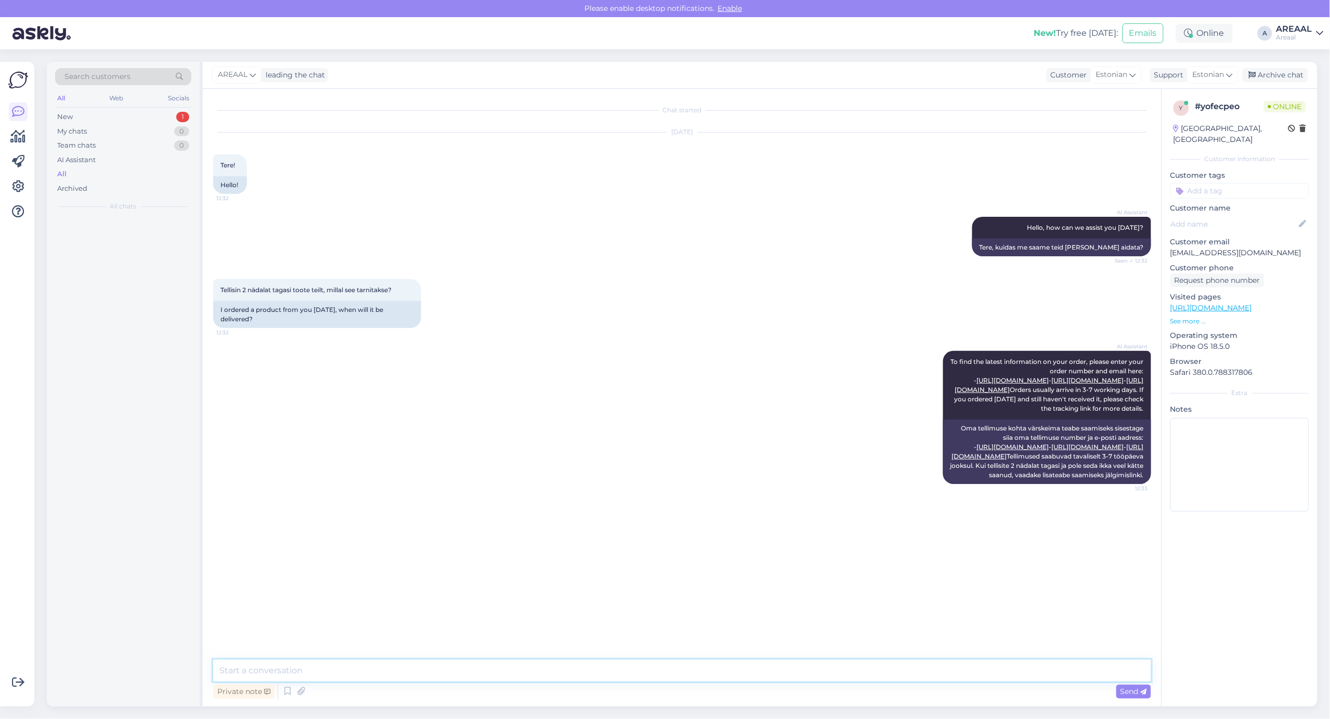
click at [695, 676] on textarea at bounding box center [682, 671] width 938 height 22
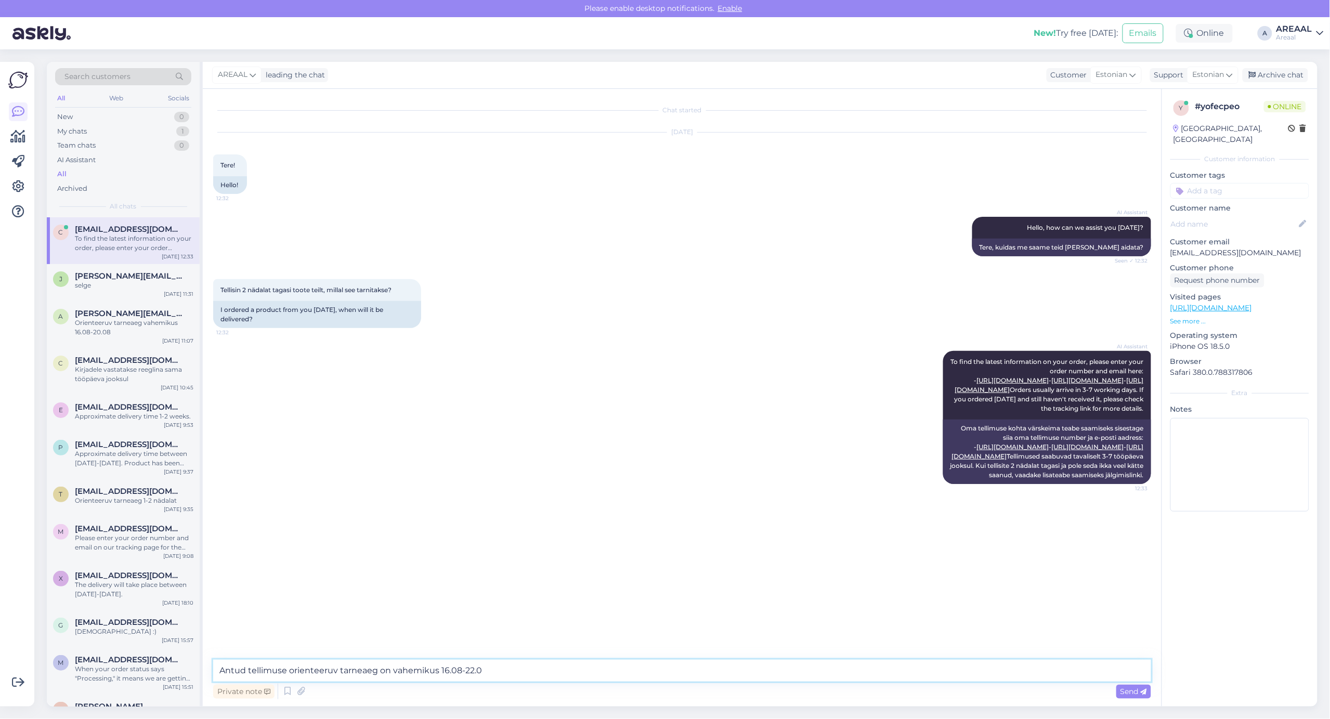
type textarea "Antud tellimuse orienteeruv tarneaeg on vahemikus 16.08-22.08"
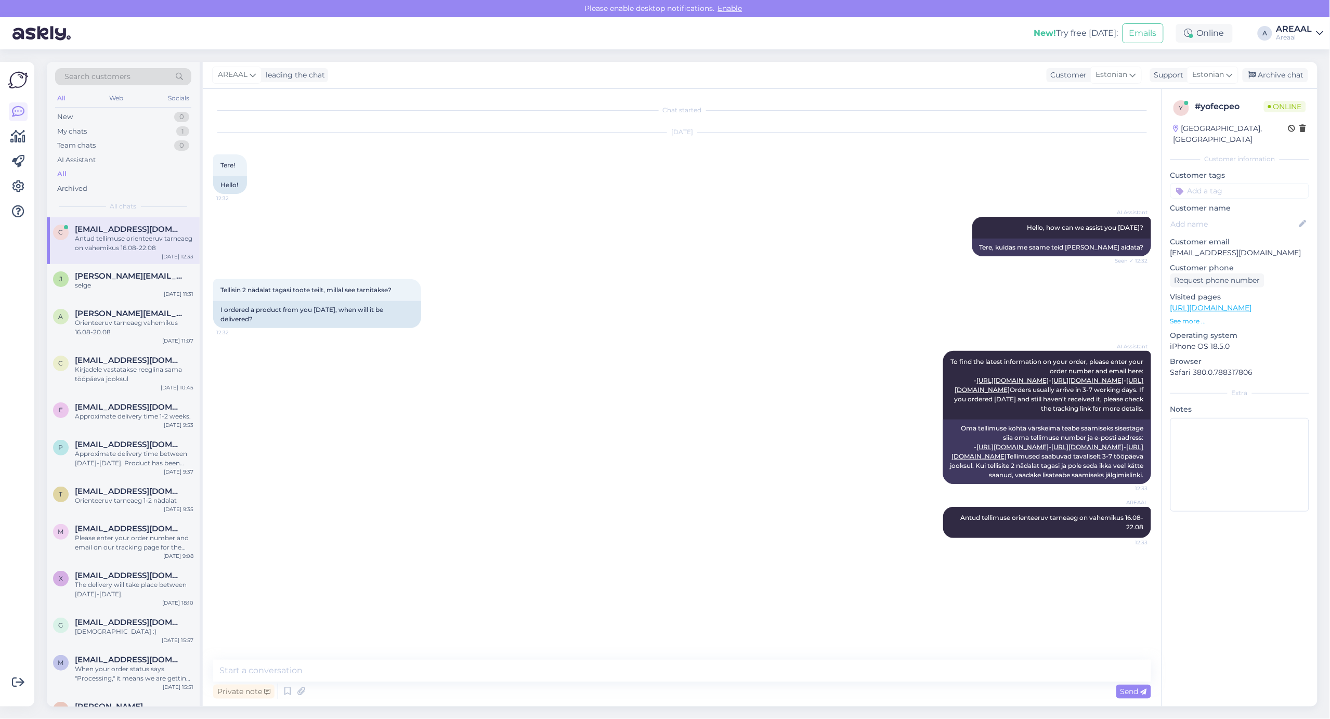
click at [738, 370] on div "AI Assistant To find the latest information on your order, please enter your or…" at bounding box center [682, 417] width 938 height 156
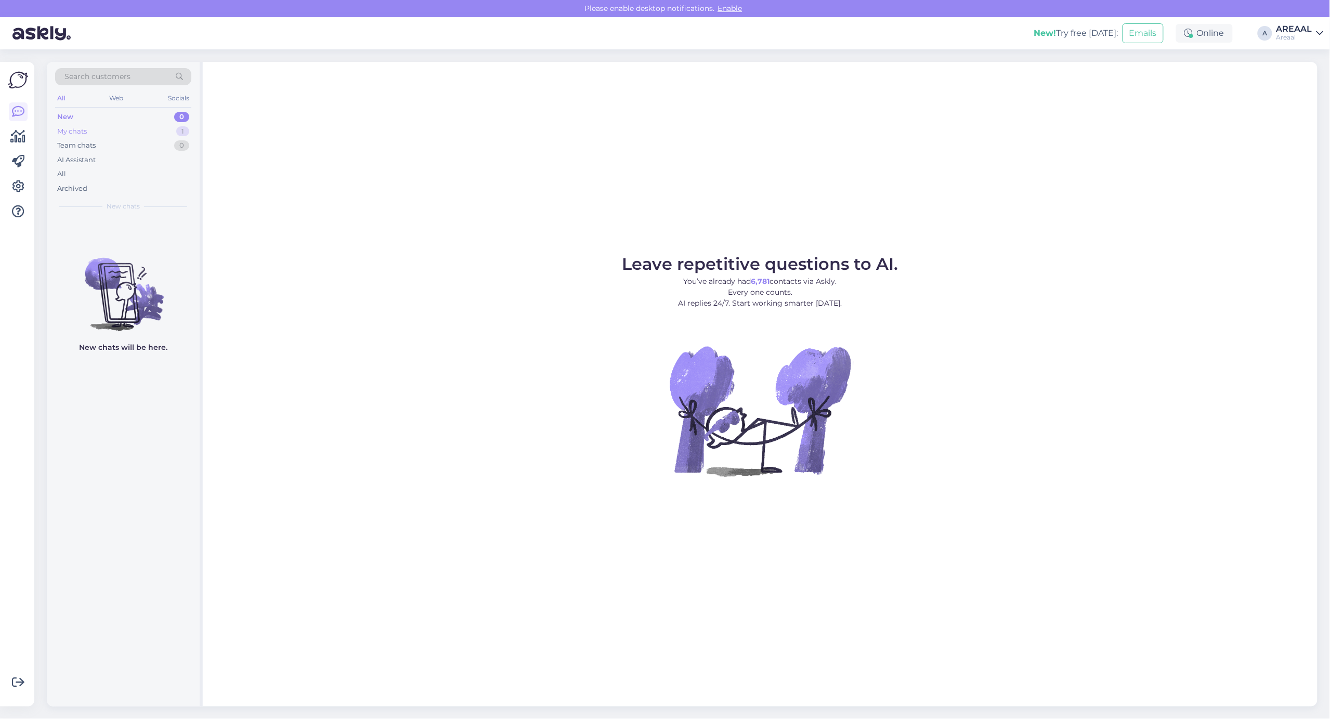
click at [177, 126] on div "My chats 1" at bounding box center [123, 131] width 136 height 15
click at [177, 212] on div "Search customers All Web Socials New 0 My chats 1 Team chats 0 AI Assistant All…" at bounding box center [123, 139] width 153 height 155
click at [177, 229] on div "[EMAIL_ADDRESS][DOMAIN_NAME]" at bounding box center [134, 229] width 119 height 9
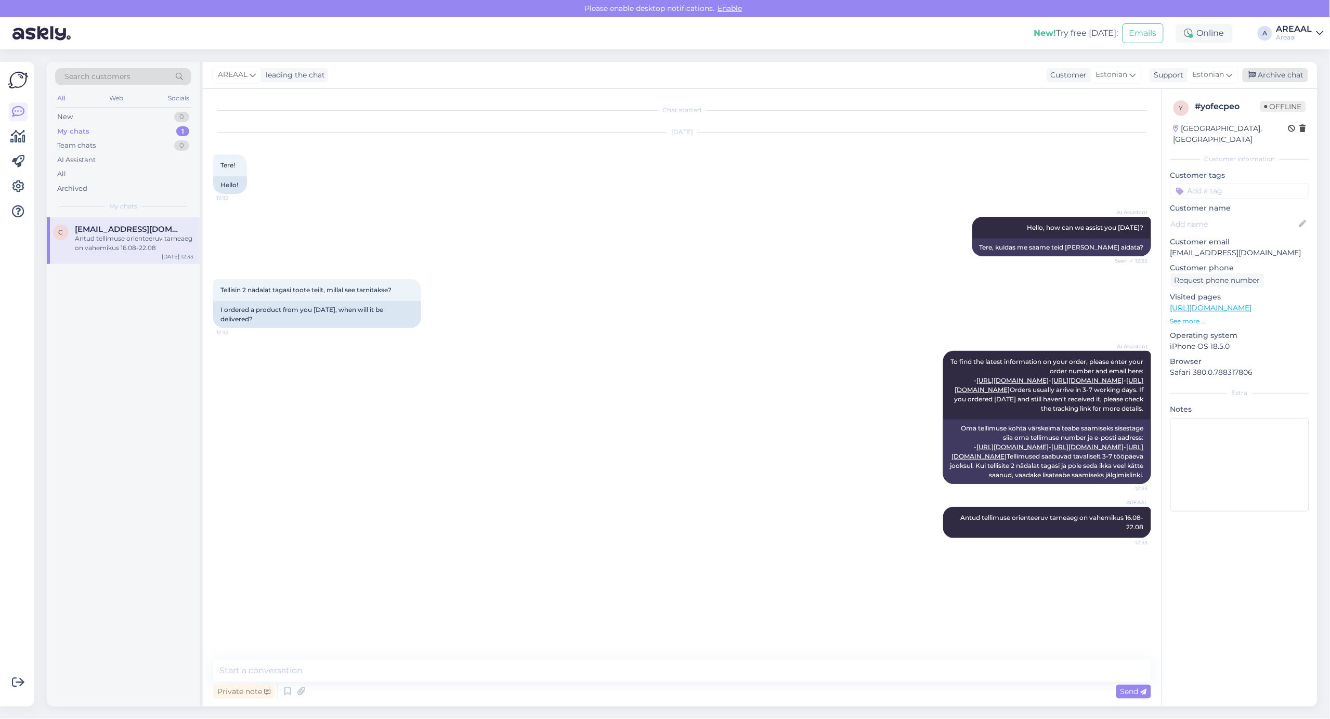
click at [1285, 74] on div "Archive chat" at bounding box center [1274, 75] width 65 height 14
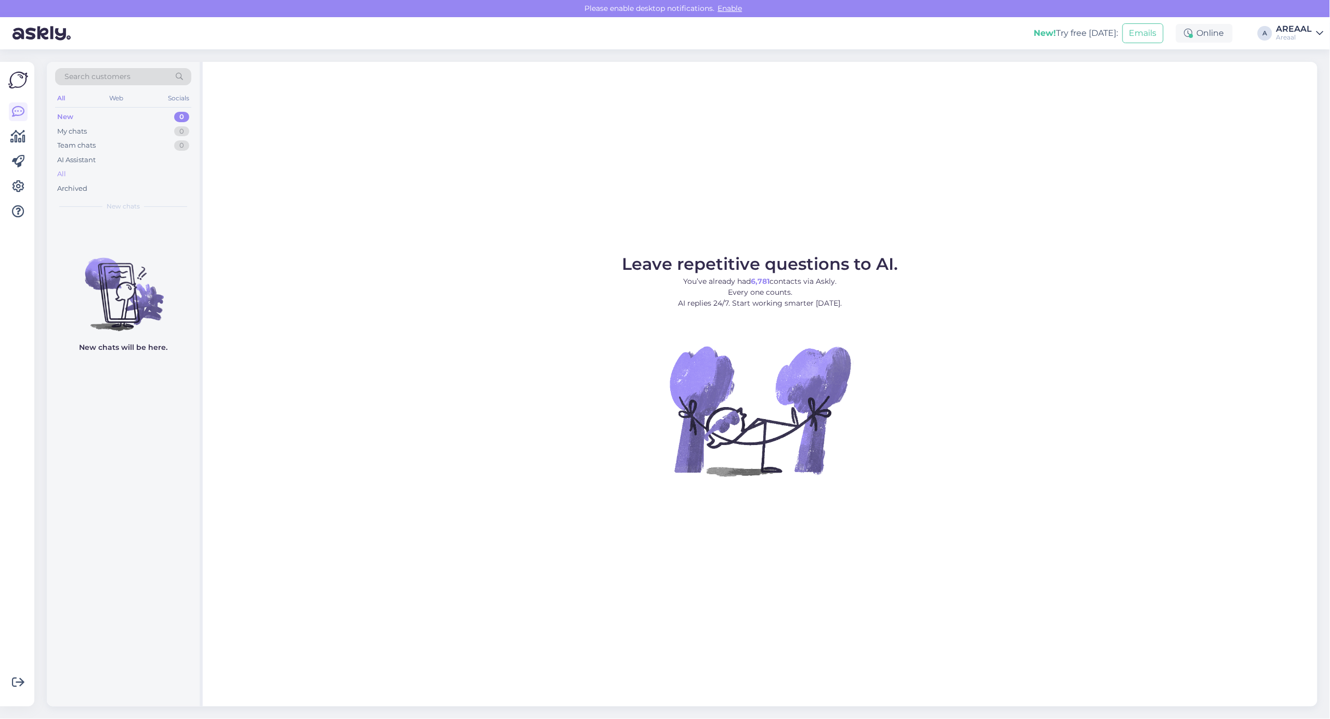
click at [108, 180] on div "All" at bounding box center [123, 174] width 136 height 15
click at [125, 179] on div "All" at bounding box center [123, 174] width 136 height 15
click at [127, 179] on div "All" at bounding box center [123, 174] width 136 height 15
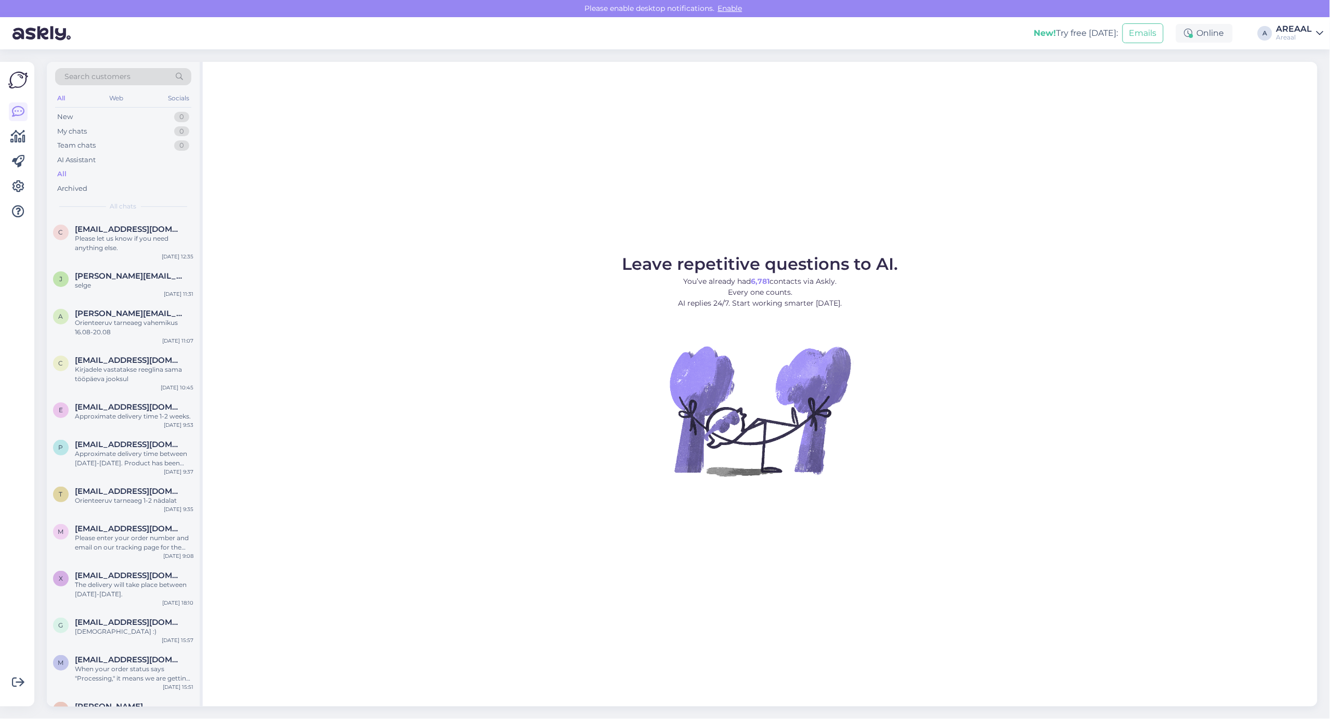
click at [356, 165] on div "Leave repetitive questions to AI. You’ve already had 6,781 contacts via Askly. …" at bounding box center [760, 384] width 1114 height 645
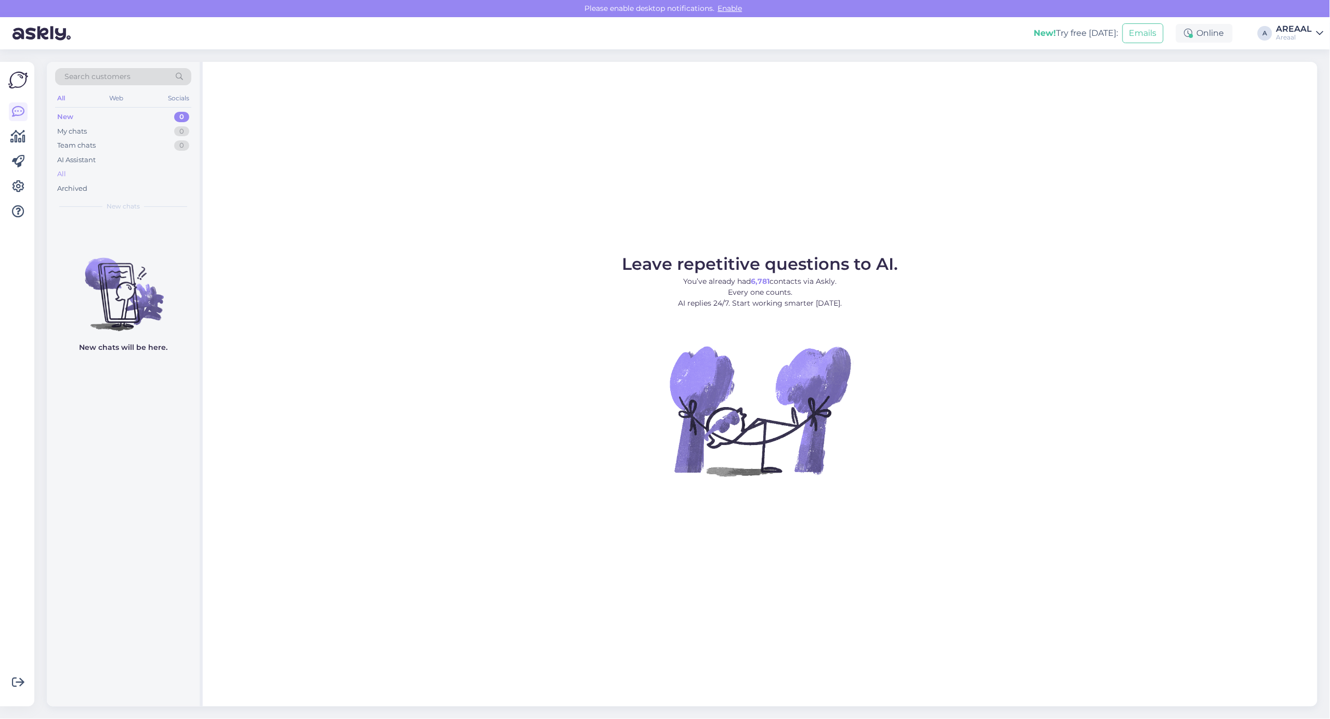
click at [151, 170] on div "All" at bounding box center [123, 174] width 136 height 15
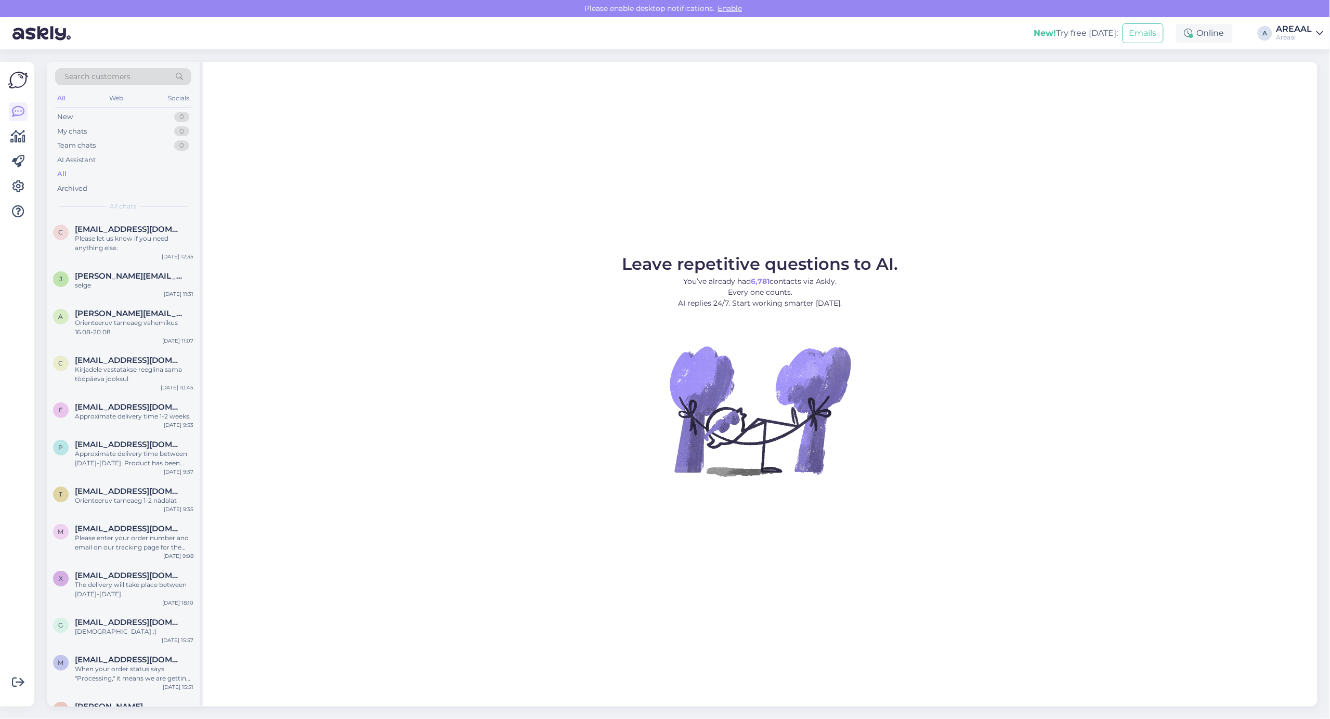
click at [985, 121] on div "Leave repetitive questions to AI. You’ve already had 6,781 contacts via Askly. …" at bounding box center [760, 384] width 1114 height 645
click at [1099, 238] on div "Leave repetitive questions to AI. You’ve already had 6,781 contacts via Askly. …" at bounding box center [760, 384] width 1114 height 645
click at [674, 402] on img at bounding box center [759, 410] width 187 height 187
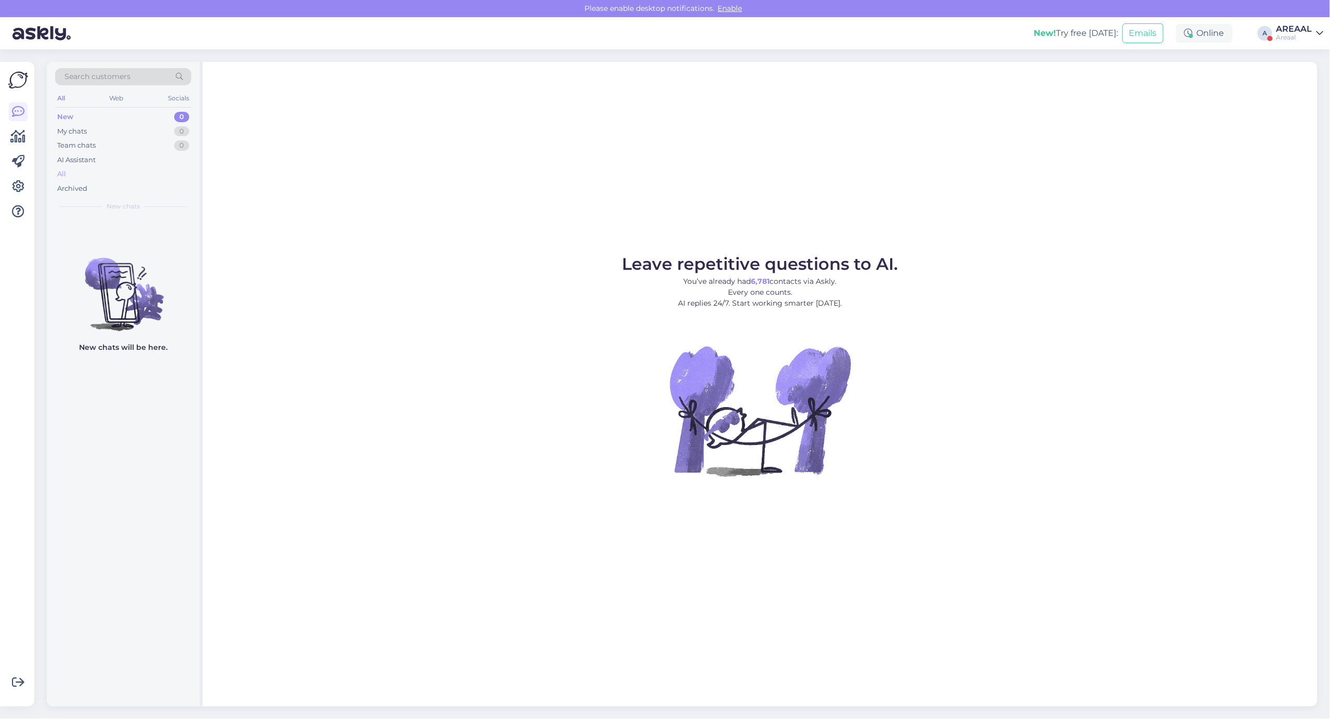
click at [133, 177] on div "All" at bounding box center [123, 174] width 136 height 15
click at [1304, 27] on div "AREAAL" at bounding box center [1294, 29] width 36 height 8
click at [1306, 76] on button "Open" at bounding box center [1300, 80] width 29 height 16
click at [149, 242] on div "alio?" at bounding box center [134, 238] width 119 height 9
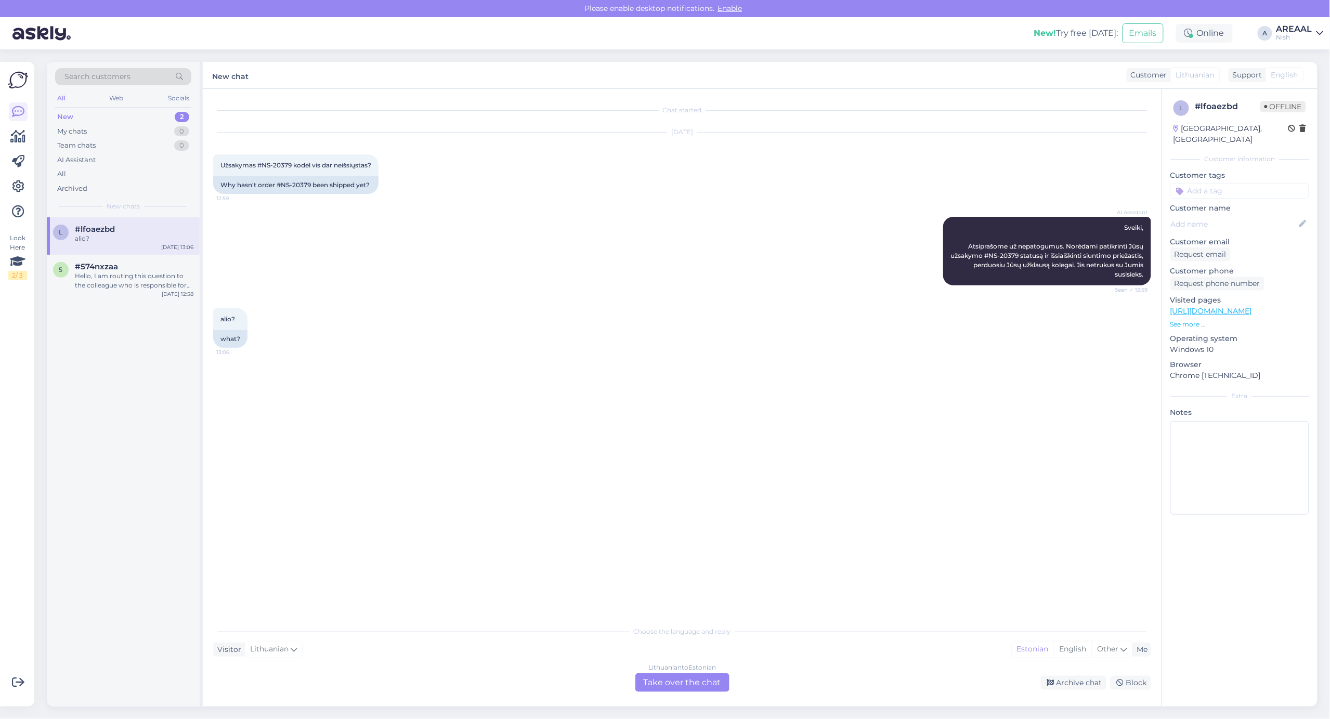
click at [726, 668] on div "Choose the language and reply Visitor Lithuanian Me Estonian English Other Lith…" at bounding box center [682, 656] width 938 height 71
click at [712, 674] on div "Lithuanian to Estonian Take over the chat" at bounding box center [682, 682] width 94 height 19
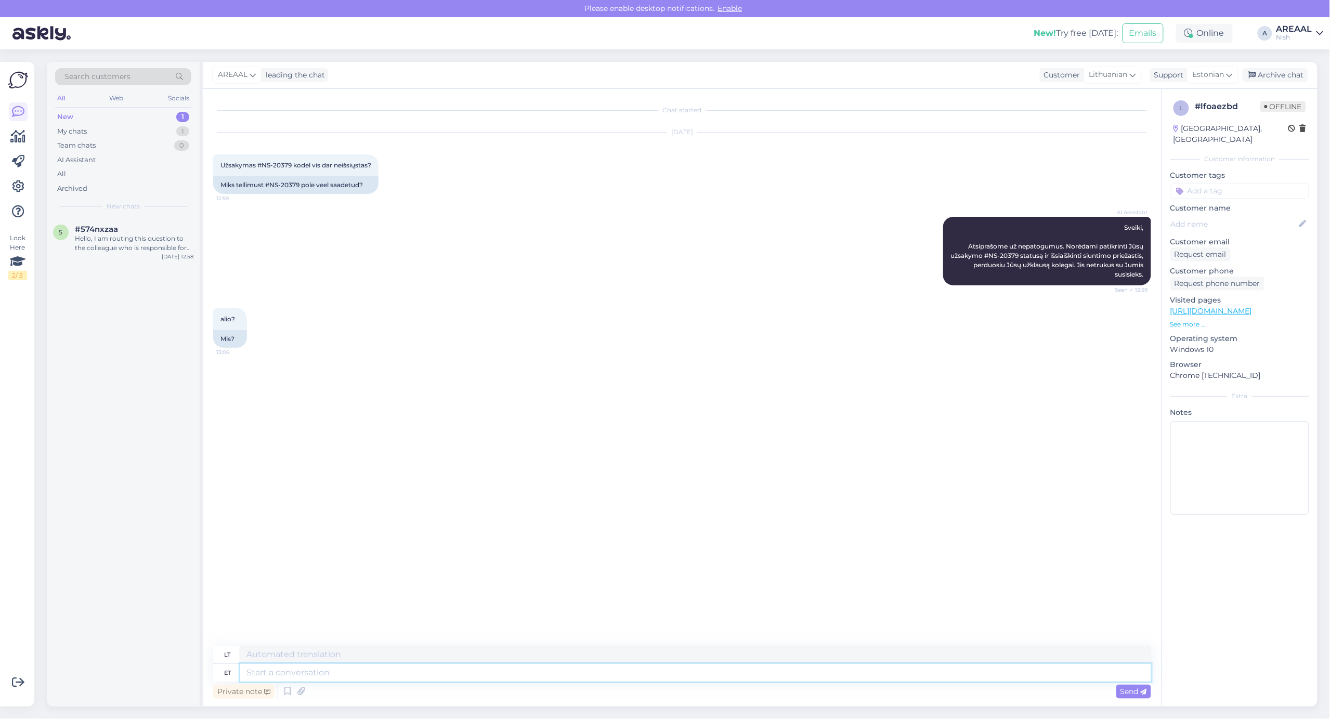
click at [705, 666] on textarea at bounding box center [695, 673] width 911 height 18
type textarea "Approxiamte de"
type textarea "Apytikslis"
type textarea "Approximate delivery time"
type textarea "Apytikslis pristatymo laikas"
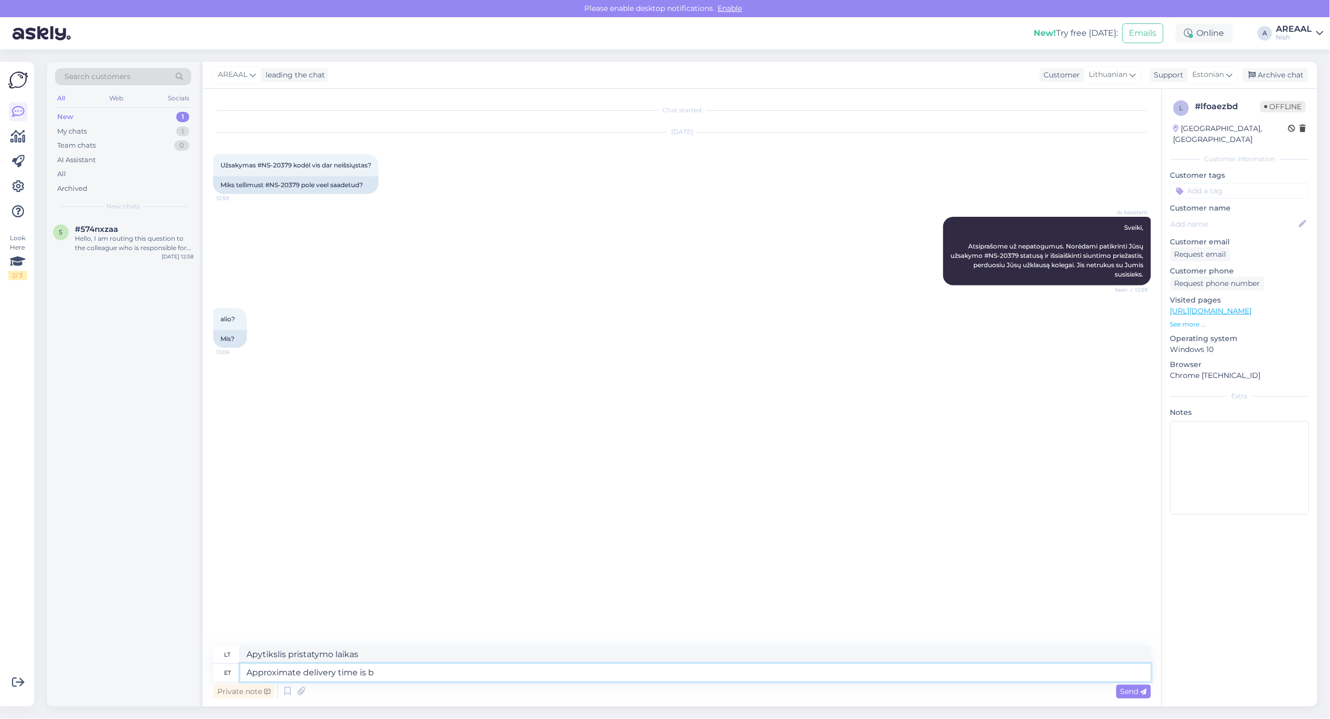
type textarea "Approximate delivery time is be"
type textarea "Apytikslis pristatymo laikas yra"
type textarea "Approximate delivery time is between 14"
type textarea "Apytikslis pristatymo laikas yra tarp"
type textarea "Approximate delivery time is between 14-165 A"
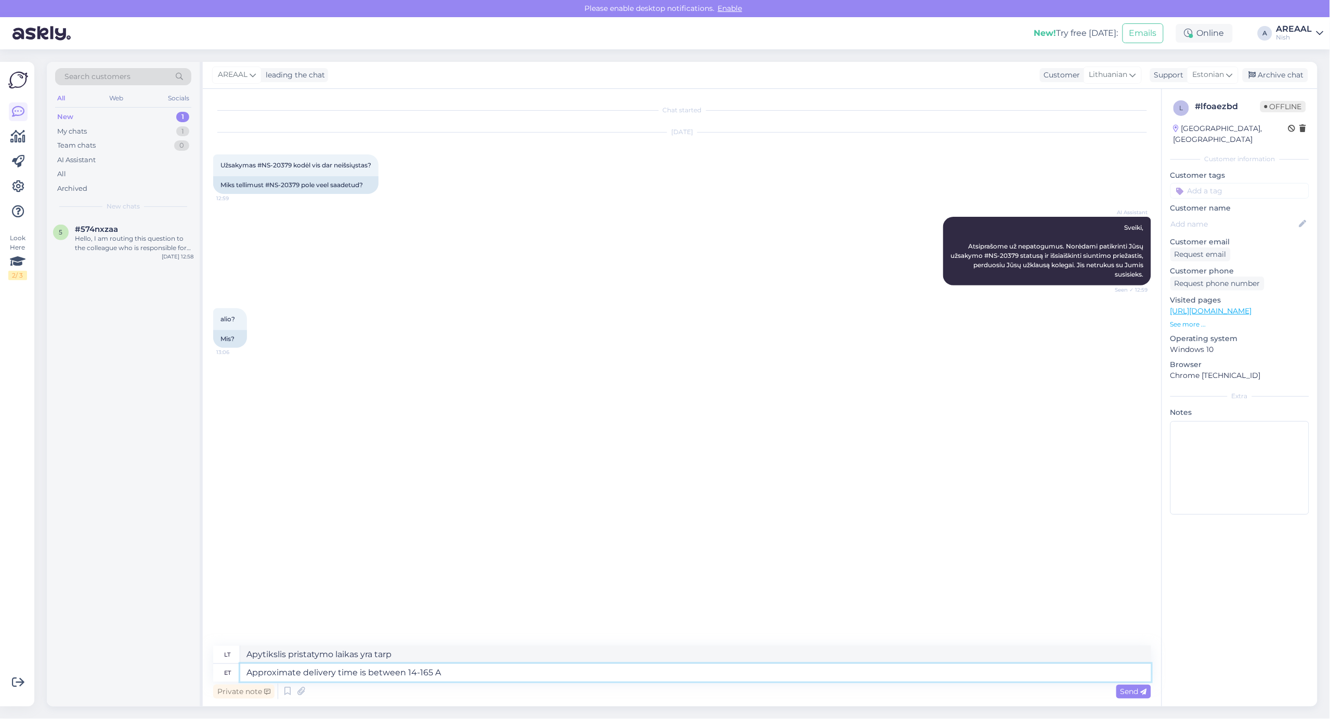
type textarea "Apytikslis pristatymo laikas yra nuo 14 iki 165 val."
type textarea "Approximate delivery time is between [DATE]-[DATE]"
type textarea "Apytikslis pristatymo laikas yra nuo 14 iki 16 val."
type textarea "Approximate delivery time is between [DATE]-[DATE]."
type textarea "Apytikslis pristatymo laikas yra rugpjūčio 14–16 d."
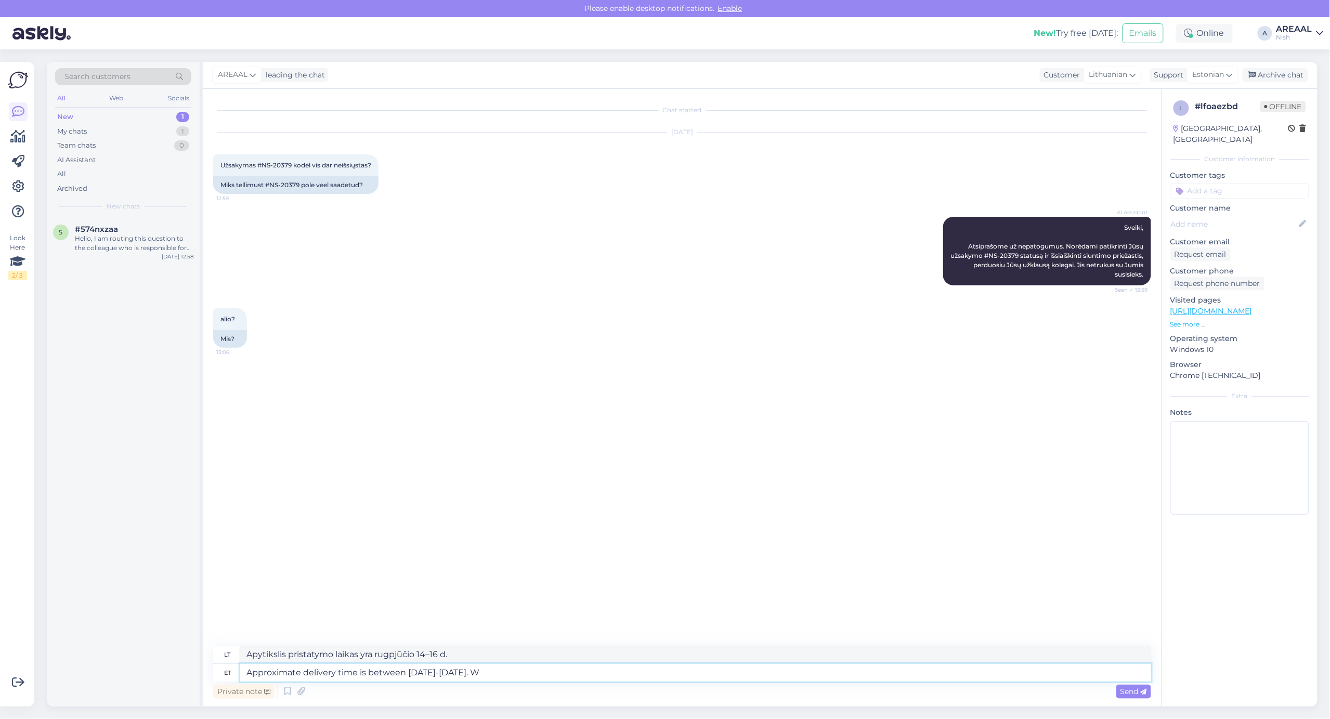
type textarea "Approximate delivery time is between [DATE]-[DATE]."
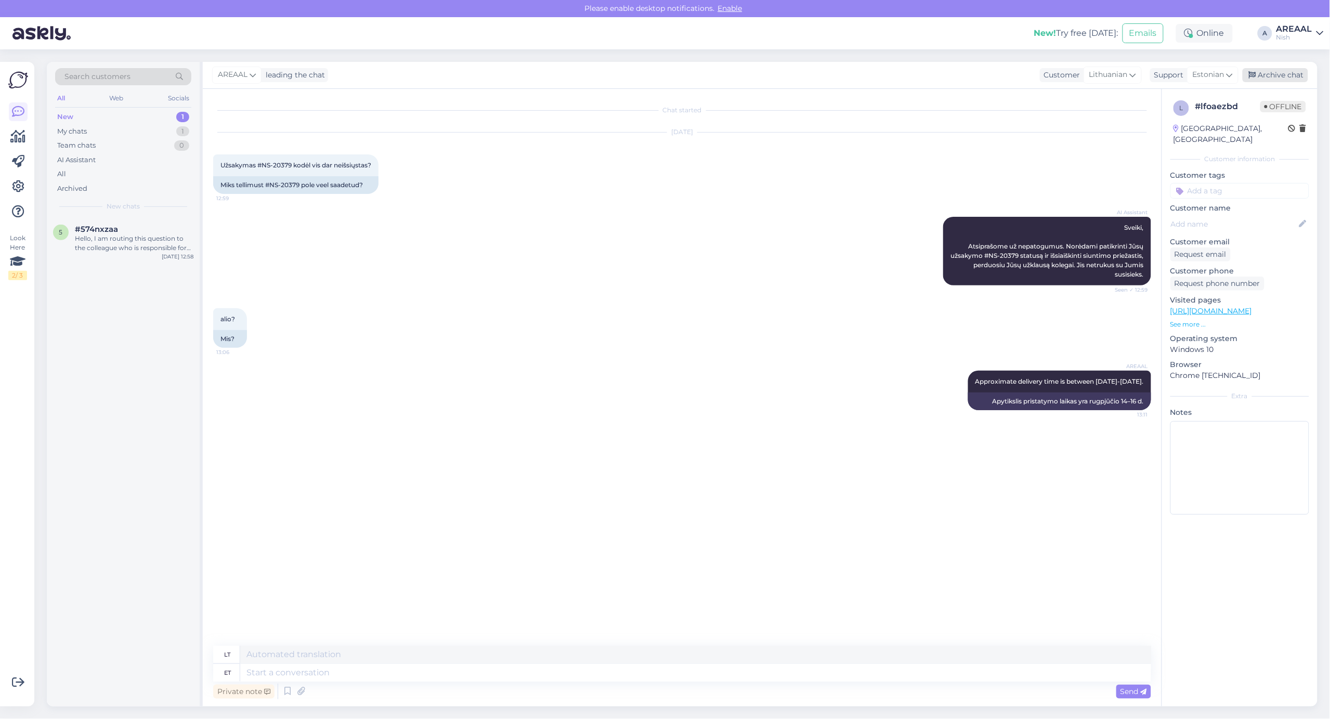
click at [1284, 70] on div "Archive chat" at bounding box center [1274, 75] width 65 height 14
click at [133, 243] on div "Hello, I am routing this question to the colleague who is responsible for this …" at bounding box center [134, 243] width 119 height 19
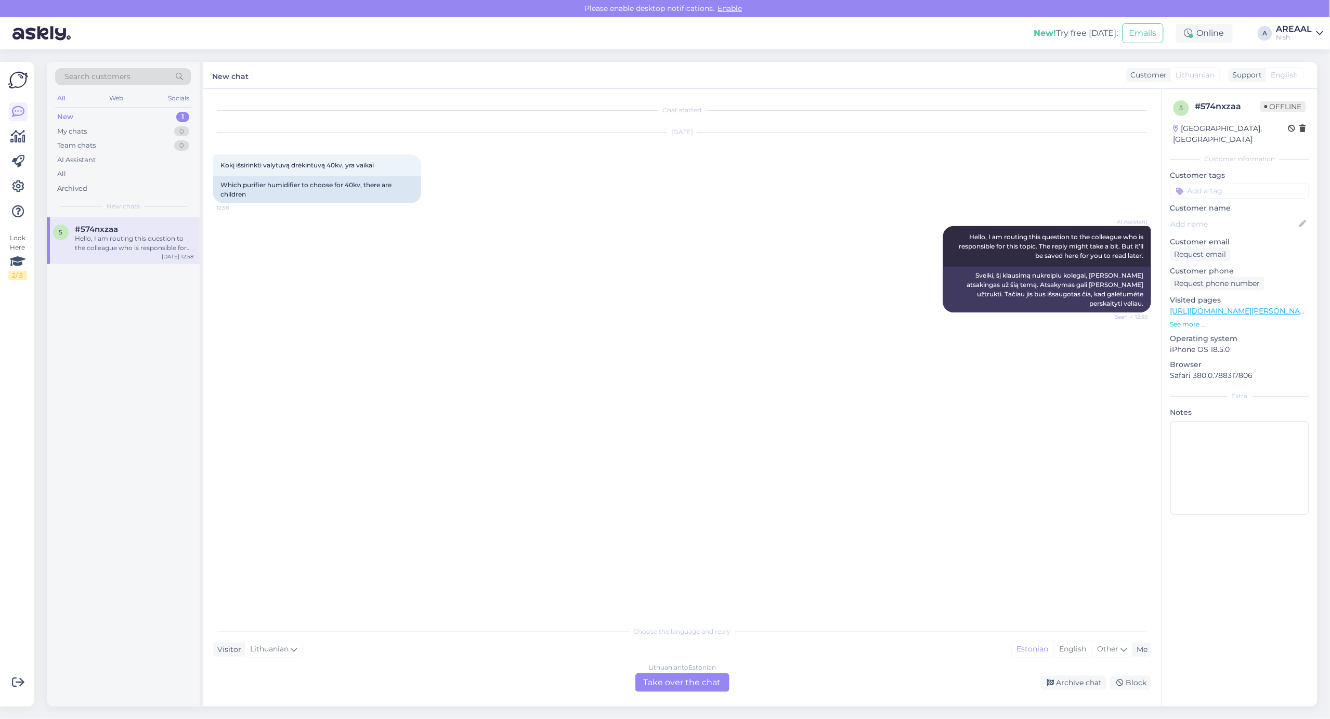
click at [342, 232] on div "AI Assistant Hello, I am routing this question to the colleague who is responsi…" at bounding box center [682, 269] width 938 height 109
click at [1067, 677] on div "Archive chat" at bounding box center [1073, 683] width 65 height 14
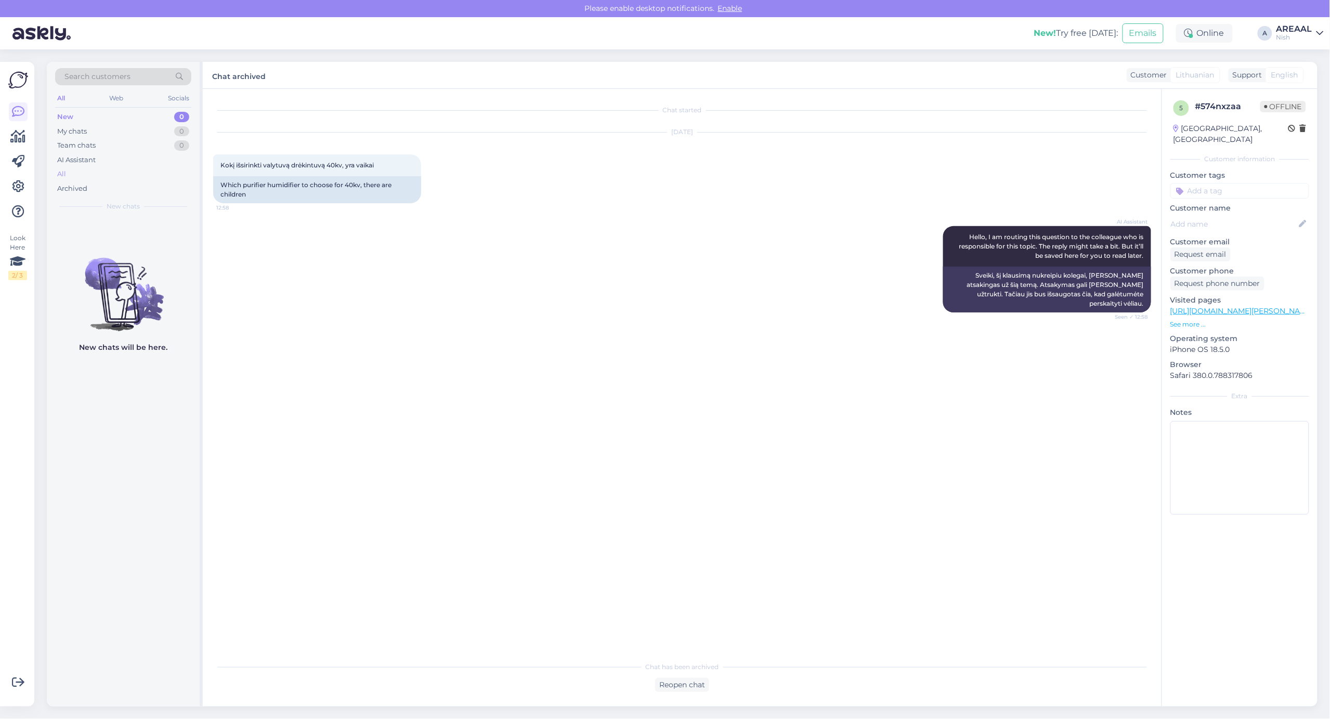
click at [89, 178] on div "All" at bounding box center [123, 174] width 136 height 15
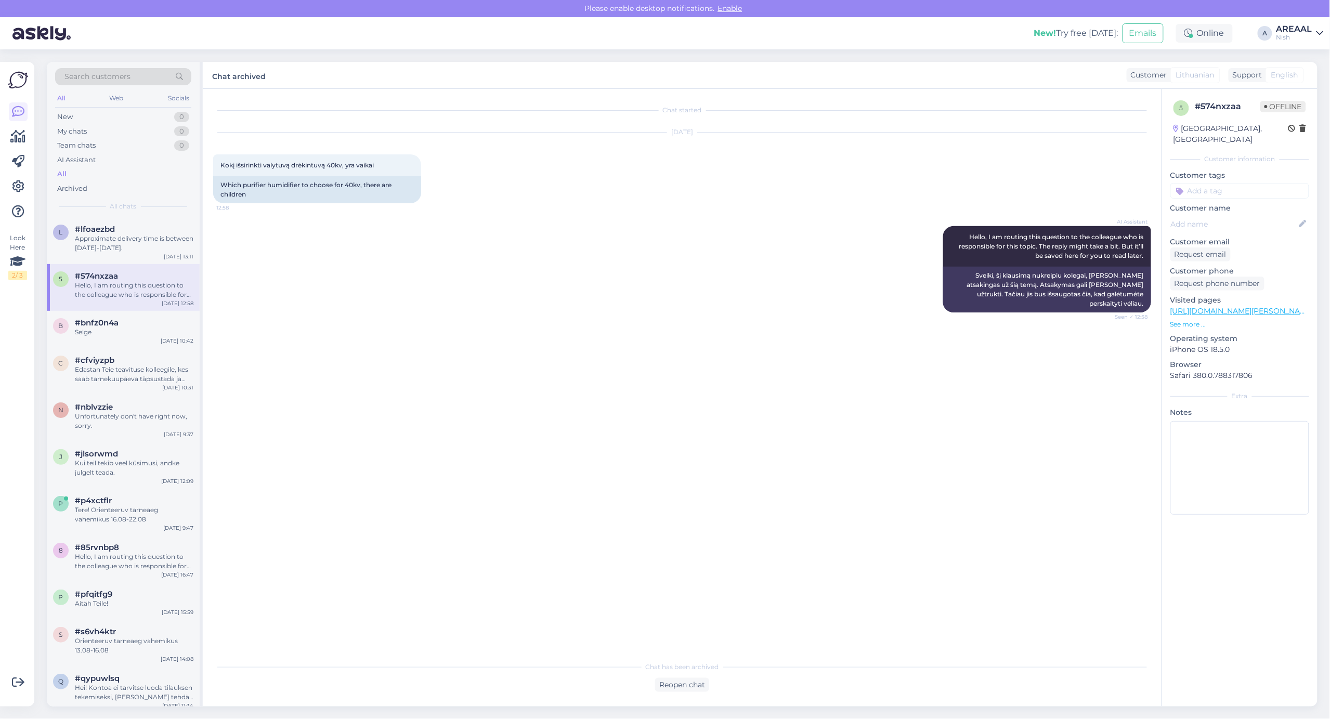
click at [1277, 34] on div "Nish" at bounding box center [1294, 37] width 36 height 8
click at [1295, 56] on button "Open" at bounding box center [1300, 58] width 29 height 16
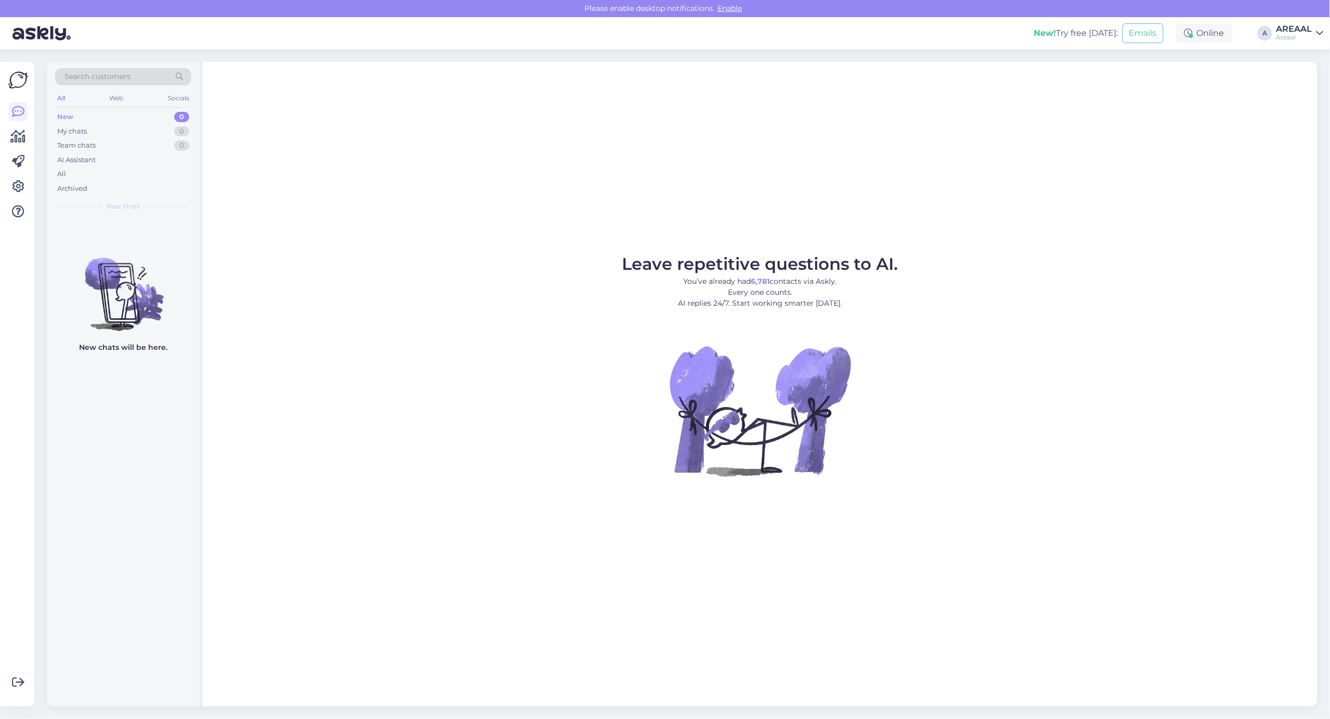
click at [689, 162] on div "Leave repetitive questions to AI. You’ve already had 6,781 contacts via Askly. …" at bounding box center [760, 384] width 1114 height 645
click at [136, 183] on div "Archived" at bounding box center [123, 188] width 136 height 15
click at [131, 174] on div "All" at bounding box center [123, 174] width 136 height 15
click at [141, 177] on div "All" at bounding box center [123, 174] width 136 height 15
click at [962, 173] on div "Leave repetitive questions to AI. You’ve already had 6,781 contacts via Askly. …" at bounding box center [760, 384] width 1114 height 645
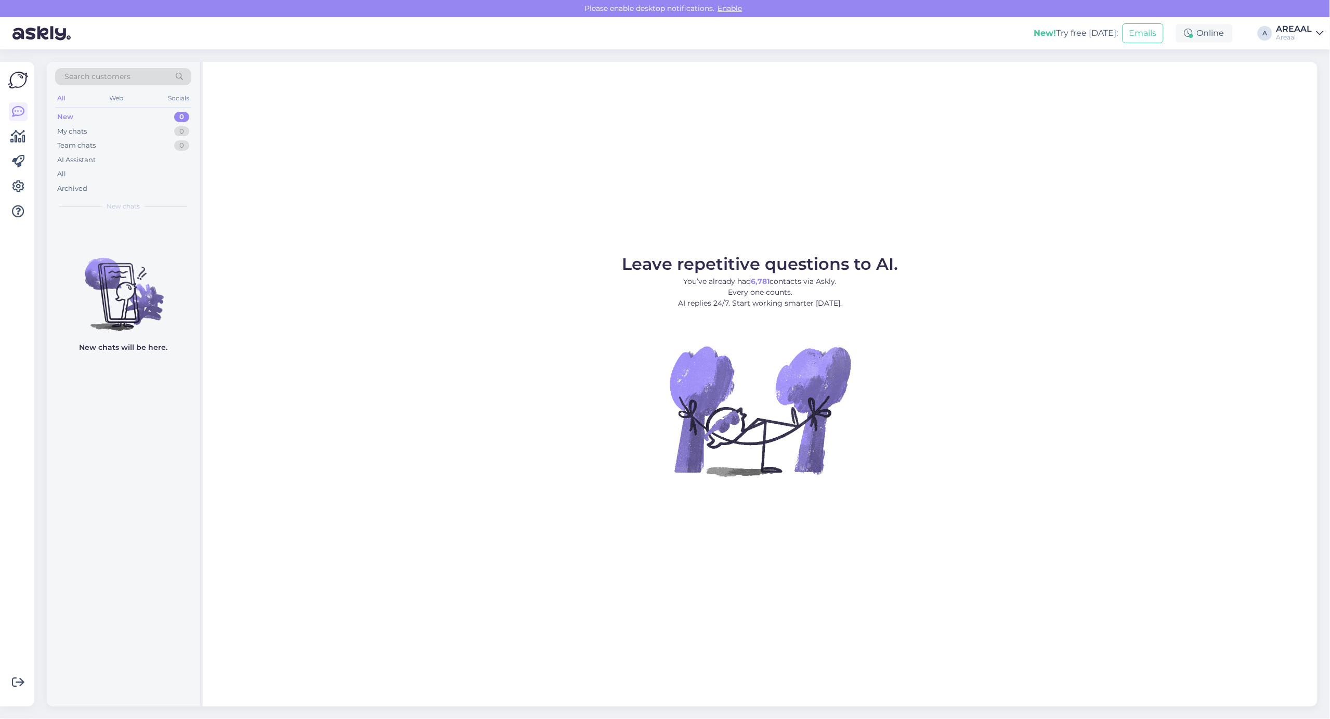
click at [1041, 343] on figure "Leave repetitive questions to AI. You’ve already had 6,781 contacts via Askly. …" at bounding box center [760, 380] width 1096 height 248
click at [172, 182] on div "Archived" at bounding box center [123, 188] width 136 height 15
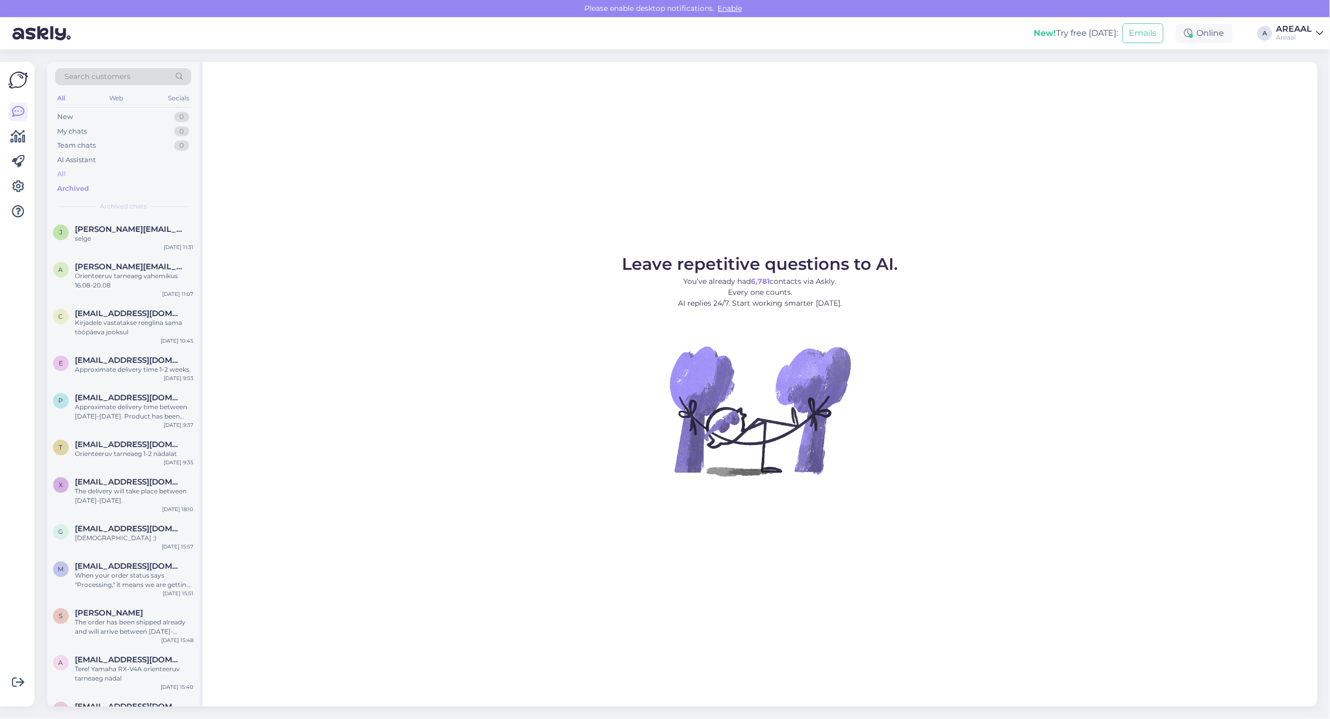
click at [169, 175] on div "All" at bounding box center [123, 174] width 136 height 15
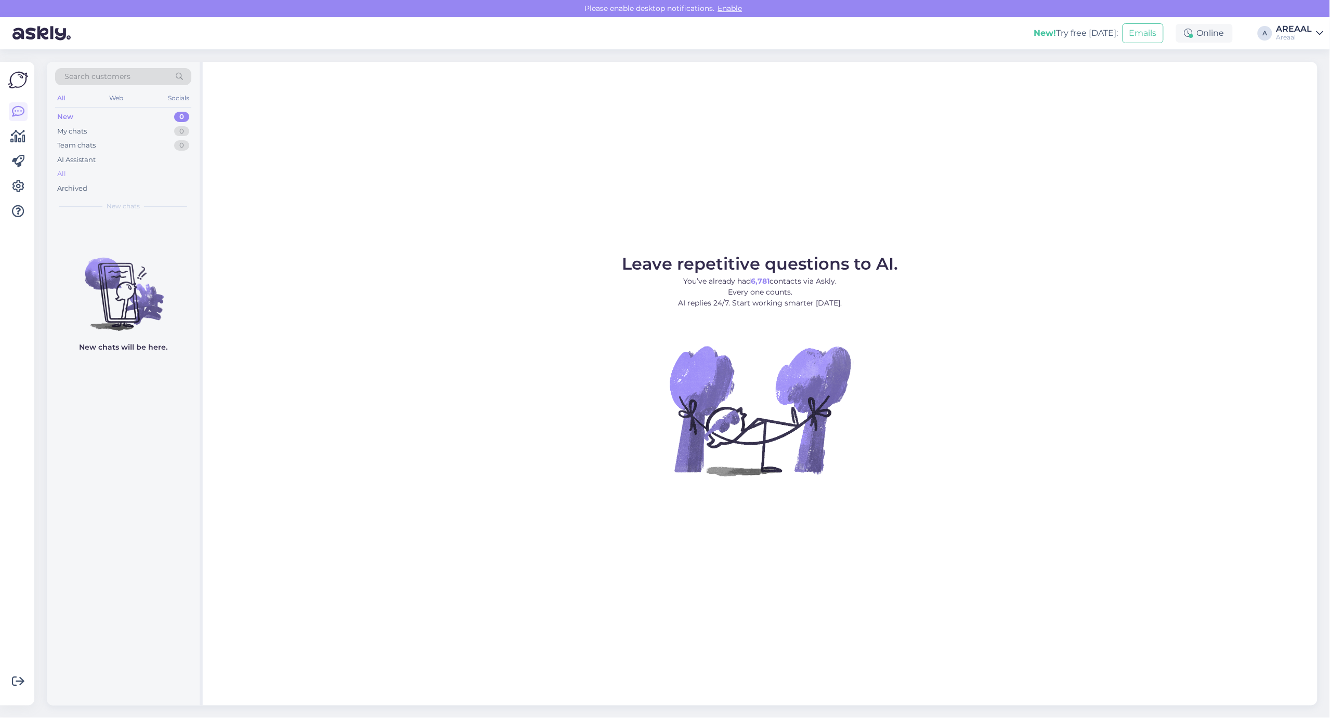
click at [112, 168] on div "All" at bounding box center [123, 174] width 136 height 15
click at [139, 179] on div "All" at bounding box center [123, 174] width 136 height 15
click at [104, 170] on div "All" at bounding box center [123, 174] width 136 height 15
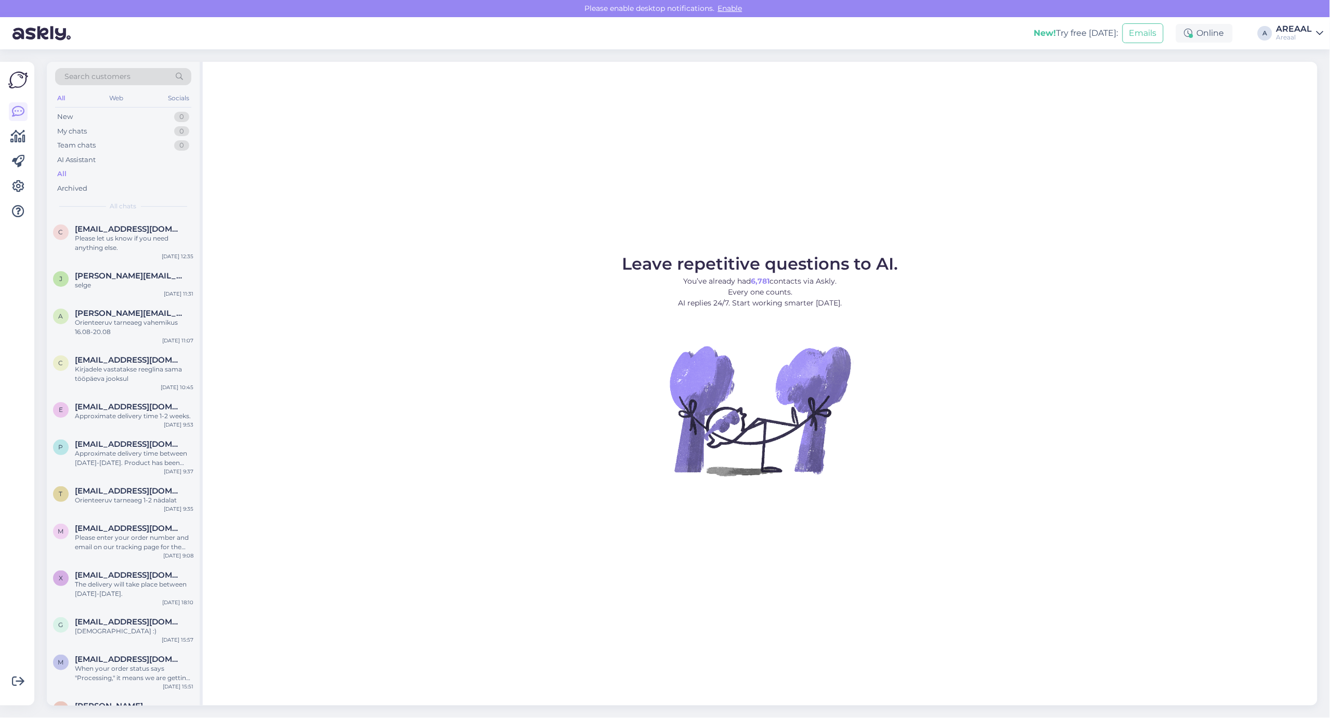
click at [1075, 316] on figure "Leave repetitive questions to AI. You’ve already had 6,781 contacts via Askly. …" at bounding box center [760, 380] width 1096 height 248
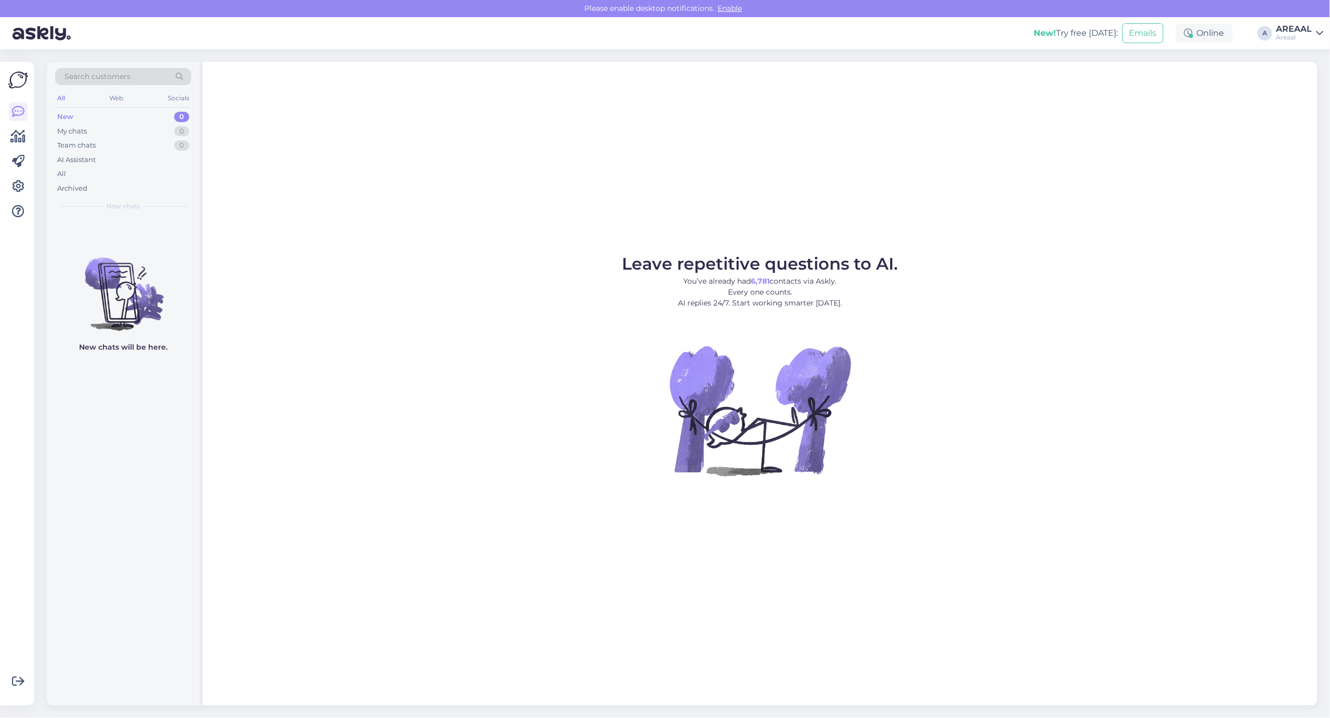
drag, startPoint x: 1277, startPoint y: 31, endPoint x: 1288, endPoint y: 39, distance: 13.4
click at [1277, 31] on div "AREAAL" at bounding box center [1294, 29] width 36 height 8
click at [126, 162] on div "AI Assistant" at bounding box center [123, 160] width 136 height 15
click at [123, 175] on div "All" at bounding box center [123, 174] width 136 height 15
click at [115, 172] on div "All" at bounding box center [123, 174] width 136 height 15
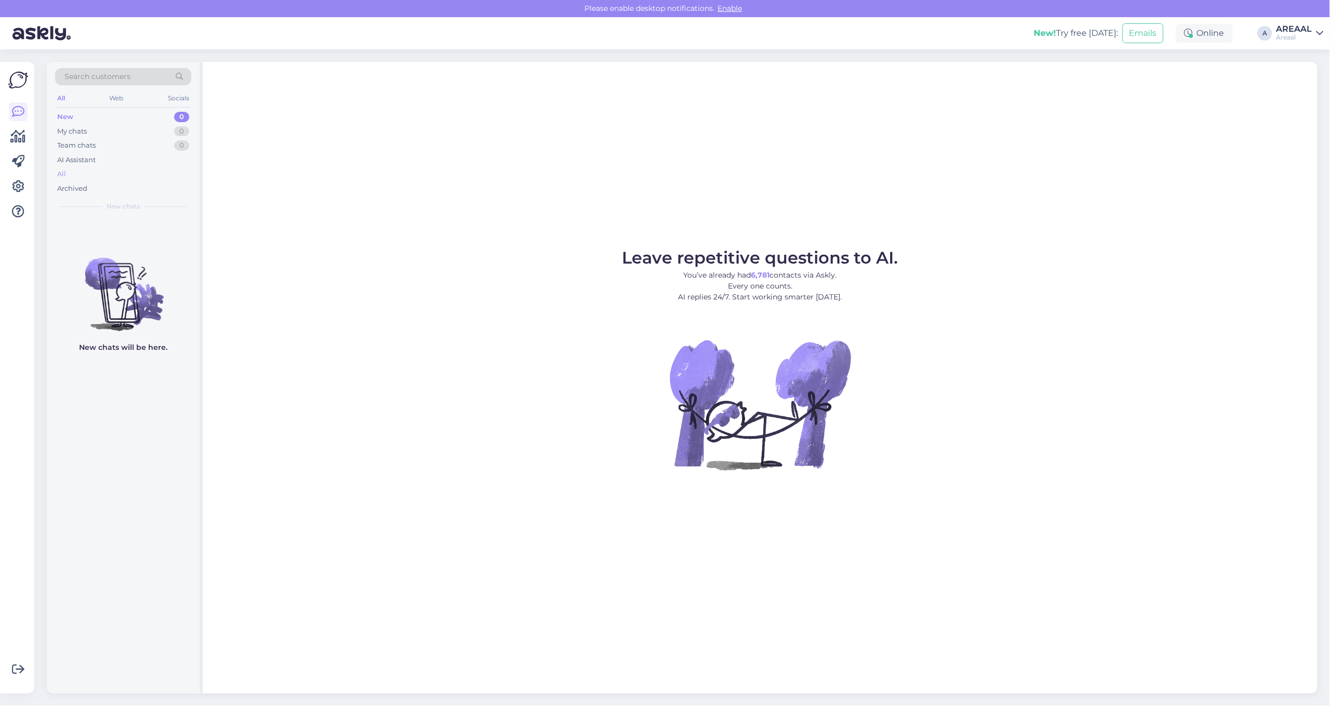
click at [145, 172] on div "All" at bounding box center [123, 174] width 136 height 15
click at [79, 173] on div "All" at bounding box center [123, 174] width 136 height 15
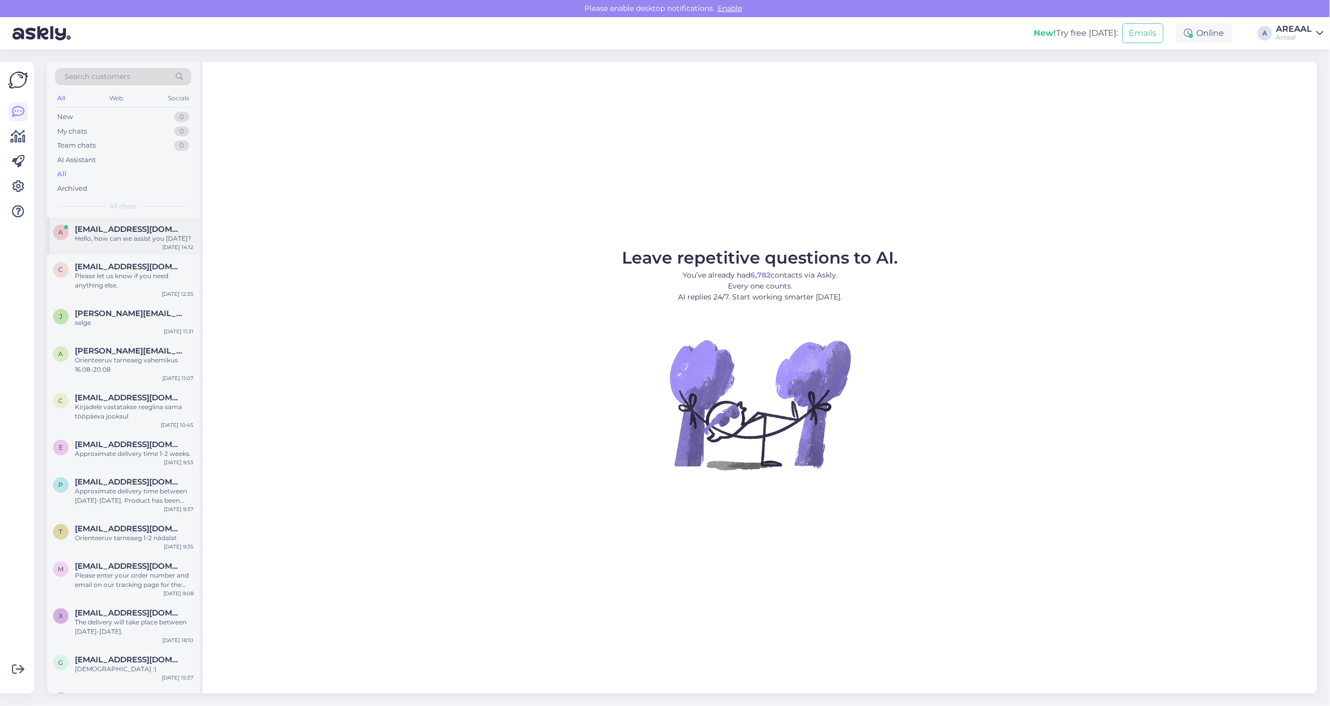
click at [107, 220] on div "a [EMAIL_ADDRESS][DOMAIN_NAME] Hello, how can we assist you [DATE]? [DATE] 14:12" at bounding box center [123, 235] width 153 height 37
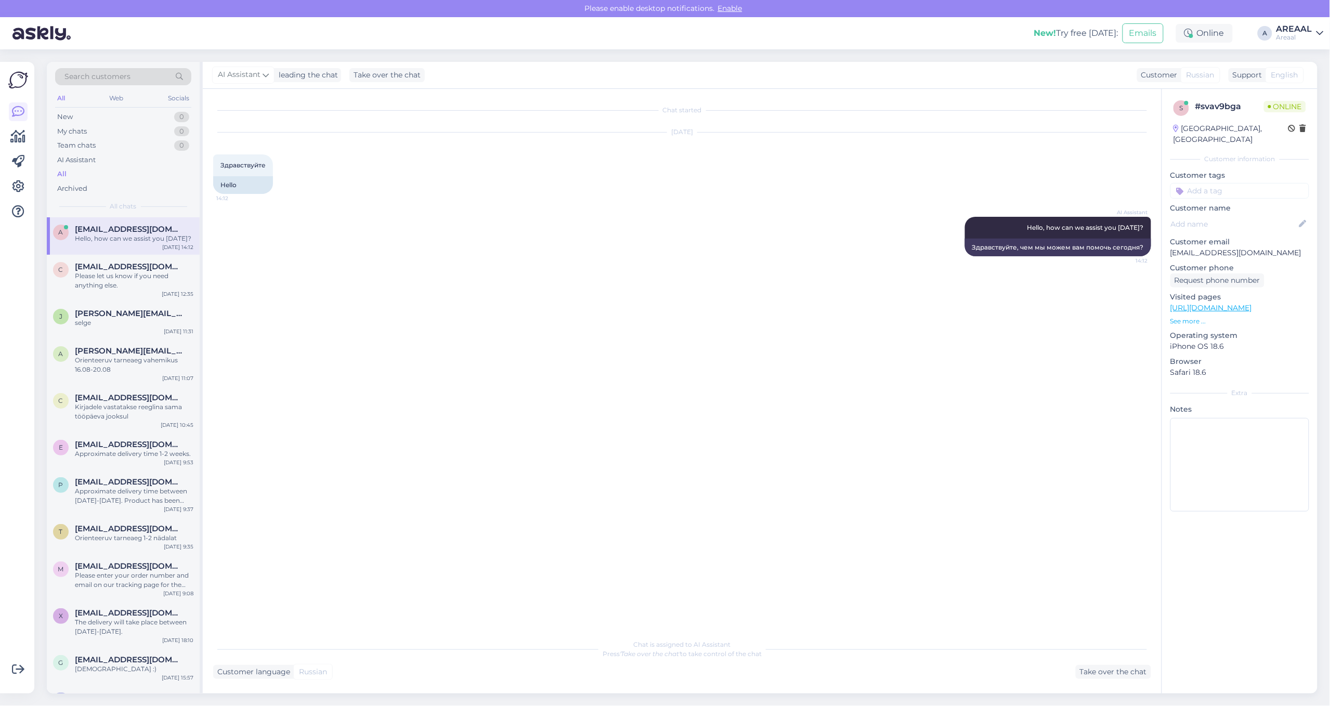
click at [1240, 247] on p "[EMAIL_ADDRESS][DOMAIN_NAME]" at bounding box center [1239, 252] width 139 height 11
click at [1239, 247] on p "[EMAIL_ADDRESS][DOMAIN_NAME]" at bounding box center [1239, 252] width 139 height 11
copy p "[EMAIL_ADDRESS][DOMAIN_NAME]"
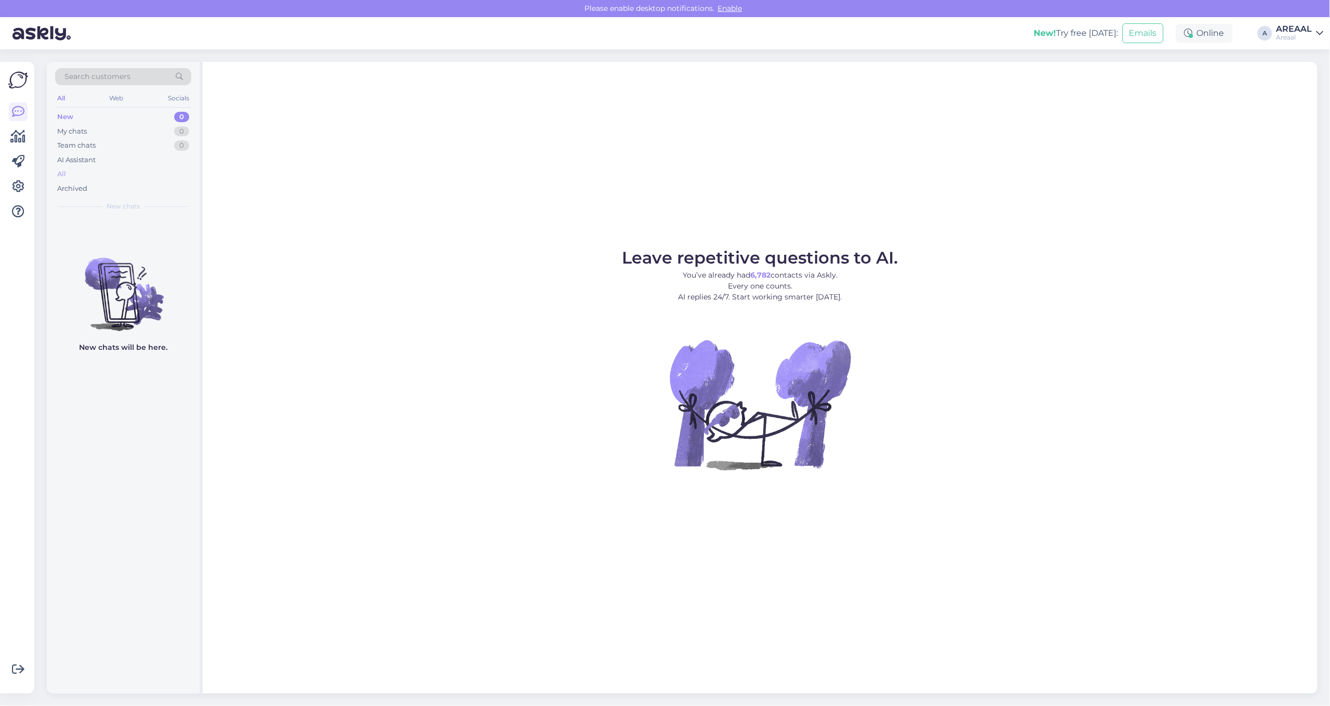
click at [157, 173] on div "All" at bounding box center [123, 174] width 136 height 15
click at [110, 175] on div "All" at bounding box center [123, 174] width 136 height 15
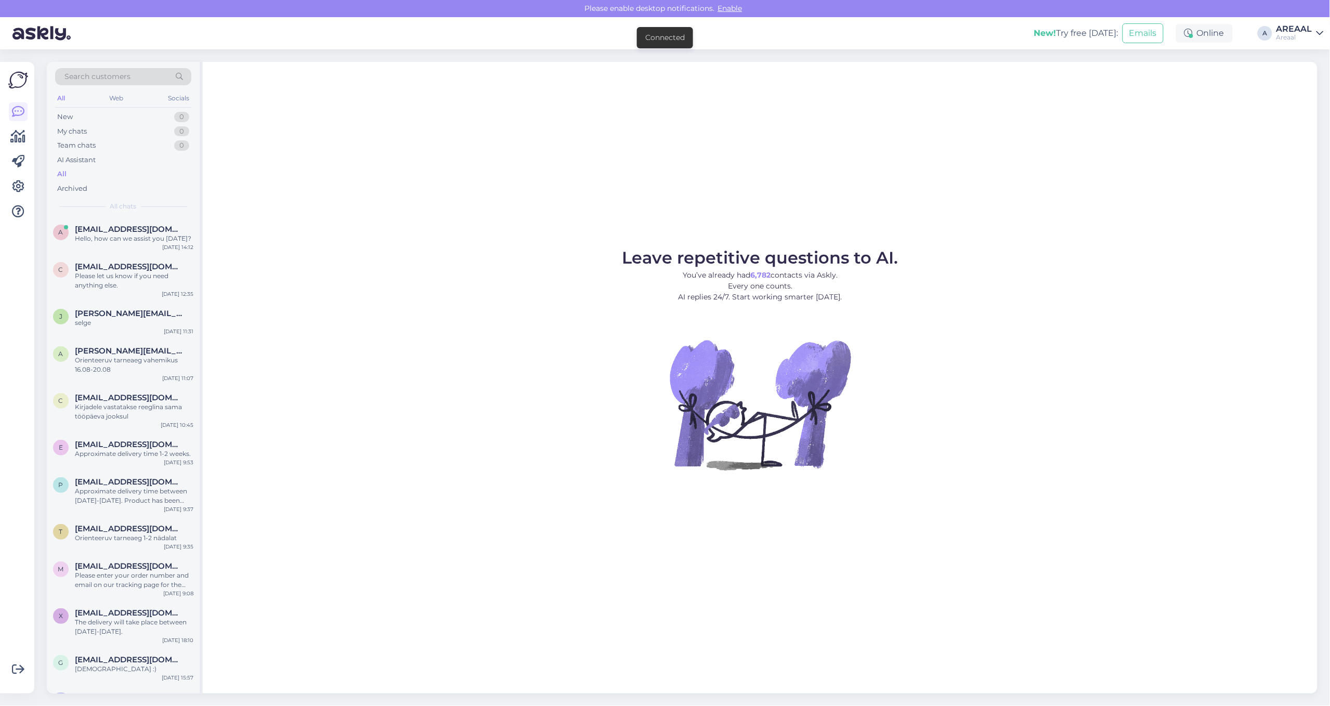
click at [121, 230] on span "[EMAIL_ADDRESS][DOMAIN_NAME]" at bounding box center [129, 229] width 108 height 9
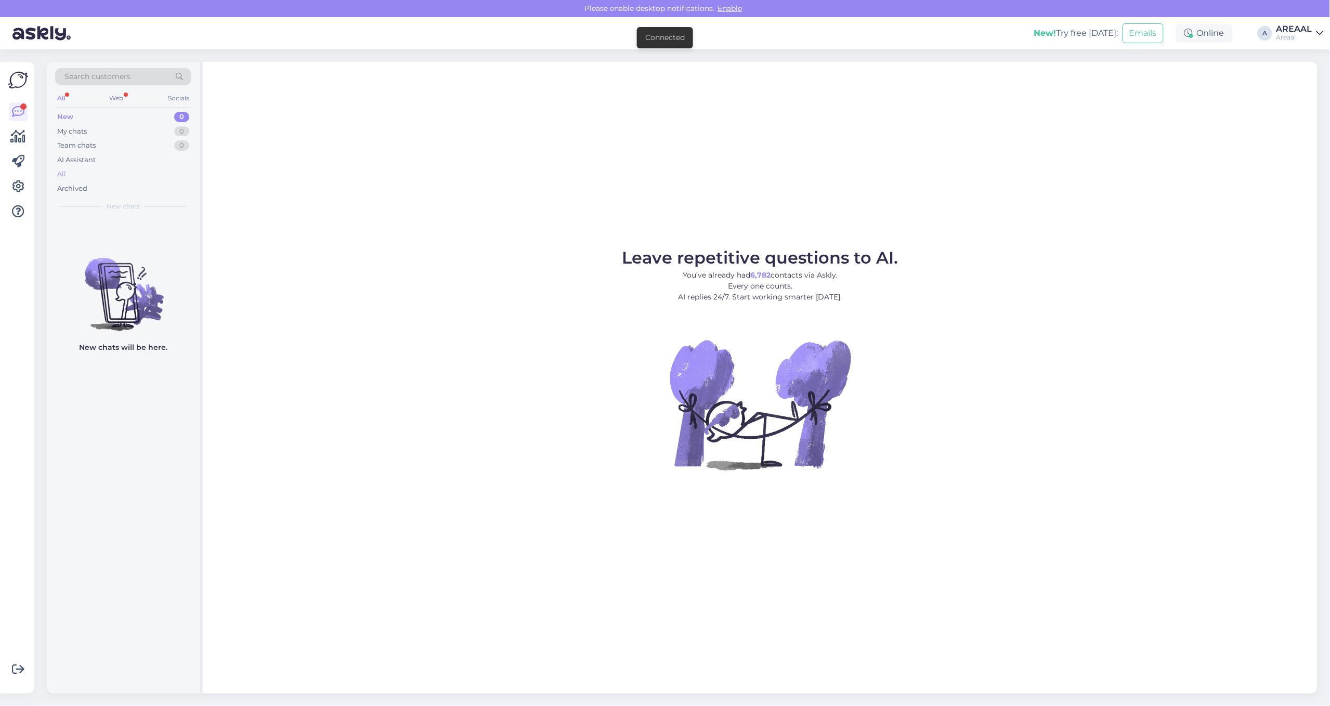
click at [149, 175] on div "All" at bounding box center [123, 174] width 136 height 15
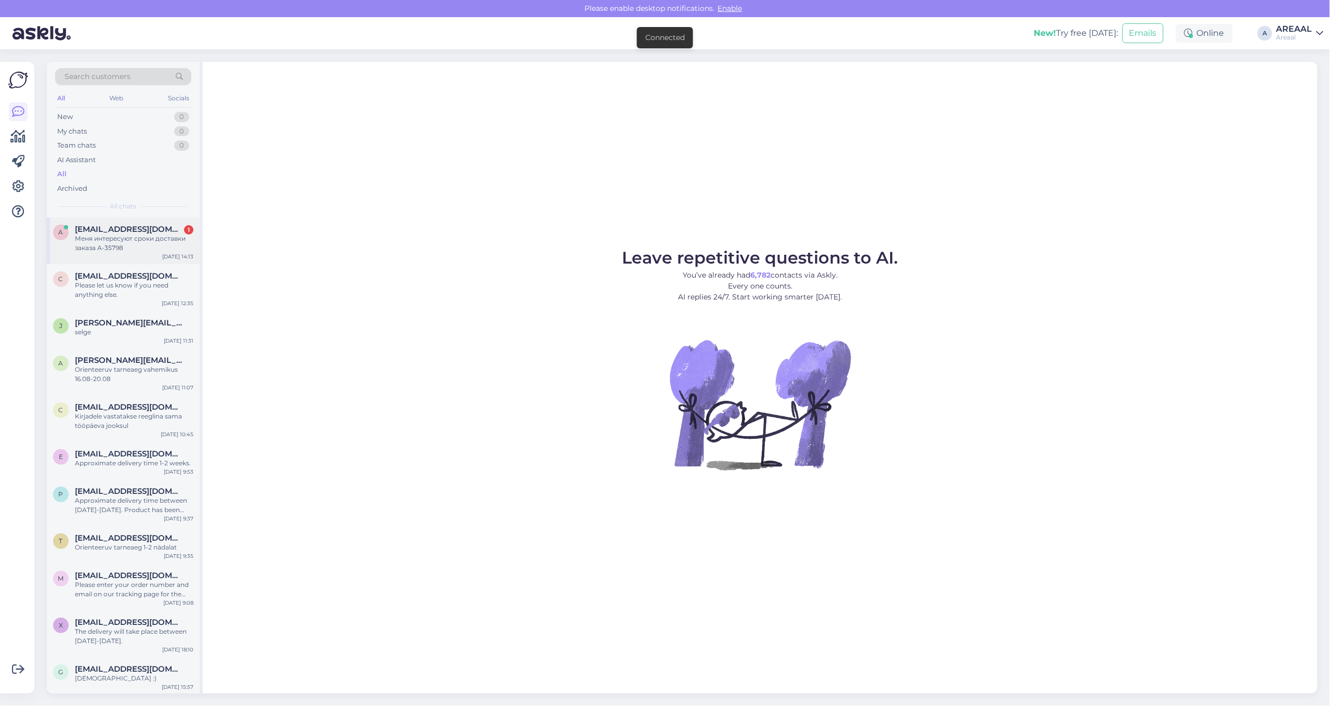
click at [147, 234] on div "Меня интересуют сроки доставки заказа А-35798" at bounding box center [134, 243] width 119 height 19
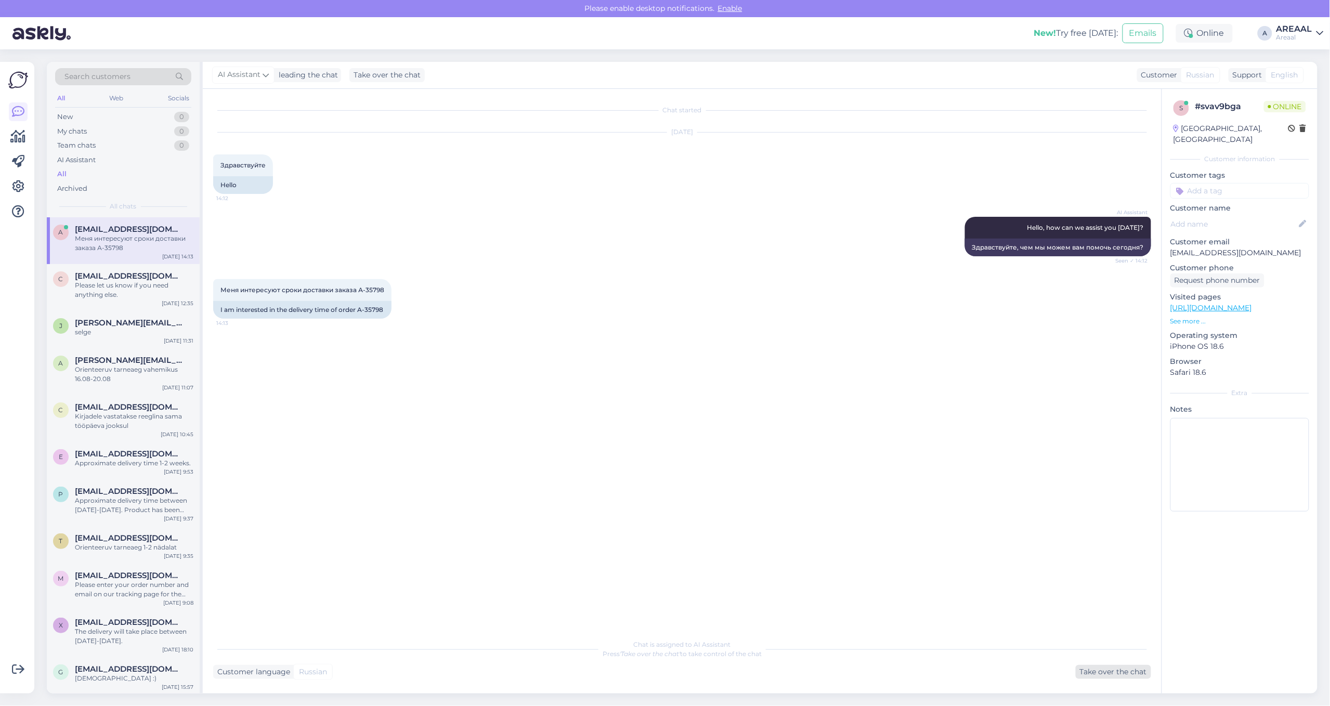
click at [1100, 668] on div "Take over the chat" at bounding box center [1112, 672] width 75 height 14
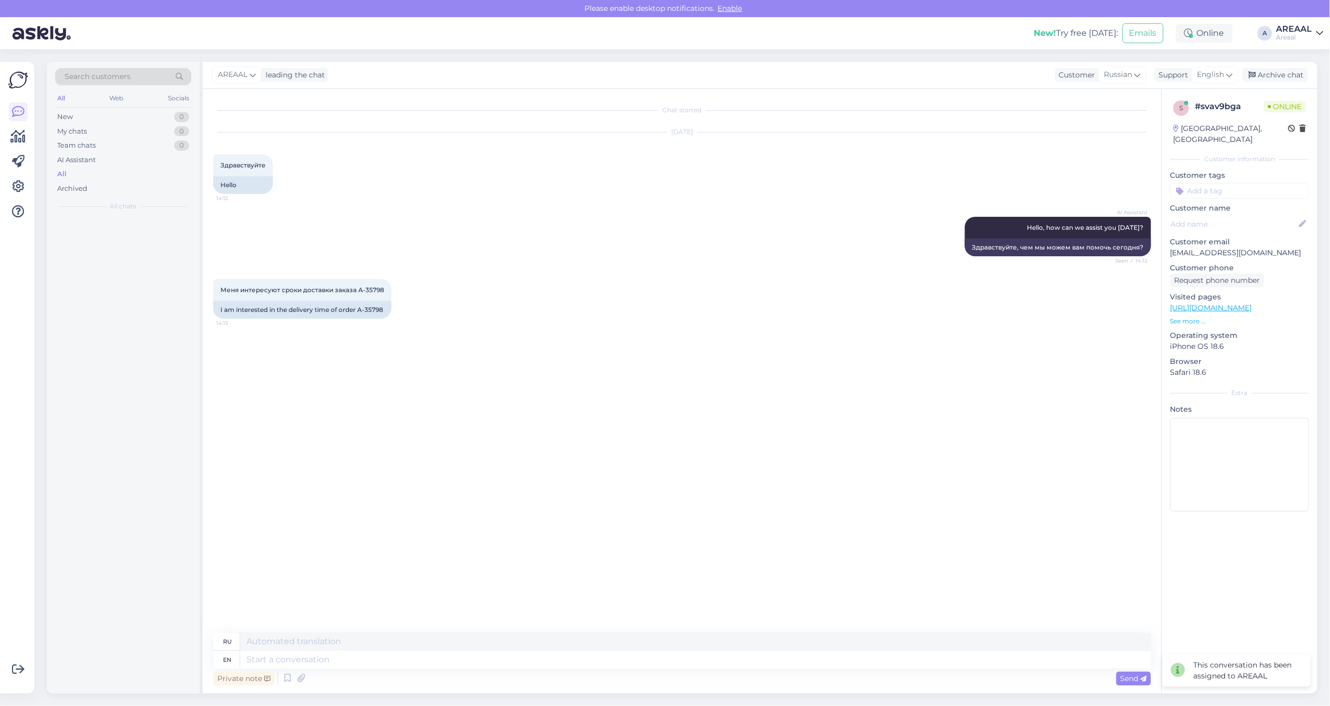
click at [1101, 669] on div "Private note Send" at bounding box center [682, 678] width 938 height 20
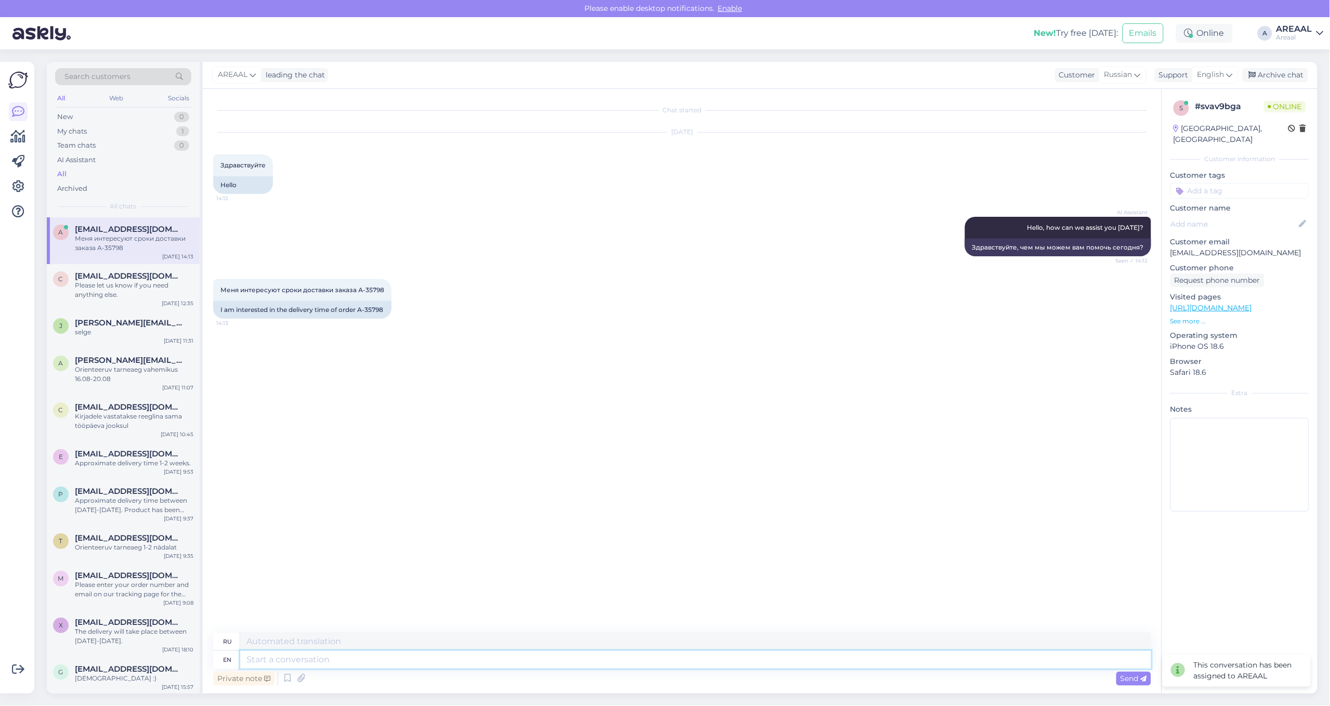
click at [989, 658] on textarea at bounding box center [695, 660] width 911 height 18
type textarea "Approximmte de"
type textarea "Приблизительно"
type textarea "p"
type textarea "Approximate d"
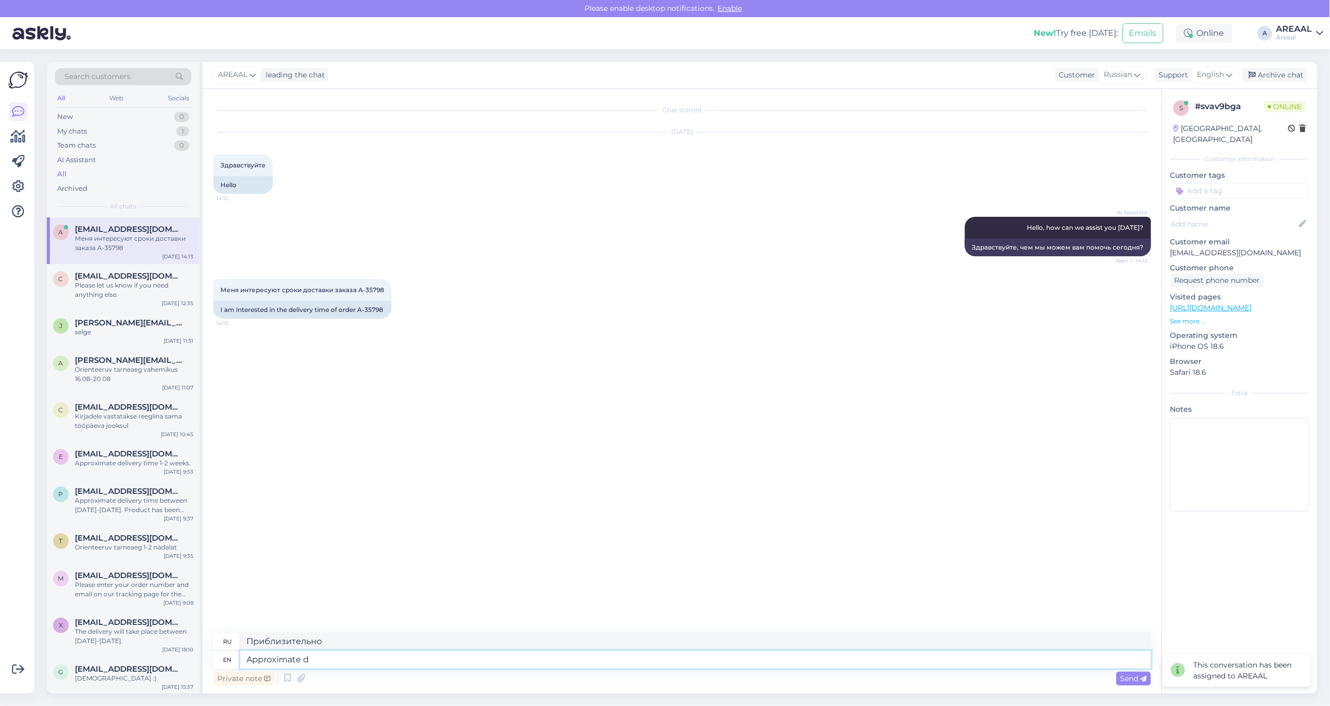
type textarea "Приблизительный"
type textarea "Approximate delivery ti"
type textarea "Ориентировочная доставка"
type textarea "Approximate delivery time 2"
type textarea "Примерное время доставки"
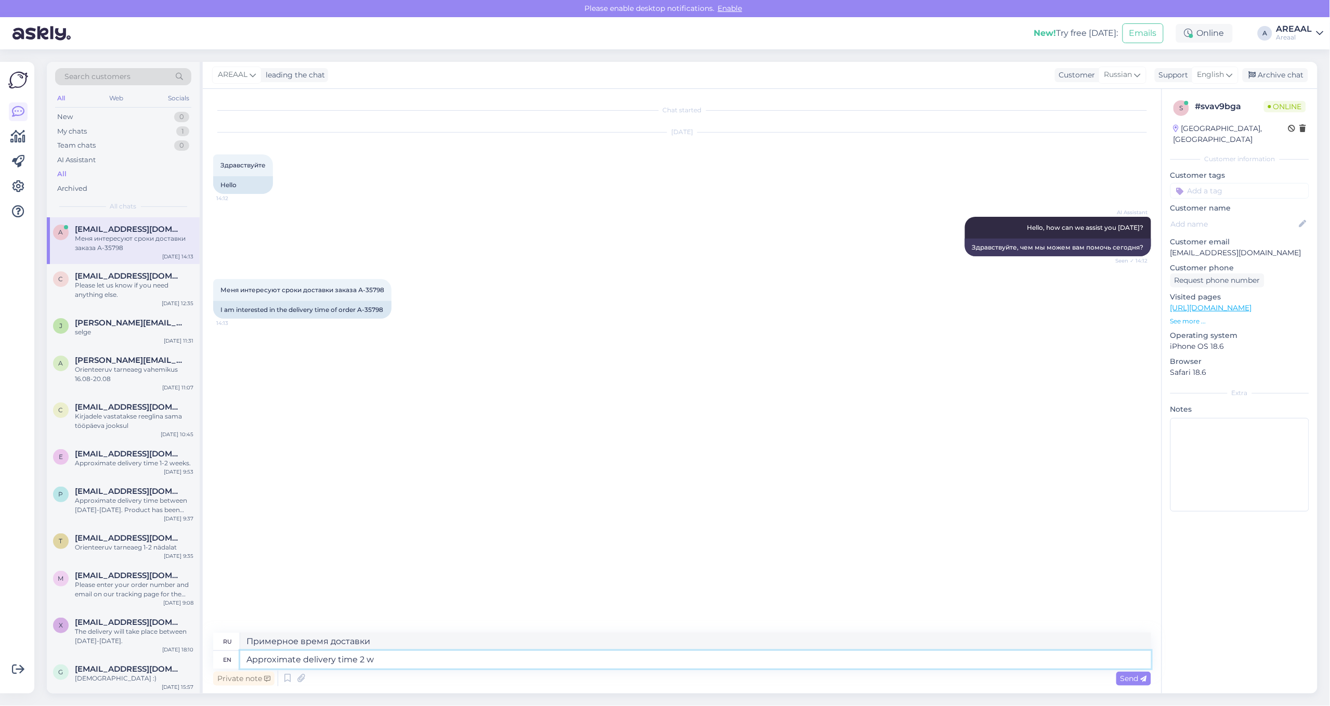
type textarea "Approximate delivery time 2 we"
type textarea "Примерное время доставки 2"
type textarea "Approximate delivery time 2 weeks si"
type textarea "Ориентировочный срок доставки 2 недели."
type textarea "Approximate delivery time 2 weeks since ma"
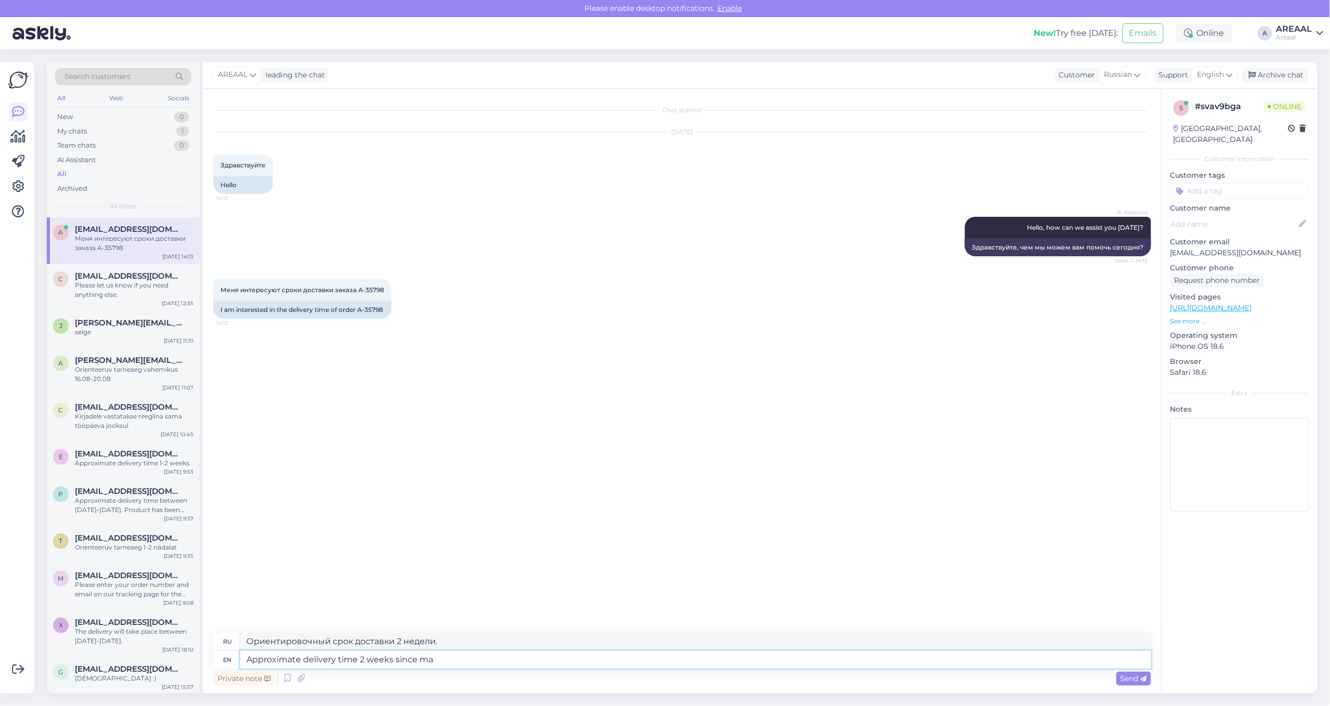
type textarea "Примерное время доставки 2 недели с момента"
type textarea "Approximate delivery time 2 weeks since making th"
type textarea "Ориентировочный срок доставки 2 недели с момента изготовления"
type textarea "Approximate delivery time 2 weeks since making the order."
type textarea "Ориентировочный срок доставки 2 недели с момента оформления заказа."
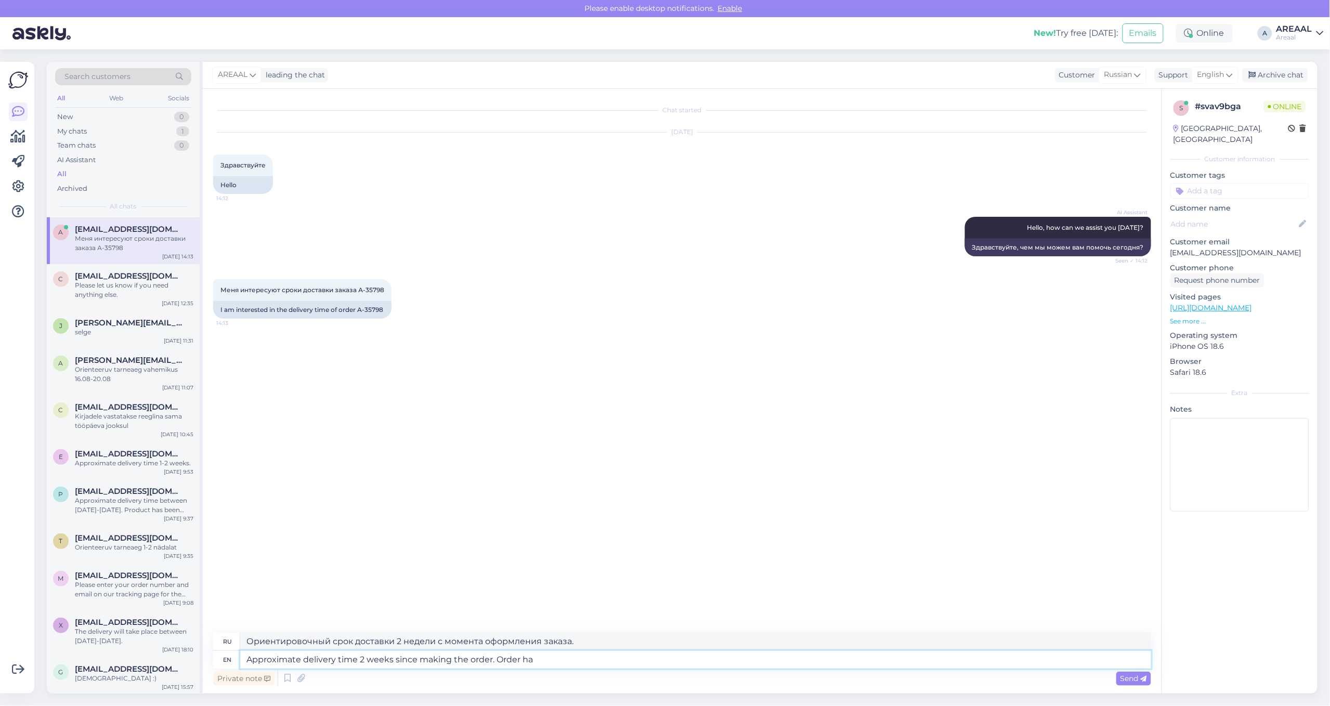
type textarea "Approximate delivery time 2 weeks since making the order. Order has"
type textarea "Ориентировочный срок доставки — 2 недели с момента оформления заказа."
type textarea "Approximate delivery time 2 weeks since making the order. Order has be"
type textarea "Примерное время доставки: 2 недели с момента оформления заказа. Заказ уже оформ…"
type textarea "Approximate delivery time 2 weeks since making the order. Order has been sen"
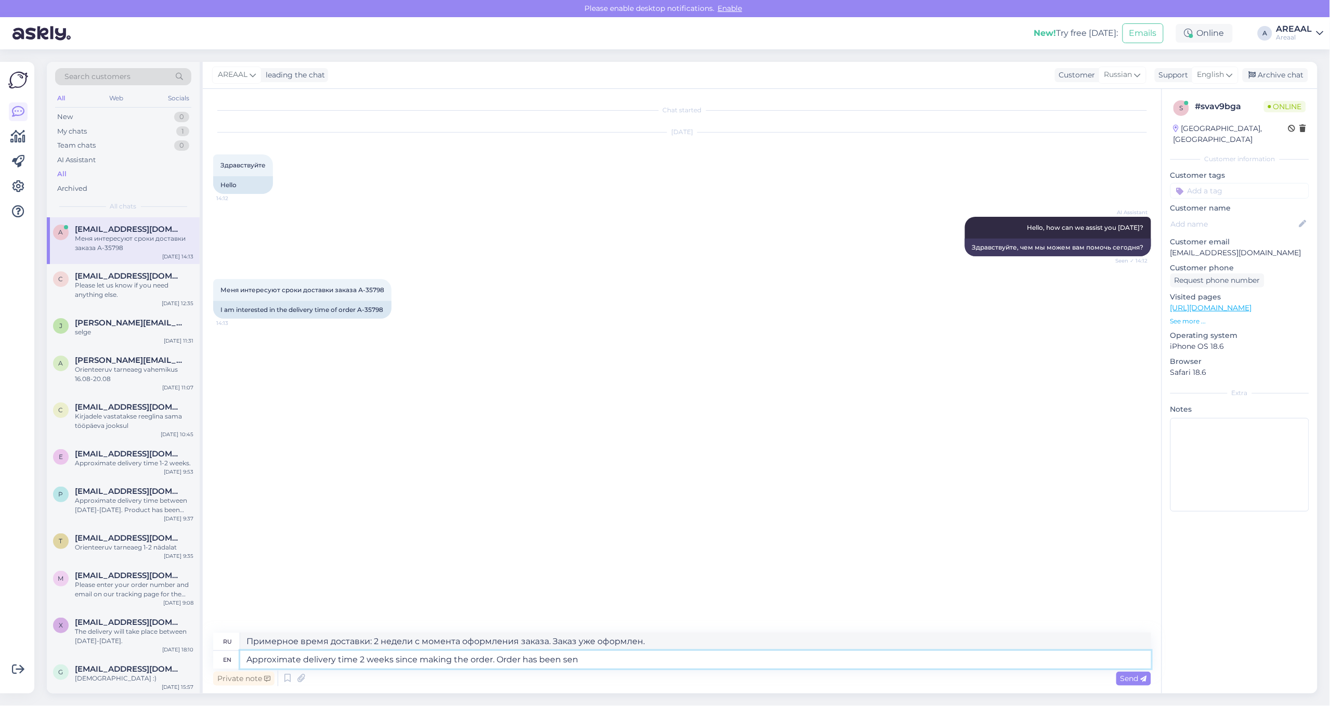
type textarea "Примерное время доставки: 2 недели с момента оформления заказа. Заказ был"
type textarea "Approximate delivery time 2 weeks since making the order. Order has been sent t"
type textarea "Ориентировочный срок доставки — 2 недели с момента оформления заказа. Заказ отп…"
type textarea "Approximate delivery time 2 weeks since making the order. Order has been sent t…"
type textarea "Ориентировочный срок доставки — 2 недели с момента оформления заказа. Заказ отп…"
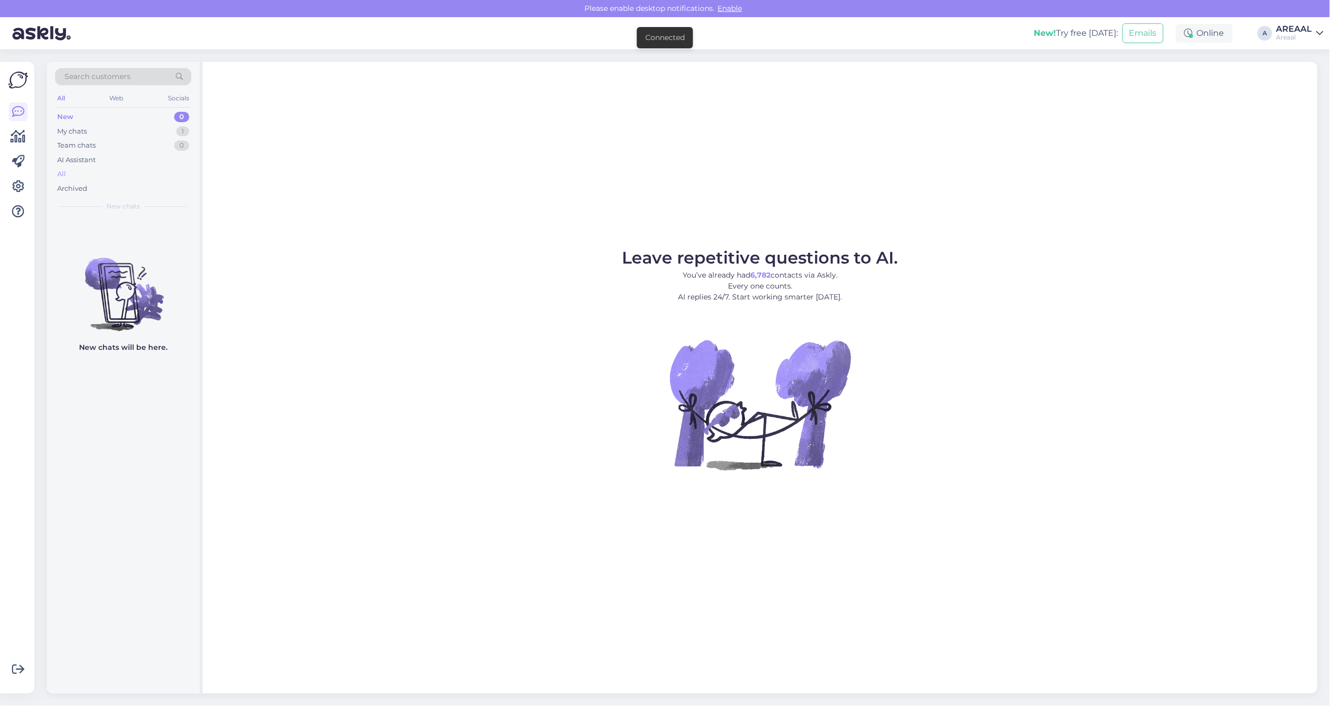
click at [160, 179] on div "All" at bounding box center [123, 174] width 136 height 15
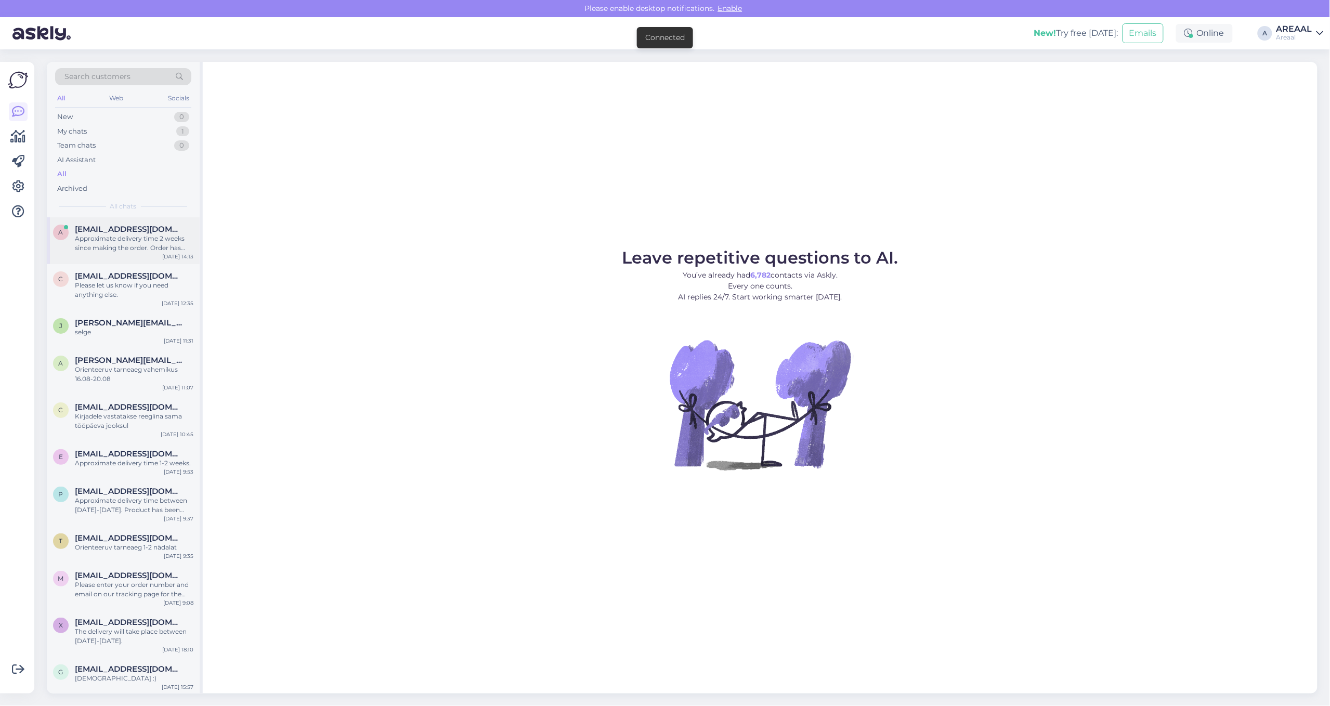
click at [151, 232] on span "[EMAIL_ADDRESS][DOMAIN_NAME]" at bounding box center [129, 229] width 108 height 9
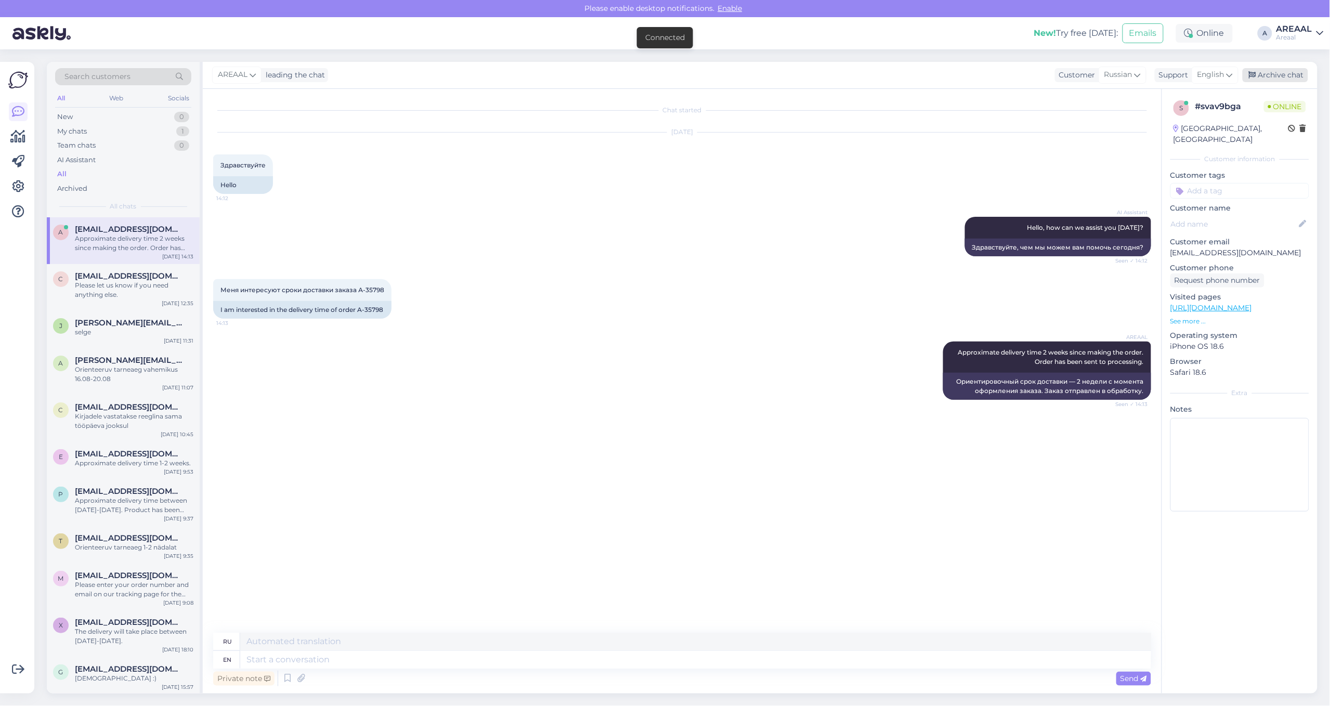
click at [1294, 74] on div "Archive chat" at bounding box center [1274, 75] width 65 height 14
click at [710, 290] on div "Меня интересуют сроки доставки заказа А-35798 14:13 I am interested in the deli…" at bounding box center [682, 299] width 938 height 62
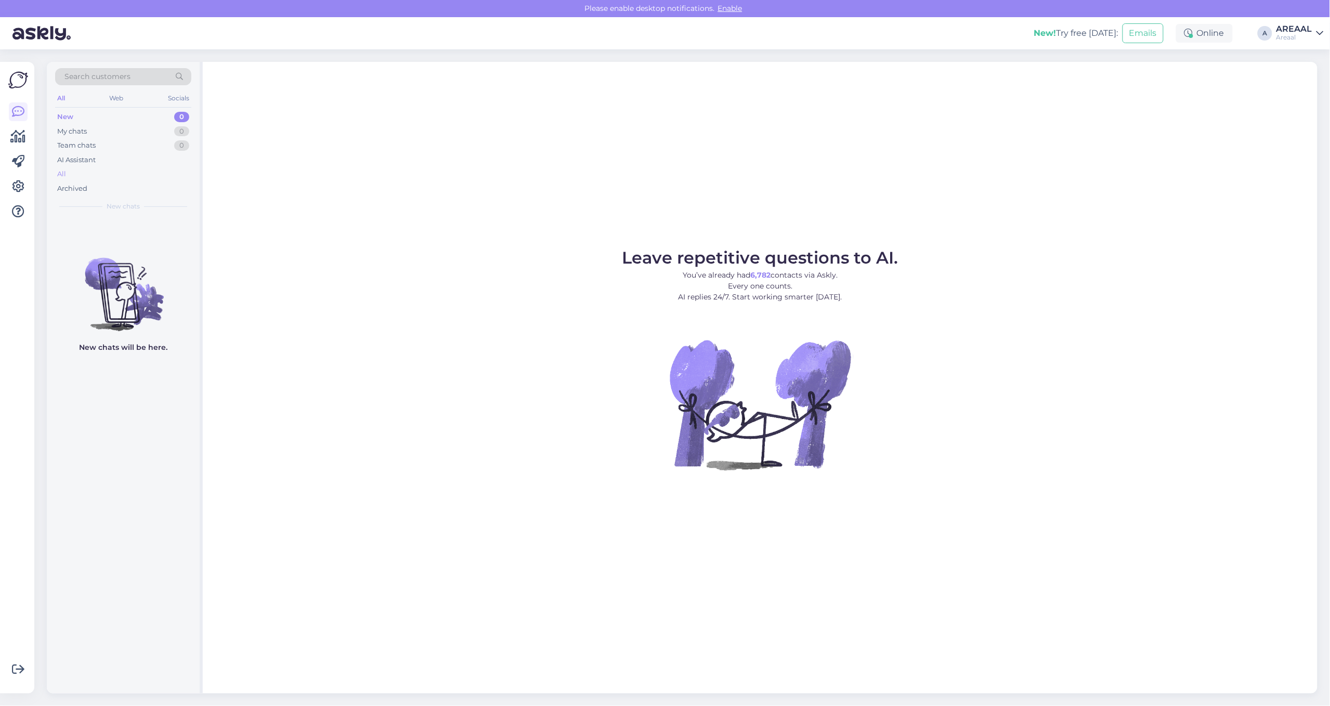
click at [106, 174] on div "All" at bounding box center [123, 174] width 136 height 15
click at [95, 168] on div "All" at bounding box center [123, 174] width 136 height 15
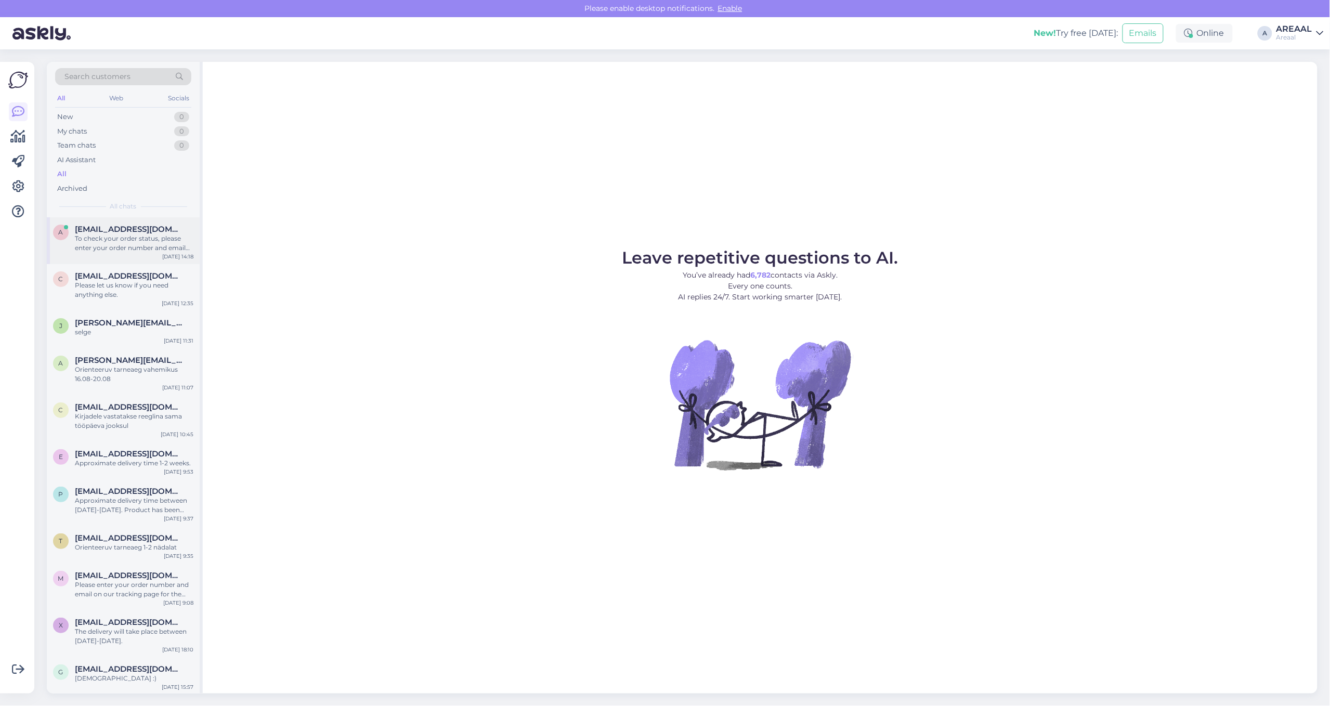
click at [118, 235] on div "To check your order status, please enter your order number and email here: - ht…" at bounding box center [134, 243] width 119 height 19
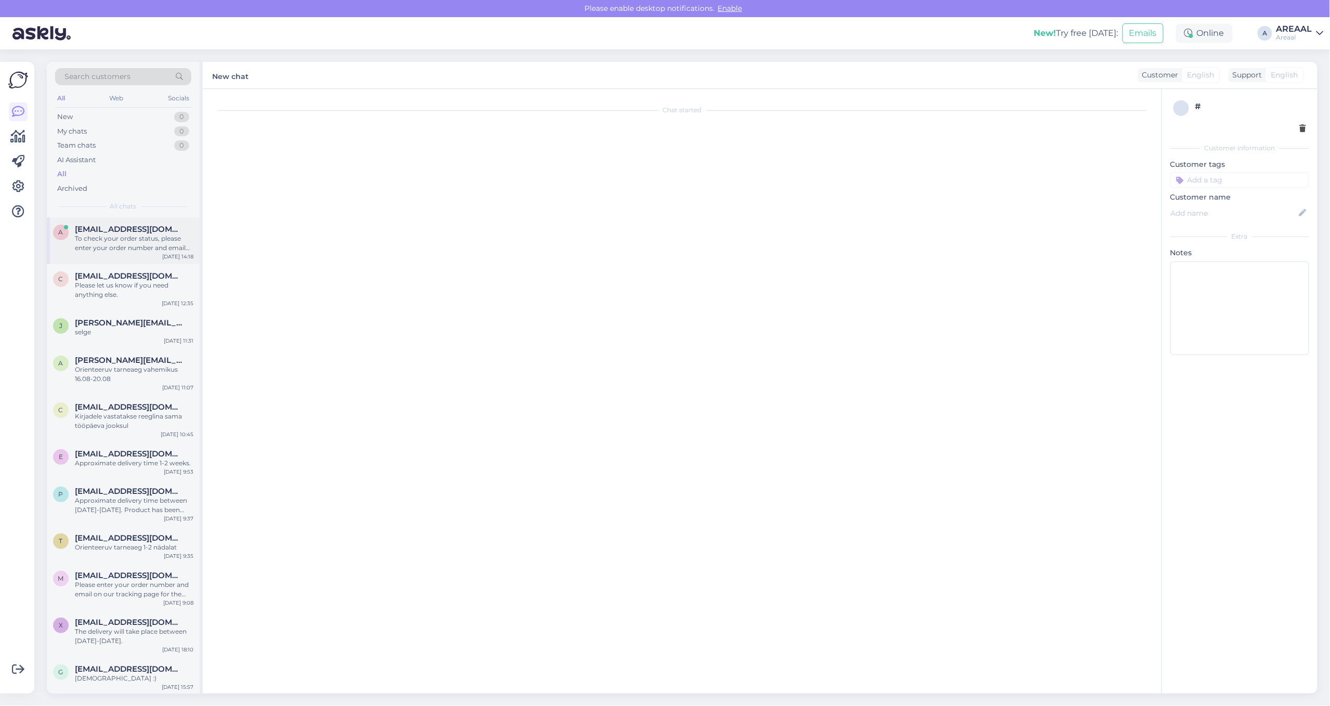
scroll to position [69, 0]
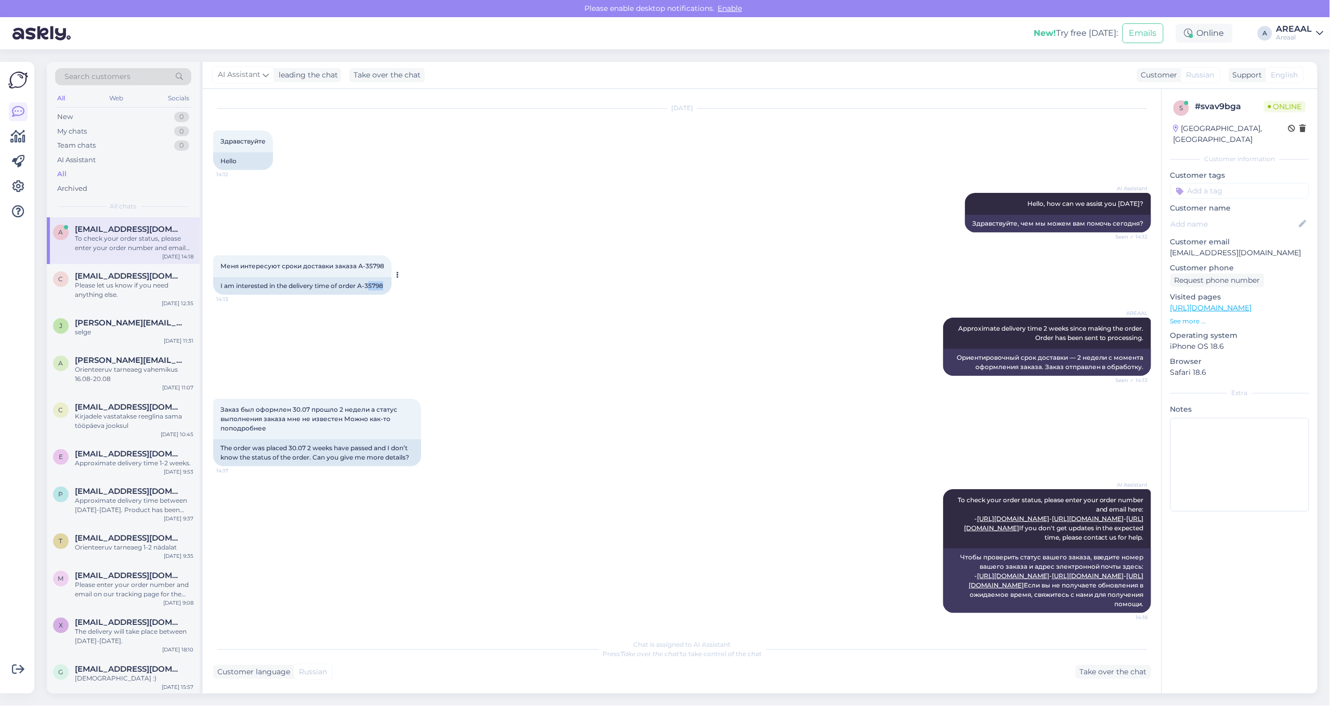
copy div "5798"
copy div "A-35798"
drag, startPoint x: 389, startPoint y: 239, endPoint x: 360, endPoint y: 251, distance: 31.0
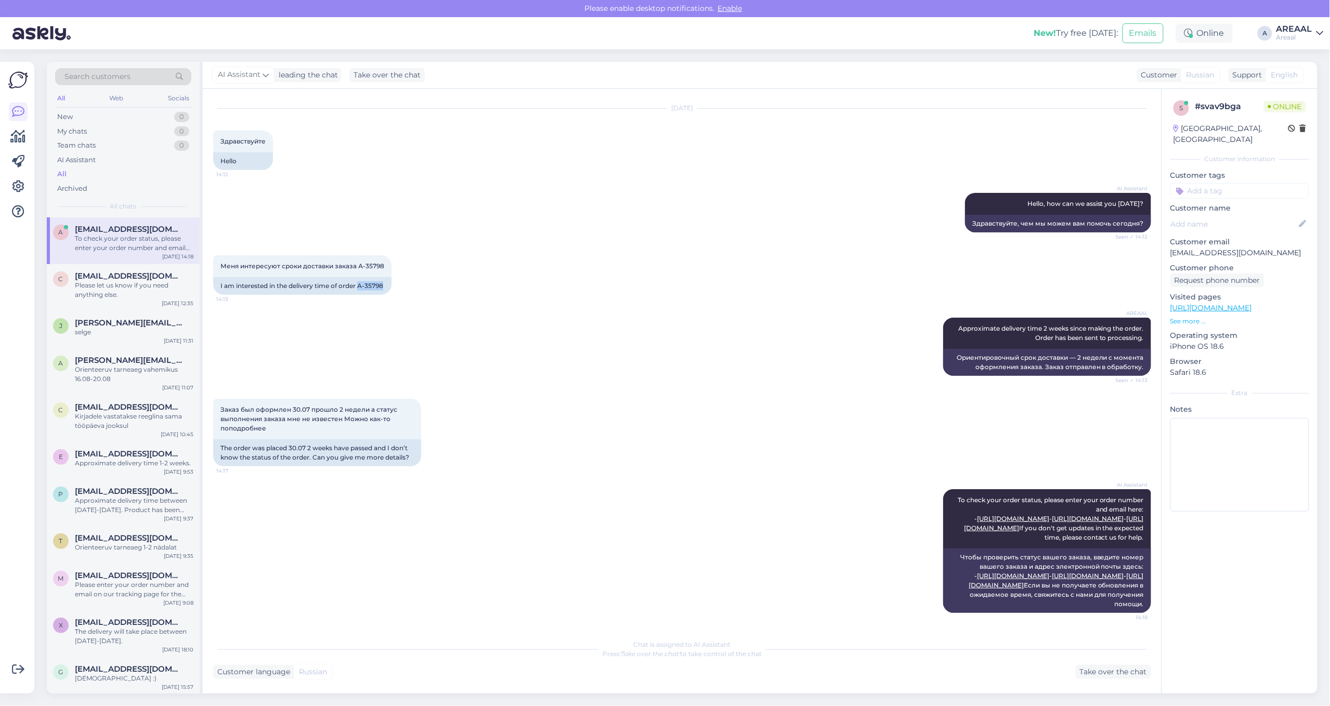
click at [360, 251] on div "Меня интересуют сроки доставки заказа А-35798 14:13 I am interested in the deli…" at bounding box center [682, 275] width 938 height 62
click at [1074, 666] on div "Customer language Russian Take over the chat" at bounding box center [682, 672] width 938 height 14
click at [1111, 675] on div "Take over the chat" at bounding box center [1112, 672] width 75 height 14
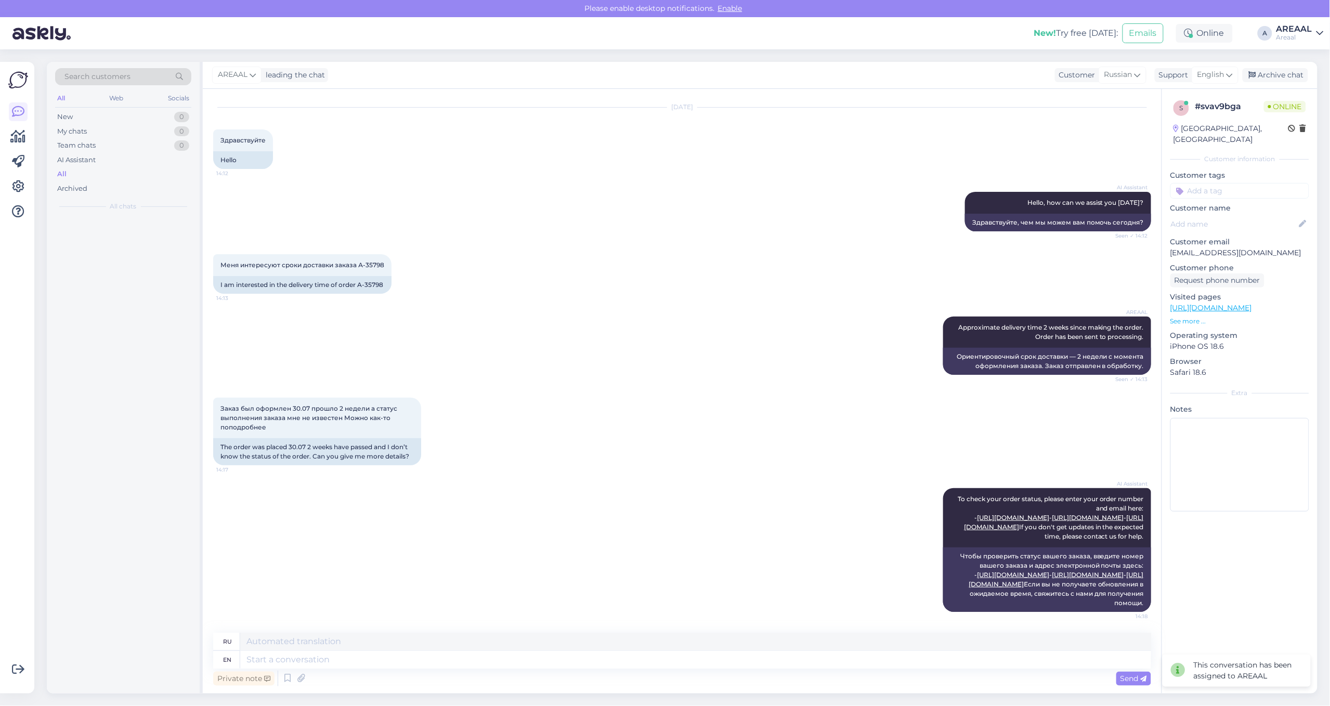
scroll to position [70, 0]
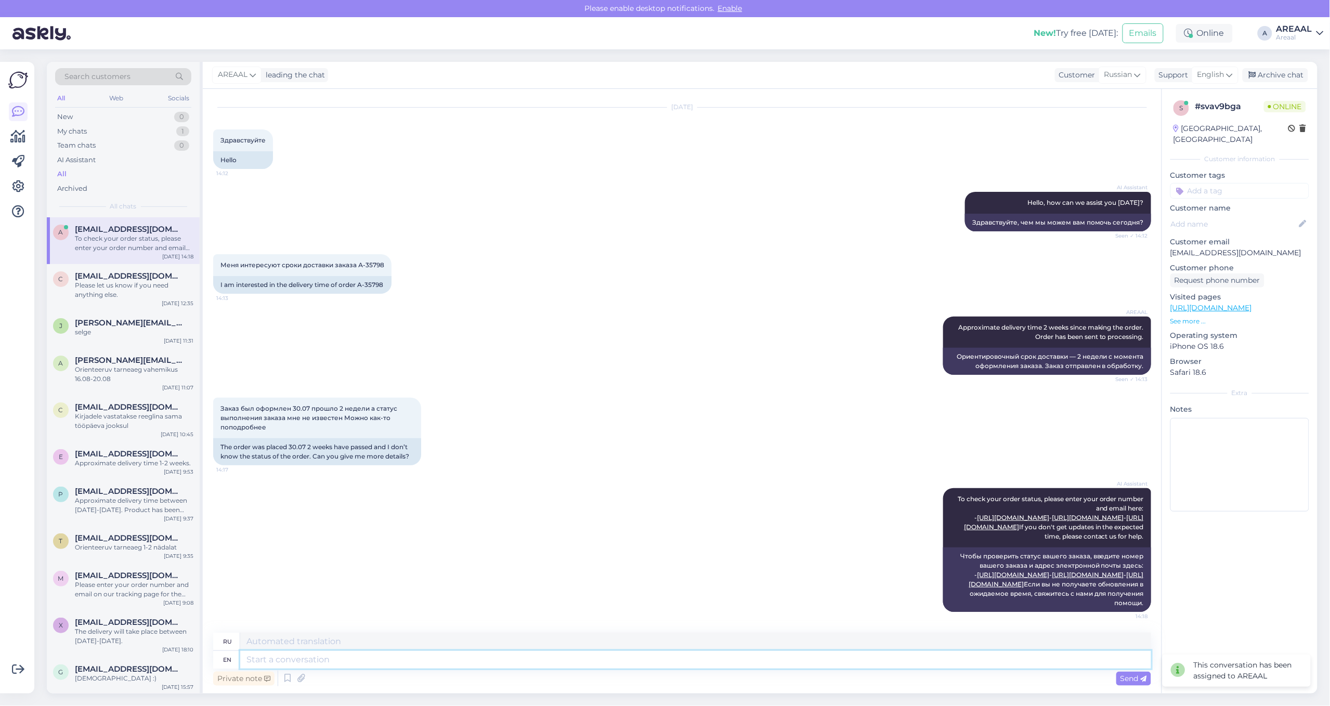
click at [1046, 664] on textarea at bounding box center [695, 660] width 911 height 18
type textarea "We a"
type textarea "Мы"
type textarea "We are waiting f"
type textarea "Мы ждем"
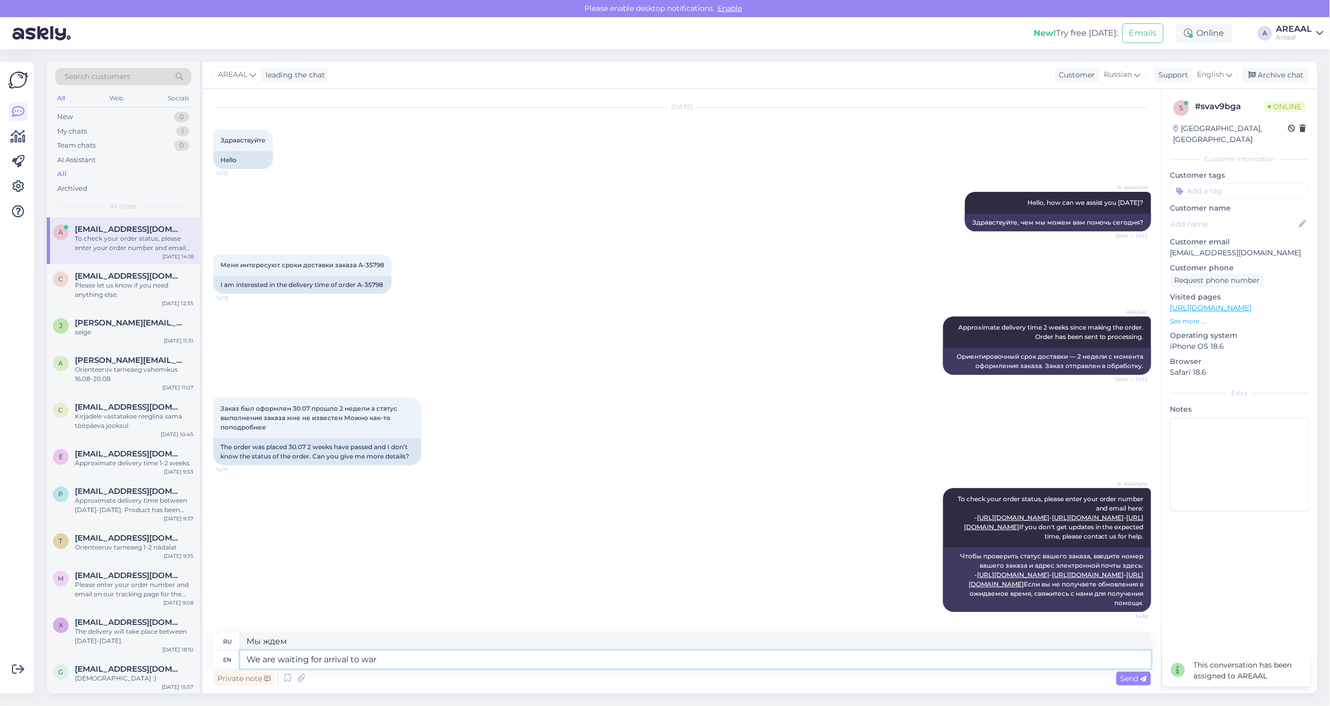
type textarea "We are waiting for arrival to ware"
type textarea "Мы ждем прибытия"
type textarea "We are waiting for arrival to warehouse du"
type textarea "Ожидаем поступление на склад."
type textarea "We are waiting for arrival to warehouse during this"
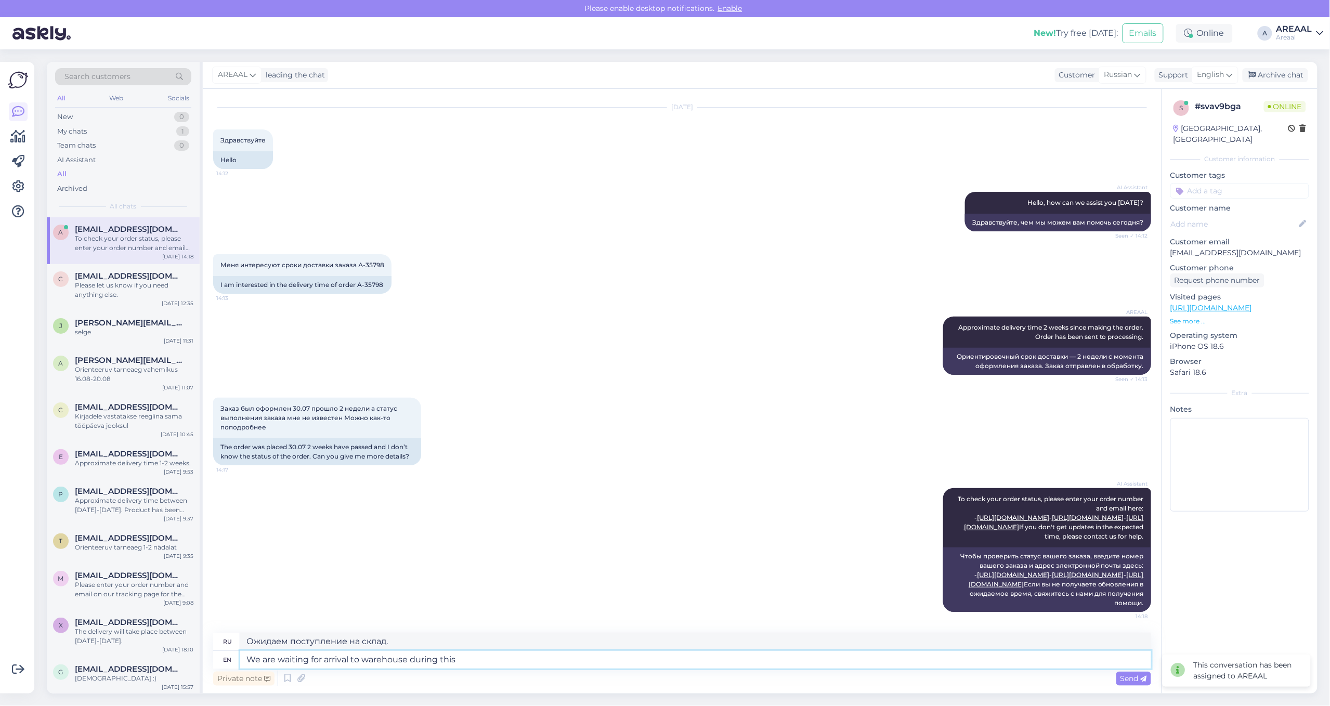
type textarea "Ожидаем прибытие на склад в течение"
type textarea "We are waiting for arrival to warehouse during this we"
type textarea "Мы ожидаем прибытия на склад в течение этого времени."
type textarea "We are waiting for arrival to warehouse during this week and"
type textarea "Ожидаем поступление на склад в течение этой недели."
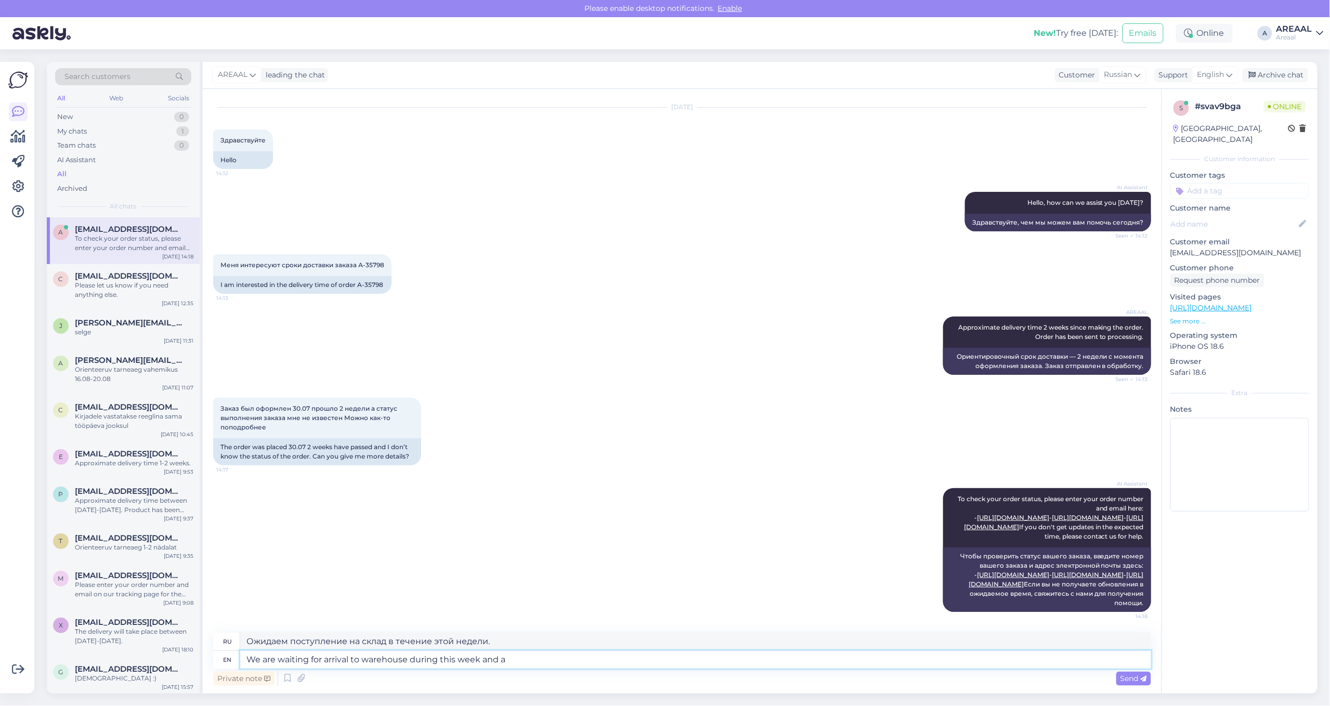
type textarea "We are waiting for arrival to warehouse during this week and af"
type textarea "Мы ожидаем прибытия на склад в течение этой недели и"
type textarea "We are waiting for arrival to warehouse during this week and after th"
type textarea "Ожидаем поступление на склад в течение этой недели и позже."
type textarea "We are waiting for arrival to warehouse during this week and after thta the"
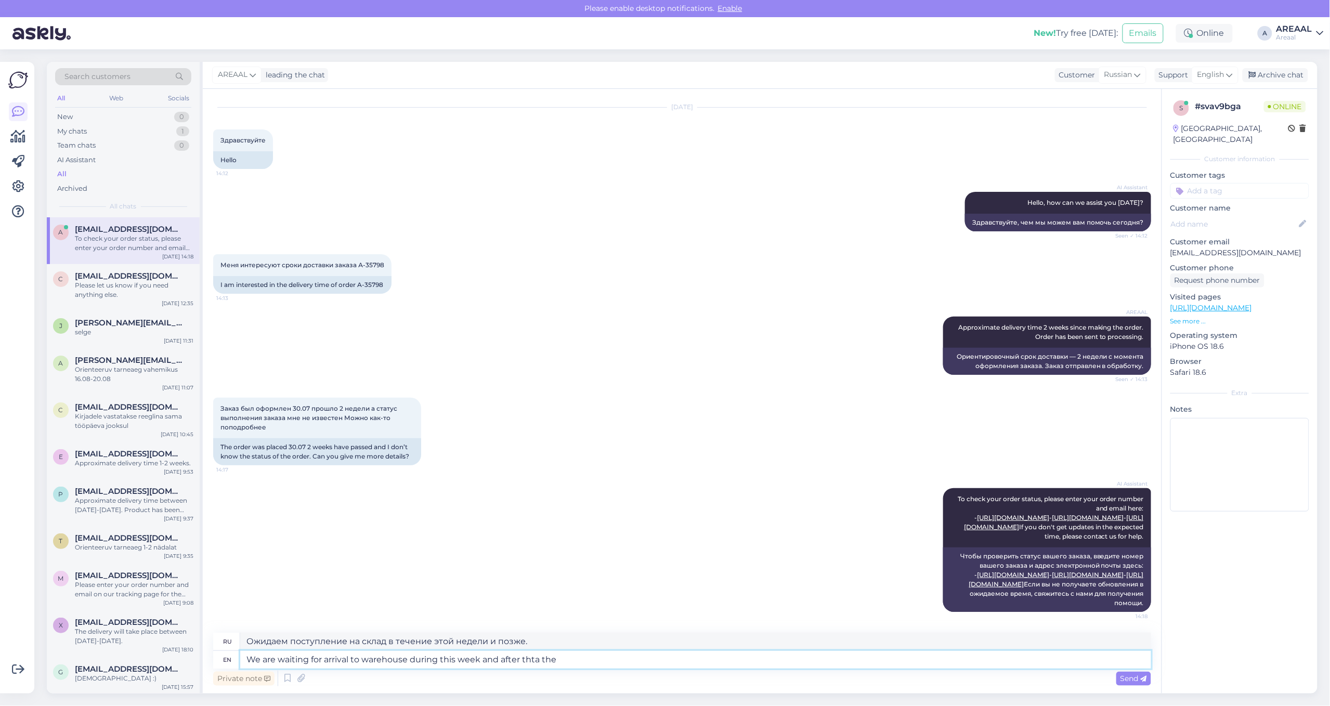
type textarea "Ожидаем поступление на склад в течение этой недели и после нее."
type textarea "We are waiting for arrival to warehouse during this week and after thta the"
type textarea "Мы ожидаем прибытия на склад в течение этой недели и после этого"
type textarea "We are waiting for arrival to warehouse during this week and after thta"
type textarea "Ожидаем поступление на склад в течение этой недели и после нее."
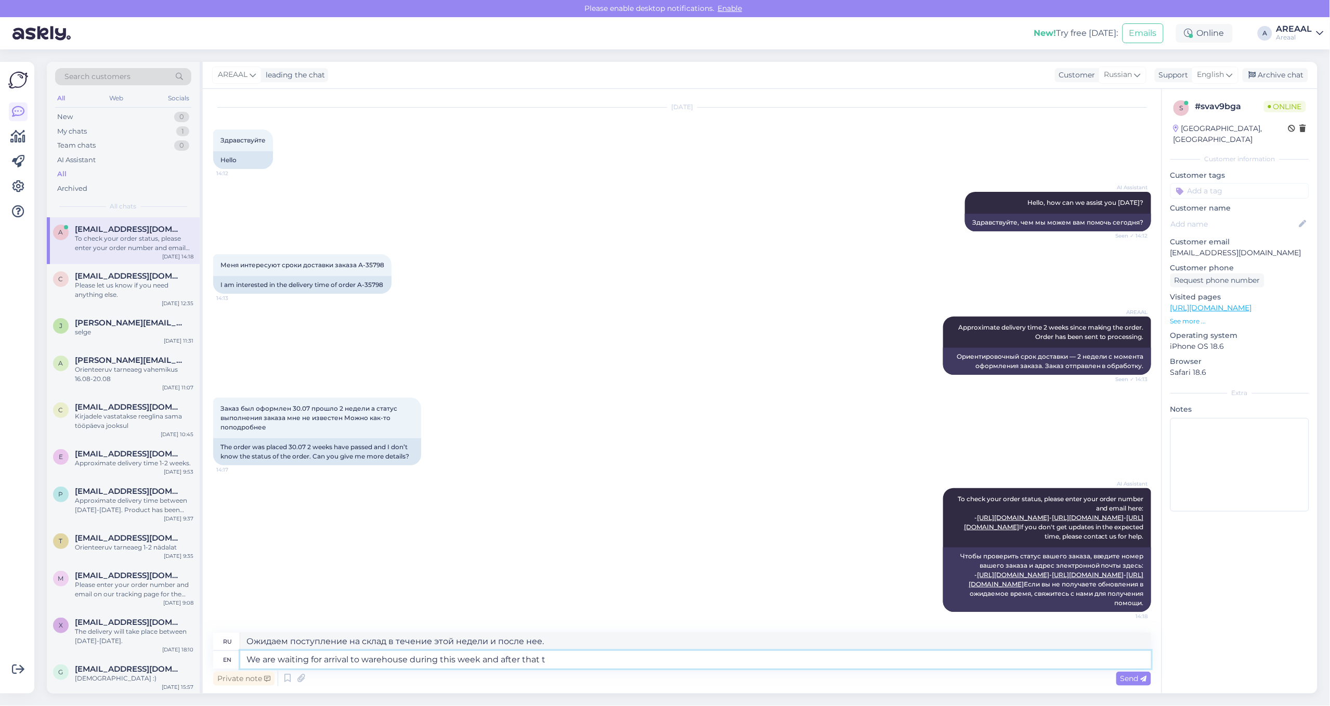
type textarea "We are waiting for arrival to warehouse during this week and after that th"
type textarea "Ожидаем поступление на склад в течение этой недели и далее."
type textarea "We are waiting for arrival to warehouse during this week and after that the ord"
type textarea "Мы ожидаем прибытия на склад в течение этой недели, после чего"
type textarea "We are waiting for arrival to warehouse during this week and after that the ord…"
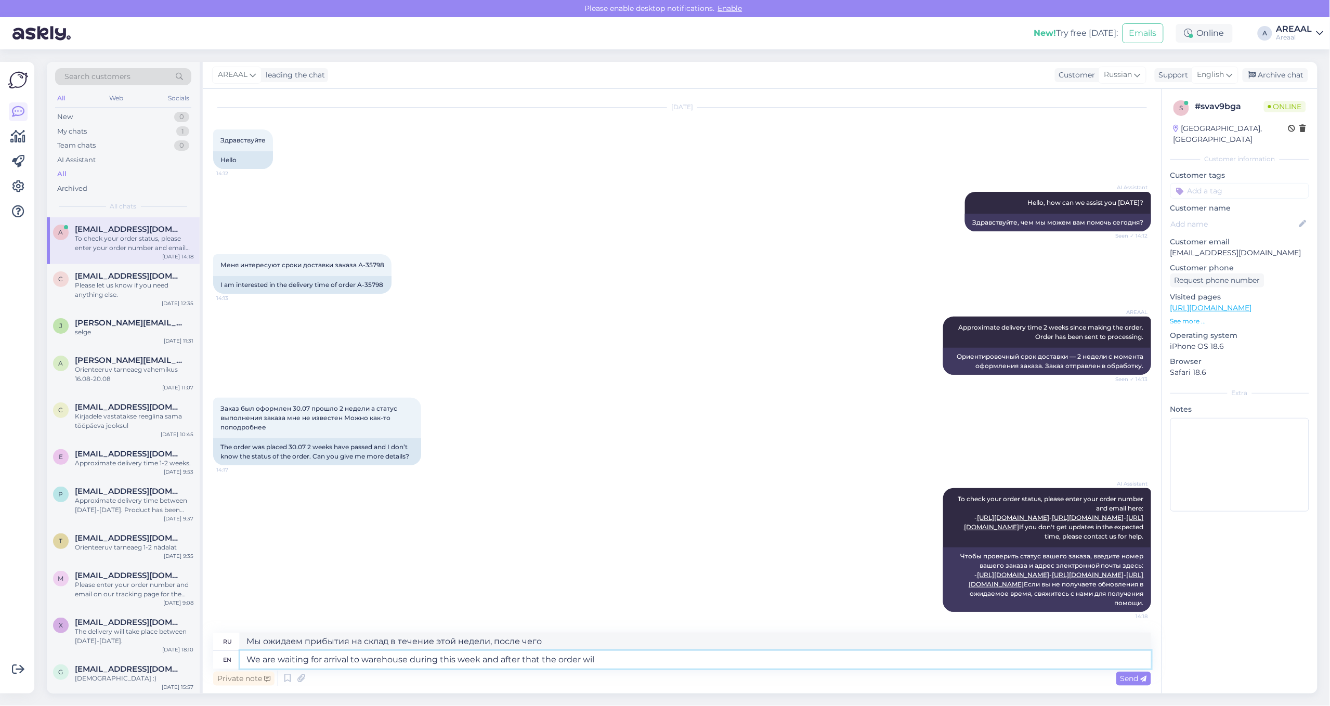
type textarea "Мы ожидаем прибытия на склад в течение этой недели, после чего заказ будет обра…"
type textarea "We are waiting for arrival to warehouse during this week and after that the ord…"
type textarea "Мы ожидаем прибытия на склад в течение этой недели, после чего заказ будет отпр…"
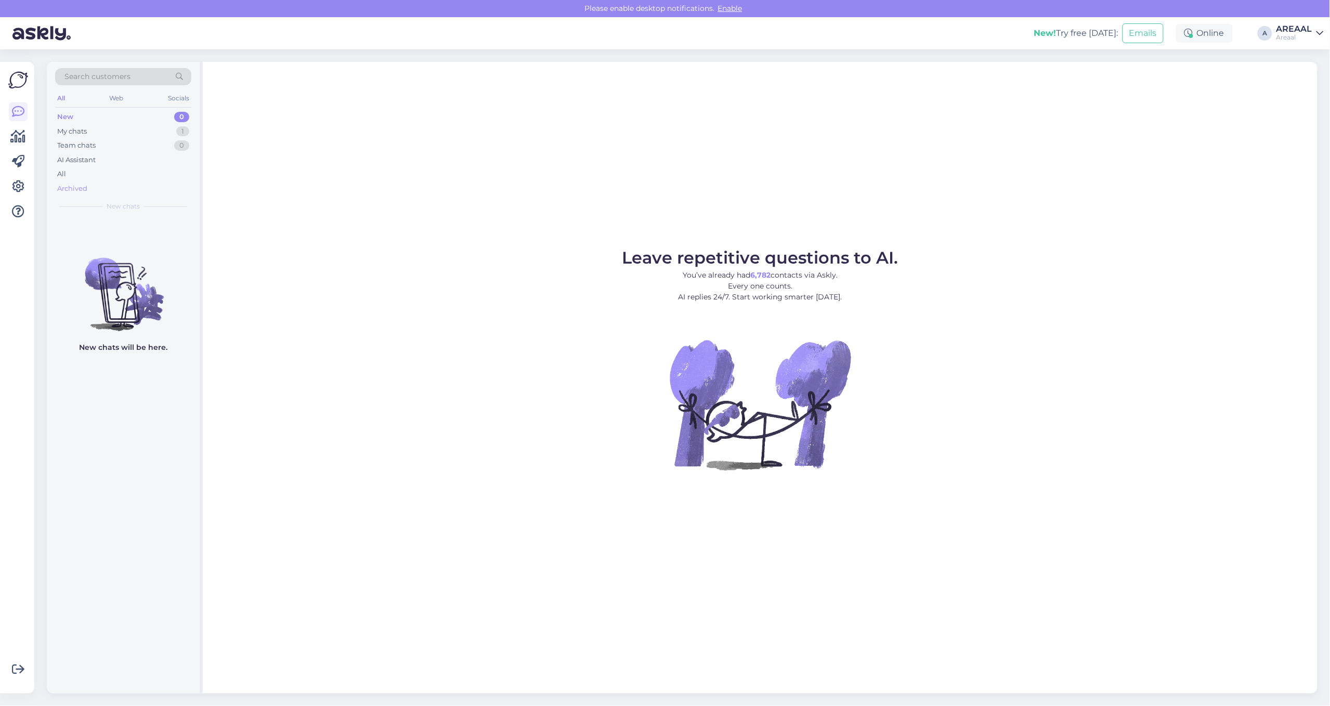
click at [99, 185] on div "Archived" at bounding box center [123, 188] width 136 height 15
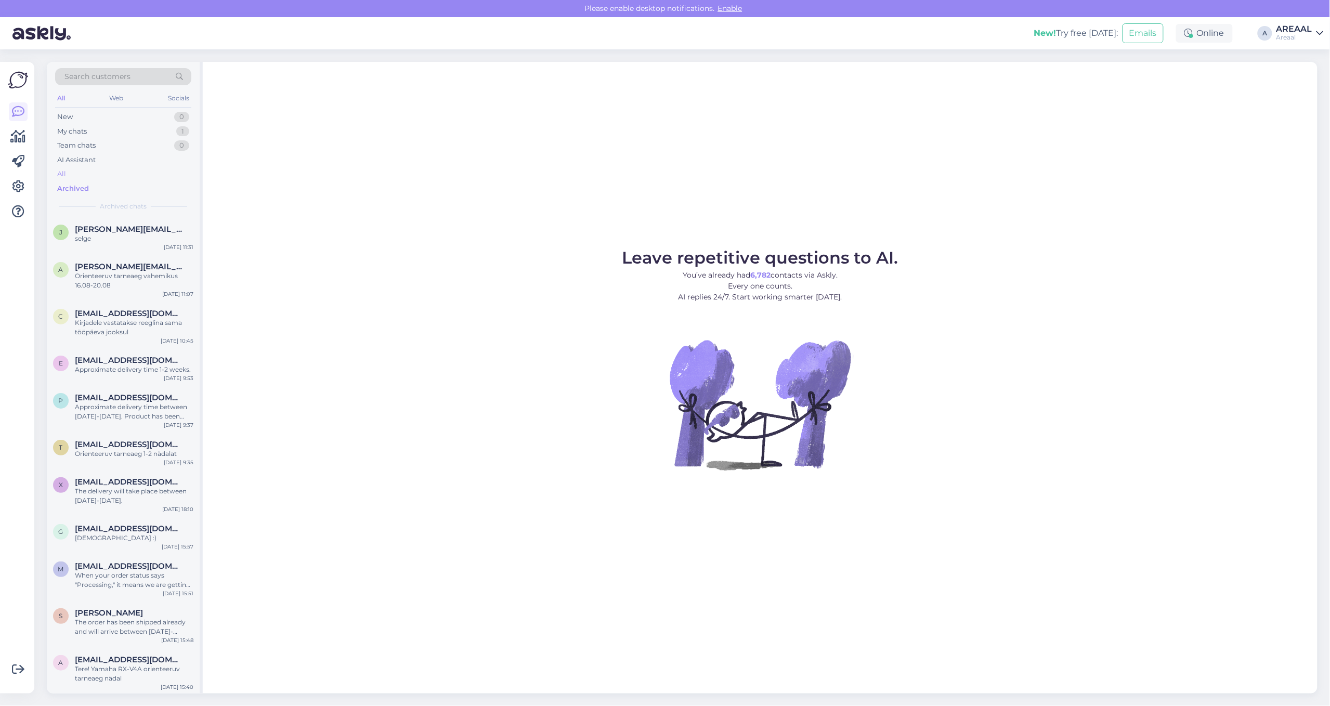
click at [101, 176] on div "All" at bounding box center [123, 174] width 136 height 15
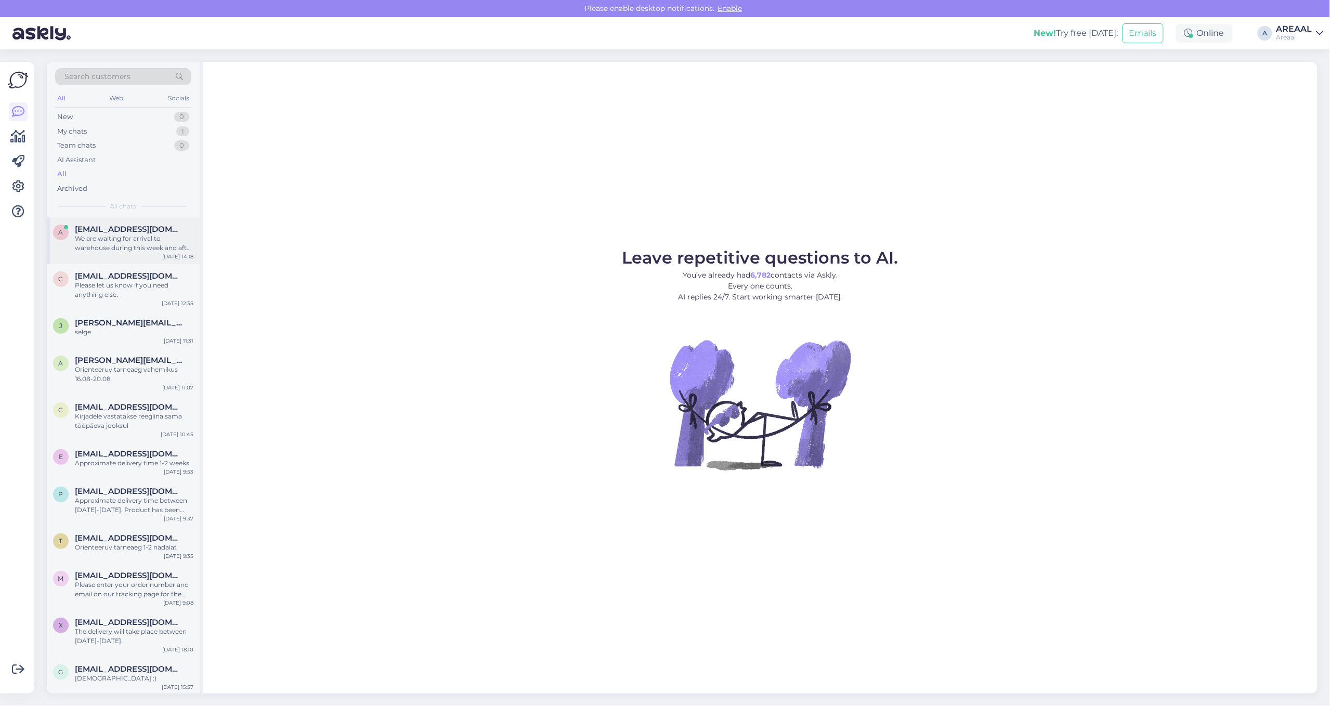
click at [150, 249] on div "We are waiting for arrival to warehouse during this week and after that the ord…" at bounding box center [134, 243] width 119 height 19
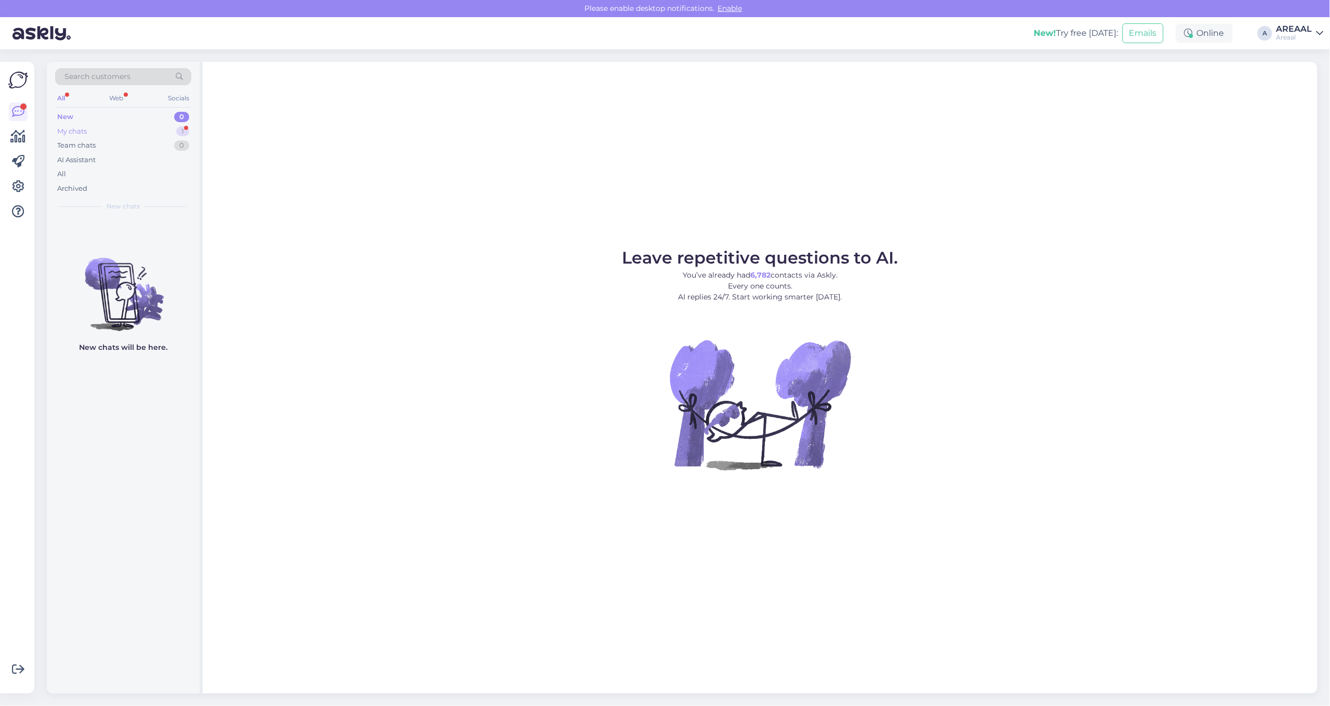
click at [147, 134] on div "My chats 1" at bounding box center [123, 131] width 136 height 15
click at [130, 235] on div "Хорошо подождём" at bounding box center [134, 238] width 119 height 9
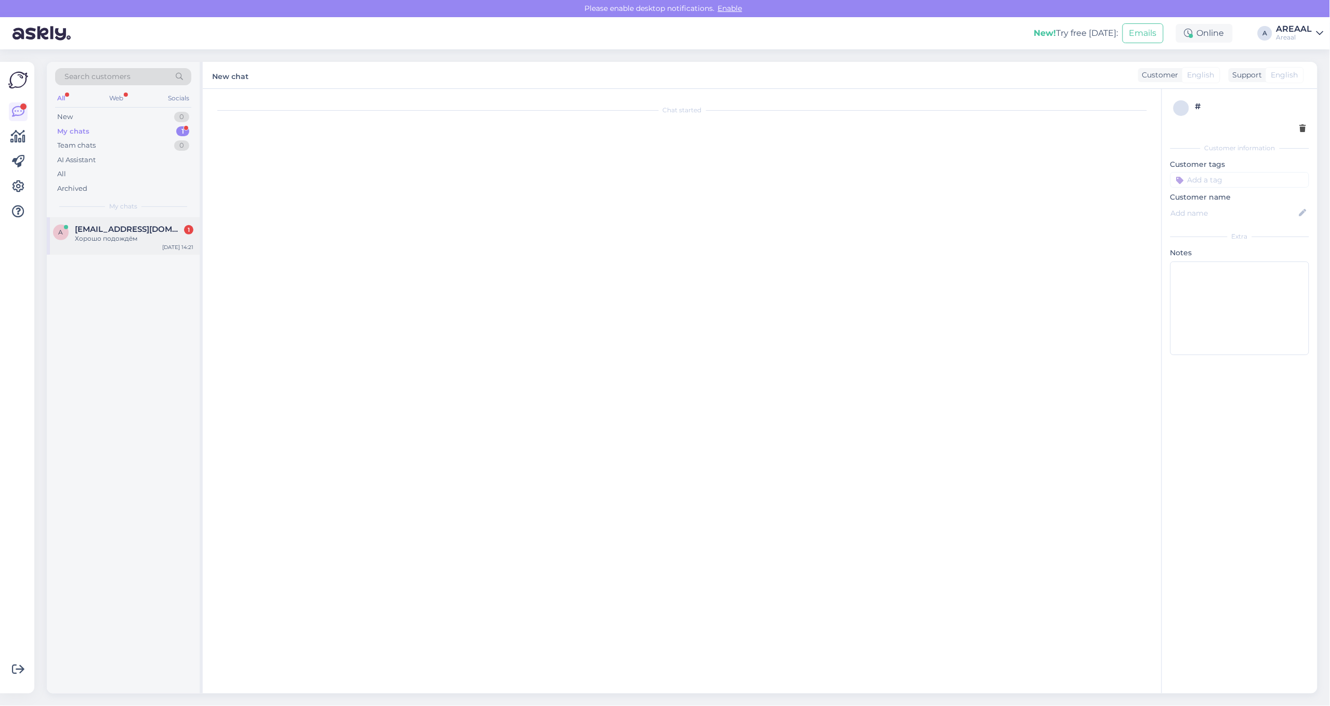
scroll to position [214, 0]
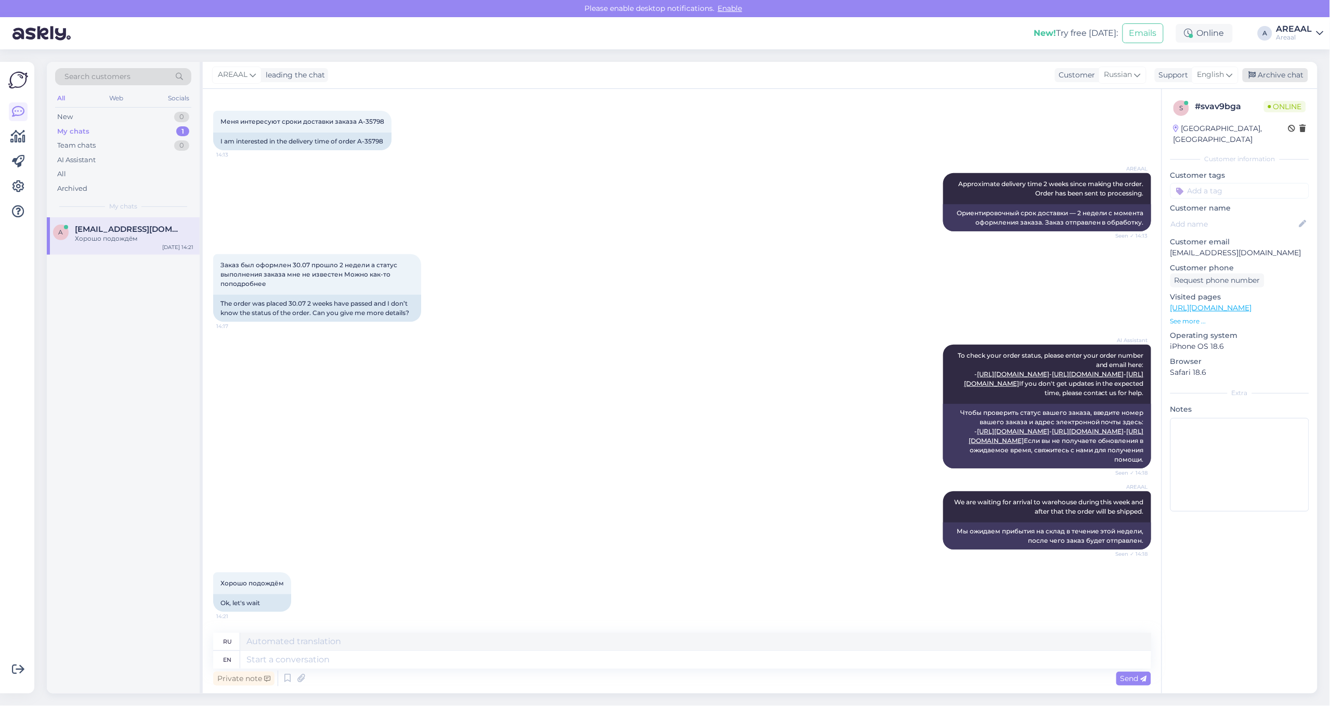
click at [1290, 69] on div "Archive chat" at bounding box center [1274, 75] width 65 height 14
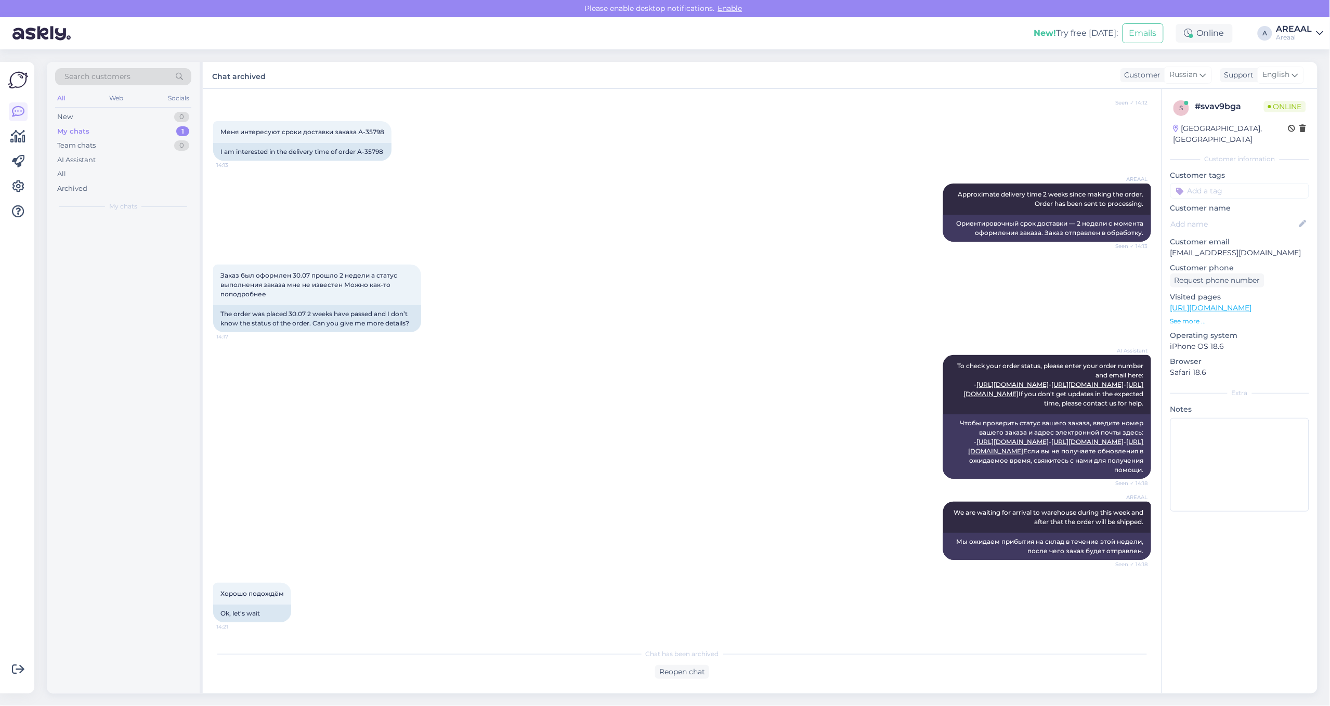
scroll to position [204, 0]
click at [724, 386] on div "AI Assistant To check your order status, please enter your order number and ema…" at bounding box center [682, 417] width 938 height 147
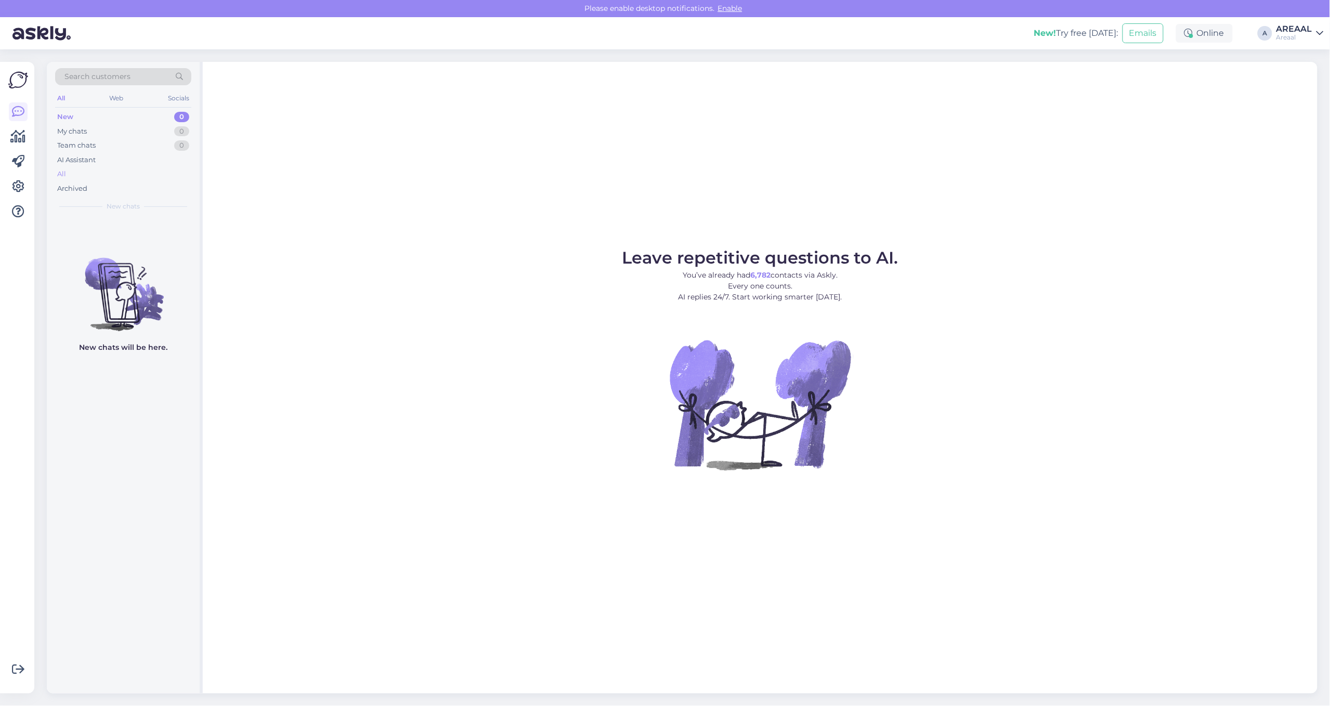
click at [133, 175] on div "All" at bounding box center [123, 174] width 136 height 15
click at [552, 208] on div "Leave repetitive questions to AI. You’ve already had 6,782 contacts via Askly. …" at bounding box center [760, 378] width 1114 height 632
click at [112, 163] on div "AI Assistant" at bounding box center [123, 160] width 136 height 15
click at [104, 175] on div "All" at bounding box center [123, 174] width 136 height 15
click at [143, 172] on div "All" at bounding box center [123, 174] width 136 height 15
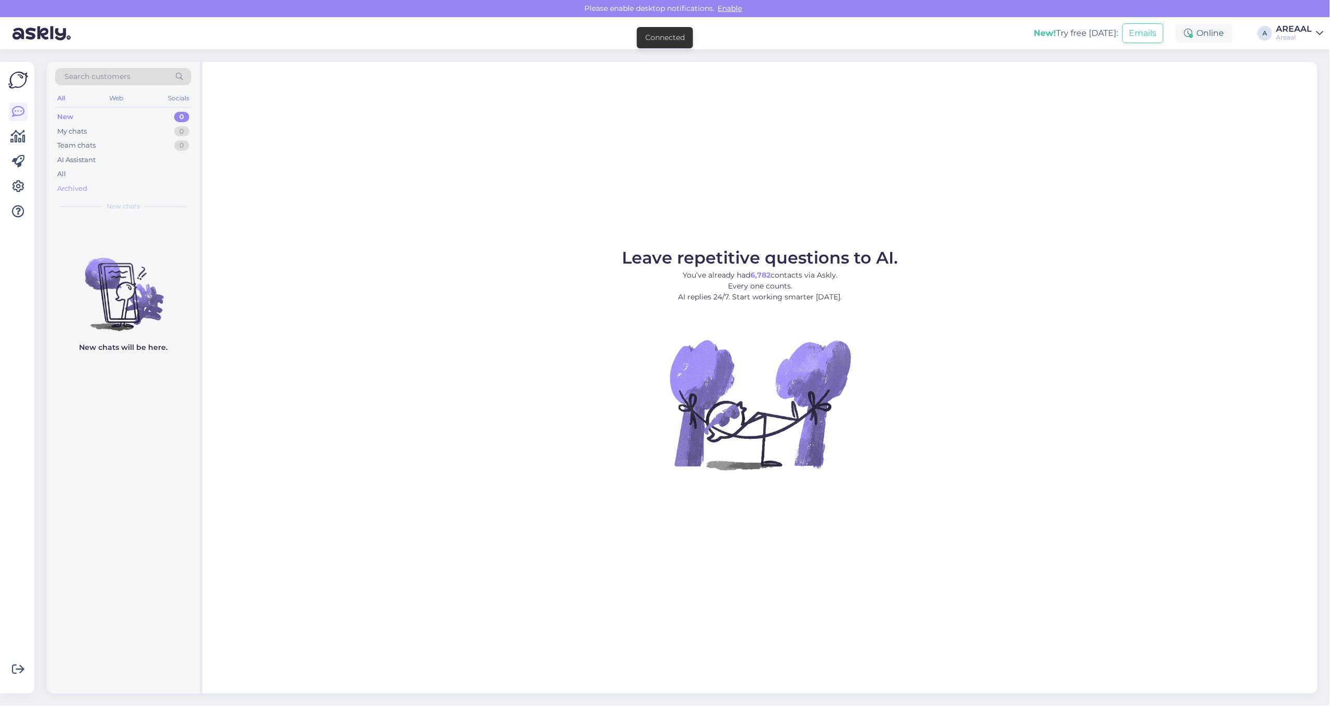
click at [141, 182] on div "Archived" at bounding box center [123, 188] width 136 height 15
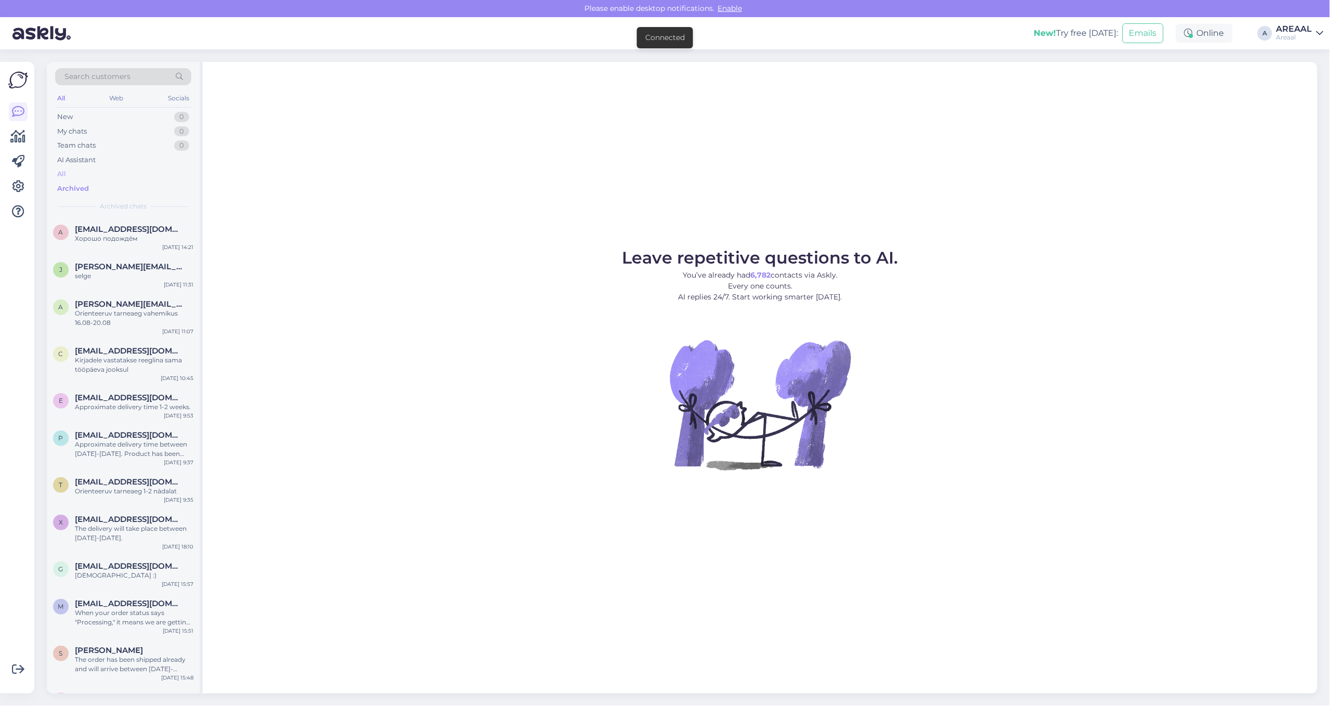
click at [141, 174] on div "All" at bounding box center [123, 174] width 136 height 15
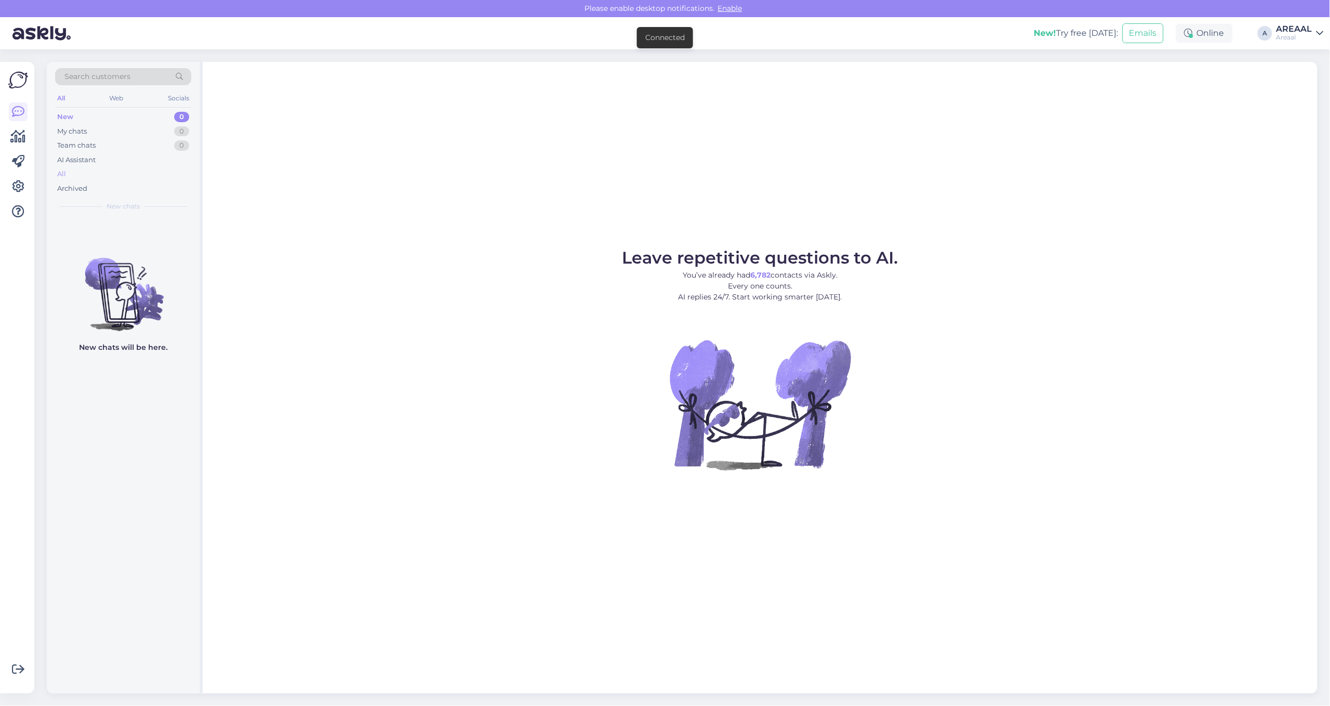
click at [147, 178] on div "All" at bounding box center [123, 174] width 136 height 15
click at [115, 169] on div "All" at bounding box center [123, 174] width 136 height 15
click at [78, 172] on div "All" at bounding box center [123, 174] width 136 height 15
click at [99, 173] on div "All" at bounding box center [123, 174] width 136 height 15
click at [118, 169] on div "All" at bounding box center [123, 174] width 136 height 15
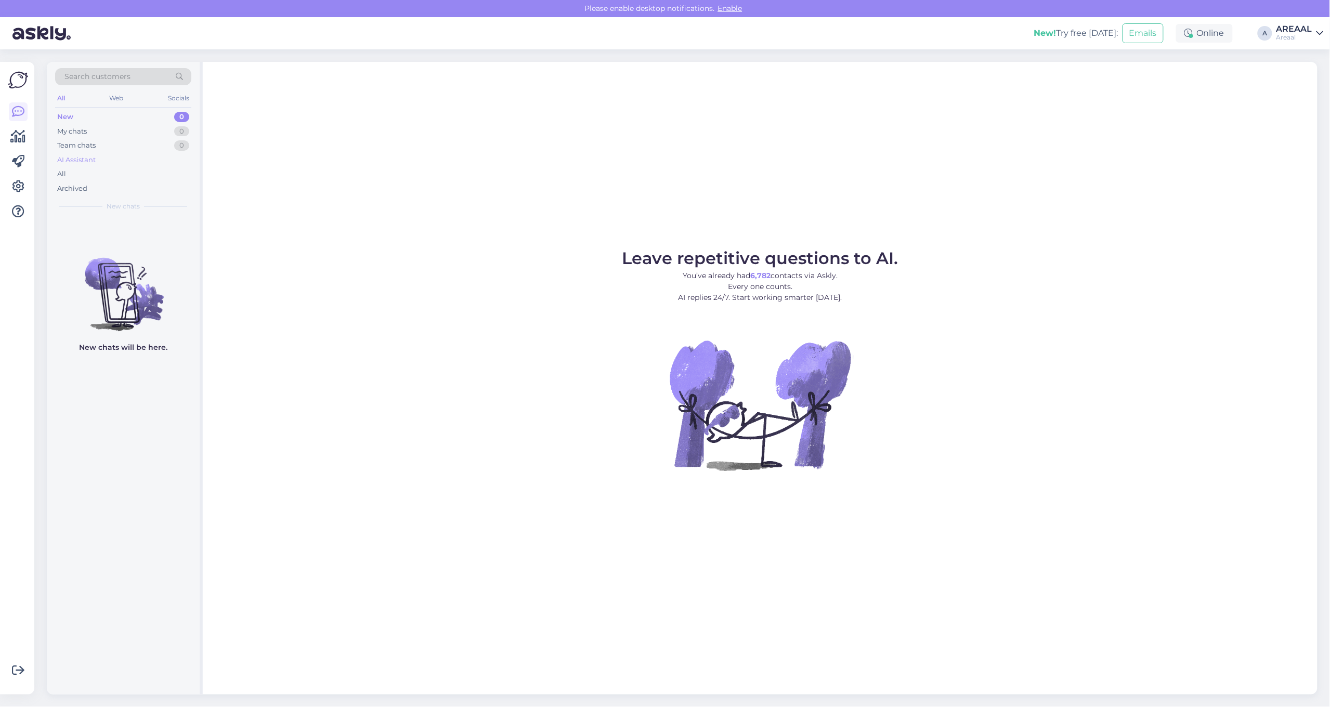
click at [146, 164] on div "AI Assistant" at bounding box center [123, 160] width 136 height 15
click at [136, 172] on div "All" at bounding box center [123, 174] width 136 height 15
click at [110, 176] on div "All" at bounding box center [123, 174] width 136 height 15
click at [81, 175] on div "All" at bounding box center [123, 174] width 136 height 15
click at [179, 173] on div "All" at bounding box center [123, 174] width 136 height 15
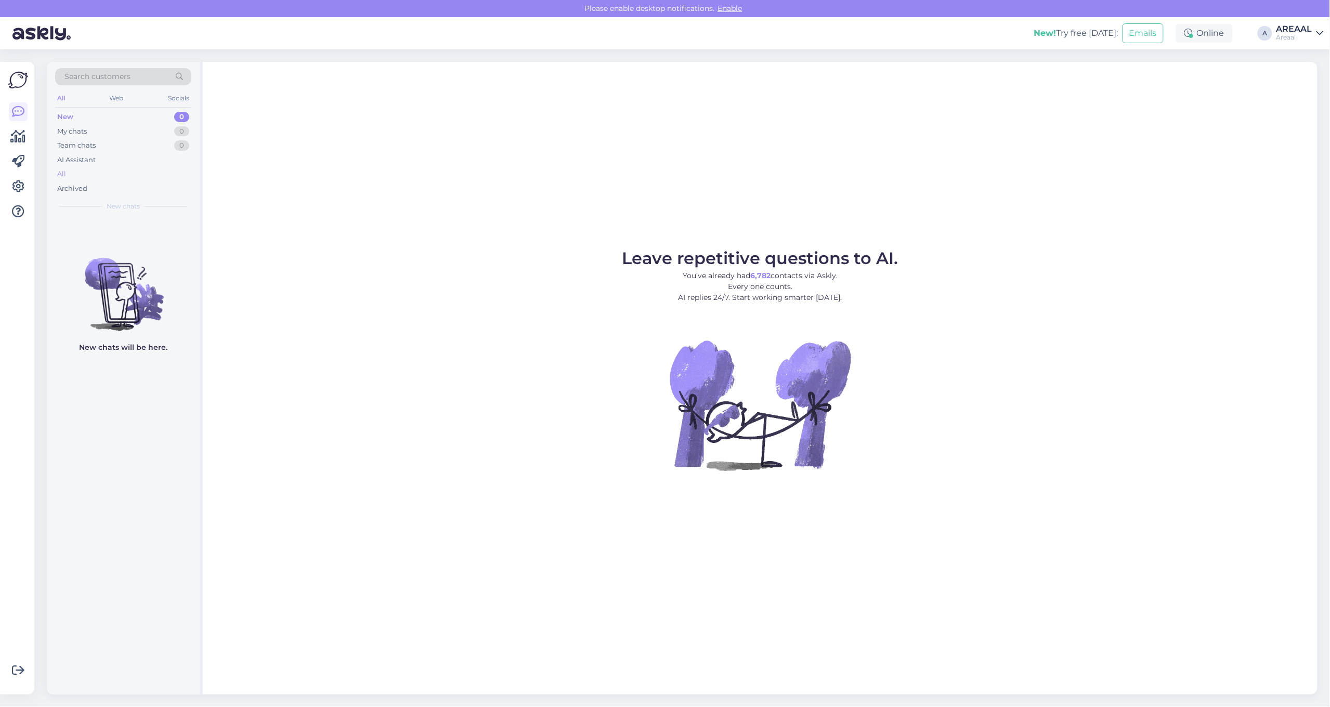
click at [140, 173] on div "All" at bounding box center [123, 174] width 136 height 15
click at [152, 182] on div "Archived" at bounding box center [123, 188] width 136 height 15
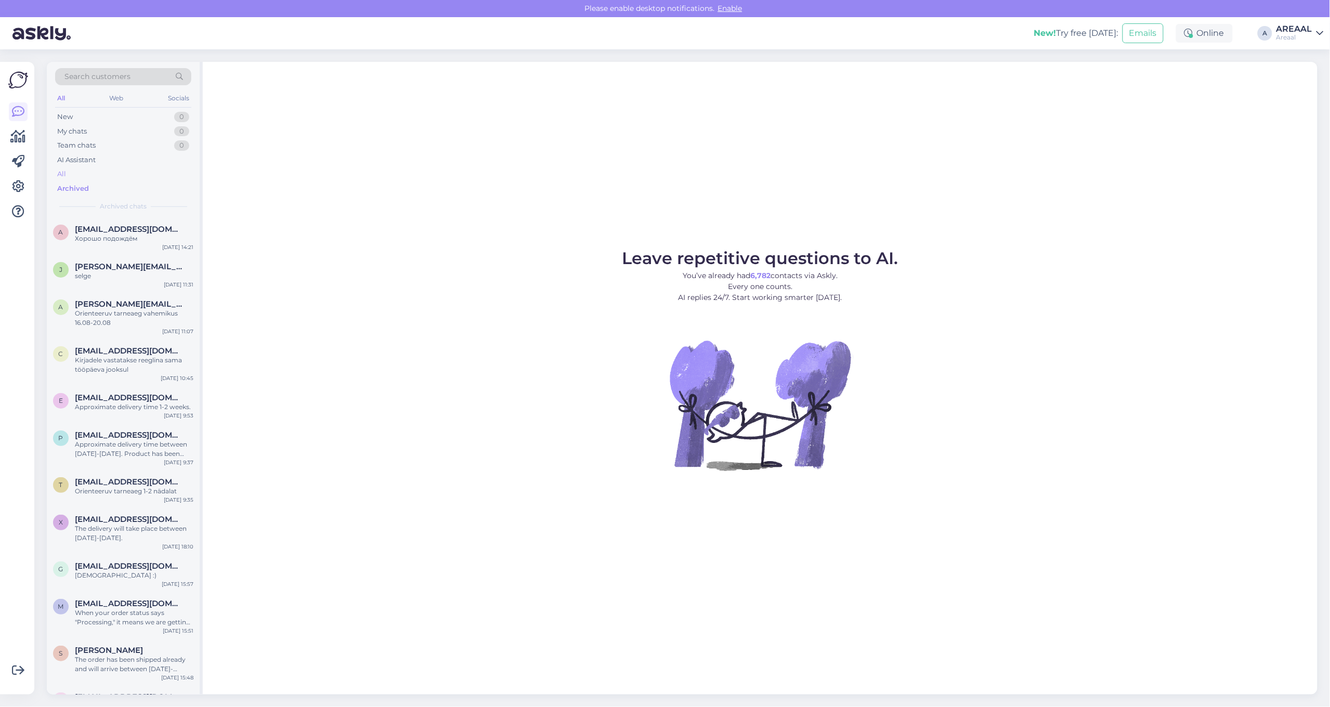
click at [152, 179] on div "All" at bounding box center [123, 174] width 136 height 15
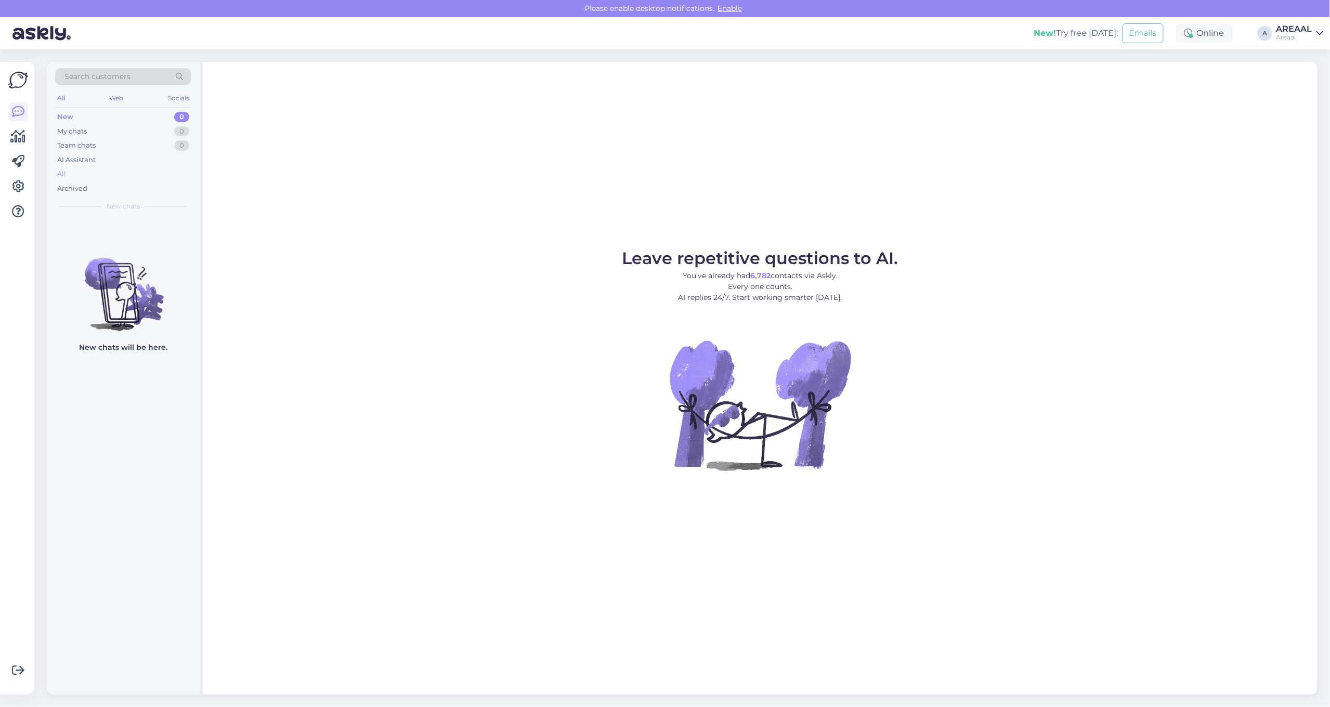
click at [78, 172] on div "All" at bounding box center [123, 174] width 136 height 15
click at [115, 172] on div "All" at bounding box center [123, 174] width 136 height 15
click at [146, 183] on div "Archived" at bounding box center [123, 188] width 136 height 15
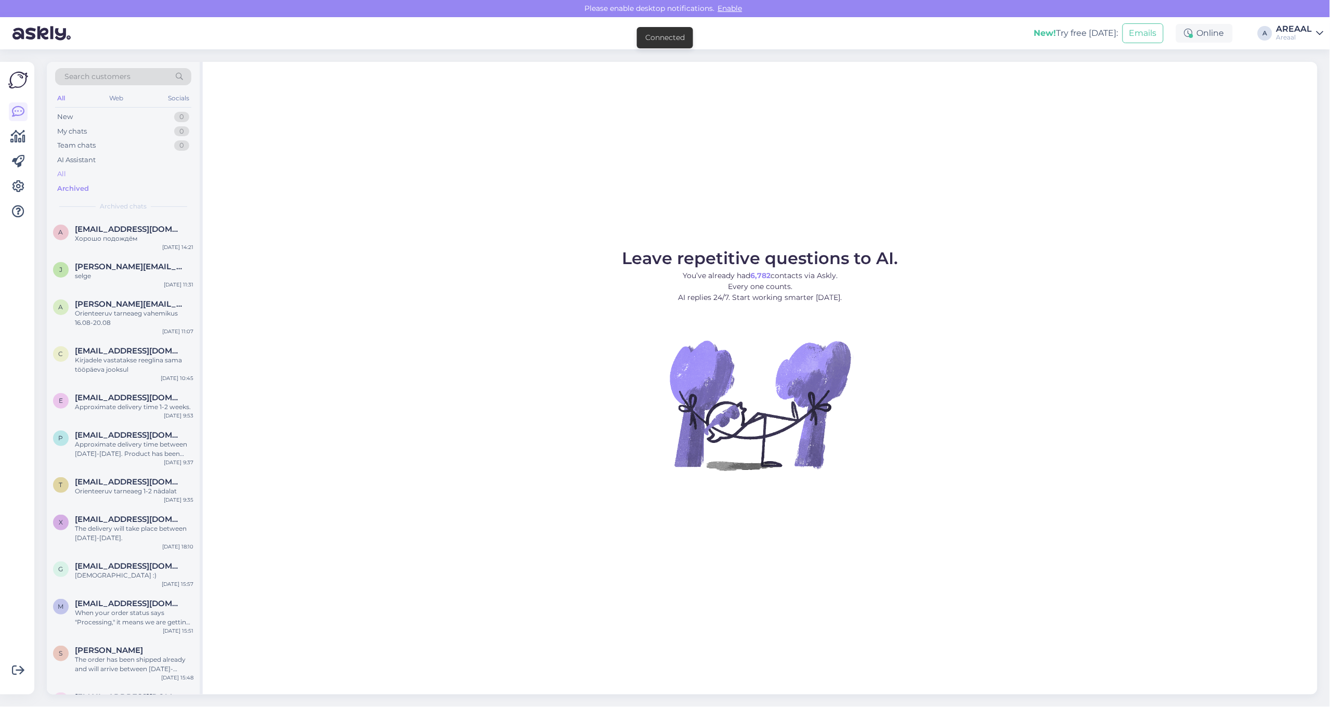
click at [146, 178] on div "All" at bounding box center [123, 174] width 136 height 15
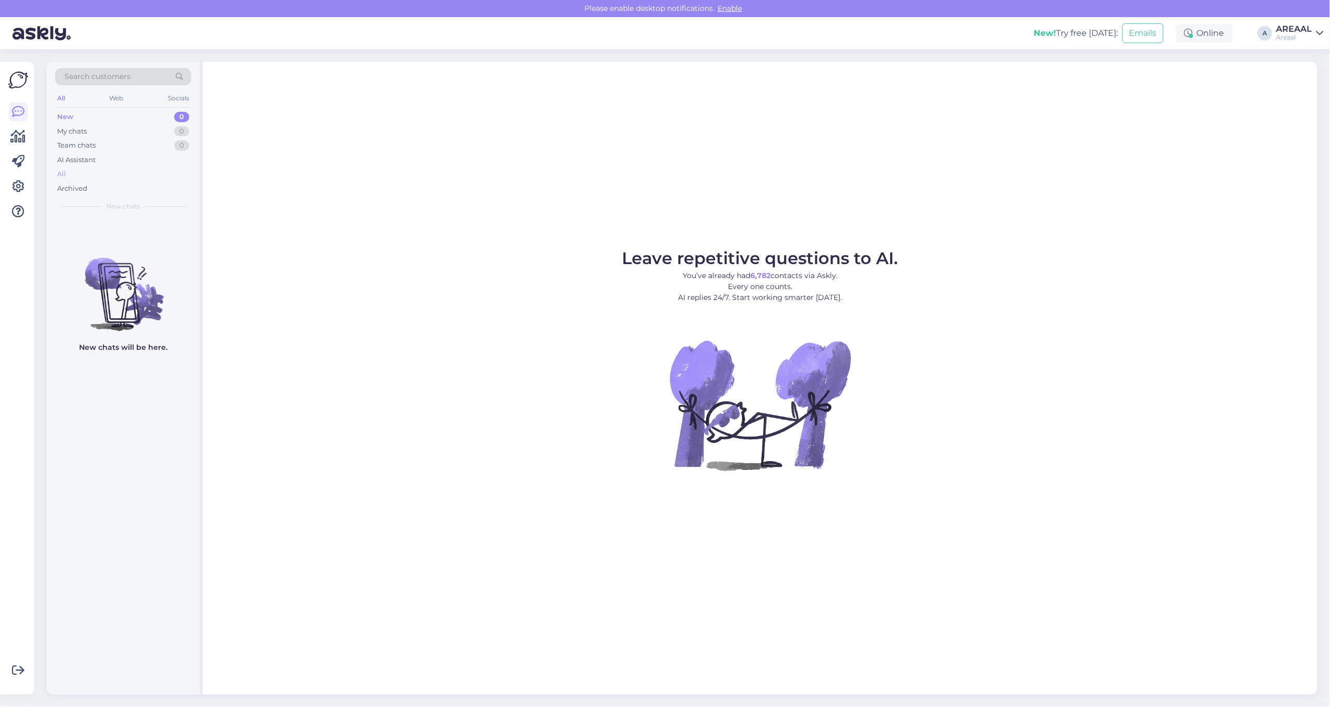
click at [134, 175] on div "All" at bounding box center [123, 174] width 136 height 15
click at [89, 167] on div "All" at bounding box center [123, 174] width 136 height 15
click at [102, 170] on div "All" at bounding box center [123, 174] width 136 height 15
click at [91, 176] on div "All" at bounding box center [123, 174] width 136 height 15
click at [132, 182] on div "Archived" at bounding box center [123, 188] width 136 height 15
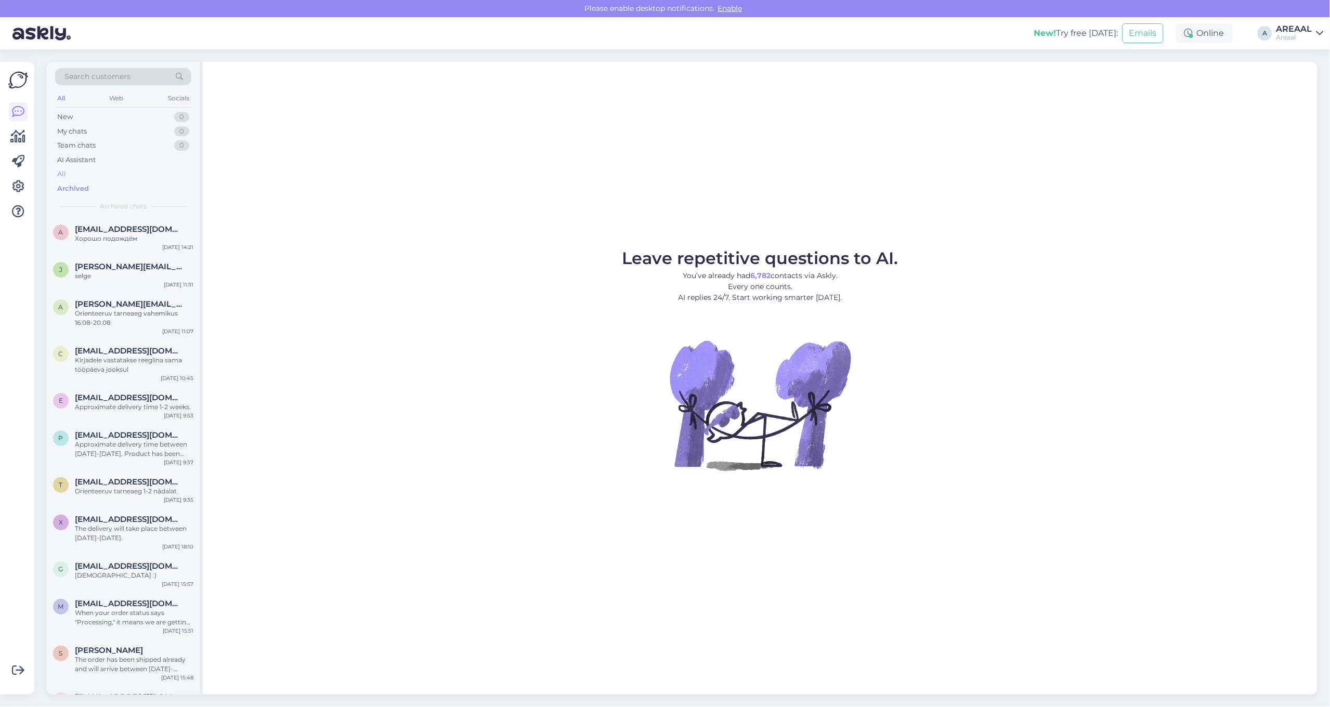
click at [132, 178] on div "All" at bounding box center [123, 174] width 136 height 15
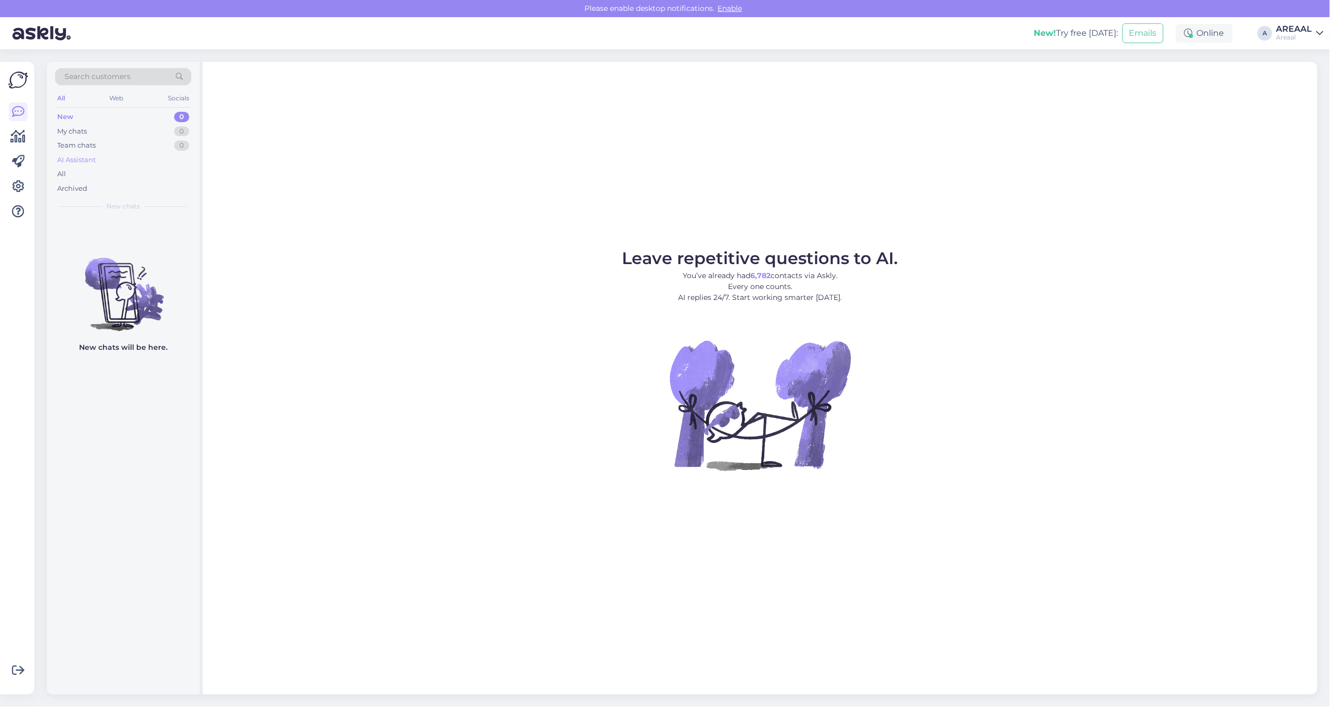
click at [128, 163] on div "AI Assistant" at bounding box center [123, 160] width 136 height 15
click at [131, 170] on div "All" at bounding box center [123, 174] width 136 height 15
click at [103, 174] on div "All" at bounding box center [123, 174] width 136 height 15
click at [114, 174] on div "All" at bounding box center [123, 174] width 136 height 15
click at [134, 169] on div "All" at bounding box center [123, 174] width 136 height 15
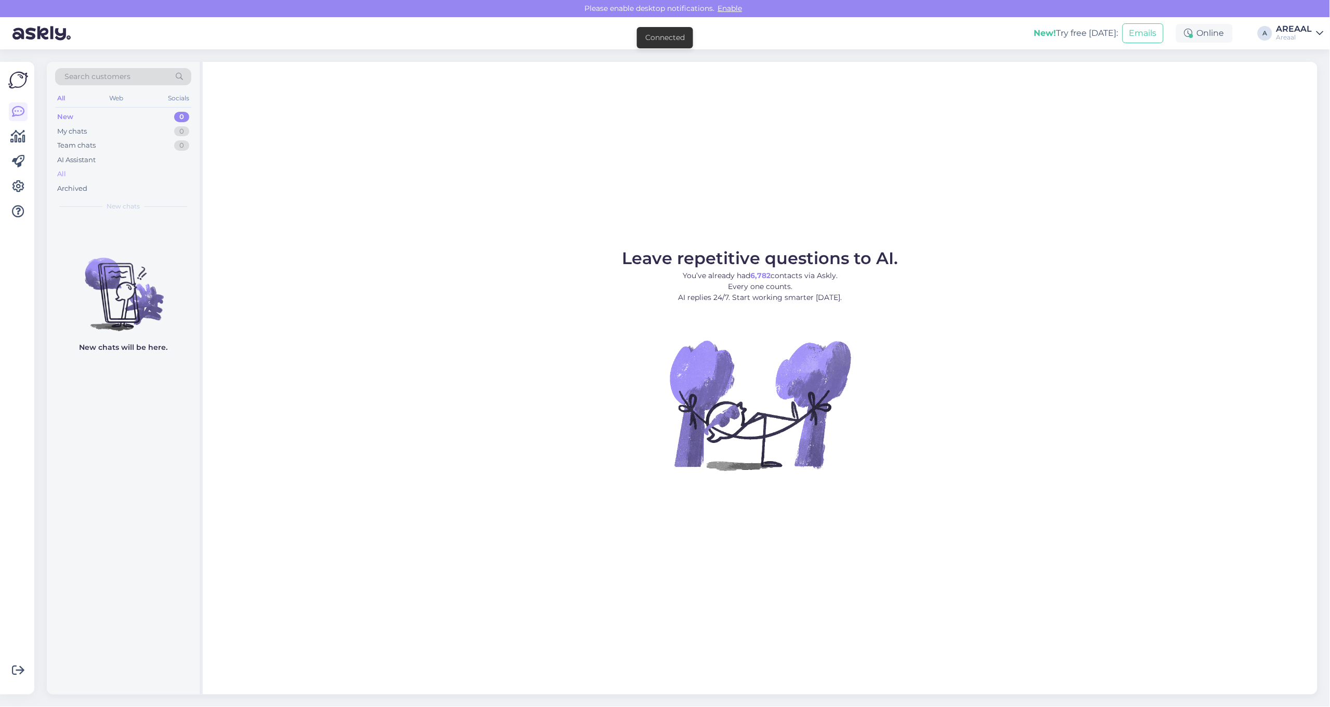
click at [118, 173] on div "All" at bounding box center [123, 174] width 136 height 15
click at [149, 226] on span "[EMAIL_ADDRESS][DOMAIN_NAME]" at bounding box center [129, 229] width 108 height 9
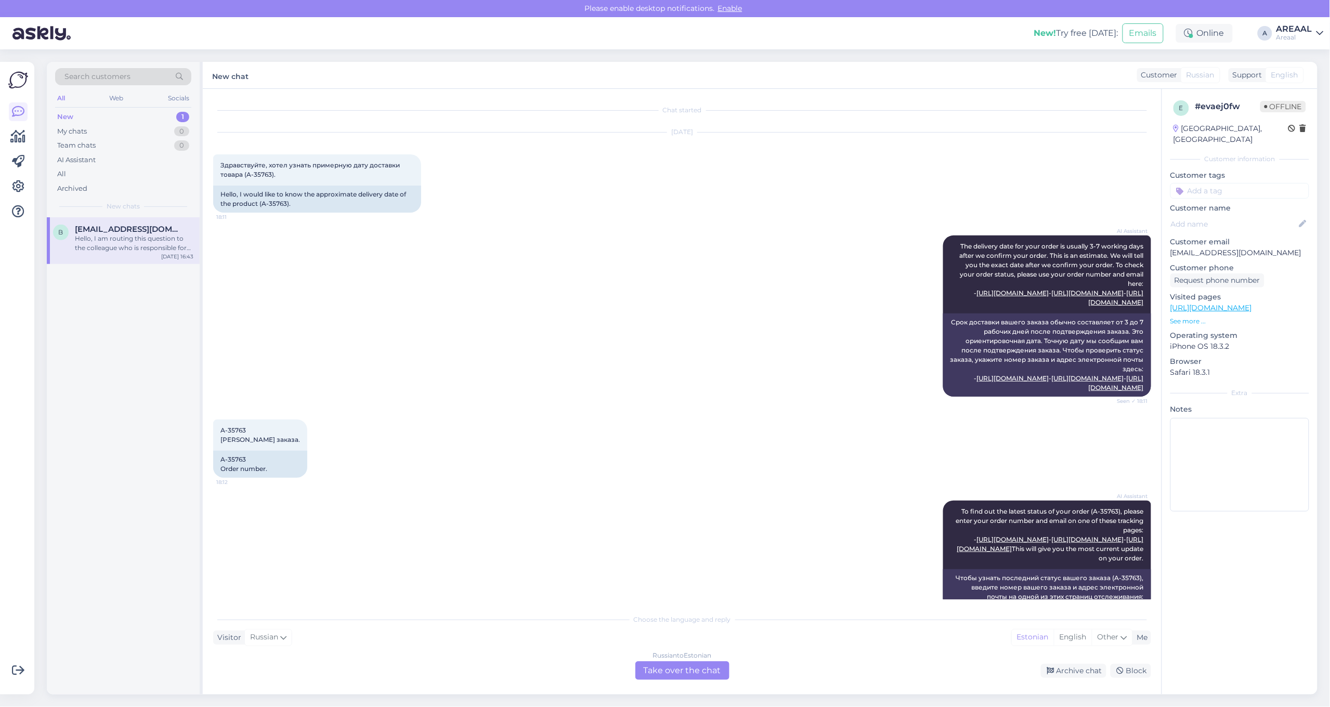
click at [464, 220] on div "[DATE] Здравствуйте, хотел узнать примерную дату доставки товара (A-35763). 18:…" at bounding box center [682, 172] width 938 height 103
click at [795, 214] on div "[DATE] Здравствуйте, хотел узнать примерную дату доставки товара (A-35763). 18:…" at bounding box center [682, 172] width 938 height 103
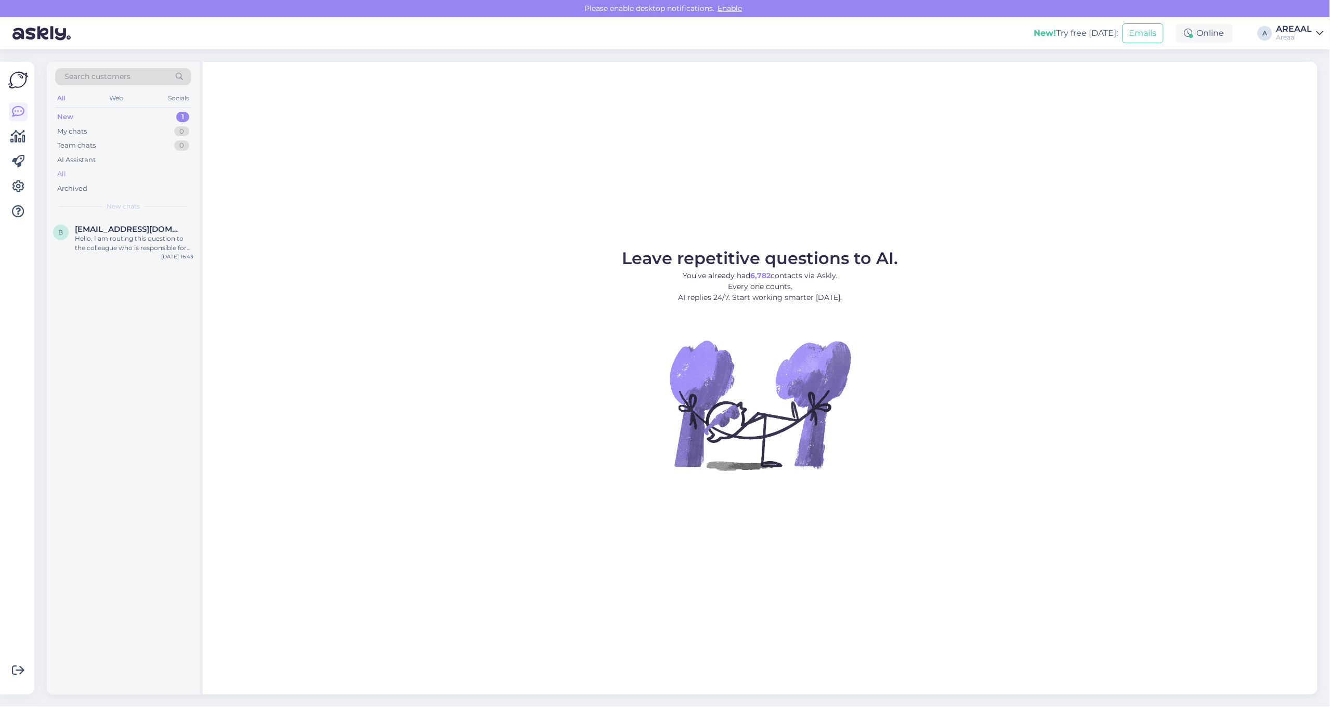
click at [148, 178] on div "All" at bounding box center [123, 174] width 136 height 15
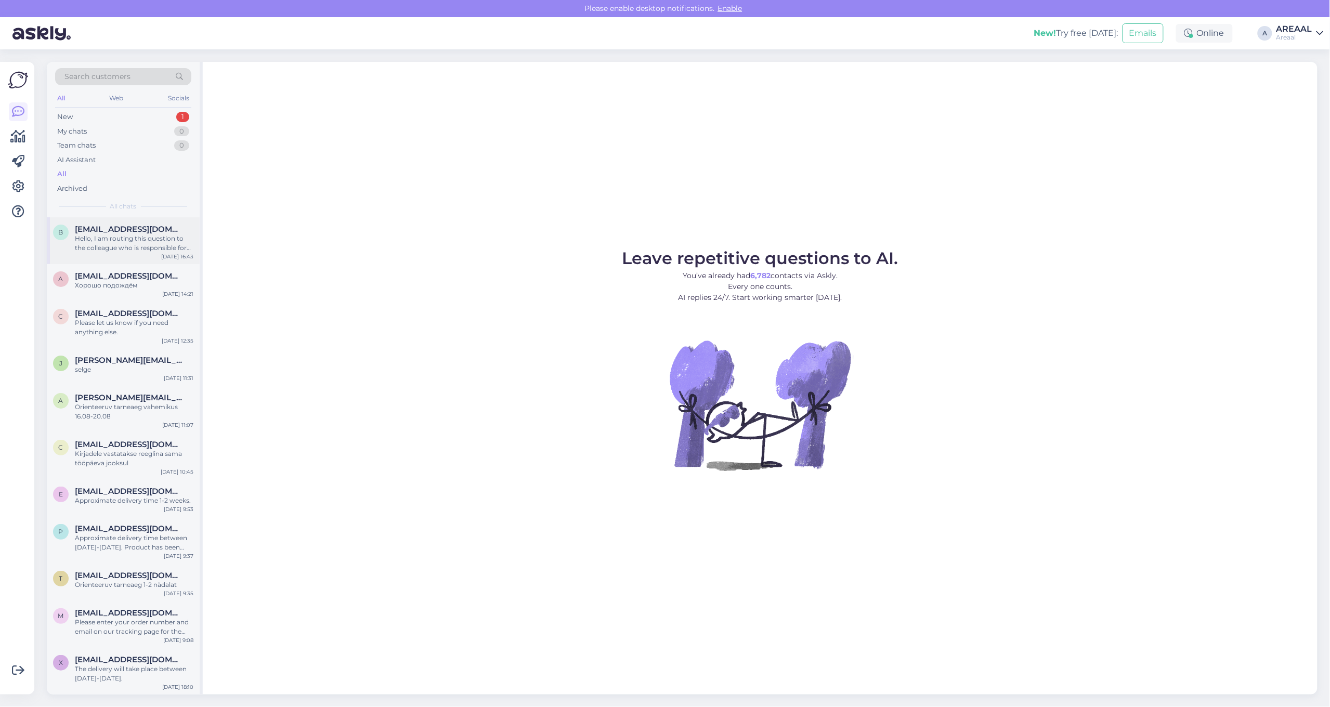
click at [156, 229] on span "[EMAIL_ADDRESS][DOMAIN_NAME]" at bounding box center [129, 229] width 108 height 9
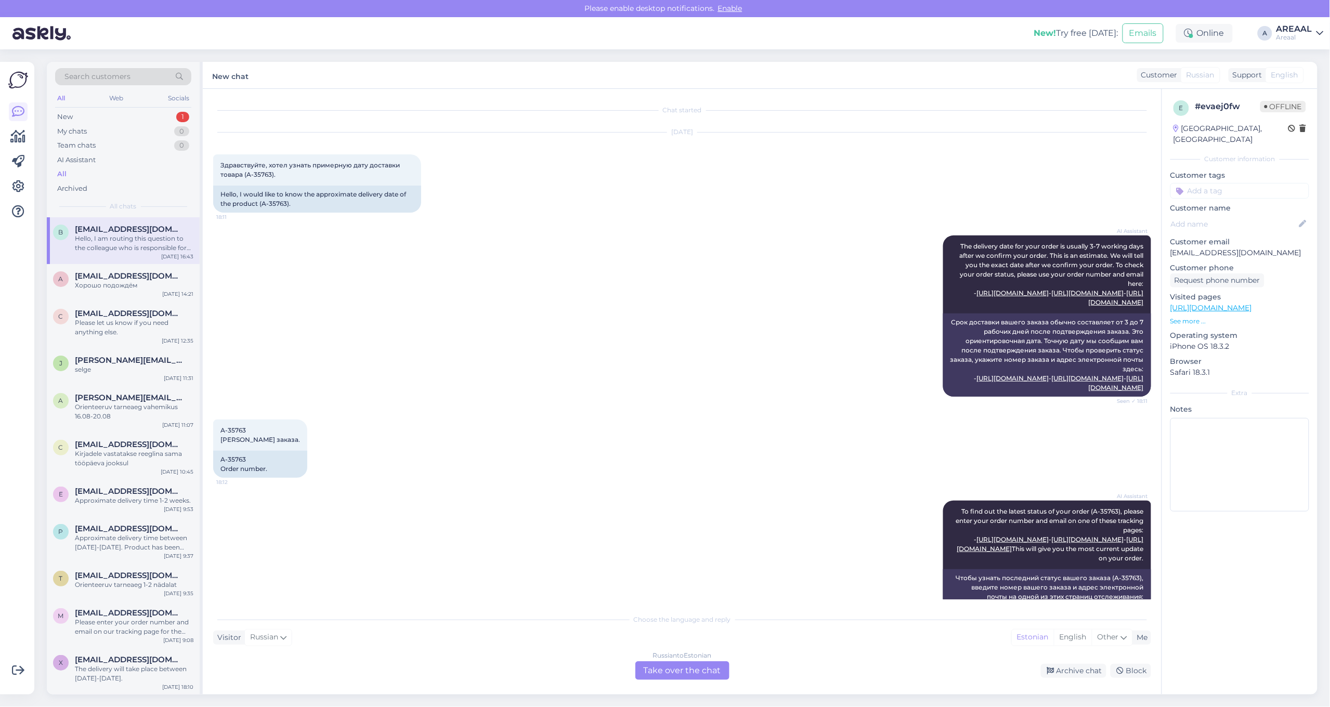
scroll to position [1382, 0]
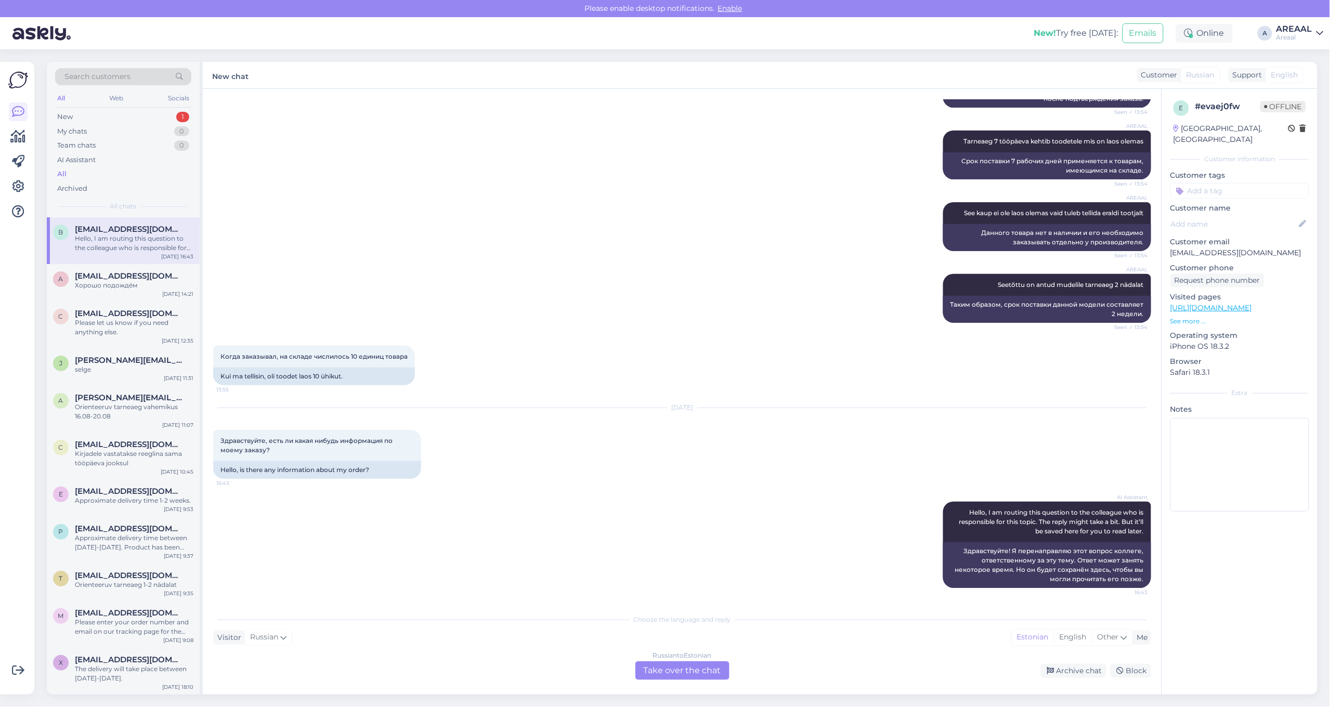
click at [124, 170] on div "All" at bounding box center [123, 174] width 136 height 15
click at [149, 243] on div "Hello, I am routing this question to the colleague who is responsible for this …" at bounding box center [134, 243] width 119 height 19
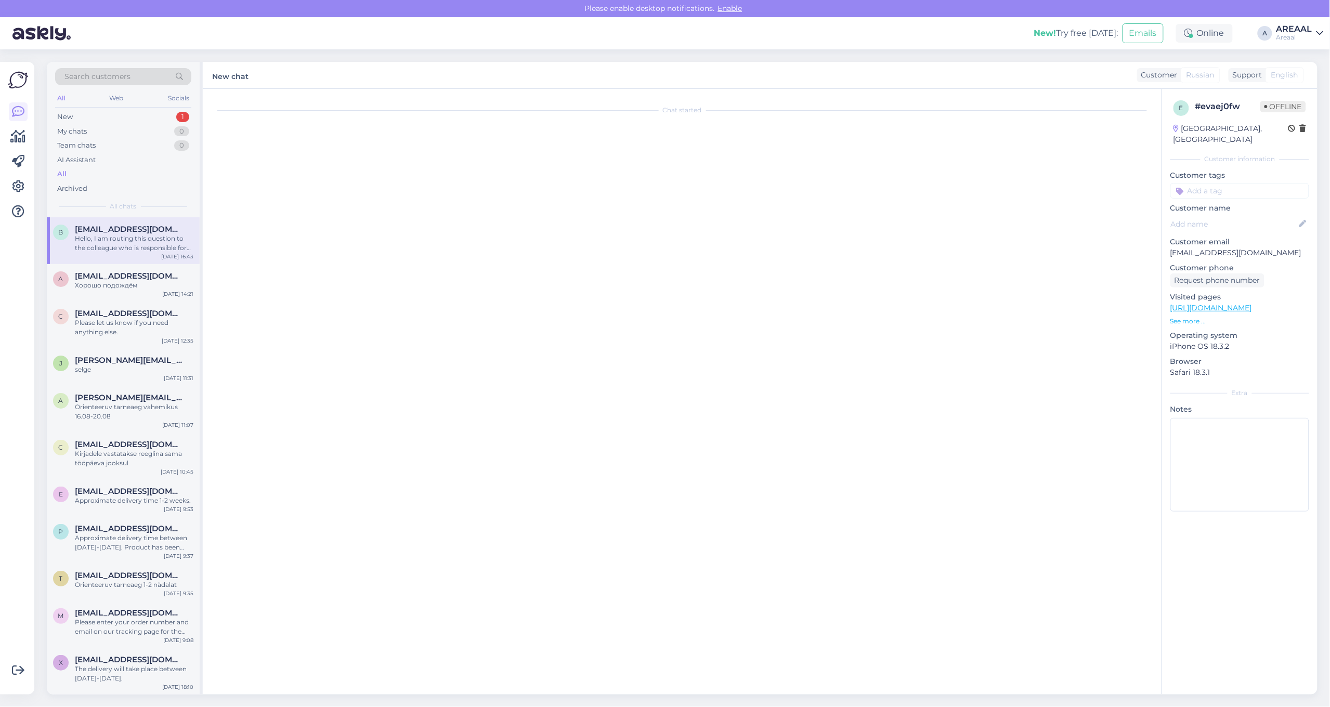
scroll to position [0, 0]
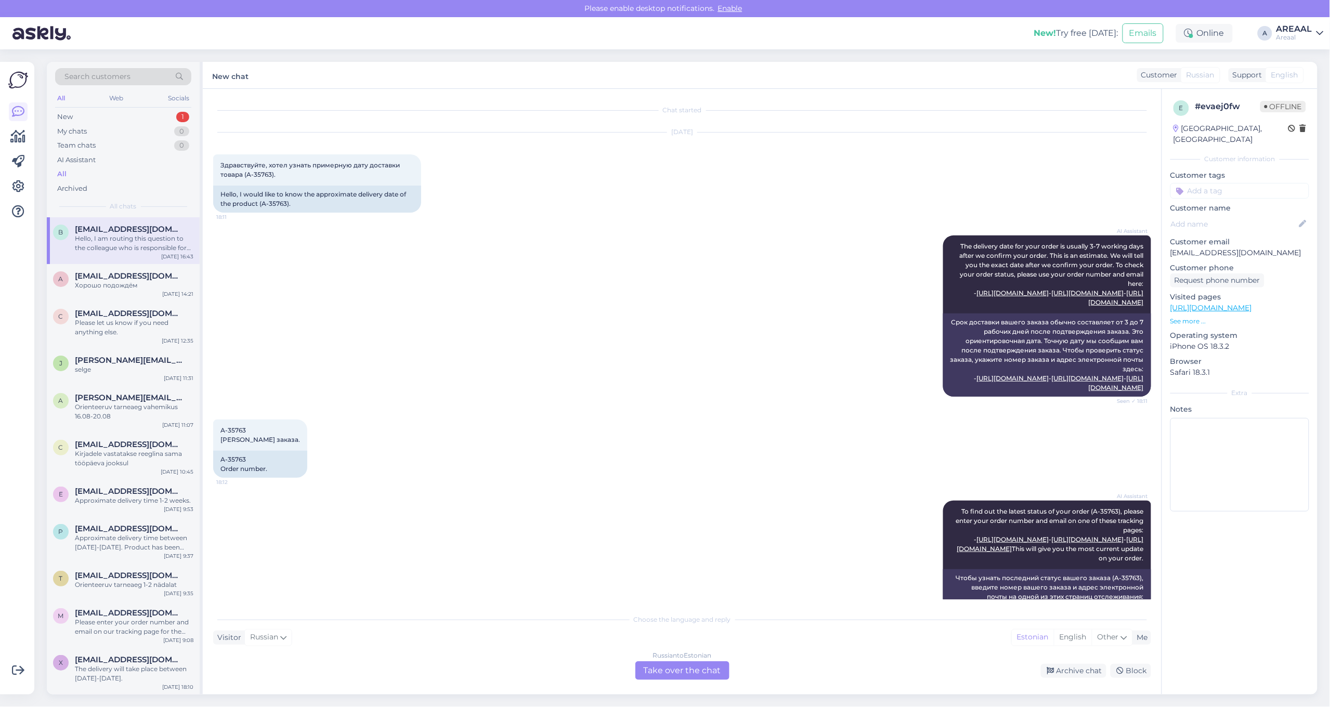
click at [658, 186] on div "[DATE] Здравствуйте, хотел узнать примерную дату доставки товара (A-35763). 18:…" at bounding box center [682, 172] width 938 height 103
click at [708, 159] on div "[DATE] Здравствуйте, хотел узнать примерную дату доставки товара (A-35763). 18:…" at bounding box center [682, 172] width 938 height 103
drag, startPoint x: 264, startPoint y: 201, endPoint x: 287, endPoint y: 206, distance: 24.0
click at [287, 206] on div "Hello, I would like to know the approximate delivery date of the product (A-357…" at bounding box center [317, 199] width 208 height 27
copy div "A-35763"
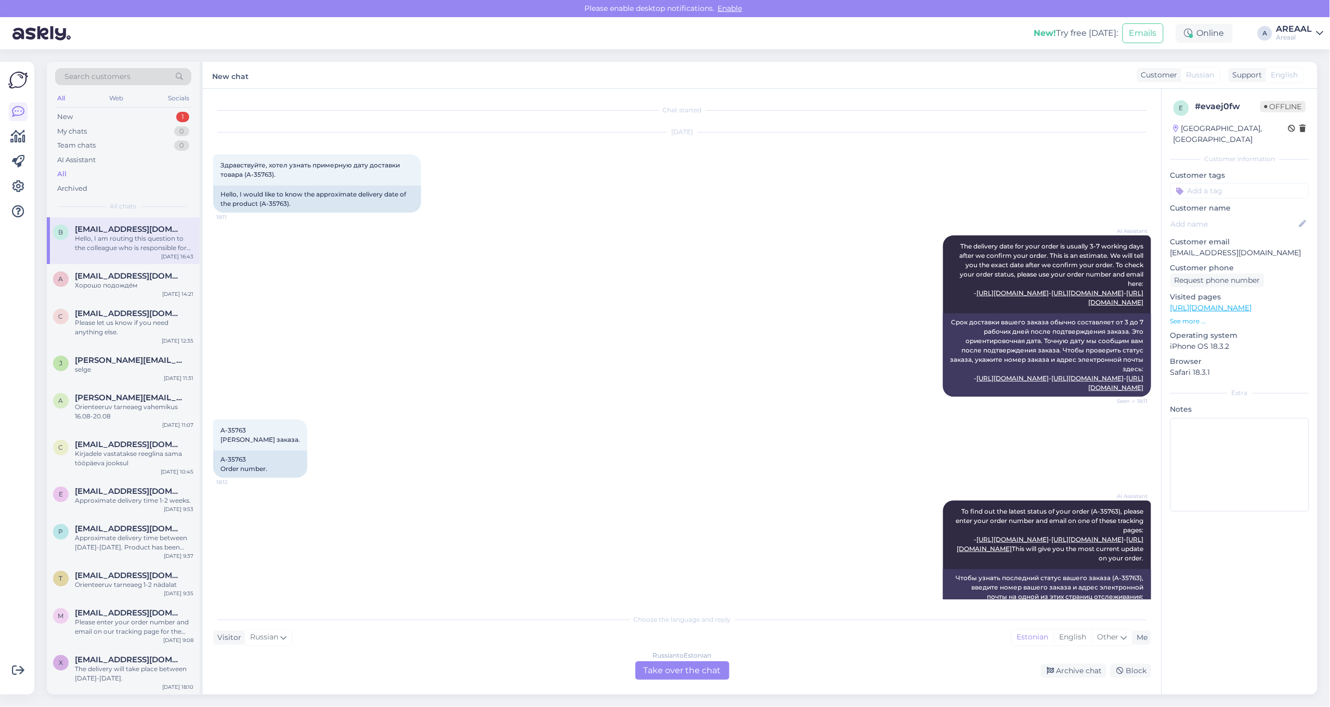
click at [710, 674] on div "Russian to Estonian Take over the chat" at bounding box center [682, 670] width 94 height 19
click at [705, 668] on div "Russian to Estonian Take over the chat" at bounding box center [682, 670] width 94 height 19
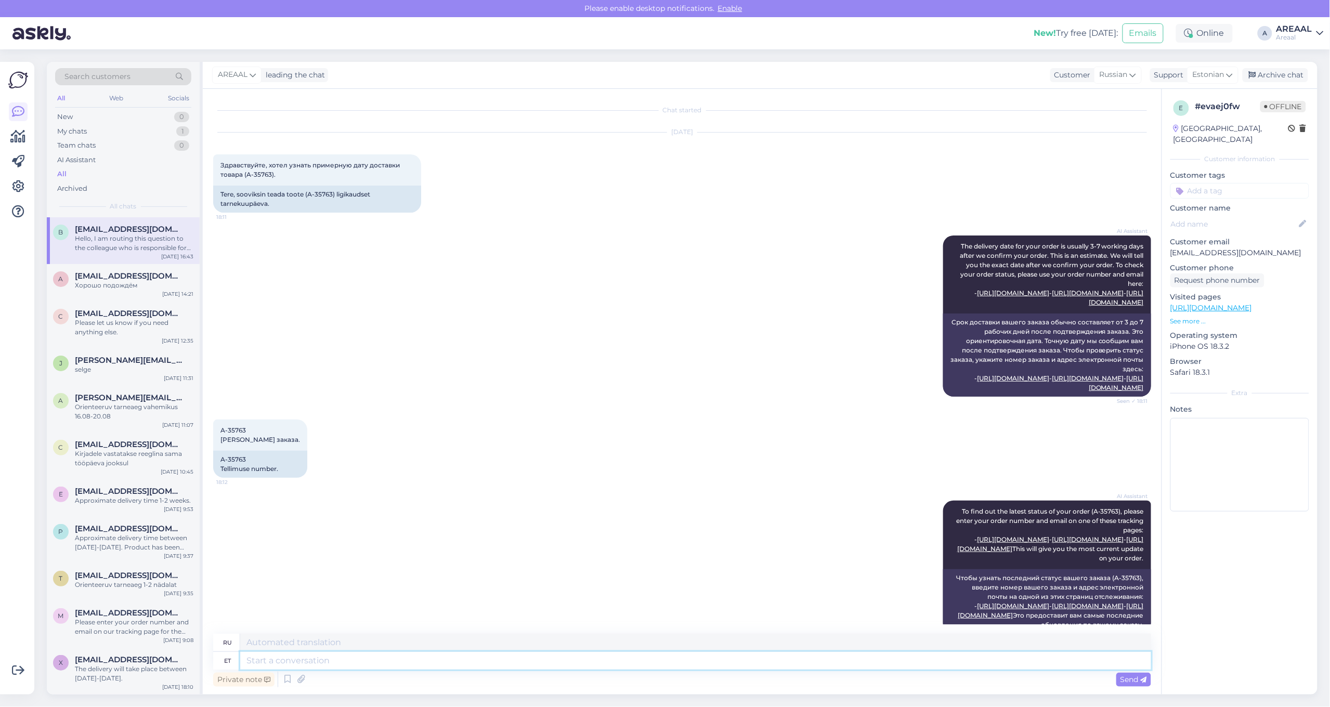
click at [694, 667] on textarea at bounding box center [695, 661] width 911 height 18
paste textarea "Tellimus töötlemises. Orienteeruv tarneaeg vahemikus 16.08-22.08."
type textarea "Tellimus töötlemises. Orienteeruv tarneaeg vahemikus 16.08-22.08."
type textarea "Заказ обрабатывается. Ориентировочное время доставки: 16.08-22.08."
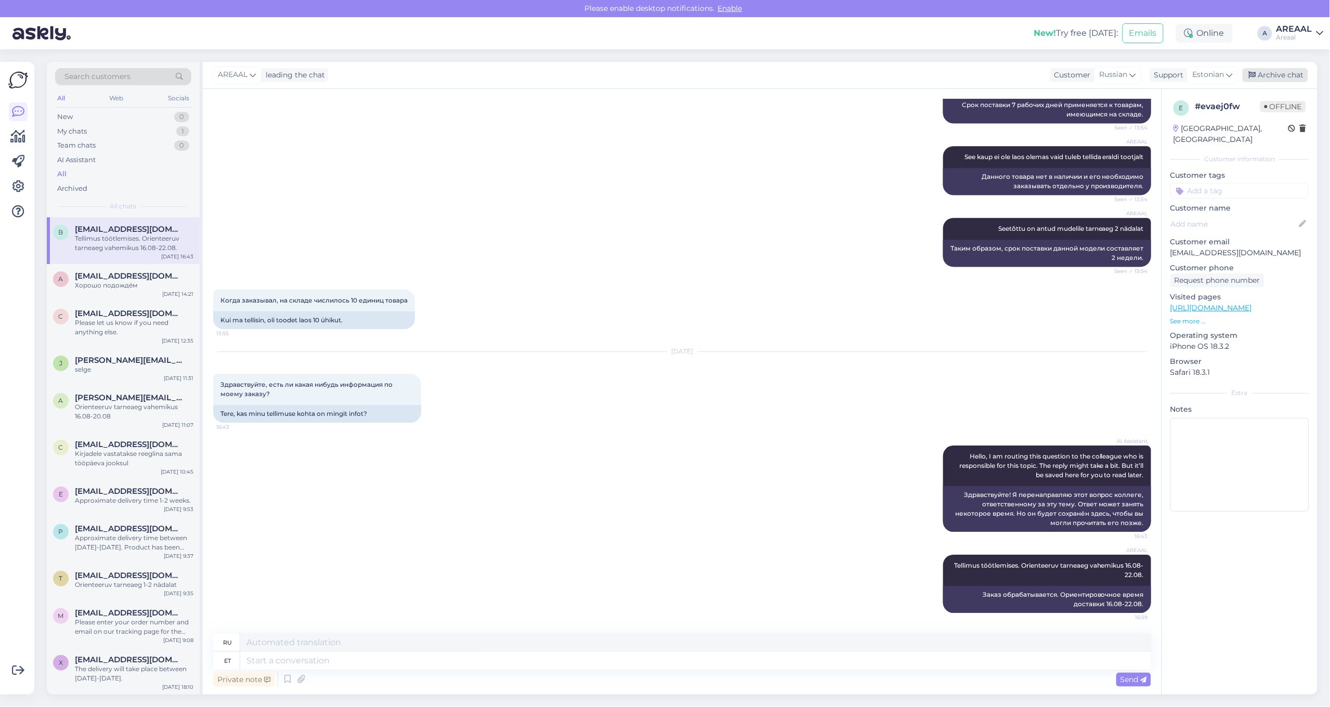
click at [1266, 73] on div "Archive chat" at bounding box center [1274, 75] width 65 height 14
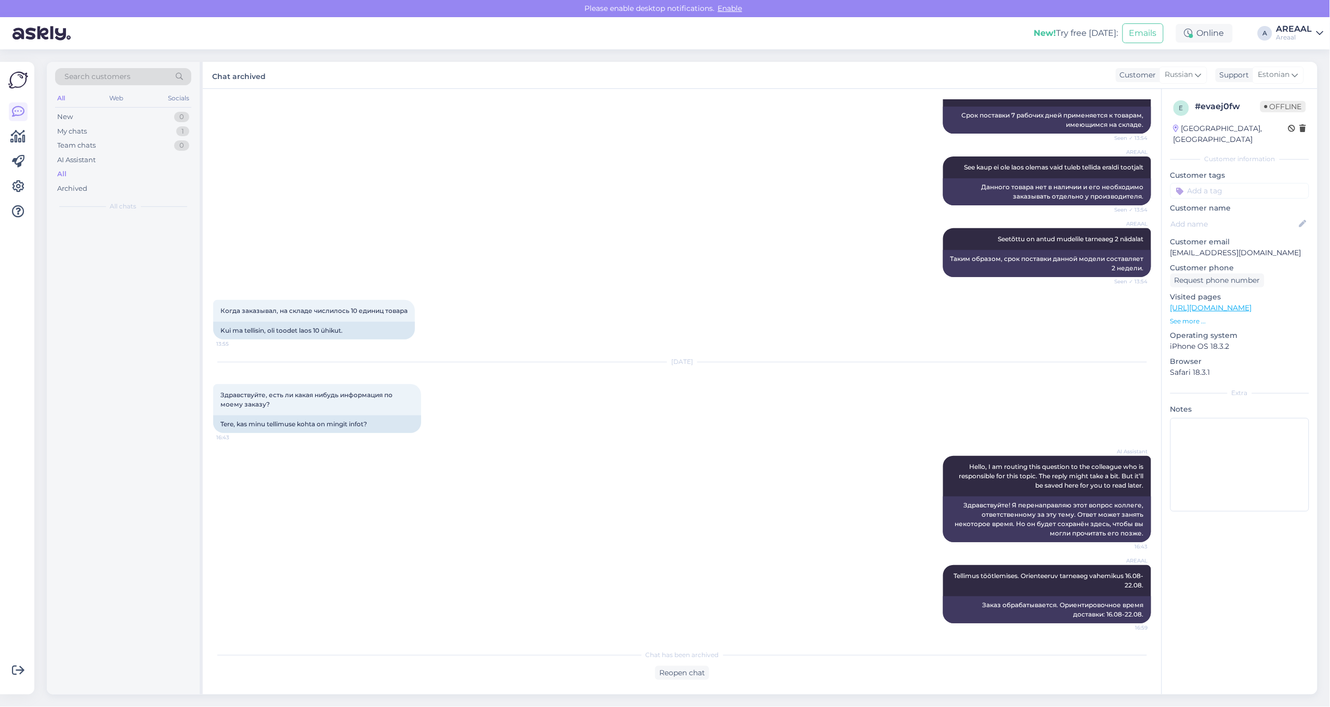
scroll to position [1428, 0]
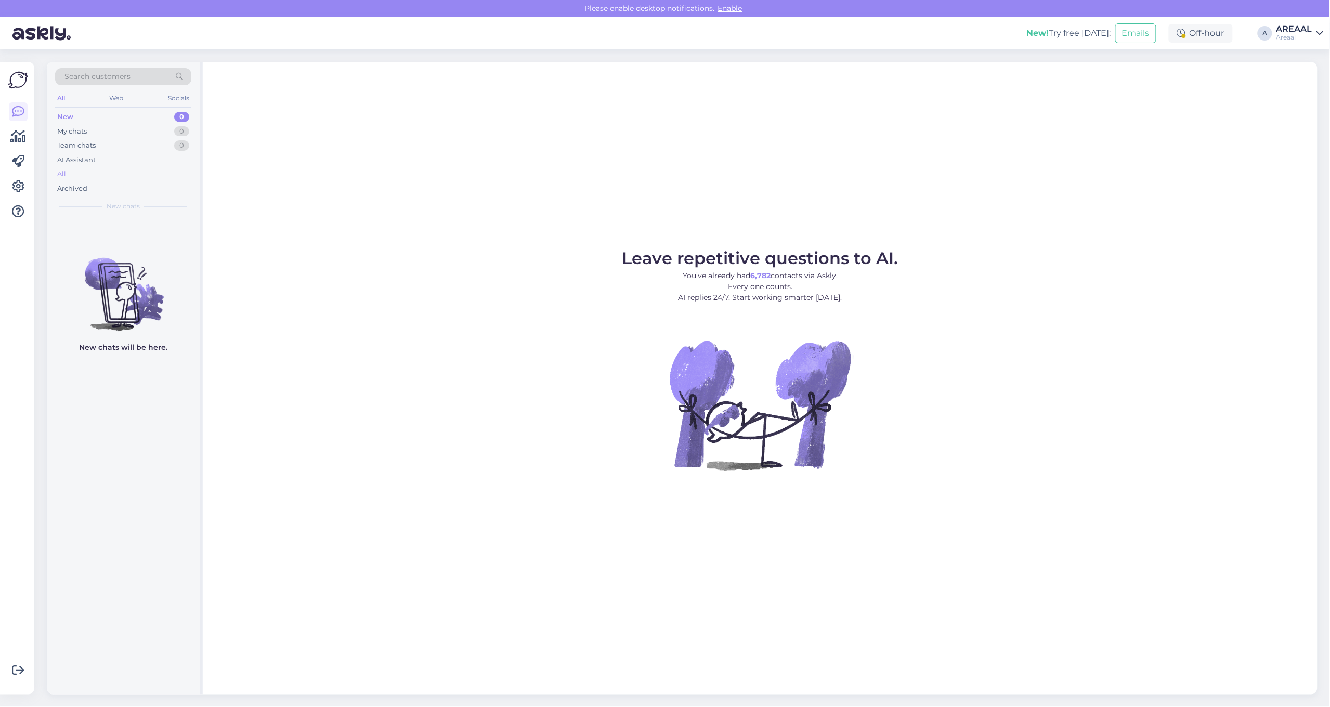
click at [100, 178] on div "All" at bounding box center [123, 174] width 136 height 15
click at [102, 178] on div "All" at bounding box center [123, 174] width 136 height 15
click at [95, 172] on div "All" at bounding box center [123, 174] width 136 height 15
click at [113, 174] on div "All" at bounding box center [123, 174] width 136 height 15
click at [164, 178] on div "All" at bounding box center [123, 174] width 136 height 15
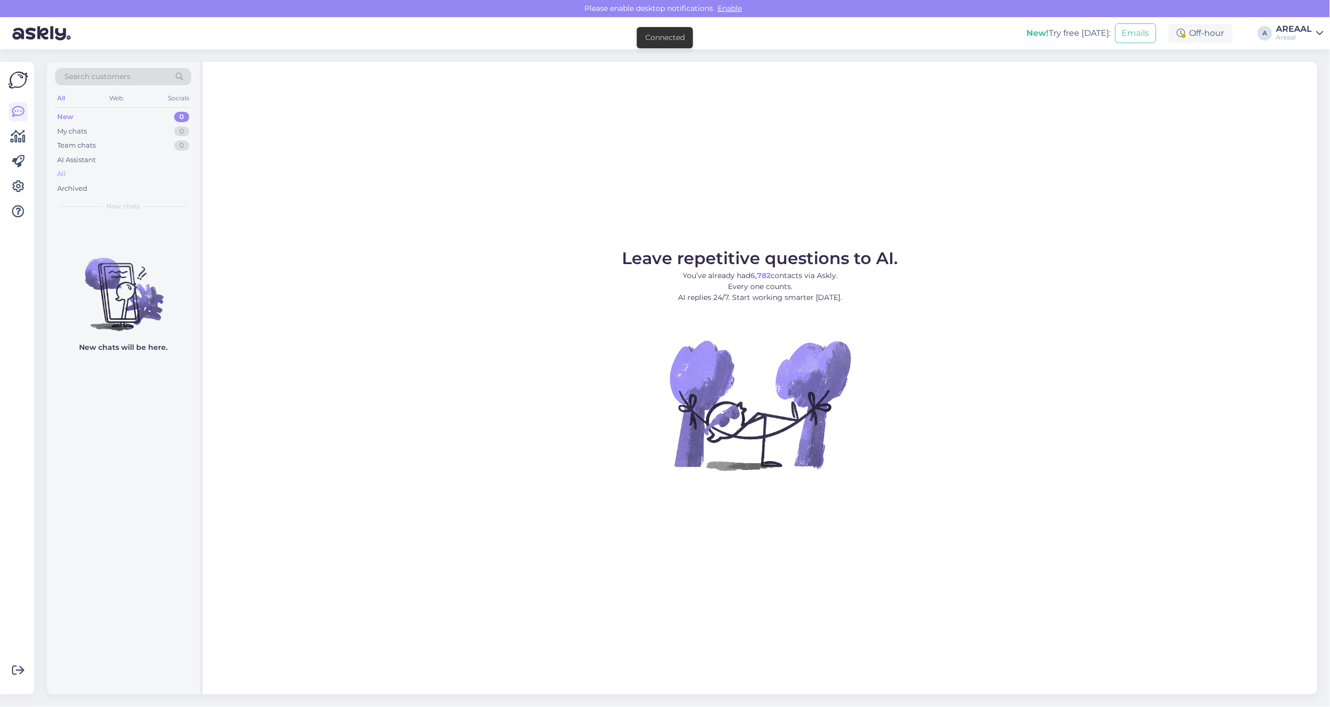
click at [141, 173] on div "All" at bounding box center [123, 174] width 136 height 15
click at [178, 172] on div "All" at bounding box center [123, 174] width 136 height 15
click at [122, 170] on div "All" at bounding box center [123, 174] width 136 height 15
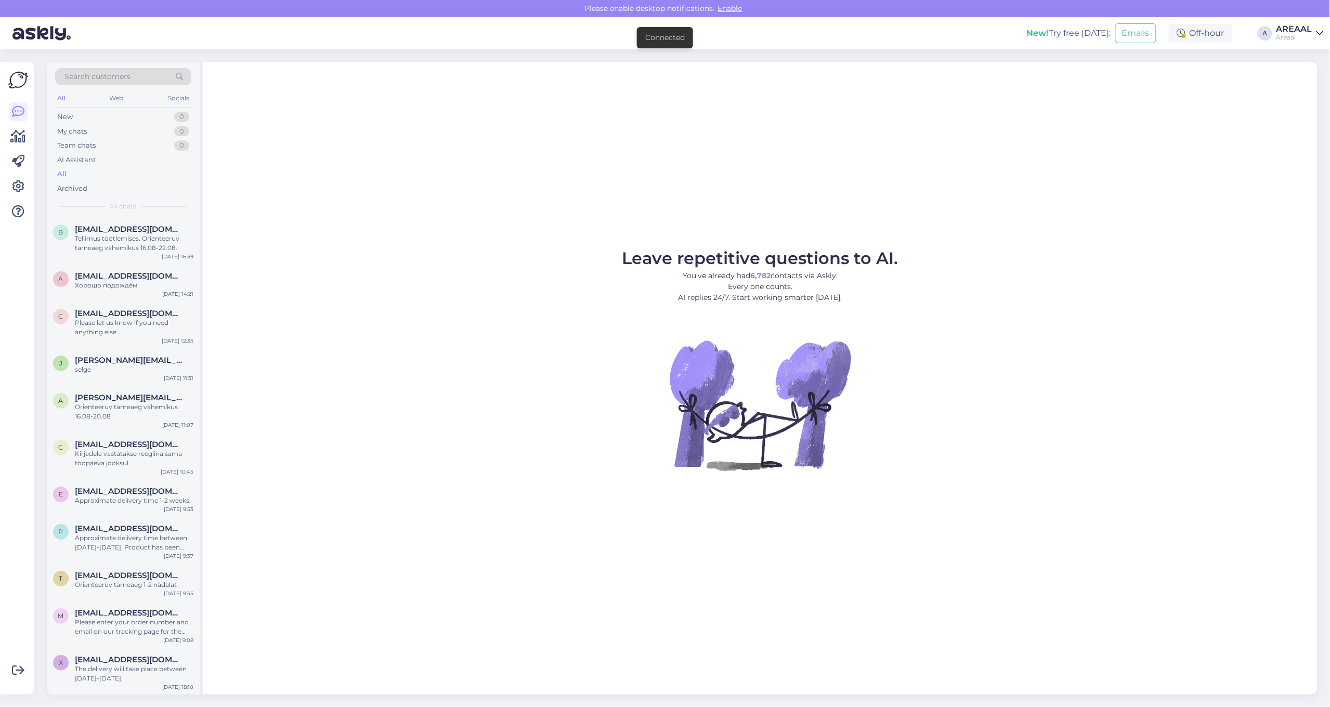
click at [487, 250] on figure "Leave repetitive questions to AI. You’ve already had 6,782 contacts via Askly. …" at bounding box center [760, 374] width 1096 height 248
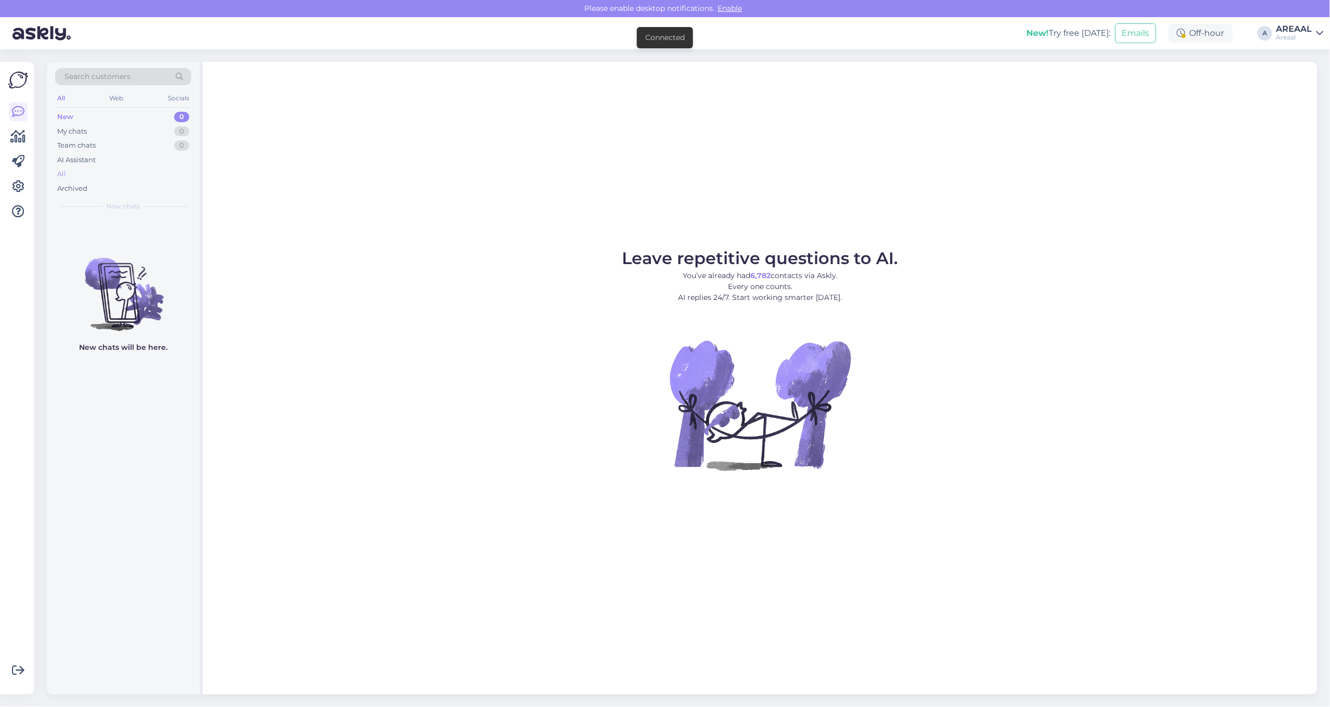
click at [102, 175] on div "All" at bounding box center [123, 174] width 136 height 15
click at [86, 172] on div "All" at bounding box center [123, 174] width 136 height 15
click at [134, 183] on div "Archived" at bounding box center [123, 188] width 136 height 15
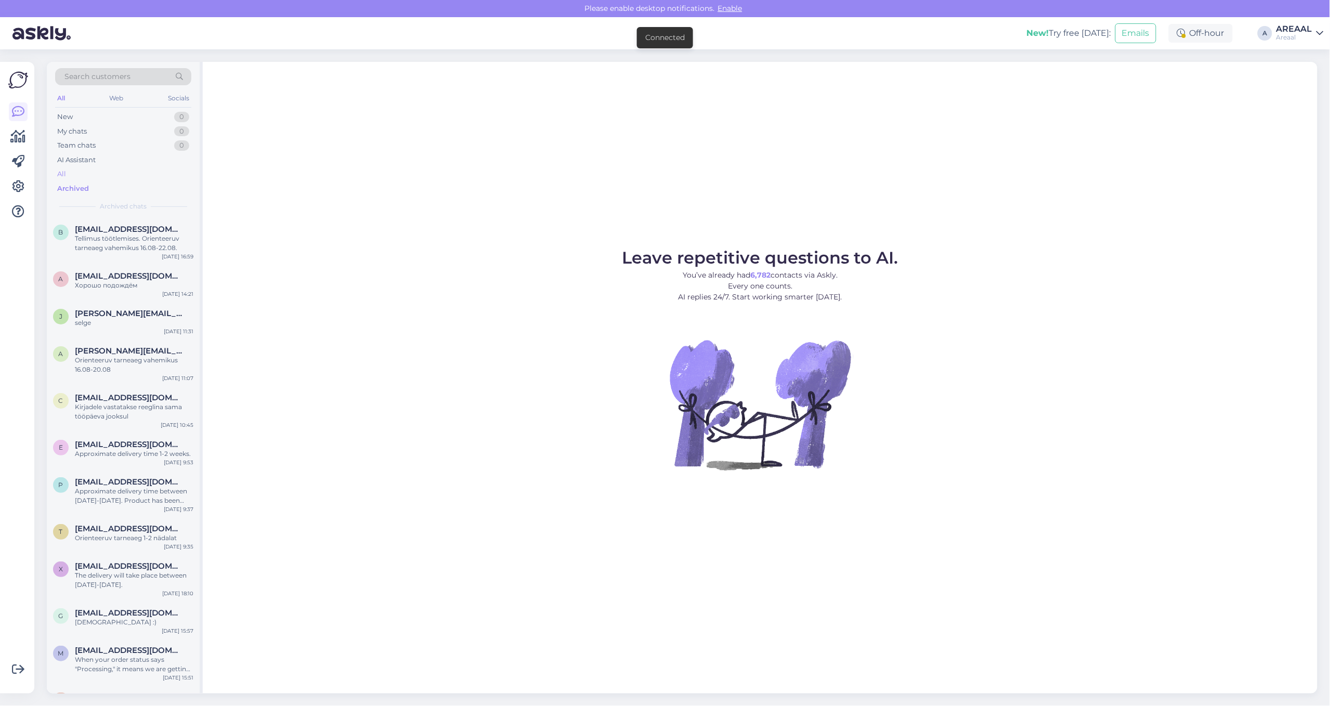
click at [125, 174] on div "All" at bounding box center [123, 174] width 136 height 15
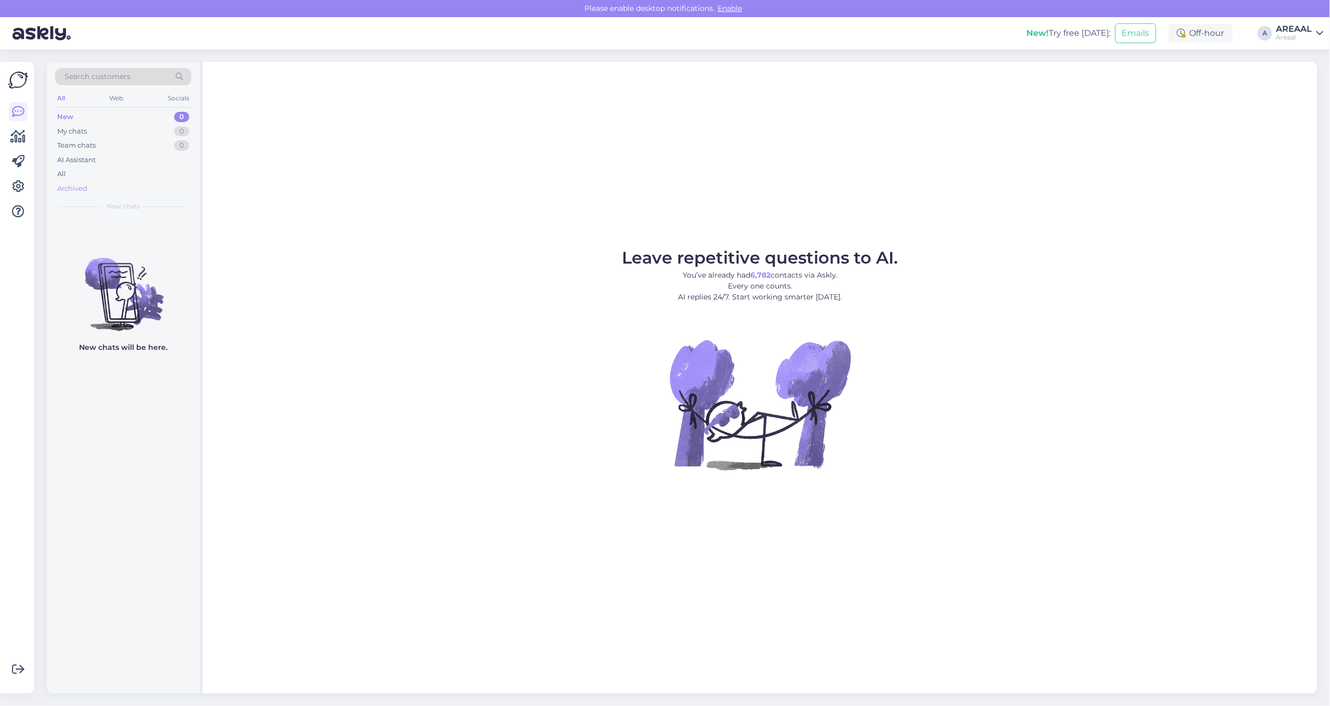
click at [115, 183] on div "Archived" at bounding box center [123, 188] width 136 height 15
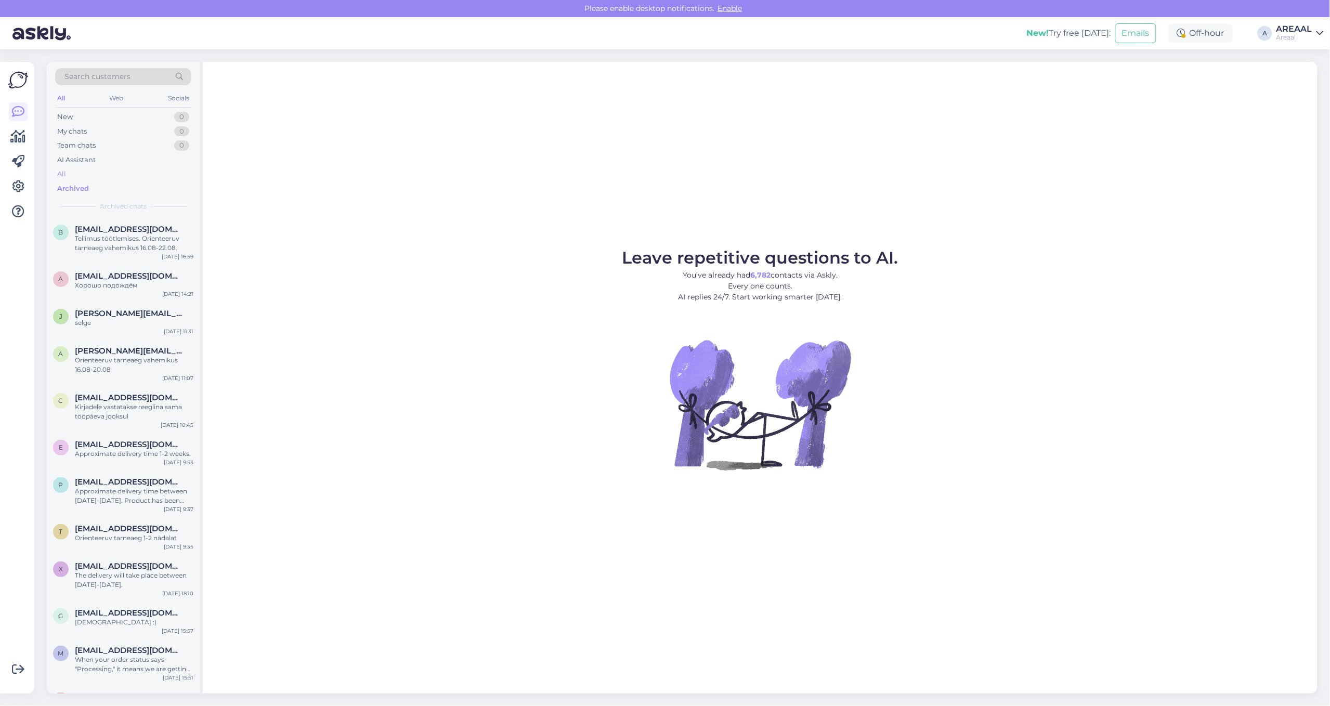
click at [113, 177] on div "All" at bounding box center [123, 174] width 136 height 15
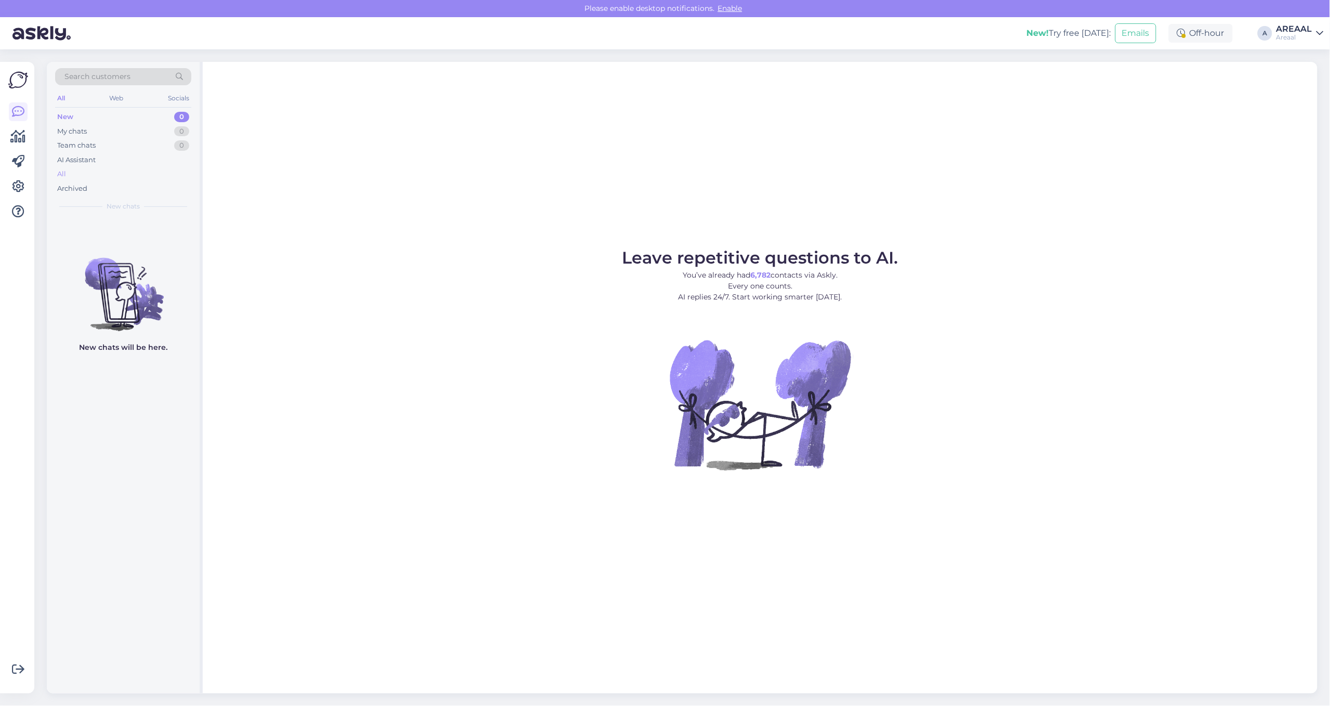
click at [164, 175] on div "All" at bounding box center [123, 174] width 136 height 15
click at [73, 179] on div "All" at bounding box center [123, 174] width 136 height 15
click at [138, 180] on div "All" at bounding box center [123, 174] width 136 height 15
click at [94, 167] on div "All" at bounding box center [123, 174] width 136 height 15
click at [104, 172] on div "All" at bounding box center [123, 174] width 136 height 15
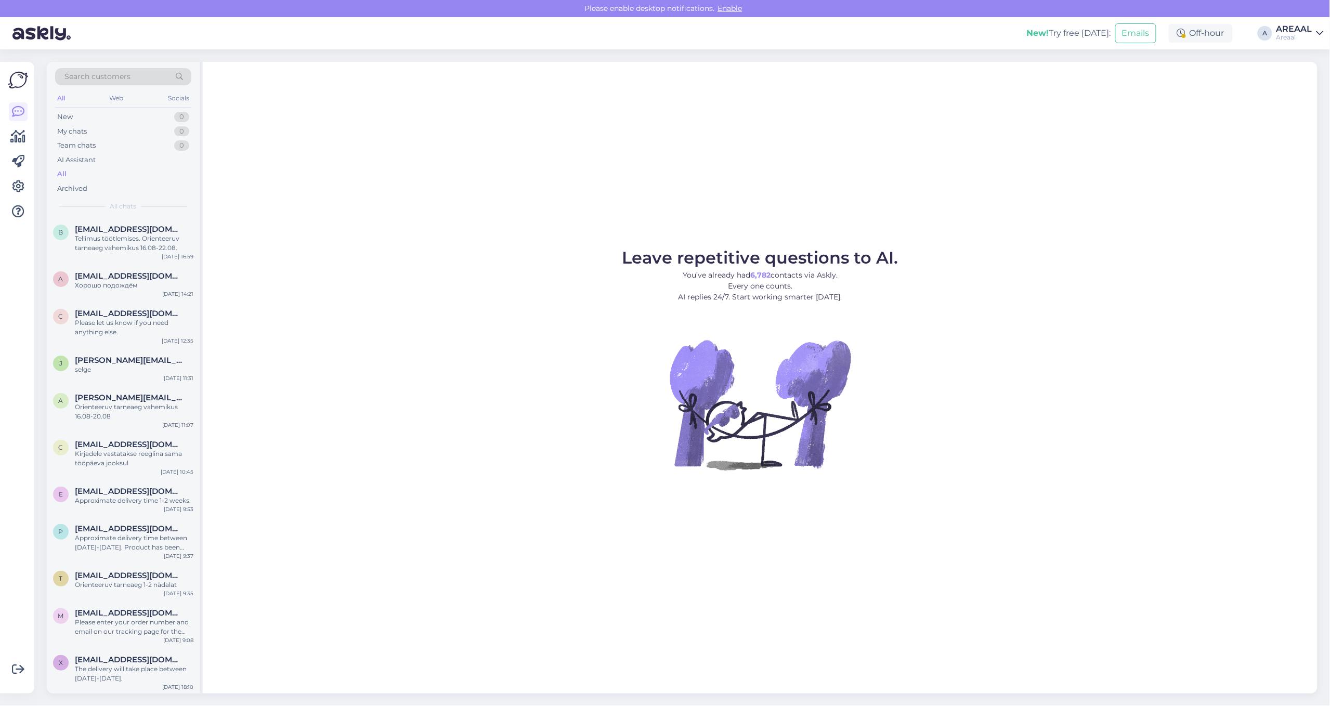
click at [1054, 131] on div "Leave repetitive questions to AI. You’ve already had 6,782 contacts via Askly. …" at bounding box center [760, 378] width 1114 height 632
click at [1071, 179] on div "Leave repetitive questions to AI. You’ve already had 6,782 contacts via Askly. …" at bounding box center [760, 378] width 1114 height 632
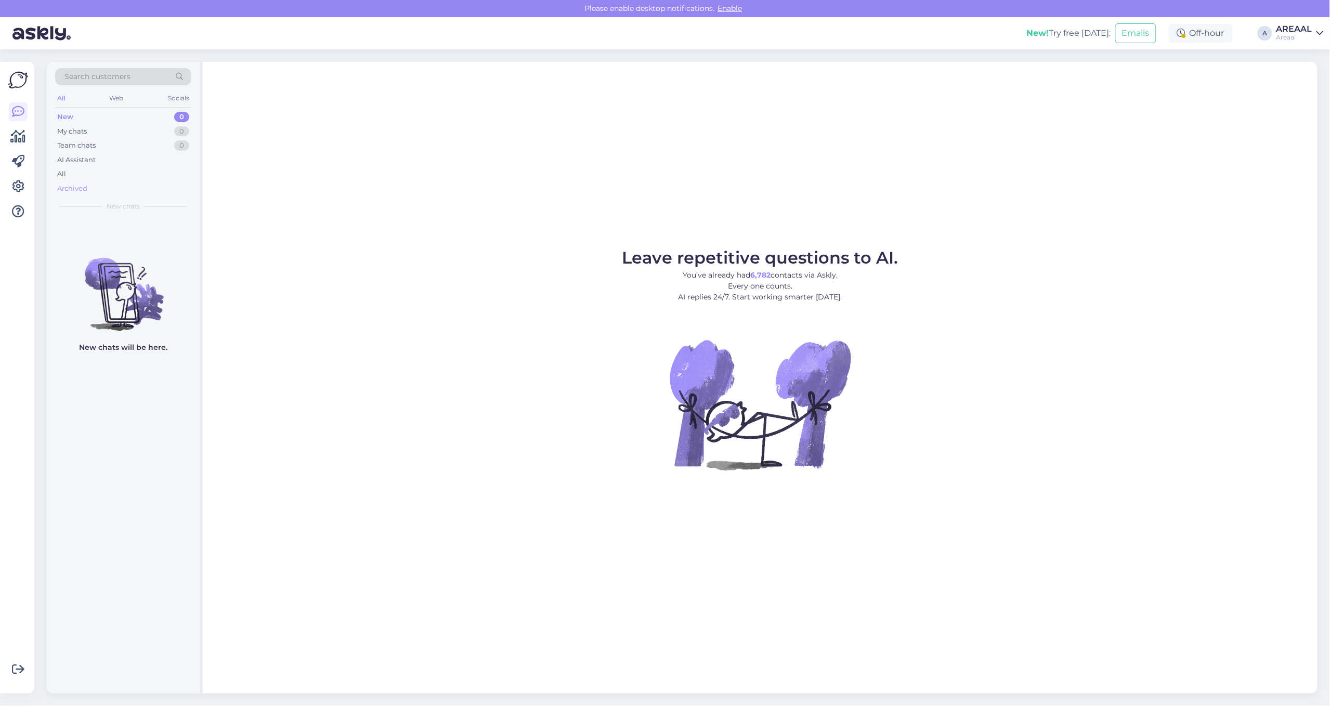
click at [154, 185] on div "Archived" at bounding box center [123, 188] width 136 height 15
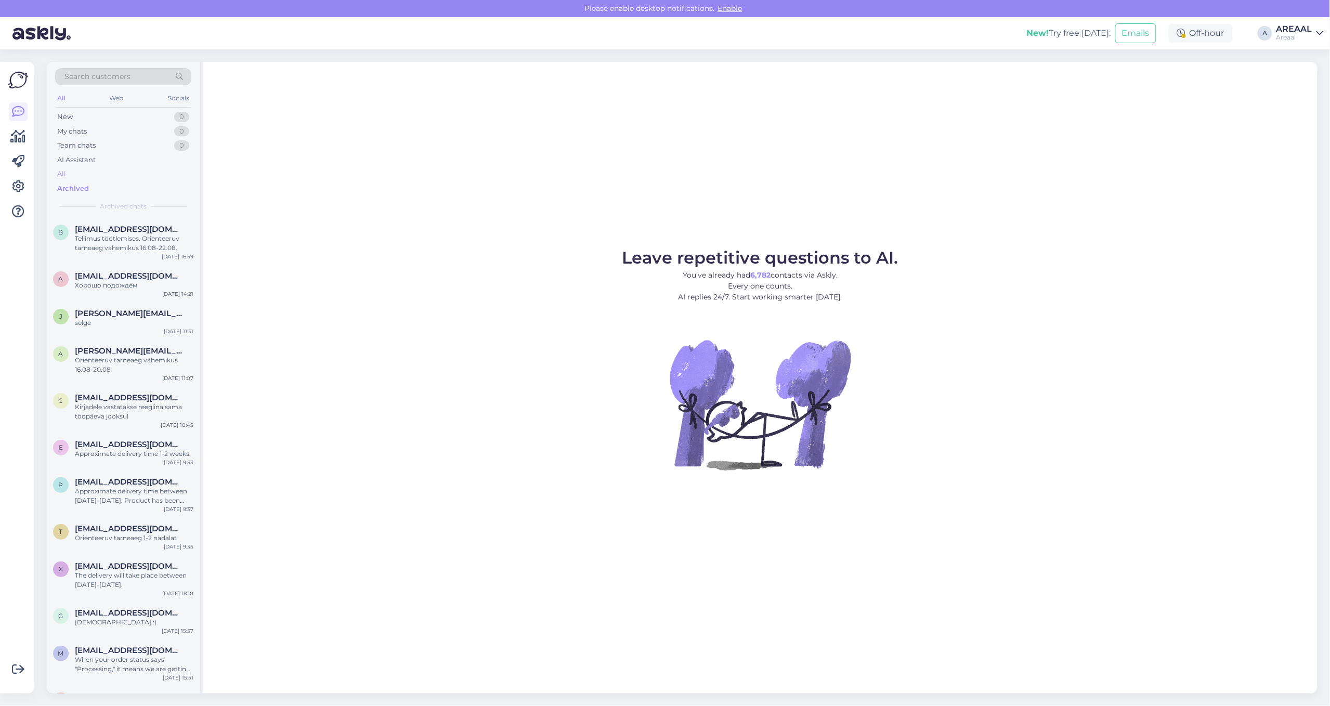
click at [157, 175] on div "All" at bounding box center [123, 174] width 136 height 15
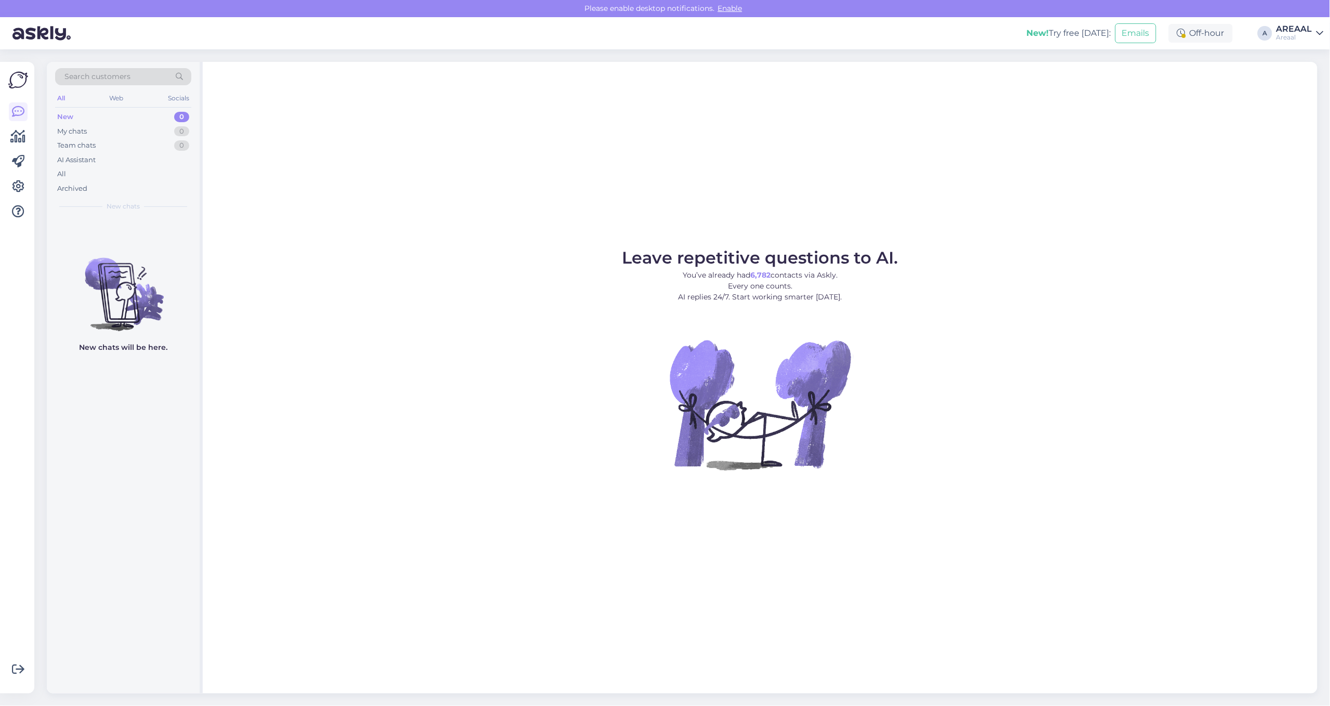
click at [792, 256] on span "Leave repetitive questions to AI." at bounding box center [760, 257] width 276 height 20
click at [976, 305] on figure "Leave repetitive questions to AI. You’ve already had 6,782 contacts via Askly. …" at bounding box center [760, 373] width 1096 height 248
click at [885, 147] on div "Leave repetitive questions to AI. You’ve already had 6,782 contacts via Askly. …" at bounding box center [760, 378] width 1114 height 632
click at [107, 172] on div "All" at bounding box center [123, 174] width 136 height 15
click at [130, 173] on div "All" at bounding box center [123, 174] width 136 height 15
